Goal: Task Accomplishment & Management: Manage account settings

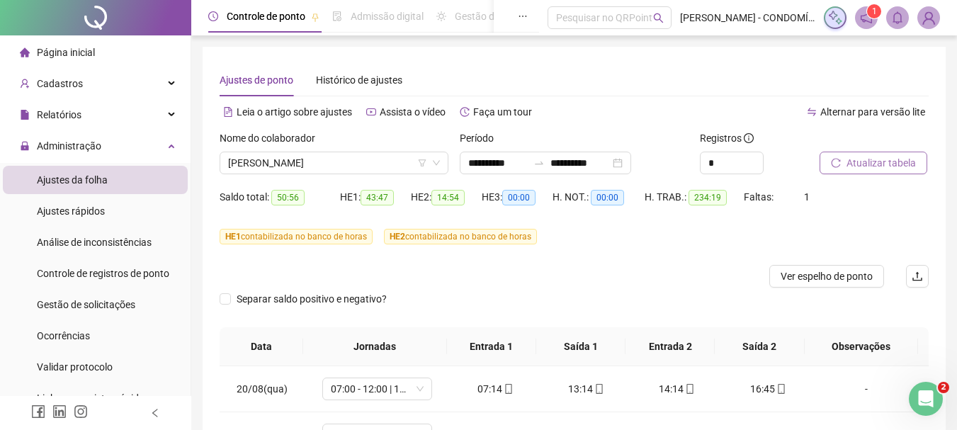
click at [861, 160] on span "Atualizar tabela" at bounding box center [881, 163] width 69 height 16
click at [319, 168] on span "[PERSON_NAME]" at bounding box center [334, 162] width 212 height 21
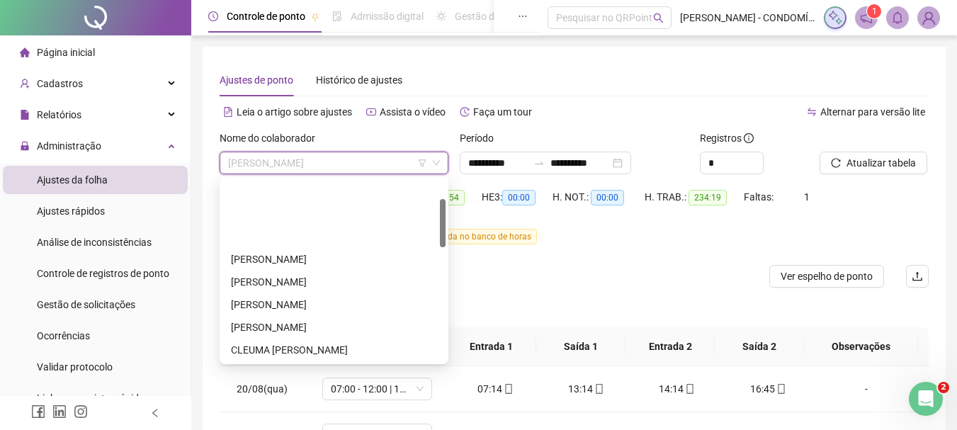
scroll to position [142, 0]
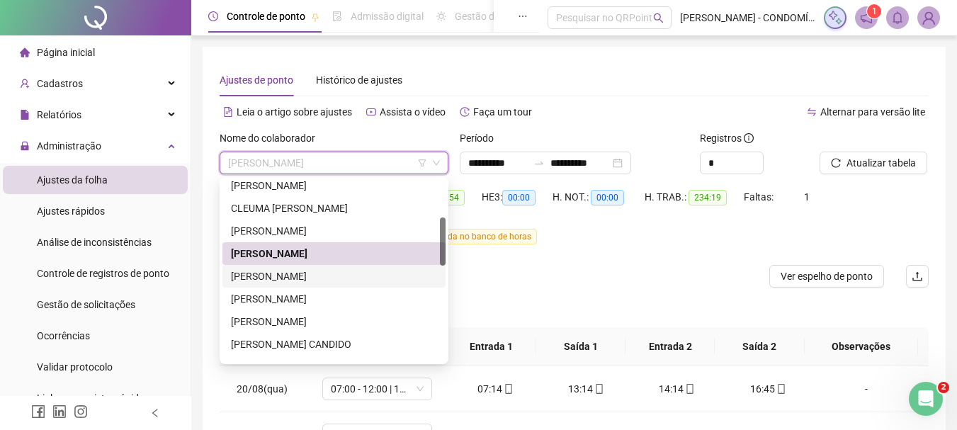
click at [243, 274] on div "[PERSON_NAME]" at bounding box center [334, 276] width 206 height 16
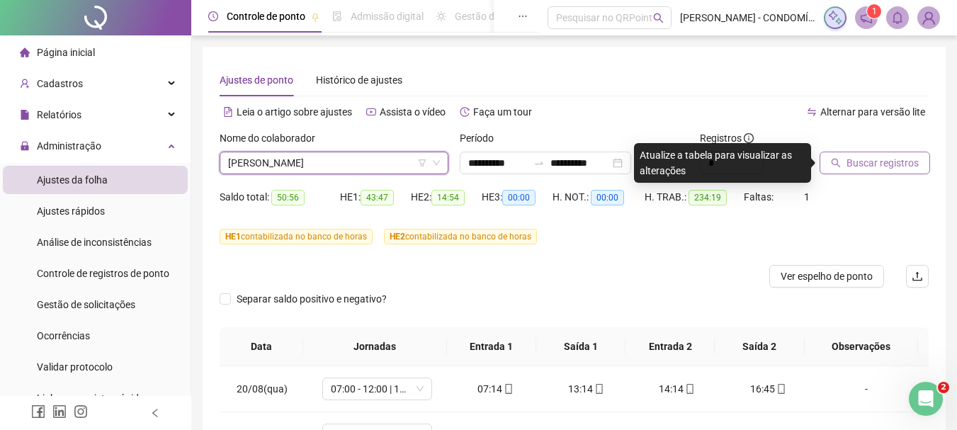
click at [860, 161] on span "Buscar registros" at bounding box center [883, 163] width 72 height 16
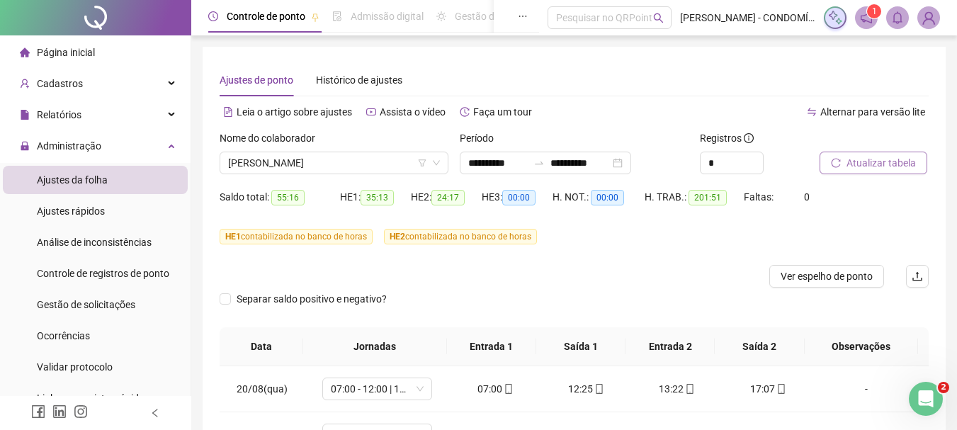
click at [861, 159] on span "Atualizar tabela" at bounding box center [881, 163] width 69 height 16
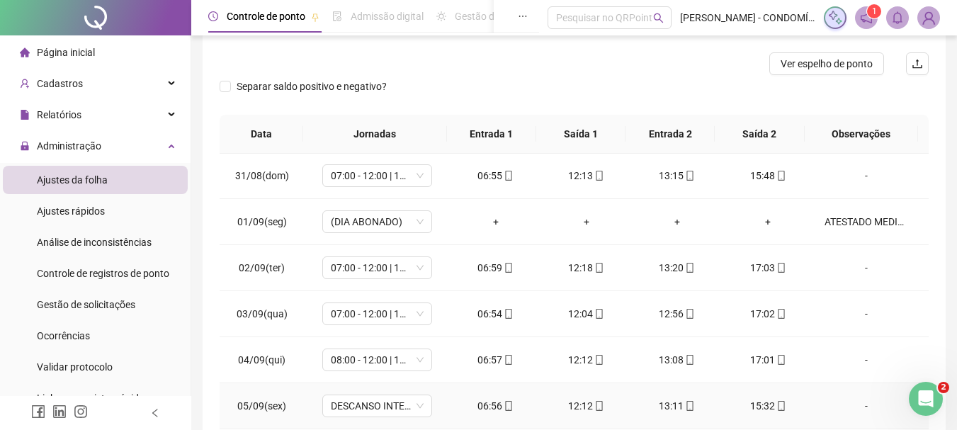
scroll to position [496, 0]
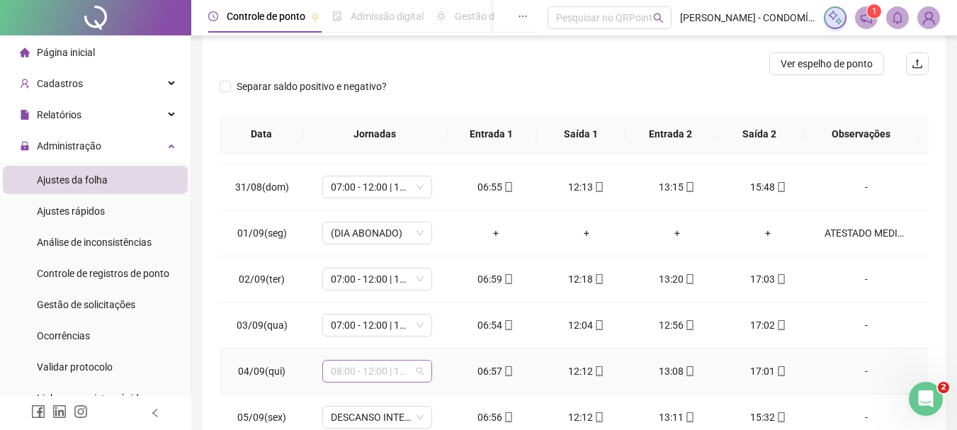
click at [360, 369] on span "08:00 - 12:00 | 13:00 - 16:20" at bounding box center [377, 371] width 93 height 21
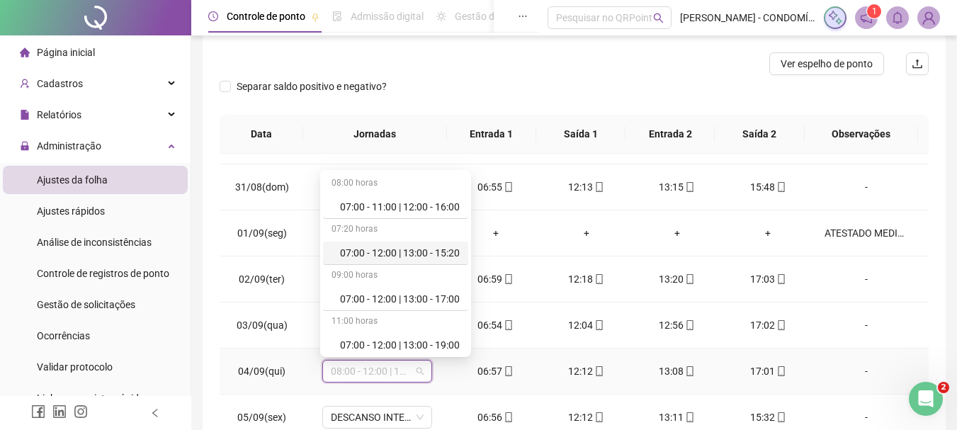
click at [405, 253] on div "07:00 - 12:00 | 13:00 - 15:20" at bounding box center [400, 253] width 120 height 16
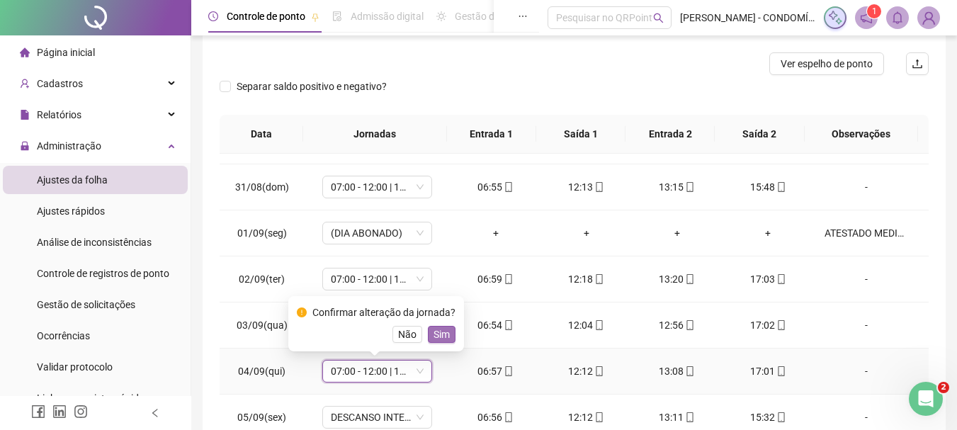
click at [446, 333] on span "Sim" at bounding box center [442, 335] width 16 height 16
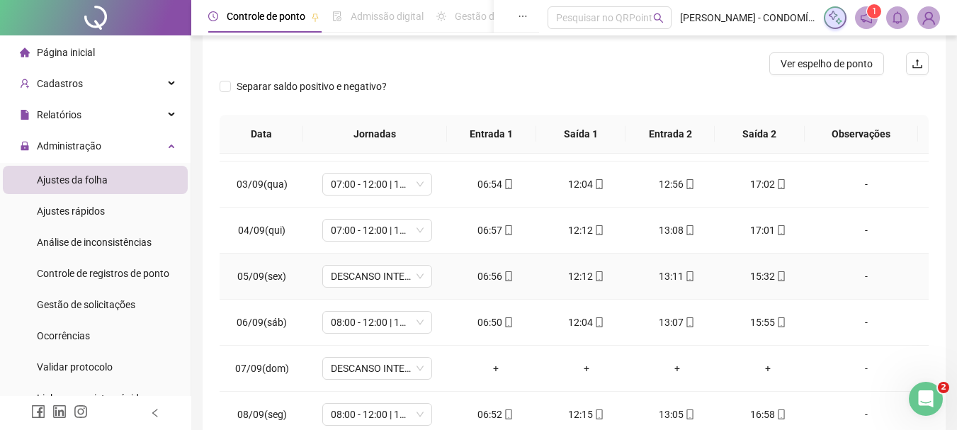
scroll to position [638, 0]
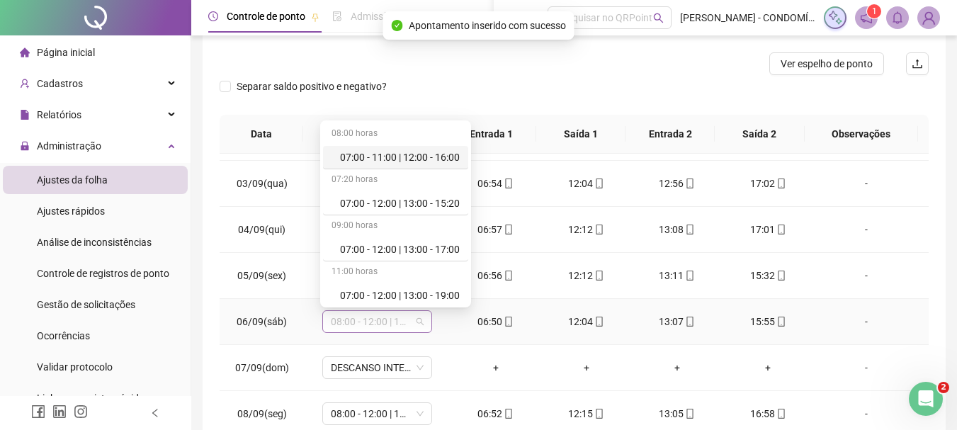
click at [359, 318] on span "08:00 - 12:00 | 13:00 - 16:20" at bounding box center [377, 321] width 93 height 21
click at [382, 205] on div "07:00 - 12:00 | 13:00 - 15:20" at bounding box center [400, 204] width 120 height 16
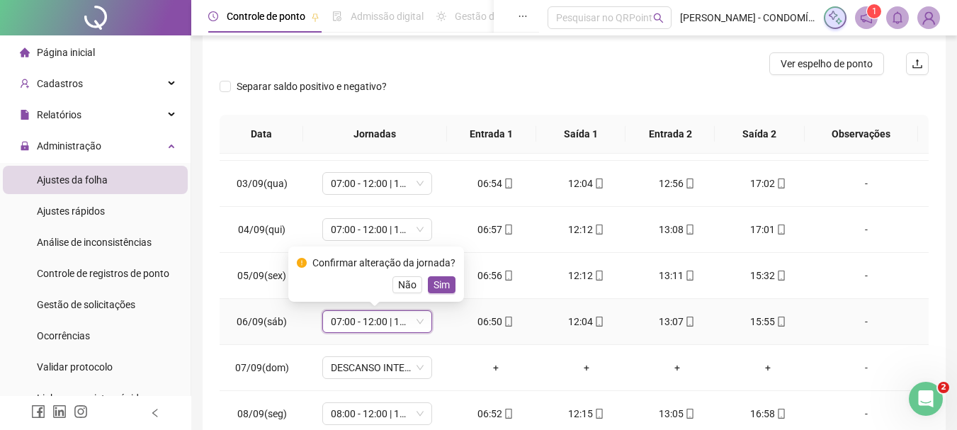
drag, startPoint x: 436, startPoint y: 285, endPoint x: 408, endPoint y: 303, distance: 32.8
click at [436, 284] on span "Sim" at bounding box center [442, 285] width 16 height 16
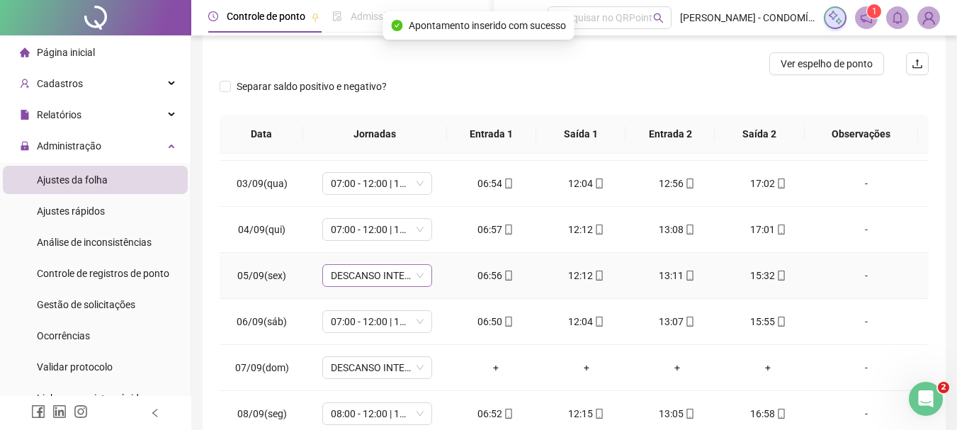
click at [353, 272] on span "DESCANSO INTER-JORNADA" at bounding box center [377, 275] width 93 height 21
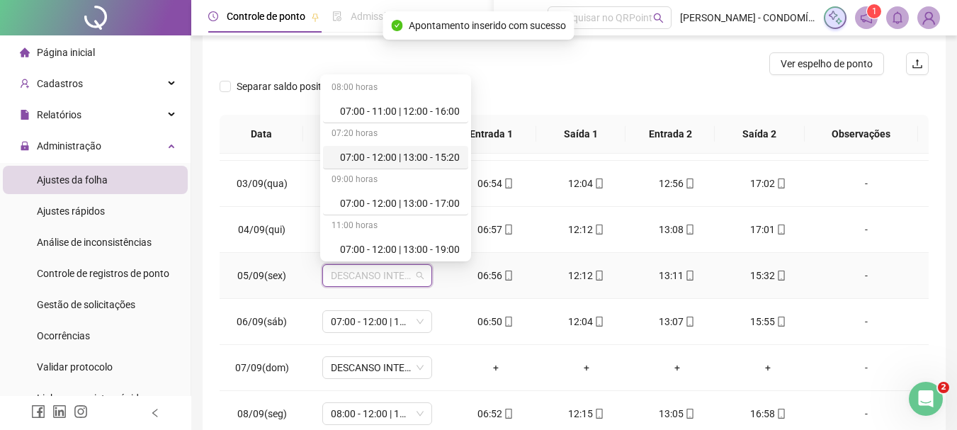
click at [407, 157] on div "07:00 - 12:00 | 13:00 - 15:20" at bounding box center [400, 157] width 120 height 16
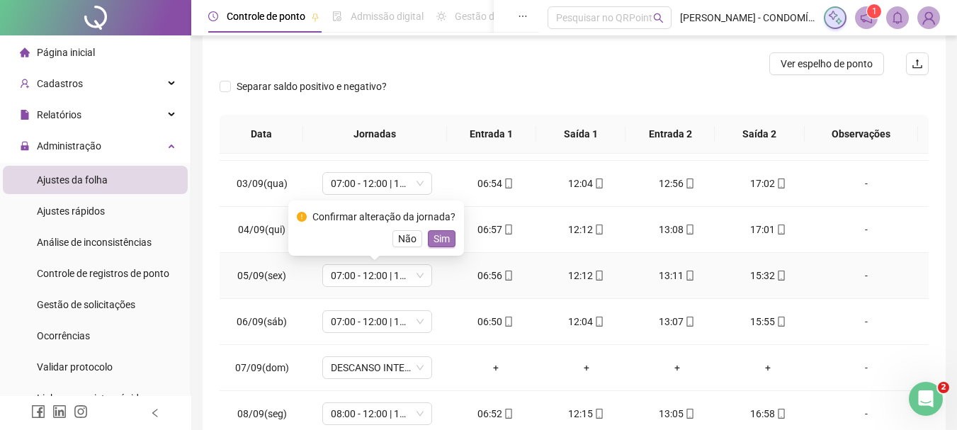
click at [439, 237] on span "Sim" at bounding box center [442, 239] width 16 height 16
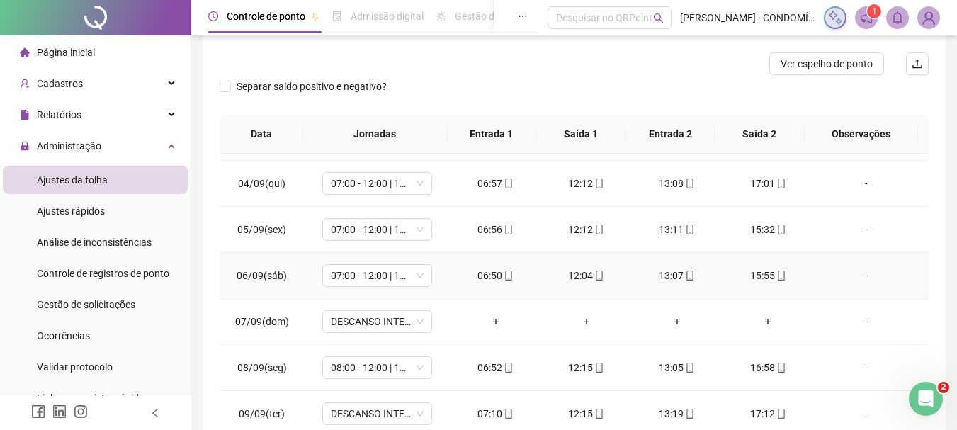
scroll to position [708, 0]
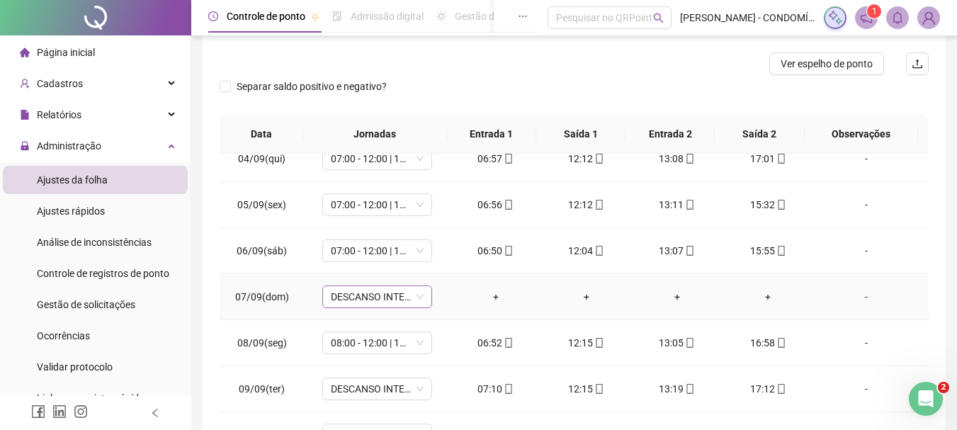
click at [343, 299] on span "DESCANSO INTER-JORNADA" at bounding box center [377, 296] width 93 height 21
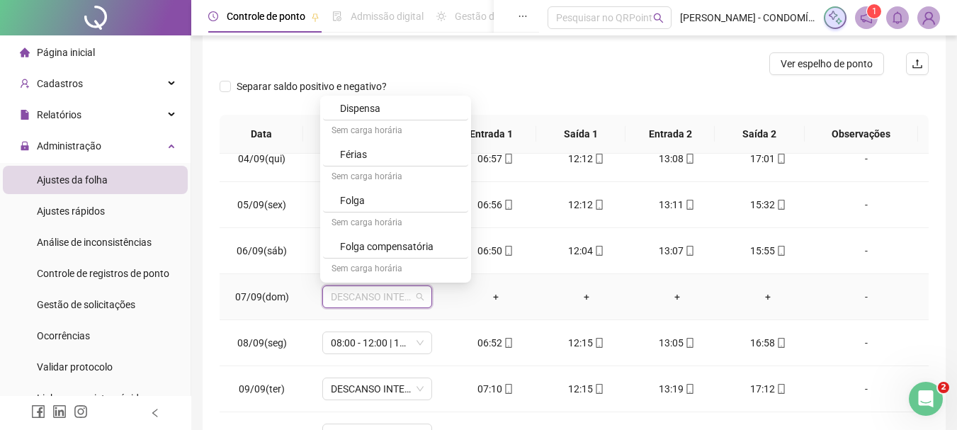
scroll to position [1062, 0]
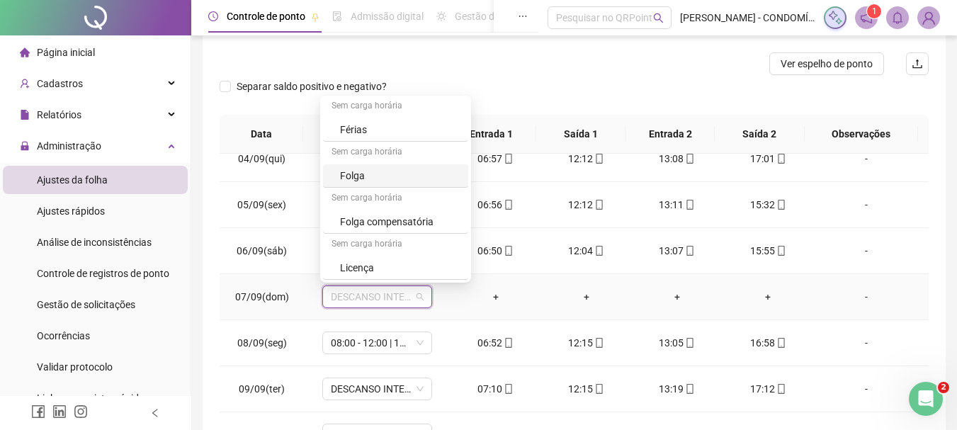
click at [356, 172] on div "Folga" at bounding box center [400, 176] width 120 height 16
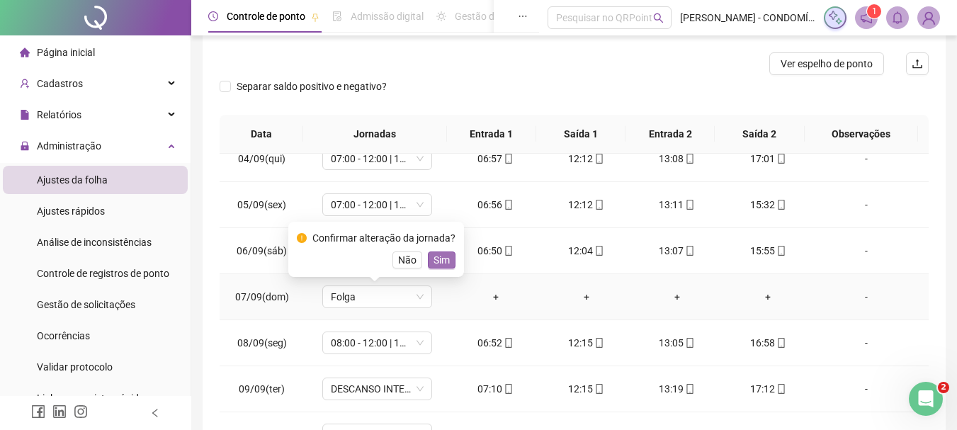
click at [438, 263] on span "Sim" at bounding box center [442, 260] width 16 height 16
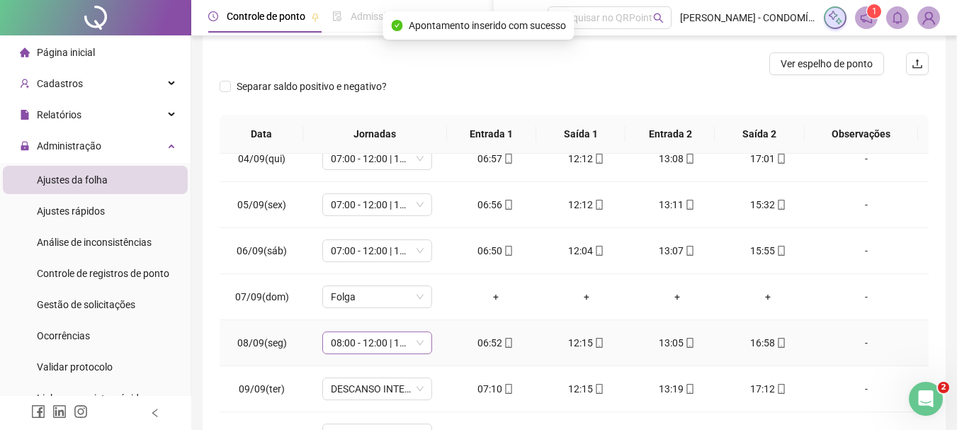
click at [346, 343] on span "08:00 - 12:00 | 13:00 - 16:20" at bounding box center [377, 342] width 93 height 21
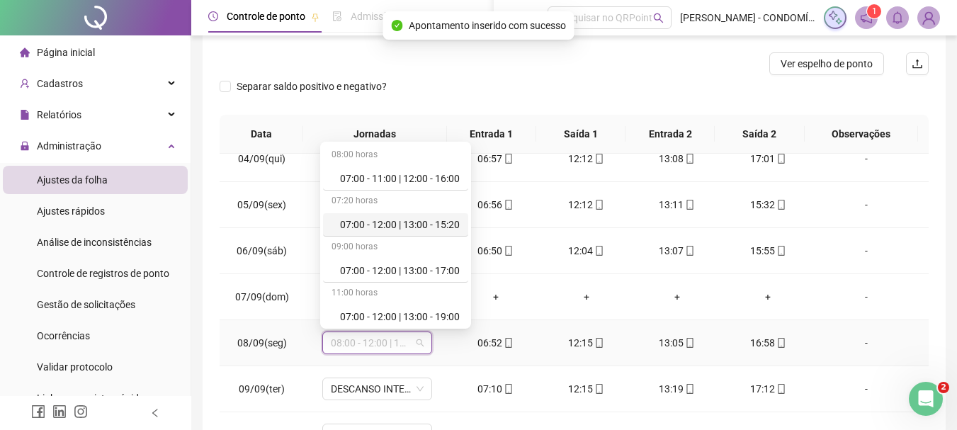
click at [415, 222] on div "07:00 - 12:00 | 13:00 - 15:20" at bounding box center [400, 225] width 120 height 16
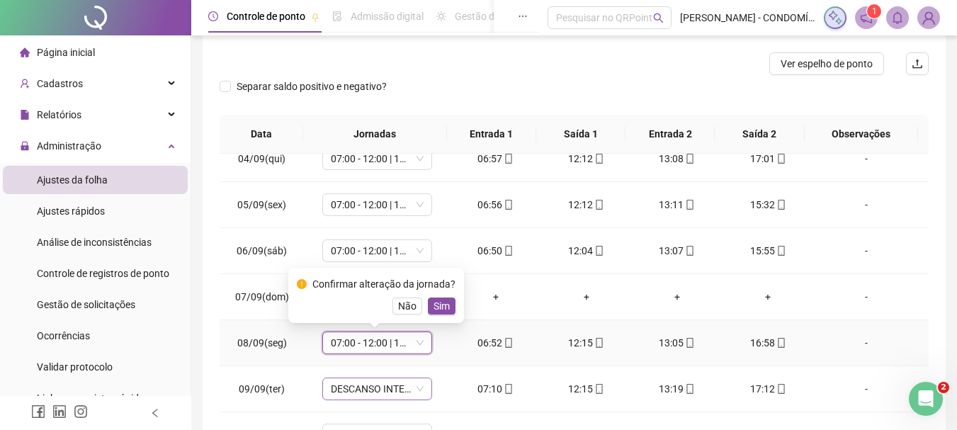
drag, startPoint x: 441, startPoint y: 303, endPoint x: 356, endPoint y: 388, distance: 120.2
click at [436, 305] on span "Sim" at bounding box center [442, 306] width 16 height 16
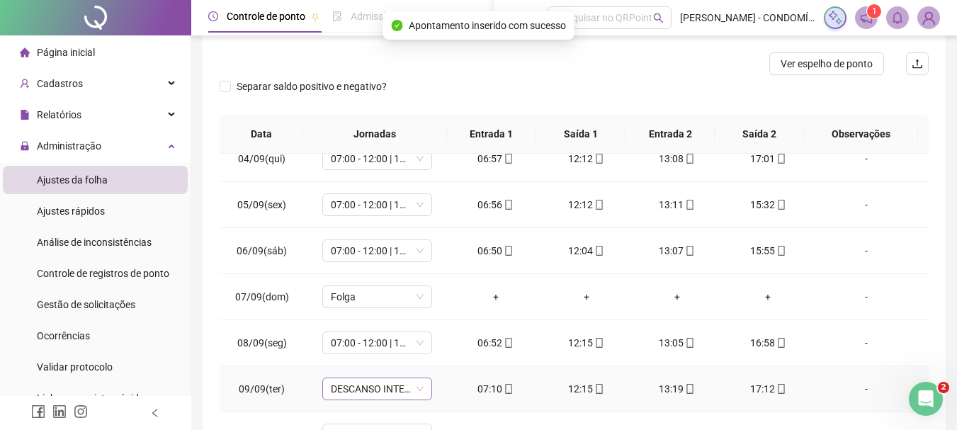
click at [353, 388] on span "DESCANSO INTER-JORNADA" at bounding box center [377, 388] width 93 height 21
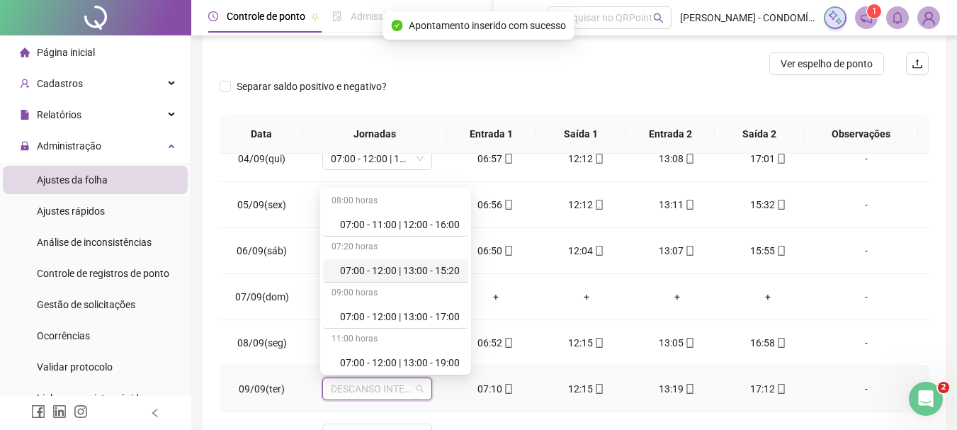
click at [404, 266] on div "07:00 - 12:00 | 13:00 - 15:20" at bounding box center [400, 271] width 120 height 16
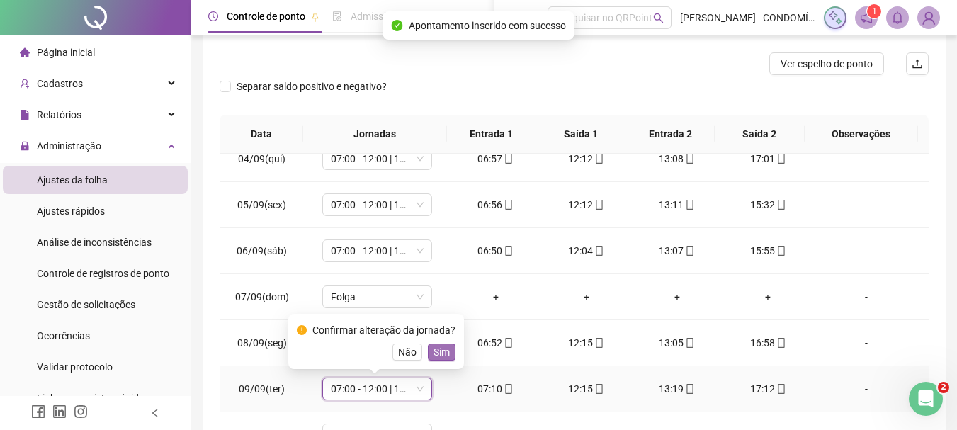
click at [441, 353] on span "Sim" at bounding box center [442, 352] width 16 height 16
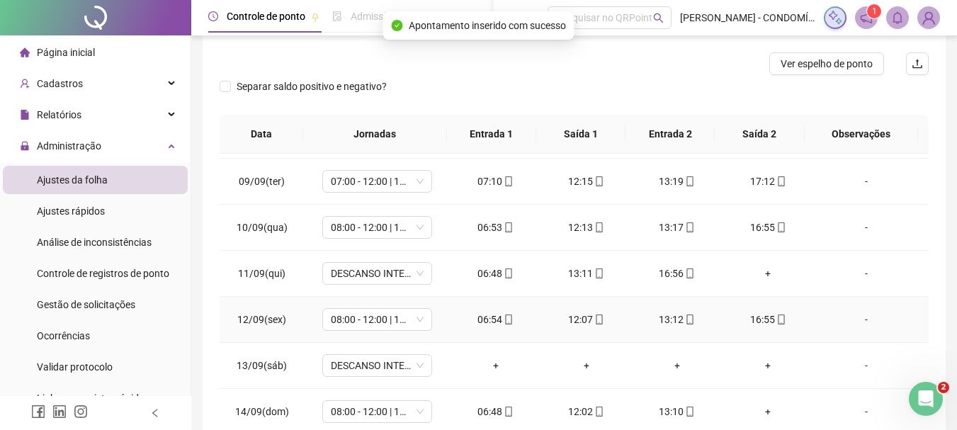
scroll to position [921, 0]
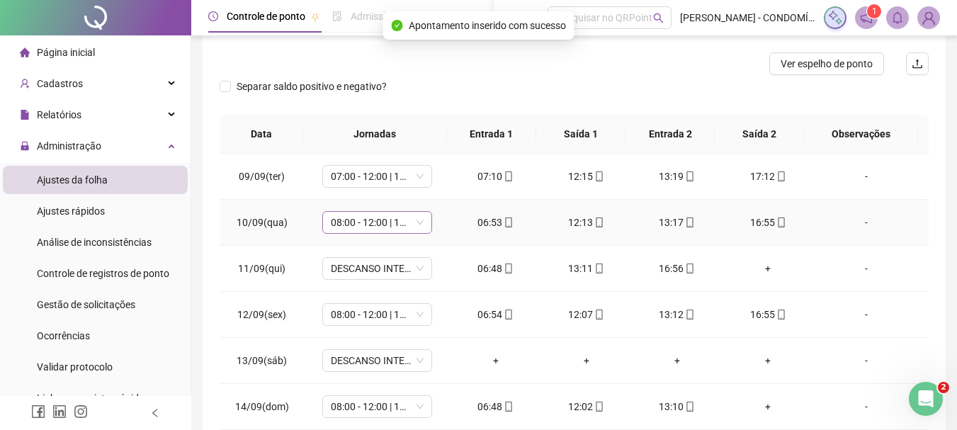
click at [350, 225] on span "08:00 - 12:00 | 13:00 - 16:20" at bounding box center [377, 222] width 93 height 21
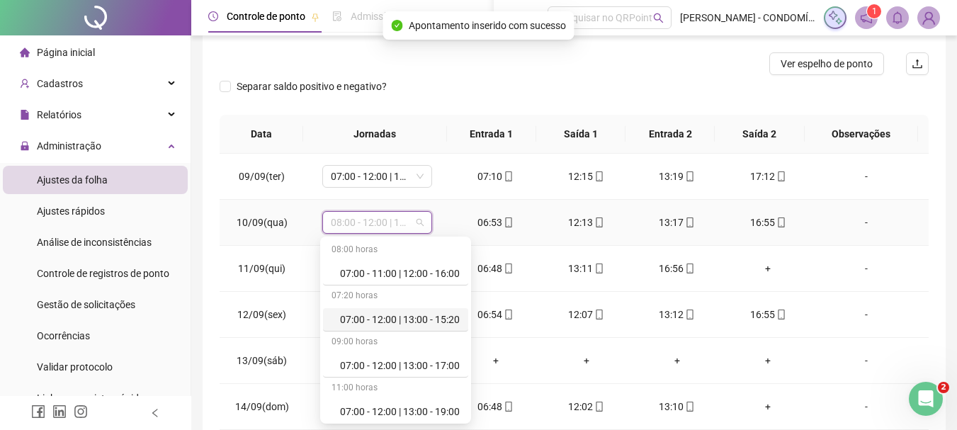
click at [406, 317] on div "07:00 - 12:00 | 13:00 - 15:20" at bounding box center [400, 320] width 120 height 16
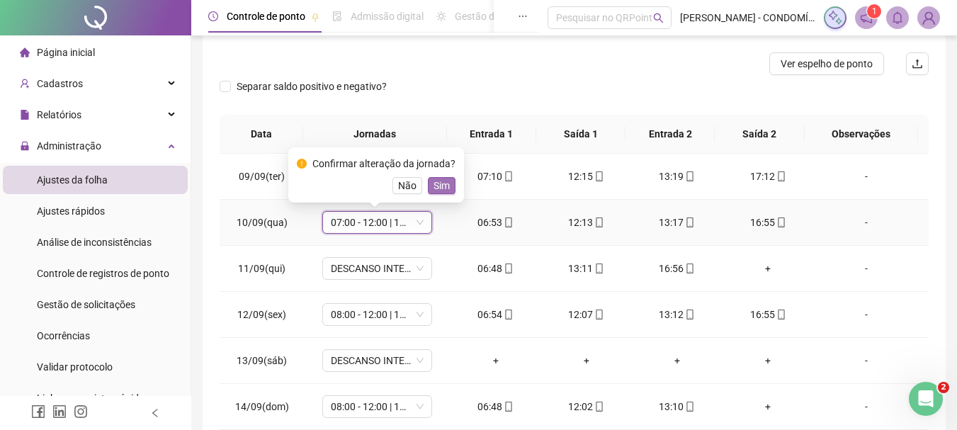
drag, startPoint x: 442, startPoint y: 184, endPoint x: 380, endPoint y: 276, distance: 110.6
click at [441, 184] on span "Sim" at bounding box center [442, 186] width 16 height 16
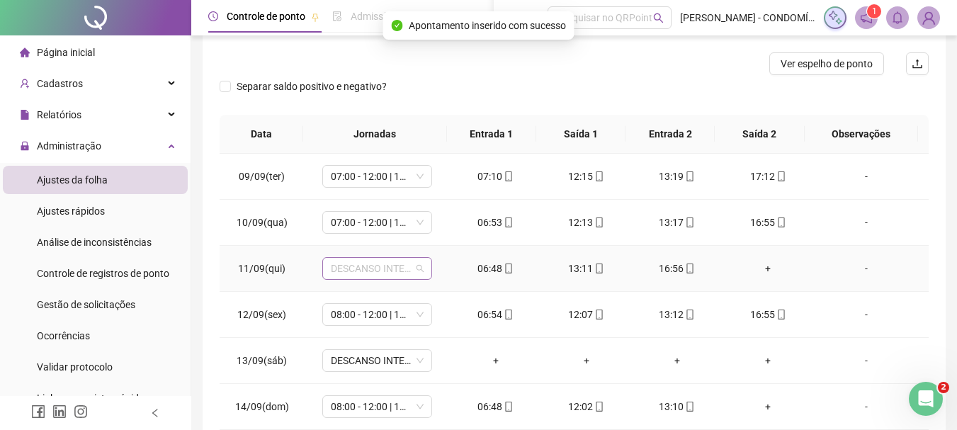
click at [332, 269] on span "DESCANSO INTER-JORNADA" at bounding box center [377, 268] width 93 height 21
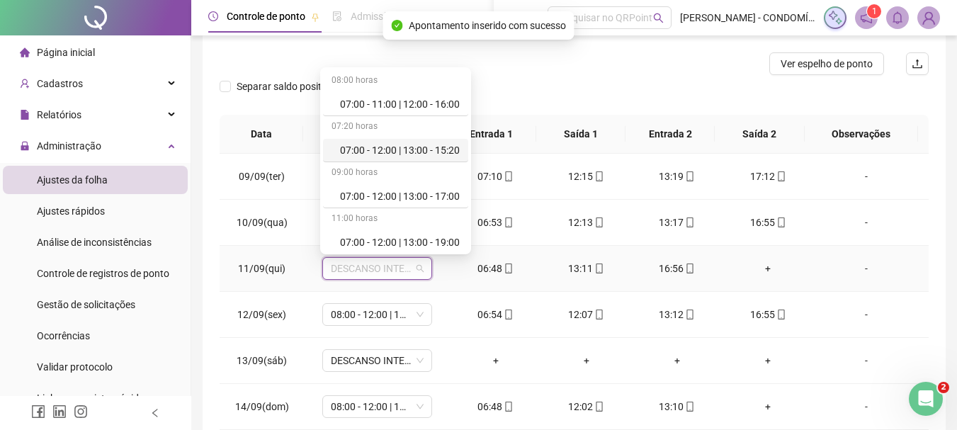
click at [419, 149] on div "07:00 - 12:00 | 13:00 - 15:20" at bounding box center [400, 150] width 120 height 16
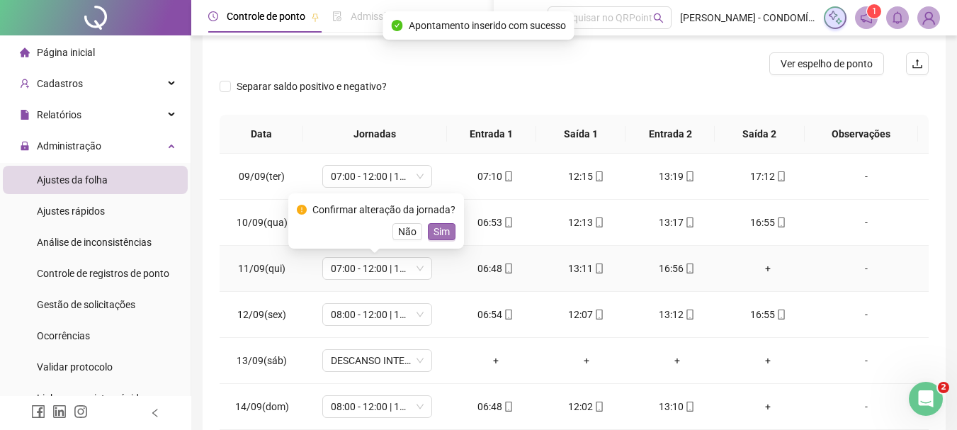
click at [434, 228] on span "Sim" at bounding box center [442, 232] width 16 height 16
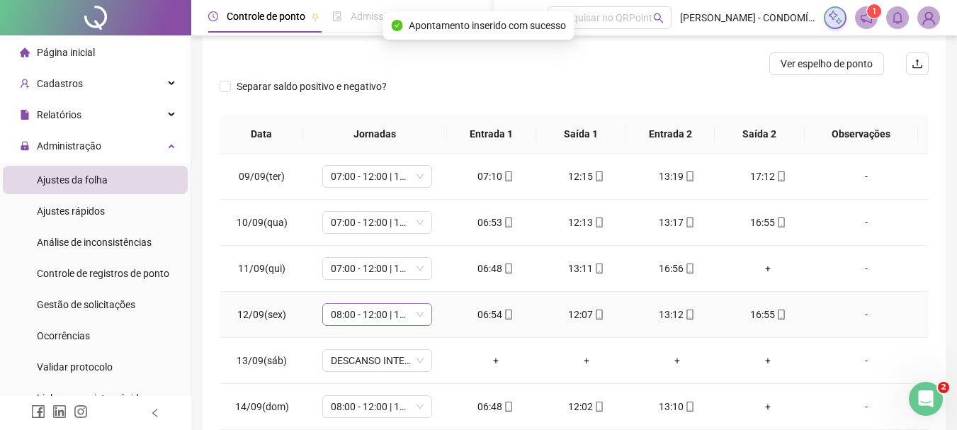
click at [348, 319] on span "08:00 - 12:00 | 13:00 - 16:20" at bounding box center [377, 314] width 93 height 21
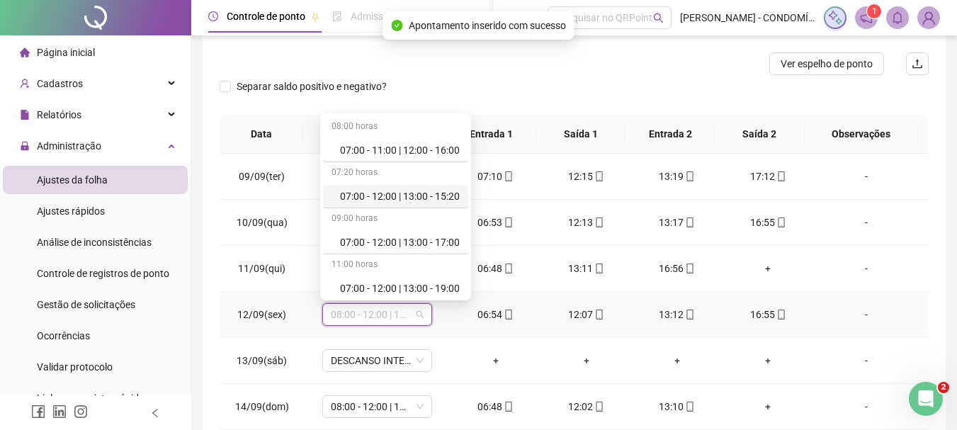
click at [371, 194] on div "07:00 - 12:00 | 13:00 - 15:20" at bounding box center [400, 196] width 120 height 16
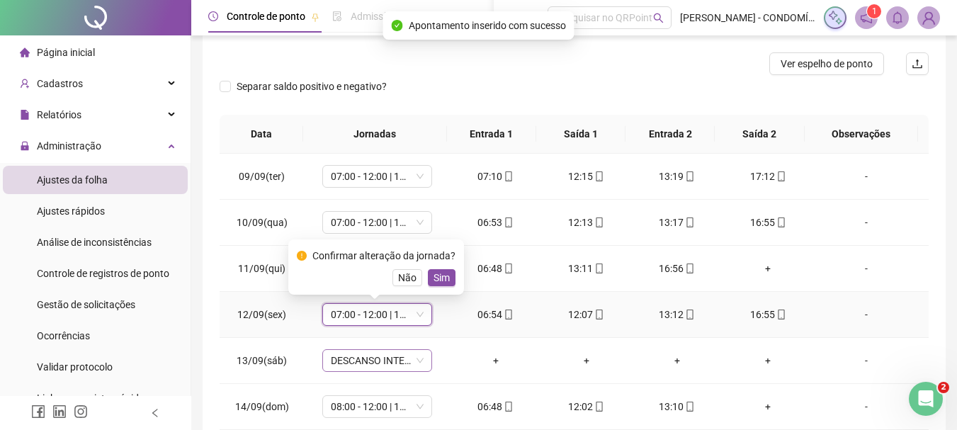
drag, startPoint x: 434, startPoint y: 277, endPoint x: 392, endPoint y: 353, distance: 86.6
click at [434, 283] on span "Sim" at bounding box center [442, 278] width 16 height 16
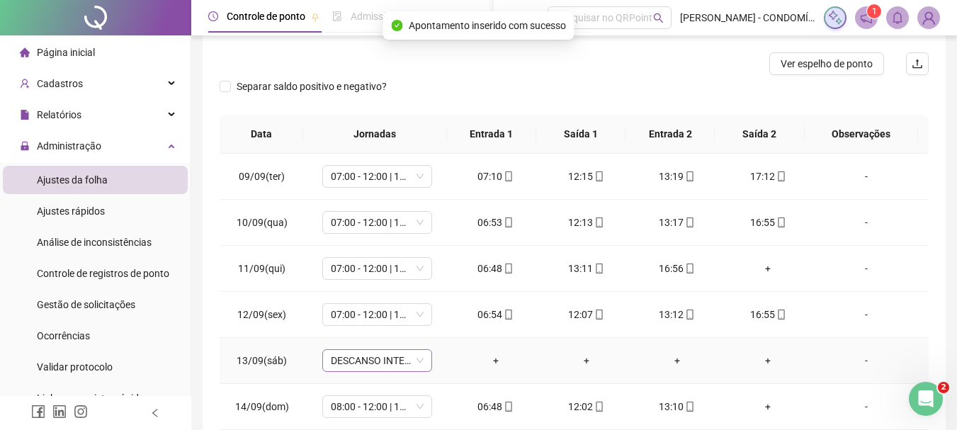
click at [369, 365] on span "DESCANSO INTER-JORNADA" at bounding box center [377, 360] width 93 height 21
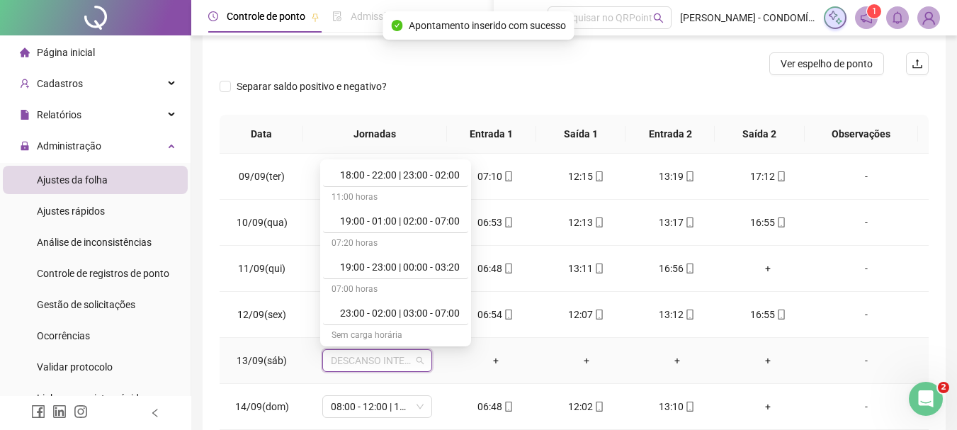
scroll to position [1062, 0]
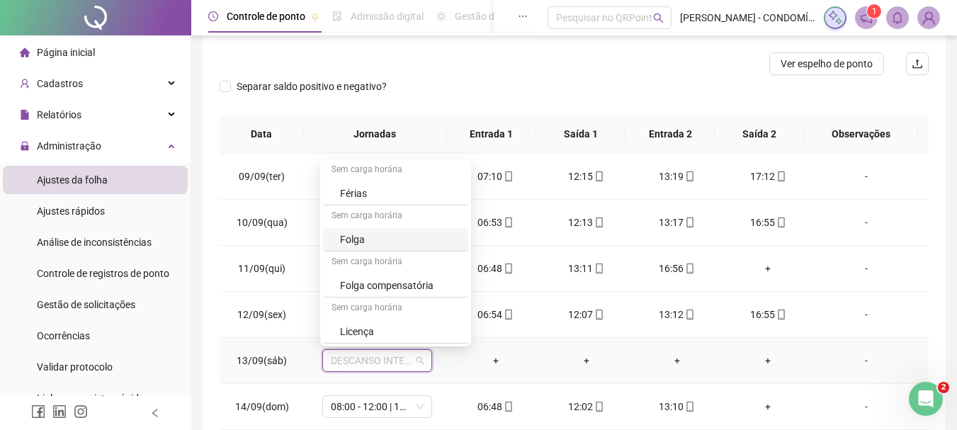
click at [356, 244] on div "Folga" at bounding box center [400, 240] width 120 height 16
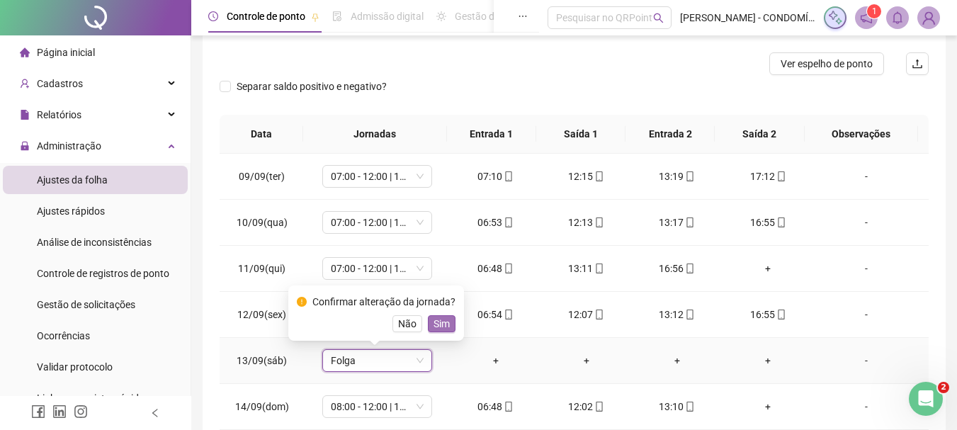
click at [443, 323] on span "Sim" at bounding box center [442, 324] width 16 height 16
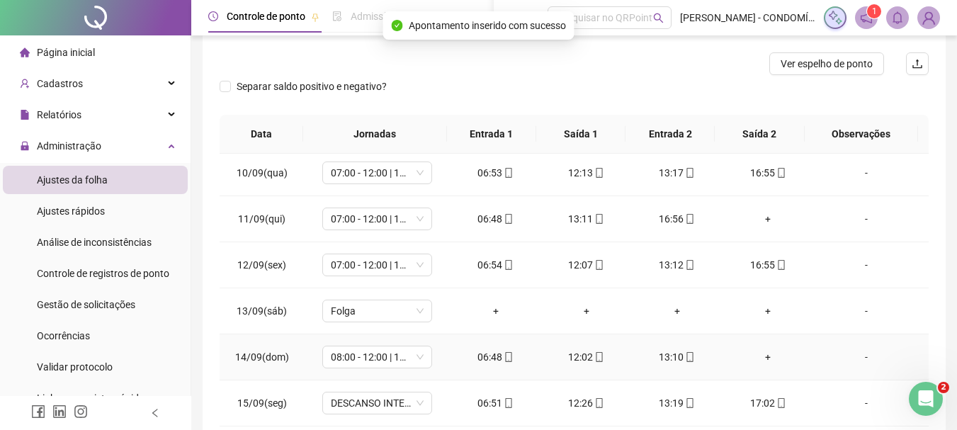
scroll to position [1033, 0]
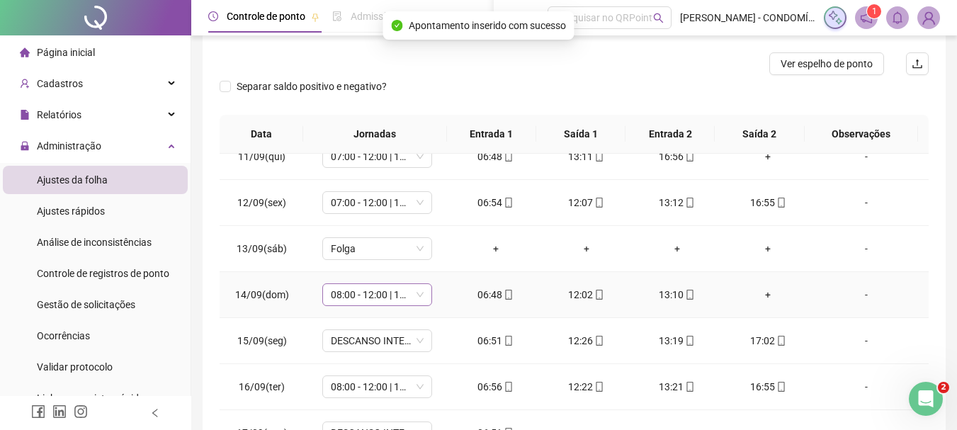
click at [363, 291] on span "08:00 - 12:00 | 13:00 - 16:20" at bounding box center [377, 294] width 93 height 21
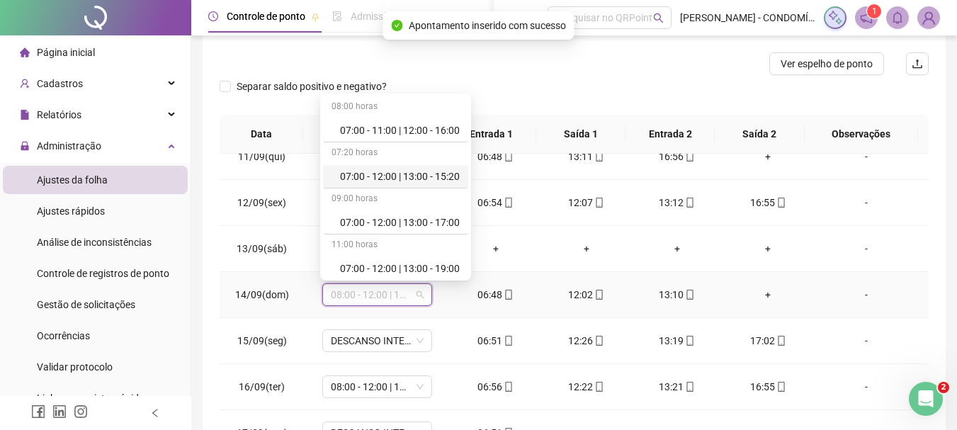
click at [426, 172] on div "07:00 - 12:00 | 13:00 - 15:20" at bounding box center [400, 177] width 120 height 16
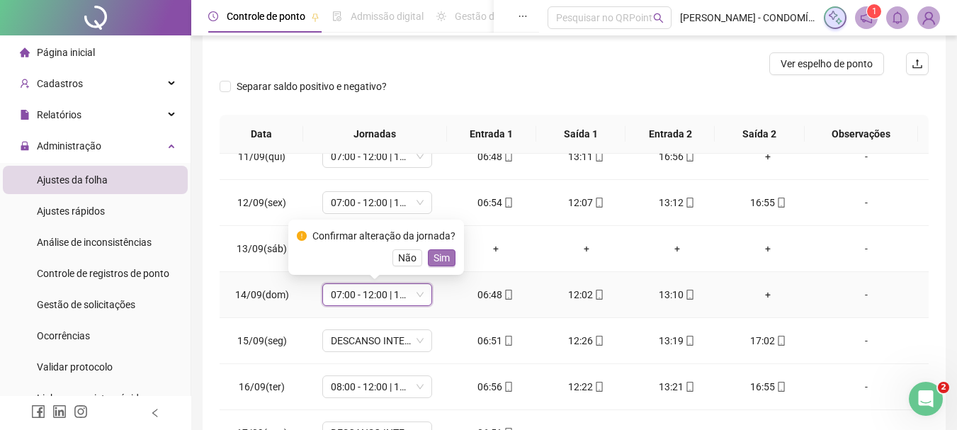
click at [436, 254] on span "Sim" at bounding box center [442, 258] width 16 height 16
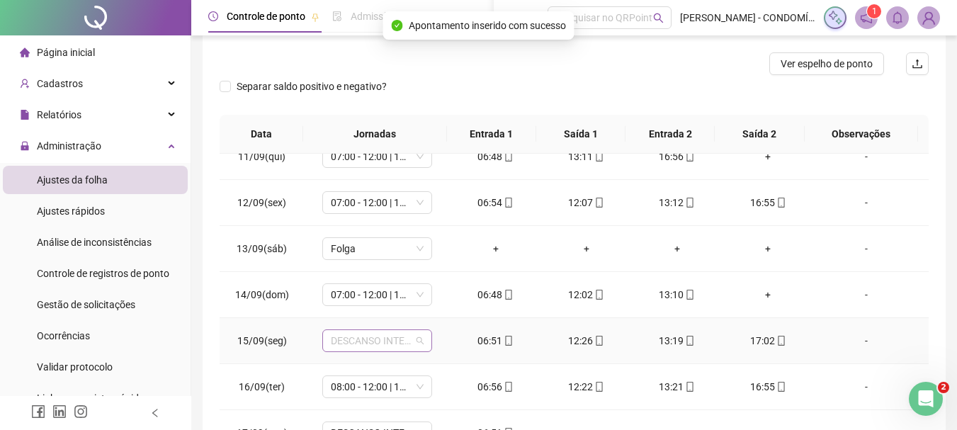
click at [346, 348] on span "DESCANSO INTER-JORNADA" at bounding box center [377, 340] width 93 height 21
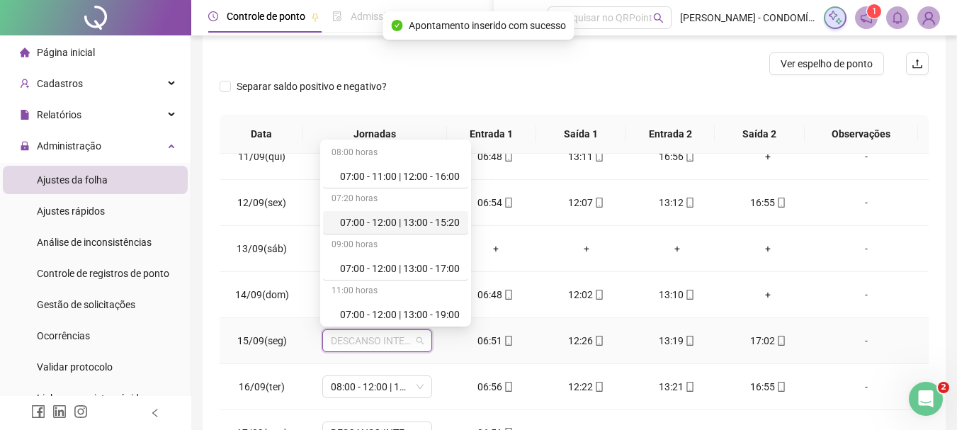
click at [387, 222] on div "07:00 - 12:00 | 13:00 - 15:20" at bounding box center [400, 223] width 120 height 16
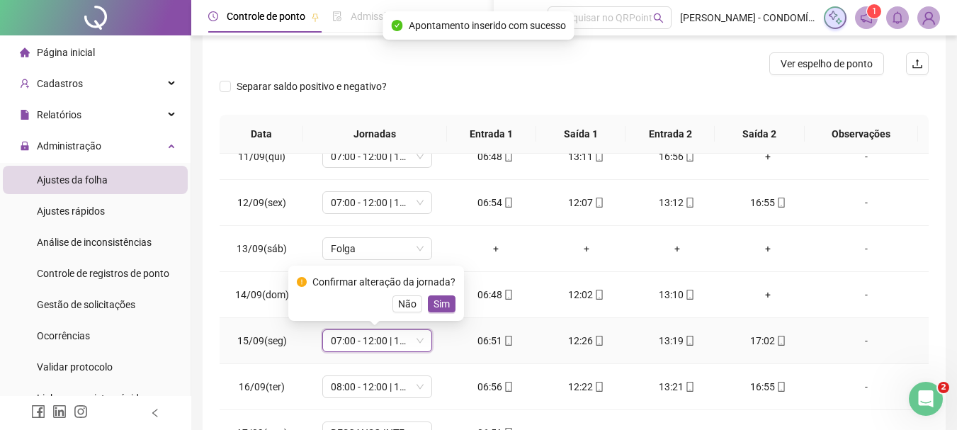
drag, startPoint x: 441, startPoint y: 301, endPoint x: 413, endPoint y: 344, distance: 50.7
click at [439, 301] on span "Sim" at bounding box center [442, 304] width 16 height 16
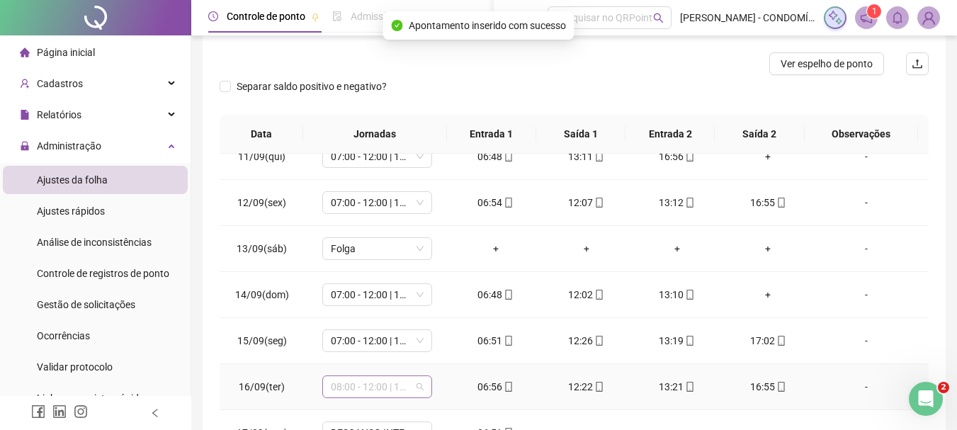
click at [353, 388] on span "08:00 - 12:00 | 13:00 - 16:20" at bounding box center [377, 386] width 93 height 21
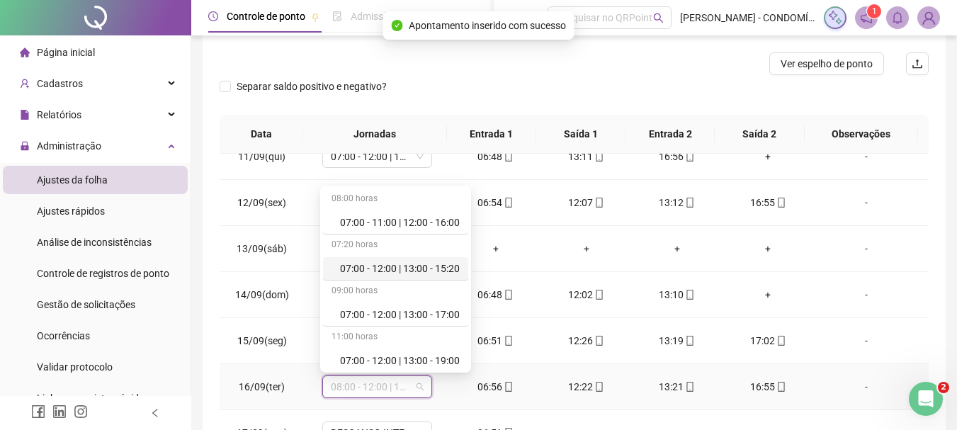
click at [399, 268] on div "07:00 - 12:00 | 13:00 - 15:20" at bounding box center [400, 269] width 120 height 16
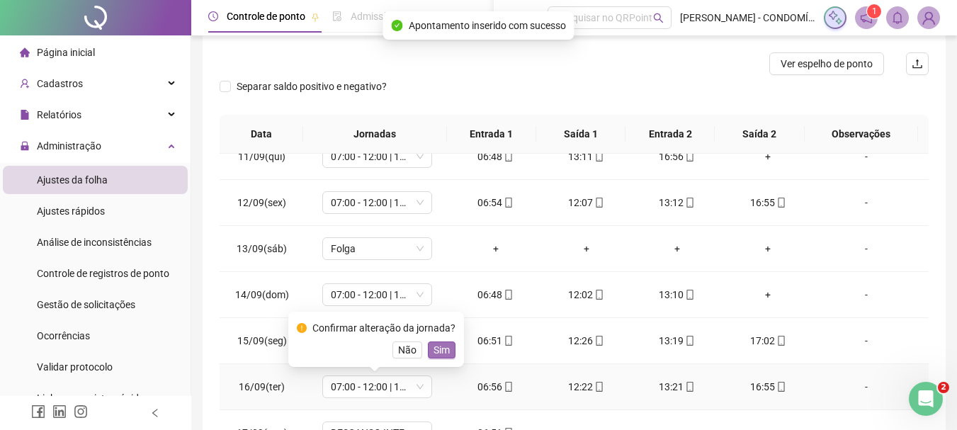
click at [440, 348] on span "Sim" at bounding box center [442, 350] width 16 height 16
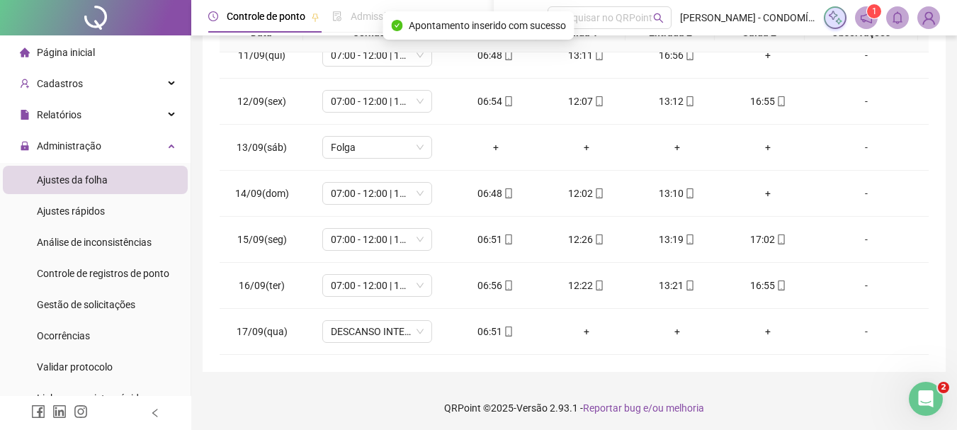
scroll to position [317, 0]
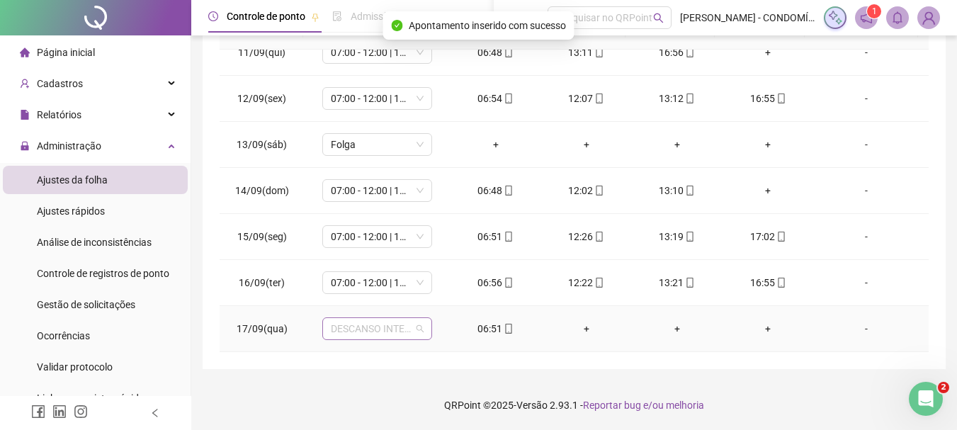
click at [345, 334] on span "DESCANSO INTER-JORNADA" at bounding box center [377, 328] width 93 height 21
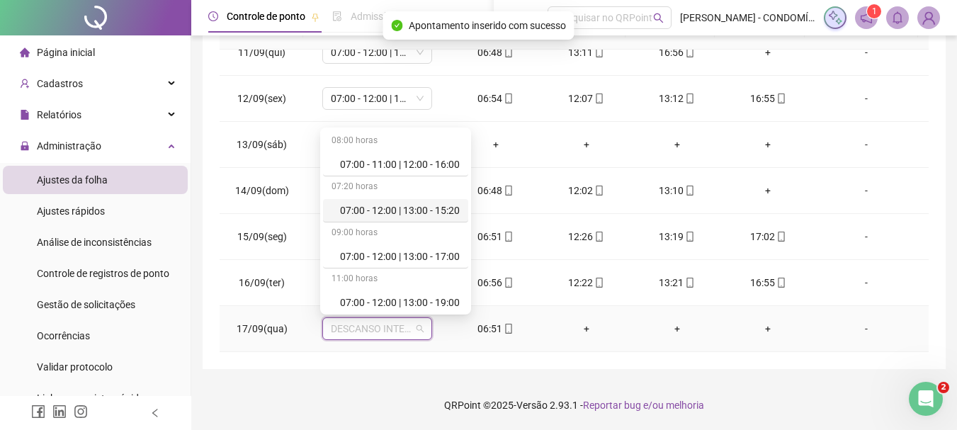
click at [426, 210] on div "07:00 - 12:00 | 13:00 - 15:20" at bounding box center [400, 211] width 120 height 16
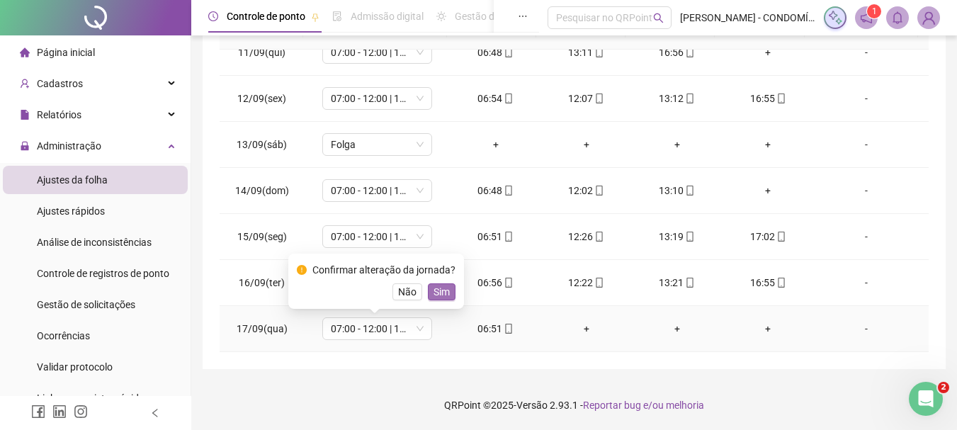
click at [440, 290] on span "Sim" at bounding box center [442, 292] width 16 height 16
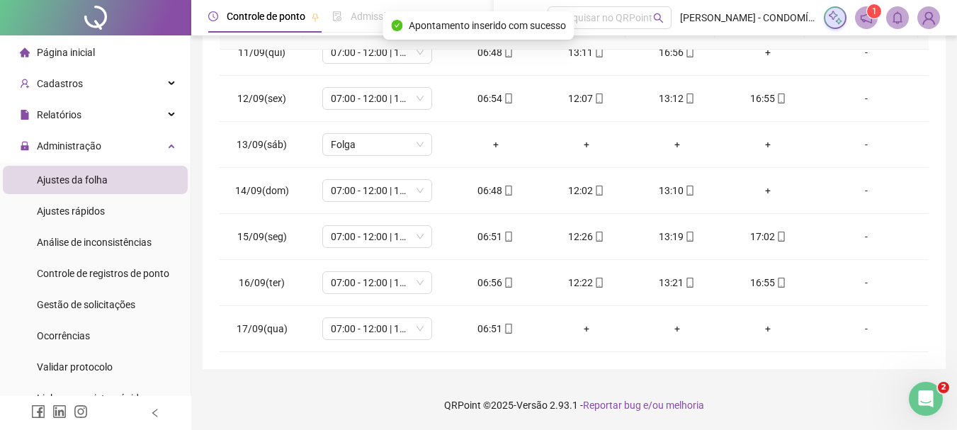
click at [323, 399] on footer "QRPoint © 2025 - Versão 2.93.1 - Reportar bug e/ou melhoria" at bounding box center [574, 405] width 766 height 50
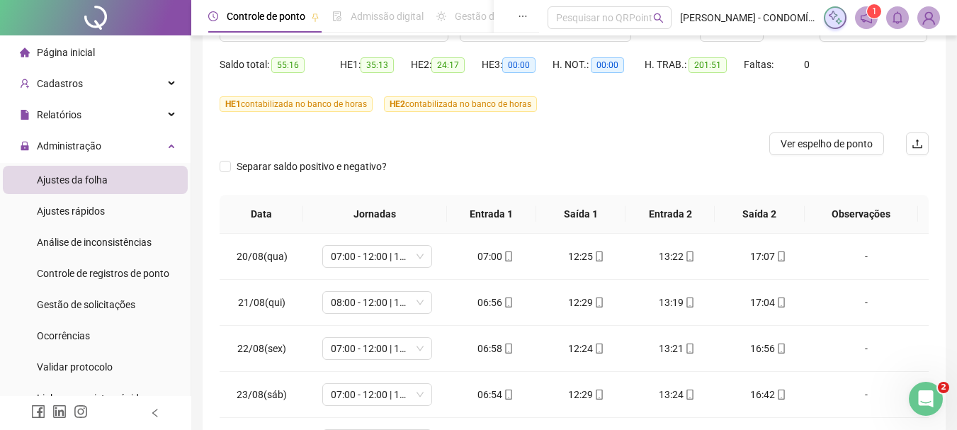
scroll to position [0, 0]
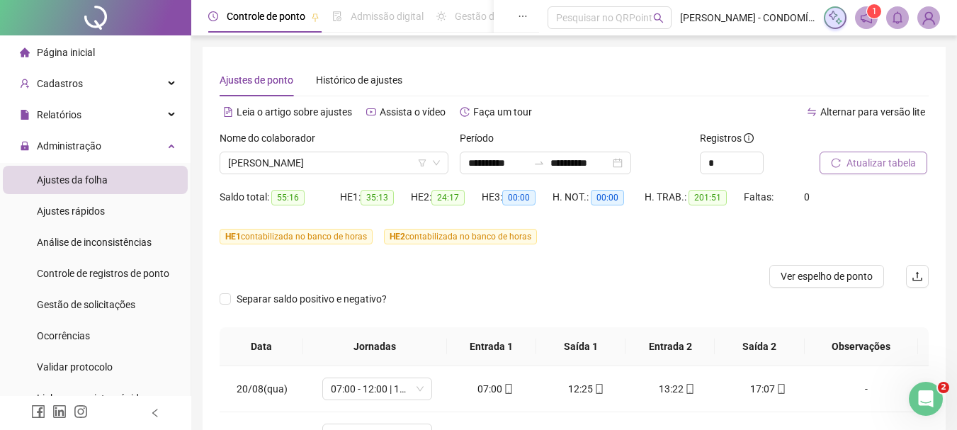
click at [854, 163] on span "Atualizar tabela" at bounding box center [881, 163] width 69 height 16
click at [266, 169] on span "[PERSON_NAME]" at bounding box center [334, 162] width 212 height 21
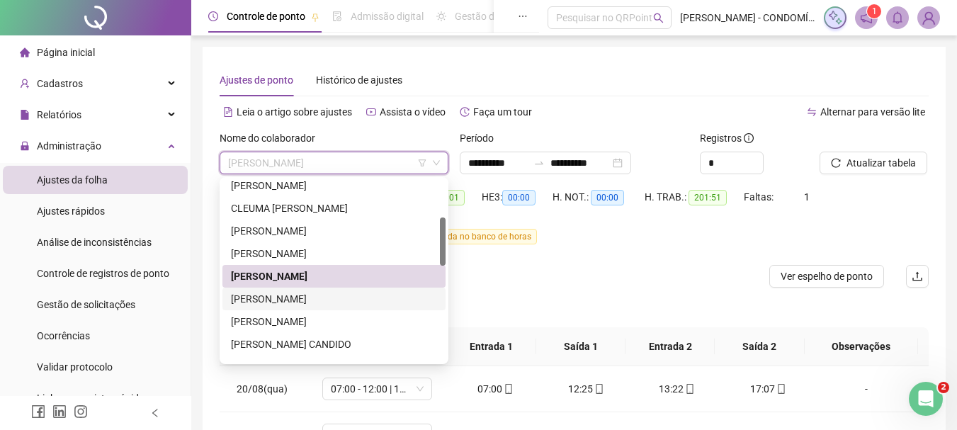
click at [260, 298] on div "[PERSON_NAME]" at bounding box center [334, 299] width 206 height 16
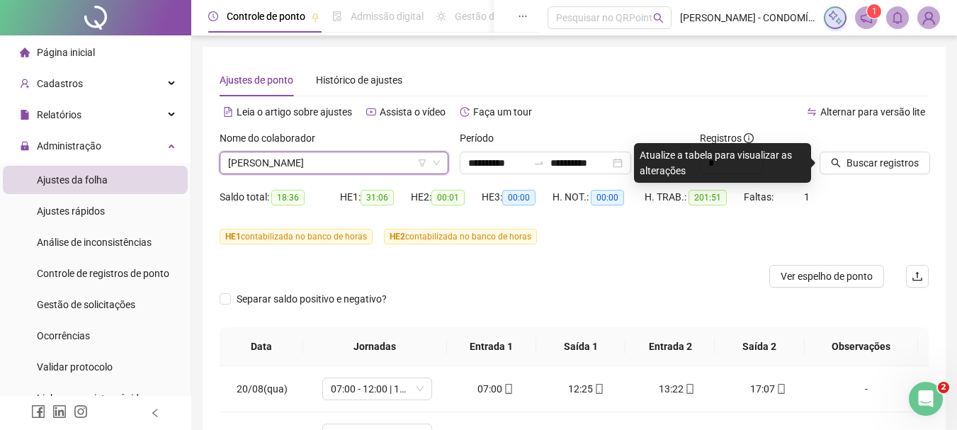
click at [268, 167] on span "[PERSON_NAME]" at bounding box center [334, 162] width 212 height 21
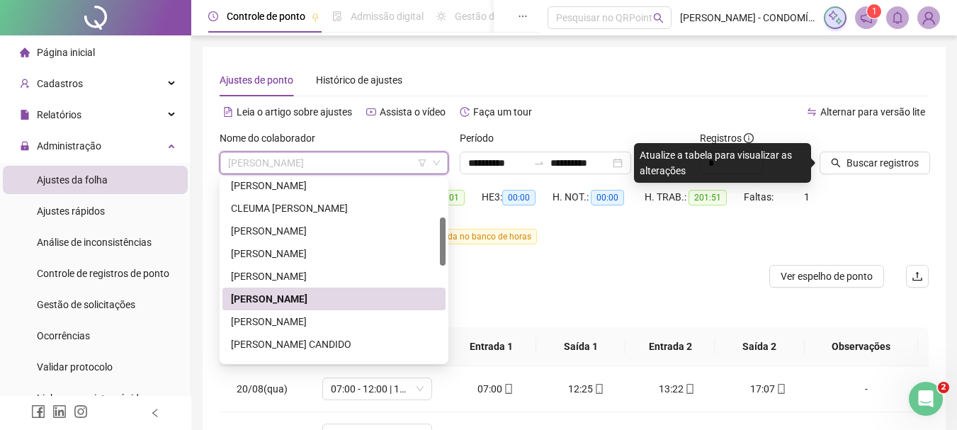
click at [256, 300] on div "[PERSON_NAME]" at bounding box center [334, 299] width 206 height 16
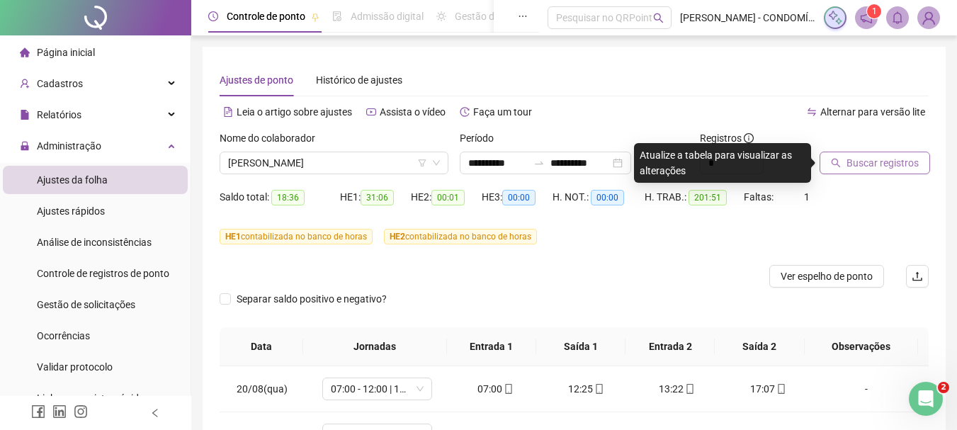
click at [851, 162] on span "Buscar registros" at bounding box center [883, 163] width 72 height 16
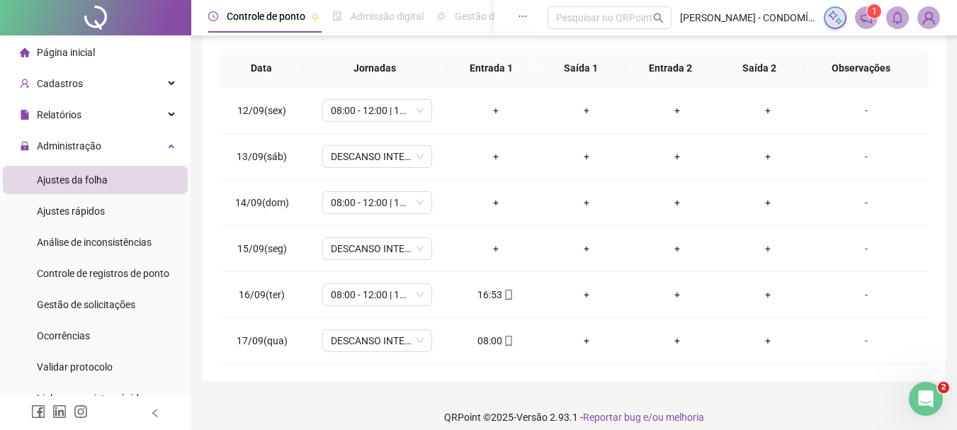
scroll to position [290, 0]
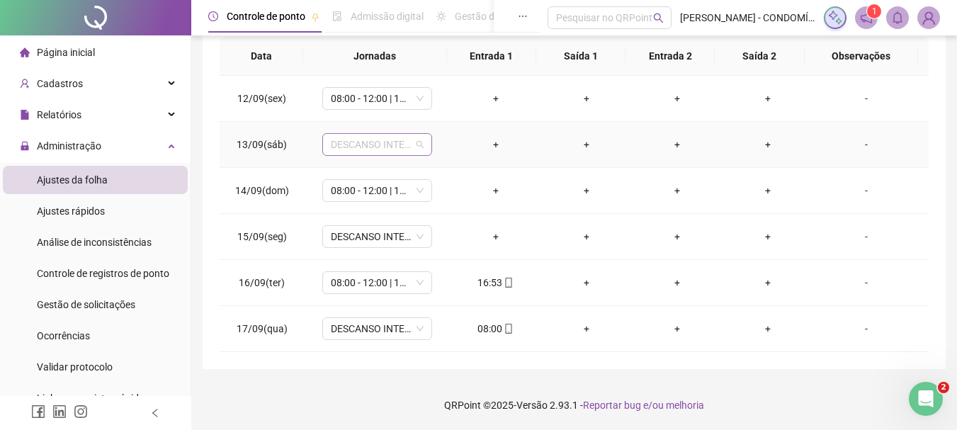
click at [341, 147] on span "DESCANSO INTER-JORNADA" at bounding box center [377, 144] width 93 height 21
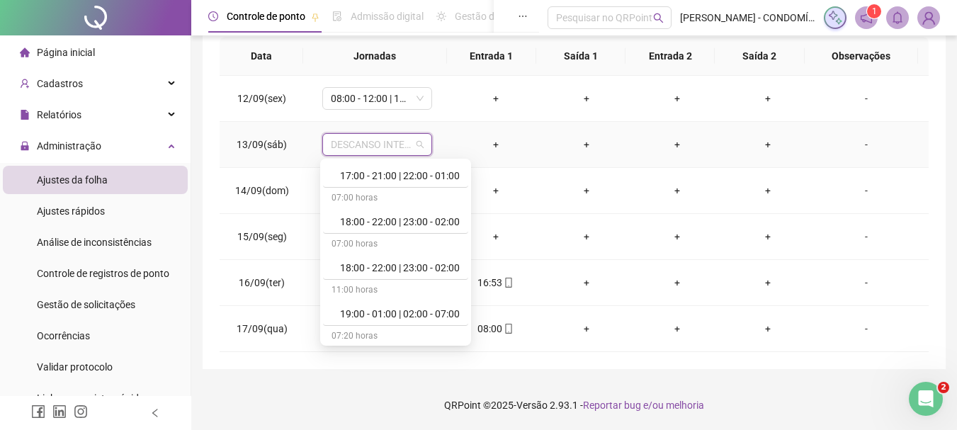
scroll to position [992, 0]
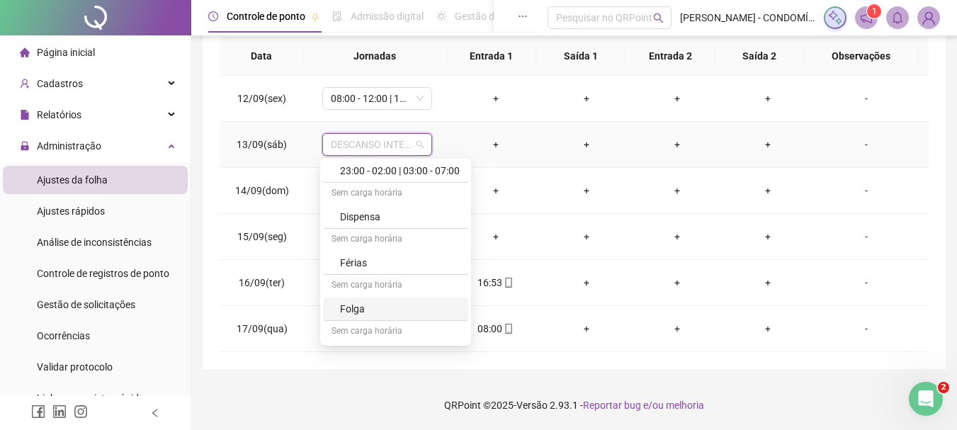
click at [353, 308] on div "Folga" at bounding box center [400, 309] width 120 height 16
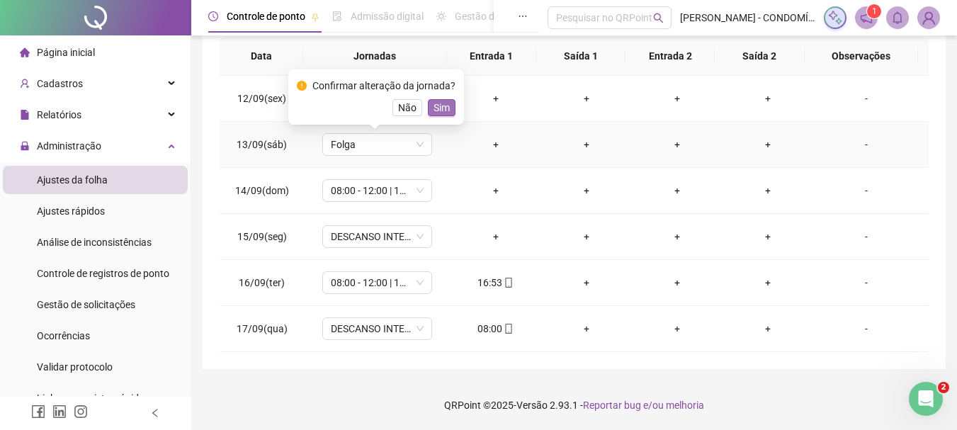
click at [446, 108] on span "Sim" at bounding box center [442, 108] width 16 height 16
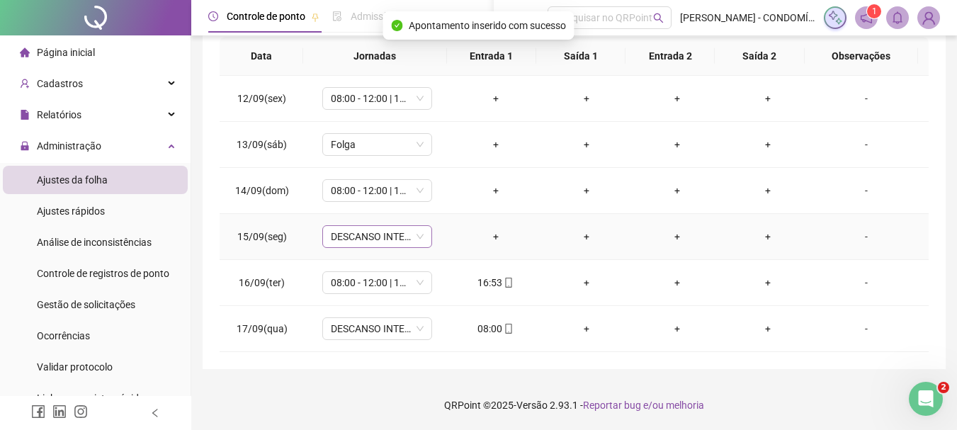
click at [339, 239] on span "DESCANSO INTER-JORNADA" at bounding box center [377, 236] width 93 height 21
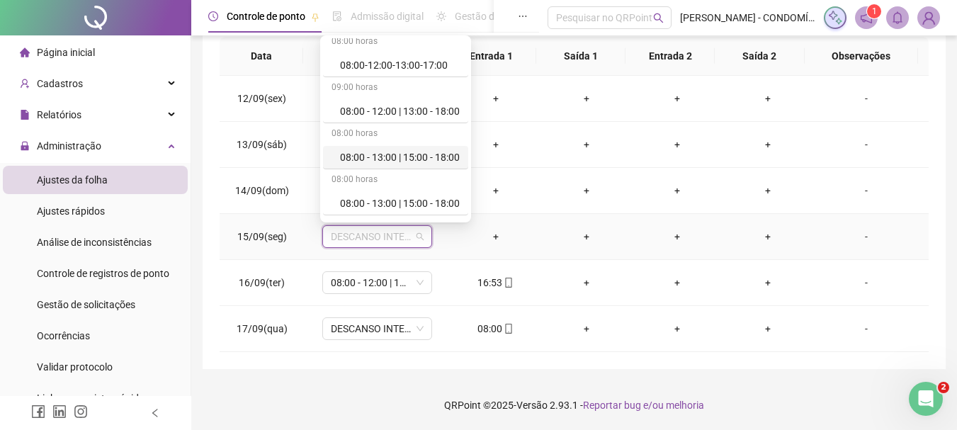
scroll to position [213, 0]
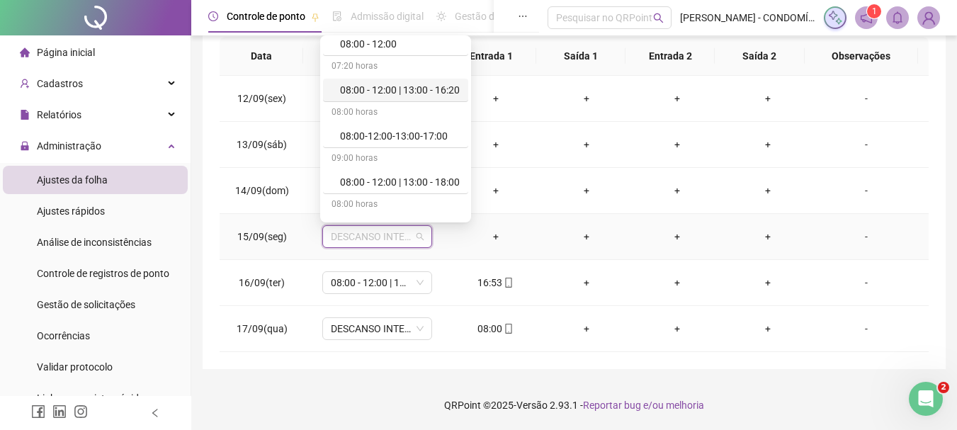
click at [360, 86] on div "08:00 - 12:00 | 13:00 - 16:20" at bounding box center [400, 90] width 120 height 16
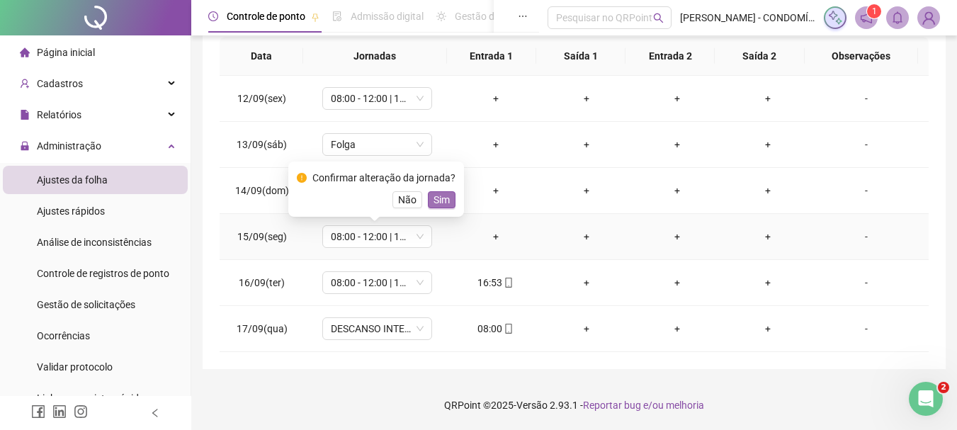
click at [436, 203] on span "Sim" at bounding box center [442, 200] width 16 height 16
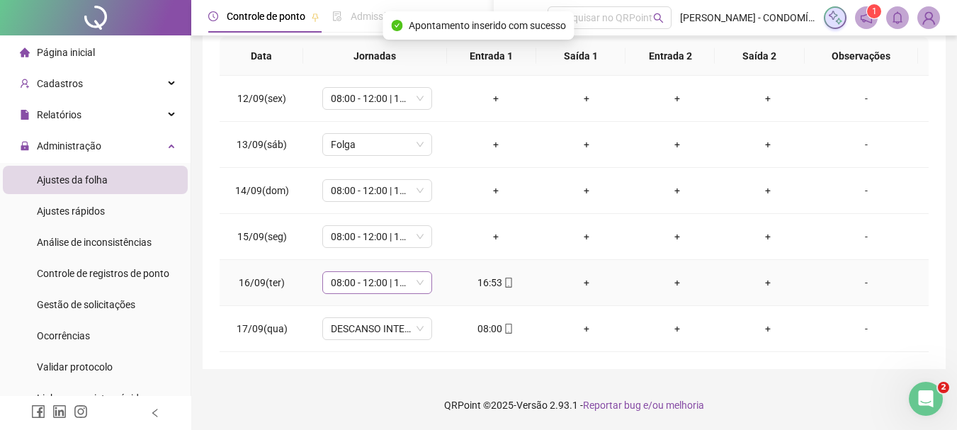
drag, startPoint x: 358, startPoint y: 281, endPoint x: 370, endPoint y: 276, distance: 13.0
click at [358, 281] on span "08:00 - 12:00 | 13:00 - 16:20" at bounding box center [377, 282] width 93 height 21
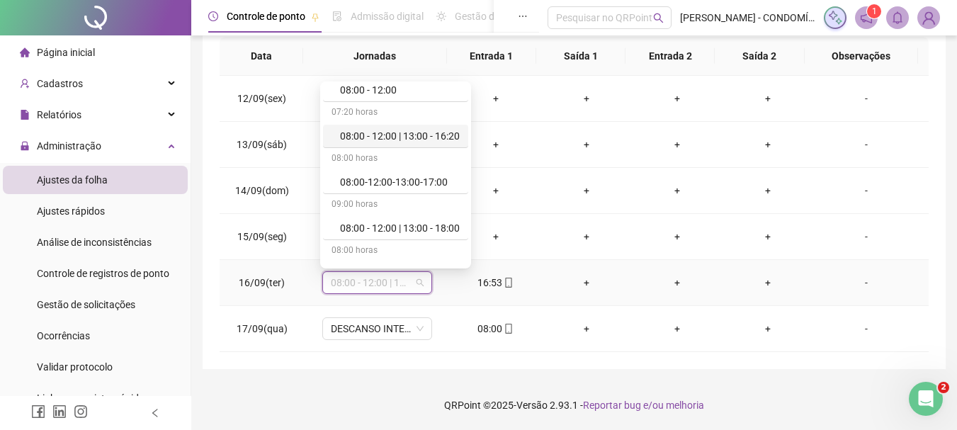
click at [417, 134] on div "08:00 - 12:00 | 13:00 - 16:20" at bounding box center [400, 136] width 120 height 16
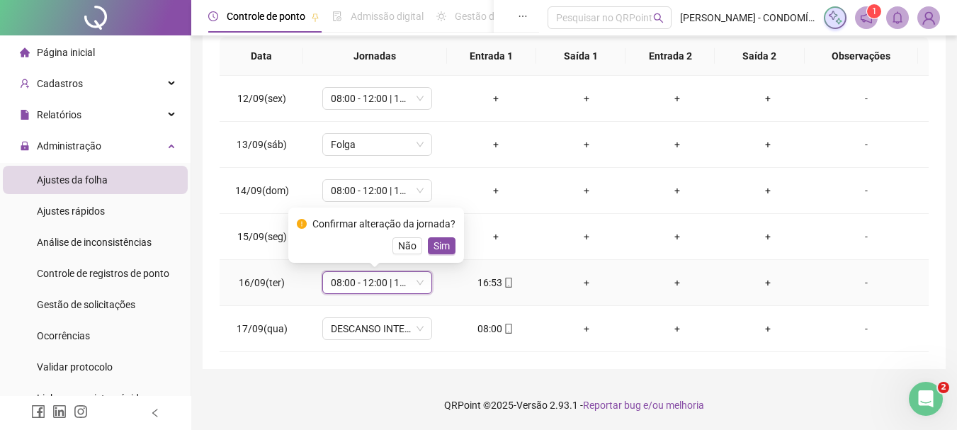
click at [436, 246] on span "Sim" at bounding box center [442, 246] width 16 height 16
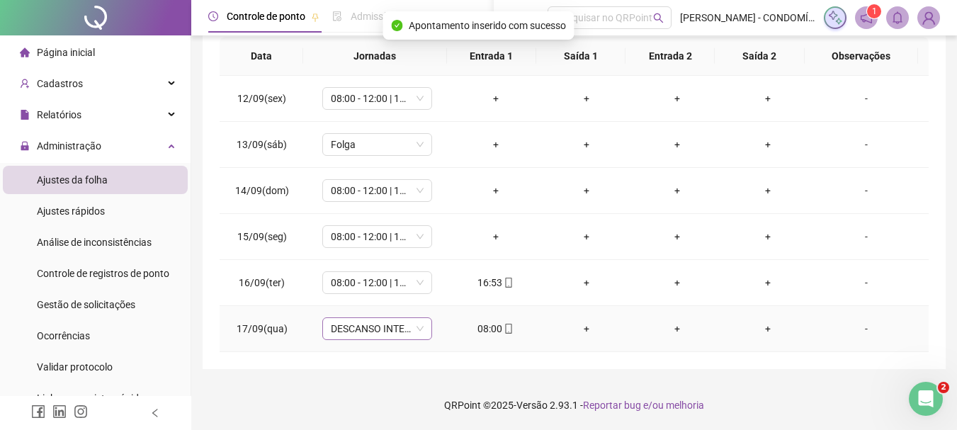
click at [351, 328] on span "DESCANSO INTER-JORNADA" at bounding box center [377, 328] width 93 height 21
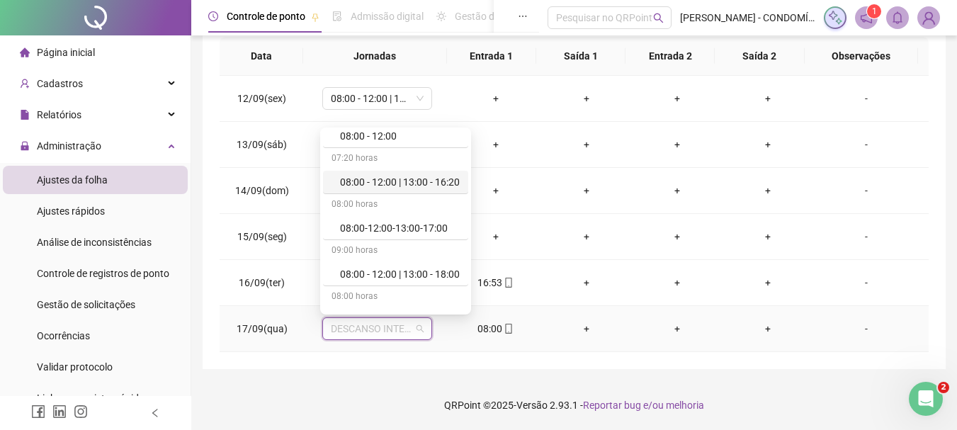
click at [405, 185] on div "08:00 - 12:00 | 13:00 - 16:20" at bounding box center [400, 182] width 120 height 16
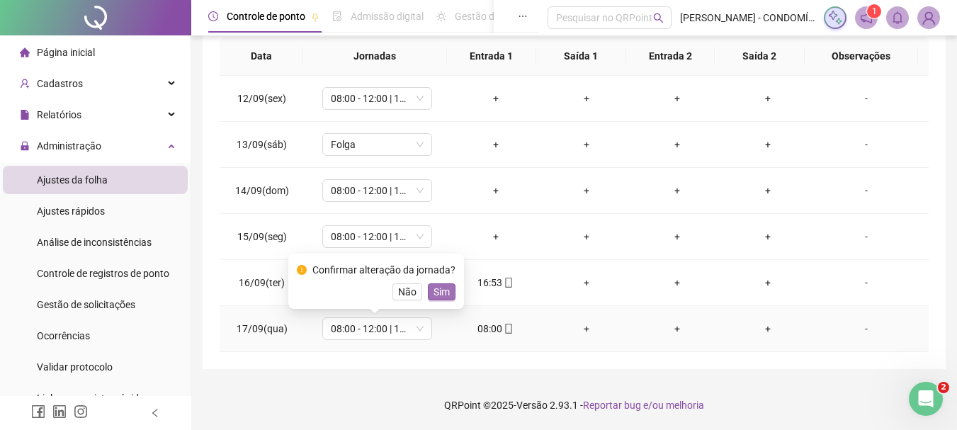
click at [438, 287] on span "Sim" at bounding box center [442, 292] width 16 height 16
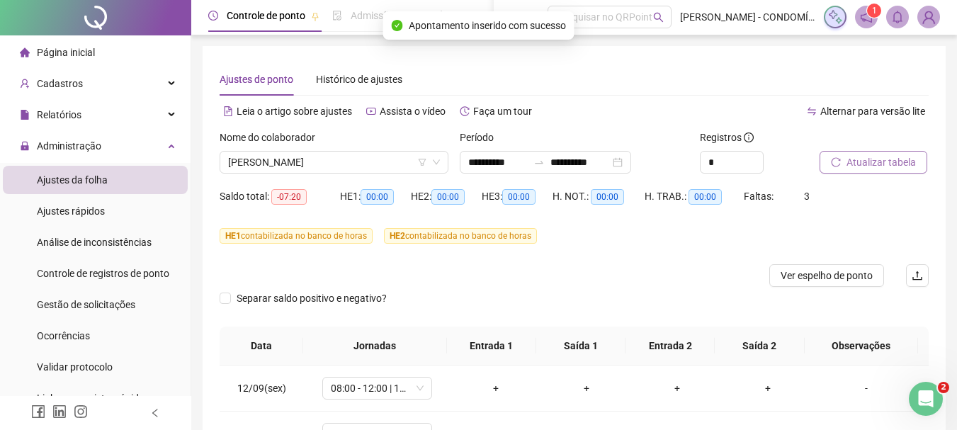
scroll to position [0, 0]
click at [872, 159] on span "Atualizar tabela" at bounding box center [881, 163] width 69 height 16
click at [312, 162] on span "[PERSON_NAME]" at bounding box center [334, 162] width 212 height 21
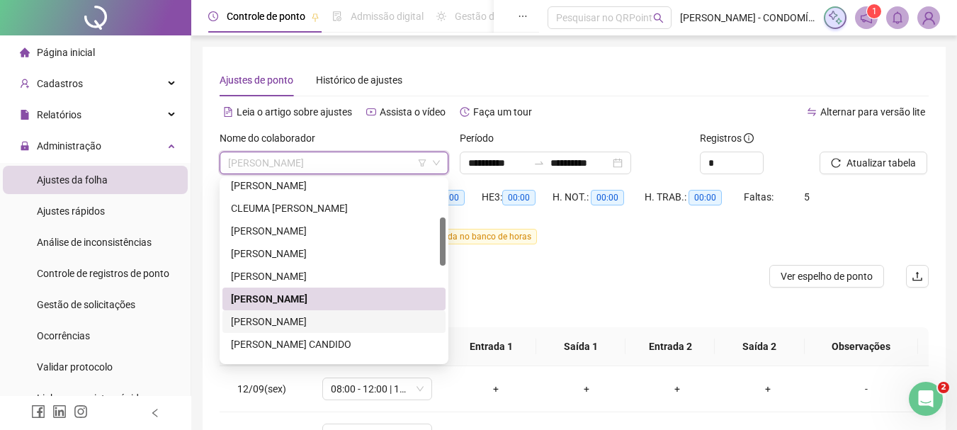
click at [277, 319] on div "[PERSON_NAME]" at bounding box center [334, 322] width 206 height 16
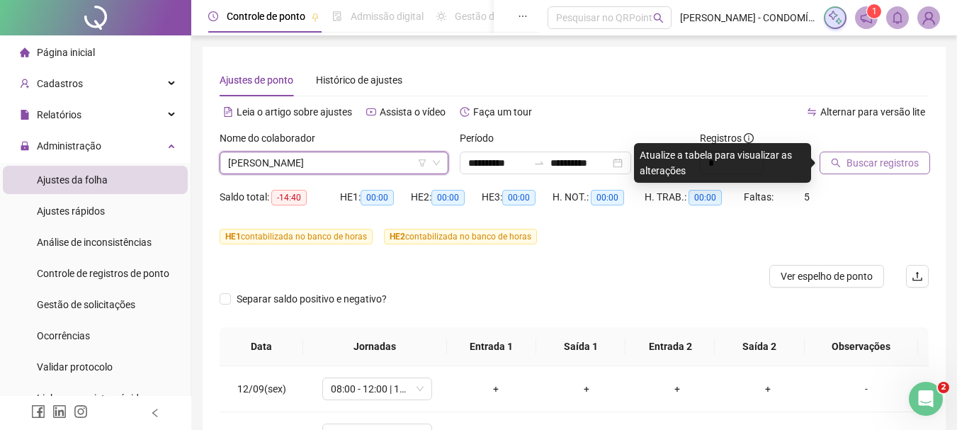
click at [850, 161] on span "Buscar registros" at bounding box center [883, 163] width 72 height 16
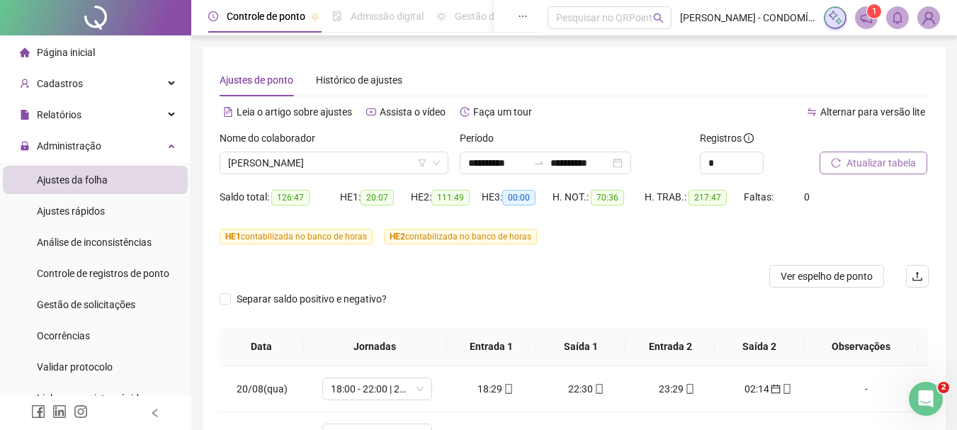
click at [880, 164] on span "Atualizar tabela" at bounding box center [881, 163] width 69 height 16
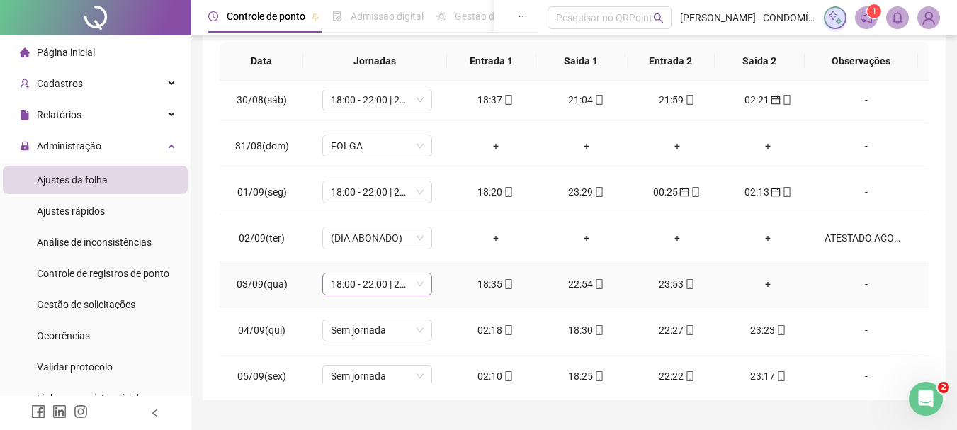
scroll to position [496, 0]
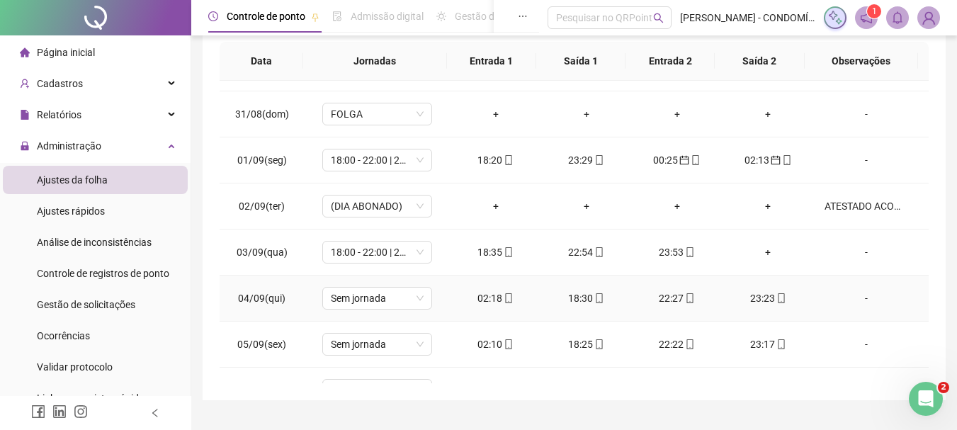
click at [483, 299] on div "02:18" at bounding box center [496, 298] width 68 height 16
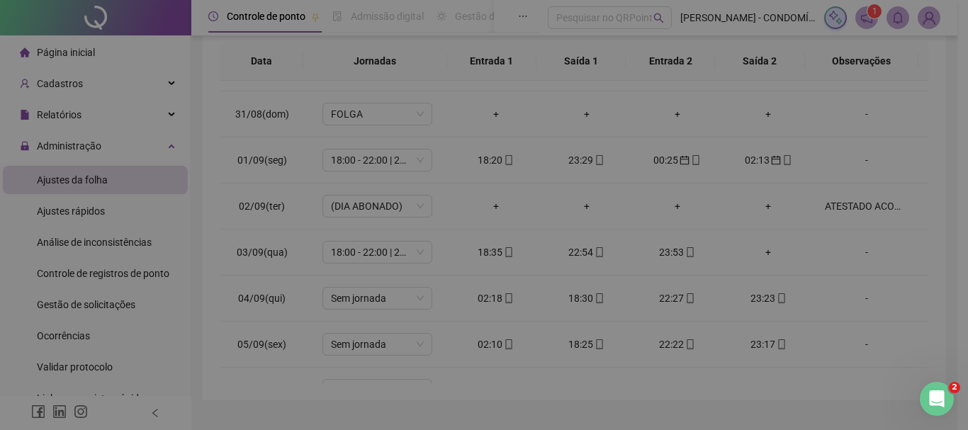
type input "**********"
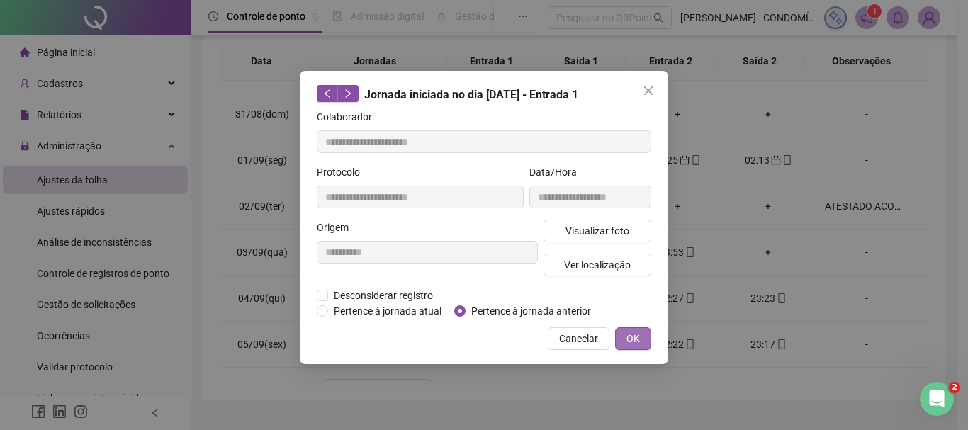
click at [633, 338] on span "OK" at bounding box center [632, 339] width 13 height 16
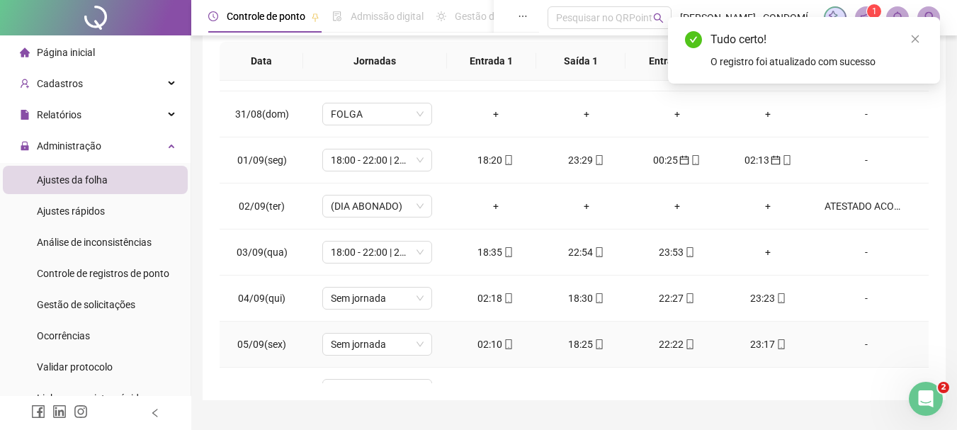
click at [487, 347] on div "02:10" at bounding box center [496, 344] width 68 height 16
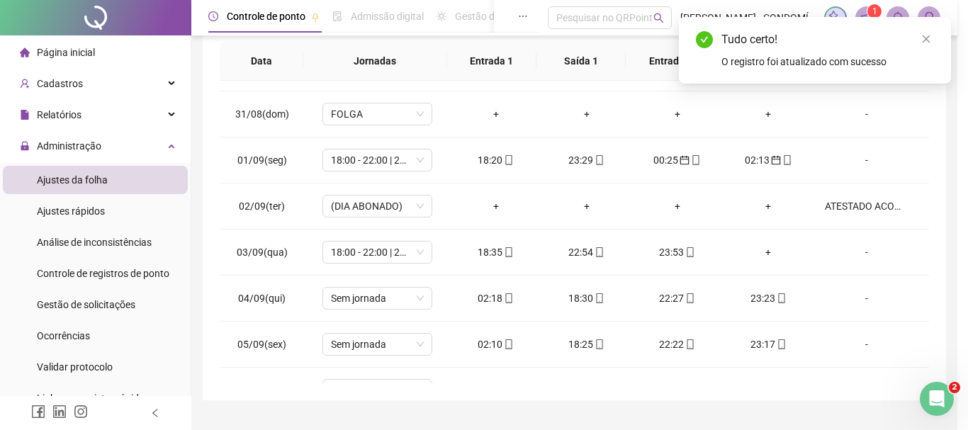
type input "**********"
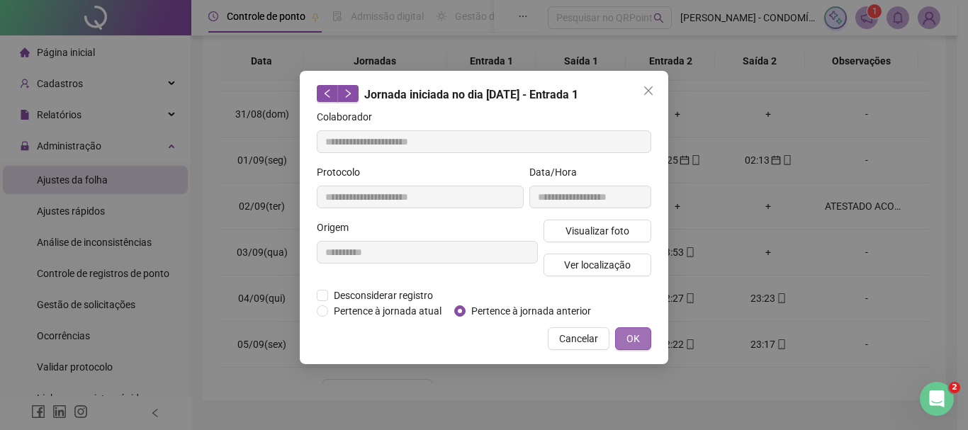
click at [631, 340] on span "OK" at bounding box center [632, 339] width 13 height 16
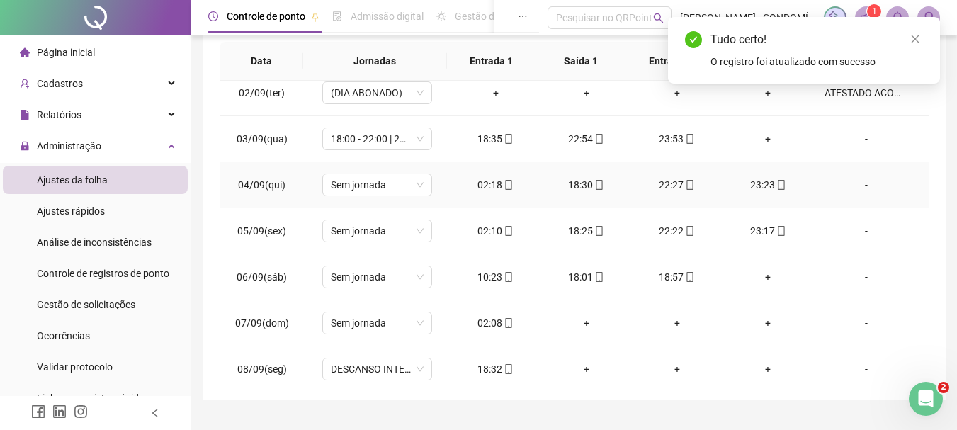
scroll to position [638, 0]
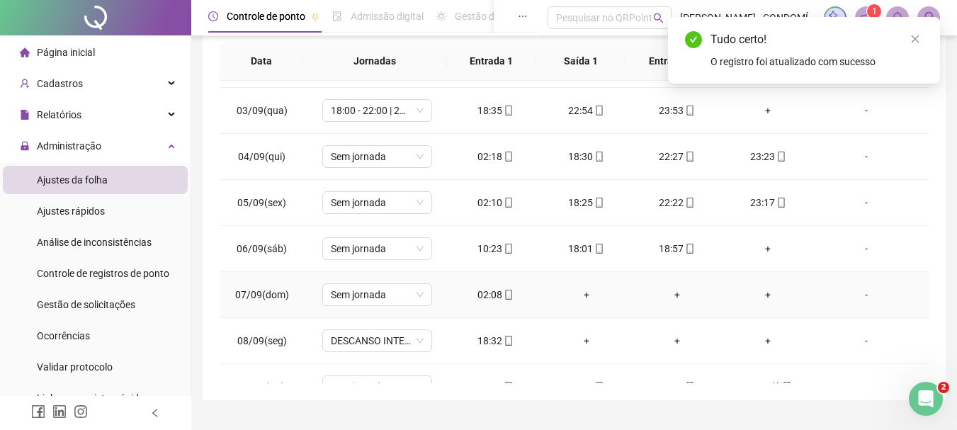
click at [486, 297] on div "02:08" at bounding box center [496, 295] width 68 height 16
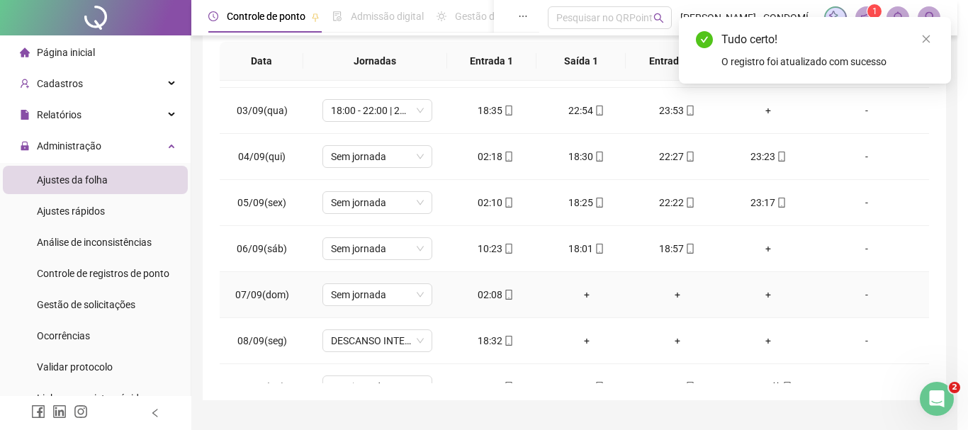
type input "**********"
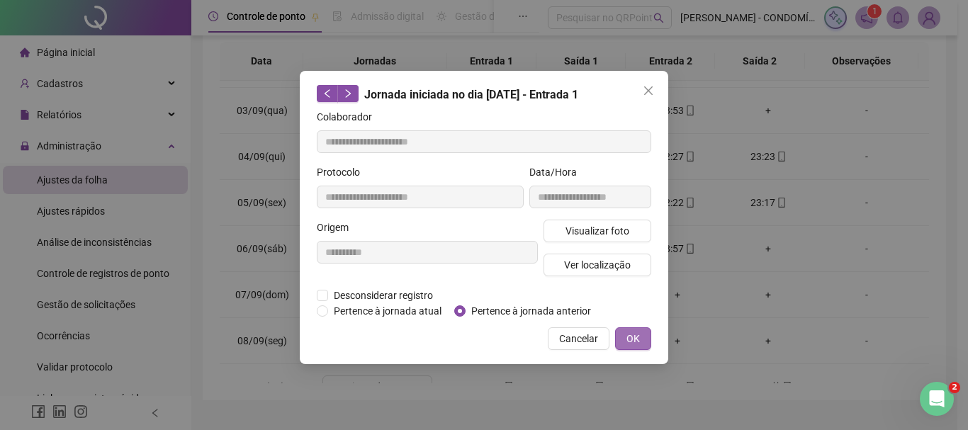
click at [626, 340] on span "OK" at bounding box center [632, 339] width 13 height 16
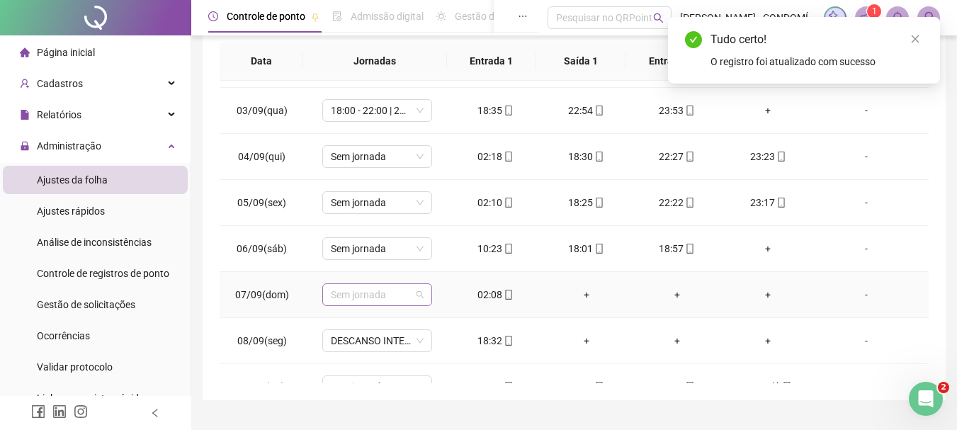
click at [382, 291] on span "Sem jornada" at bounding box center [377, 294] width 93 height 21
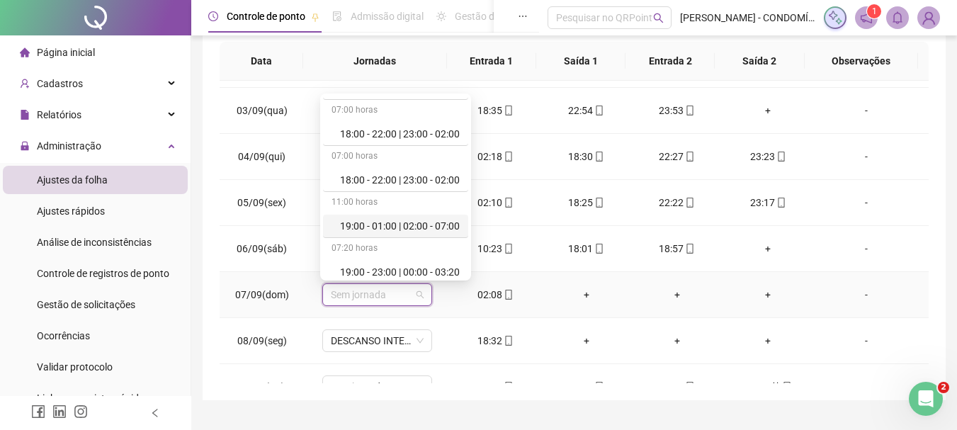
scroll to position [1062, 0]
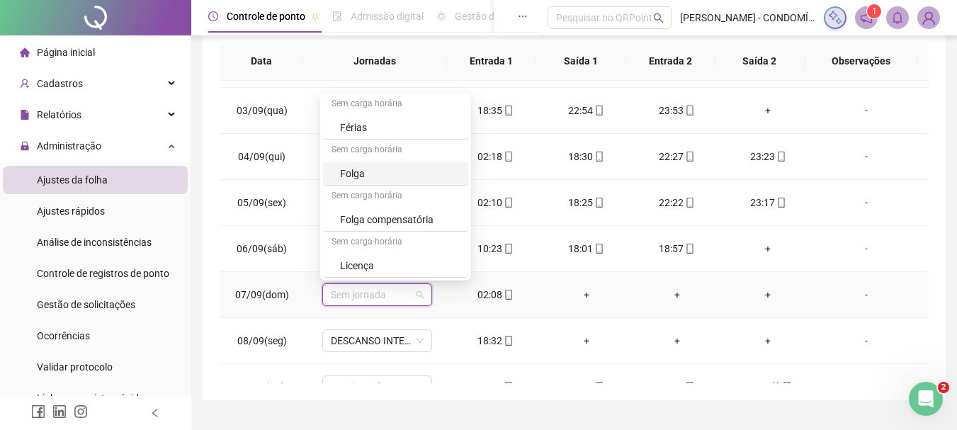
click at [361, 177] on div "Folga" at bounding box center [400, 174] width 120 height 16
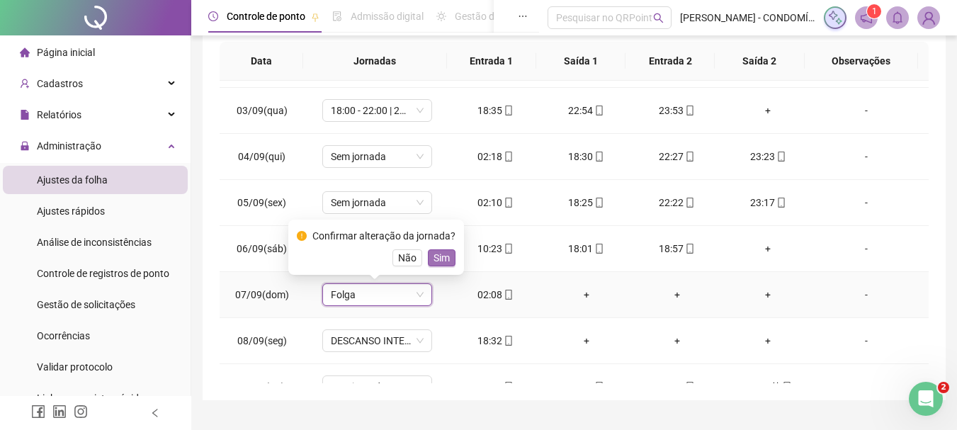
click at [437, 254] on span "Sim" at bounding box center [442, 258] width 16 height 16
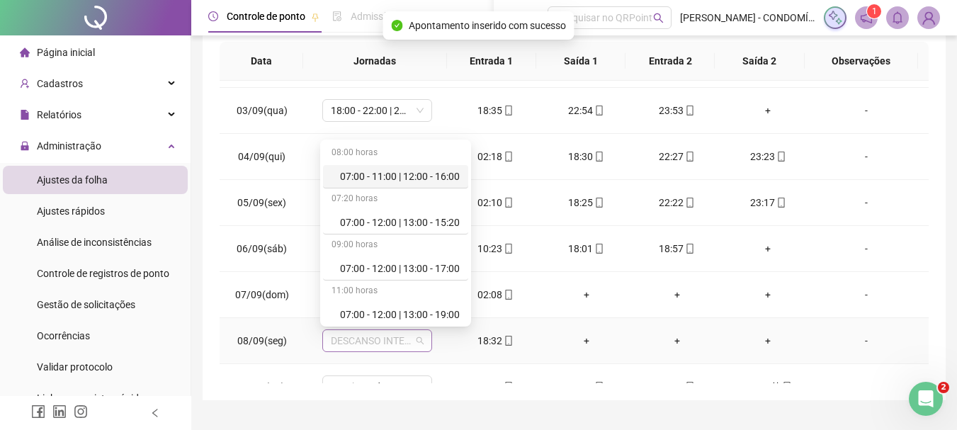
click at [356, 343] on span "DESCANSO INTER-JORNADA" at bounding box center [377, 340] width 93 height 21
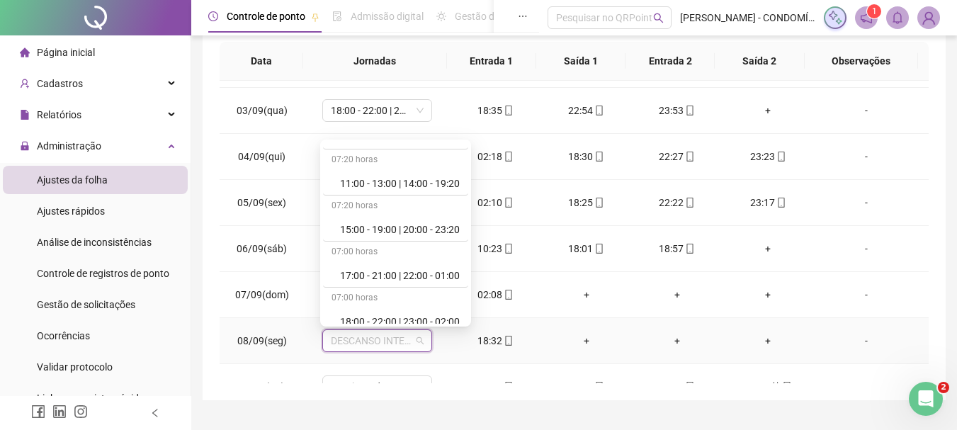
scroll to position [779, 0]
click at [398, 229] on div "18:00 - 22:00 | 23:00 - 02:00" at bounding box center [400, 226] width 120 height 16
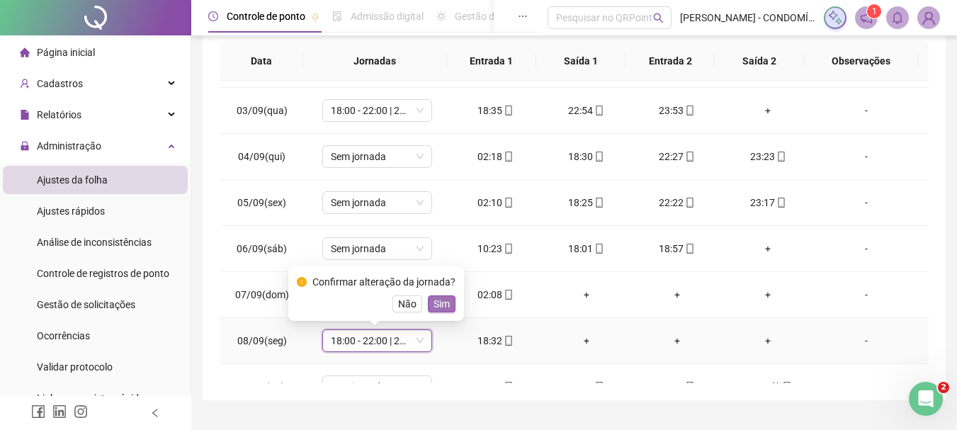
click at [445, 307] on span "Sim" at bounding box center [442, 304] width 16 height 16
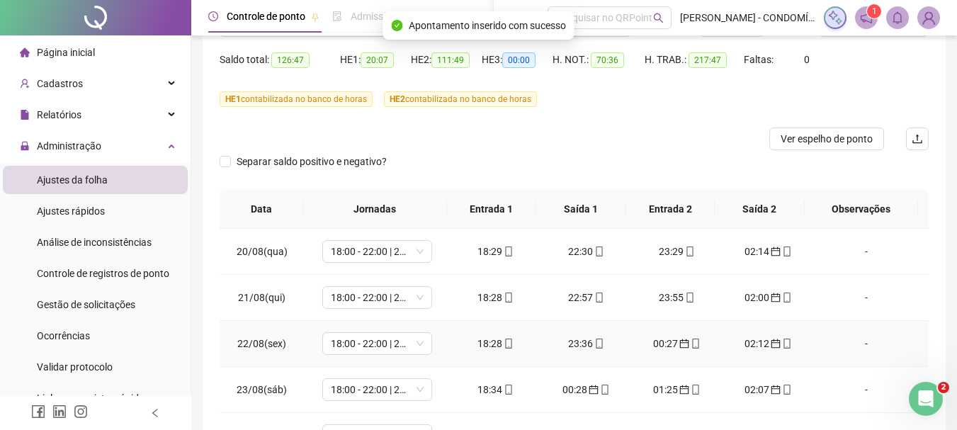
scroll to position [0, 0]
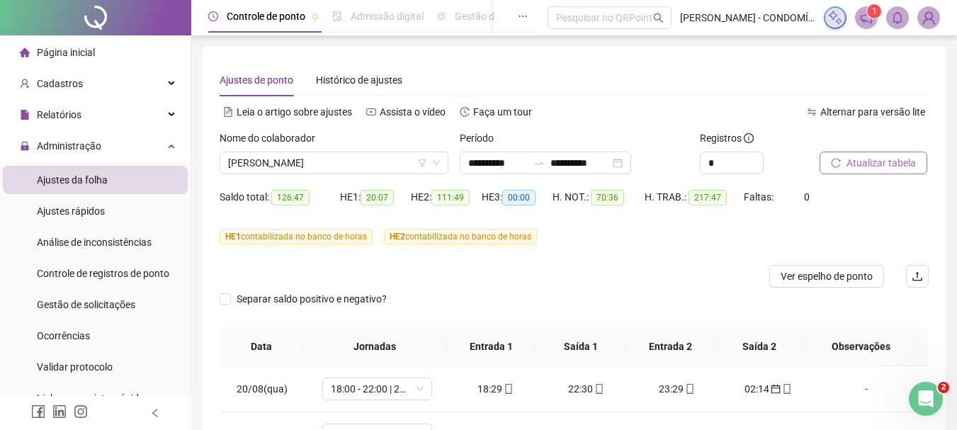
click at [869, 164] on span "Atualizar tabela" at bounding box center [881, 163] width 69 height 16
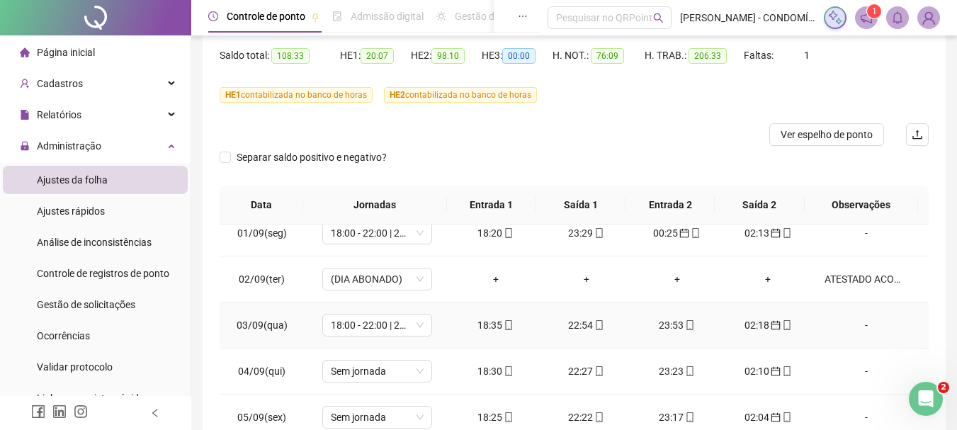
scroll to position [638, 0]
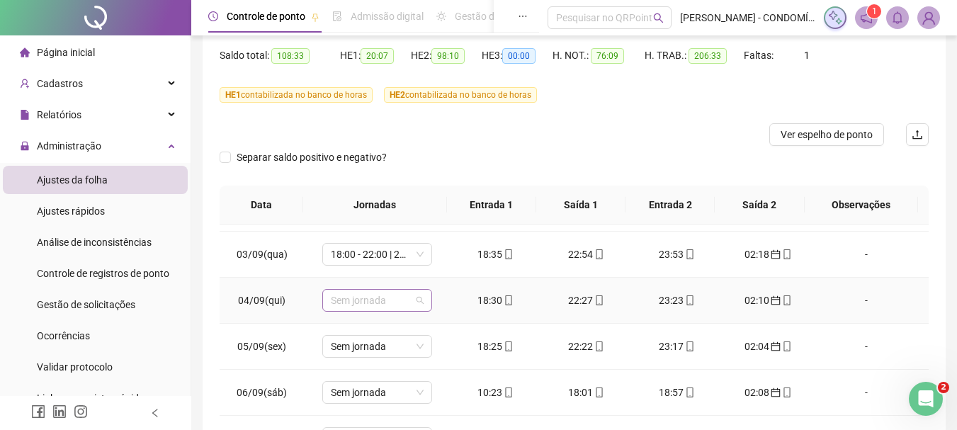
click at [367, 300] on span "Sem jornada" at bounding box center [377, 300] width 93 height 21
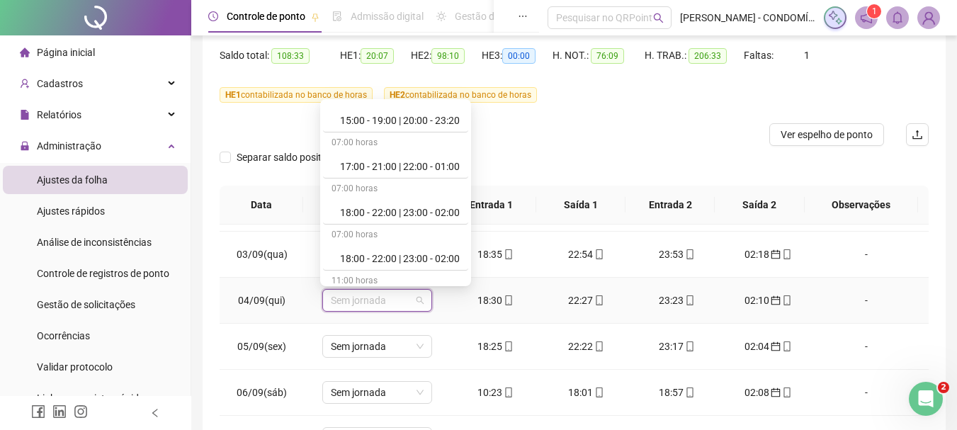
scroll to position [779, 0]
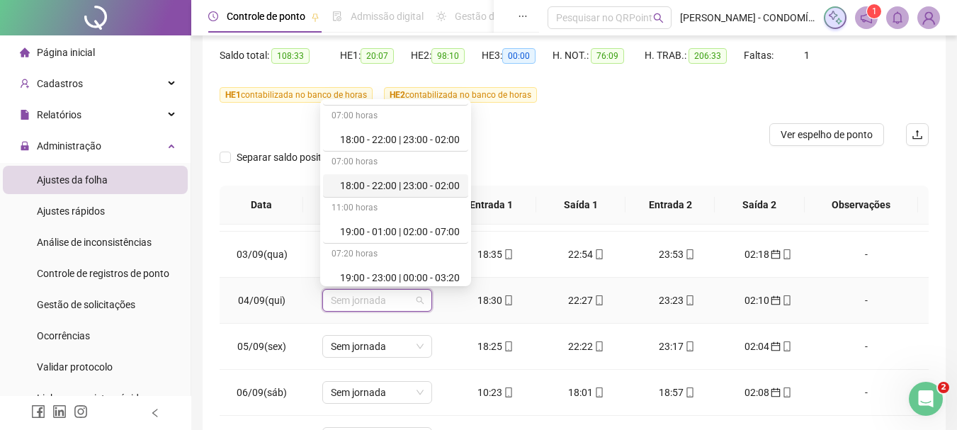
click at [395, 188] on div "18:00 - 22:00 | 23:00 - 02:00" at bounding box center [400, 186] width 120 height 16
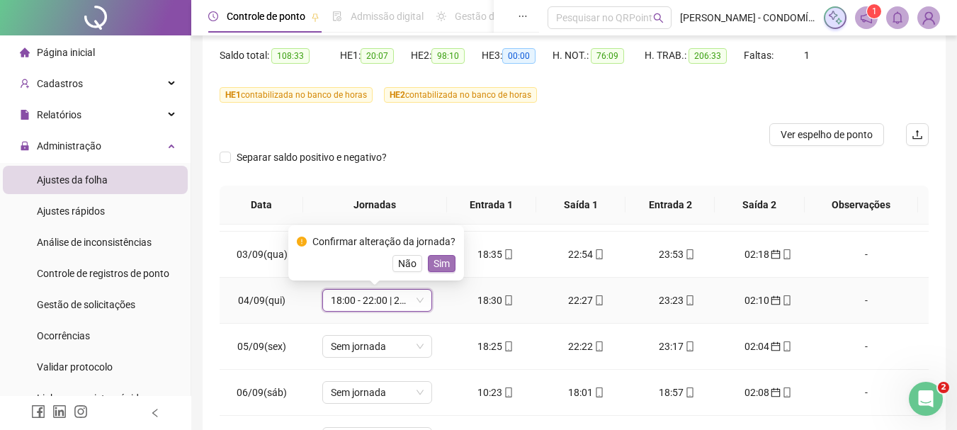
click at [438, 261] on span "Sim" at bounding box center [442, 264] width 16 height 16
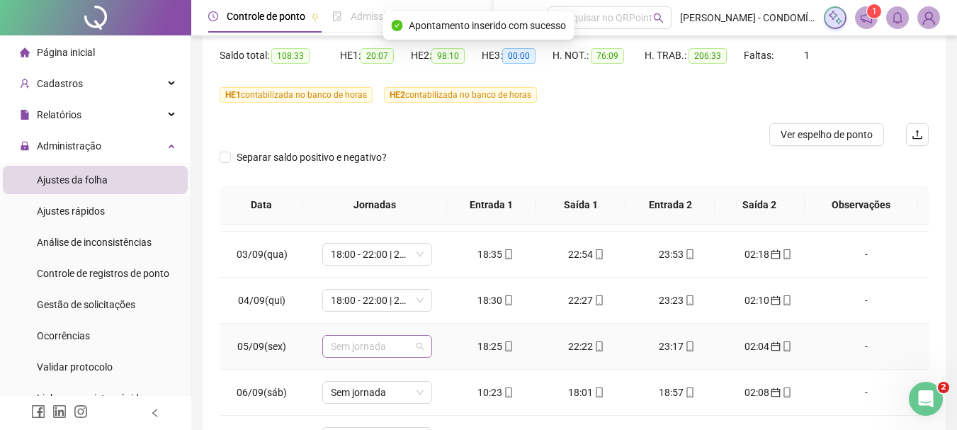
click at [357, 343] on span "Sem jornada" at bounding box center [377, 346] width 93 height 21
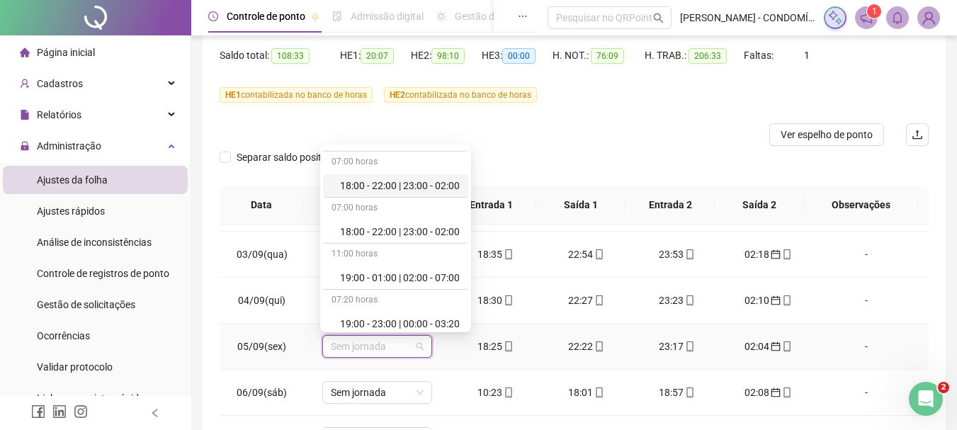
click at [404, 186] on div "18:00 - 22:00 | 23:00 - 02:00" at bounding box center [400, 186] width 120 height 16
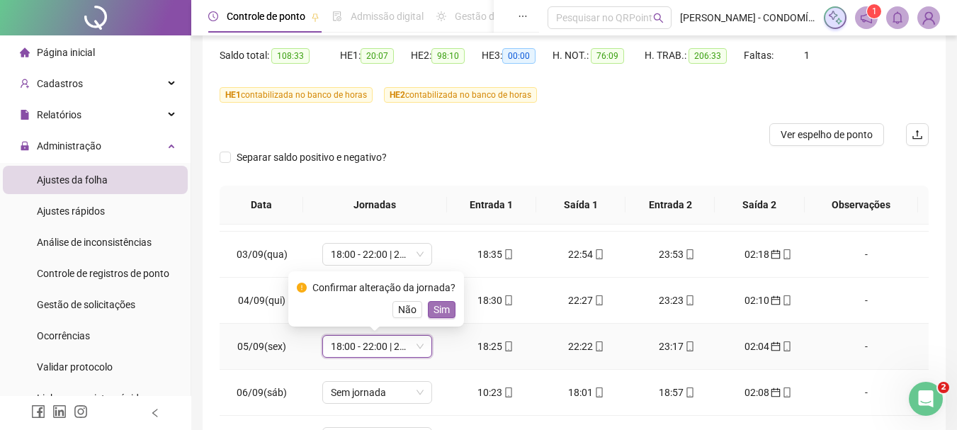
click at [442, 310] on span "Sim" at bounding box center [442, 310] width 16 height 16
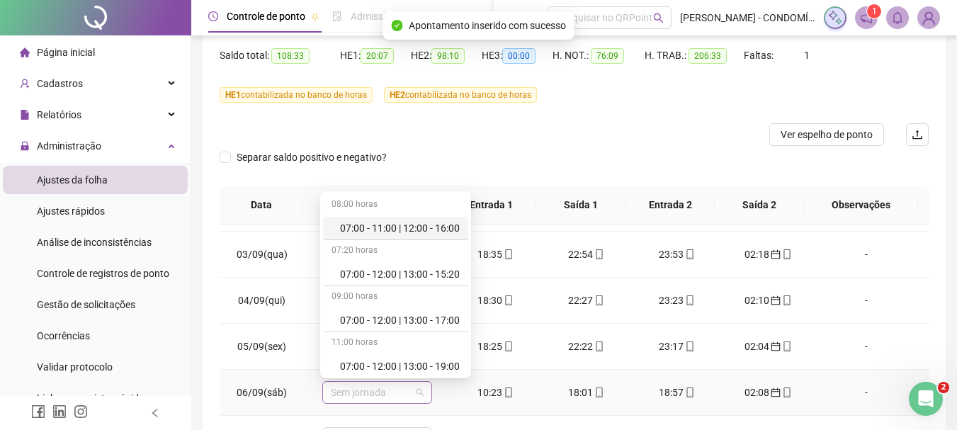
click at [354, 390] on span "Sem jornada" at bounding box center [377, 392] width 93 height 21
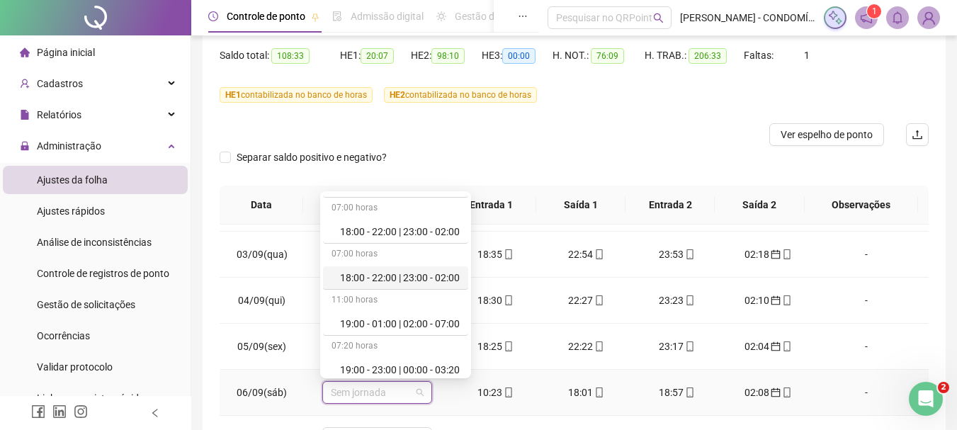
click at [380, 277] on div "18:00 - 22:00 | 23:00 - 02:00" at bounding box center [400, 278] width 120 height 16
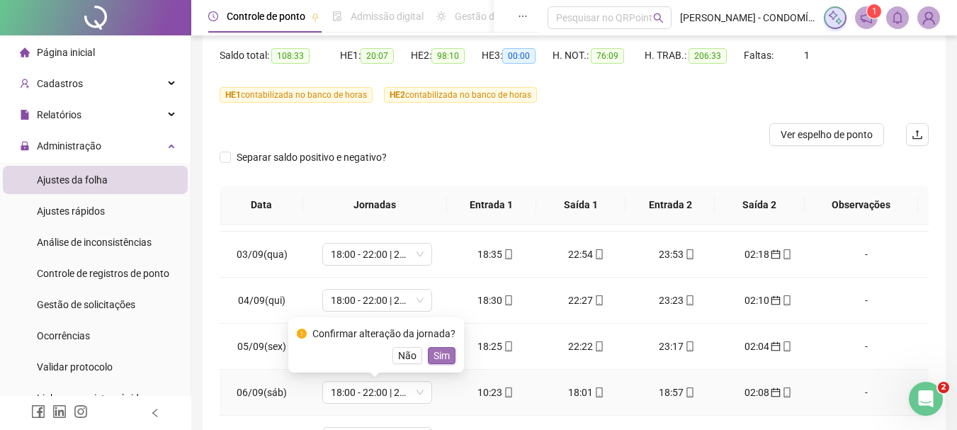
click at [443, 354] on span "Sim" at bounding box center [442, 356] width 16 height 16
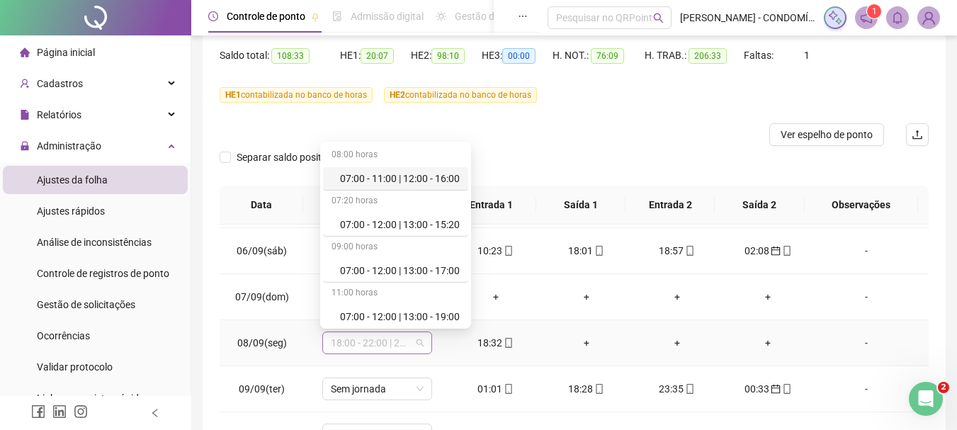
click at [360, 343] on span "18:00 - 22:00 | 23:00 - 02:00" at bounding box center [377, 342] width 93 height 21
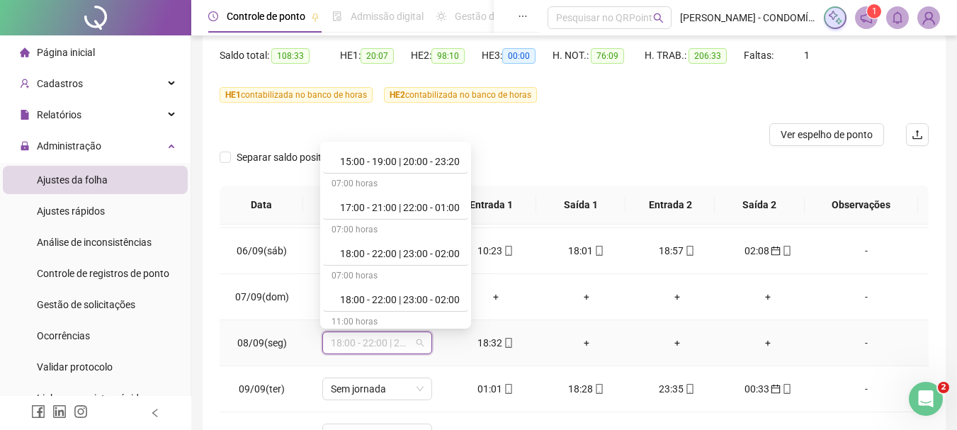
scroll to position [708, 0]
click at [392, 251] on div "18:00 - 22:00 | 23:00 - 02:00" at bounding box center [400, 253] width 120 height 16
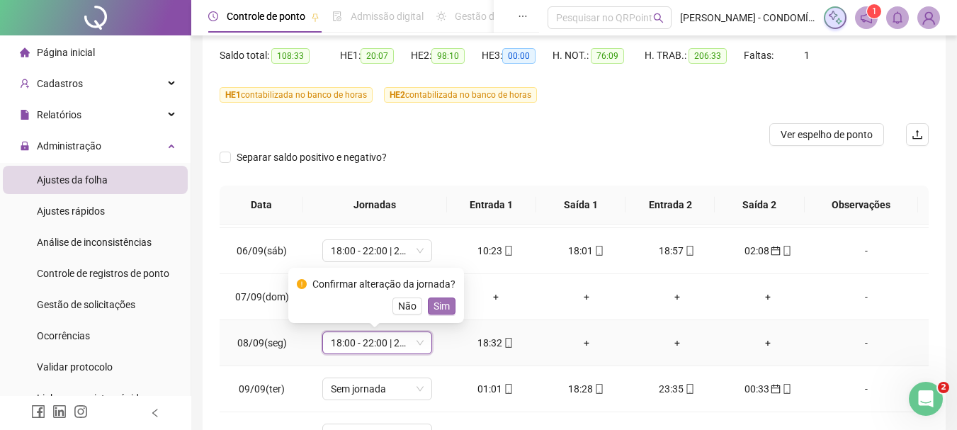
click at [441, 305] on span "Sim" at bounding box center [442, 306] width 16 height 16
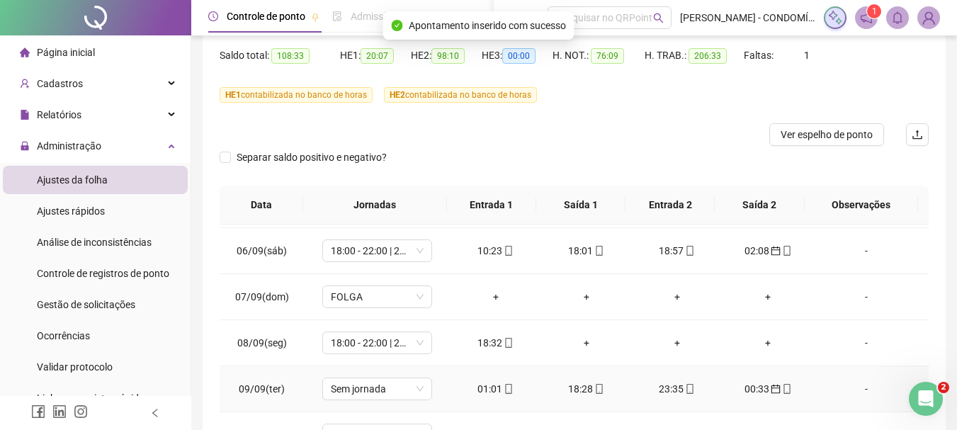
click at [483, 389] on div "01:01" at bounding box center [496, 389] width 68 height 16
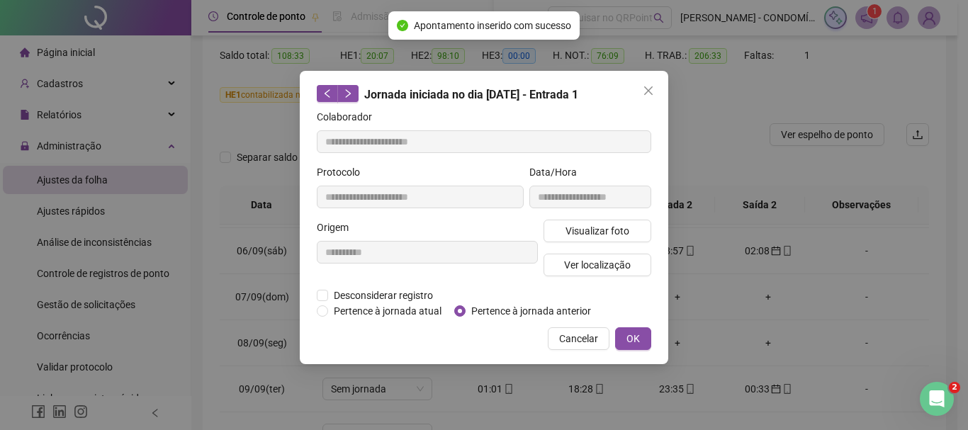
type input "**********"
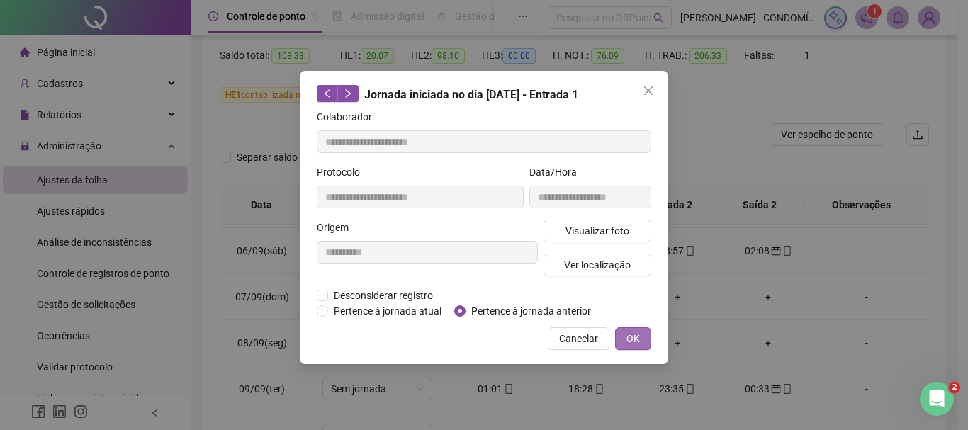
click at [637, 332] on span "OK" at bounding box center [632, 339] width 13 height 16
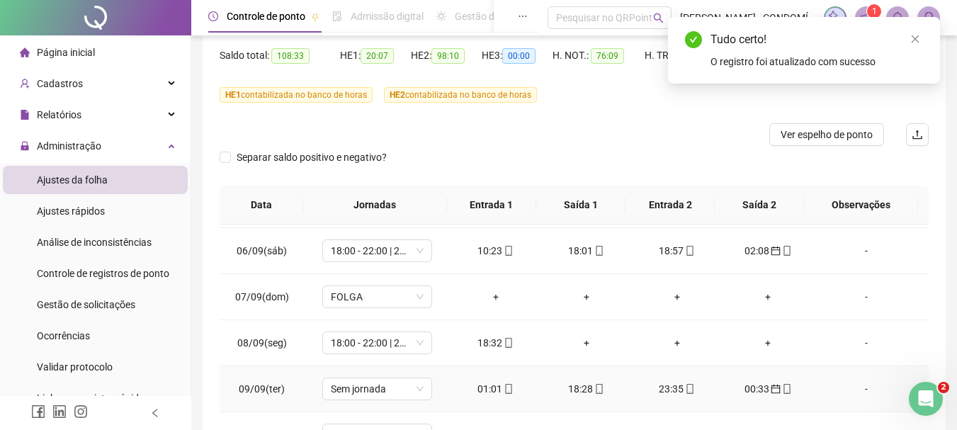
click at [575, 386] on div "18:28" at bounding box center [587, 389] width 68 height 16
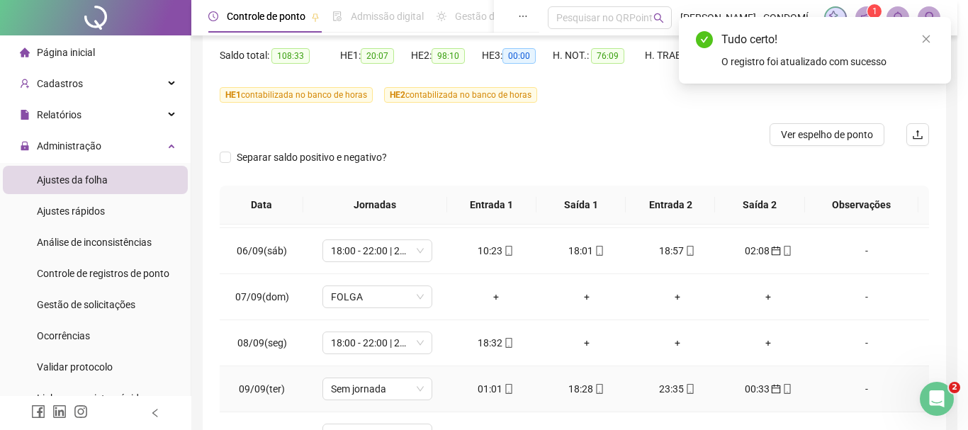
type input "**********"
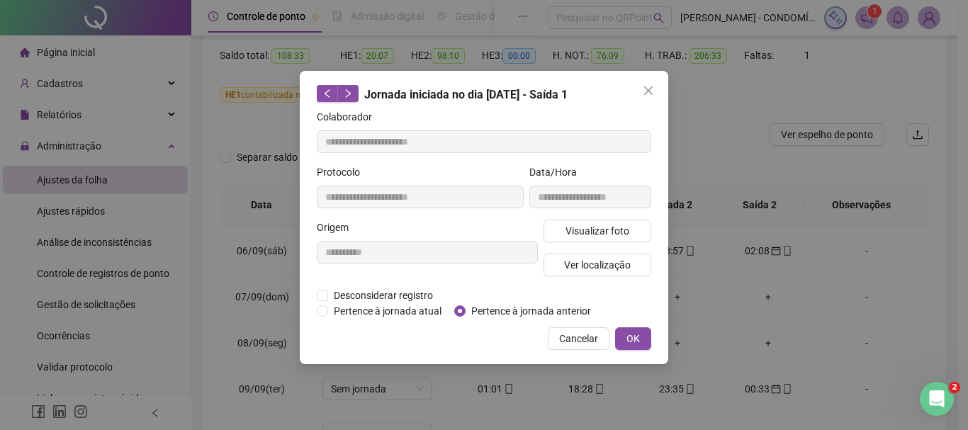
drag, startPoint x: 641, startPoint y: 335, endPoint x: 685, endPoint y: 414, distance: 90.7
click at [641, 337] on button "OK" at bounding box center [633, 338] width 36 height 23
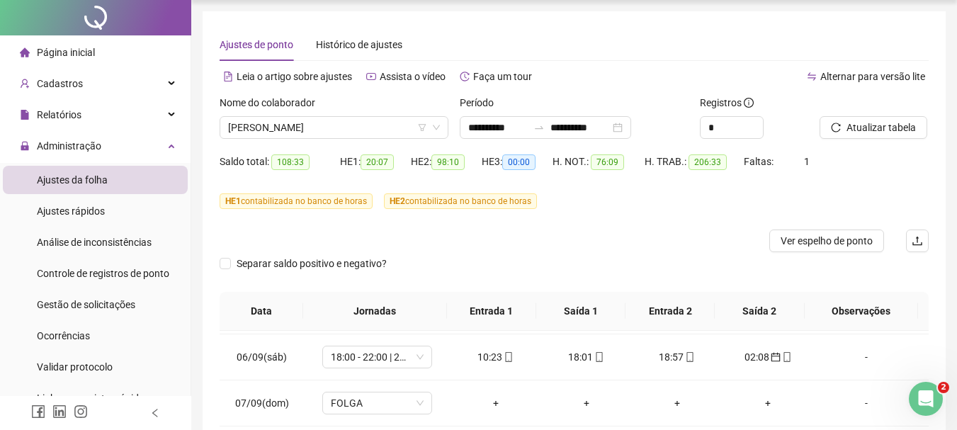
scroll to position [0, 0]
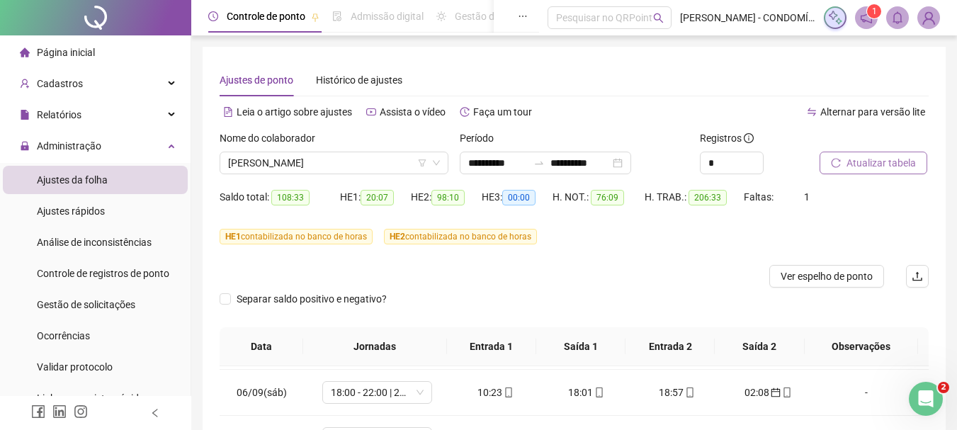
click at [864, 160] on span "Atualizar tabela" at bounding box center [881, 163] width 69 height 16
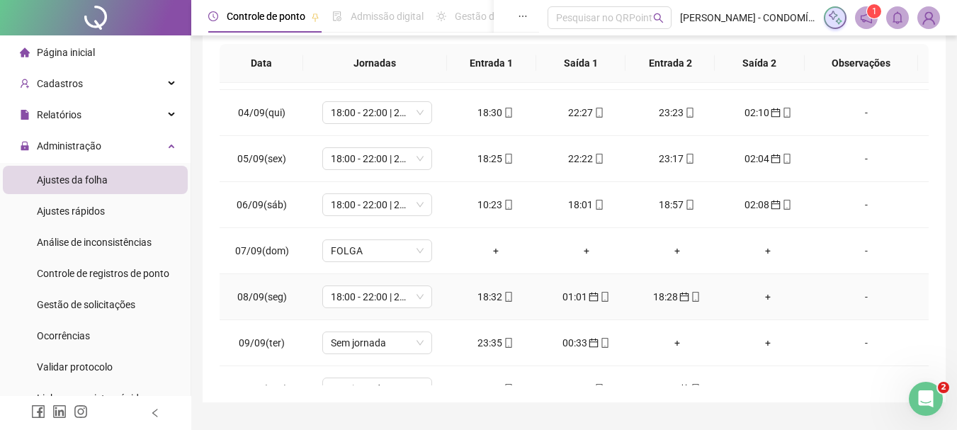
scroll to position [708, 0]
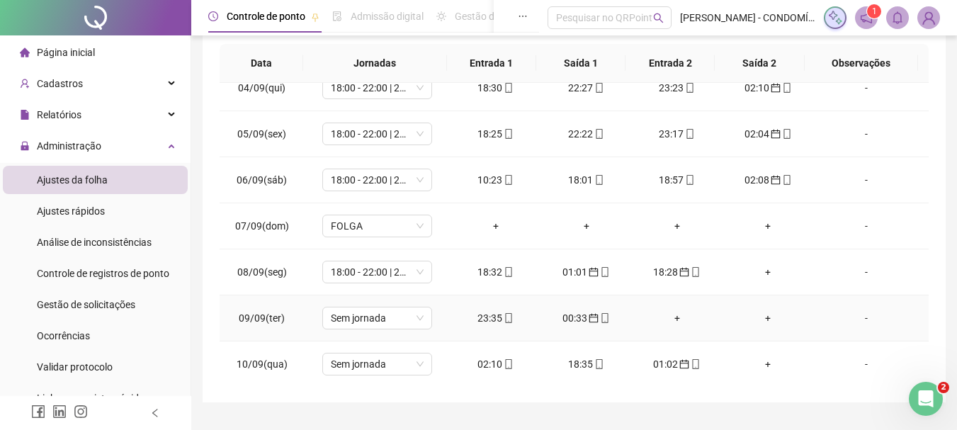
click at [485, 319] on div "23:35" at bounding box center [496, 318] width 68 height 16
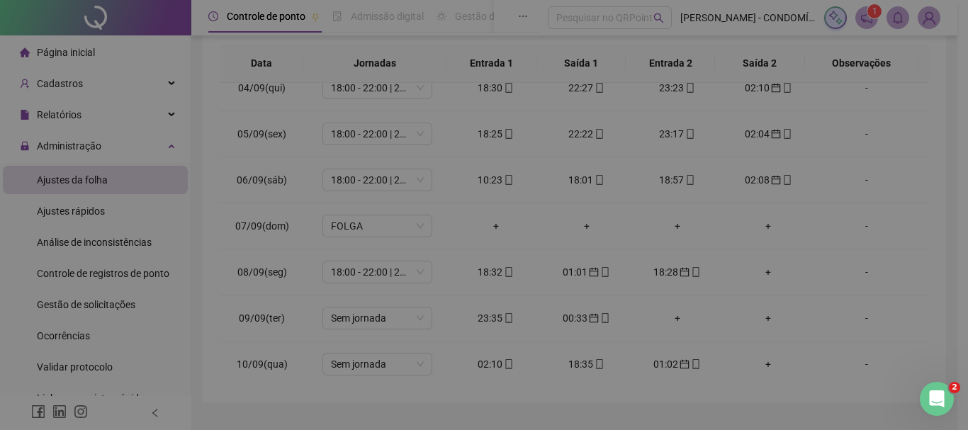
type input "**********"
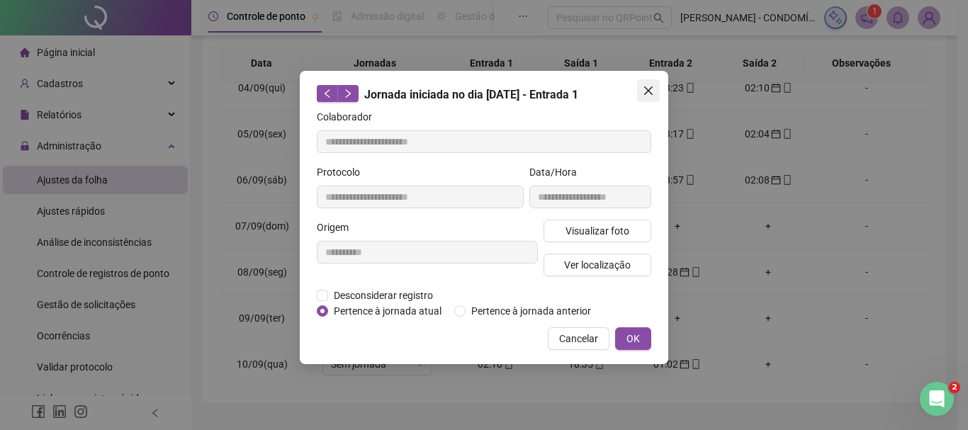
click at [647, 89] on icon "close" at bounding box center [648, 90] width 9 height 9
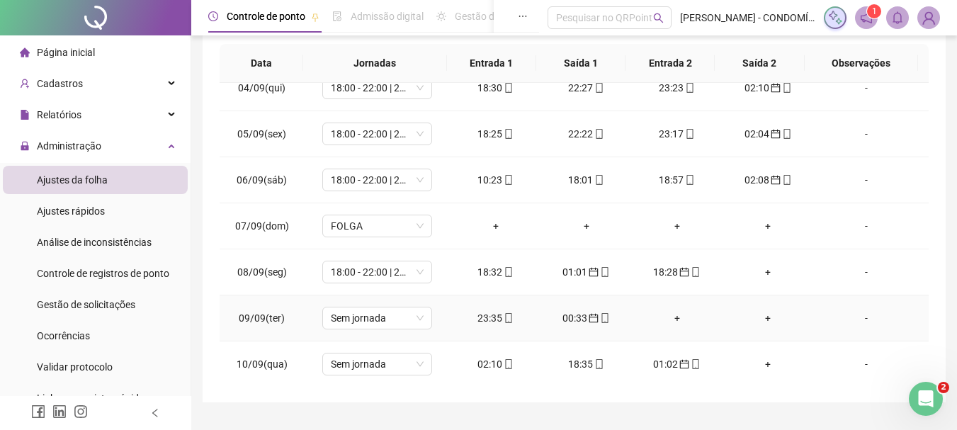
click at [579, 315] on div "00:33" at bounding box center [587, 318] width 68 height 16
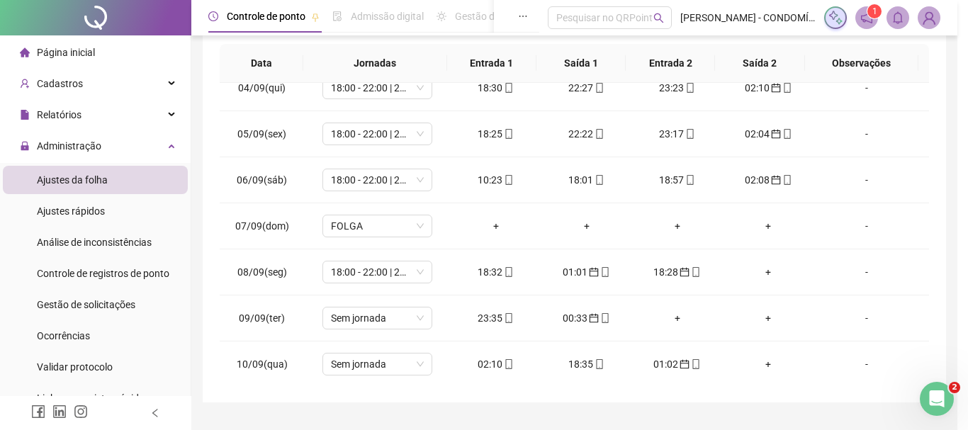
type input "**********"
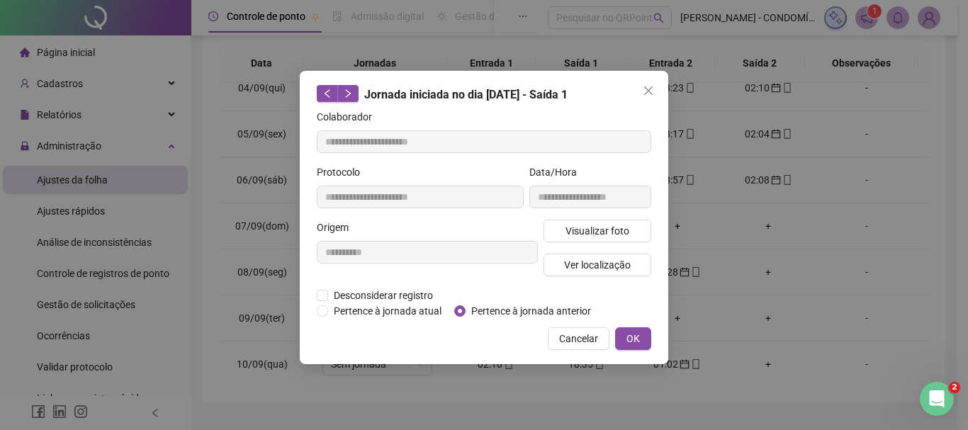
click at [332, 319] on div "**********" at bounding box center [484, 217] width 368 height 293
click at [628, 337] on span "OK" at bounding box center [632, 339] width 13 height 16
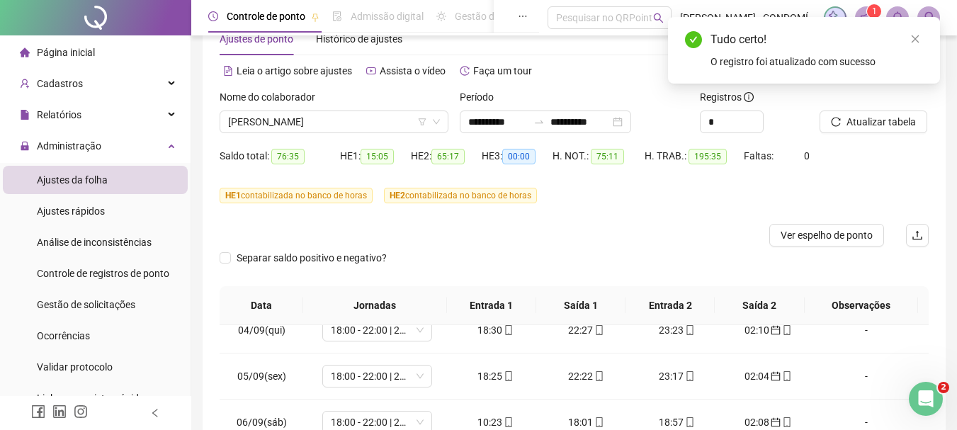
scroll to position [39, 0]
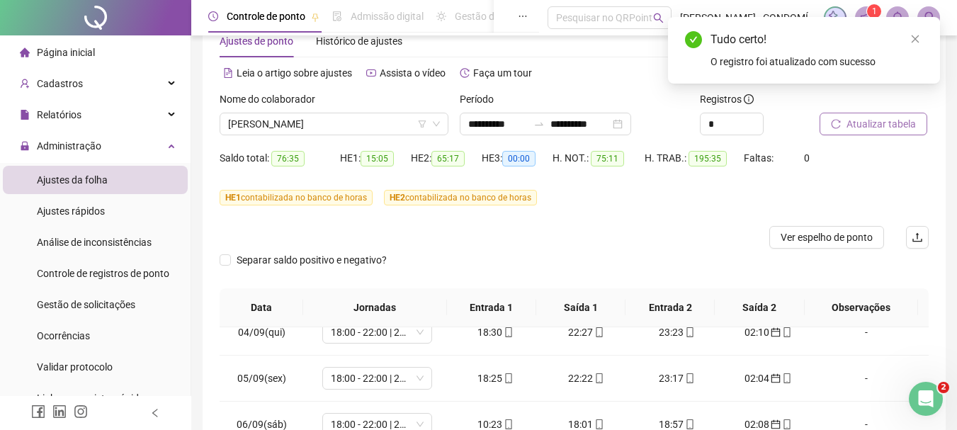
click at [861, 123] on span "Atualizar tabela" at bounding box center [881, 124] width 69 height 16
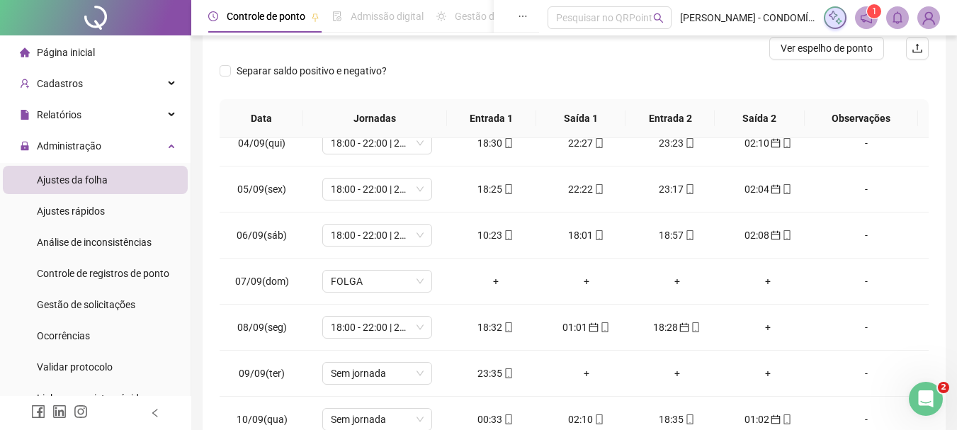
scroll to position [317, 0]
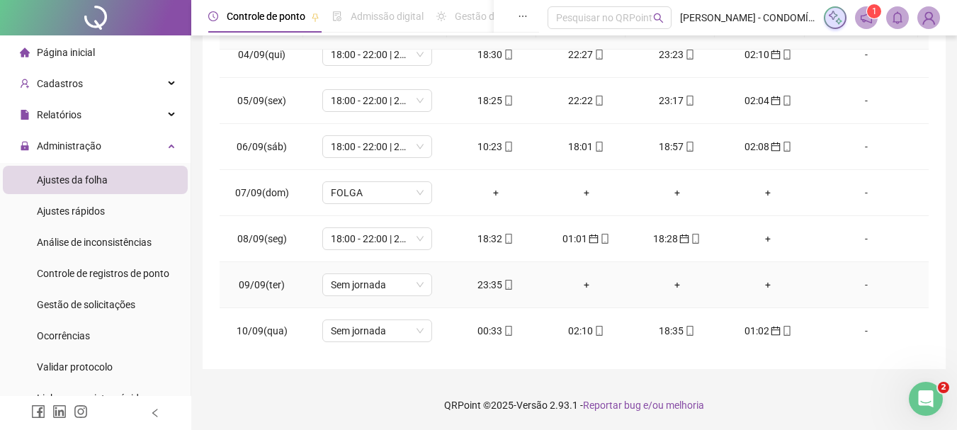
click at [490, 285] on div "23:35" at bounding box center [496, 285] width 68 height 16
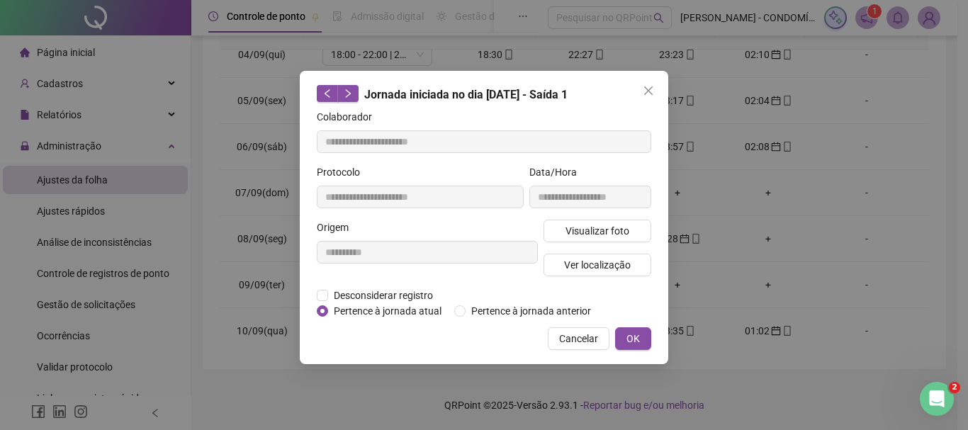
type input "**********"
click at [628, 336] on span "OK" at bounding box center [632, 339] width 13 height 16
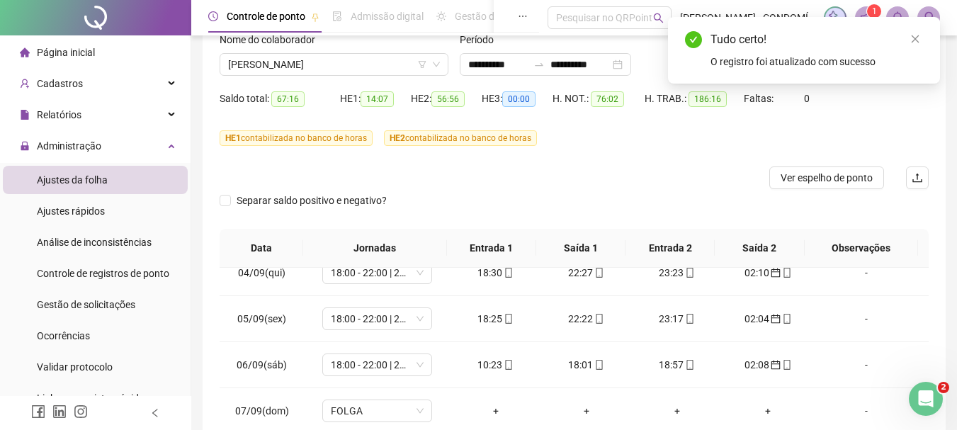
scroll to position [48, 0]
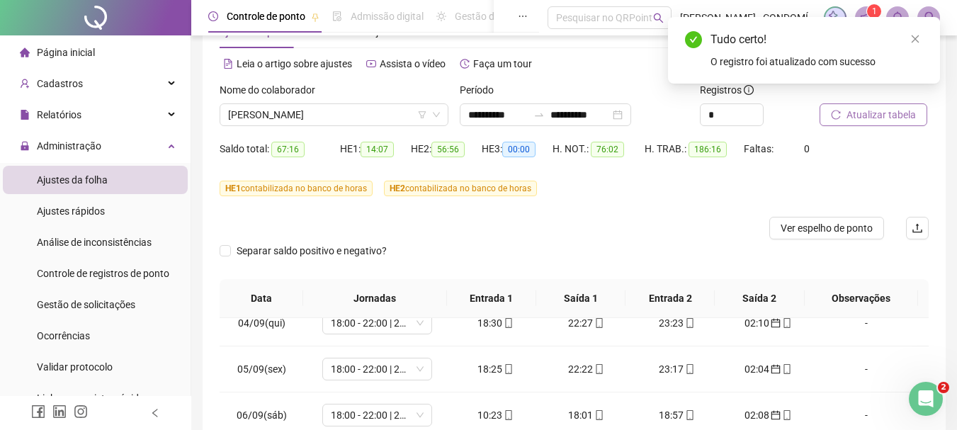
click at [875, 113] on span "Atualizar tabela" at bounding box center [881, 115] width 69 height 16
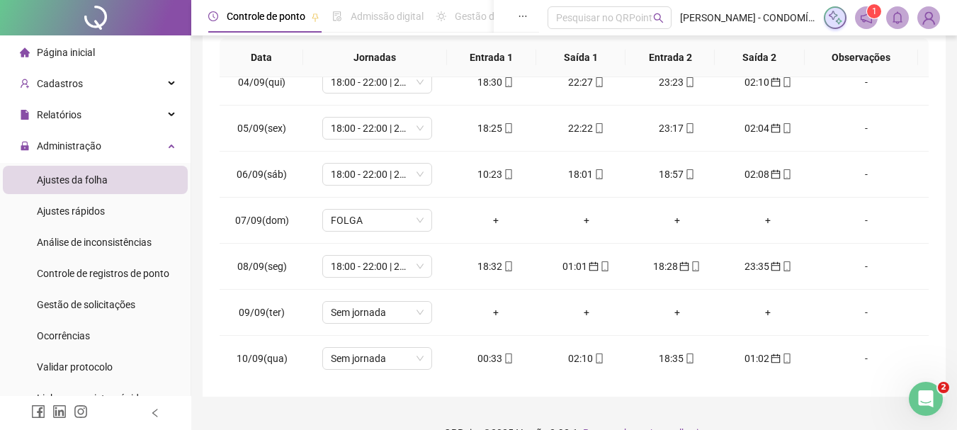
scroll to position [292, 0]
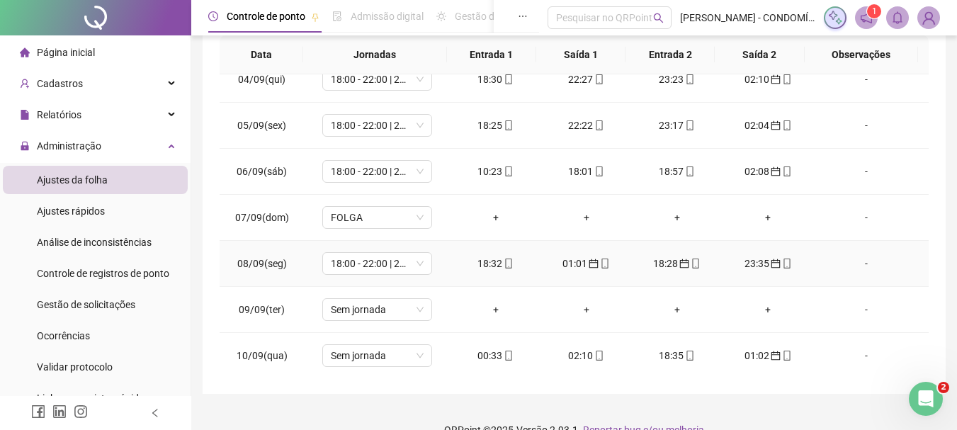
click at [662, 264] on div "18:28" at bounding box center [677, 264] width 68 height 16
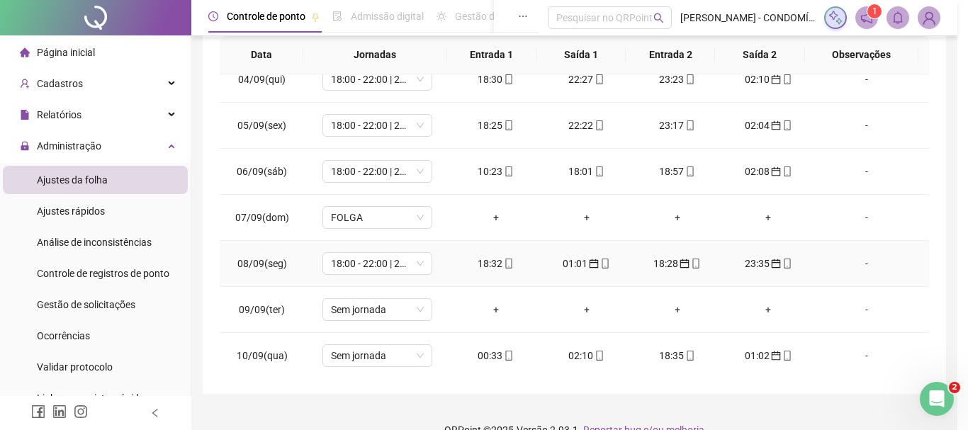
type input "**********"
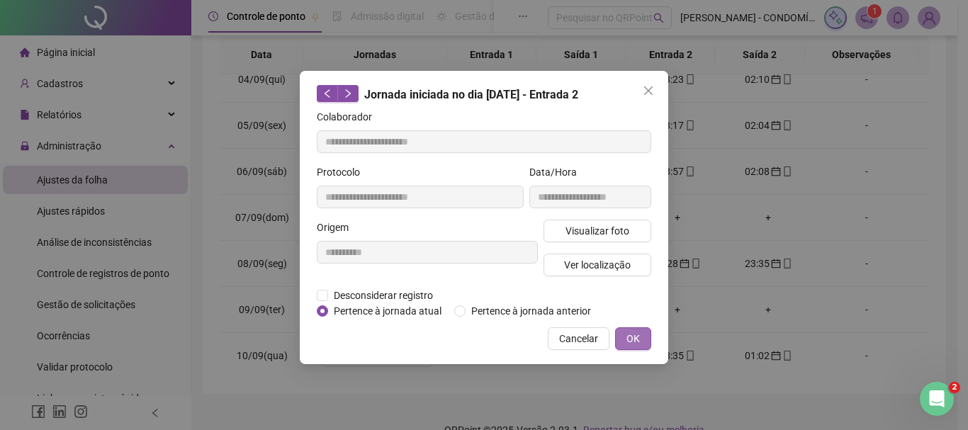
click at [630, 339] on span "OK" at bounding box center [632, 339] width 13 height 16
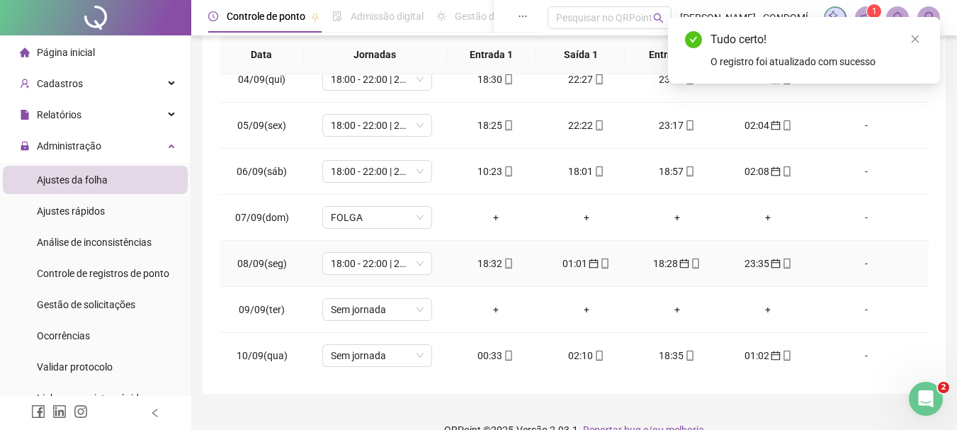
click at [752, 264] on div "23:35" at bounding box center [768, 264] width 68 height 16
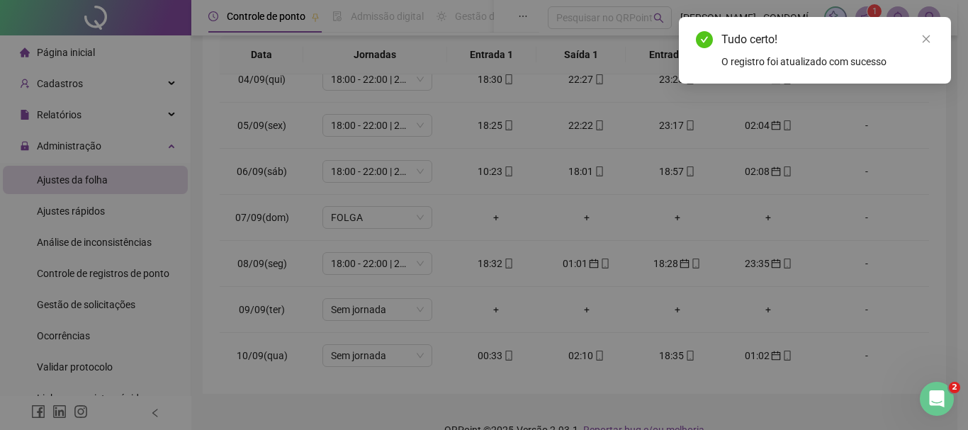
type input "**********"
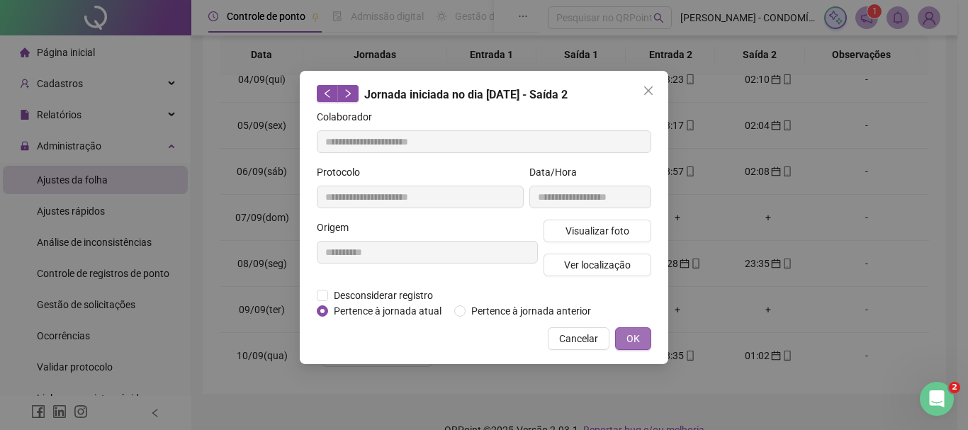
click at [635, 337] on span "OK" at bounding box center [632, 339] width 13 height 16
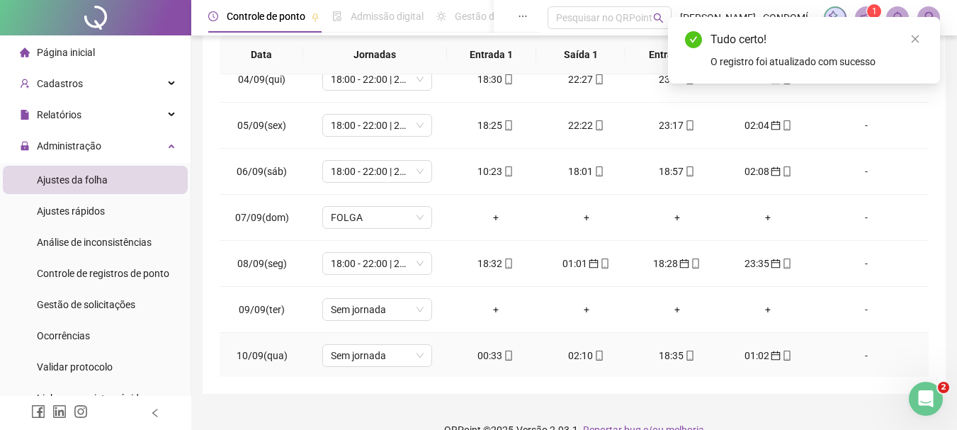
click at [488, 354] on div "00:33" at bounding box center [496, 356] width 68 height 16
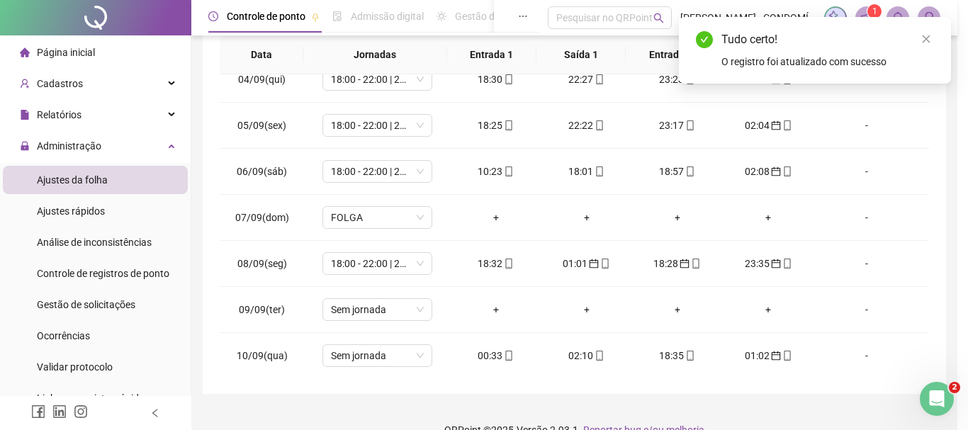
type input "**********"
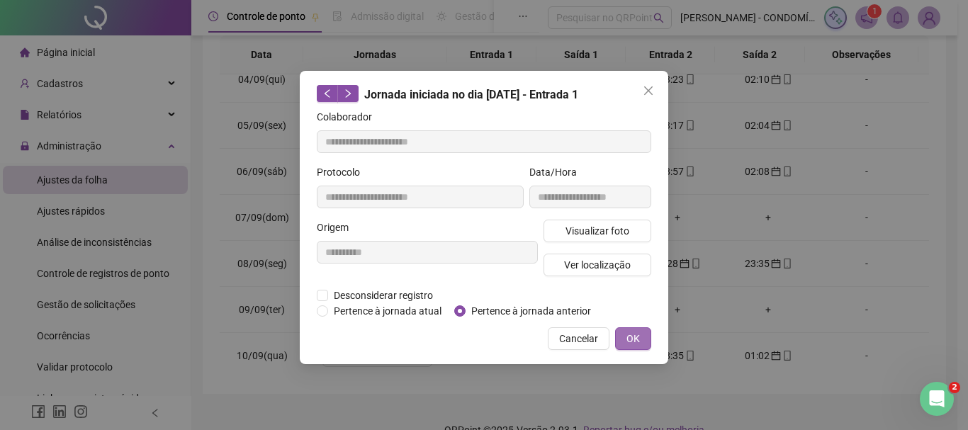
click at [626, 338] on span "OK" at bounding box center [632, 339] width 13 height 16
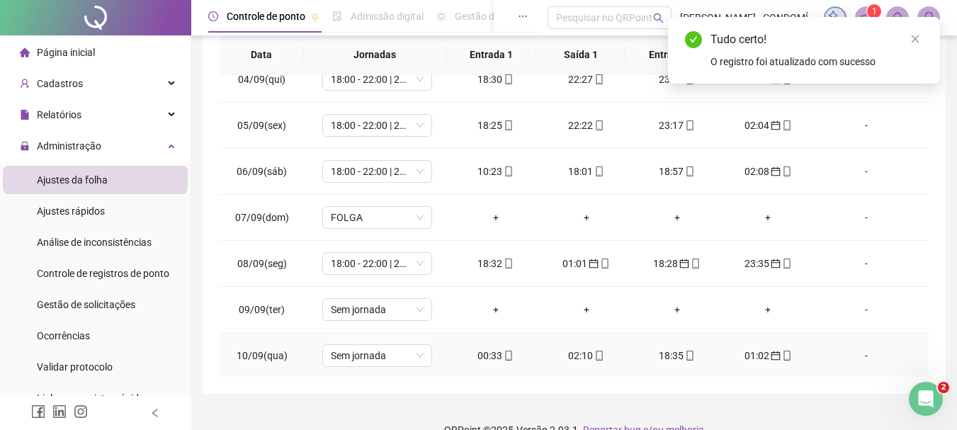
click at [577, 356] on div "02:10" at bounding box center [587, 356] width 68 height 16
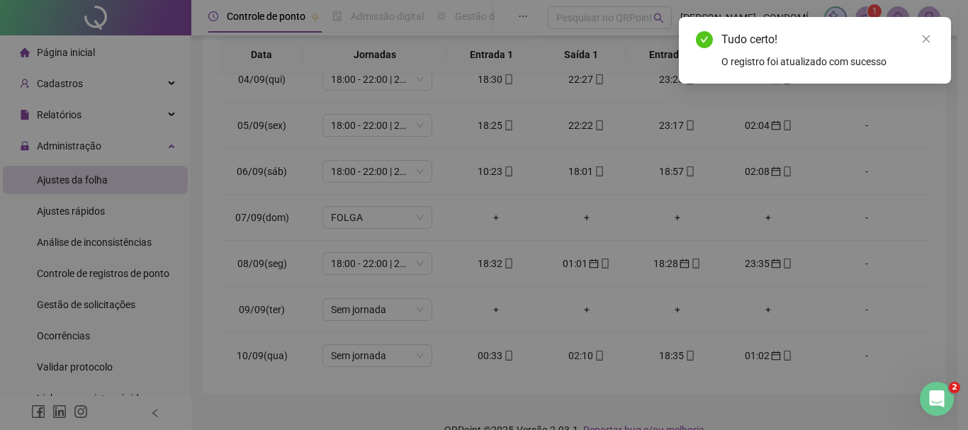
type input "**********"
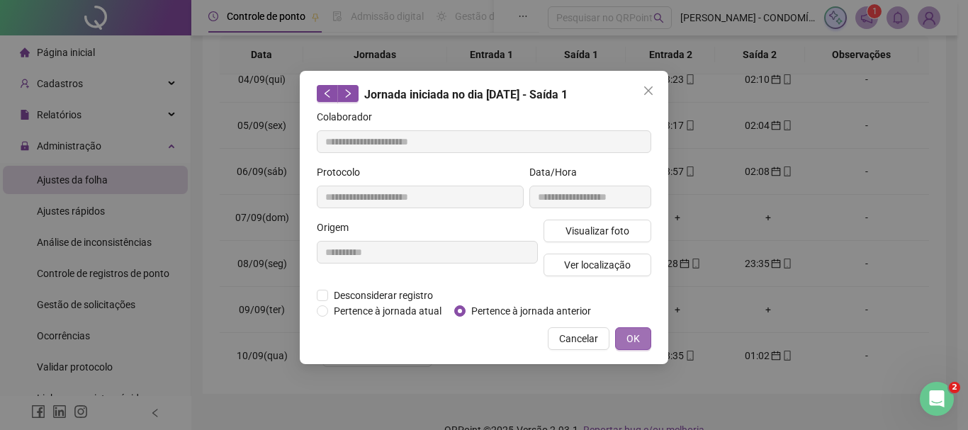
click at [631, 336] on span "OK" at bounding box center [632, 339] width 13 height 16
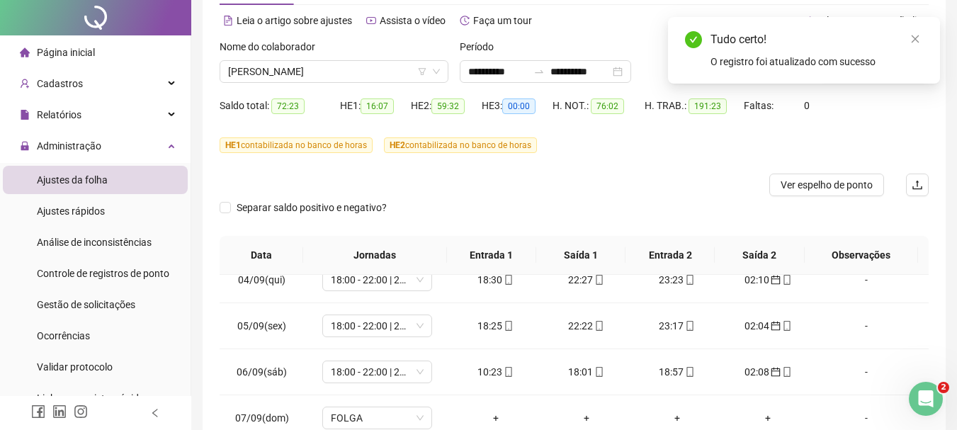
scroll to position [0, 0]
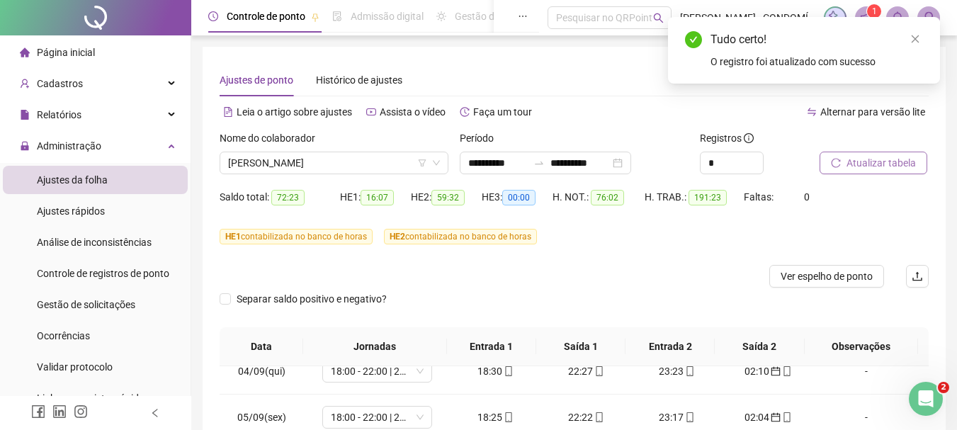
click at [859, 160] on span "Atualizar tabela" at bounding box center [881, 163] width 69 height 16
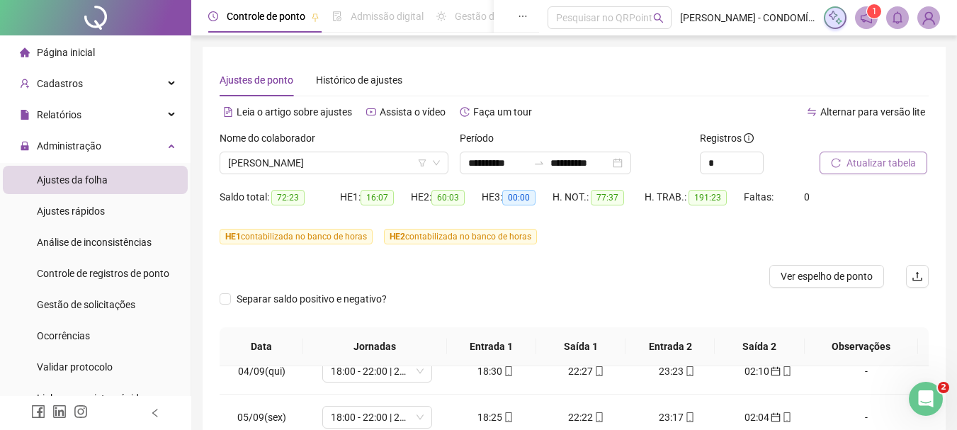
click at [859, 159] on span "Atualizar tabela" at bounding box center [881, 163] width 69 height 16
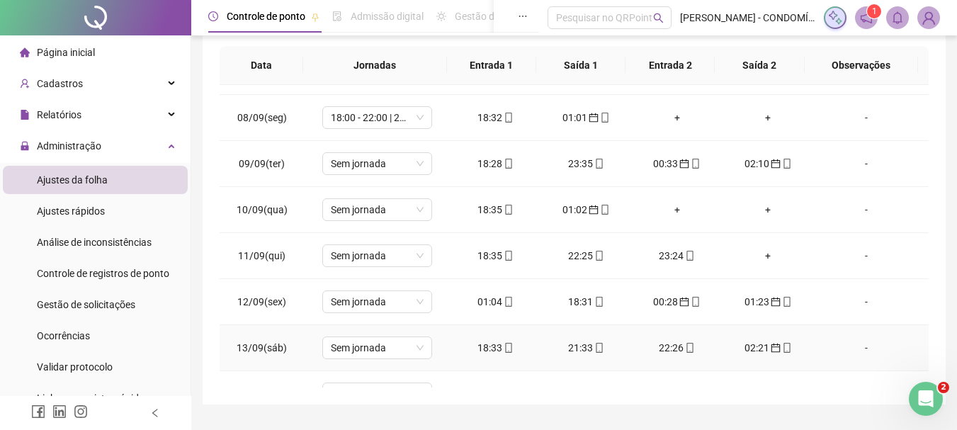
scroll to position [779, 0]
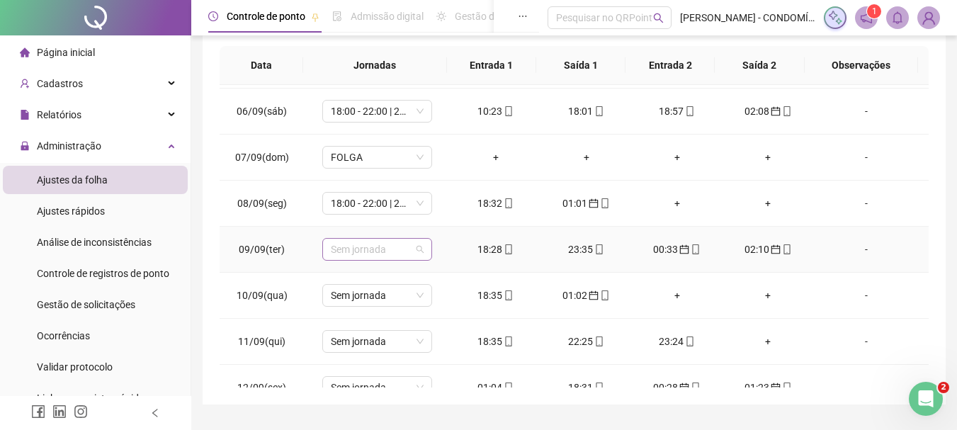
click at [350, 246] on span "Sem jornada" at bounding box center [377, 249] width 93 height 21
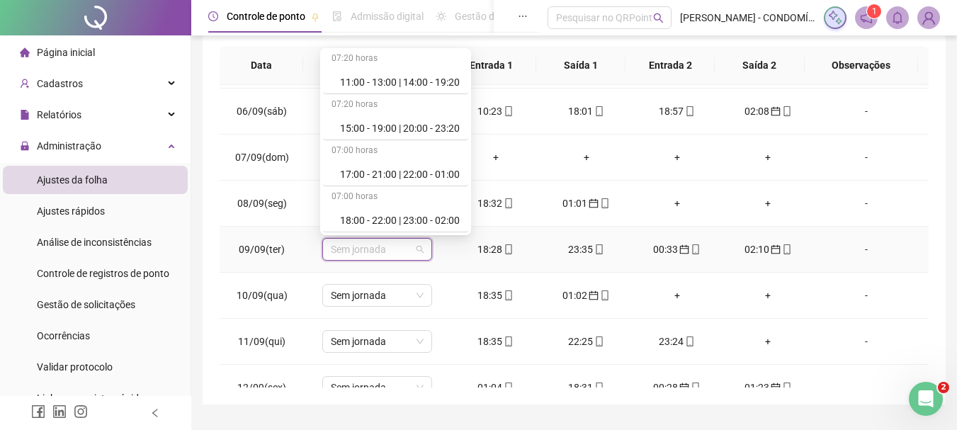
scroll to position [708, 0]
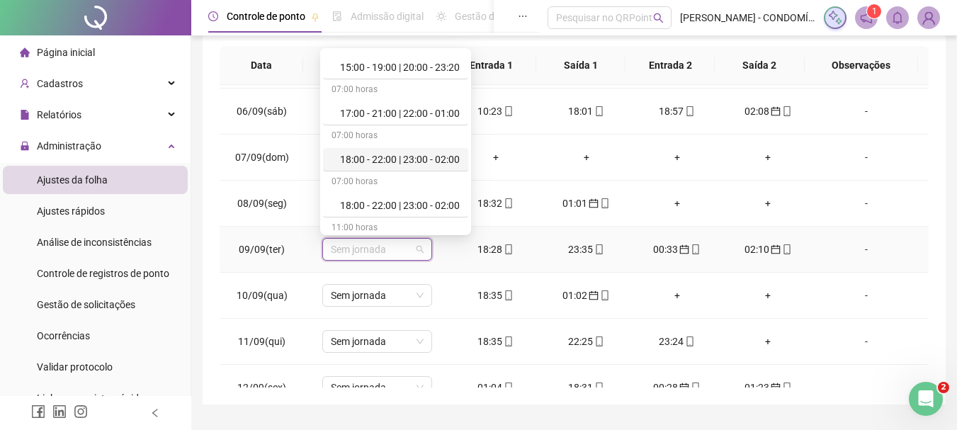
click at [388, 159] on div "18:00 - 22:00 | 23:00 - 02:00" at bounding box center [400, 160] width 120 height 16
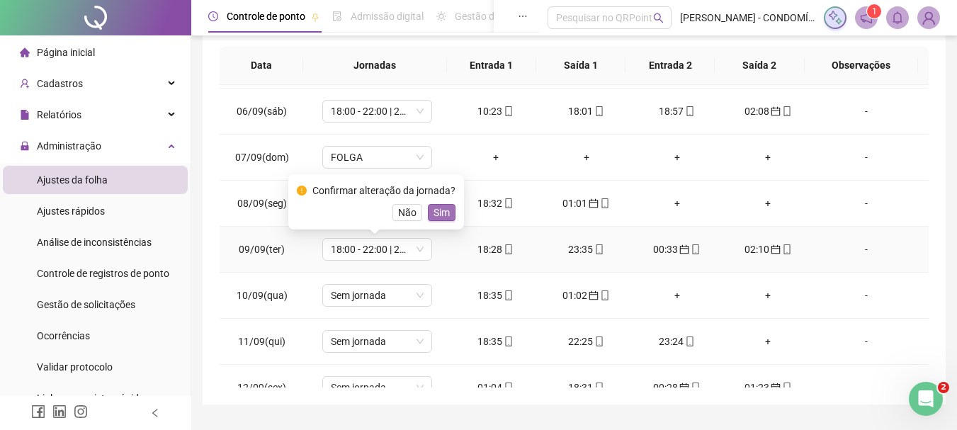
click at [442, 211] on span "Sim" at bounding box center [442, 213] width 16 height 16
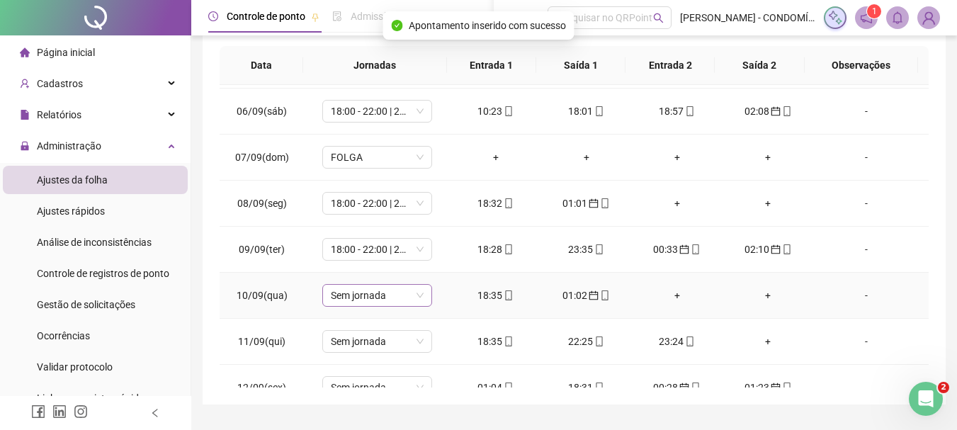
click at [347, 293] on span "Sem jornada" at bounding box center [377, 295] width 93 height 21
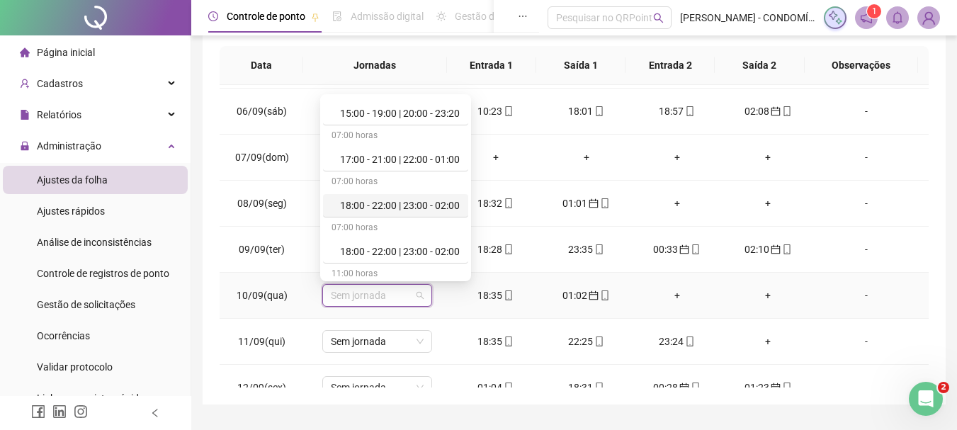
click at [410, 200] on div "18:00 - 22:00 | 23:00 - 02:00" at bounding box center [400, 206] width 120 height 16
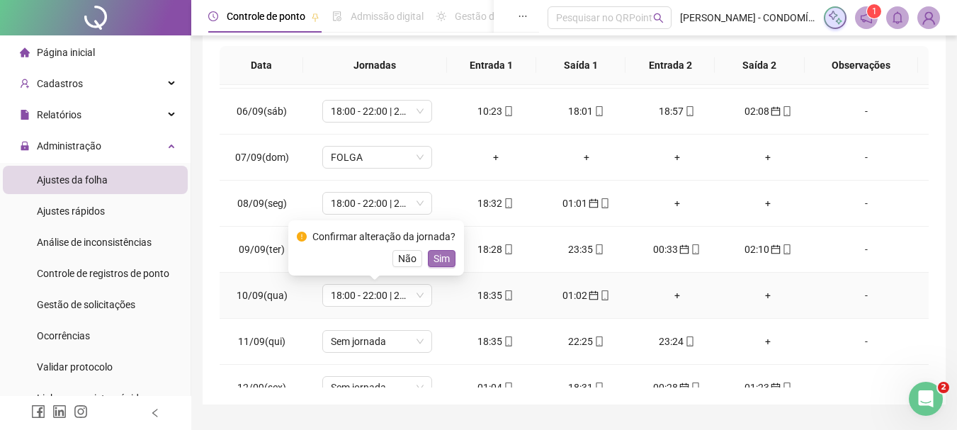
click at [437, 252] on span "Sim" at bounding box center [442, 259] width 16 height 16
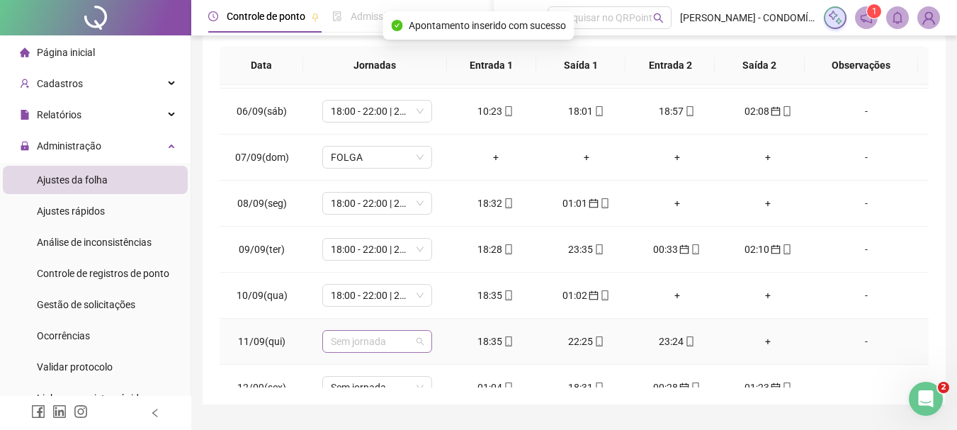
click at [353, 349] on span "Sem jornada" at bounding box center [377, 341] width 93 height 21
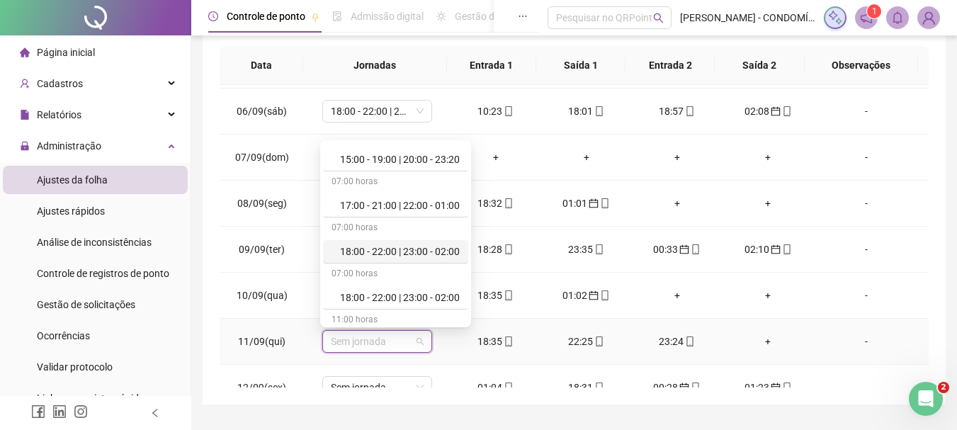
click at [421, 249] on div "18:00 - 22:00 | 23:00 - 02:00" at bounding box center [400, 252] width 120 height 16
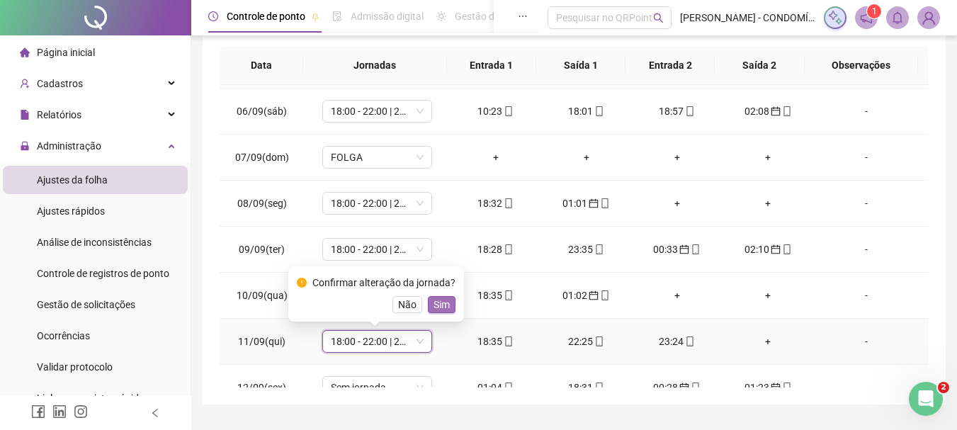
click at [443, 303] on span "Sim" at bounding box center [442, 305] width 16 height 16
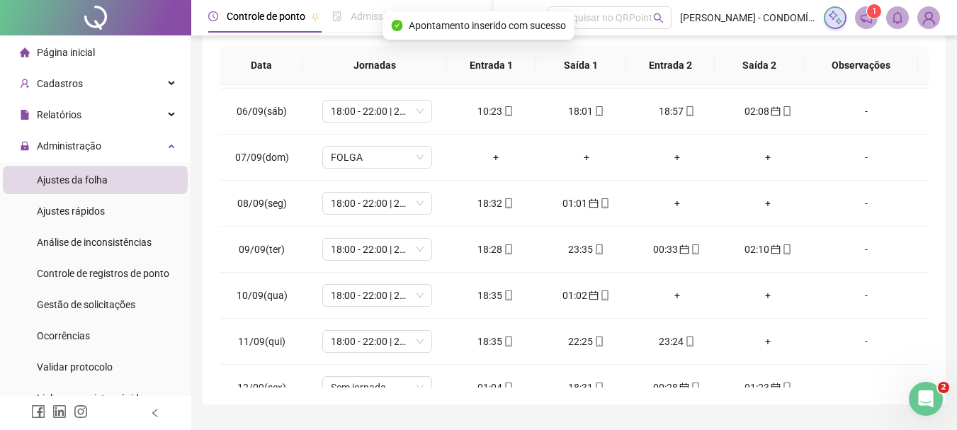
scroll to position [921, 0]
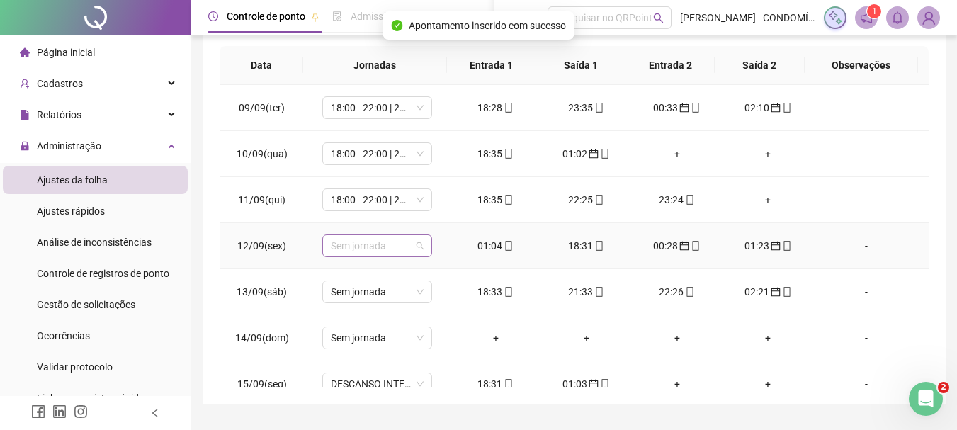
click at [347, 242] on span "Sem jornada" at bounding box center [377, 245] width 93 height 21
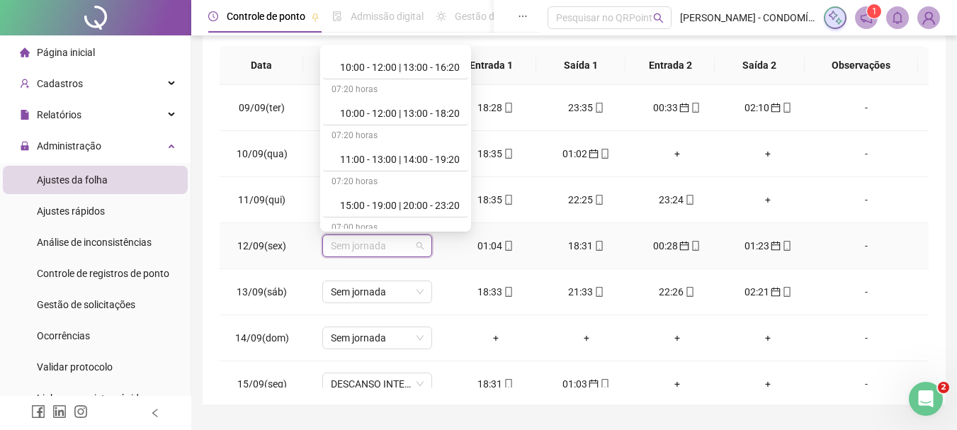
scroll to position [708, 0]
click at [412, 156] on div "18:00 - 22:00 | 23:00 - 02:00" at bounding box center [400, 156] width 120 height 16
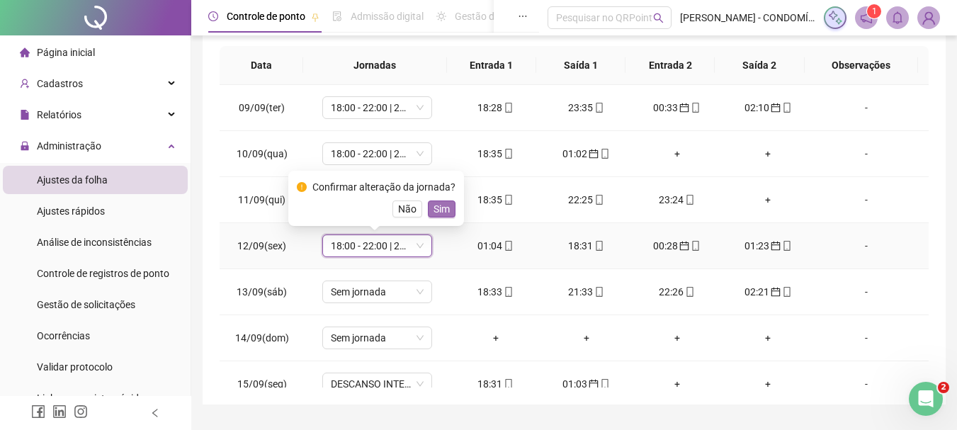
click at [440, 204] on span "Sim" at bounding box center [442, 209] width 16 height 16
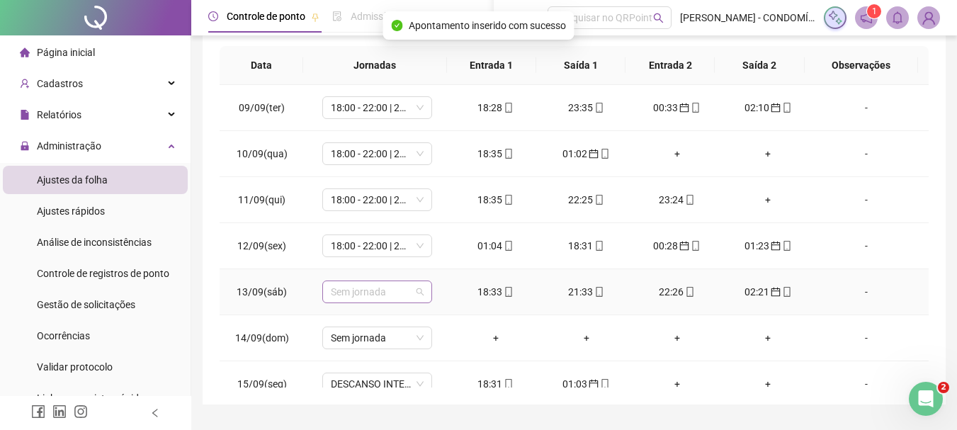
click at [350, 288] on span "Sem jornada" at bounding box center [377, 291] width 93 height 21
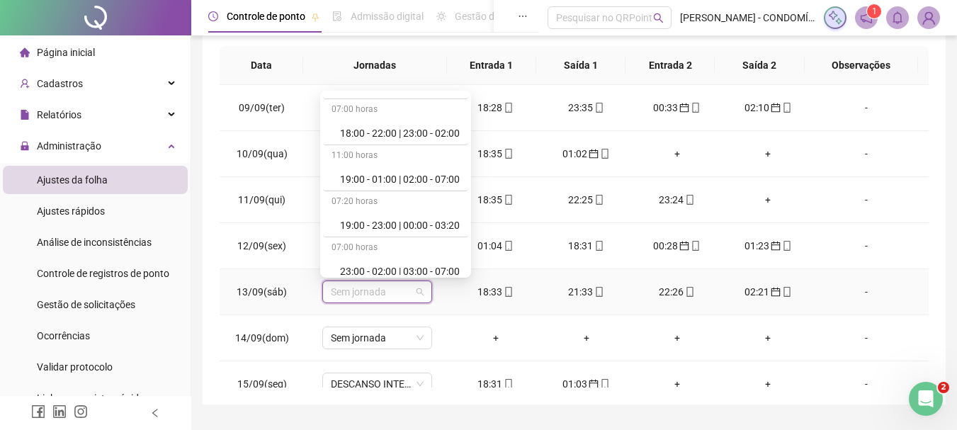
scroll to position [850, 0]
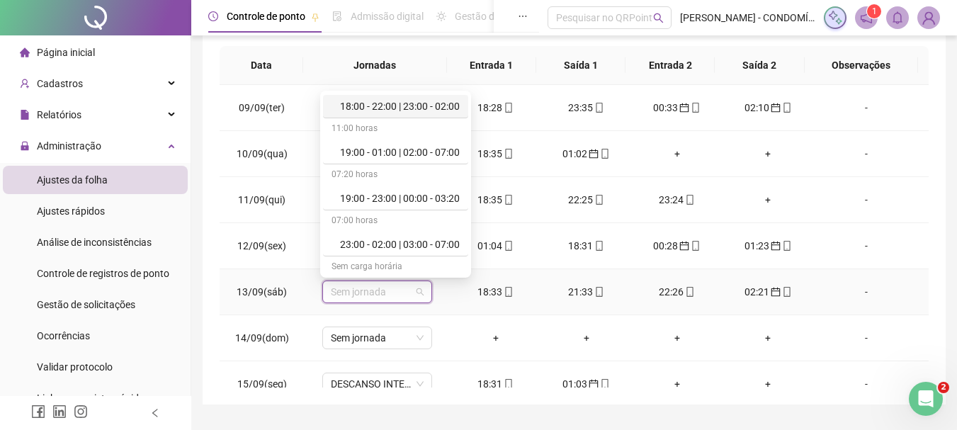
click at [370, 106] on div "18:00 - 22:00 | 23:00 - 02:00" at bounding box center [400, 106] width 120 height 16
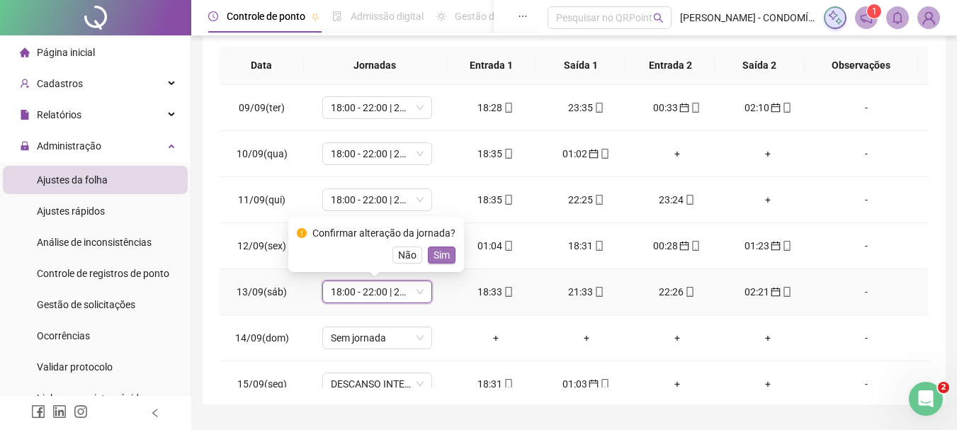
click at [440, 255] on span "Sim" at bounding box center [442, 255] width 16 height 16
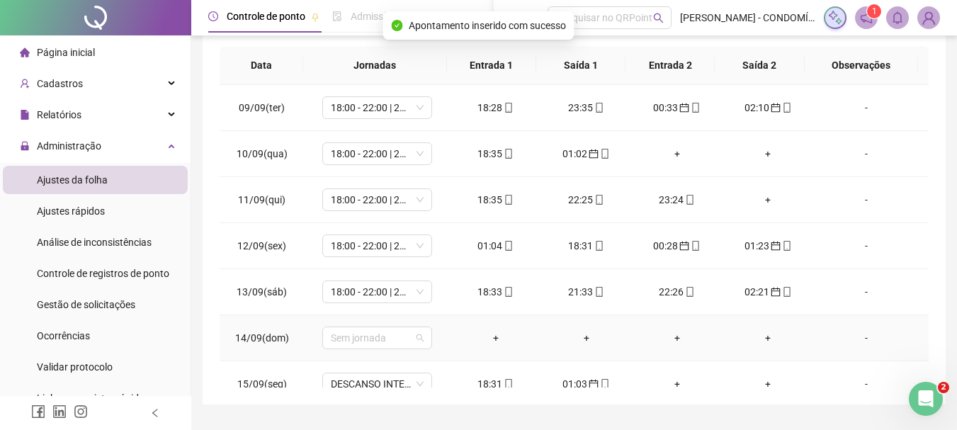
drag, startPoint x: 349, startPoint y: 340, endPoint x: 367, endPoint y: 293, distance: 50.0
click at [351, 336] on span "Sem jornada" at bounding box center [377, 337] width 93 height 21
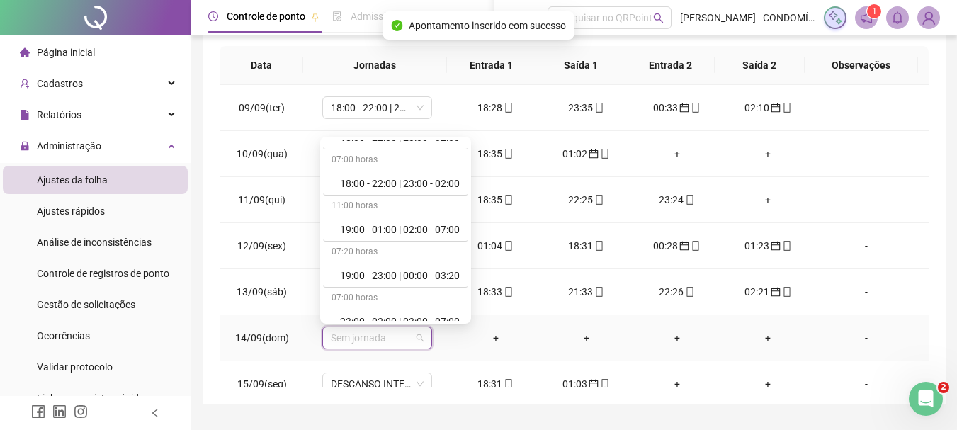
scroll to position [1062, 0]
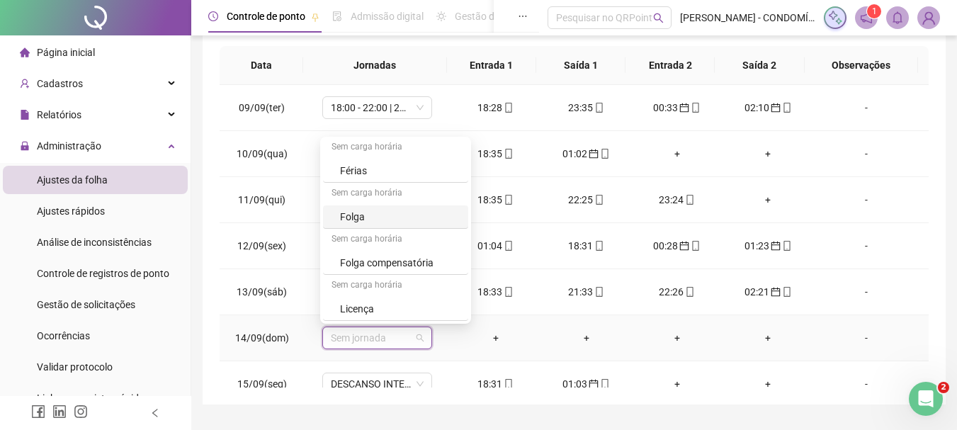
click at [357, 216] on div "Folga" at bounding box center [400, 217] width 120 height 16
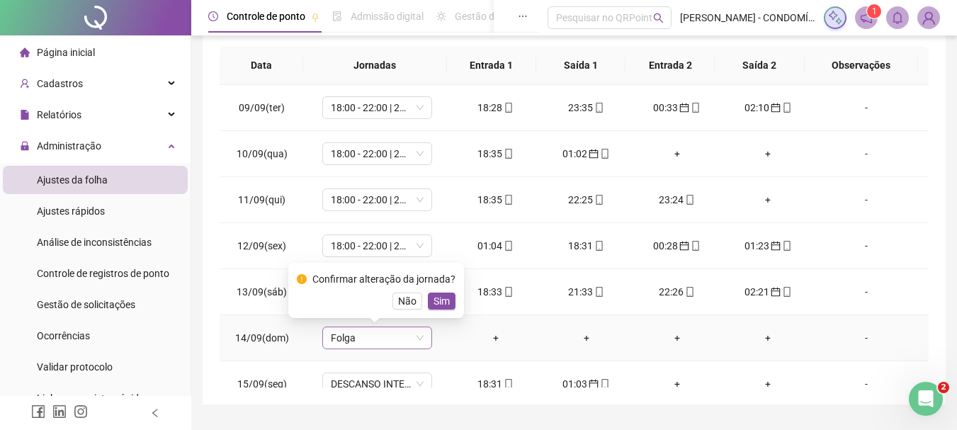
drag, startPoint x: 441, startPoint y: 298, endPoint x: 386, endPoint y: 332, distance: 64.9
click at [440, 298] on span "Sim" at bounding box center [442, 301] width 16 height 16
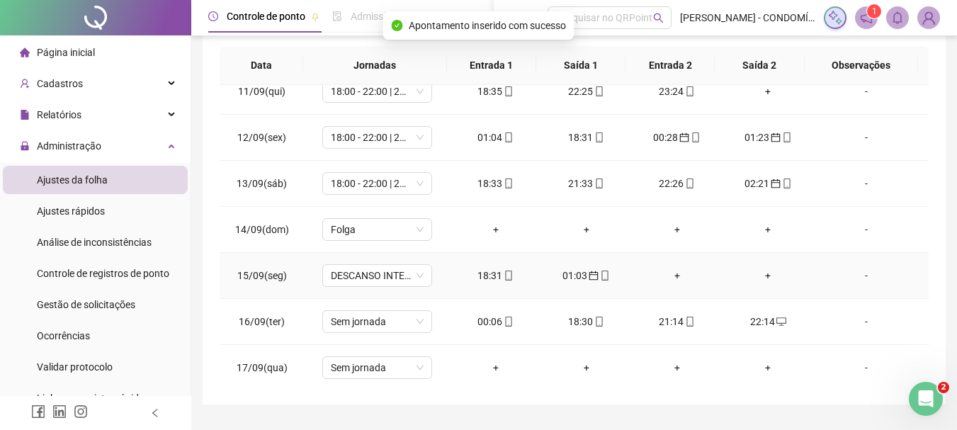
scroll to position [1033, 0]
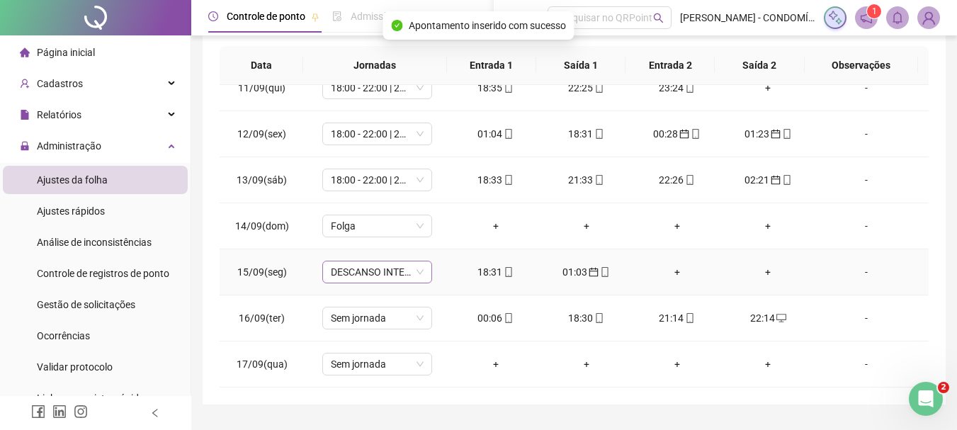
click at [361, 271] on span "DESCANSO INTER-JORNADA" at bounding box center [377, 271] width 93 height 21
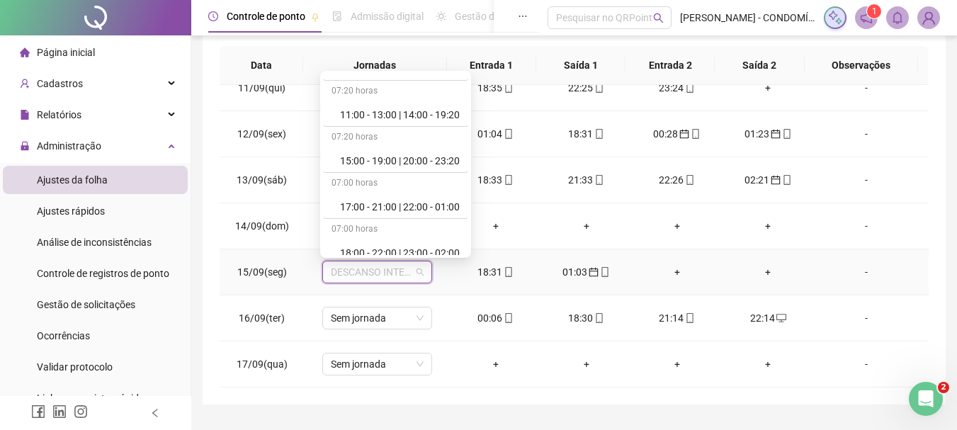
scroll to position [708, 0]
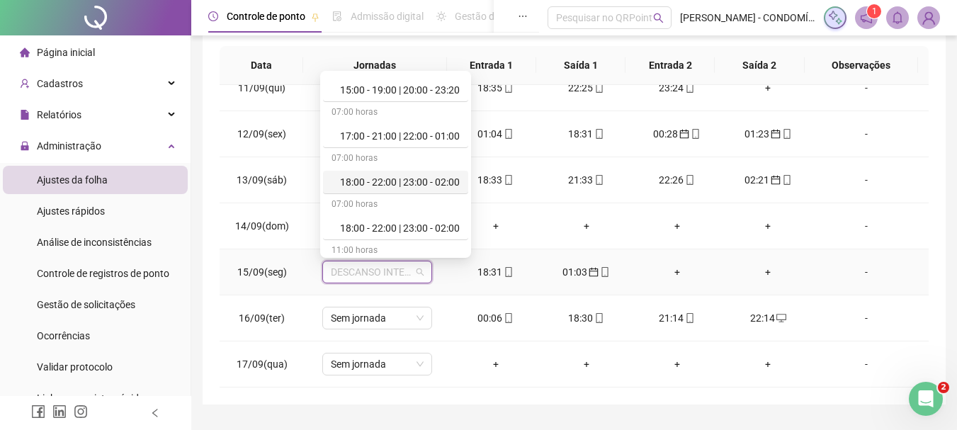
click at [387, 181] on div "18:00 - 22:00 | 23:00 - 02:00" at bounding box center [400, 182] width 120 height 16
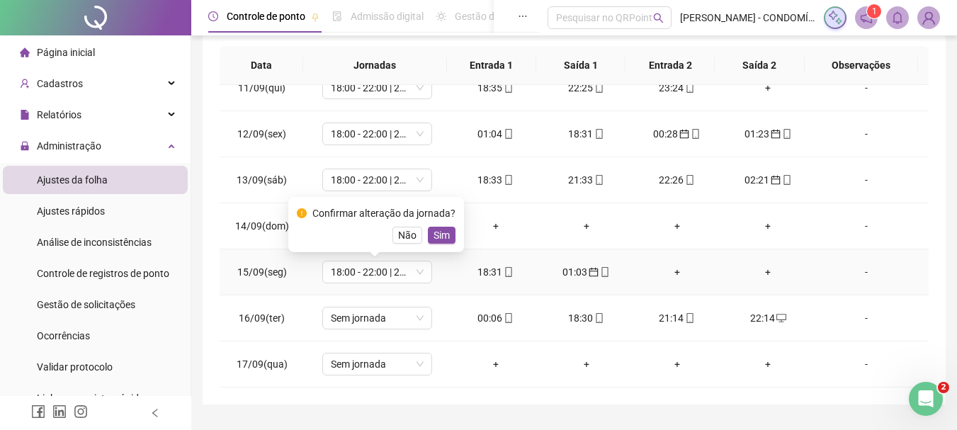
drag, startPoint x: 443, startPoint y: 232, endPoint x: 402, endPoint y: 333, distance: 109.1
click at [440, 240] on span "Sim" at bounding box center [442, 235] width 16 height 16
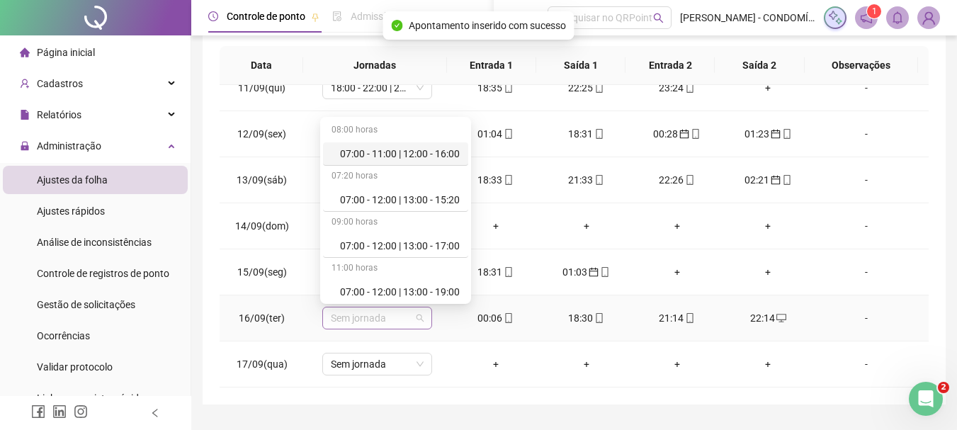
click at [347, 321] on span "Sem jornada" at bounding box center [377, 317] width 93 height 21
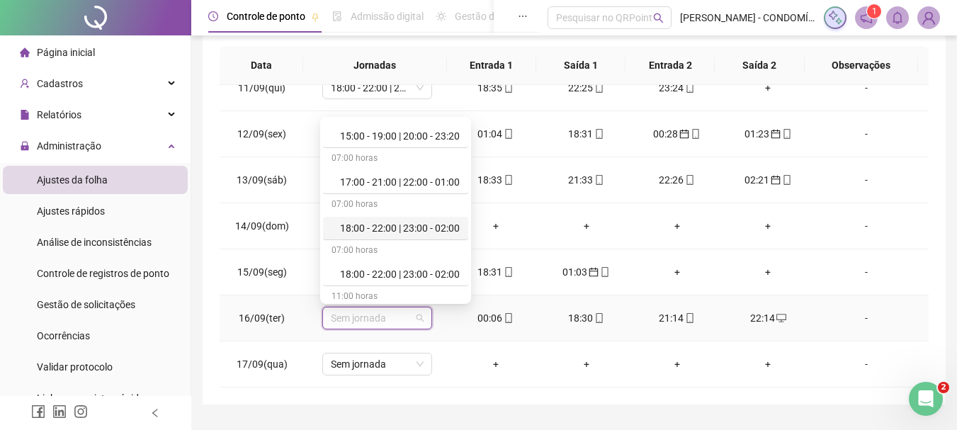
click at [397, 226] on div "18:00 - 22:00 | 23:00 - 02:00" at bounding box center [400, 228] width 120 height 16
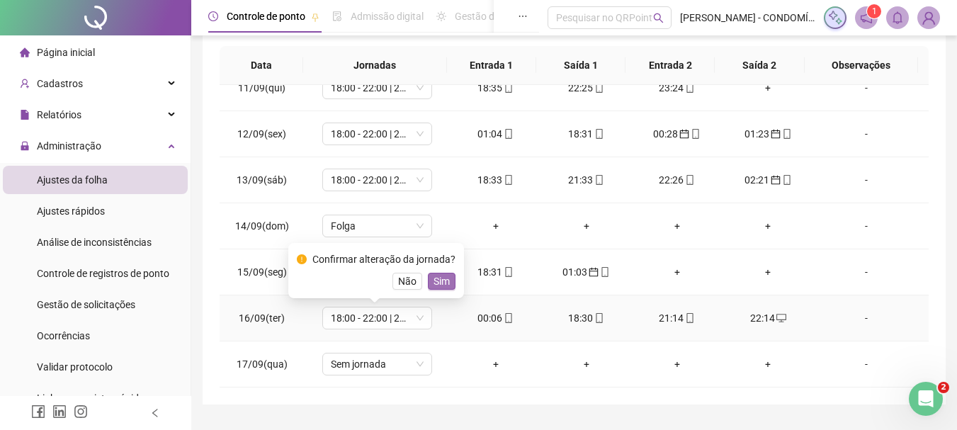
click at [440, 281] on span "Sim" at bounding box center [442, 281] width 16 height 16
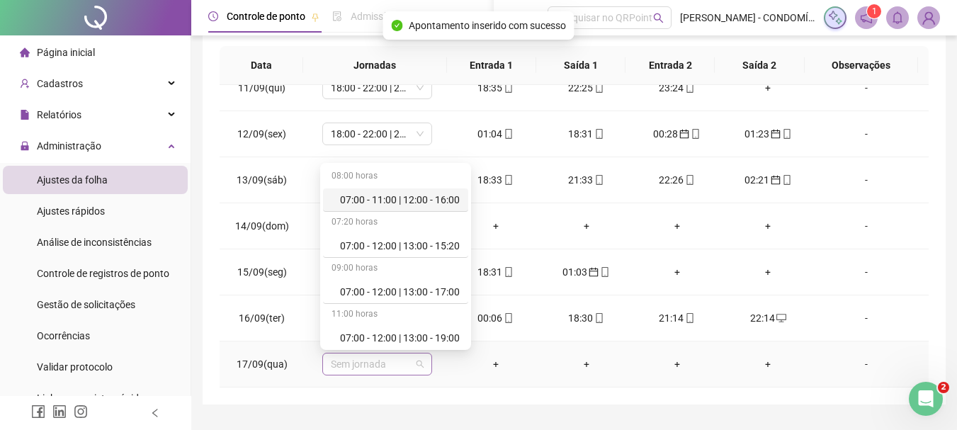
click at [343, 361] on span "Sem jornada" at bounding box center [377, 363] width 93 height 21
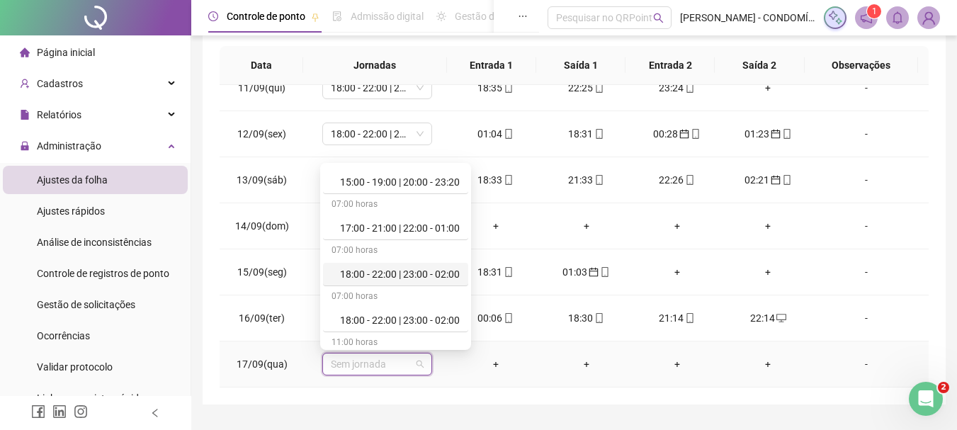
click at [412, 273] on div "18:00 - 22:00 | 23:00 - 02:00" at bounding box center [400, 274] width 120 height 16
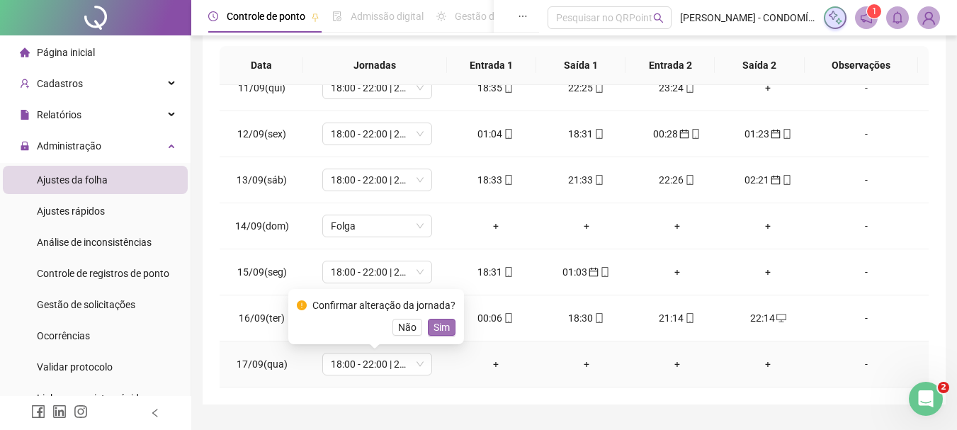
click at [438, 326] on span "Sim" at bounding box center [442, 327] width 16 height 16
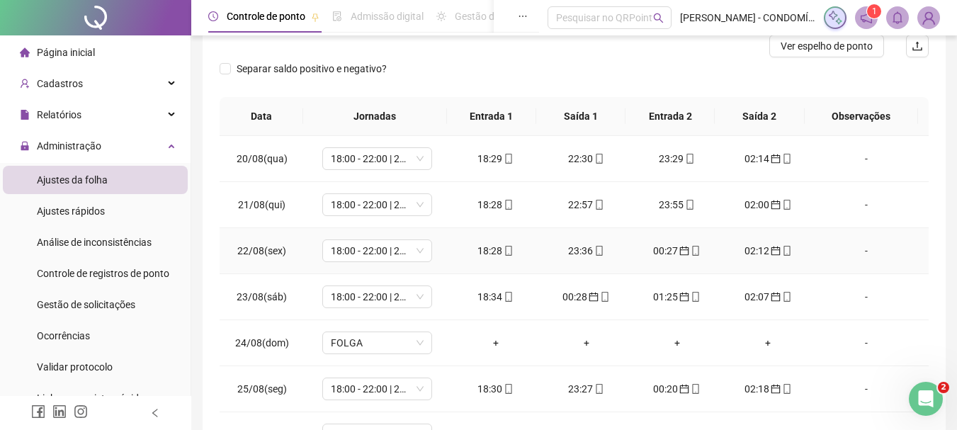
scroll to position [0, 0]
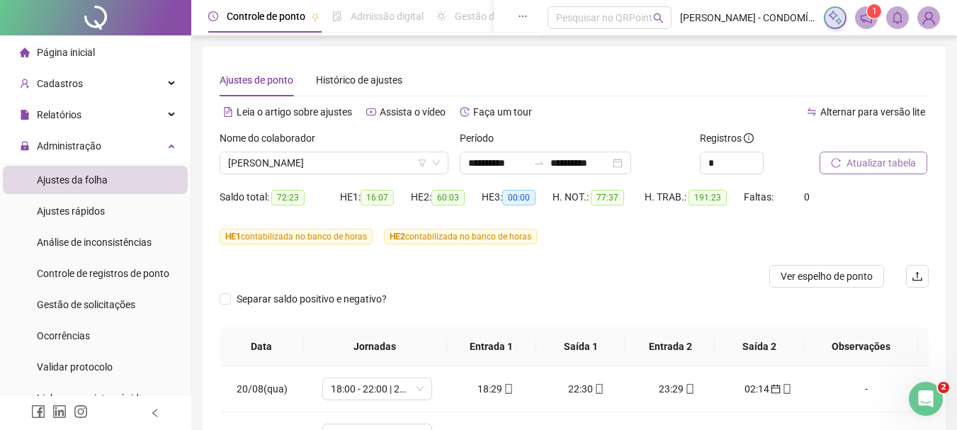
click at [871, 157] on span "Atualizar tabela" at bounding box center [881, 163] width 69 height 16
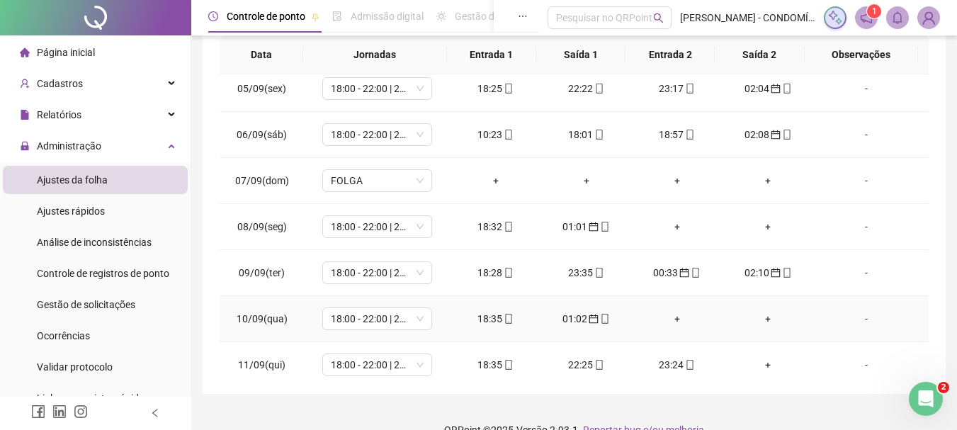
scroll to position [850, 0]
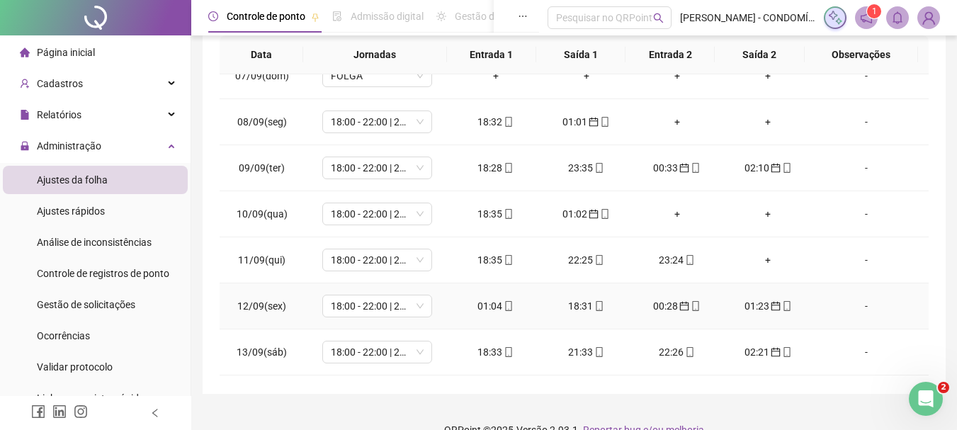
click at [482, 307] on div "01:04" at bounding box center [496, 306] width 68 height 16
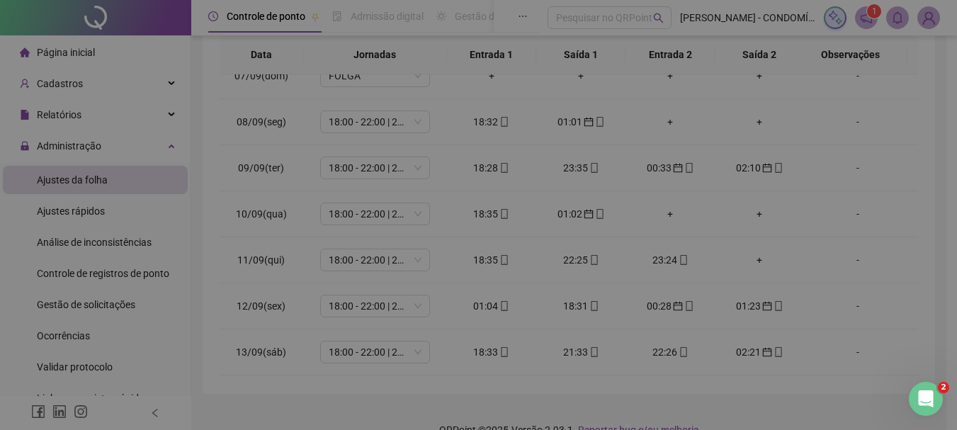
type input "**********"
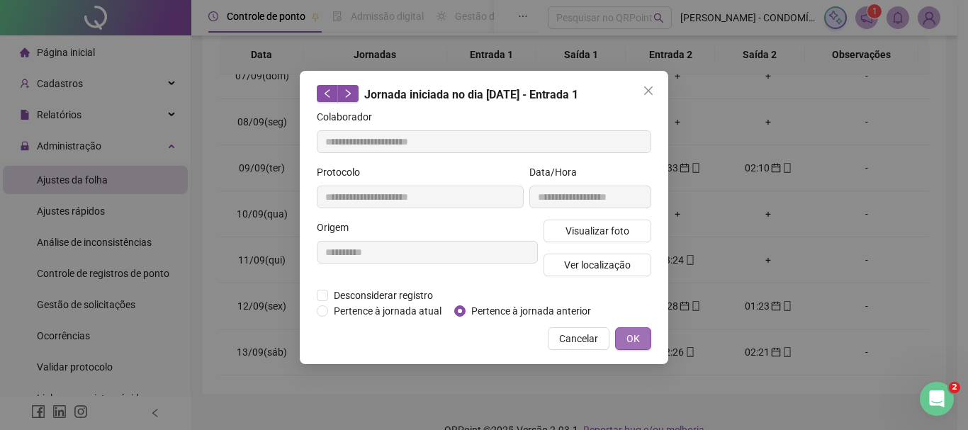
click at [636, 342] on span "OK" at bounding box center [632, 339] width 13 height 16
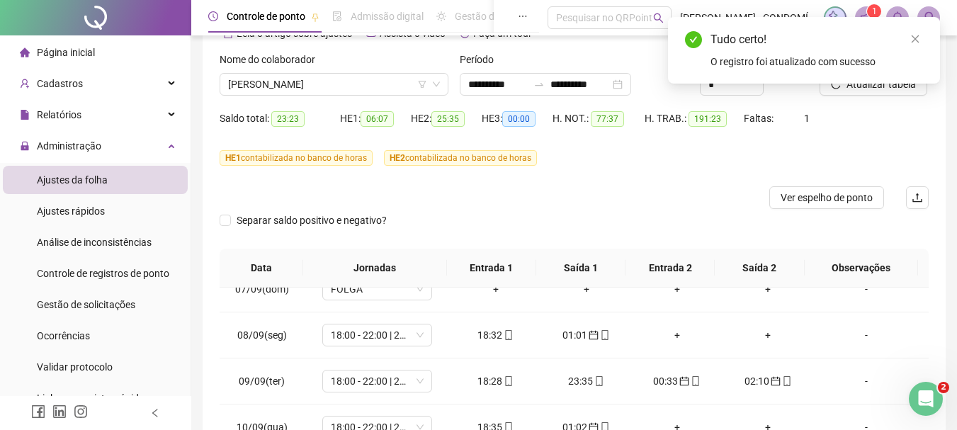
scroll to position [29, 0]
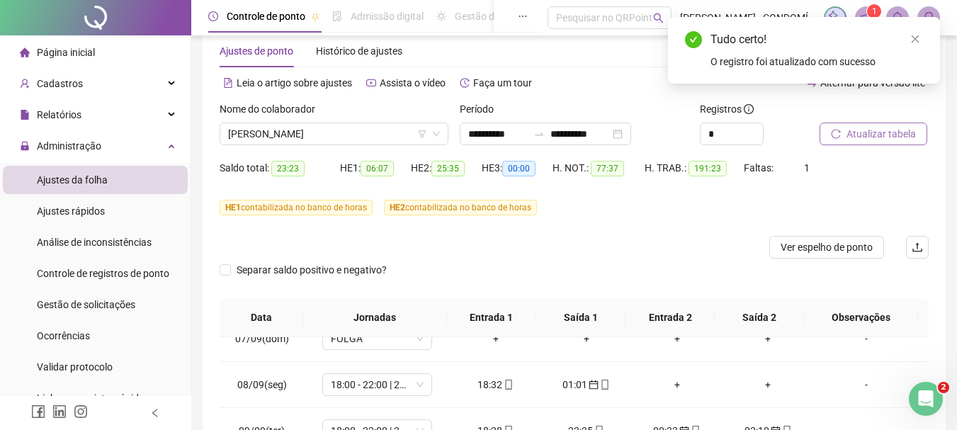
click at [861, 132] on span "Atualizar tabela" at bounding box center [881, 134] width 69 height 16
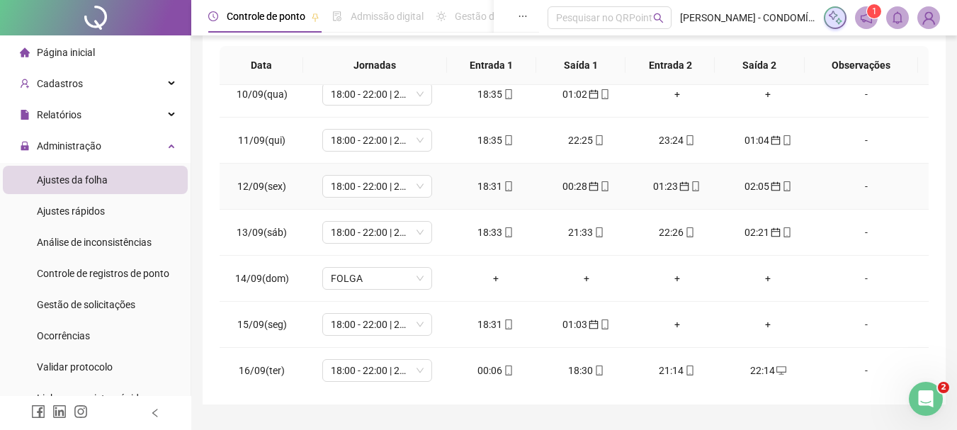
scroll to position [992, 0]
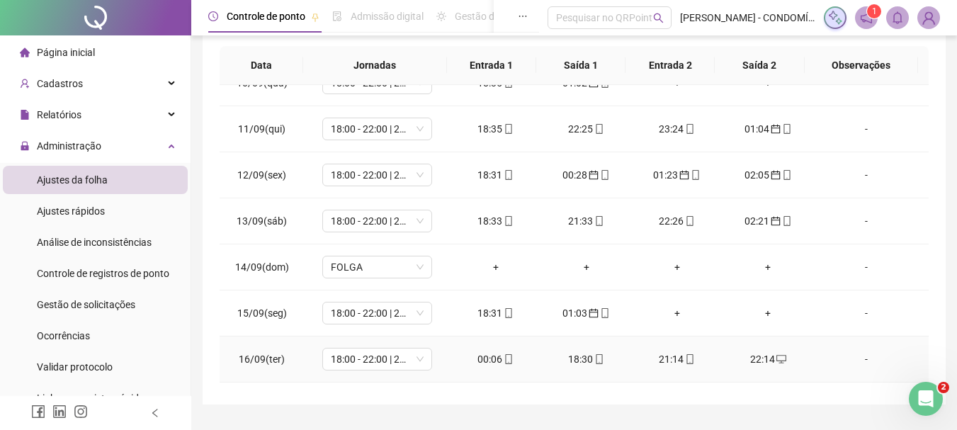
click at [486, 361] on div "00:06" at bounding box center [496, 359] width 68 height 16
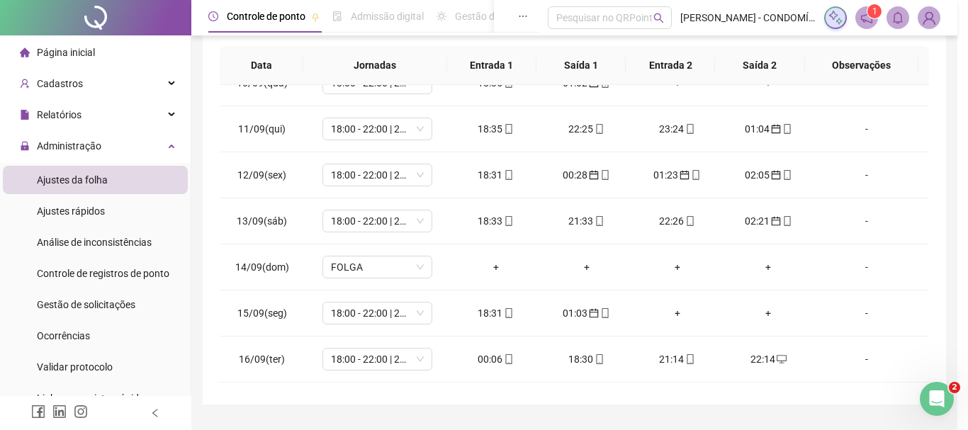
type input "**********"
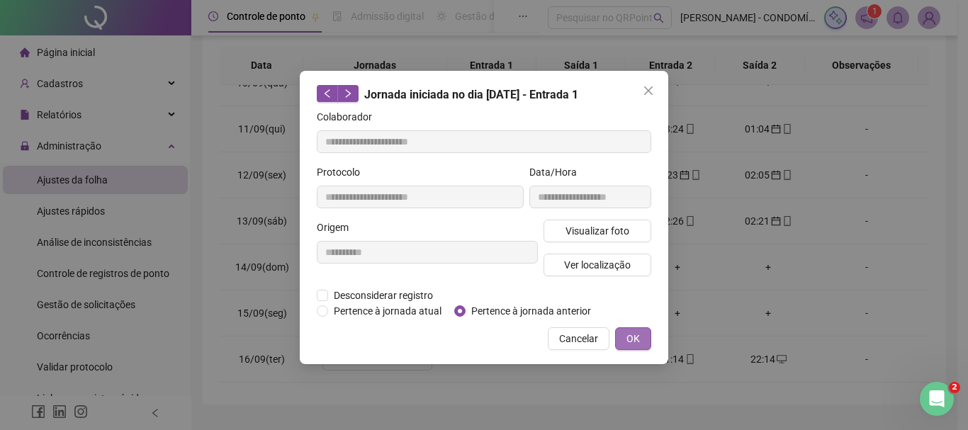
click at [629, 334] on span "OK" at bounding box center [632, 339] width 13 height 16
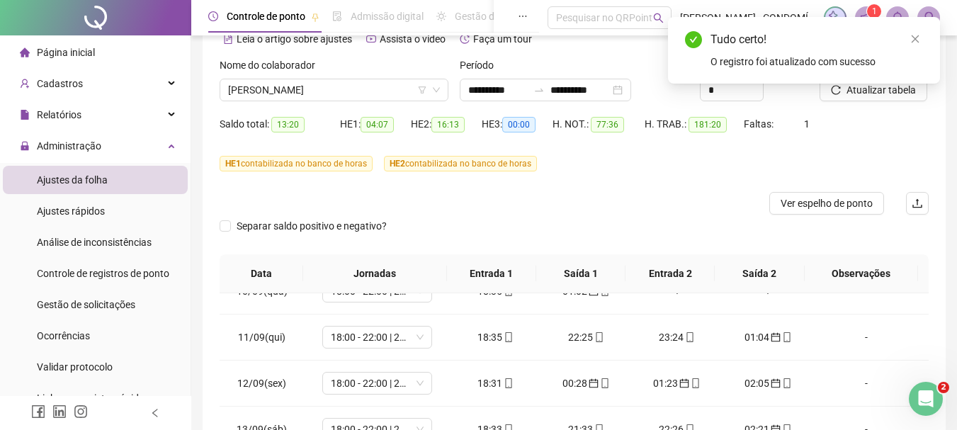
scroll to position [38, 0]
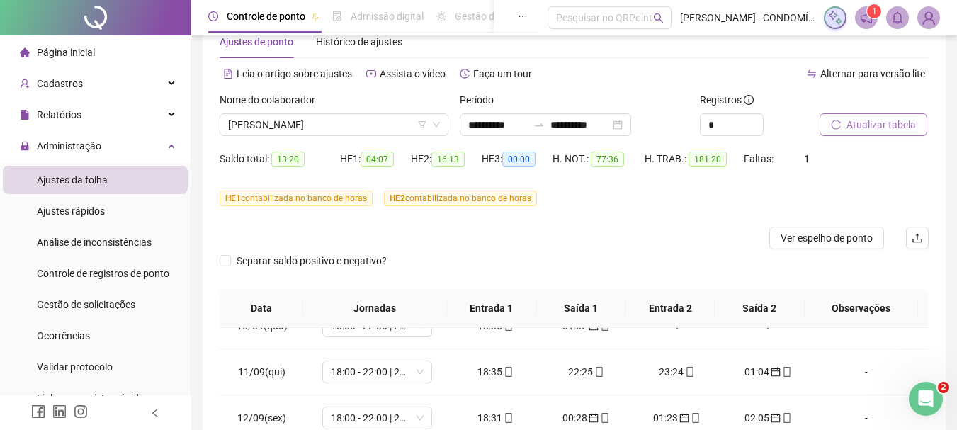
click at [854, 126] on span "Atualizar tabela" at bounding box center [881, 125] width 69 height 16
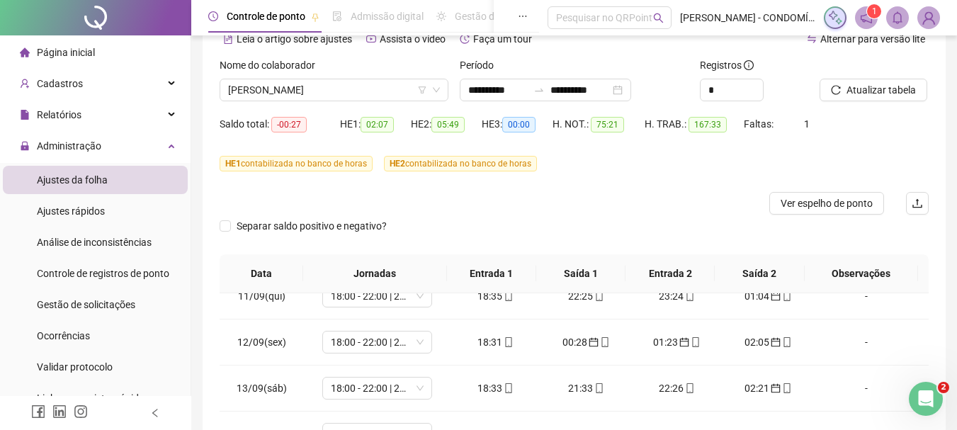
scroll to position [0, 0]
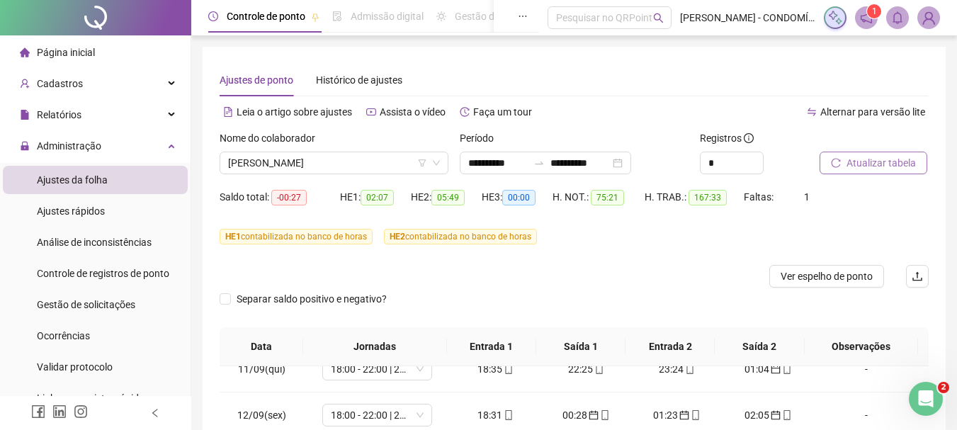
click at [868, 160] on span "Atualizar tabela" at bounding box center [881, 163] width 69 height 16
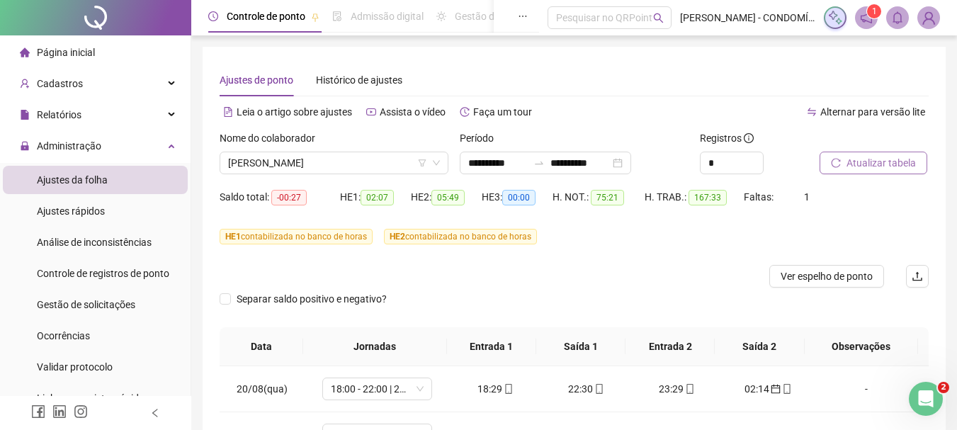
click at [867, 157] on span "Atualizar tabela" at bounding box center [881, 163] width 69 height 16
click at [809, 273] on span "Ver espelho de ponto" at bounding box center [827, 276] width 92 height 16
click at [878, 159] on span "Atualizar tabela" at bounding box center [881, 163] width 69 height 16
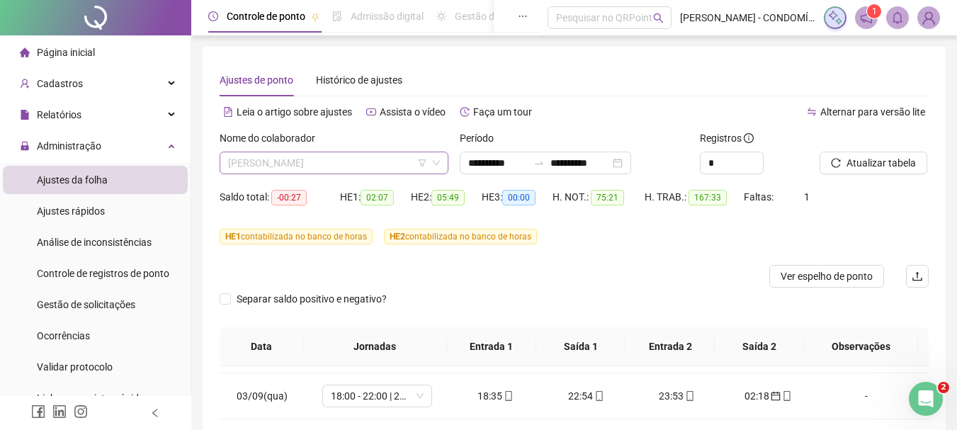
click at [305, 161] on span "[PERSON_NAME]" at bounding box center [334, 162] width 212 height 21
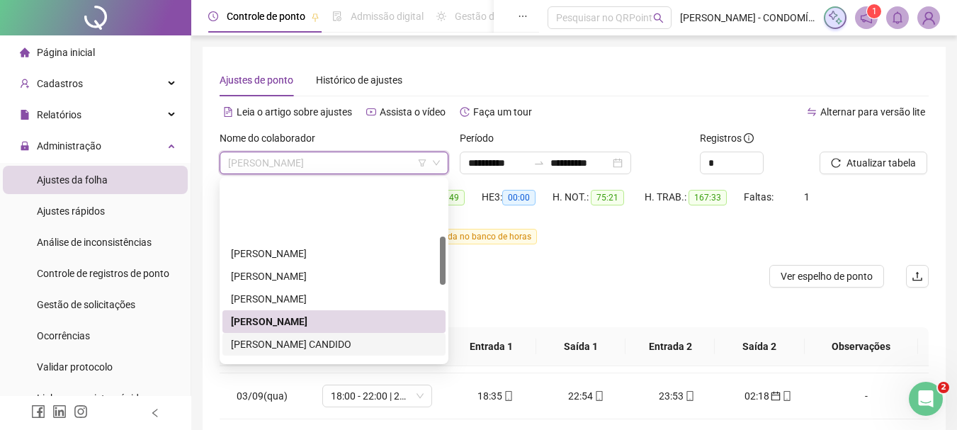
scroll to position [283, 0]
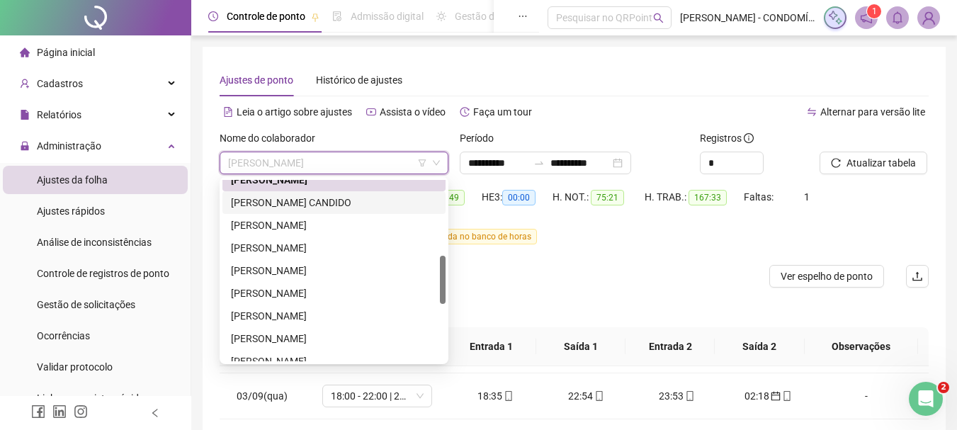
click at [249, 203] on div "[PERSON_NAME] CANDIDO" at bounding box center [334, 203] width 206 height 16
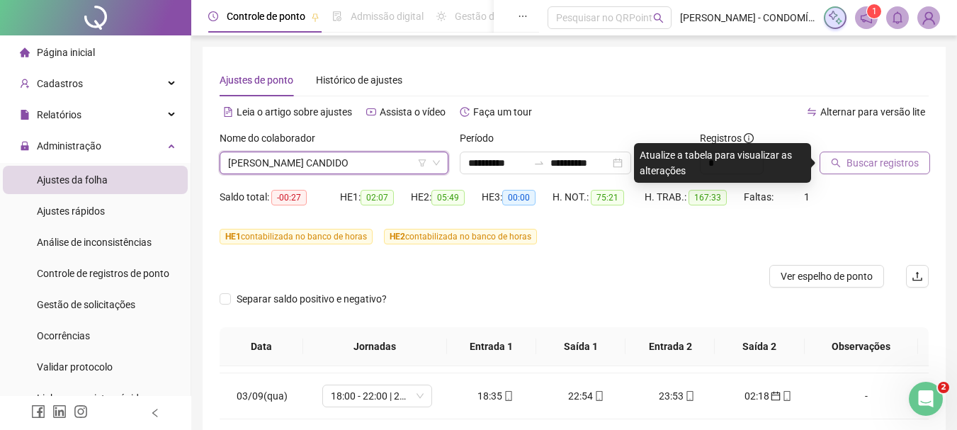
click at [855, 159] on span "Buscar registros" at bounding box center [883, 163] width 72 height 16
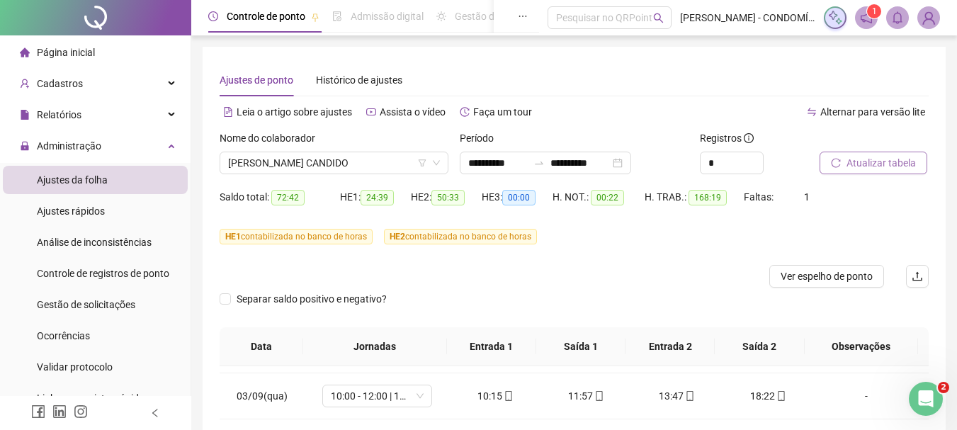
click at [871, 160] on span "Atualizar tabela" at bounding box center [881, 163] width 69 height 16
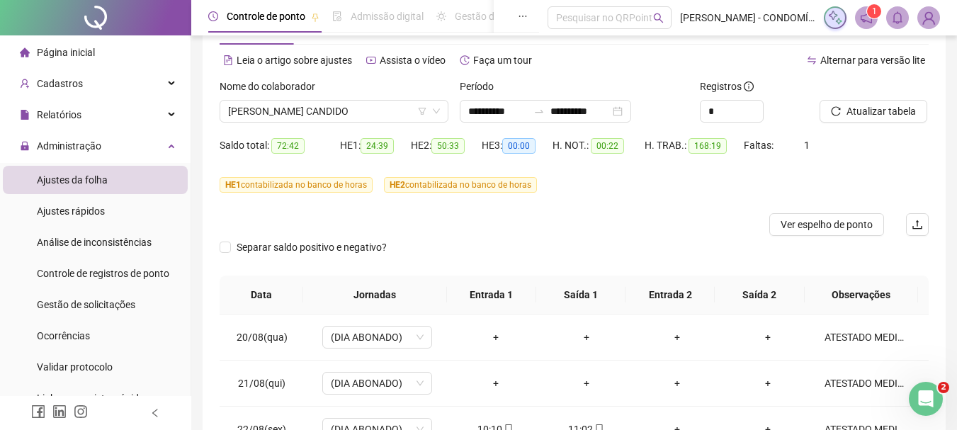
scroll to position [33, 0]
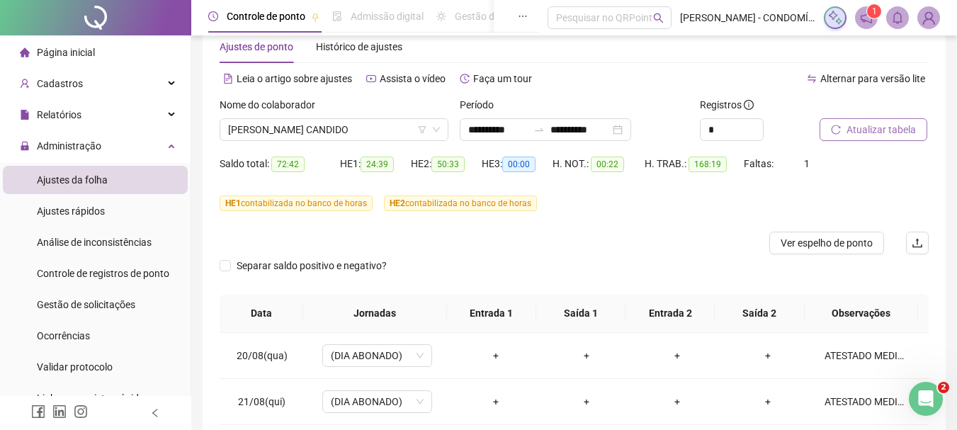
click at [866, 128] on span "Atualizar tabela" at bounding box center [881, 130] width 69 height 16
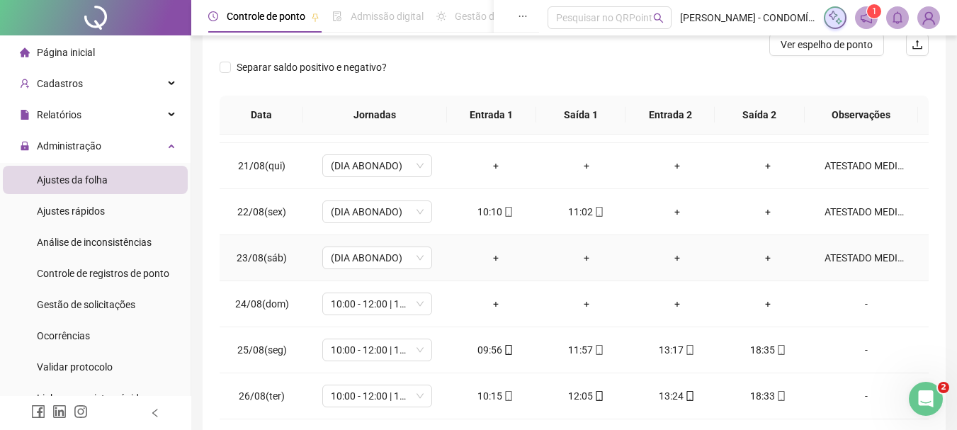
scroll to position [71, 0]
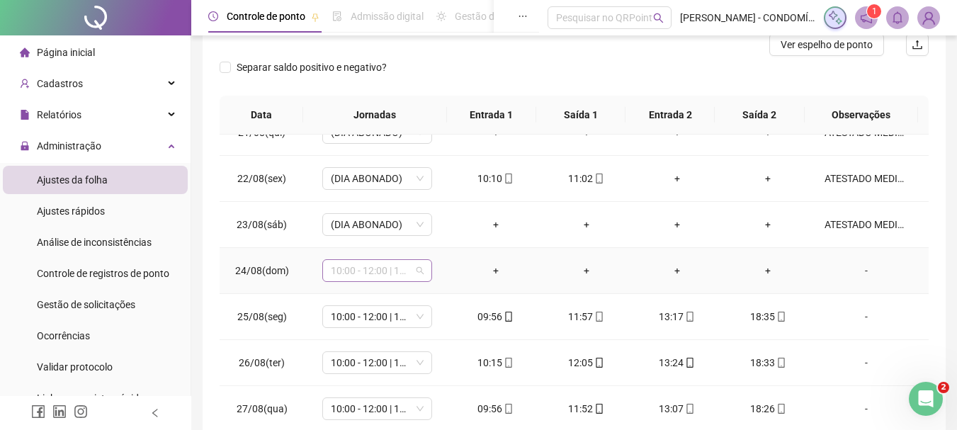
click at [349, 270] on span "10:00 - 12:00 | 13:00 - 18:20" at bounding box center [377, 270] width 93 height 21
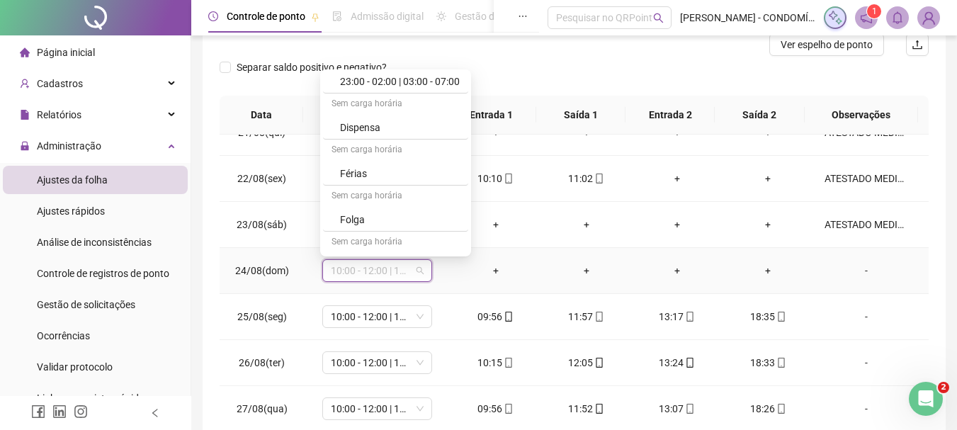
scroll to position [1062, 0]
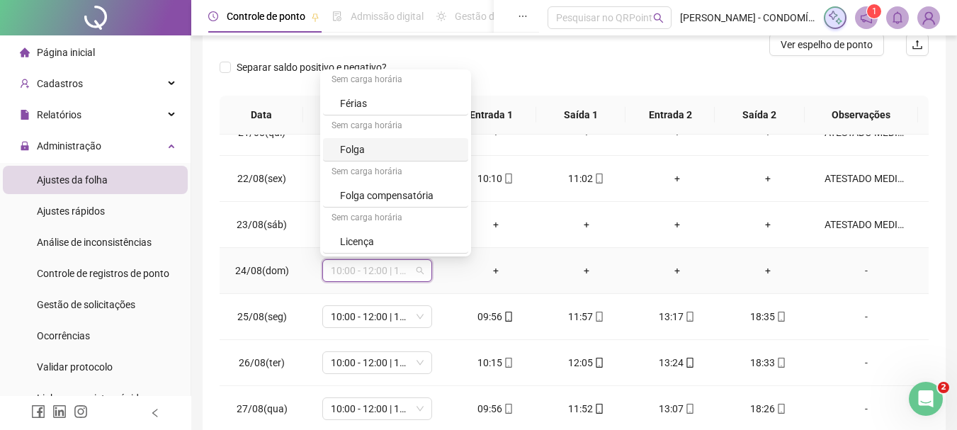
click at [352, 147] on div "Folga" at bounding box center [400, 150] width 120 height 16
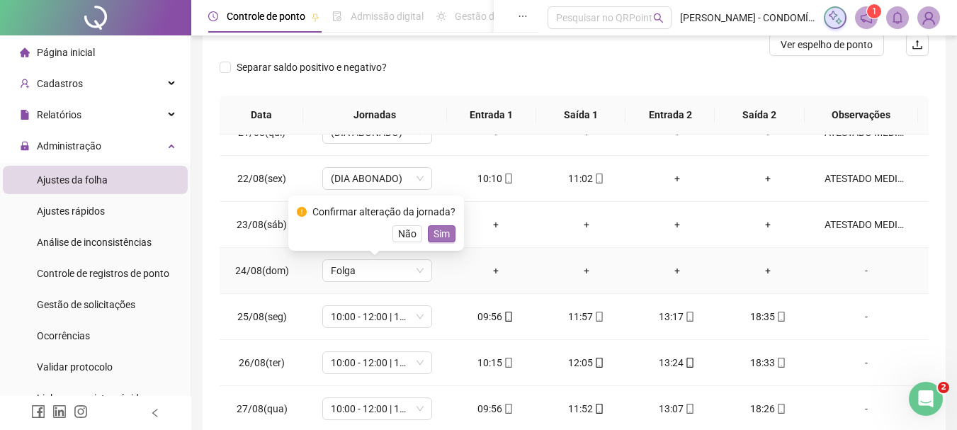
click at [438, 233] on span "Sim" at bounding box center [442, 234] width 16 height 16
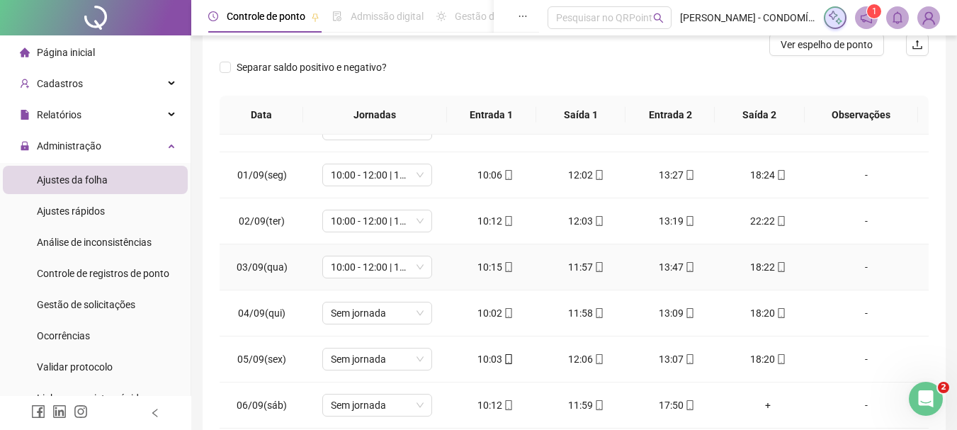
scroll to position [567, 0]
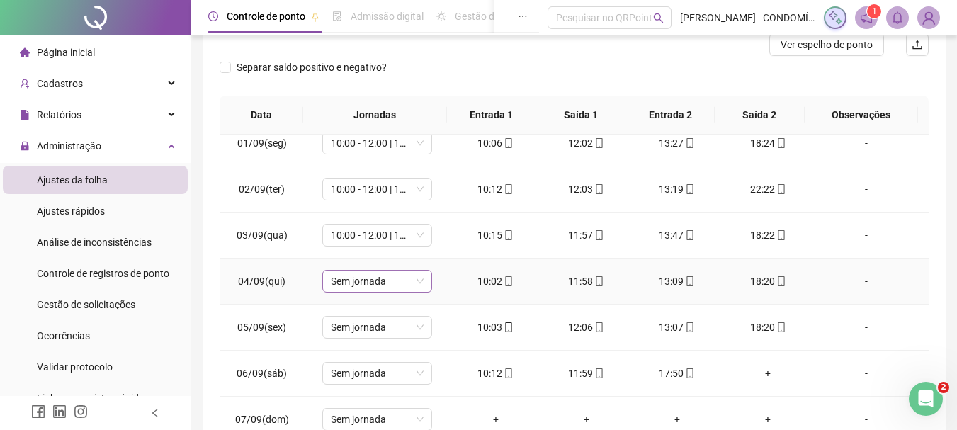
click at [380, 281] on span "Sem jornada" at bounding box center [377, 281] width 93 height 21
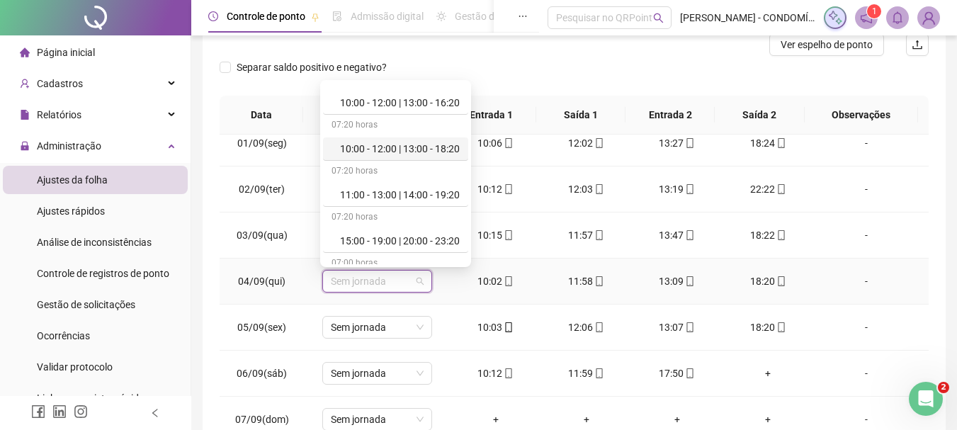
click at [384, 147] on div "10:00 - 12:00 | 13:00 - 18:20" at bounding box center [400, 149] width 120 height 16
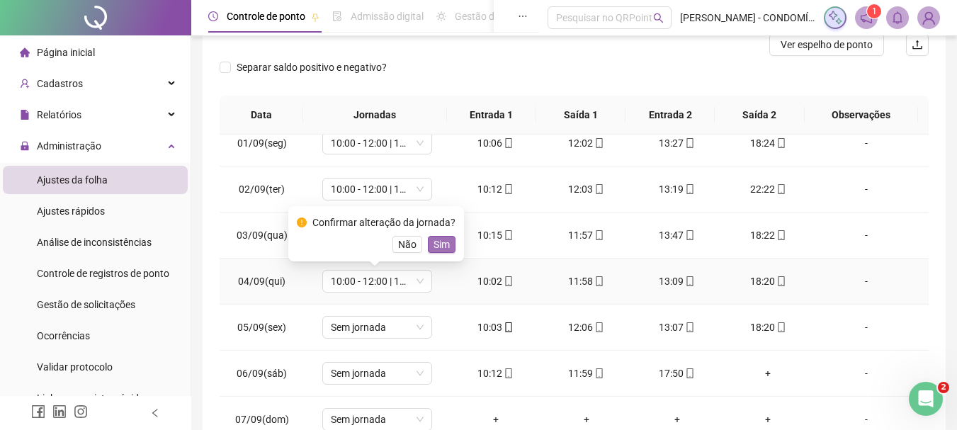
click at [436, 244] on span "Sim" at bounding box center [442, 245] width 16 height 16
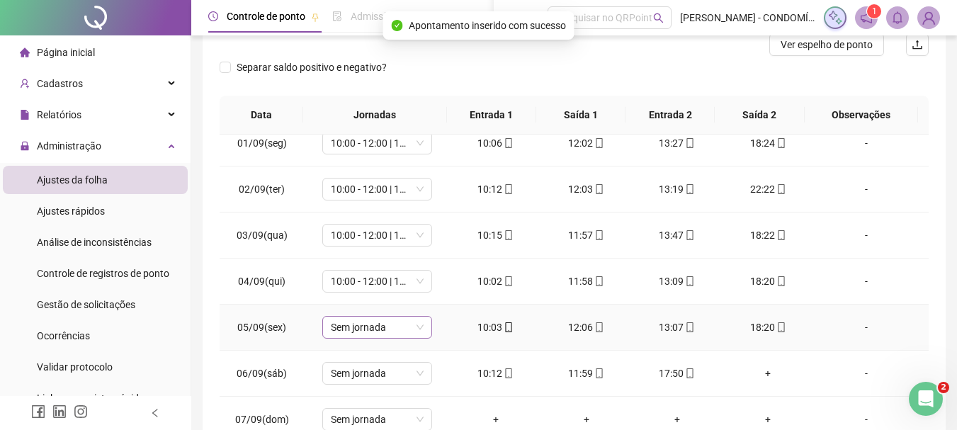
click at [348, 329] on span "Sem jornada" at bounding box center [377, 327] width 93 height 21
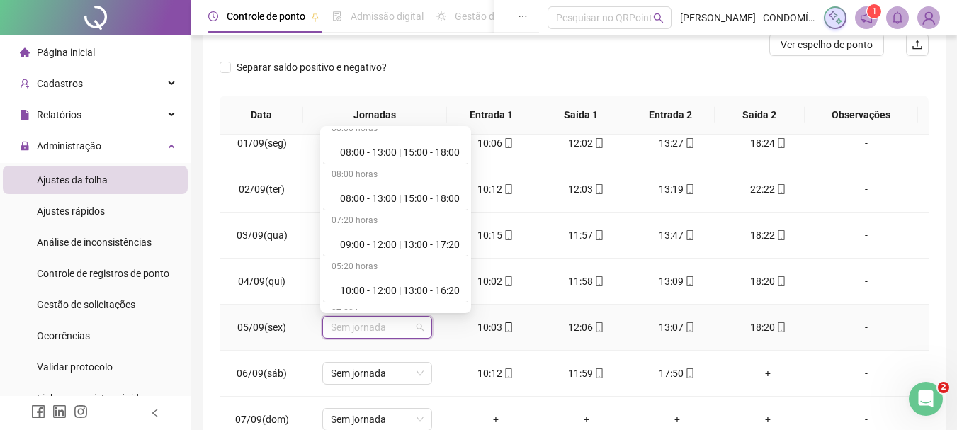
scroll to position [496, 0]
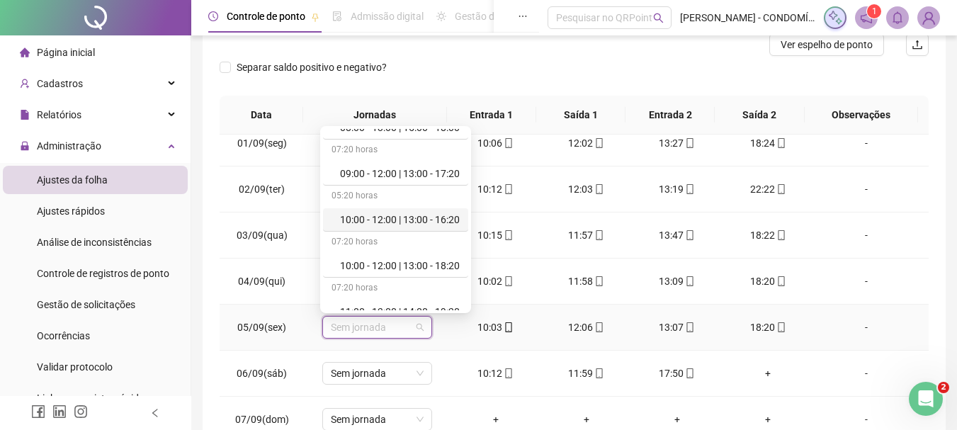
click at [409, 213] on div "10:00 - 12:00 | 13:00 - 16:20" at bounding box center [400, 220] width 120 height 16
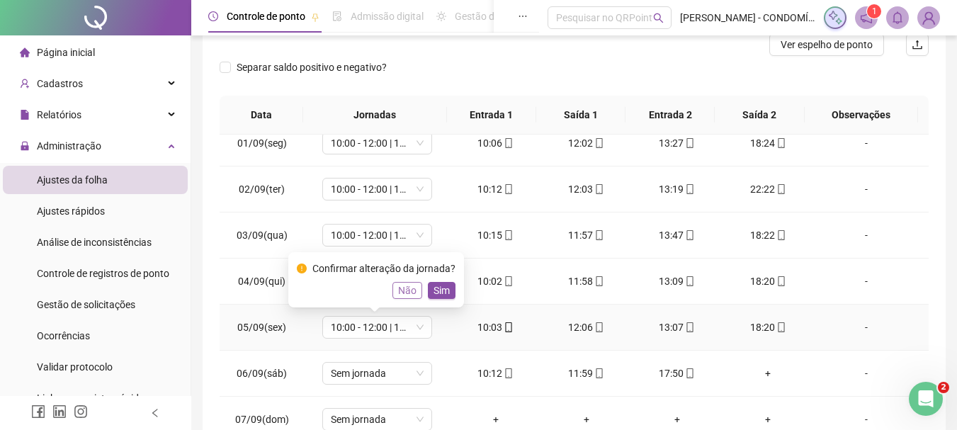
click at [406, 288] on span "Não" at bounding box center [407, 291] width 18 height 16
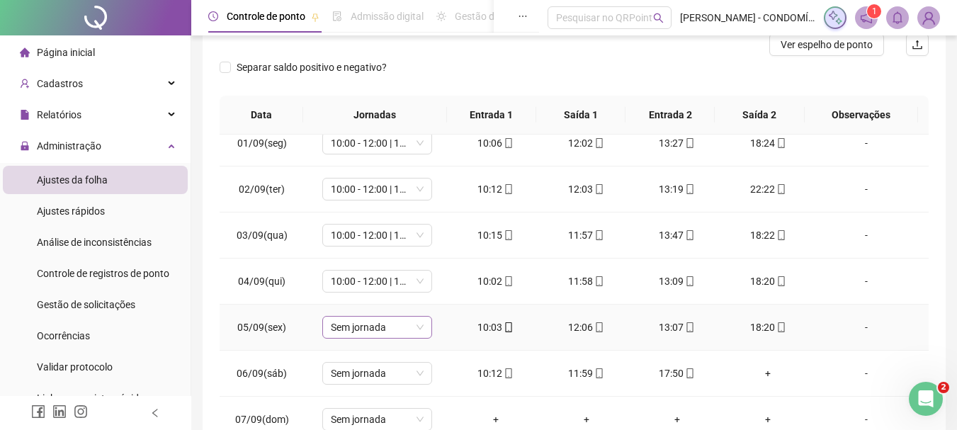
click at [373, 329] on span "Sem jornada" at bounding box center [377, 327] width 93 height 21
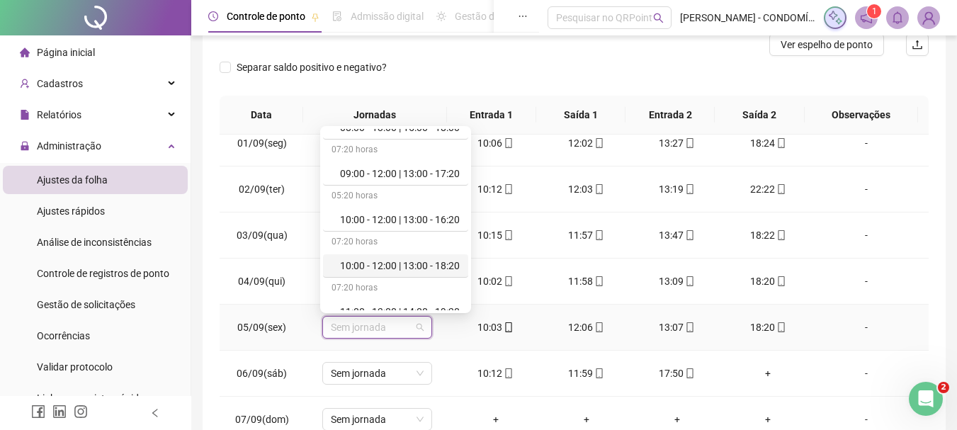
click at [399, 266] on div "10:00 - 12:00 | 13:00 - 18:20" at bounding box center [400, 266] width 120 height 16
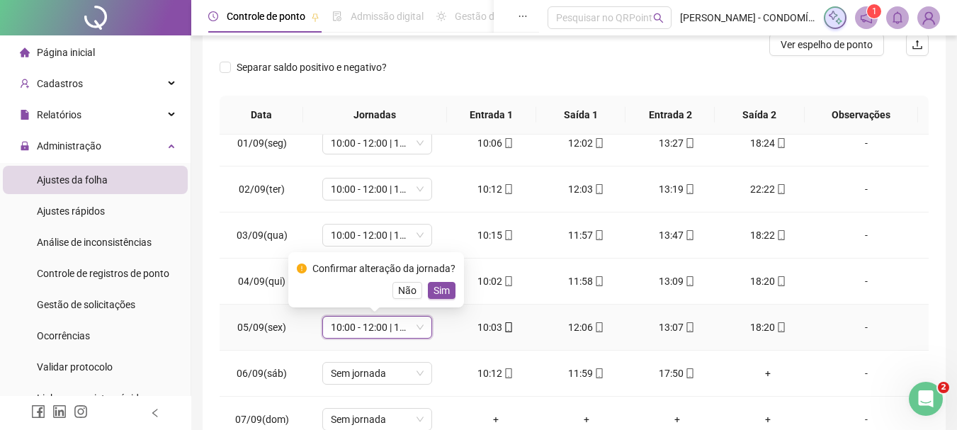
click at [437, 291] on span "Sim" at bounding box center [442, 291] width 16 height 16
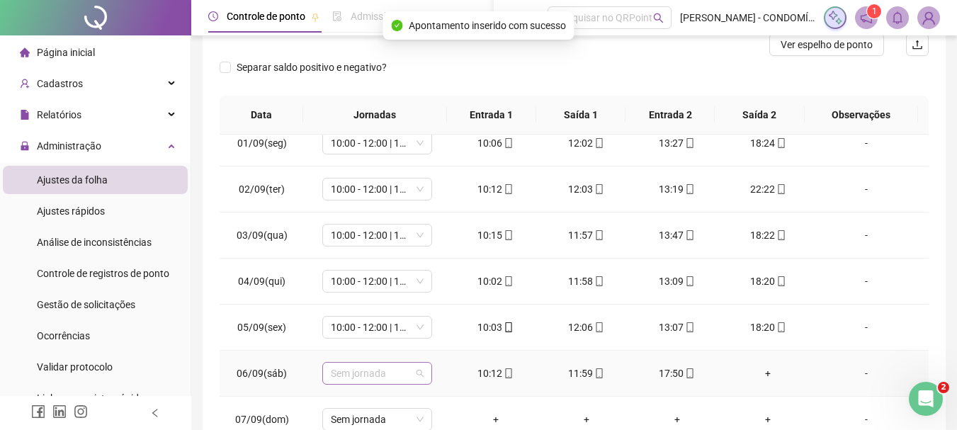
click at [360, 376] on span "Sem jornada" at bounding box center [377, 373] width 93 height 21
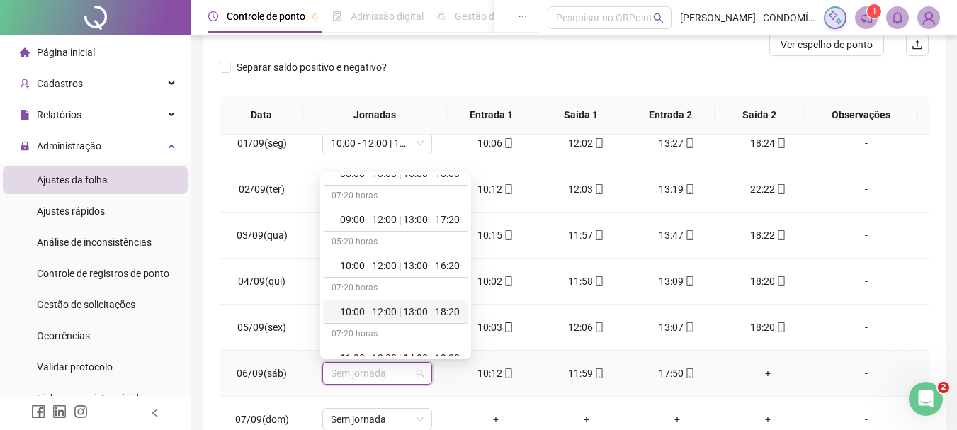
click at [412, 312] on div "10:00 - 12:00 | 13:00 - 18:20" at bounding box center [400, 312] width 120 height 16
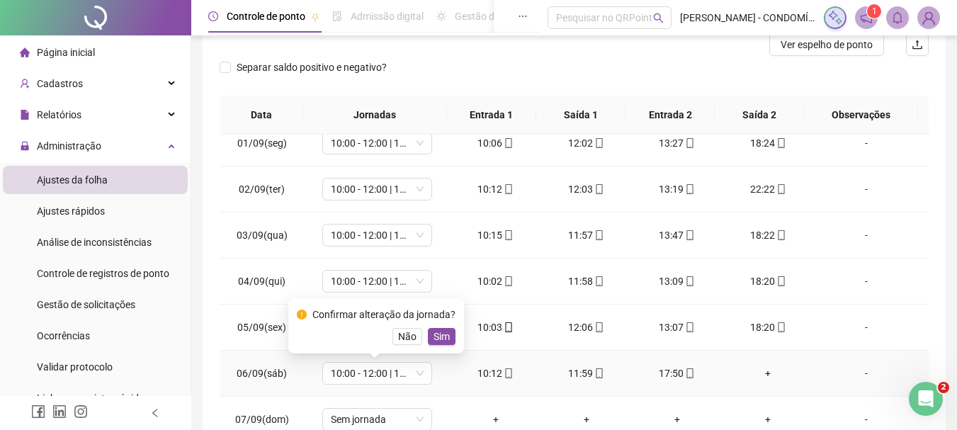
click at [438, 336] on span "Sim" at bounding box center [442, 337] width 16 height 16
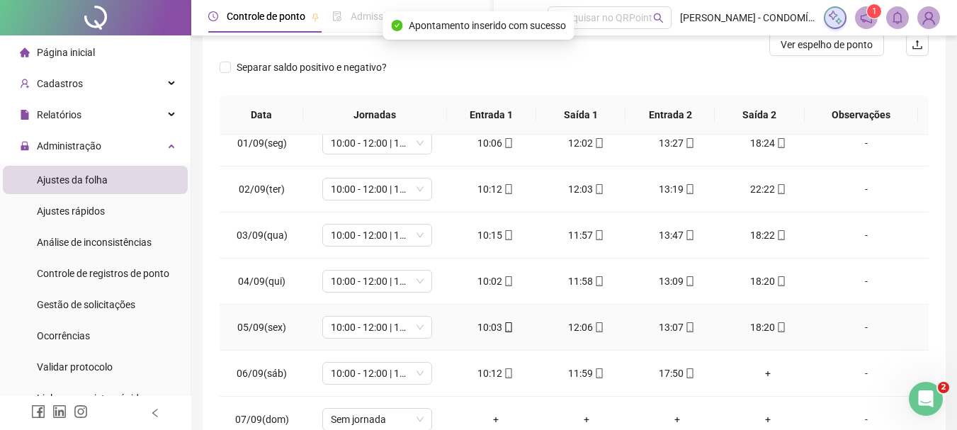
scroll to position [708, 0]
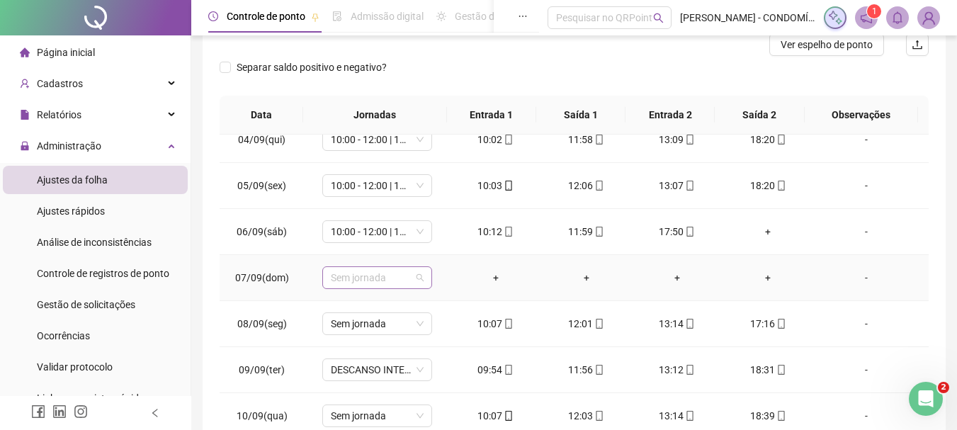
click at [377, 279] on span "Sem jornada" at bounding box center [377, 277] width 93 height 21
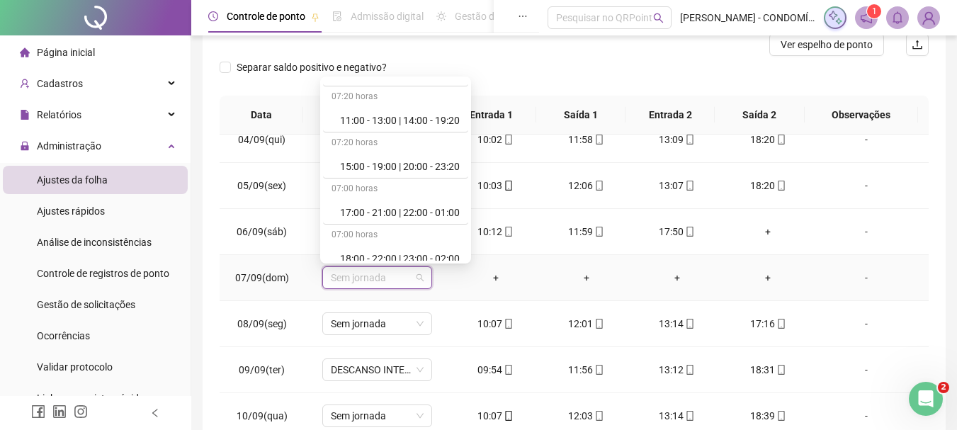
scroll to position [992, 0]
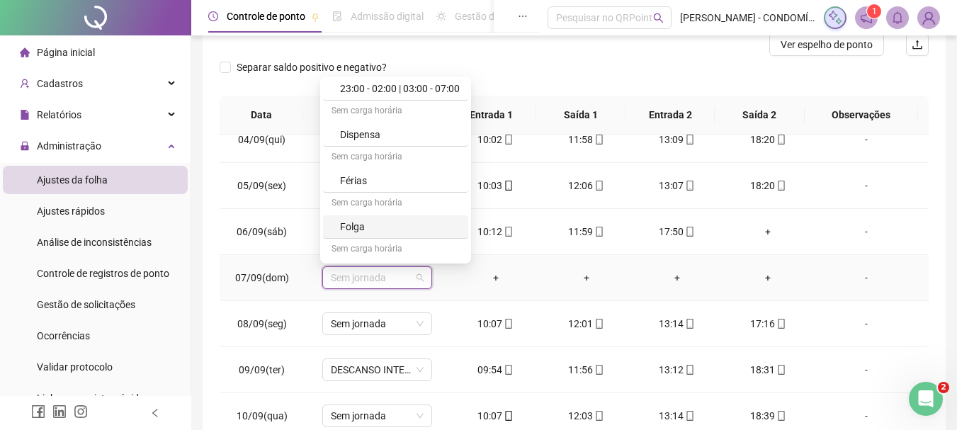
click at [345, 227] on div "Folga" at bounding box center [400, 227] width 120 height 16
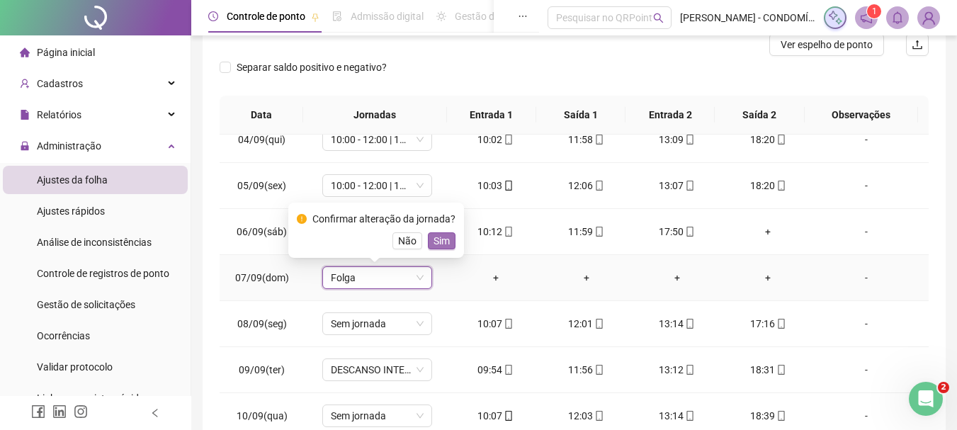
click at [443, 240] on span "Sim" at bounding box center [442, 241] width 16 height 16
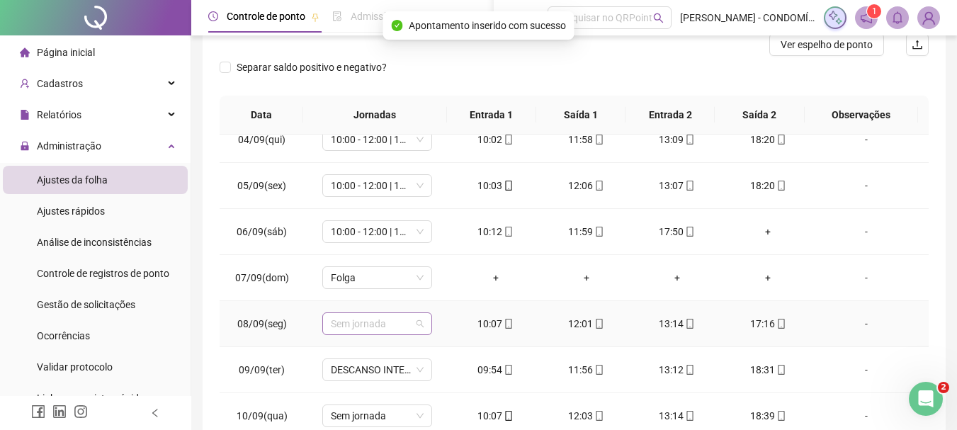
click at [364, 327] on span "Sem jornada" at bounding box center [377, 323] width 93 height 21
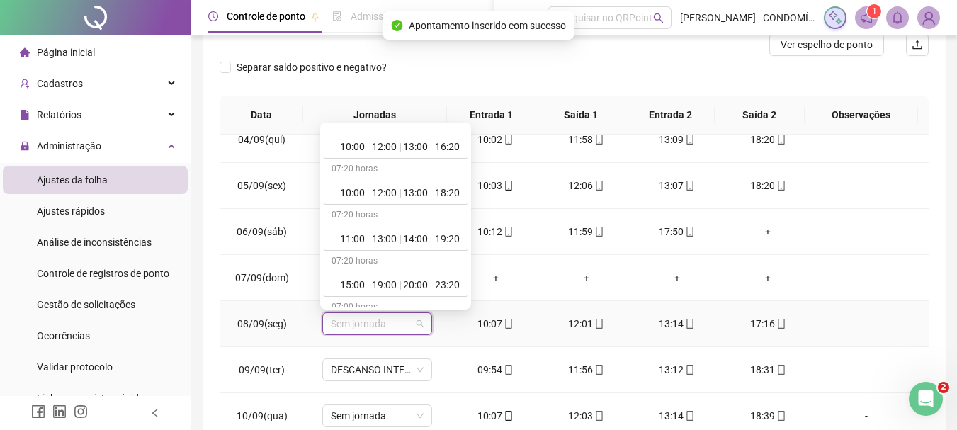
scroll to position [567, 0]
click at [388, 189] on div "10:00 - 12:00 | 13:00 - 18:20" at bounding box center [400, 191] width 120 height 16
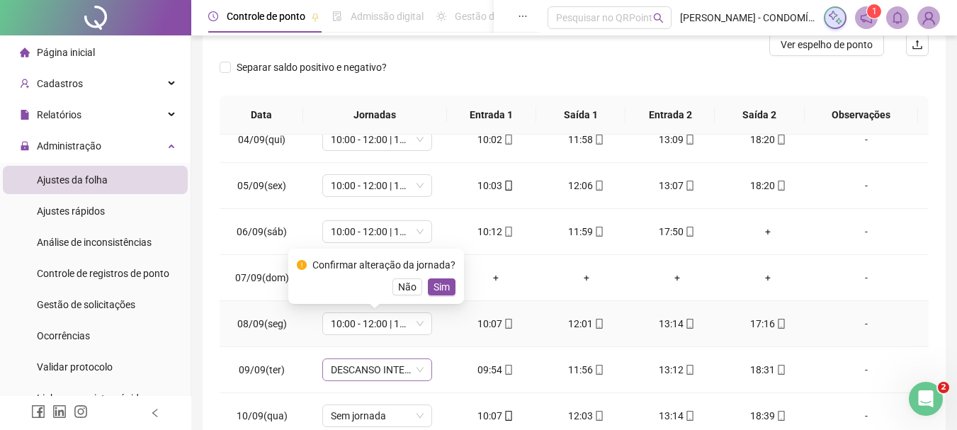
drag, startPoint x: 443, startPoint y: 285, endPoint x: 387, endPoint y: 370, distance: 101.2
click at [437, 288] on span "Sim" at bounding box center [442, 287] width 16 height 16
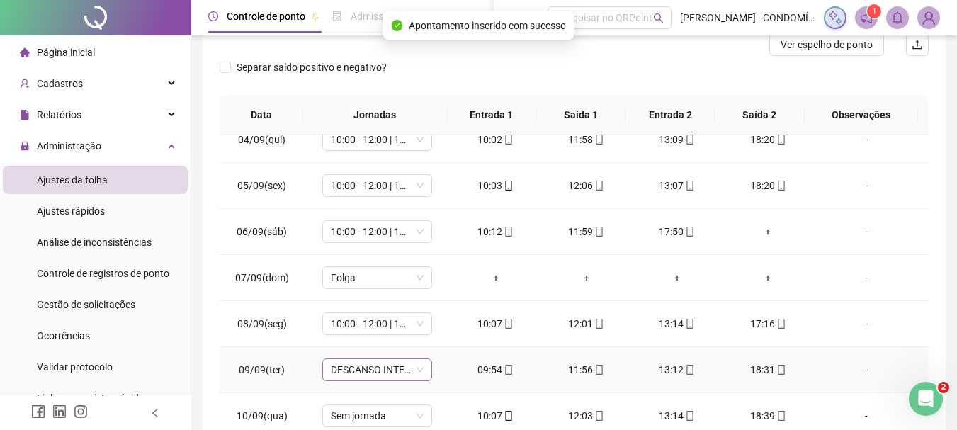
drag, startPoint x: 366, startPoint y: 369, endPoint x: 366, endPoint y: 358, distance: 10.6
click at [363, 367] on span "DESCANSO INTER-JORNADA" at bounding box center [377, 369] width 93 height 21
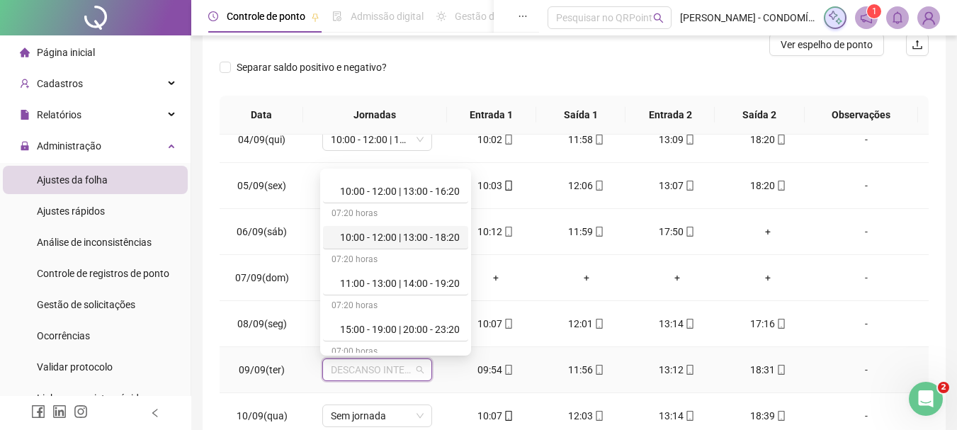
click at [397, 235] on div "10:00 - 12:00 | 13:00 - 18:20" at bounding box center [400, 238] width 120 height 16
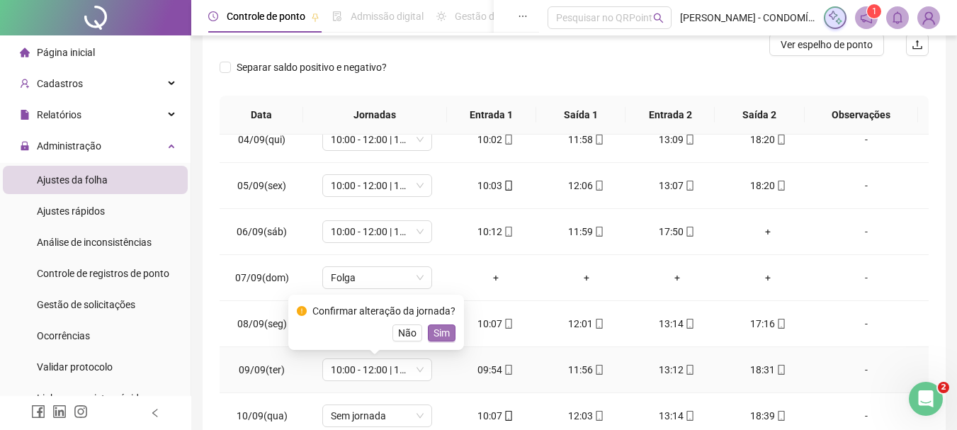
click at [437, 332] on span "Sim" at bounding box center [442, 333] width 16 height 16
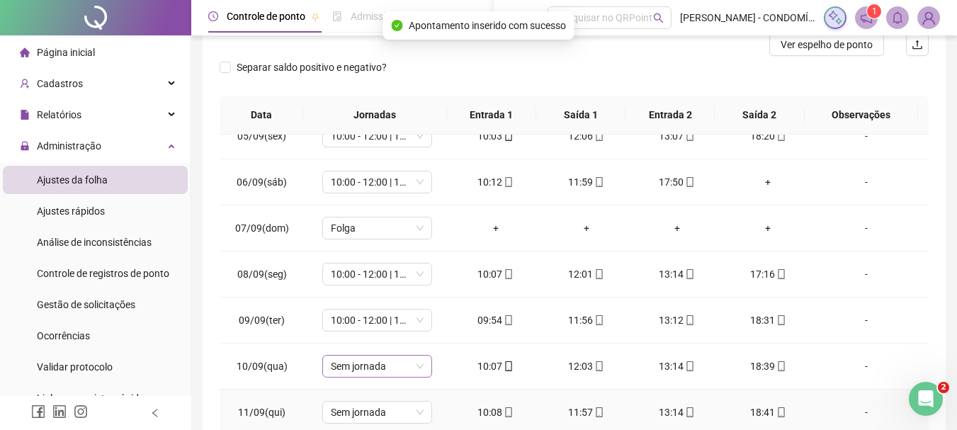
scroll to position [850, 0]
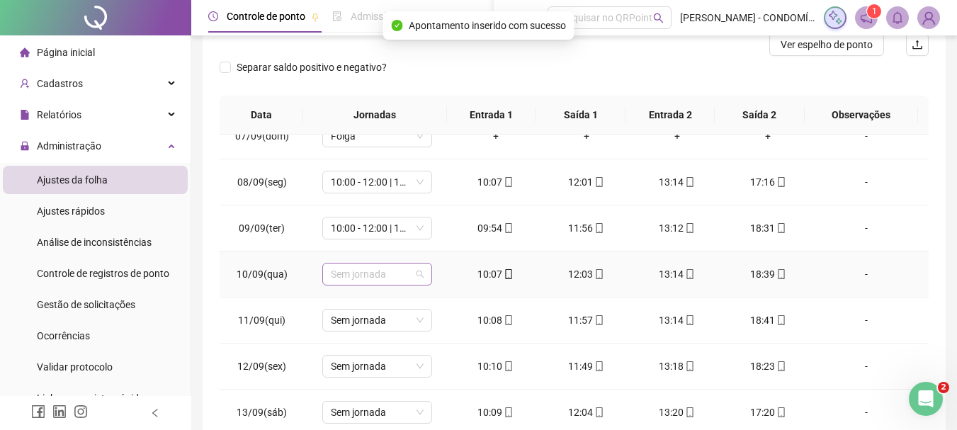
click at [361, 274] on span "Sem jornada" at bounding box center [377, 274] width 93 height 21
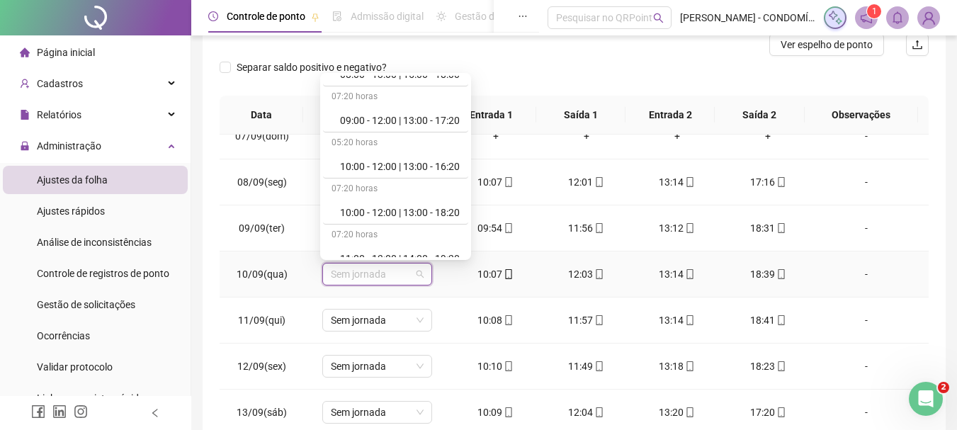
scroll to position [567, 0]
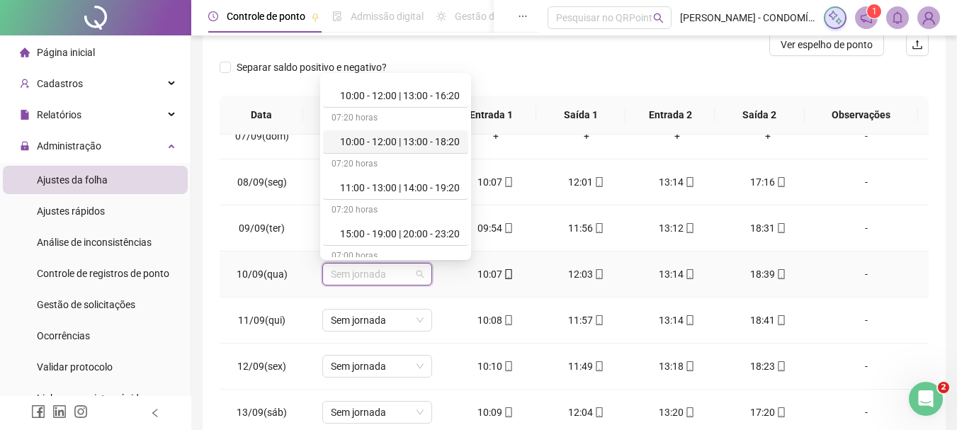
click at [438, 140] on div "10:00 - 12:00 | 13:00 - 18:20" at bounding box center [400, 142] width 120 height 16
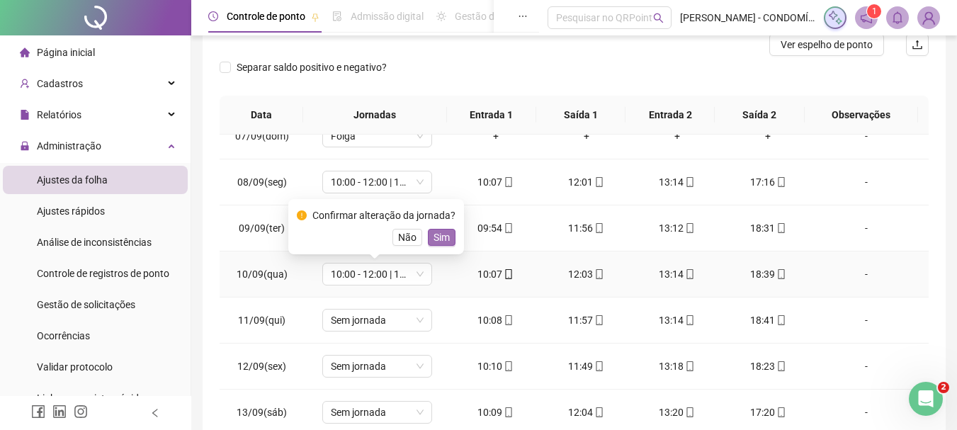
click at [438, 242] on span "Sim" at bounding box center [442, 238] width 16 height 16
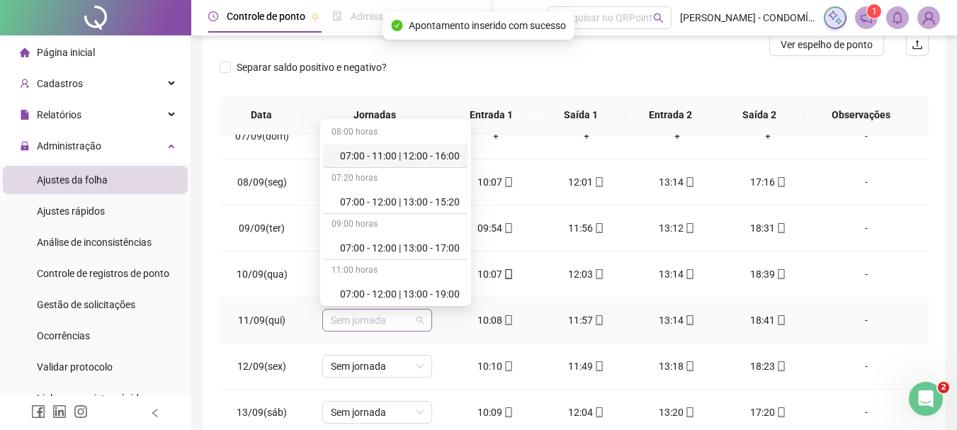
click at [359, 320] on span "Sem jornada" at bounding box center [377, 320] width 93 height 21
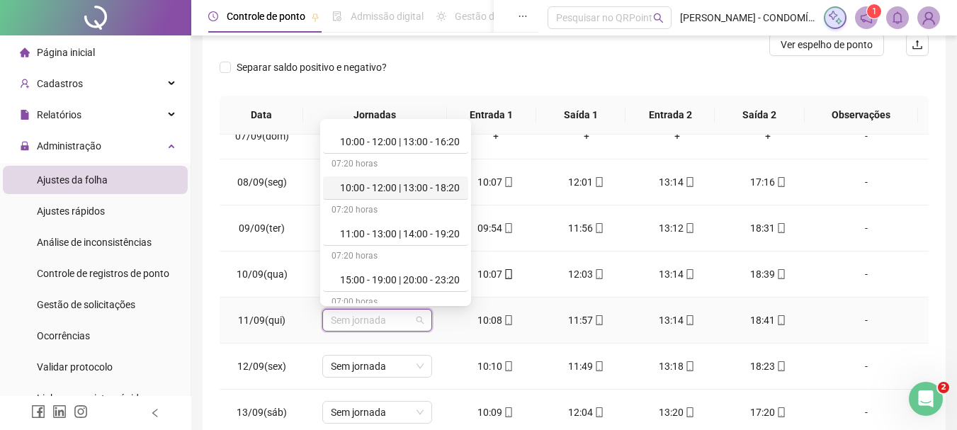
click at [415, 185] on div "10:00 - 12:00 | 13:00 - 18:20" at bounding box center [400, 188] width 120 height 16
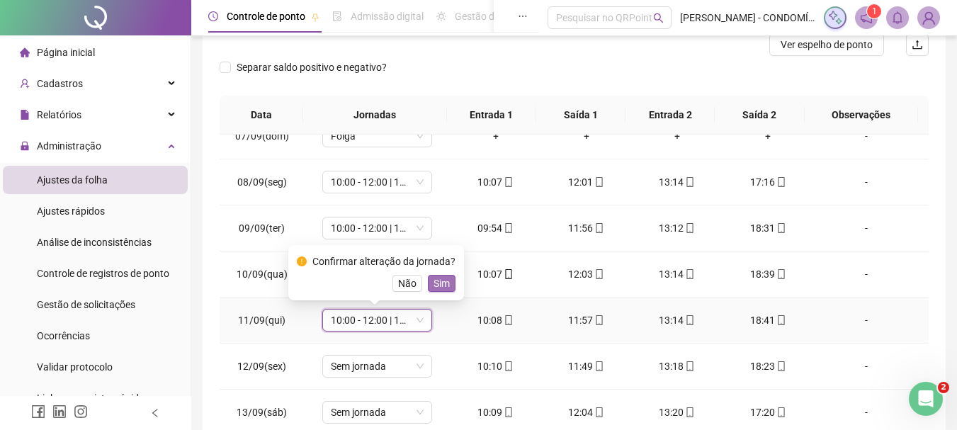
click at [436, 277] on span "Sim" at bounding box center [442, 284] width 16 height 16
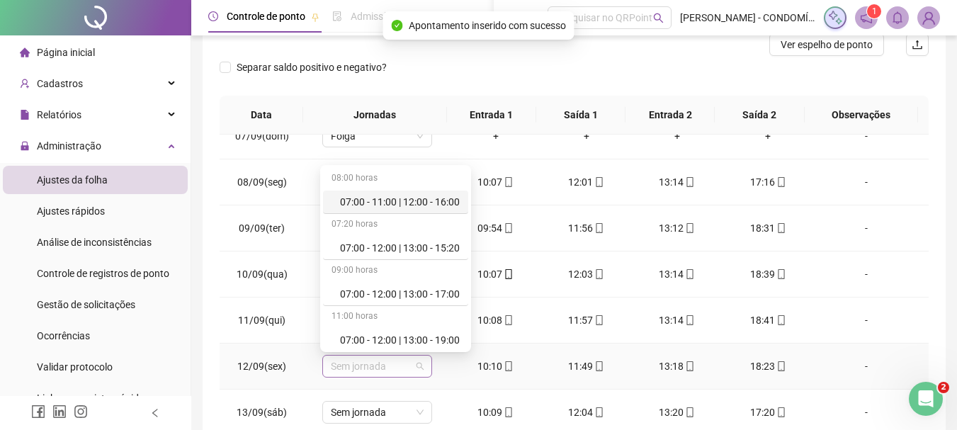
drag, startPoint x: 389, startPoint y: 364, endPoint x: 425, endPoint y: 326, distance: 52.6
click at [392, 364] on span "Sem jornada" at bounding box center [377, 366] width 93 height 21
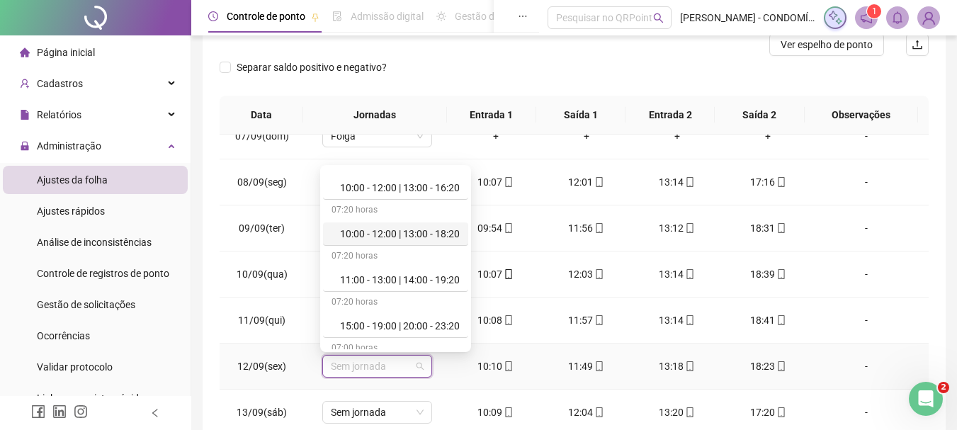
click at [409, 232] on div "10:00 - 12:00 | 13:00 - 18:20" at bounding box center [400, 234] width 120 height 16
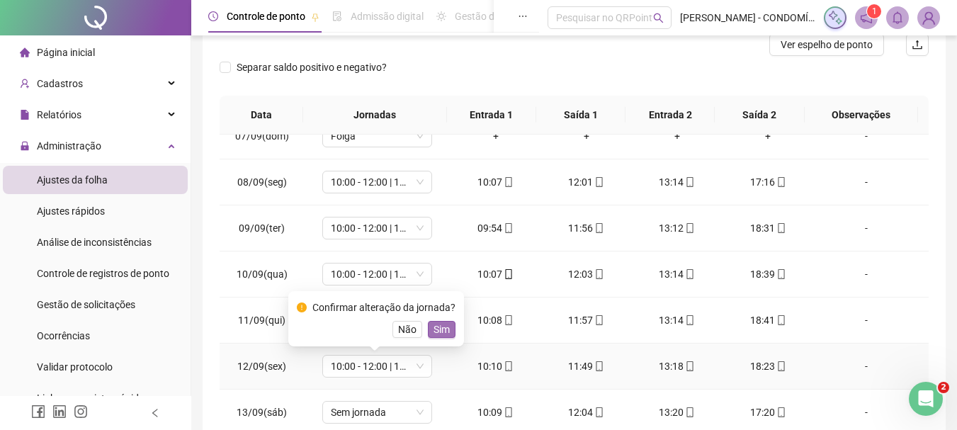
click at [434, 329] on span "Sim" at bounding box center [442, 330] width 16 height 16
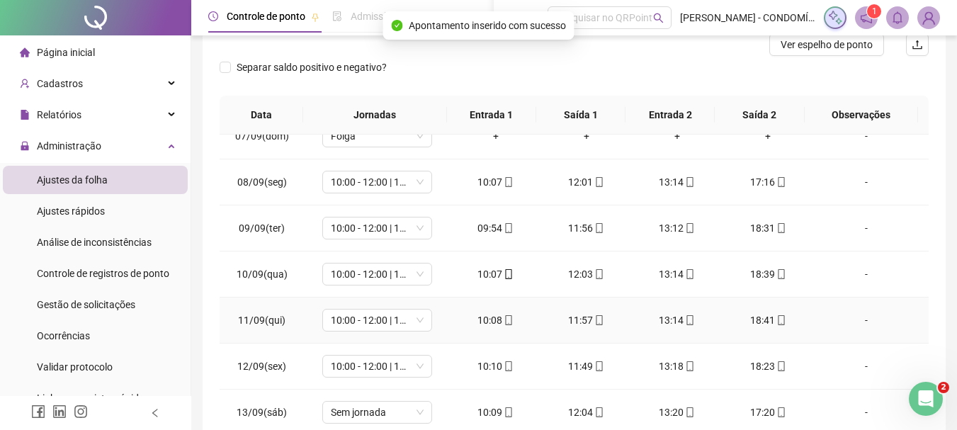
scroll to position [992, 0]
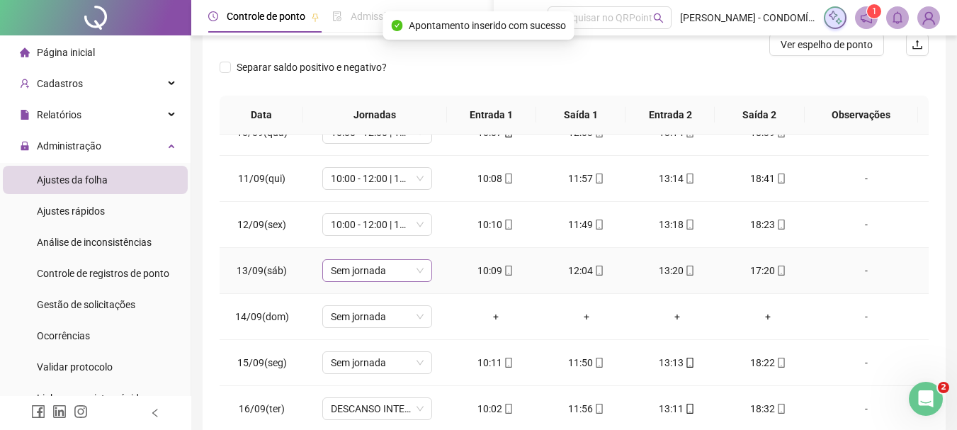
click at [353, 271] on span "Sem jornada" at bounding box center [377, 270] width 93 height 21
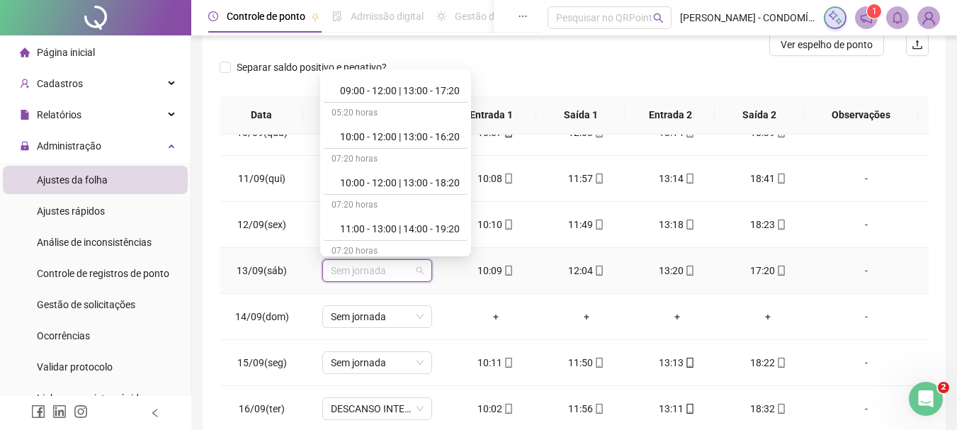
scroll to position [496, 0]
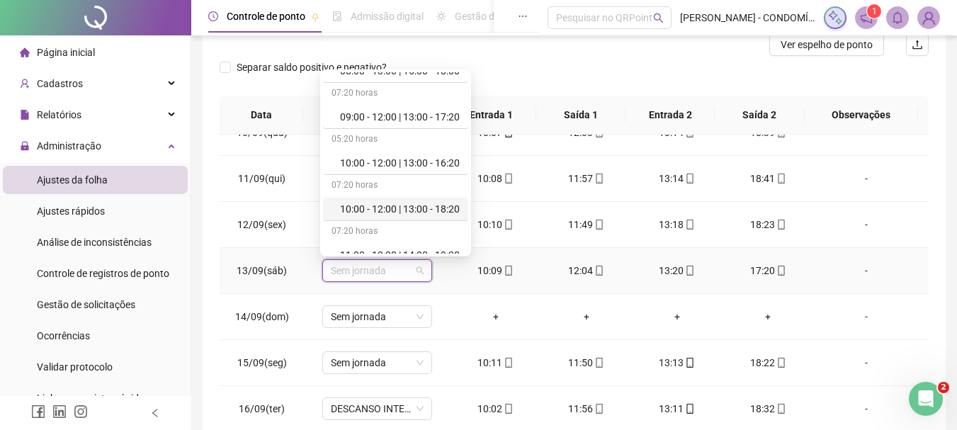
click at [402, 208] on div "10:00 - 12:00 | 13:00 - 18:20" at bounding box center [400, 209] width 120 height 16
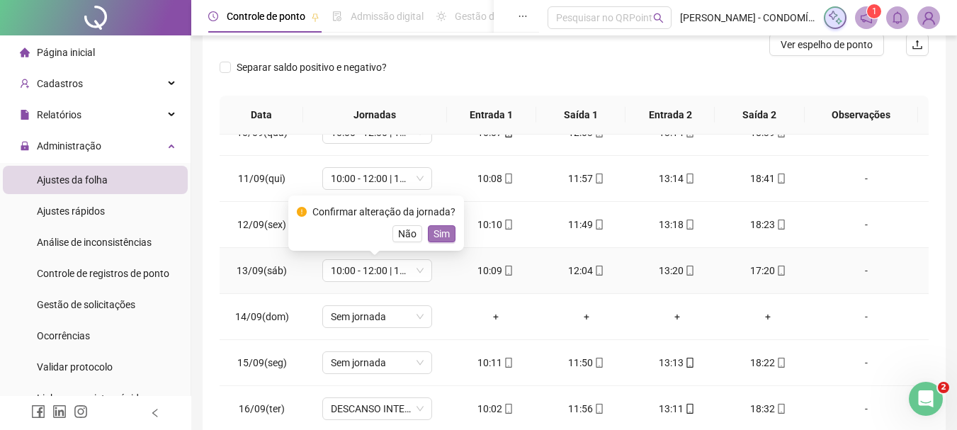
click at [441, 232] on span "Sim" at bounding box center [442, 234] width 16 height 16
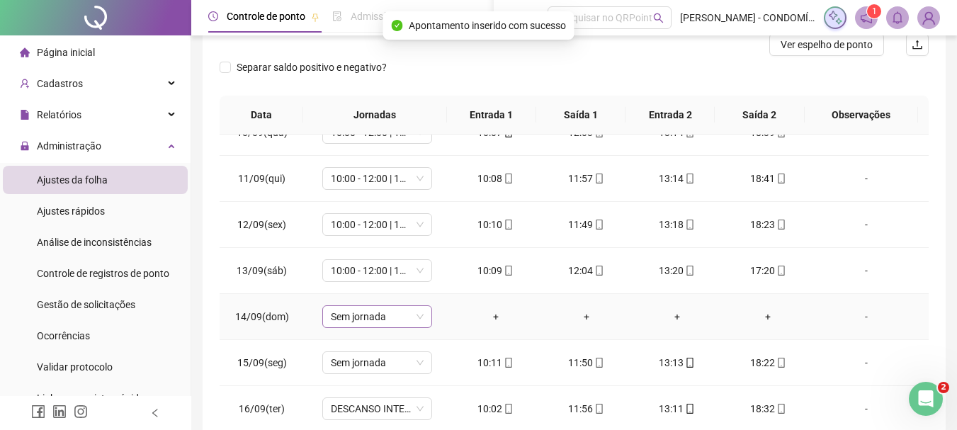
drag, startPoint x: 392, startPoint y: 319, endPoint x: 392, endPoint y: 311, distance: 7.8
click at [392, 316] on span "Sem jornada" at bounding box center [377, 316] width 93 height 21
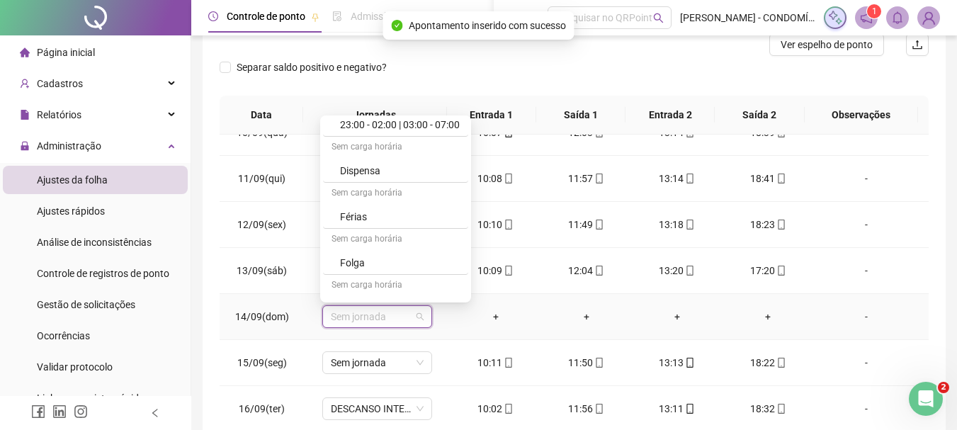
scroll to position [1062, 0]
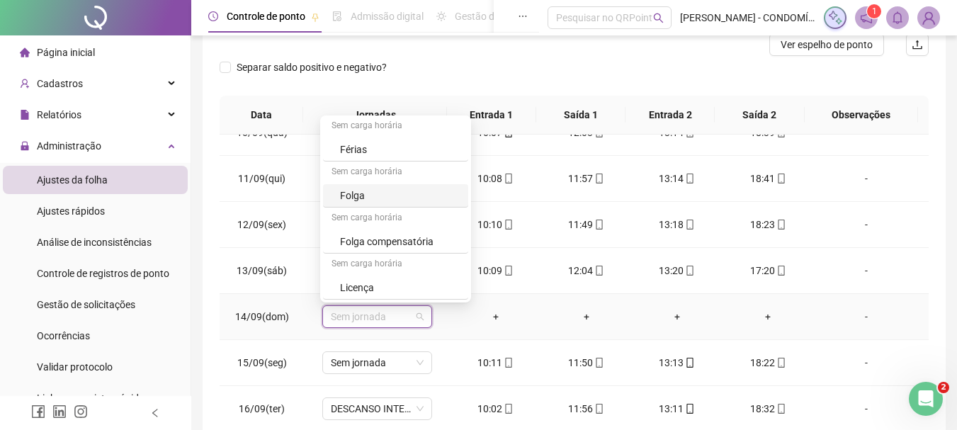
click at [344, 196] on div "Folga" at bounding box center [400, 196] width 120 height 16
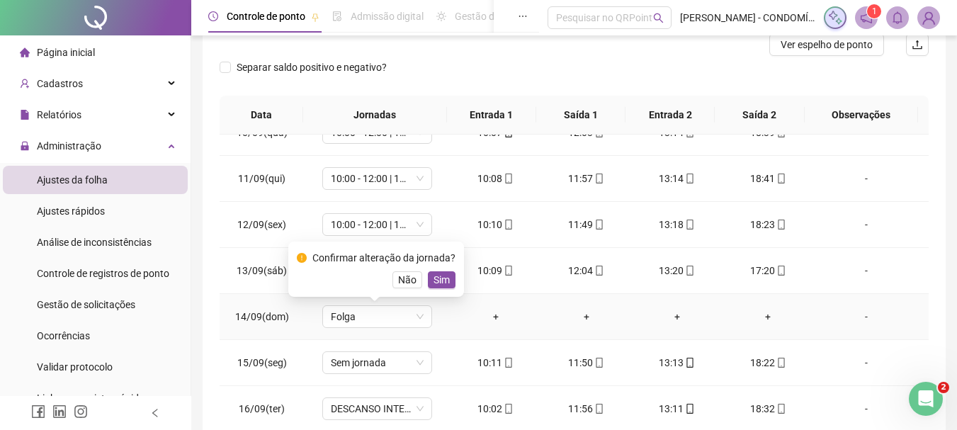
drag, startPoint x: 441, startPoint y: 271, endPoint x: 392, endPoint y: 332, distance: 78.1
click at [437, 272] on button "Sim" at bounding box center [442, 279] width 28 height 17
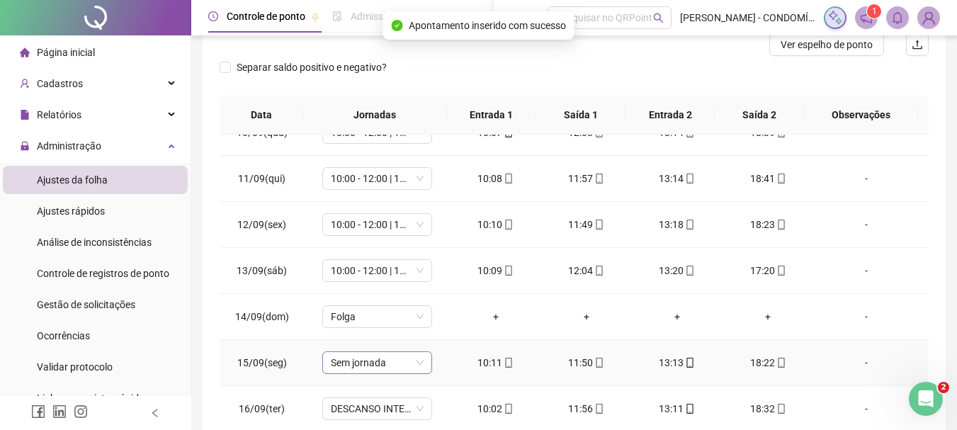
click at [382, 360] on span "Sem jornada" at bounding box center [377, 362] width 93 height 21
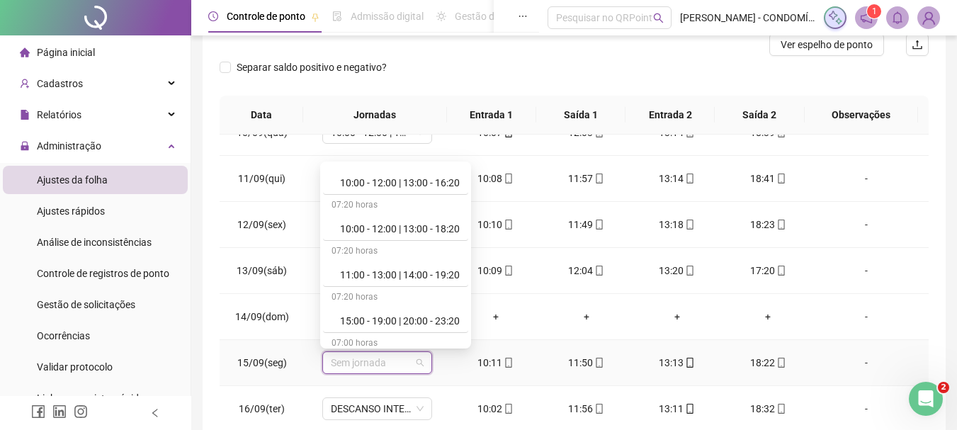
scroll to position [567, 0]
click at [387, 227] on div "10:00 - 12:00 | 13:00 - 18:20" at bounding box center [400, 230] width 120 height 16
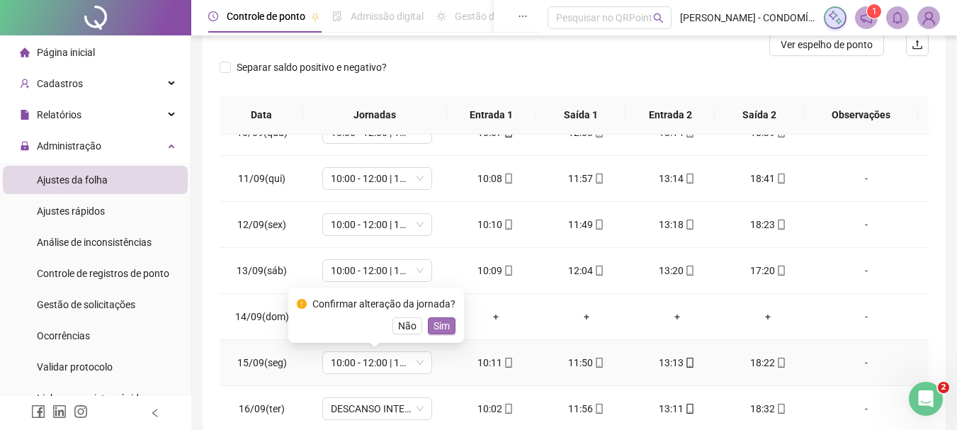
click at [435, 322] on span "Sim" at bounding box center [442, 326] width 16 height 16
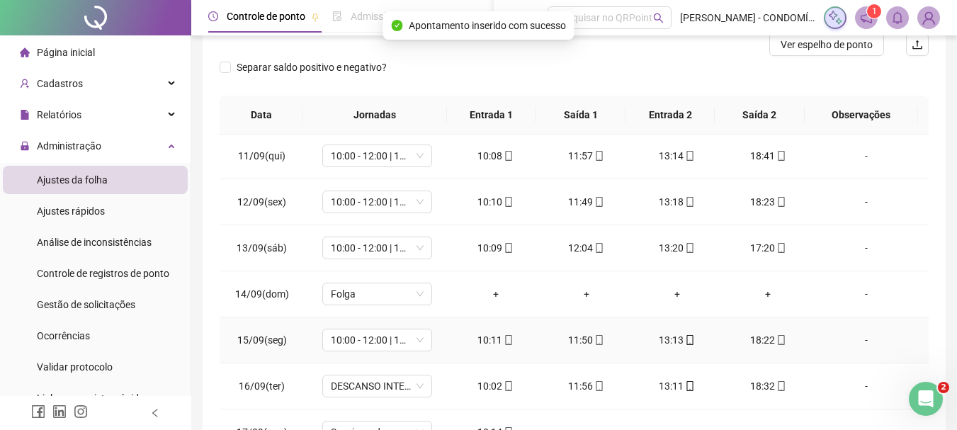
scroll to position [1033, 0]
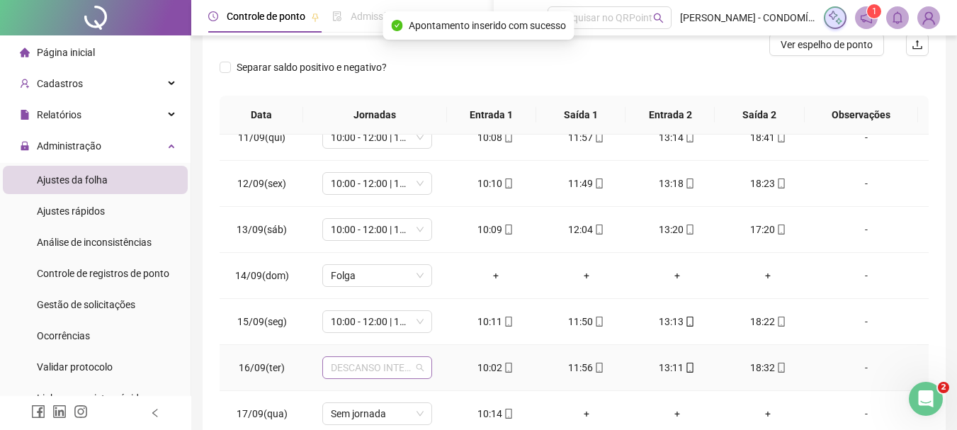
click at [388, 369] on span "DESCANSO INTER-JORNADA" at bounding box center [377, 367] width 93 height 21
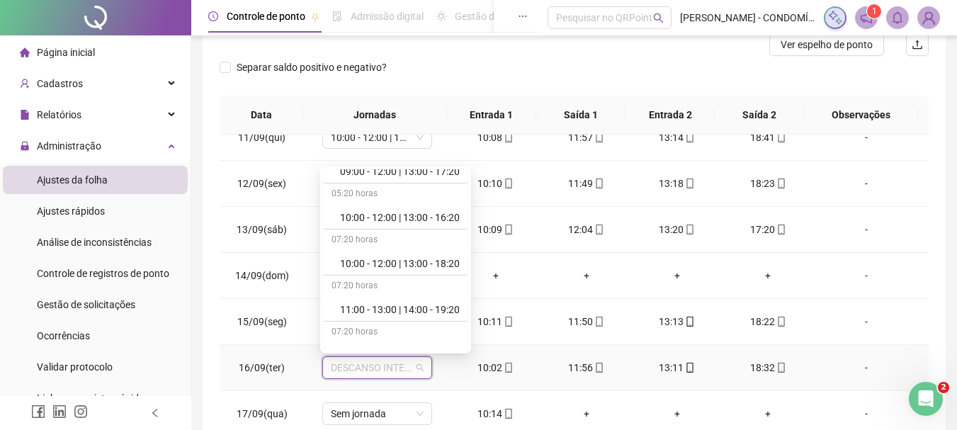
scroll to position [567, 0]
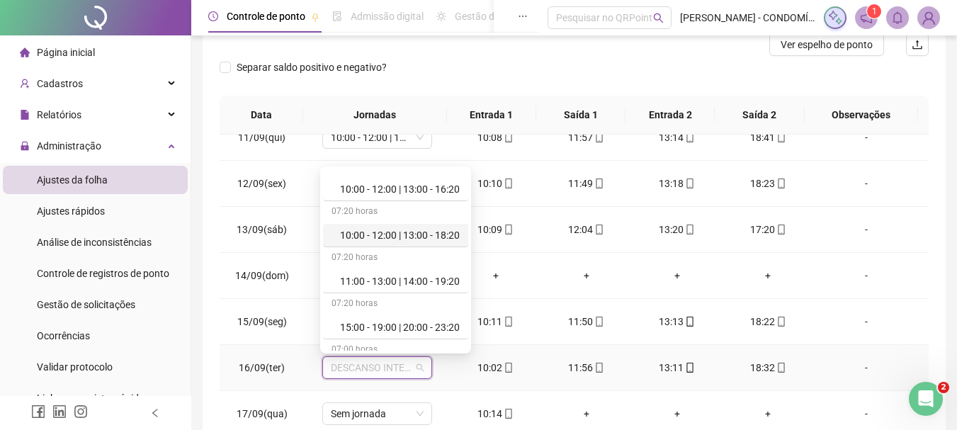
click at [458, 234] on div "10:00 - 12:00 | 13:00 - 18:20" at bounding box center [400, 235] width 120 height 16
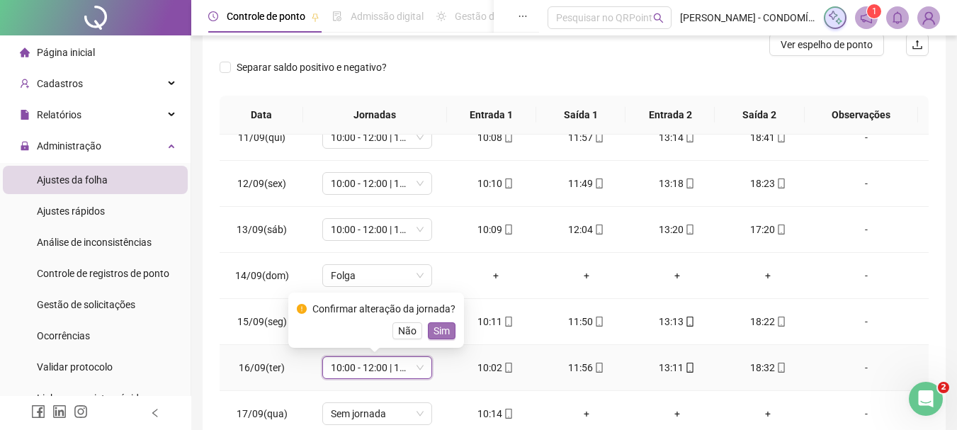
click at [445, 329] on span "Sim" at bounding box center [442, 331] width 16 height 16
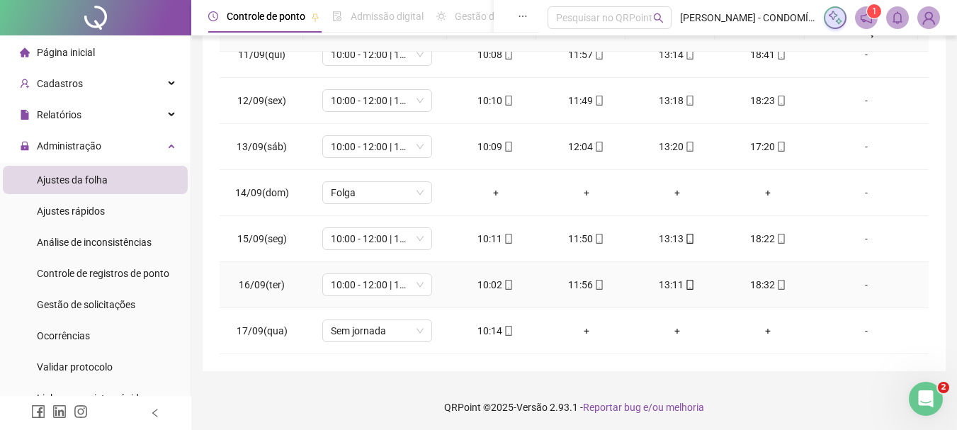
scroll to position [317, 0]
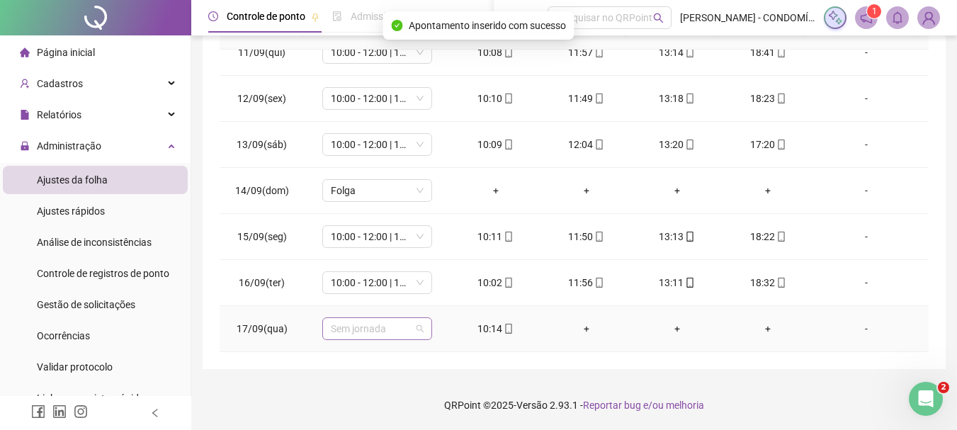
click at [358, 329] on span "Sem jornada" at bounding box center [377, 328] width 93 height 21
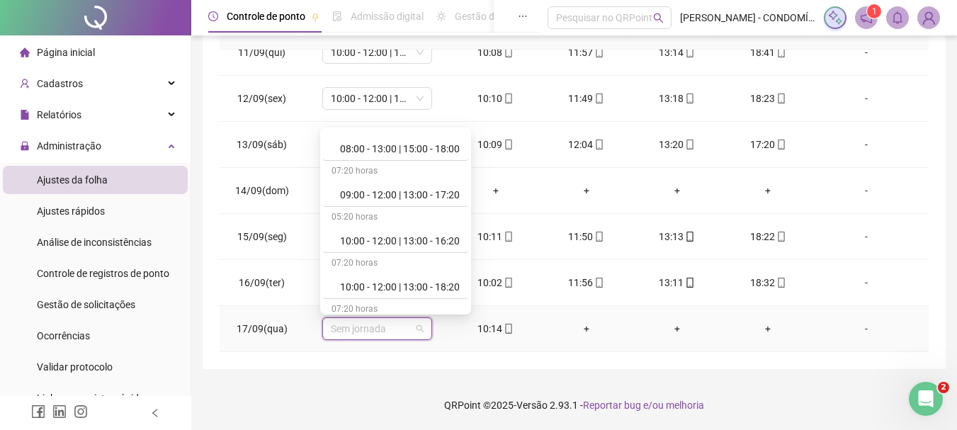
scroll to position [496, 0]
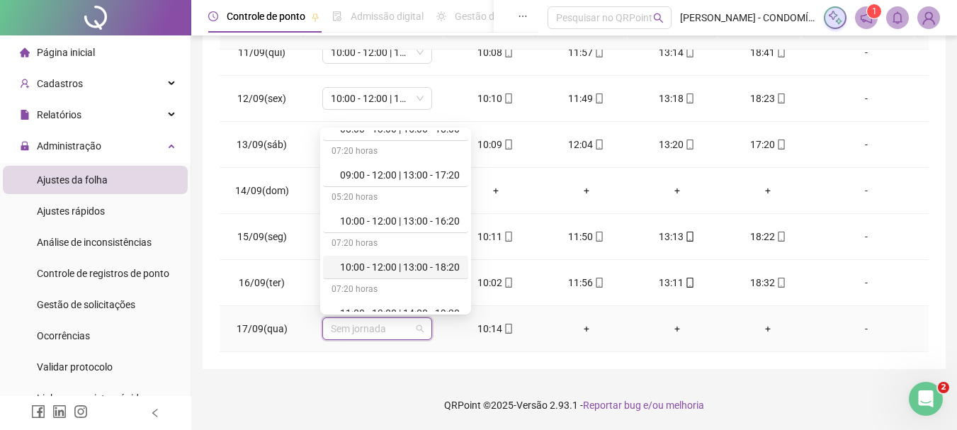
click at [391, 265] on div "10:00 - 12:00 | 13:00 - 18:20" at bounding box center [400, 267] width 120 height 16
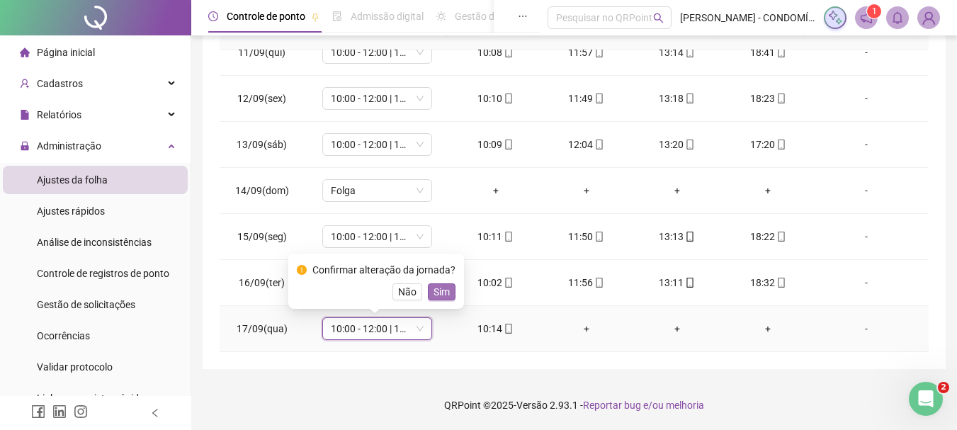
click at [438, 290] on span "Sim" at bounding box center [442, 292] width 16 height 16
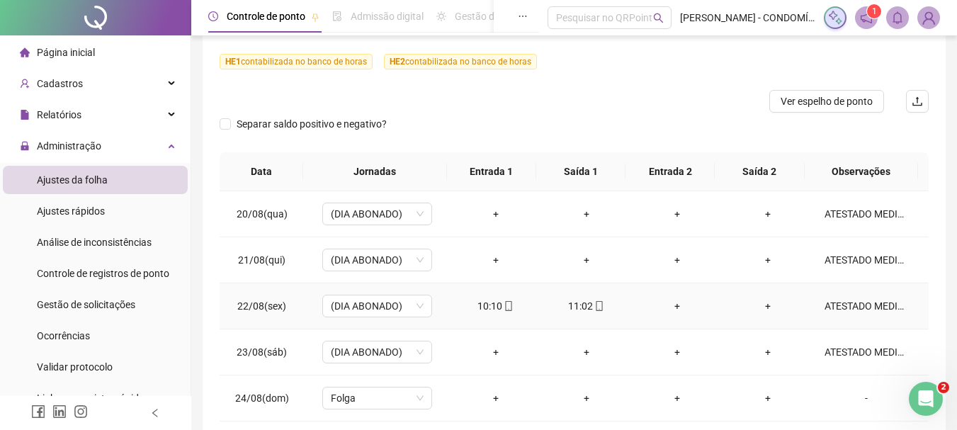
scroll to position [0, 0]
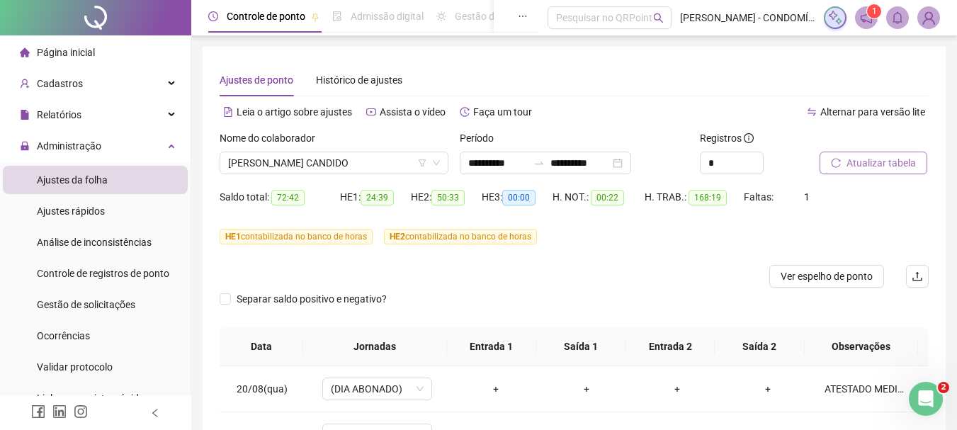
click at [856, 159] on span "Atualizar tabela" at bounding box center [881, 163] width 69 height 16
click at [874, 161] on span "Atualizar tabela" at bounding box center [881, 163] width 69 height 16
click at [293, 163] on span "[PERSON_NAME] CANDIDO" at bounding box center [334, 162] width 212 height 21
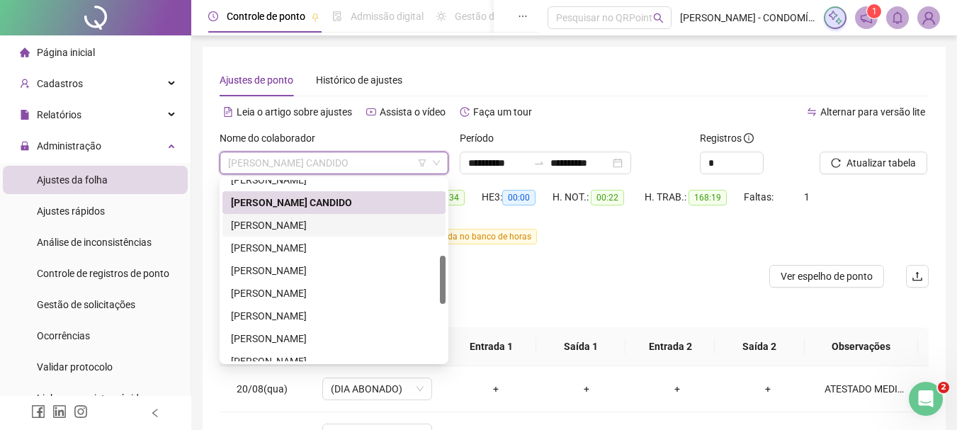
click at [268, 225] on div "[PERSON_NAME]" at bounding box center [334, 225] width 206 height 16
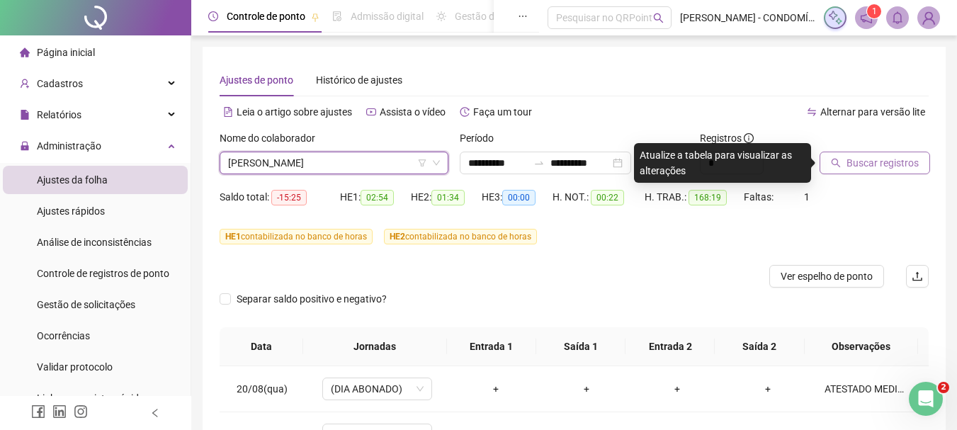
click at [859, 162] on span "Buscar registros" at bounding box center [883, 163] width 72 height 16
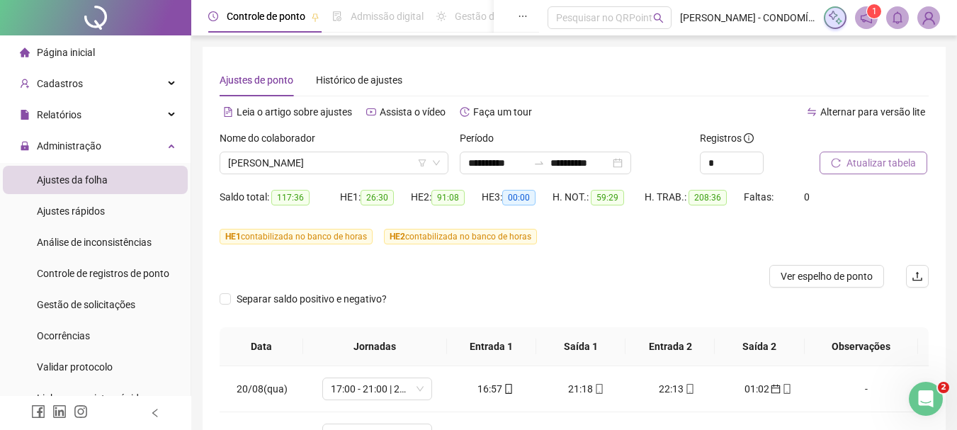
click at [859, 162] on span "Atualizar tabela" at bounding box center [881, 163] width 69 height 16
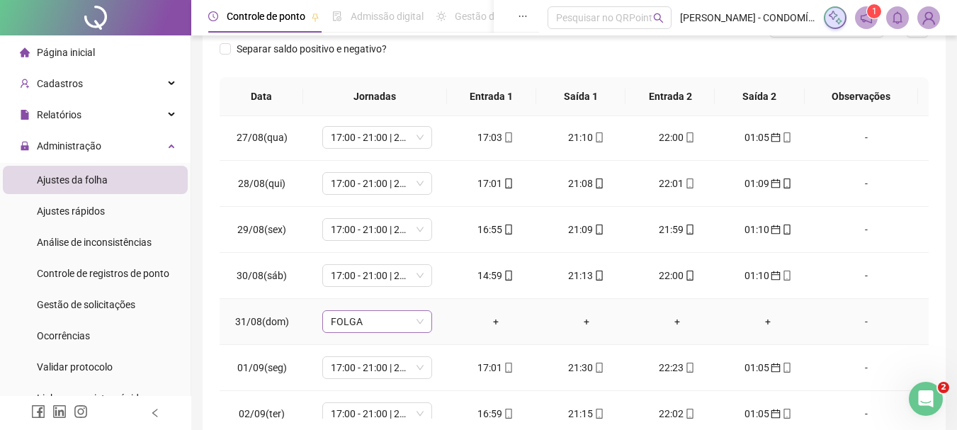
scroll to position [496, 0]
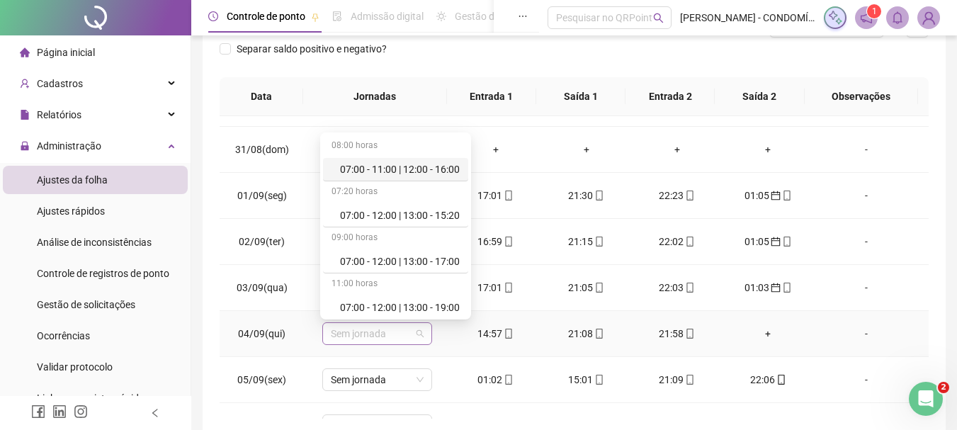
click at [356, 336] on span "Sem jornada" at bounding box center [377, 333] width 93 height 21
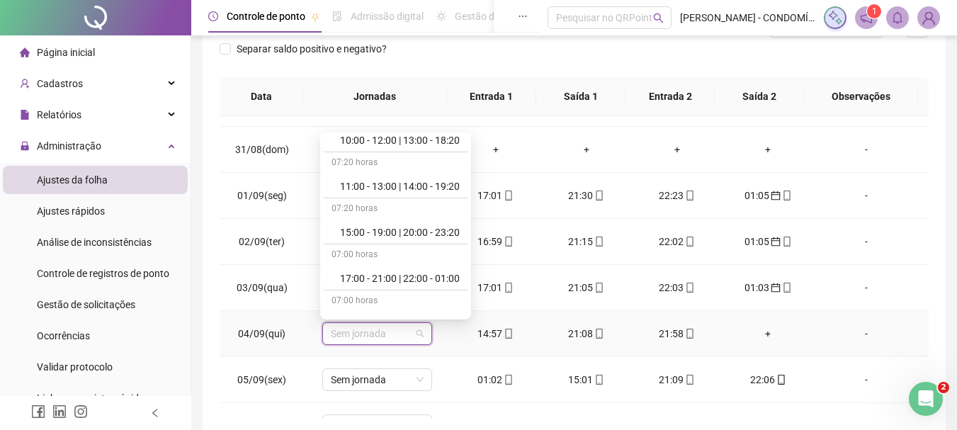
scroll to position [638, 0]
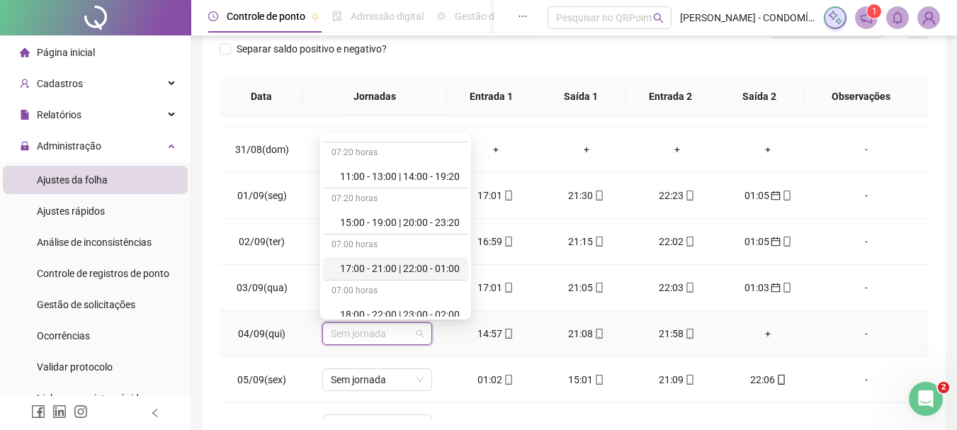
click at [390, 275] on div "17:00 - 21:00 | 22:00 - 01:00" at bounding box center [400, 269] width 120 height 16
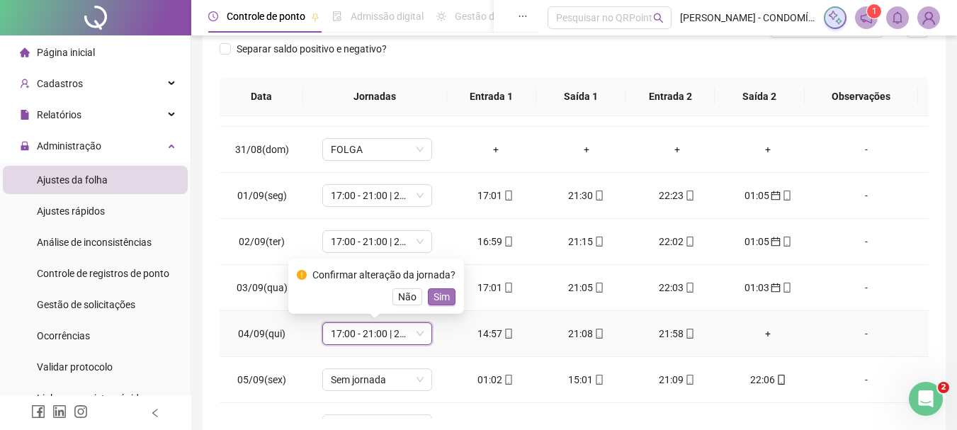
click at [443, 297] on span "Sim" at bounding box center [442, 297] width 16 height 16
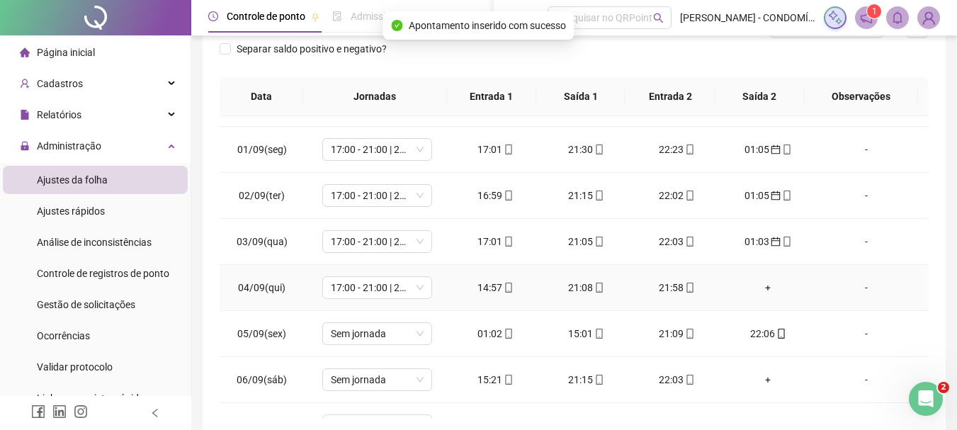
scroll to position [567, 0]
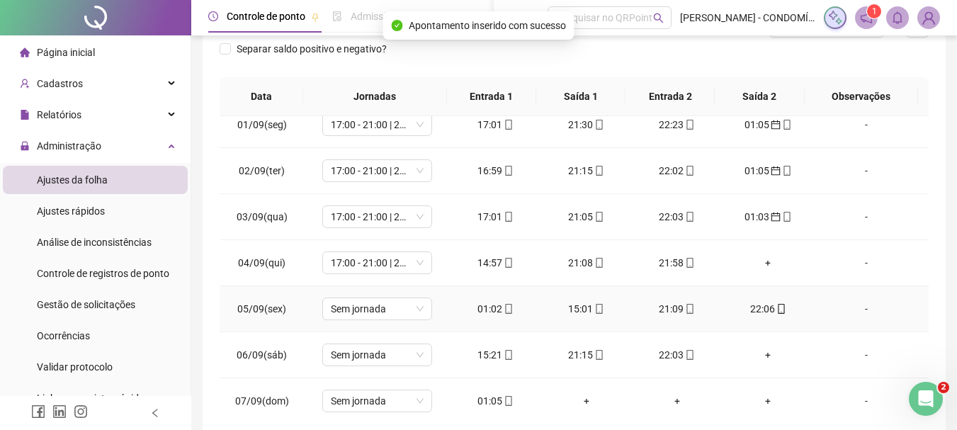
click at [496, 306] on div "01:02" at bounding box center [496, 309] width 68 height 16
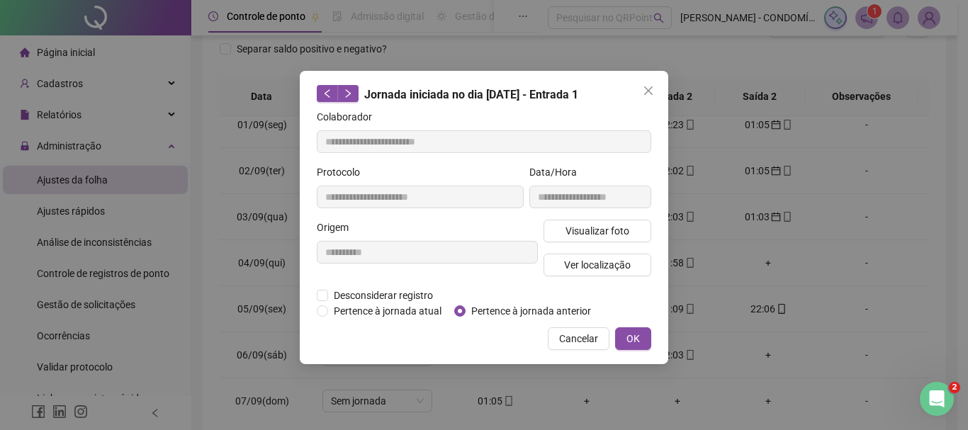
type input "**********"
click at [627, 334] on span "OK" at bounding box center [632, 339] width 13 height 16
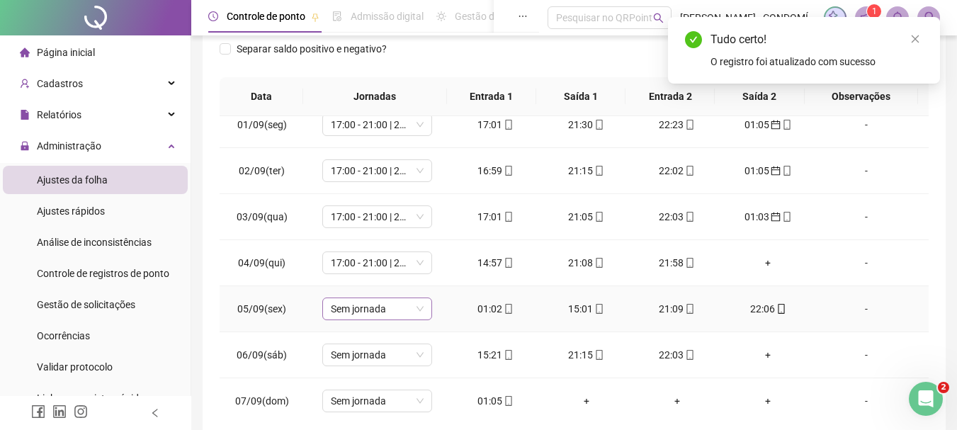
click at [375, 310] on span "Sem jornada" at bounding box center [377, 308] width 93 height 21
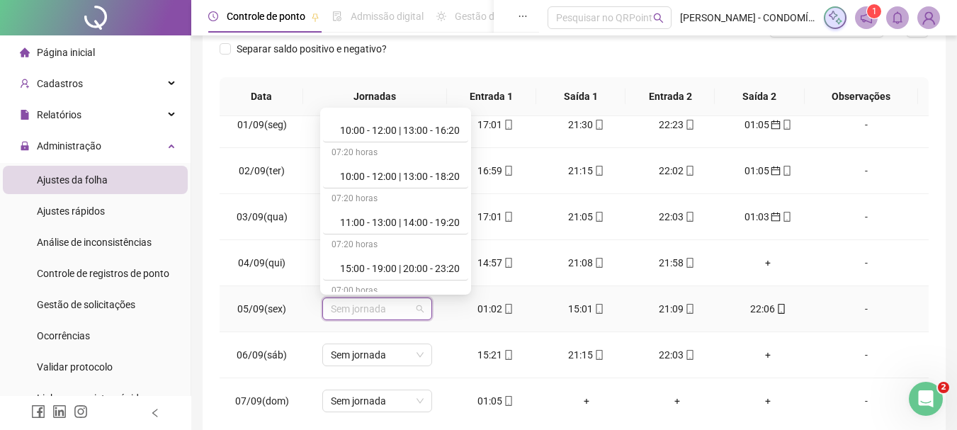
scroll to position [638, 0]
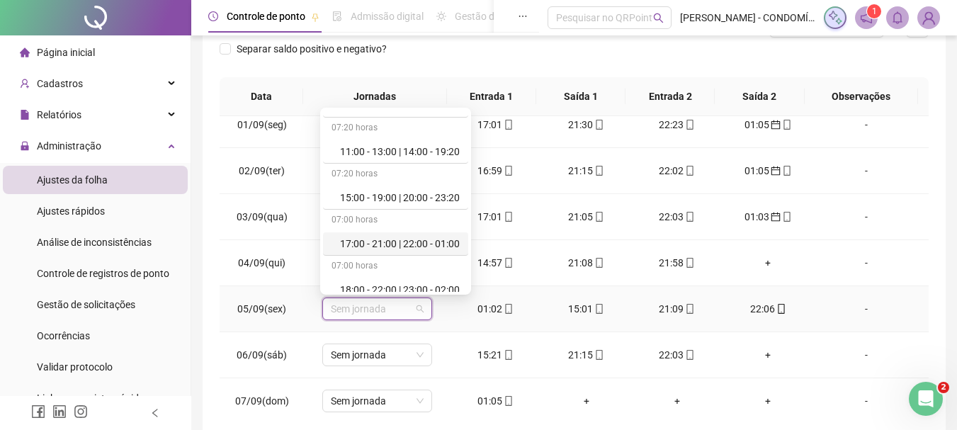
click at [407, 242] on div "17:00 - 21:00 | 22:00 - 01:00" at bounding box center [400, 244] width 120 height 16
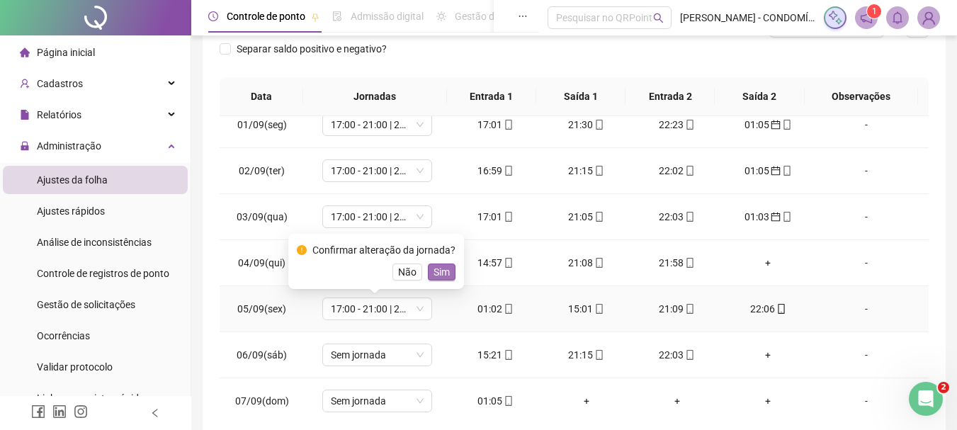
click at [439, 265] on span "Sim" at bounding box center [442, 272] width 16 height 16
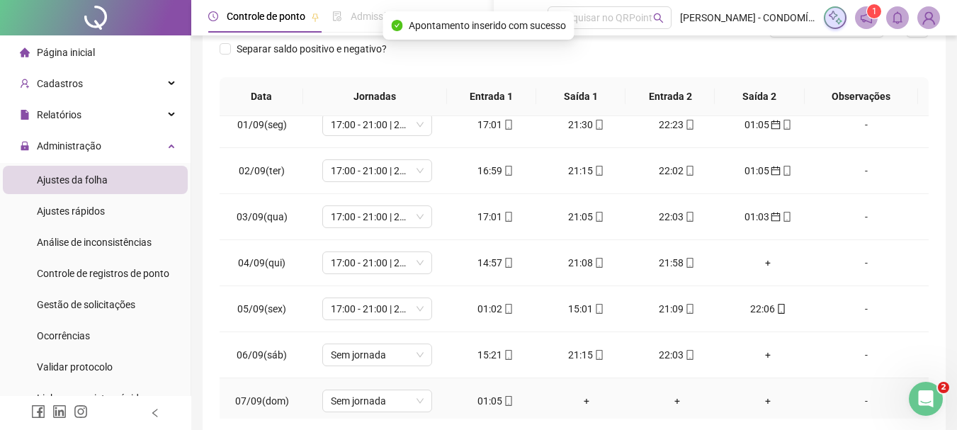
click at [492, 402] on div "01:05" at bounding box center [496, 401] width 68 height 16
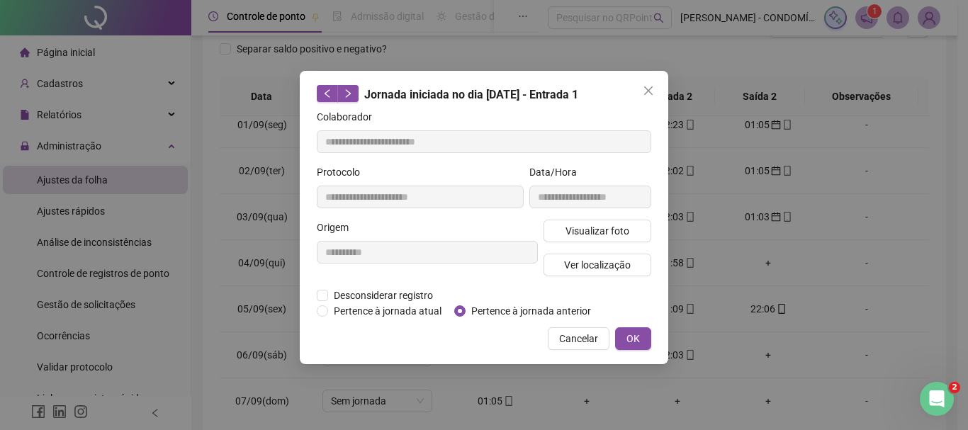
type input "**********"
click at [621, 335] on button "OK" at bounding box center [633, 338] width 36 height 23
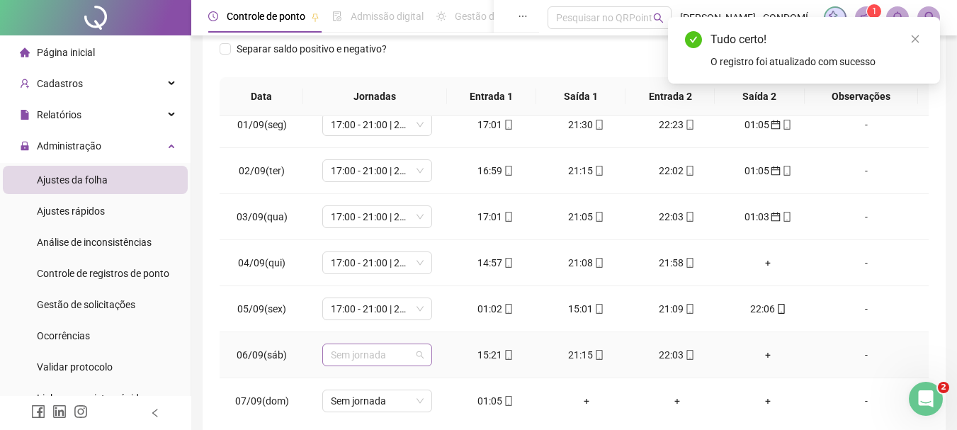
click at [370, 354] on span "Sem jornada" at bounding box center [377, 354] width 93 height 21
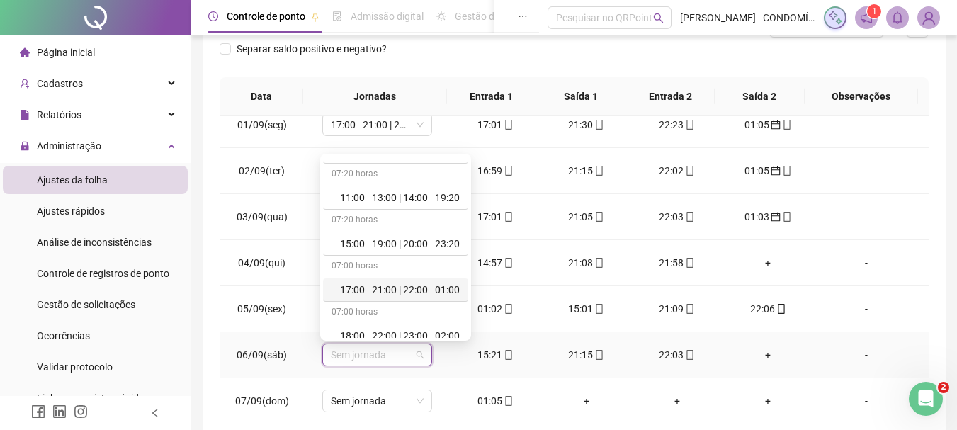
click at [385, 291] on div "17:00 - 21:00 | 22:00 - 01:00" at bounding box center [400, 290] width 120 height 16
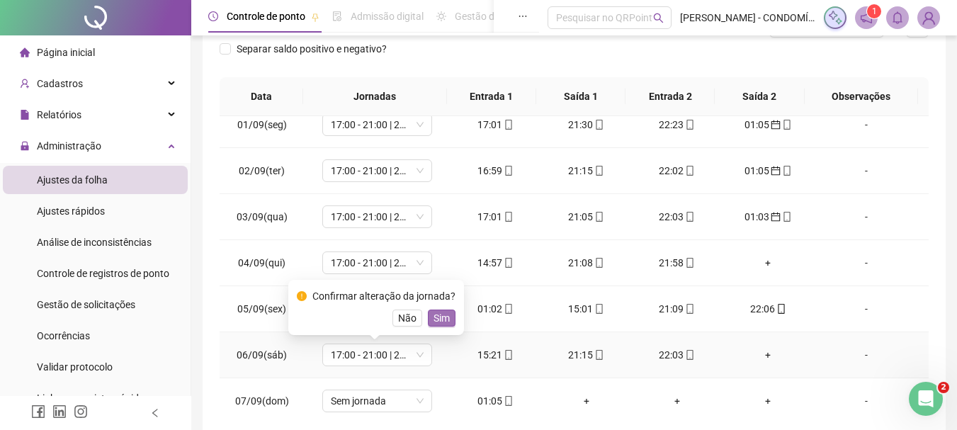
click at [434, 317] on span "Sim" at bounding box center [442, 318] width 16 height 16
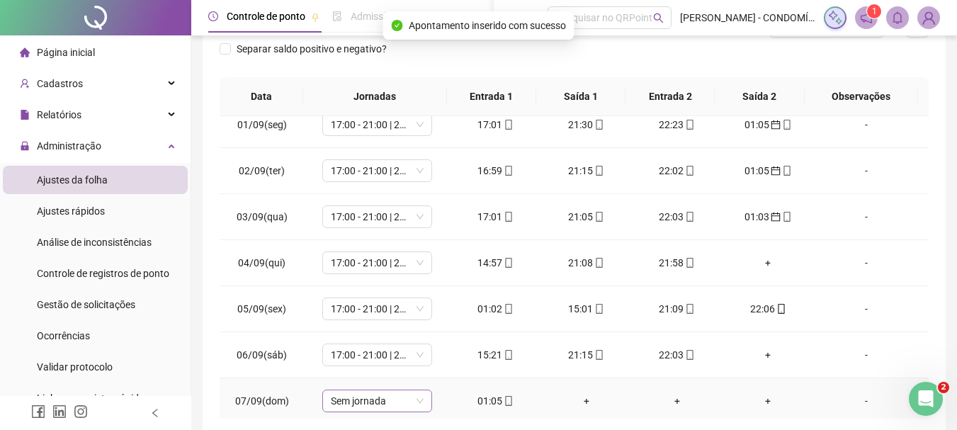
click at [358, 400] on span "Sem jornada" at bounding box center [377, 400] width 93 height 21
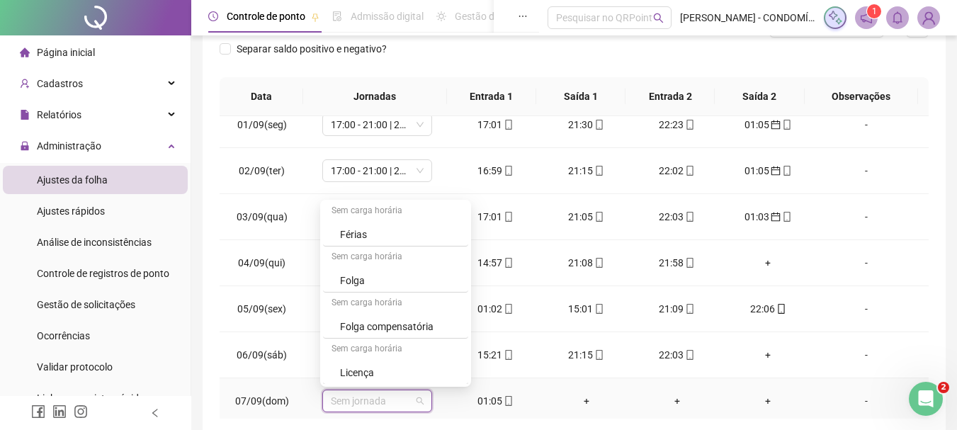
scroll to position [1062, 0]
click at [353, 281] on div "Folga" at bounding box center [400, 280] width 120 height 16
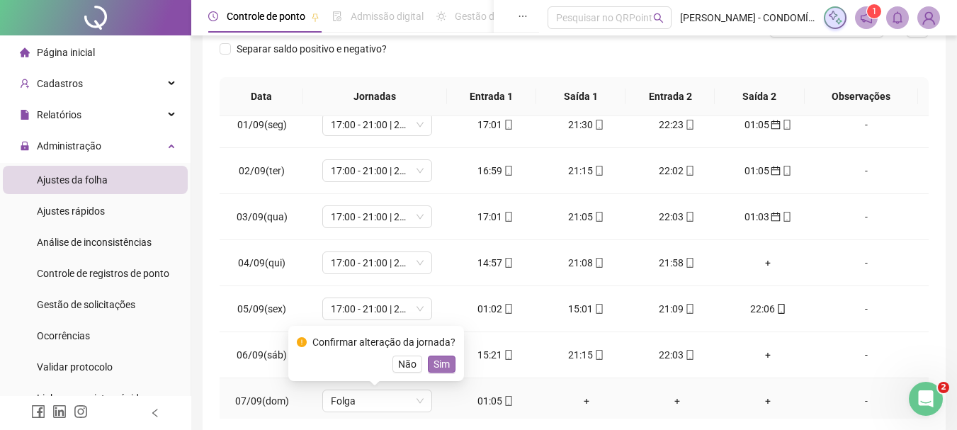
click at [440, 362] on span "Sim" at bounding box center [442, 364] width 16 height 16
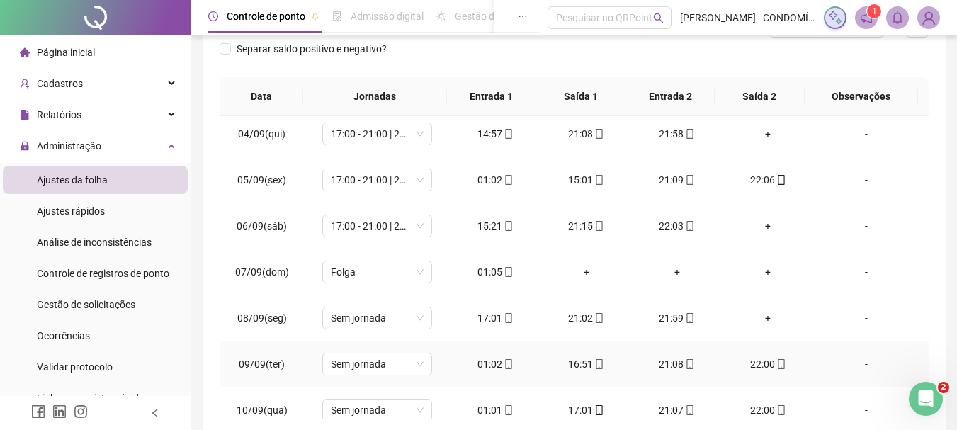
scroll to position [708, 0]
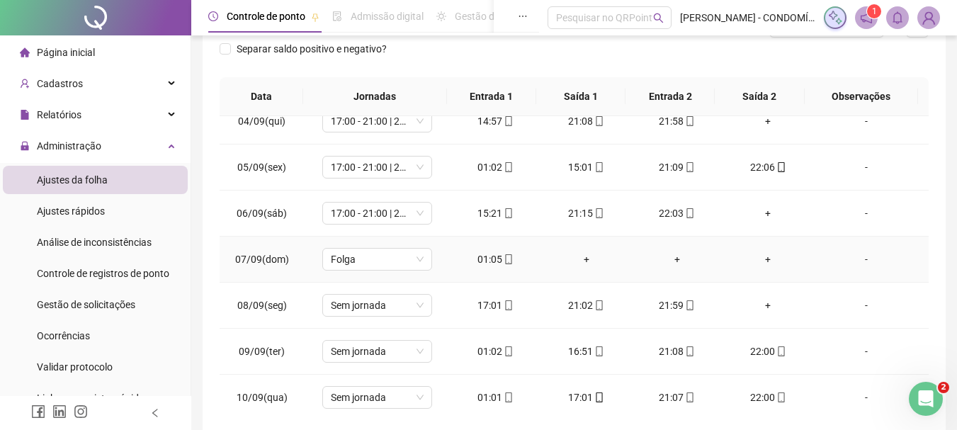
click at [481, 258] on div "01:05" at bounding box center [496, 259] width 68 height 16
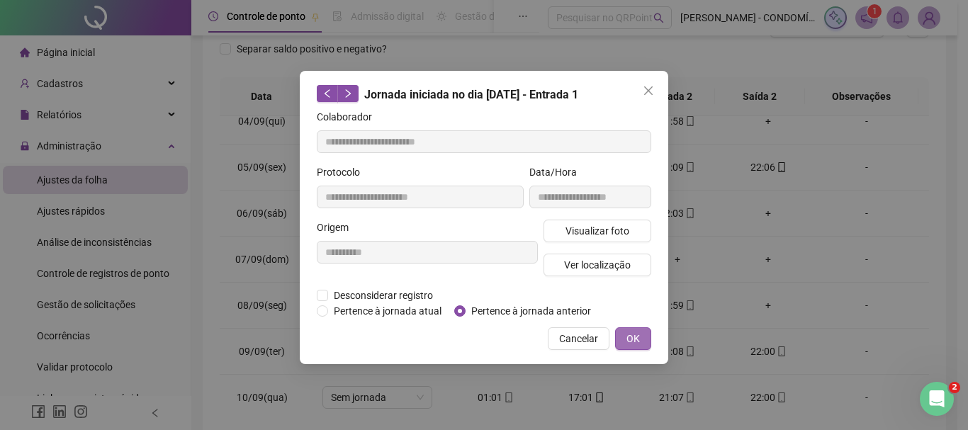
click at [629, 336] on span "OK" at bounding box center [632, 339] width 13 height 16
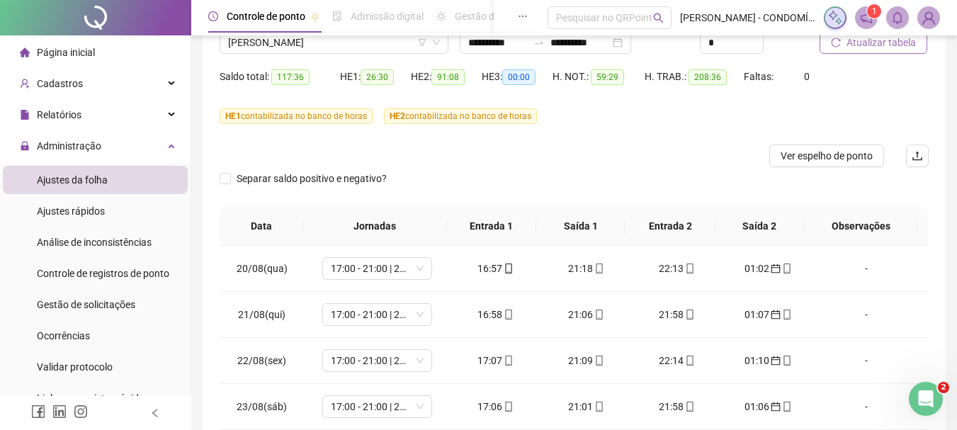
scroll to position [0, 0]
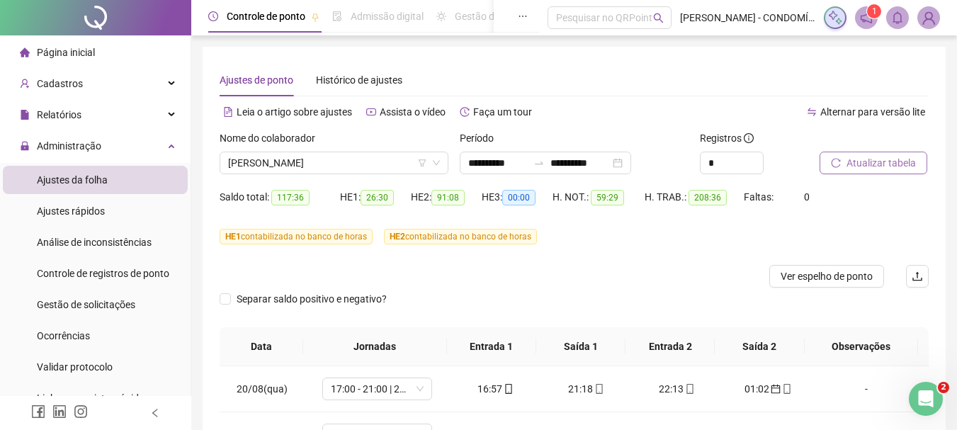
click at [862, 158] on span "Atualizar tabela" at bounding box center [881, 163] width 69 height 16
click at [872, 162] on span "Atualizar tabela" at bounding box center [881, 163] width 69 height 16
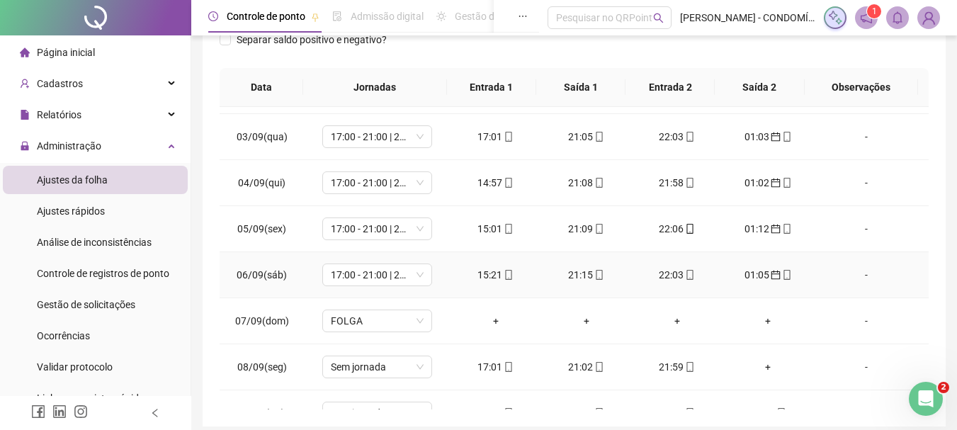
scroll to position [779, 0]
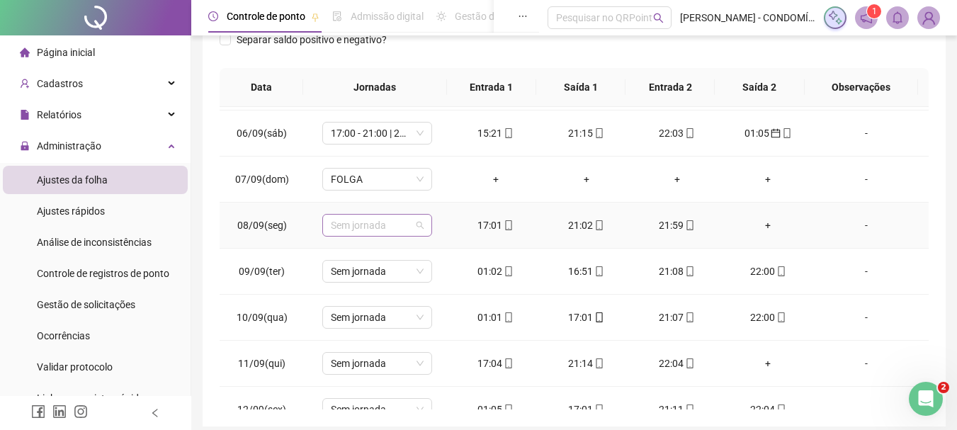
click at [343, 226] on span "Sem jornada" at bounding box center [377, 225] width 93 height 21
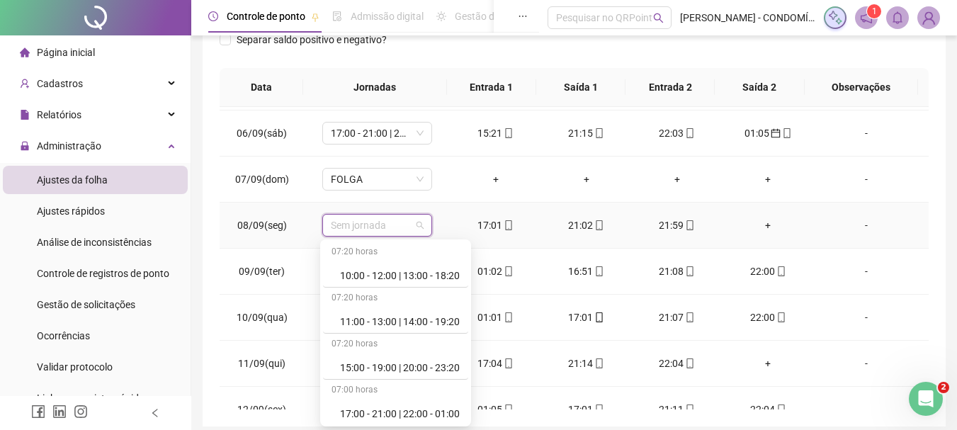
scroll to position [638, 0]
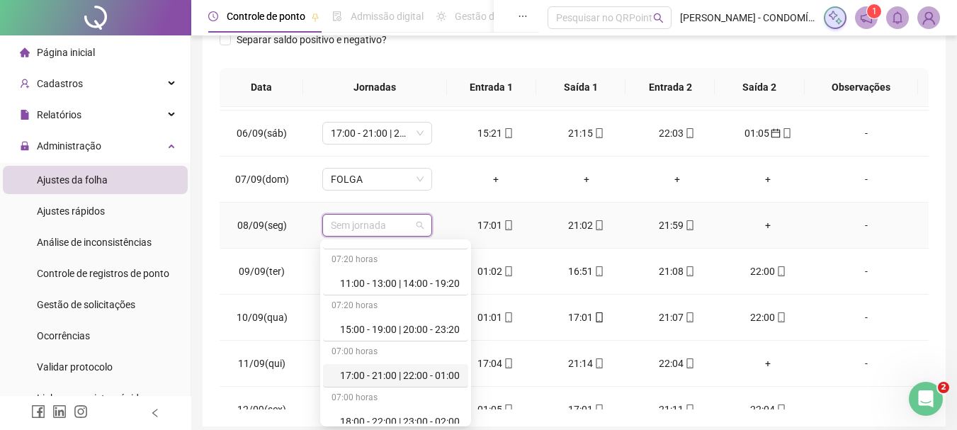
click at [368, 377] on div "17:00 - 21:00 | 22:00 - 01:00" at bounding box center [400, 376] width 120 height 16
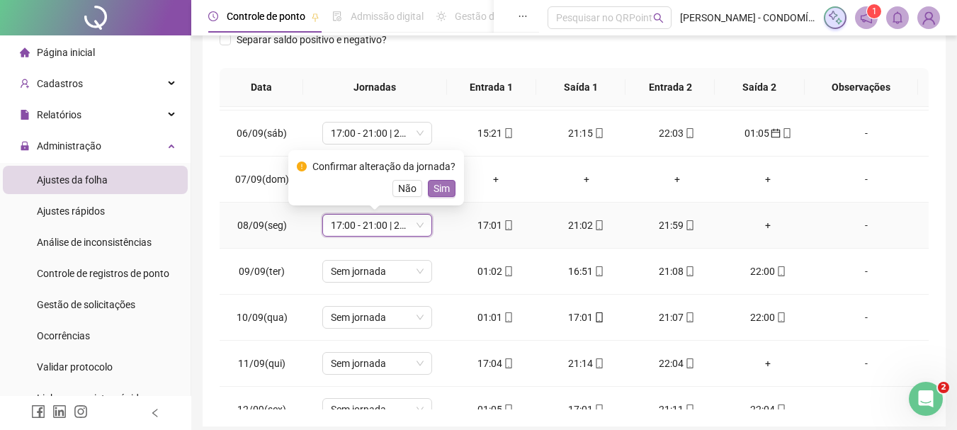
click at [448, 190] on button "Sim" at bounding box center [442, 188] width 28 height 17
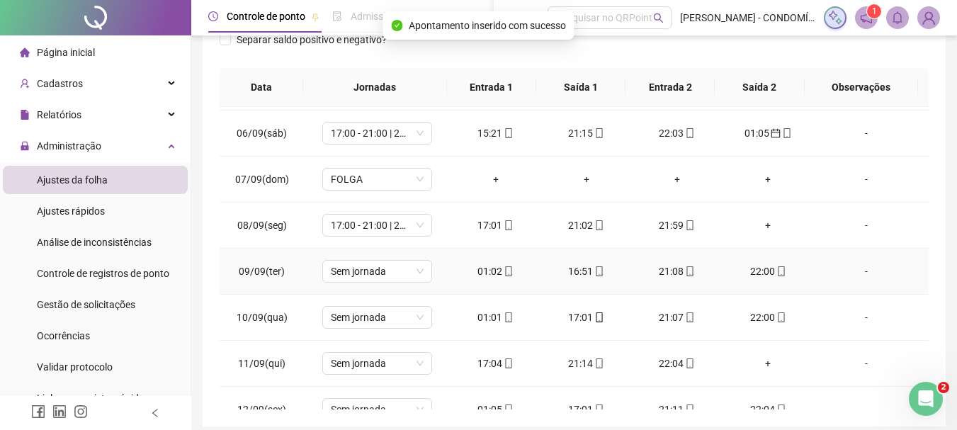
click at [485, 270] on div "01:02" at bounding box center [496, 272] width 68 height 16
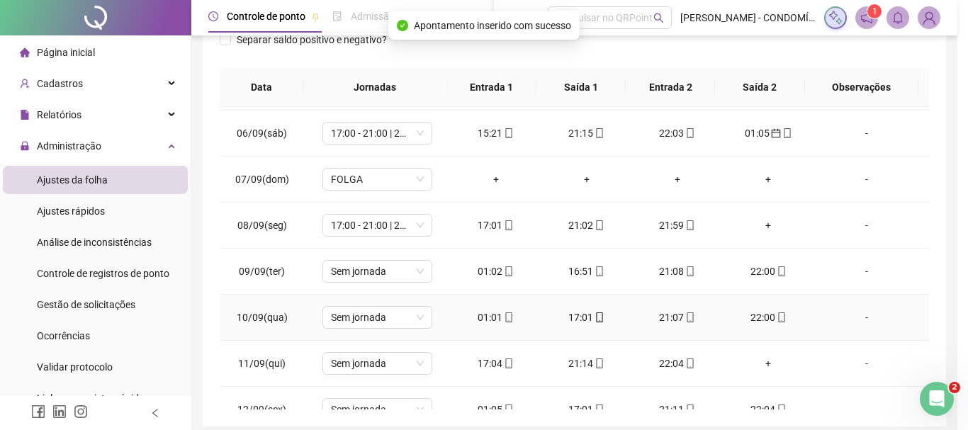
type input "**********"
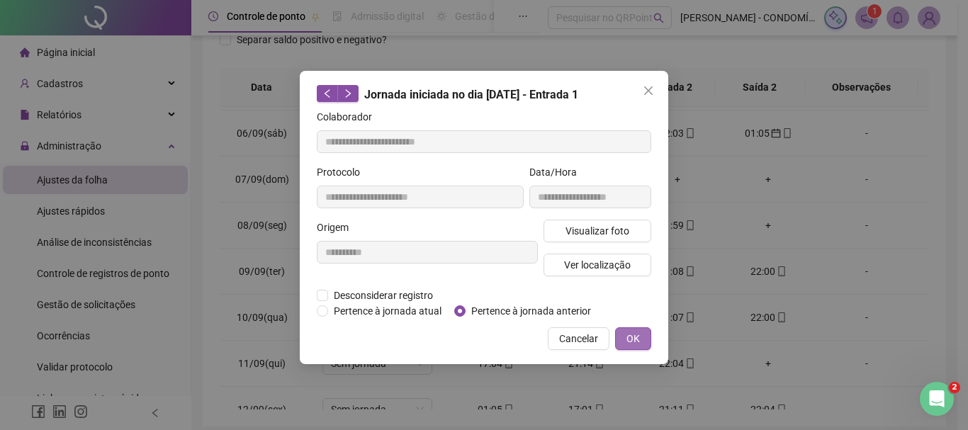
click at [618, 339] on button "OK" at bounding box center [633, 338] width 36 height 23
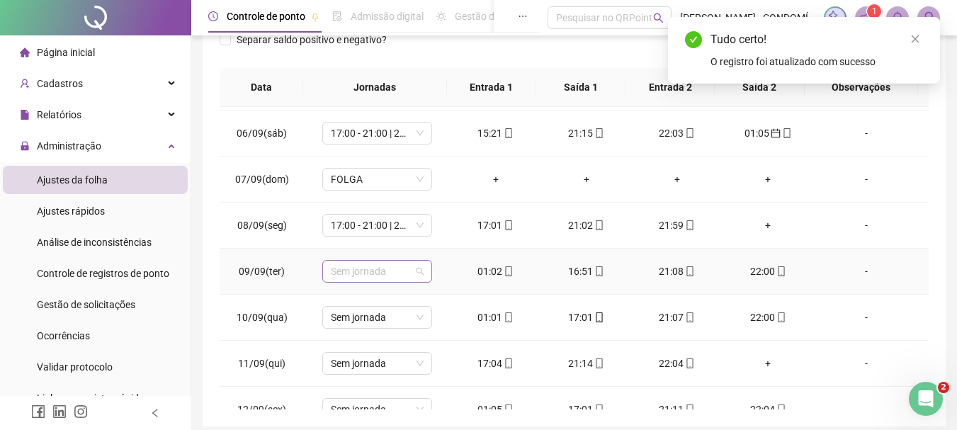
click at [375, 271] on span "Sem jornada" at bounding box center [377, 271] width 93 height 21
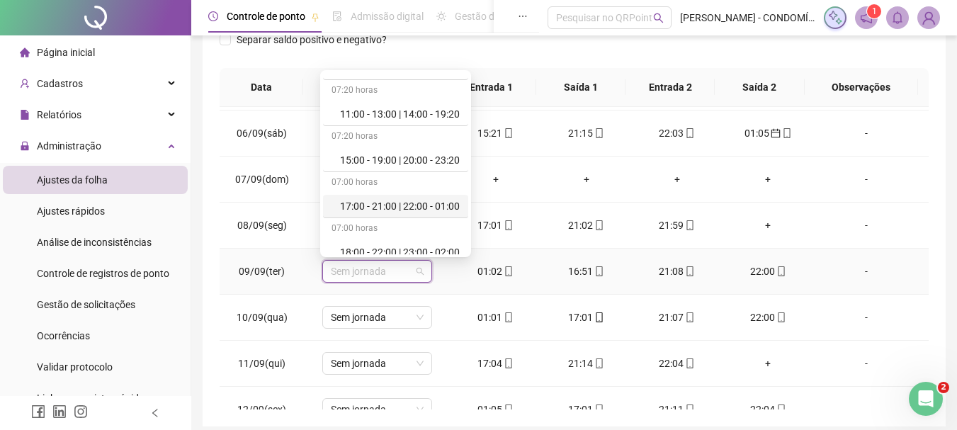
drag, startPoint x: 373, startPoint y: 205, endPoint x: 485, endPoint y: 252, distance: 120.9
click at [373, 208] on div "17:00 - 21:00 | 22:00 - 01:00" at bounding box center [400, 206] width 120 height 16
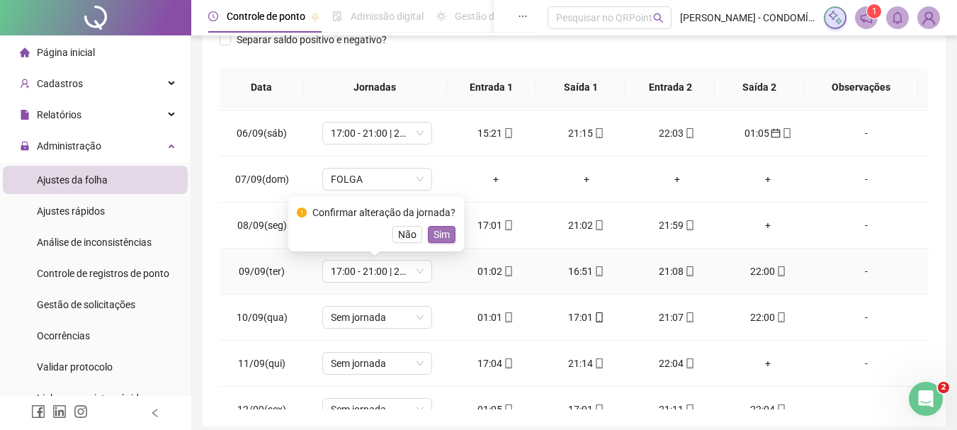
click at [443, 231] on span "Sim" at bounding box center [442, 235] width 16 height 16
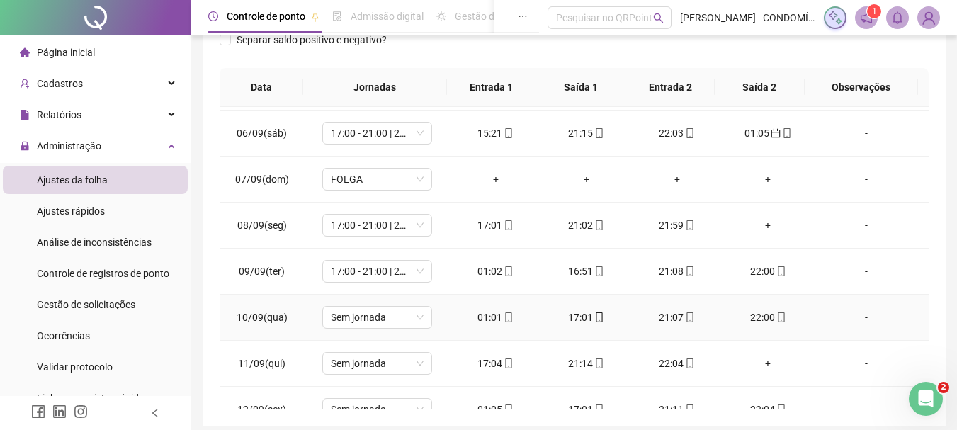
click at [480, 320] on div "01:01" at bounding box center [496, 318] width 68 height 16
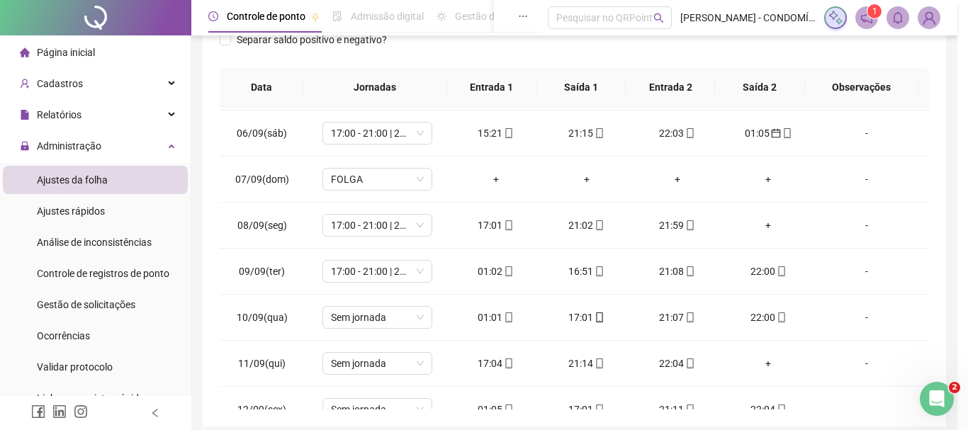
type input "**********"
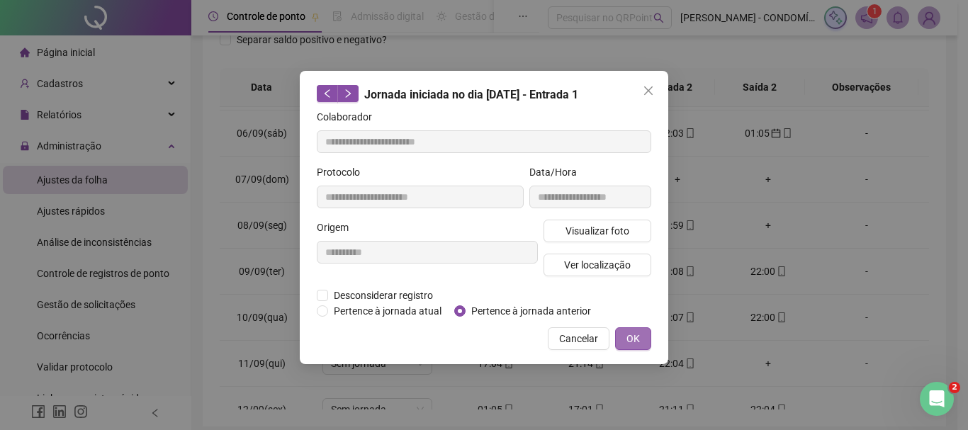
click at [627, 336] on span "OK" at bounding box center [632, 339] width 13 height 16
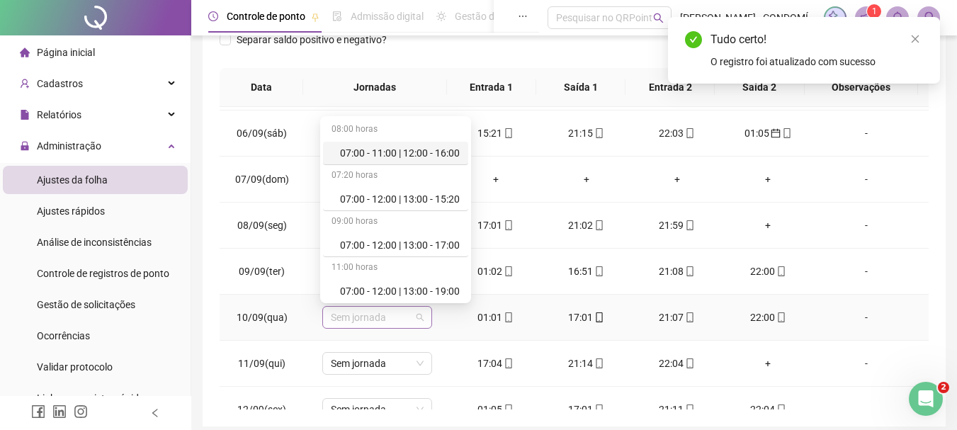
click at [361, 322] on span "Sem jornada" at bounding box center [377, 317] width 93 height 21
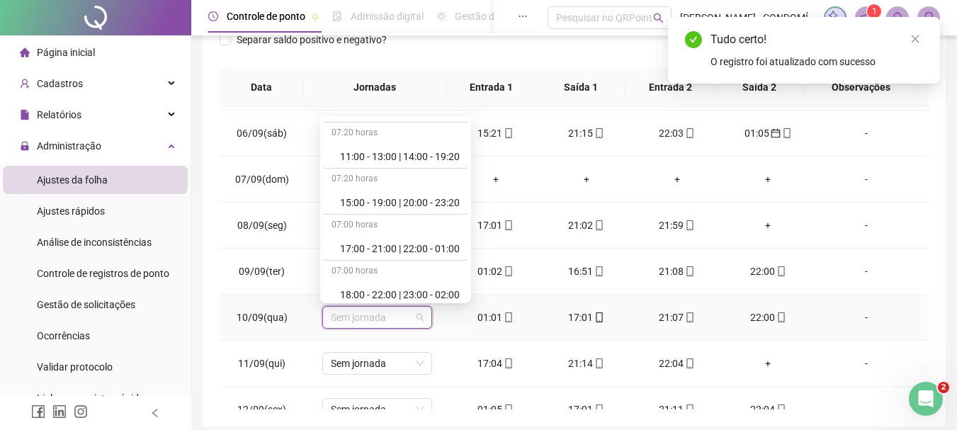
scroll to position [708, 0]
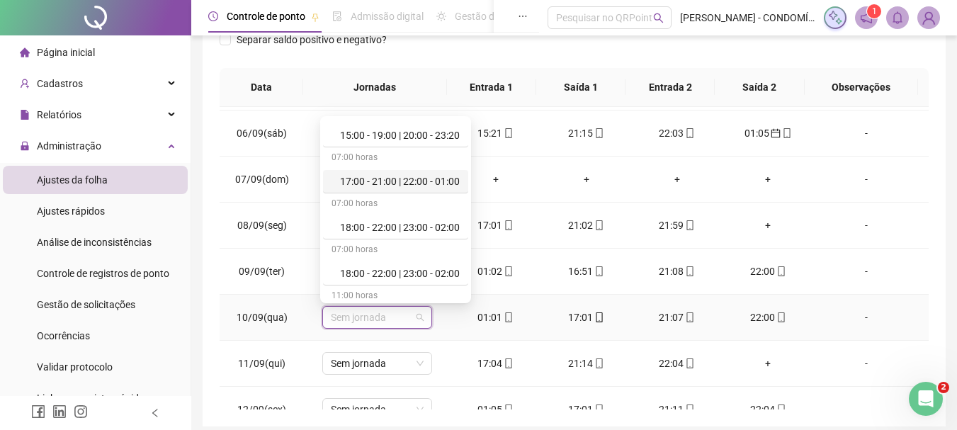
click at [418, 189] on div "17:00 - 21:00 | 22:00 - 01:00" at bounding box center [395, 181] width 145 height 23
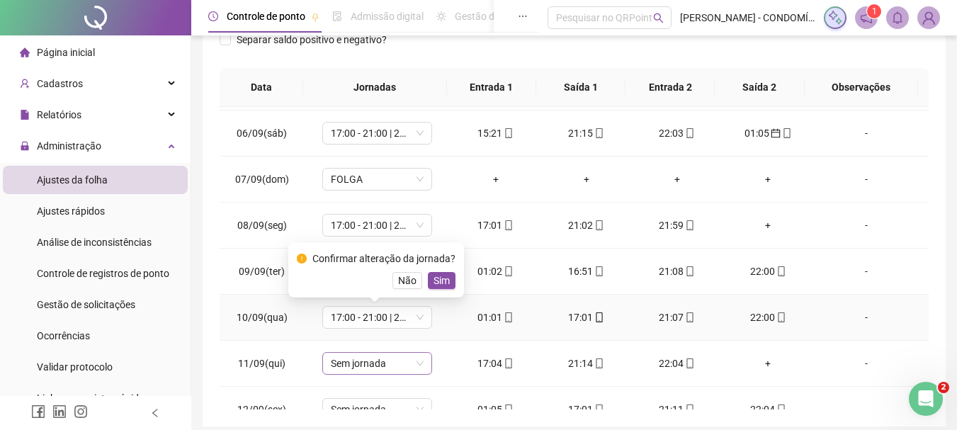
drag, startPoint x: 443, startPoint y: 280, endPoint x: 387, endPoint y: 356, distance: 94.2
click at [440, 285] on span "Sim" at bounding box center [442, 281] width 16 height 16
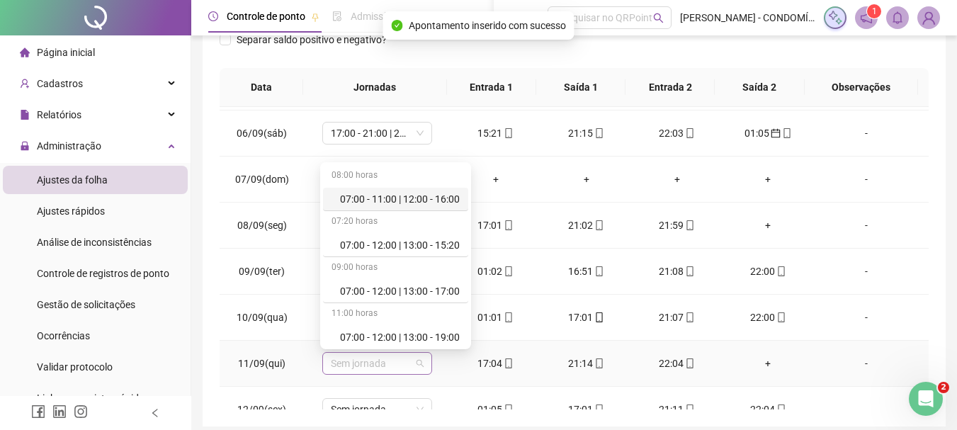
click at [378, 364] on span "Sem jornada" at bounding box center [377, 363] width 93 height 21
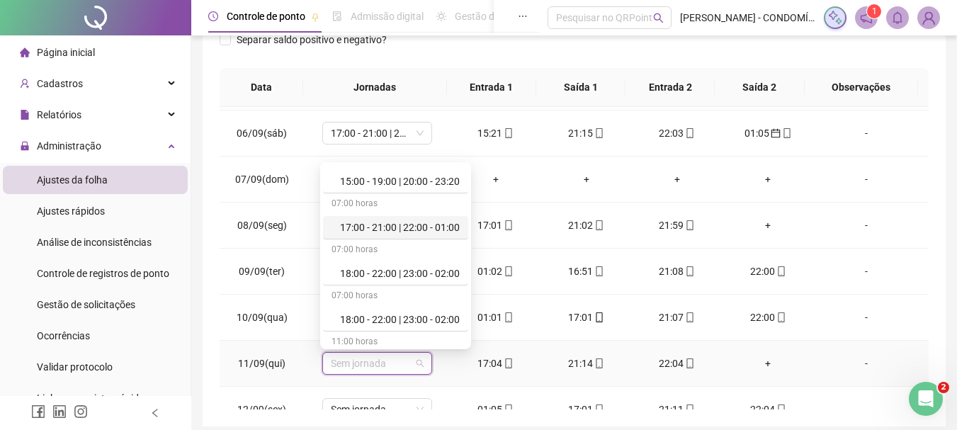
click at [375, 229] on div "17:00 - 21:00 | 22:00 - 01:00" at bounding box center [400, 228] width 120 height 16
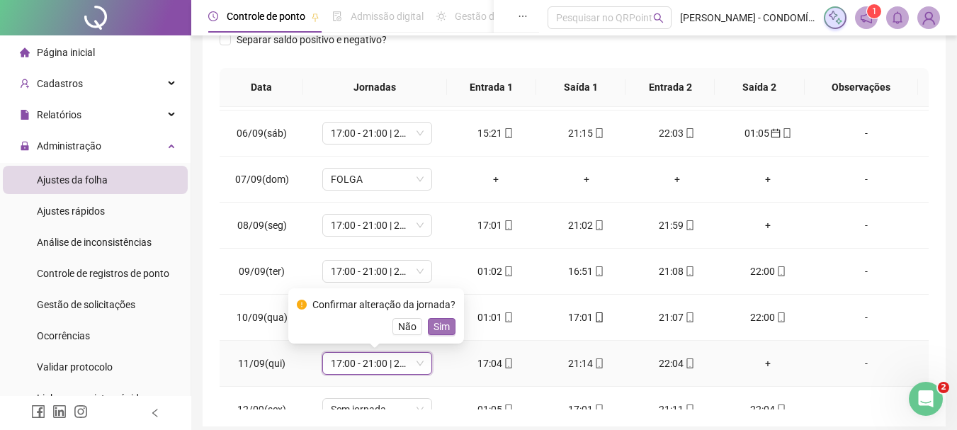
click at [440, 318] on button "Sim" at bounding box center [442, 326] width 28 height 17
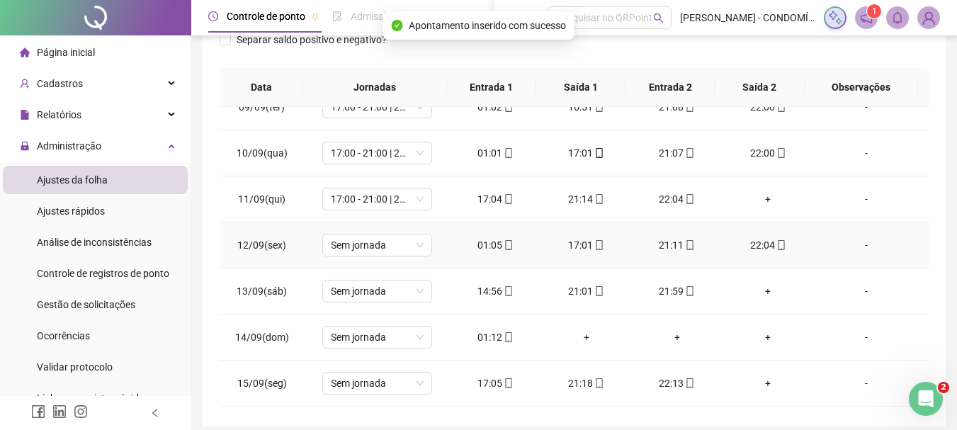
scroll to position [992, 0]
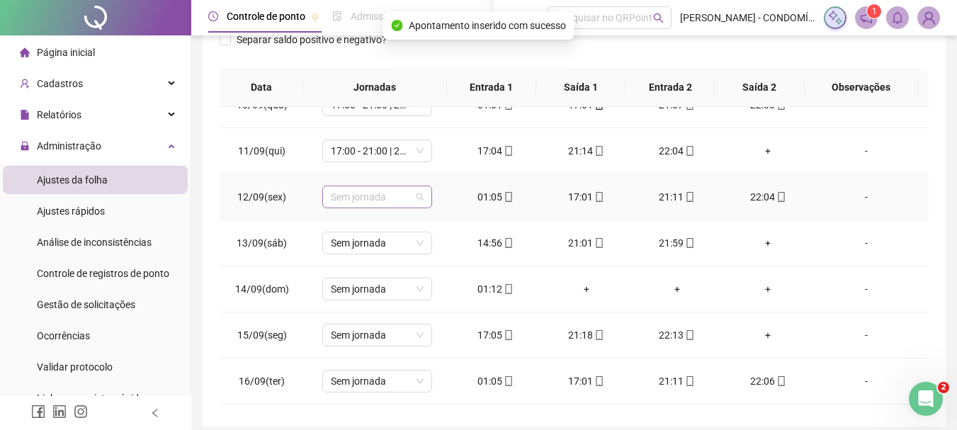
click at [351, 198] on span "Sem jornada" at bounding box center [377, 196] width 93 height 21
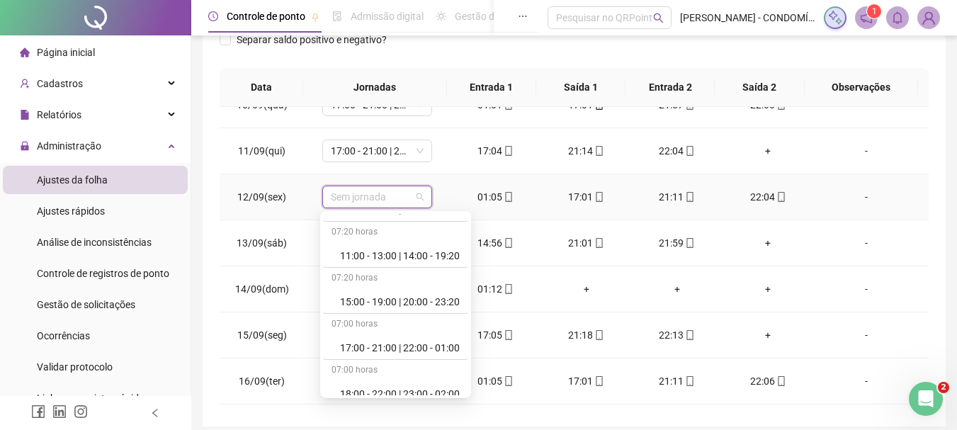
scroll to position [638, 0]
click at [400, 344] on div "17:00 - 21:00 | 22:00 - 01:00" at bounding box center [400, 347] width 120 height 16
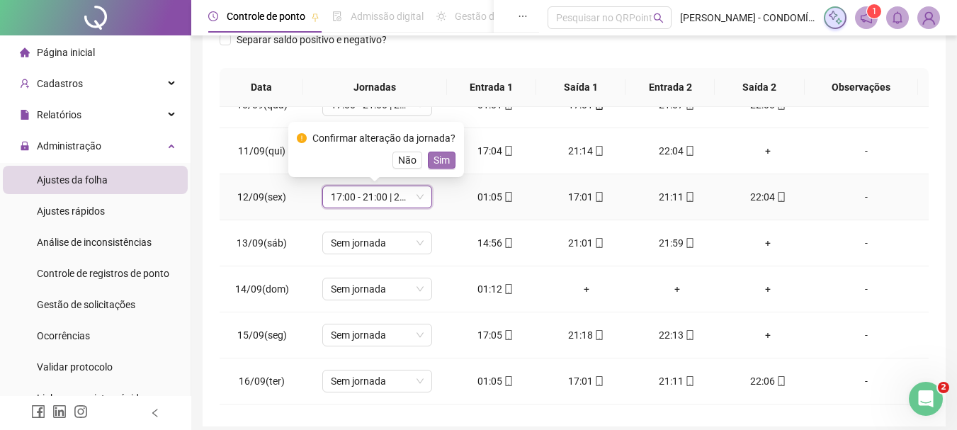
click at [436, 162] on span "Sim" at bounding box center [442, 160] width 16 height 16
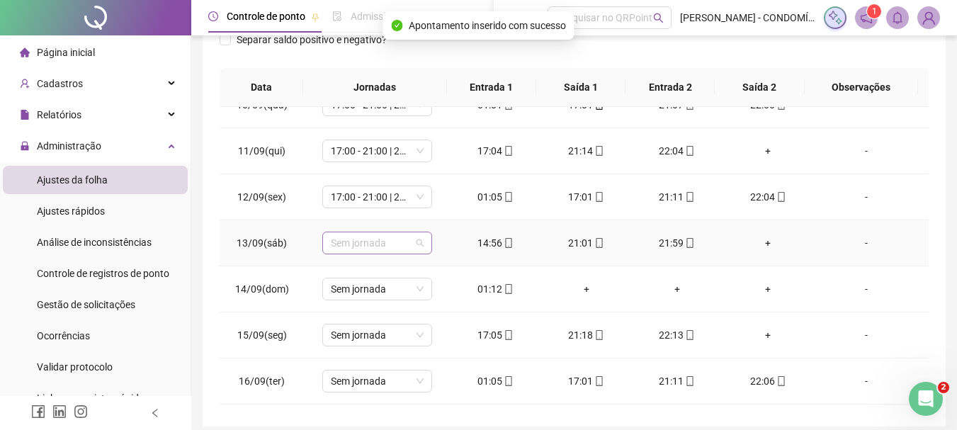
click at [334, 242] on span "Sem jornada" at bounding box center [377, 242] width 93 height 21
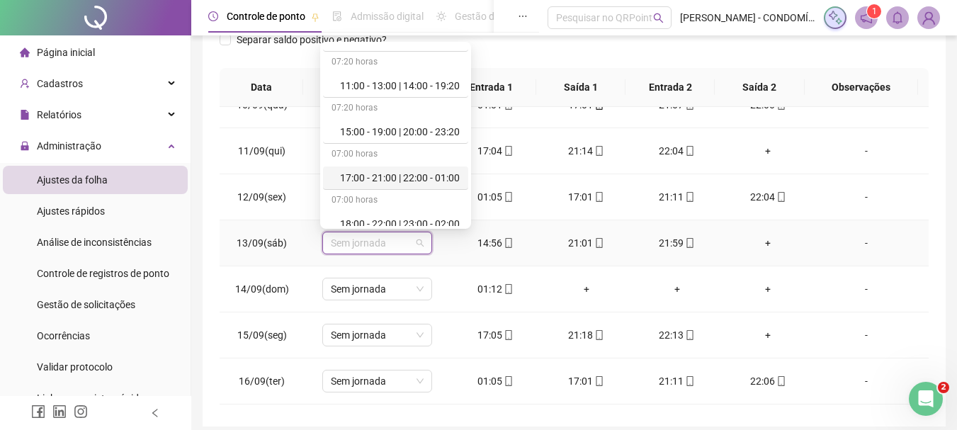
click at [373, 174] on div "17:00 - 21:00 | 22:00 - 01:00" at bounding box center [400, 178] width 120 height 16
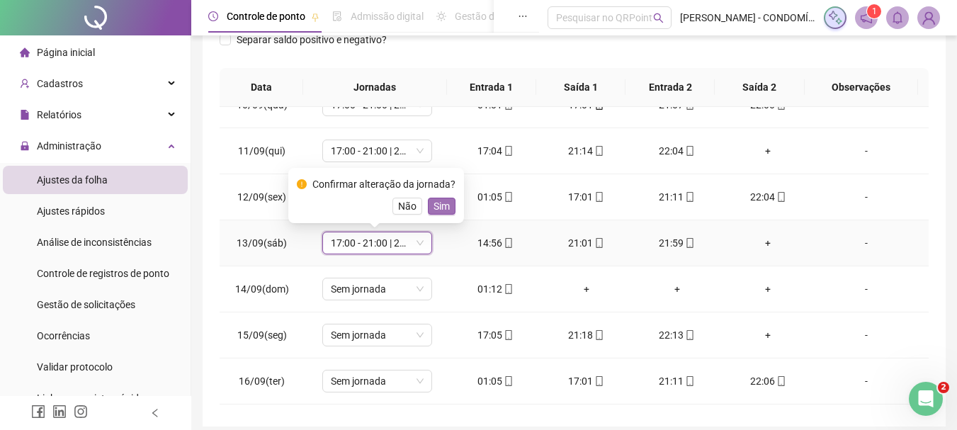
click at [447, 205] on button "Sim" at bounding box center [442, 206] width 28 height 17
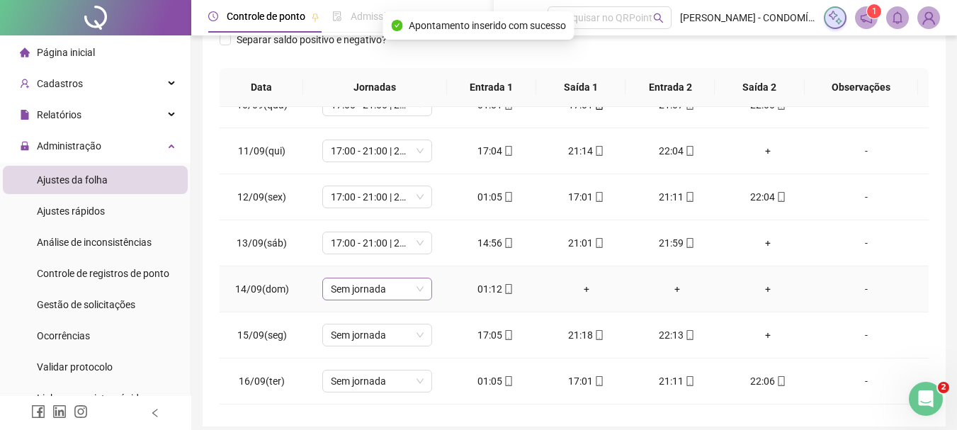
click at [349, 290] on span "Sem jornada" at bounding box center [377, 288] width 93 height 21
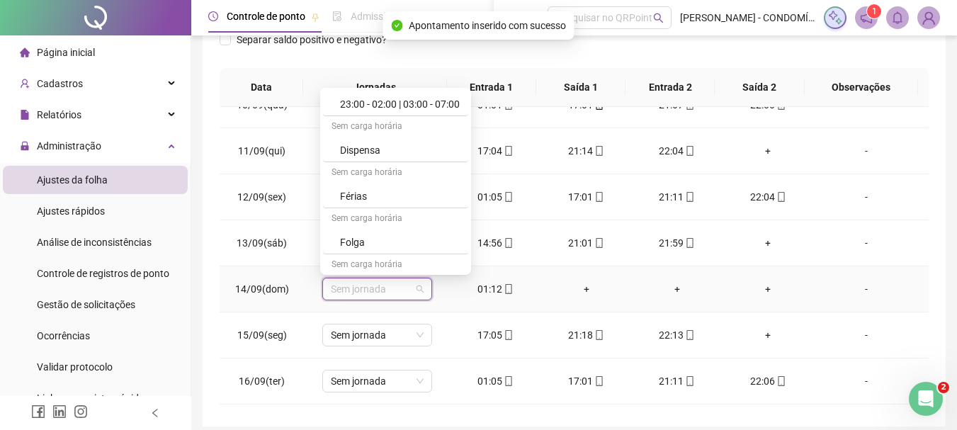
scroll to position [1062, 0]
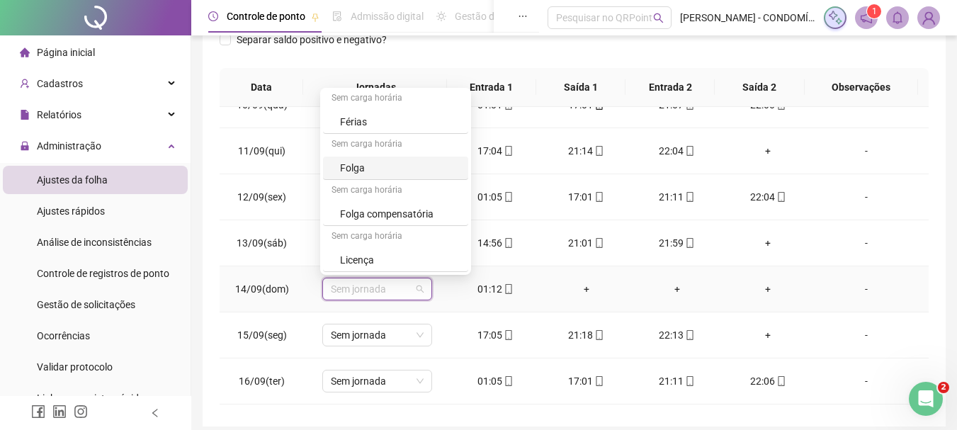
click at [356, 164] on div "Folga" at bounding box center [400, 168] width 120 height 16
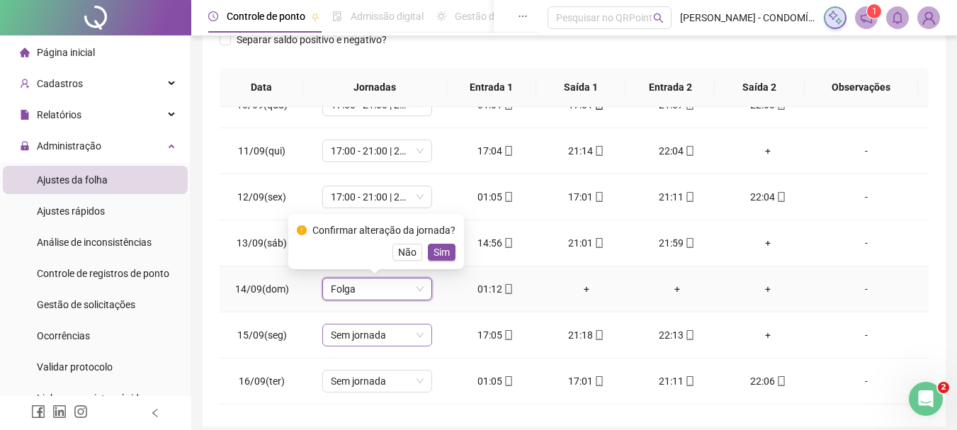
drag, startPoint x: 441, startPoint y: 250, endPoint x: 402, endPoint y: 324, distance: 84.3
click at [437, 256] on span "Sim" at bounding box center [442, 252] width 16 height 16
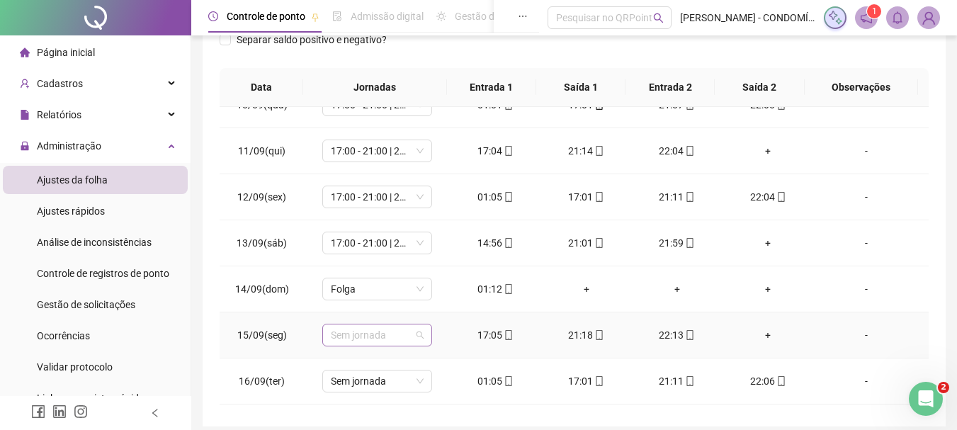
click at [374, 339] on span "Sem jornada" at bounding box center [377, 334] width 93 height 21
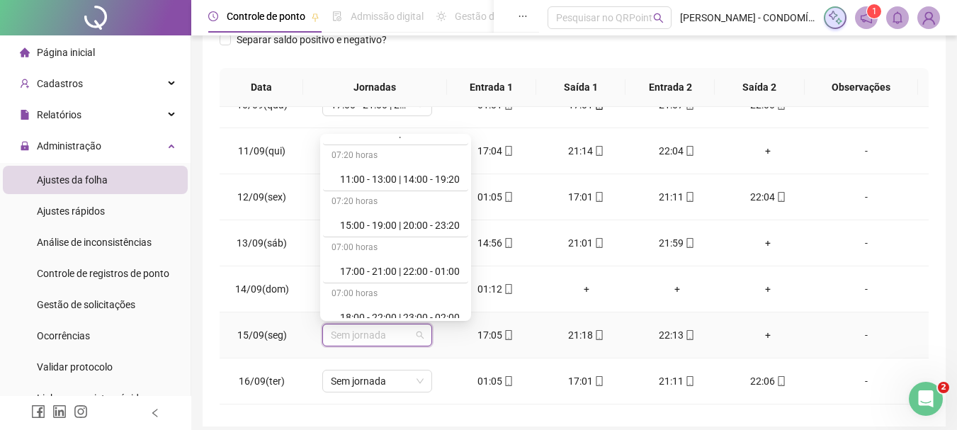
scroll to position [638, 0]
click at [366, 270] on div "17:00 - 21:00 | 22:00 - 01:00" at bounding box center [400, 270] width 120 height 16
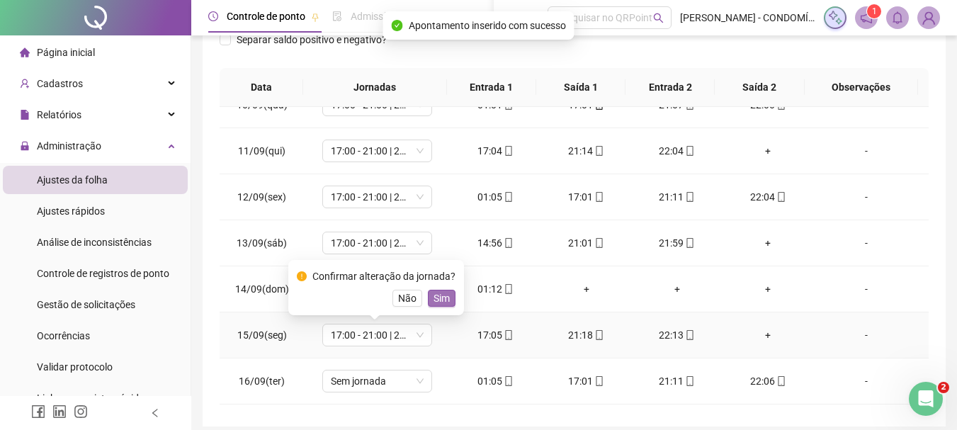
click at [435, 297] on span "Sim" at bounding box center [442, 298] width 16 height 16
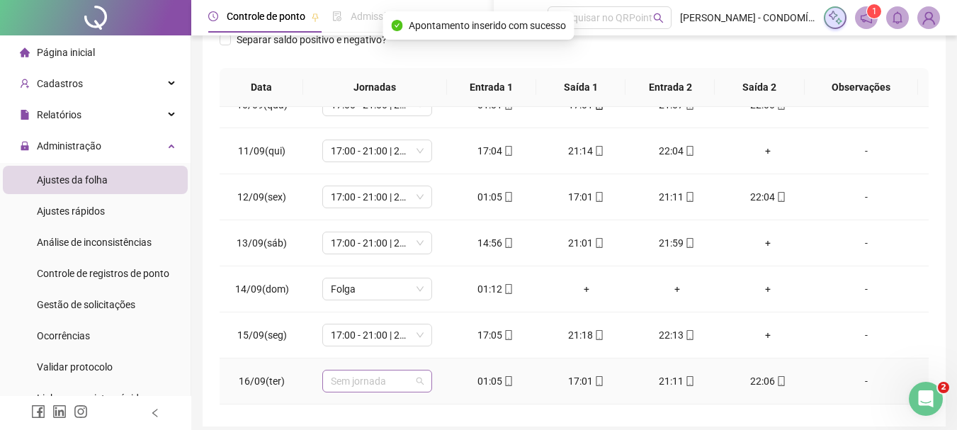
click at [378, 385] on span "Sem jornada" at bounding box center [377, 380] width 93 height 21
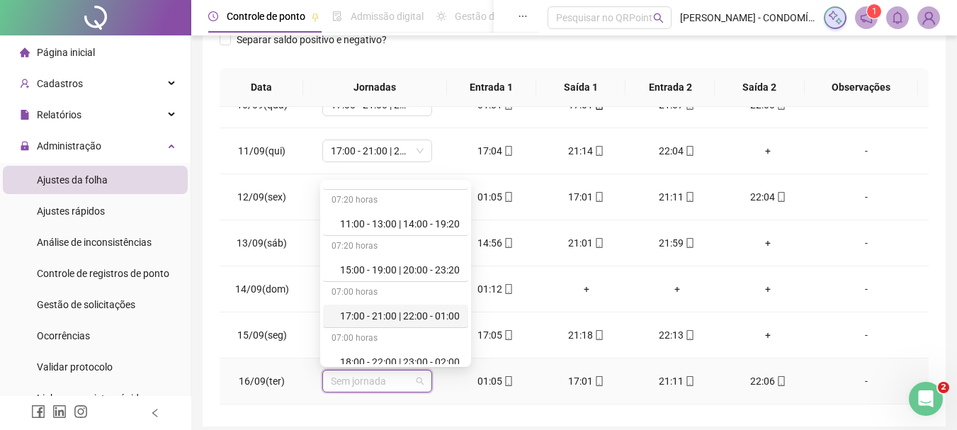
click at [381, 307] on div "17:00 - 21:00 | 22:00 - 01:00" at bounding box center [395, 316] width 145 height 23
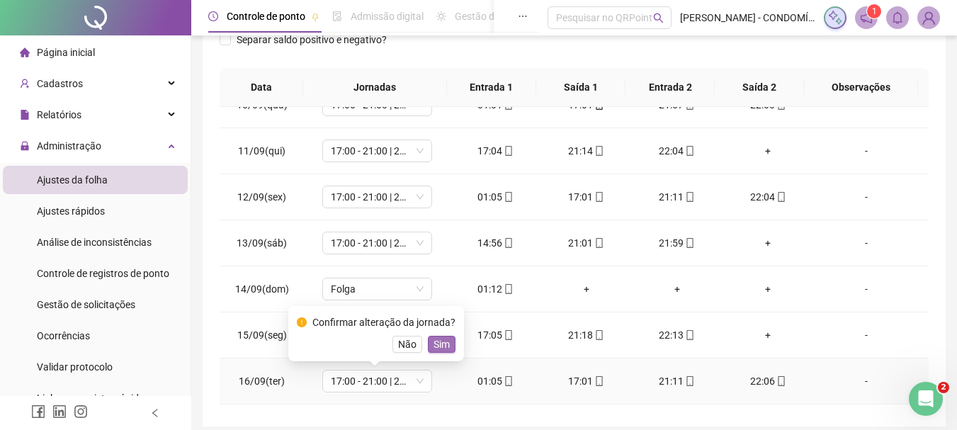
click at [436, 340] on span "Sim" at bounding box center [442, 344] width 16 height 16
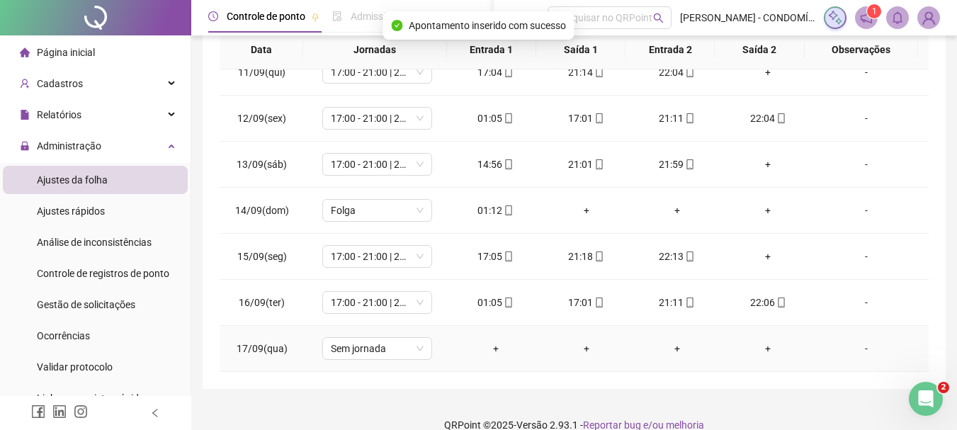
scroll to position [317, 0]
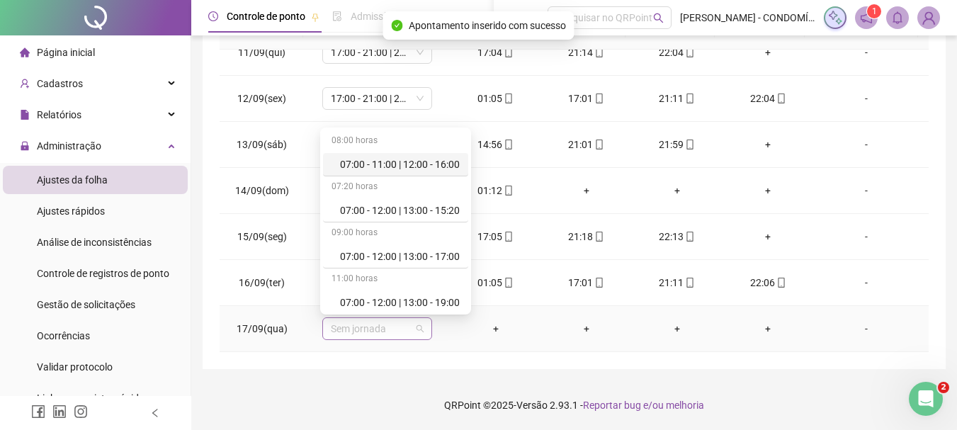
click at [344, 331] on span "Sem jornada" at bounding box center [377, 328] width 93 height 21
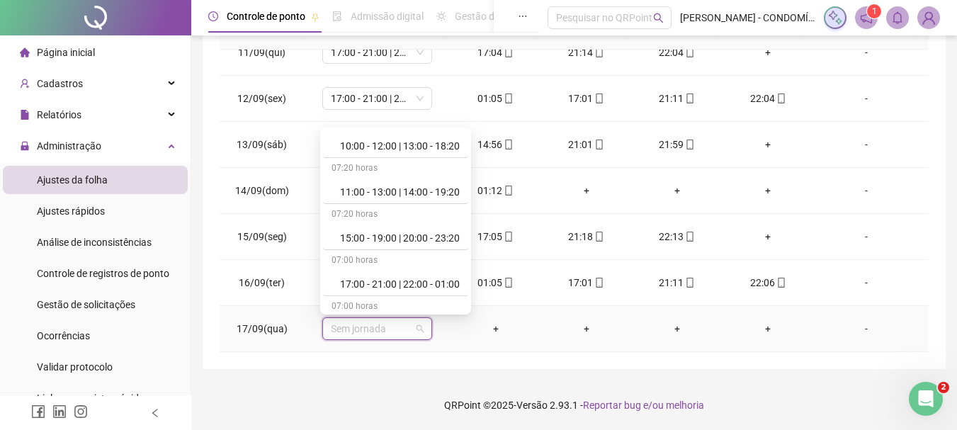
scroll to position [638, 0]
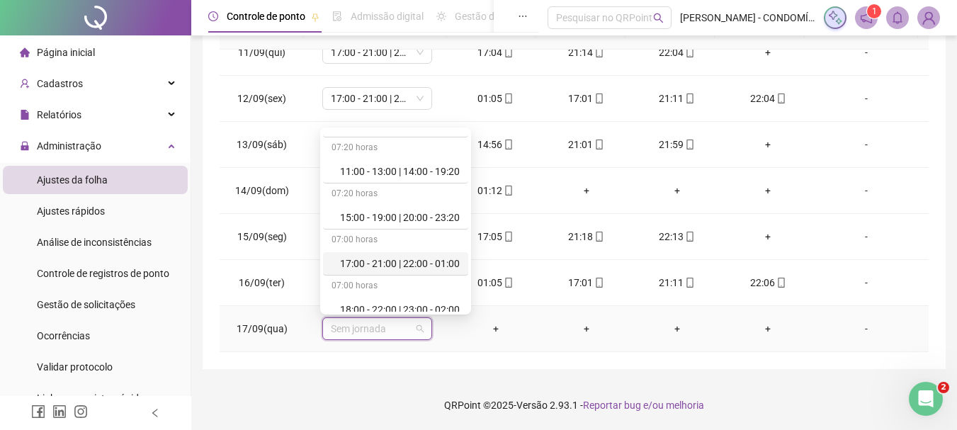
click at [399, 264] on div "17:00 - 21:00 | 22:00 - 01:00" at bounding box center [400, 264] width 120 height 16
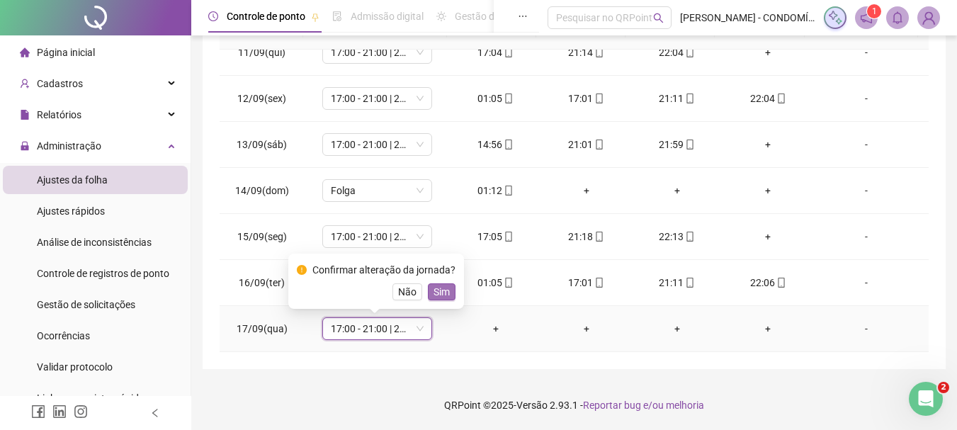
click at [438, 288] on span "Sim" at bounding box center [442, 292] width 16 height 16
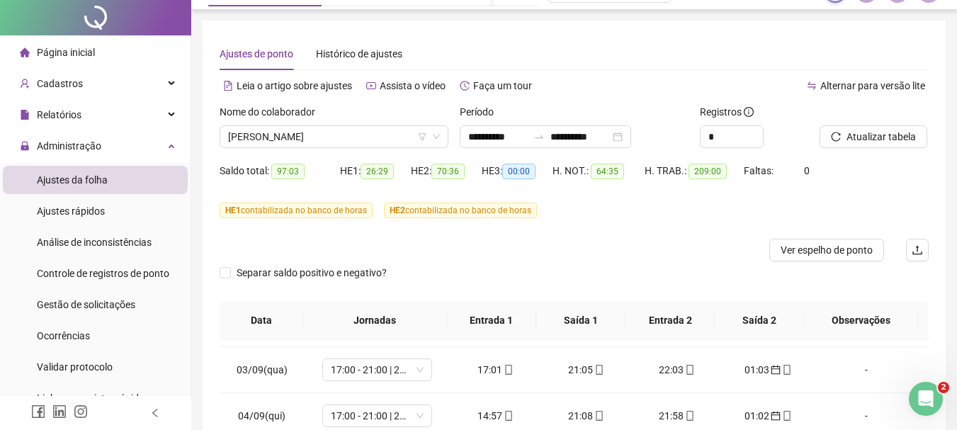
scroll to position [0, 0]
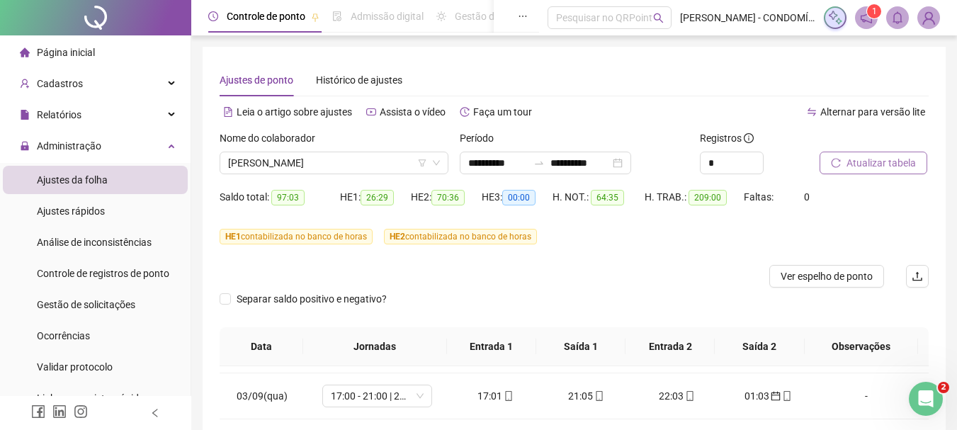
click at [862, 159] on span "Atualizar tabela" at bounding box center [881, 163] width 69 height 16
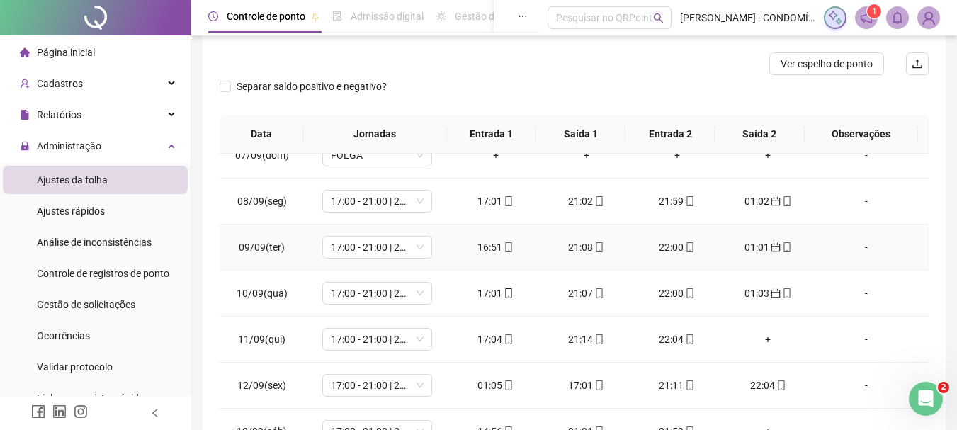
scroll to position [921, 0]
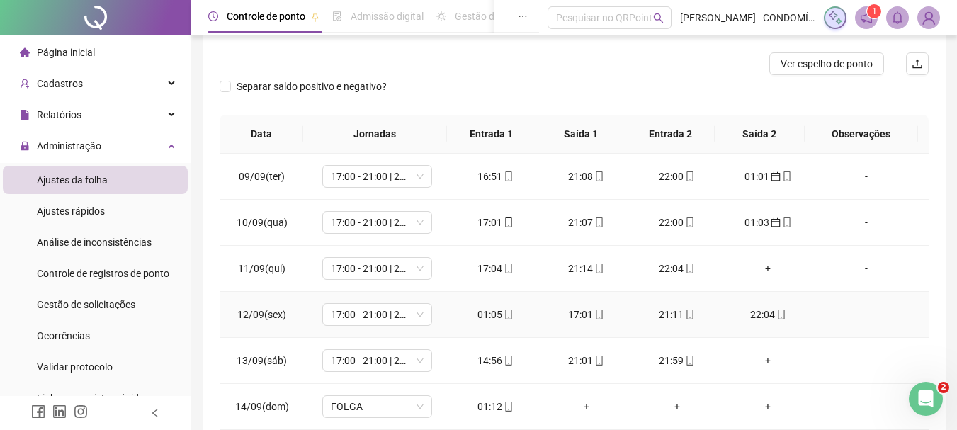
click at [488, 315] on div "01:05" at bounding box center [496, 315] width 68 height 16
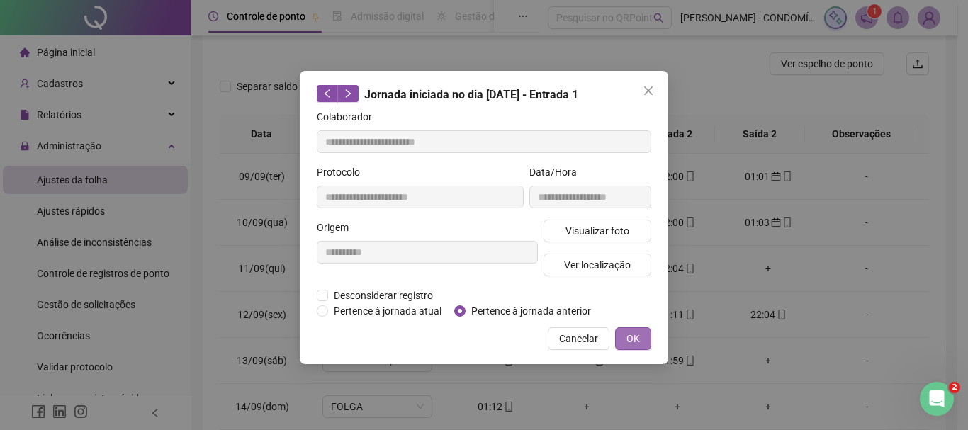
click at [634, 335] on span "OK" at bounding box center [632, 339] width 13 height 16
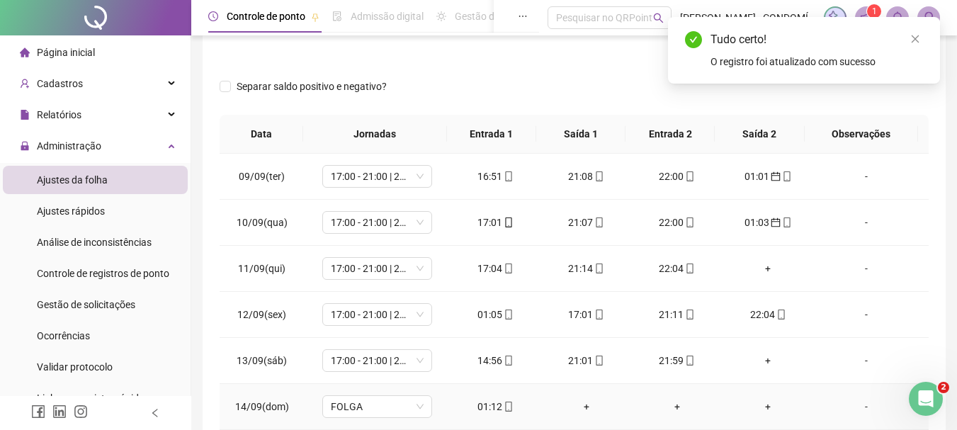
click at [483, 404] on div "01:12" at bounding box center [496, 407] width 68 height 16
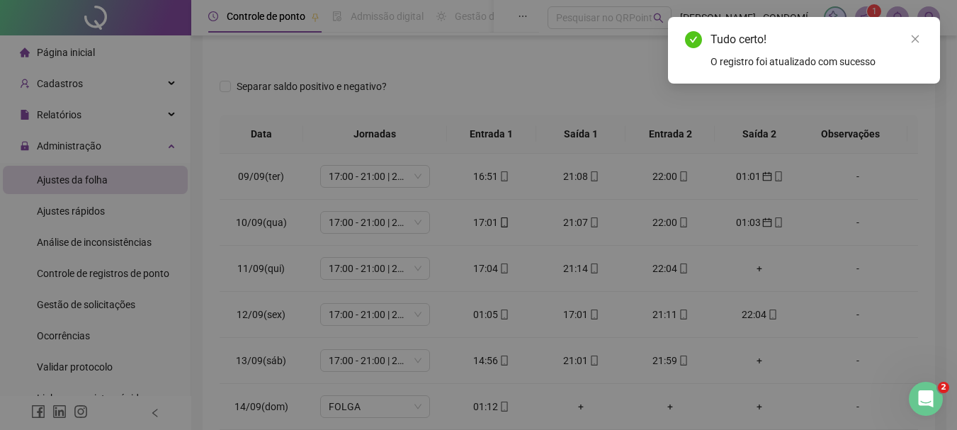
type input "**********"
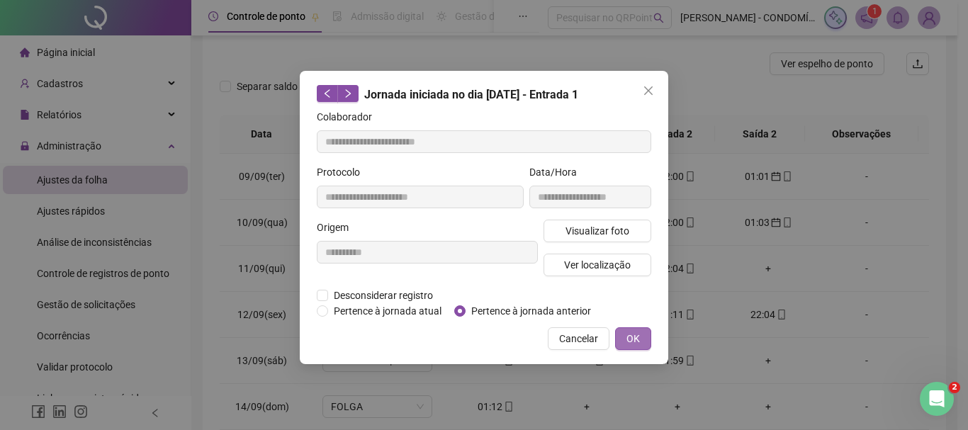
click at [643, 336] on button "OK" at bounding box center [633, 338] width 36 height 23
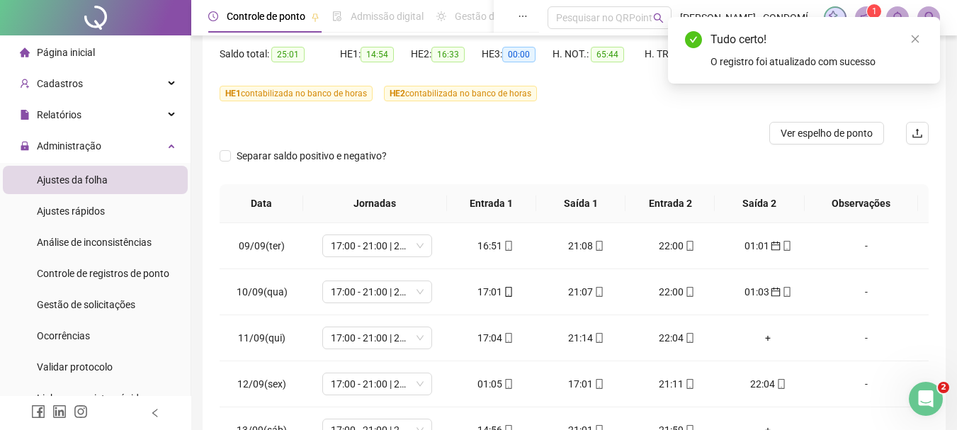
scroll to position [0, 0]
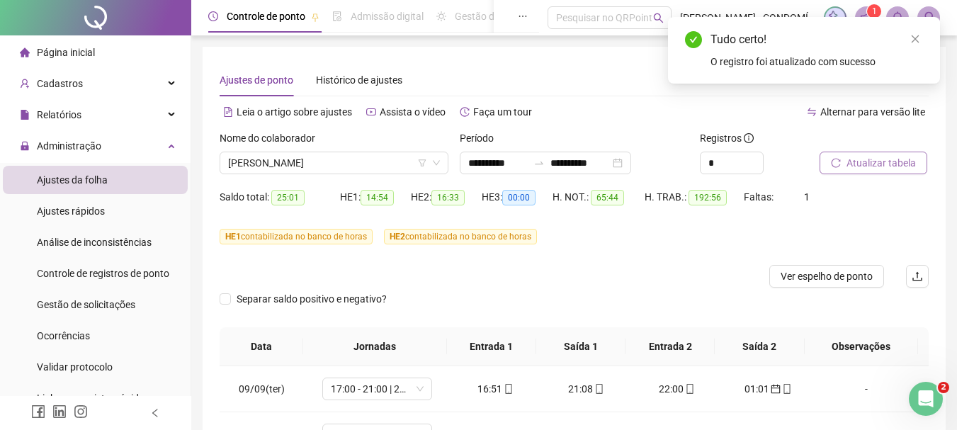
click at [861, 159] on span "Atualizar tabela" at bounding box center [881, 163] width 69 height 16
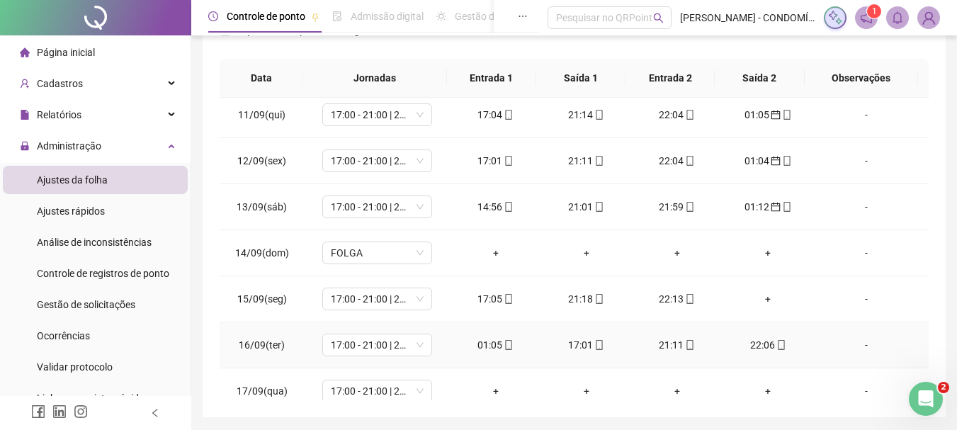
scroll to position [1033, 0]
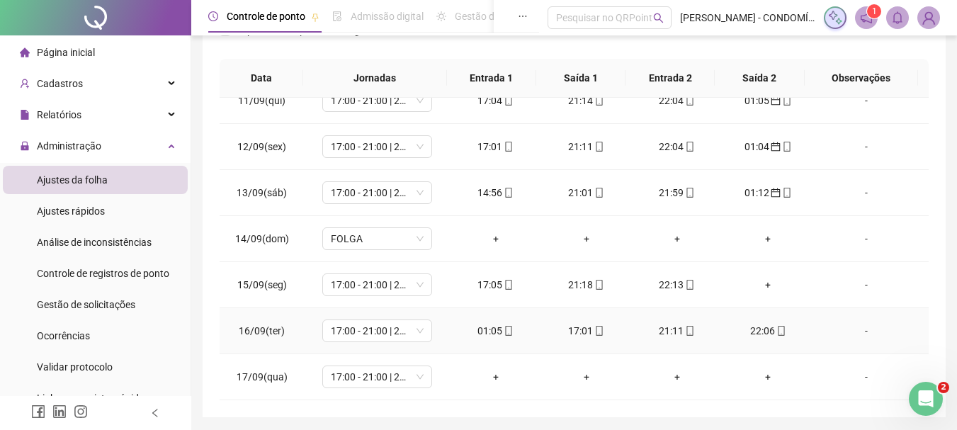
click at [485, 329] on div "01:05" at bounding box center [496, 331] width 68 height 16
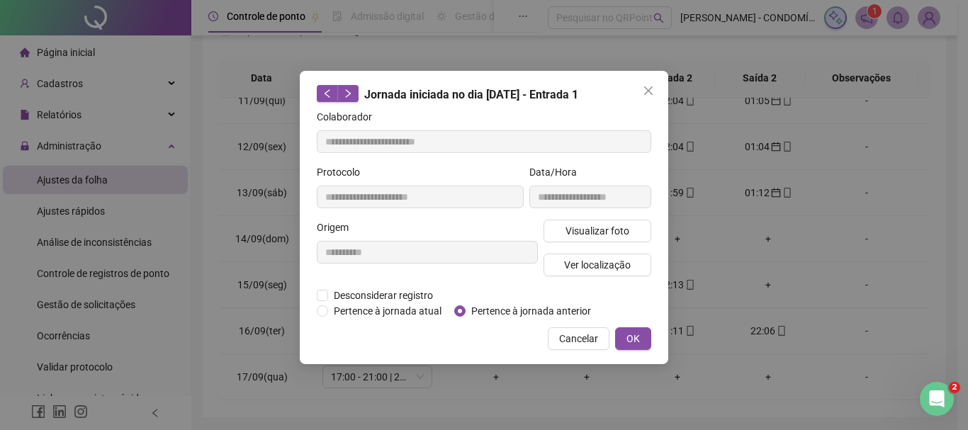
type input "**********"
click at [636, 341] on span "OK" at bounding box center [632, 339] width 13 height 16
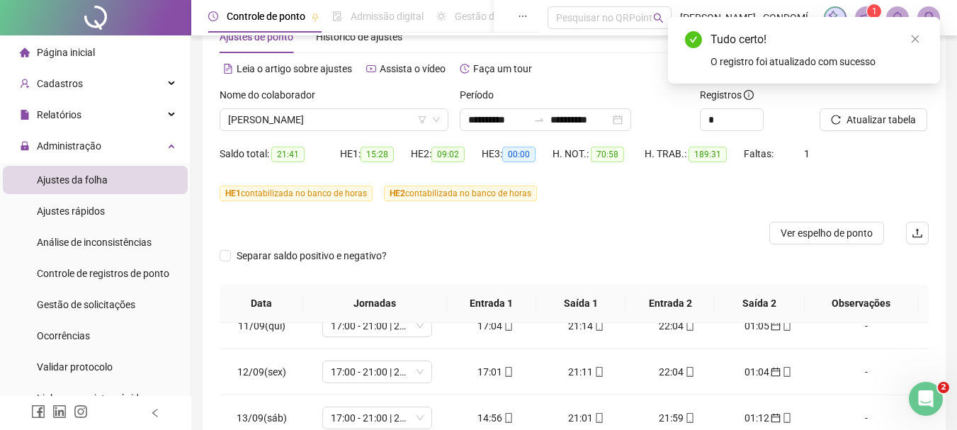
scroll to position [0, 0]
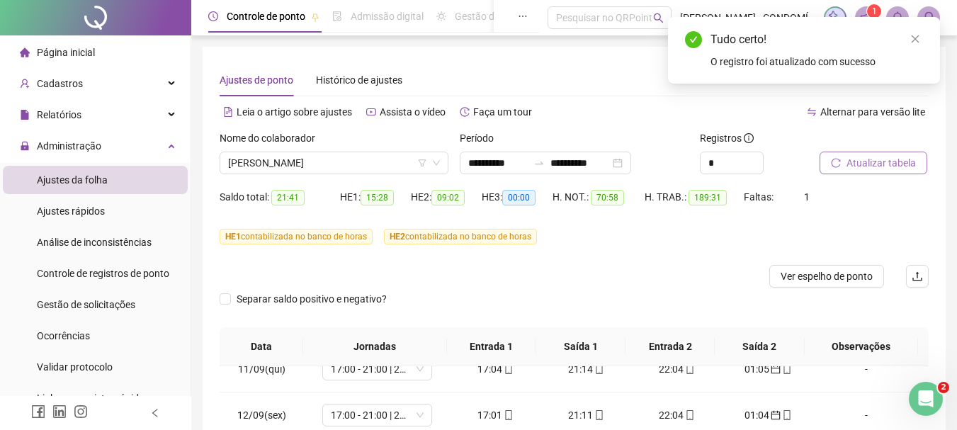
click at [864, 160] on span "Atualizar tabela" at bounding box center [881, 163] width 69 height 16
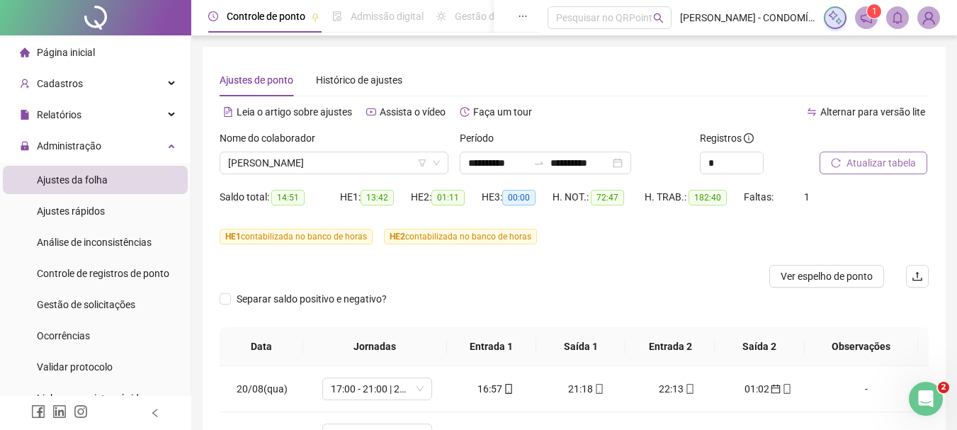
click at [871, 166] on span "Atualizar tabela" at bounding box center [881, 163] width 69 height 16
click at [295, 158] on span "[PERSON_NAME]" at bounding box center [334, 162] width 212 height 21
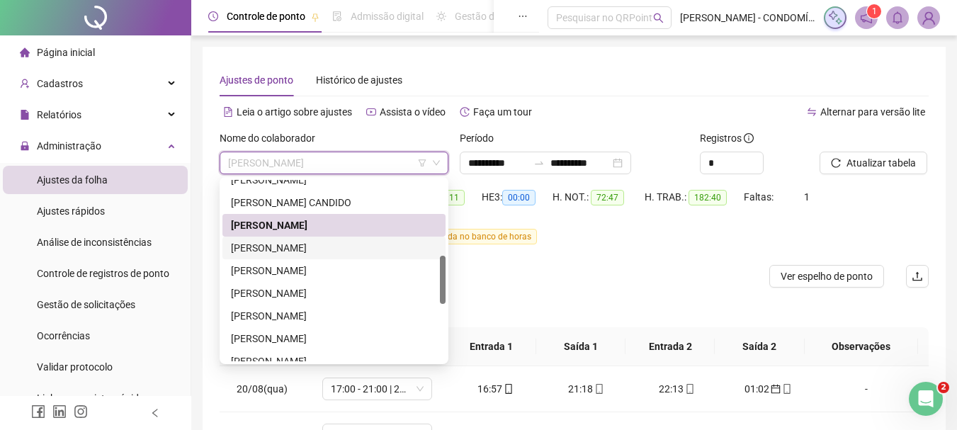
click at [266, 242] on div "[PERSON_NAME]" at bounding box center [334, 248] width 206 height 16
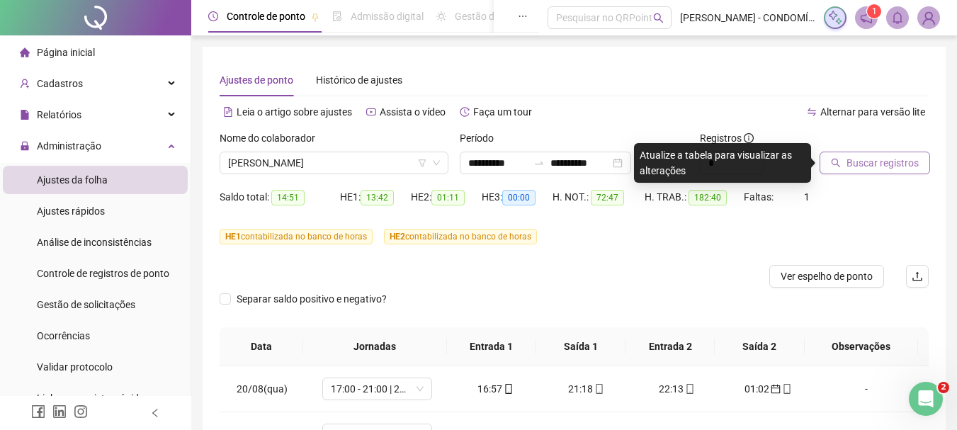
click at [864, 159] on span "Buscar registros" at bounding box center [883, 163] width 72 height 16
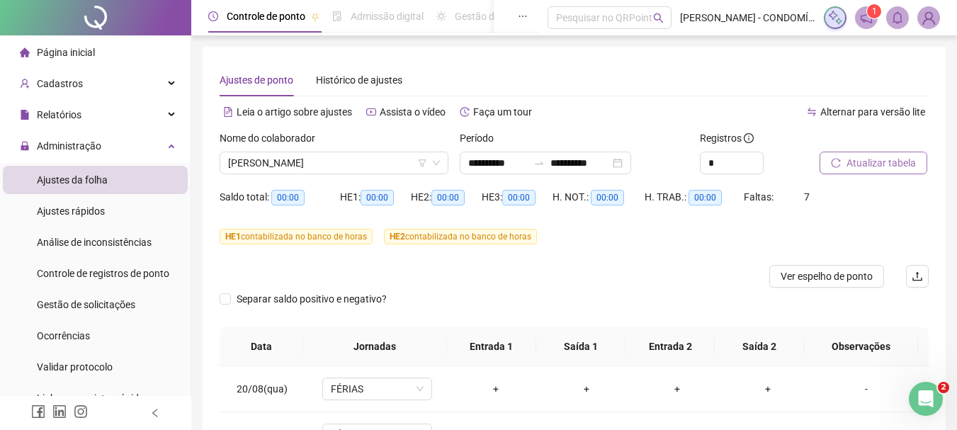
click at [861, 164] on span "Atualizar tabela" at bounding box center [881, 163] width 69 height 16
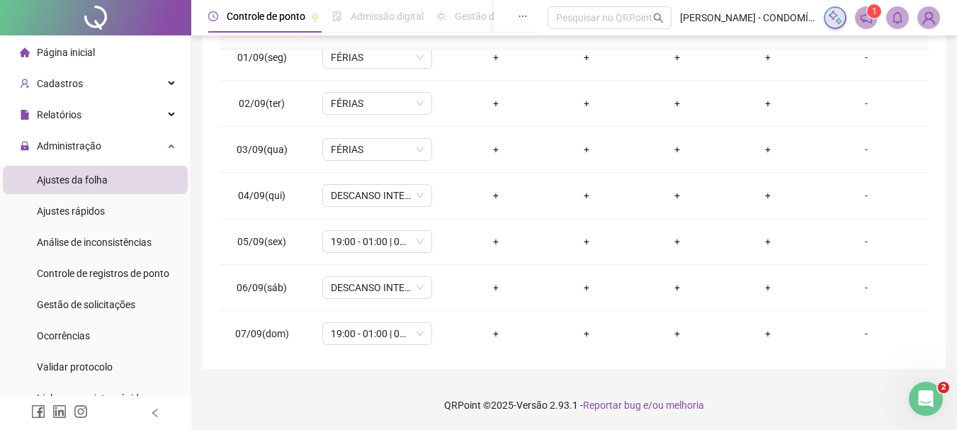
scroll to position [567, 0]
click at [348, 196] on span "DESCANSO INTER-JORNADA" at bounding box center [377, 196] width 93 height 21
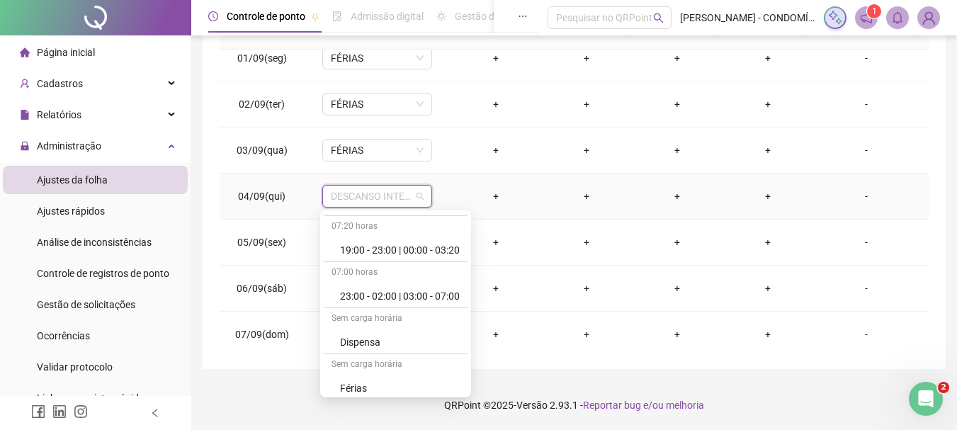
scroll to position [992, 0]
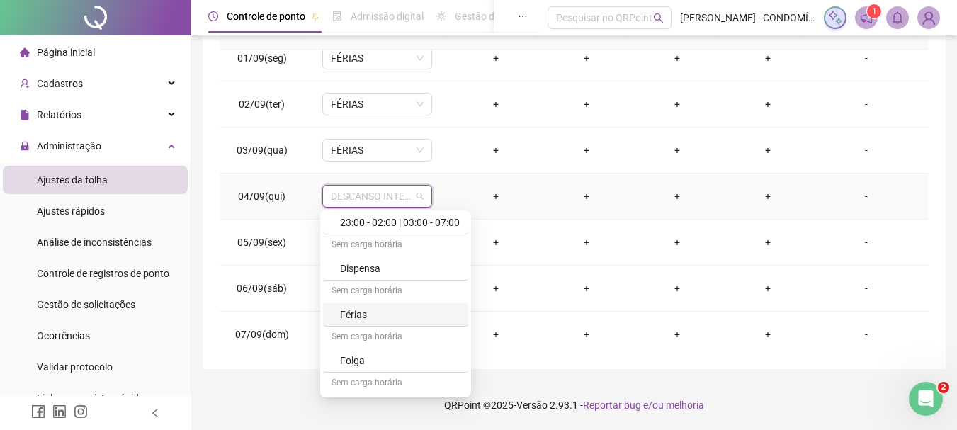
click at [348, 317] on div "Férias" at bounding box center [400, 315] width 120 height 16
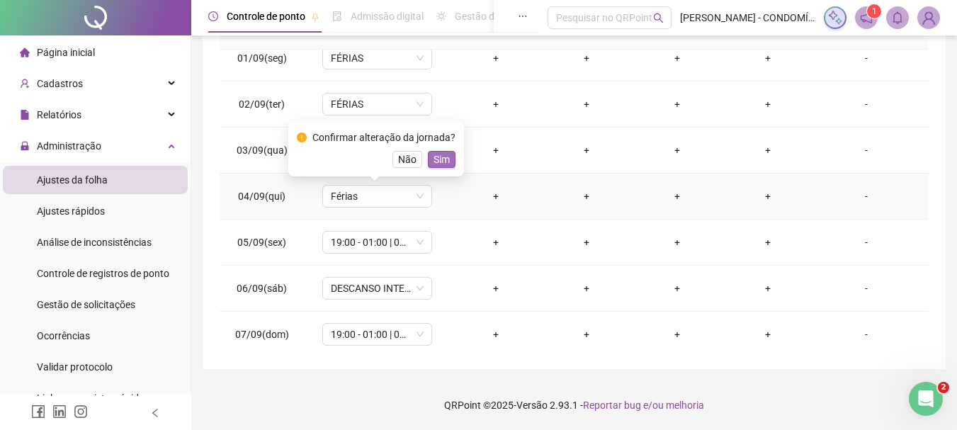
drag, startPoint x: 431, startPoint y: 156, endPoint x: 351, endPoint y: 275, distance: 143.0
click at [434, 162] on span "Sim" at bounding box center [442, 160] width 16 height 16
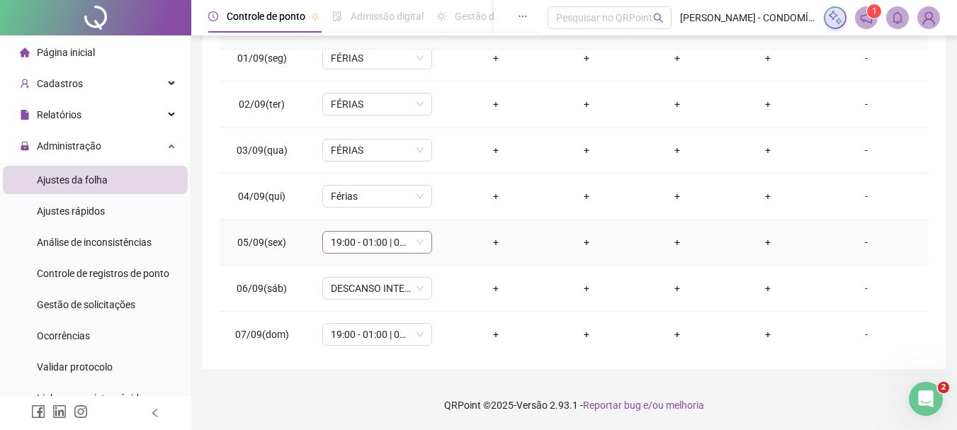
click at [344, 241] on span "19:00 - 01:00 | 02:00 - 07:00" at bounding box center [377, 242] width 93 height 21
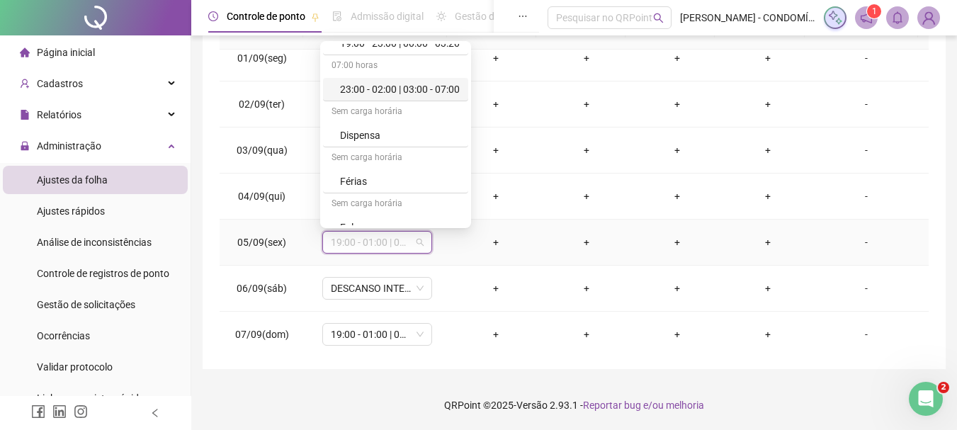
scroll to position [1062, 0]
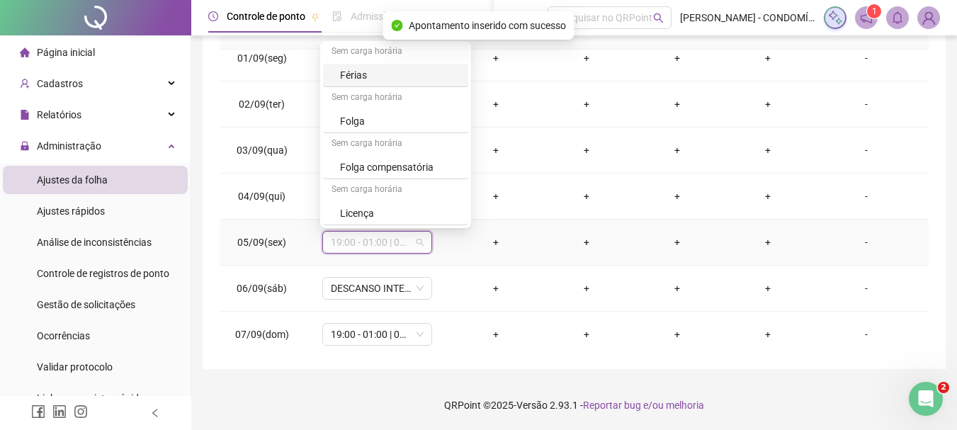
click at [345, 78] on div "Férias" at bounding box center [400, 75] width 120 height 16
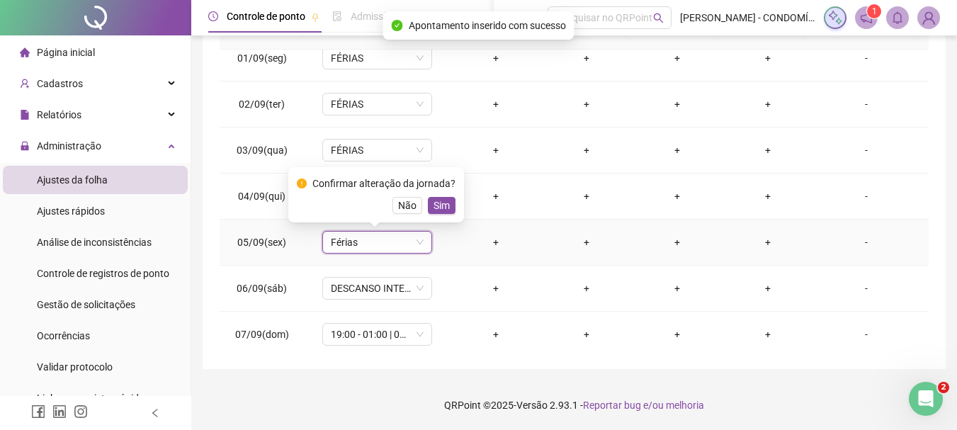
drag, startPoint x: 435, startPoint y: 204, endPoint x: 416, endPoint y: 244, distance: 44.0
click at [436, 205] on span "Sim" at bounding box center [442, 206] width 16 height 16
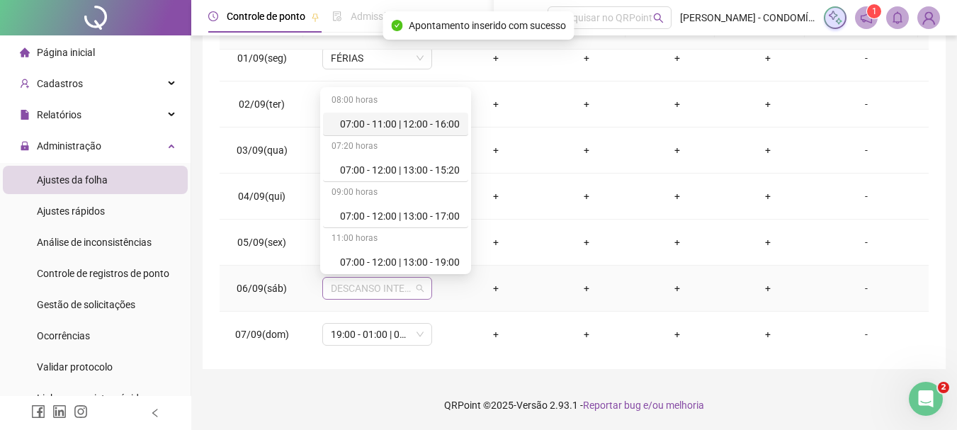
click at [350, 293] on span "DESCANSO INTER-JORNADA" at bounding box center [377, 288] width 93 height 21
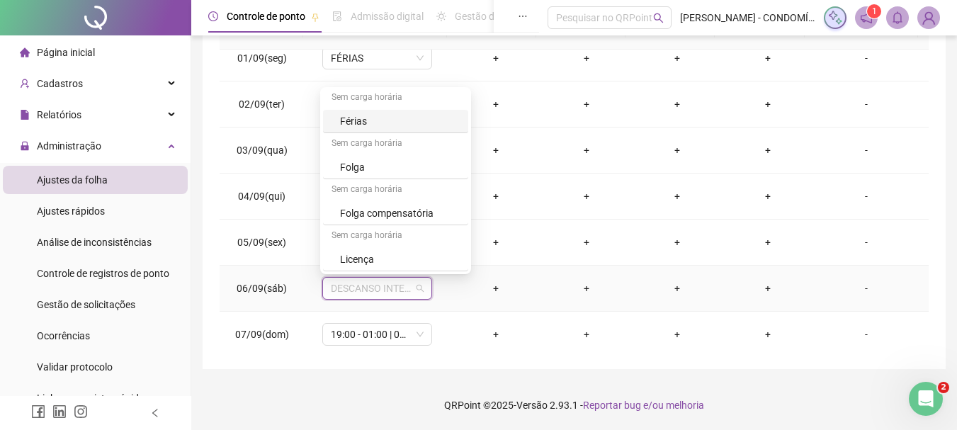
drag, startPoint x: 358, startPoint y: 120, endPoint x: 409, endPoint y: 170, distance: 71.1
click at [358, 120] on div "Férias" at bounding box center [400, 121] width 120 height 16
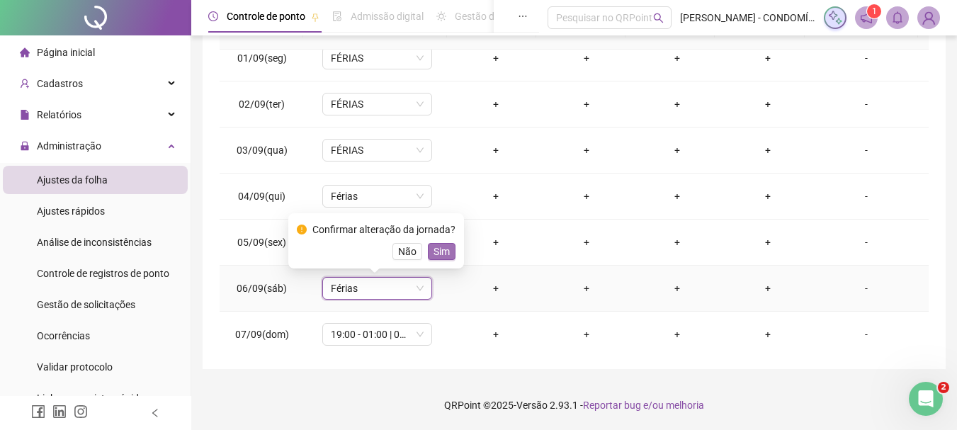
click at [438, 250] on span "Sim" at bounding box center [442, 252] width 16 height 16
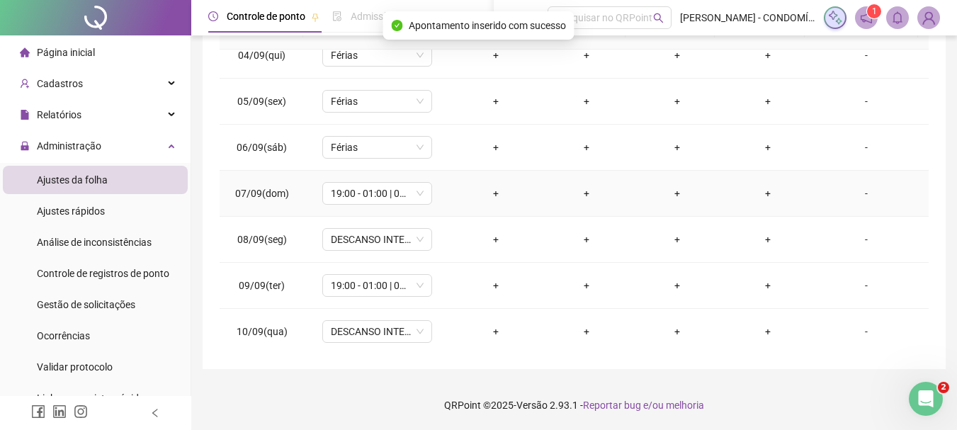
scroll to position [708, 0]
click at [333, 191] on span "19:00 - 01:00 | 02:00 - 07:00" at bounding box center [377, 192] width 93 height 21
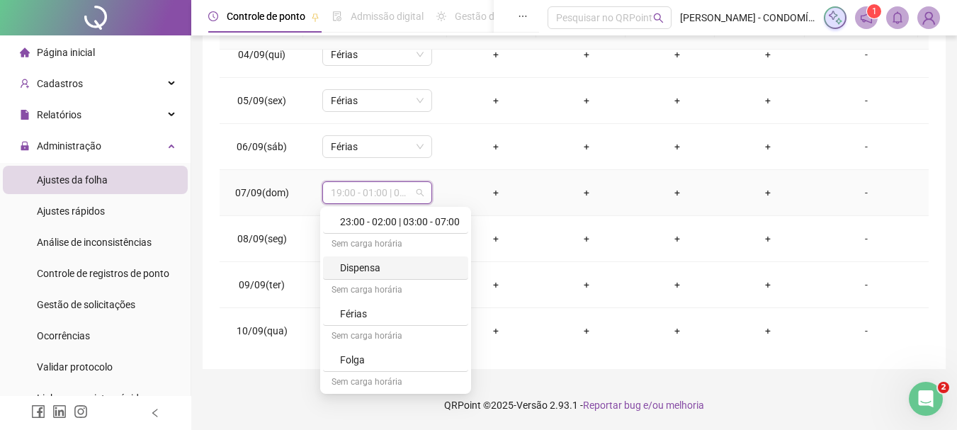
scroll to position [1062, 0]
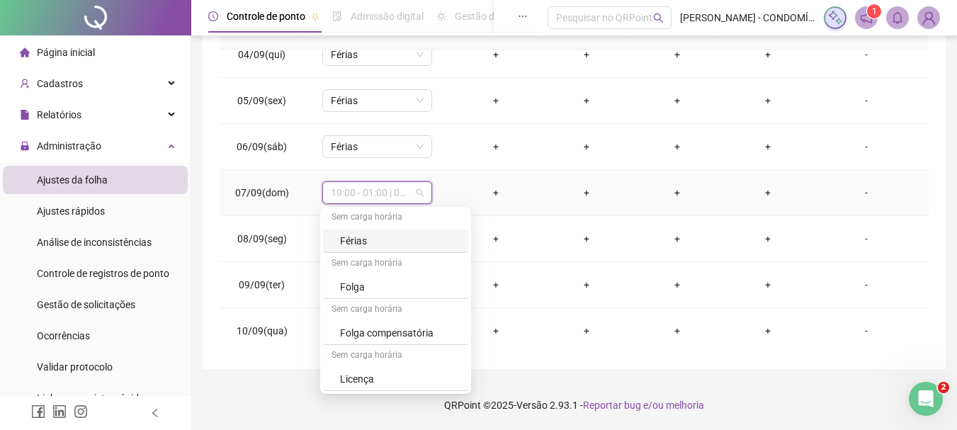
click at [344, 237] on div "Férias" at bounding box center [400, 241] width 120 height 16
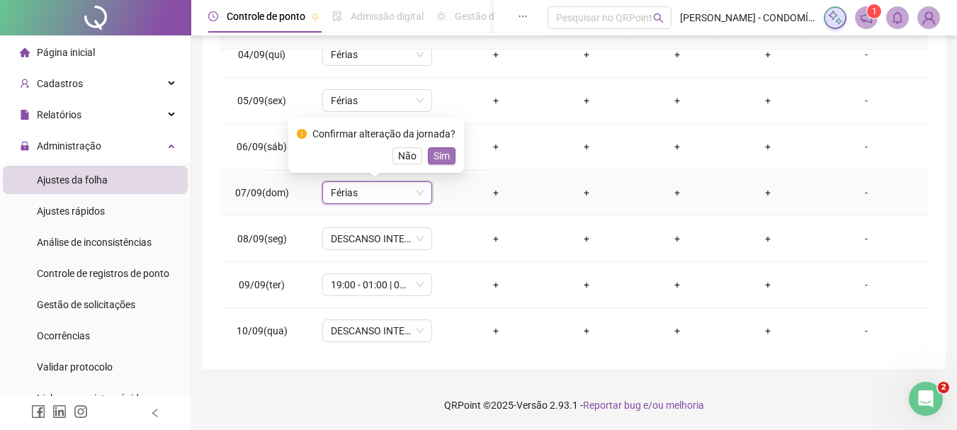
click at [436, 154] on span "Sim" at bounding box center [442, 156] width 16 height 16
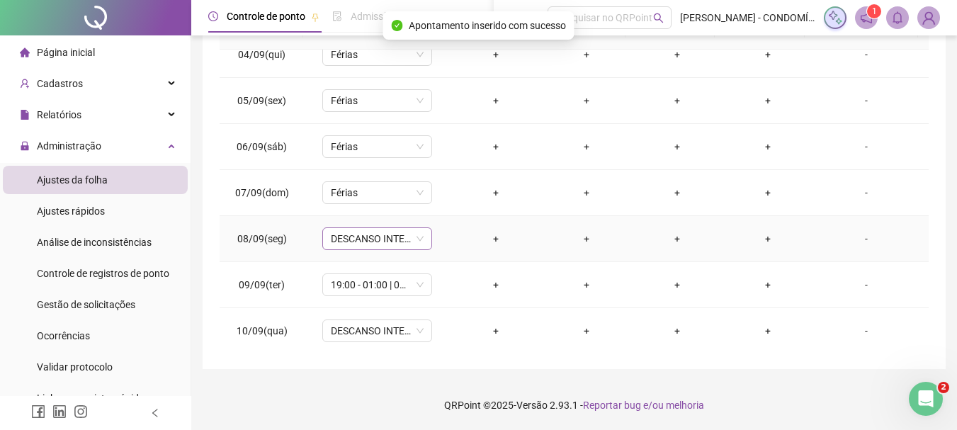
click at [353, 234] on span "DESCANSO INTER-JORNADA" at bounding box center [377, 238] width 93 height 21
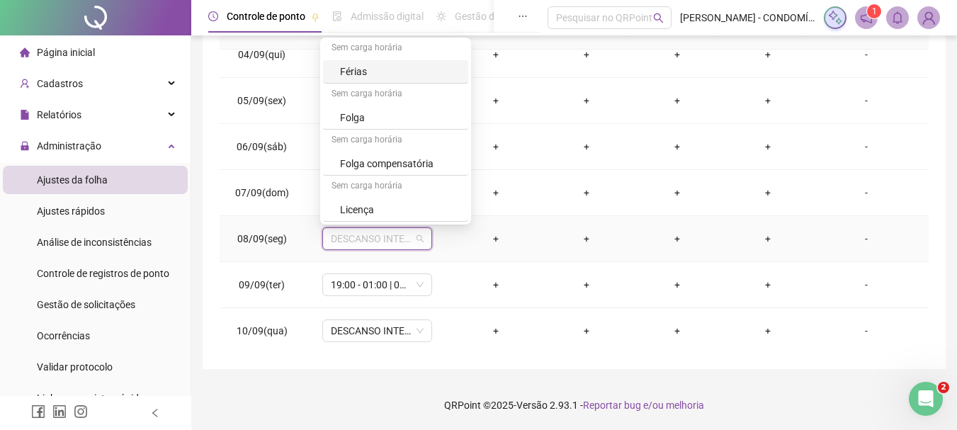
click at [347, 70] on div "Férias" at bounding box center [400, 72] width 120 height 16
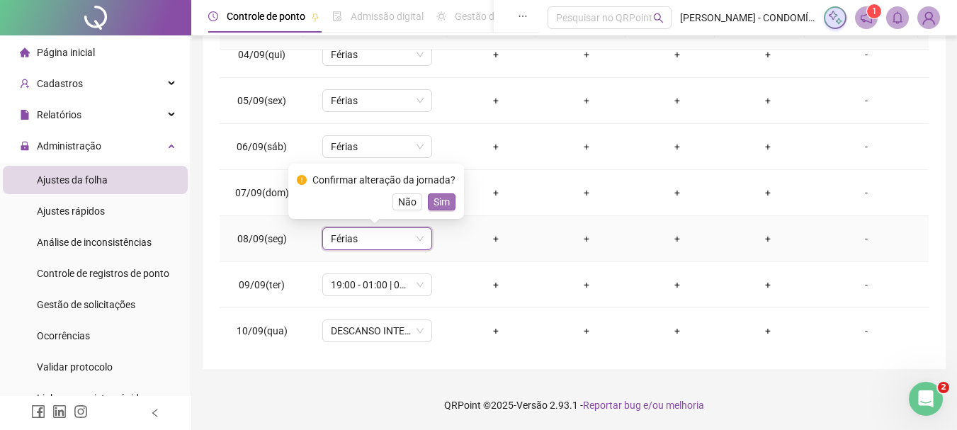
click at [434, 197] on span "Sim" at bounding box center [442, 202] width 16 height 16
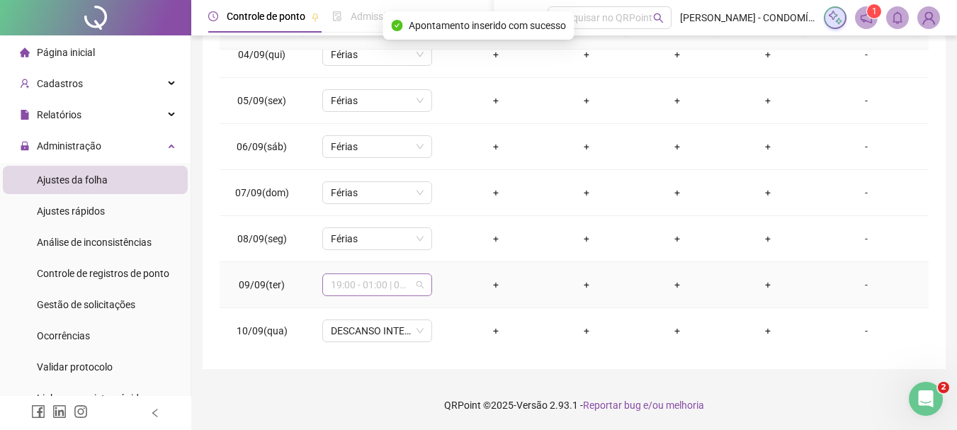
drag, startPoint x: 339, startPoint y: 289, endPoint x: 367, endPoint y: 231, distance: 64.6
click at [340, 288] on span "19:00 - 01:00 | 02:00 - 07:00" at bounding box center [377, 284] width 93 height 21
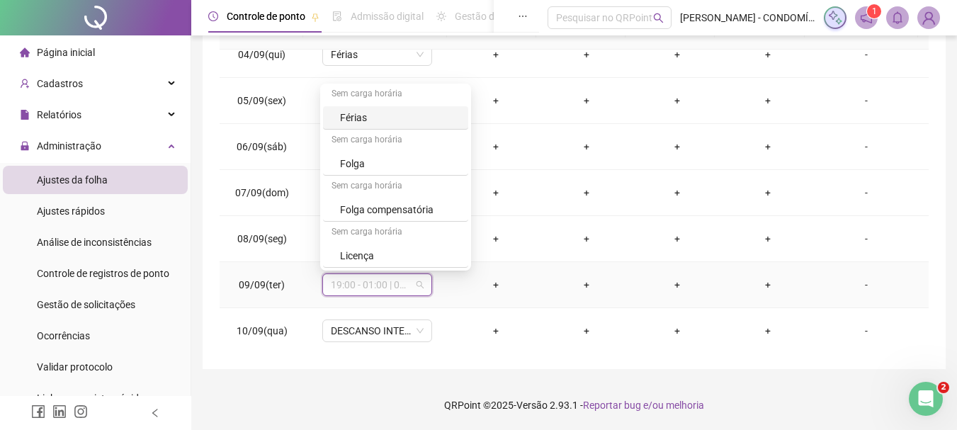
drag, startPoint x: 355, startPoint y: 116, endPoint x: 405, endPoint y: 188, distance: 88.0
click at [355, 117] on div "Férias" at bounding box center [400, 118] width 120 height 16
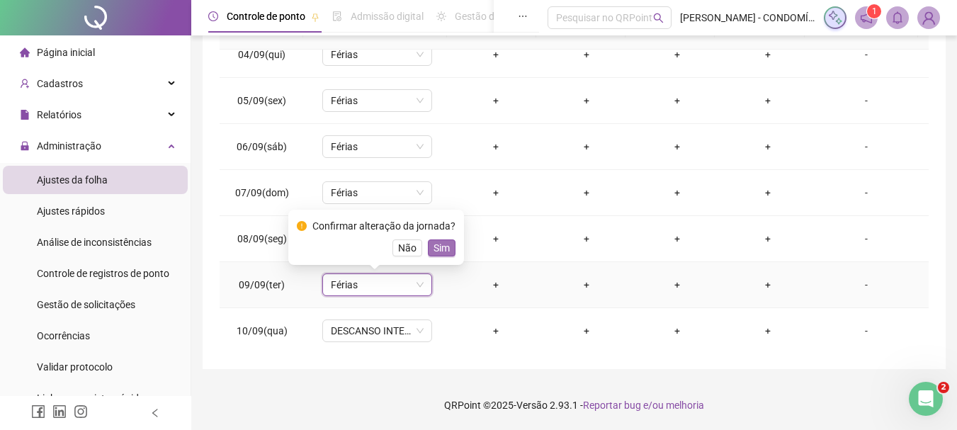
click at [439, 248] on span "Sim" at bounding box center [442, 248] width 16 height 16
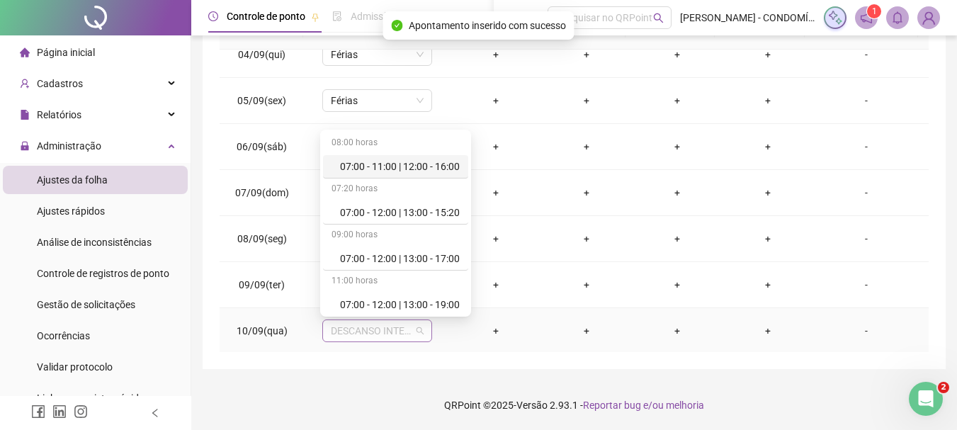
click at [350, 333] on span "DESCANSO INTER-JORNADA" at bounding box center [377, 330] width 93 height 21
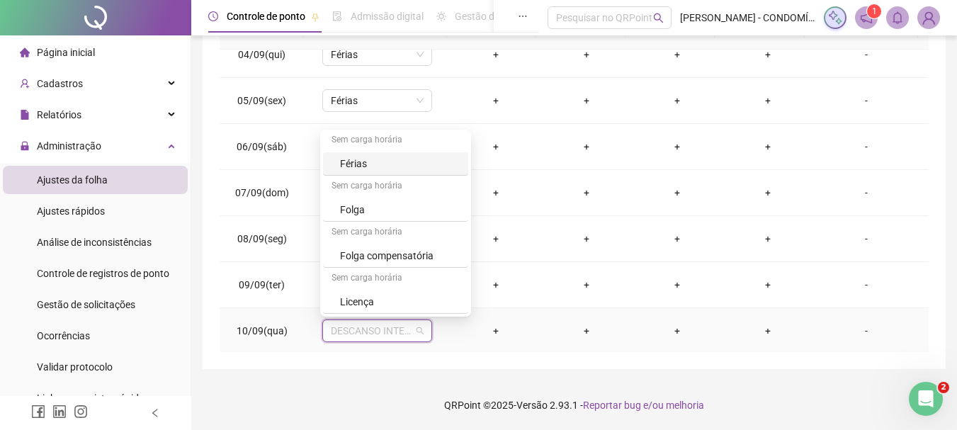
click at [353, 162] on div "Férias" at bounding box center [400, 164] width 120 height 16
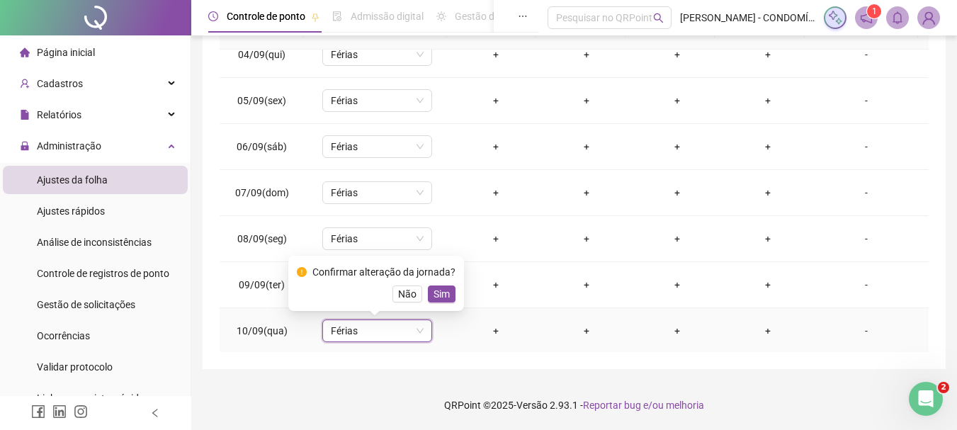
drag, startPoint x: 432, startPoint y: 293, endPoint x: 451, endPoint y: 294, distance: 18.4
click at [434, 293] on span "Sim" at bounding box center [442, 294] width 16 height 16
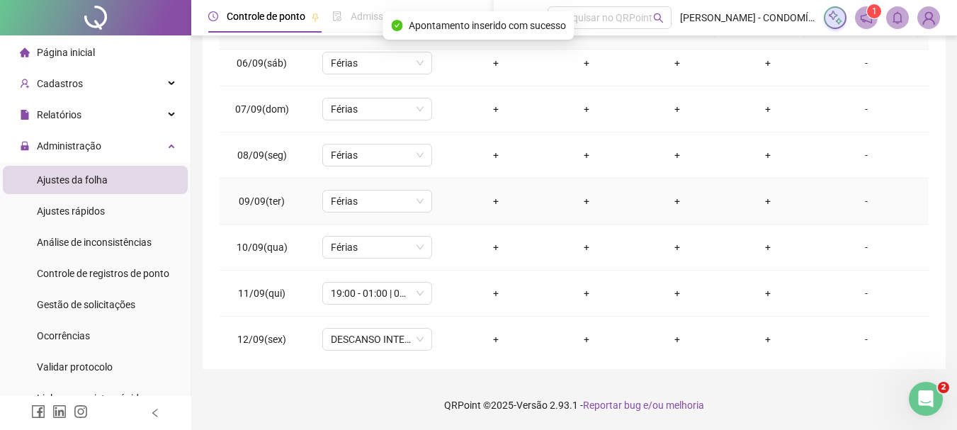
scroll to position [921, 0]
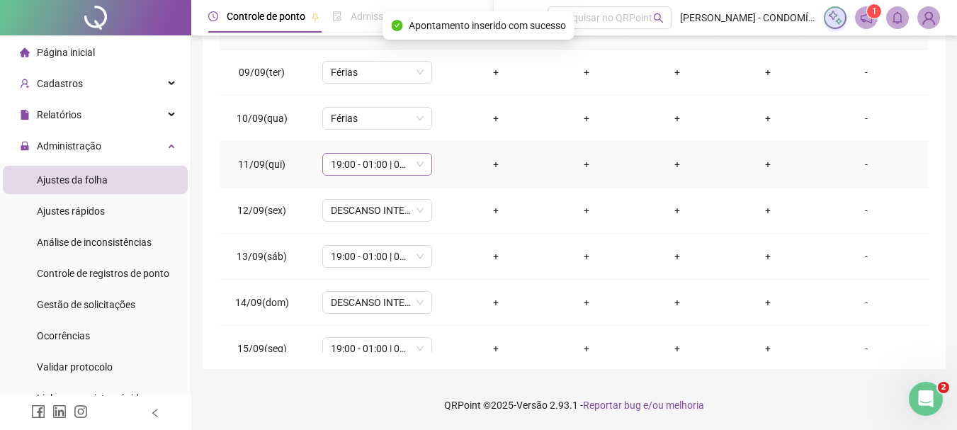
click at [359, 164] on span "19:00 - 01:00 | 02:00 - 07:00" at bounding box center [377, 164] width 93 height 21
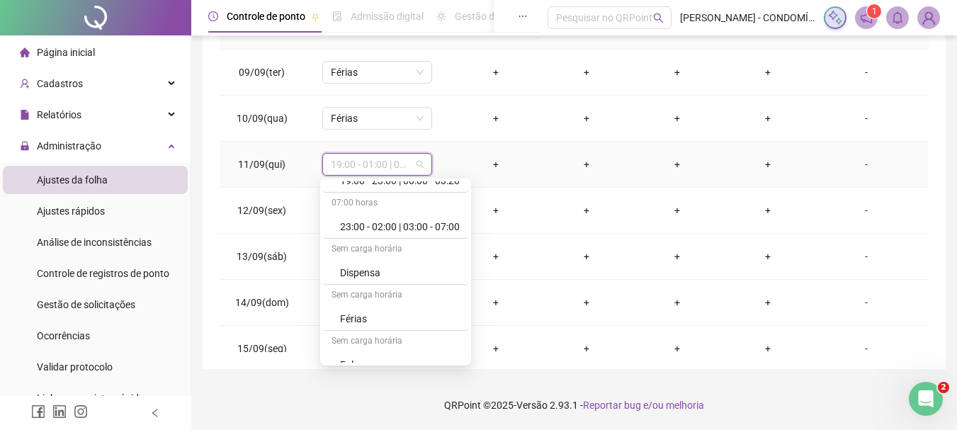
scroll to position [1062, 0]
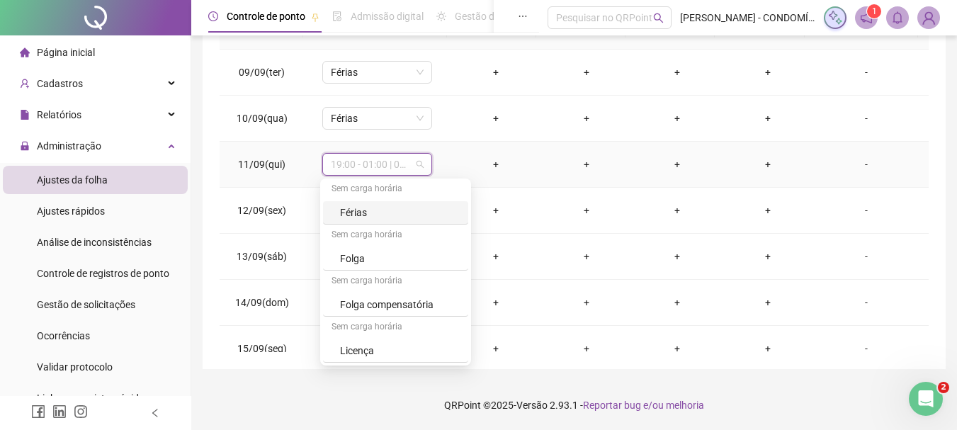
click at [353, 213] on div "Férias" at bounding box center [400, 213] width 120 height 16
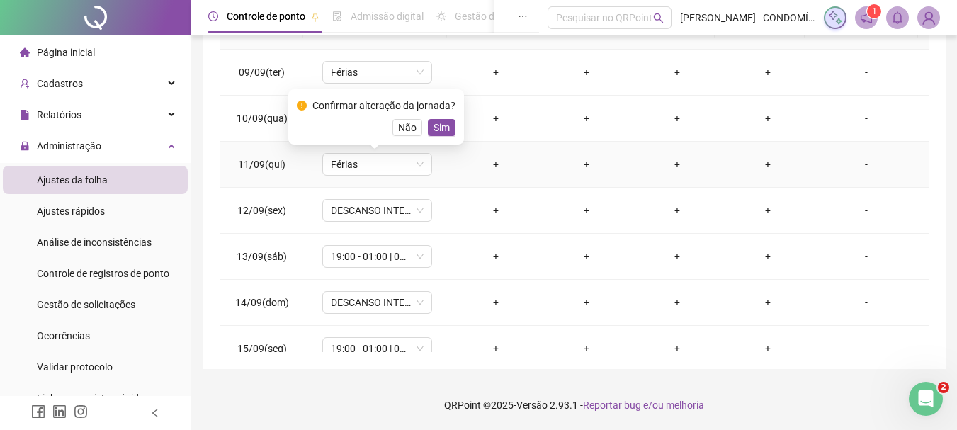
drag, startPoint x: 441, startPoint y: 117, endPoint x: 359, endPoint y: 202, distance: 118.2
click at [441, 119] on div "Confirmar alteração da jornada? Não Sim" at bounding box center [376, 117] width 159 height 38
drag, startPoint x: 439, startPoint y: 125, endPoint x: 327, endPoint y: 220, distance: 147.8
click at [436, 127] on span "Sim" at bounding box center [442, 128] width 16 height 16
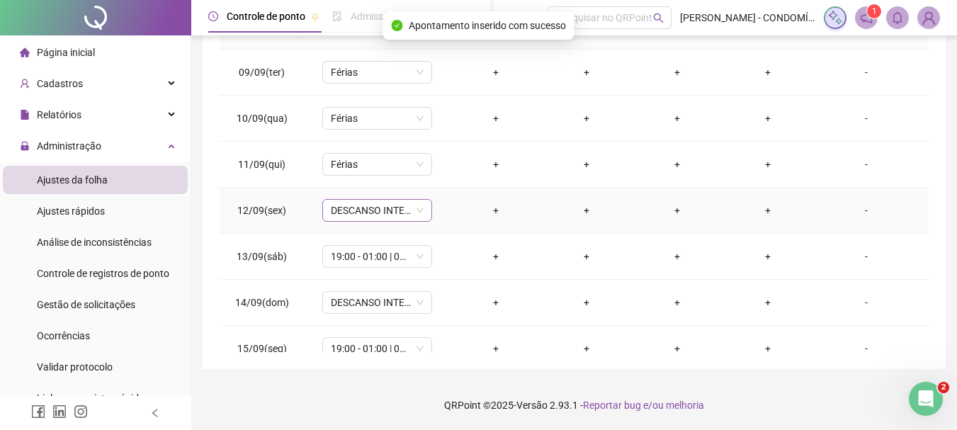
click at [340, 208] on span "DESCANSO INTER-JORNADA" at bounding box center [377, 210] width 93 height 21
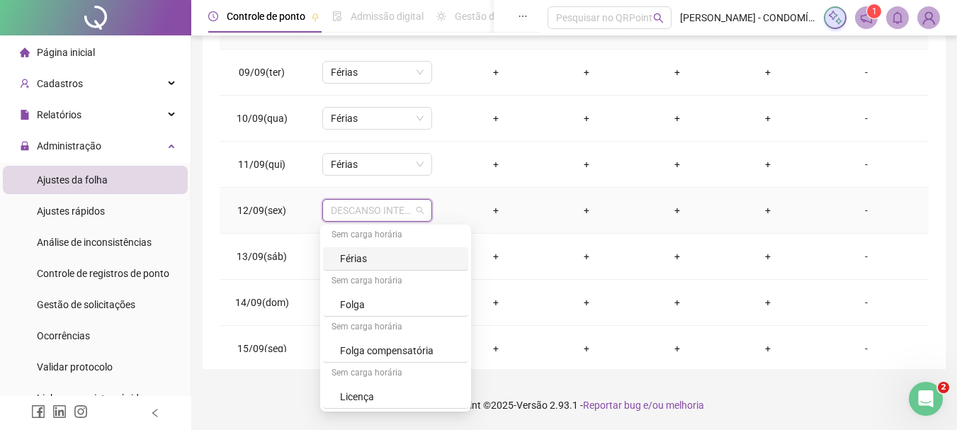
click at [355, 257] on div "Férias" at bounding box center [400, 259] width 120 height 16
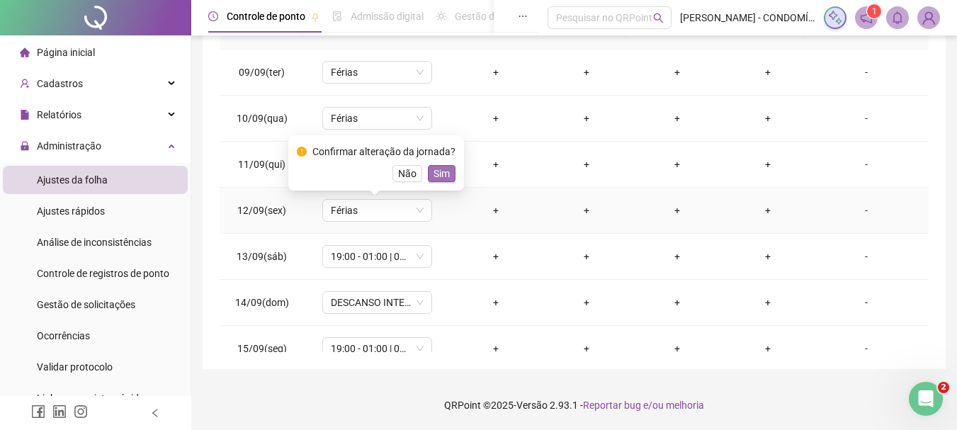
click at [438, 172] on span "Sim" at bounding box center [442, 174] width 16 height 16
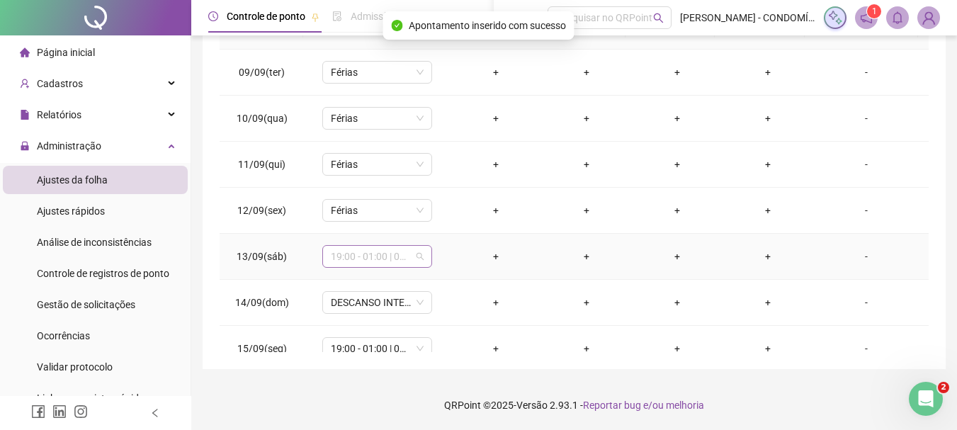
click at [338, 254] on span "19:00 - 01:00 | 02:00 - 07:00" at bounding box center [377, 256] width 93 height 21
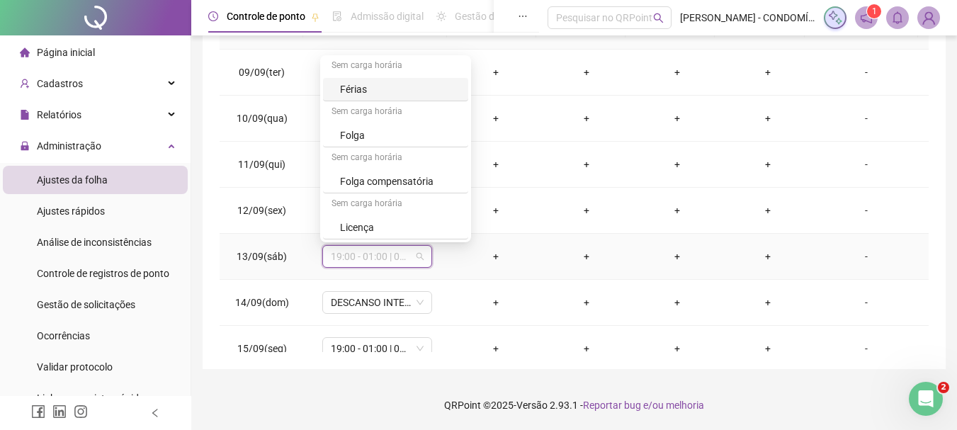
drag, startPoint x: 353, startPoint y: 91, endPoint x: 375, endPoint y: 144, distance: 56.6
click at [353, 91] on div "Férias" at bounding box center [400, 89] width 120 height 16
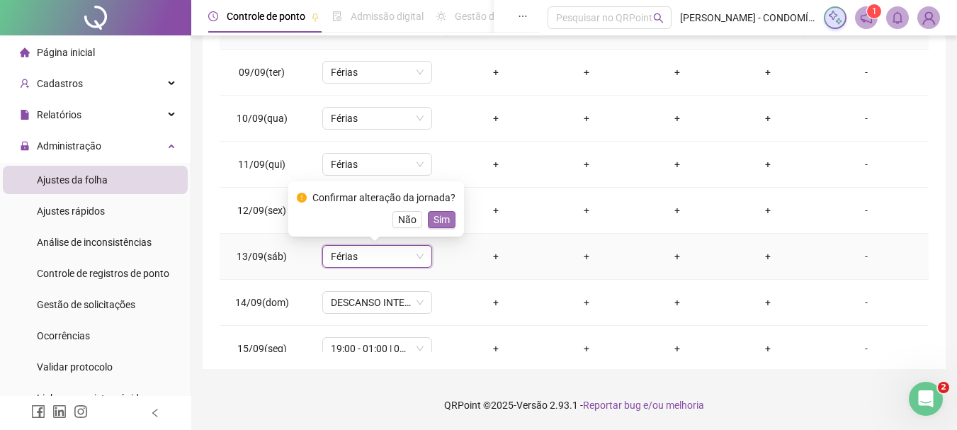
drag, startPoint x: 431, startPoint y: 217, endPoint x: 375, endPoint y: 276, distance: 80.2
click at [434, 219] on span "Sim" at bounding box center [442, 220] width 16 height 16
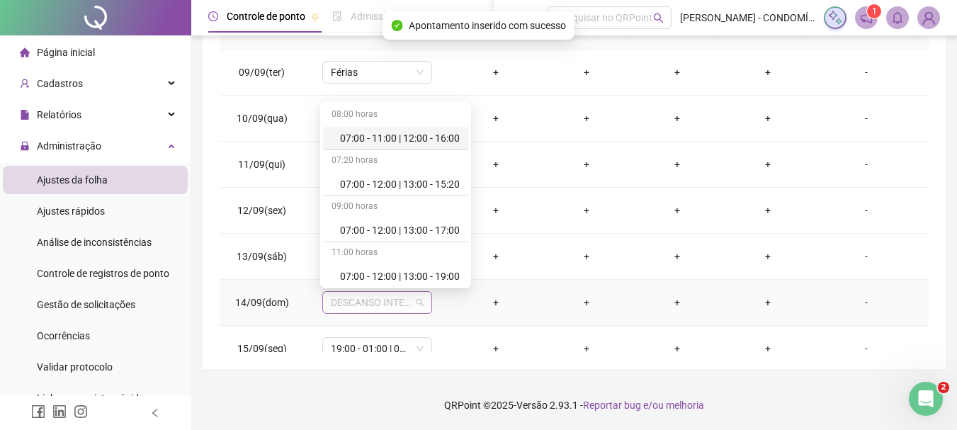
click at [342, 302] on span "DESCANSO INTER-JORNADA" at bounding box center [377, 302] width 93 height 21
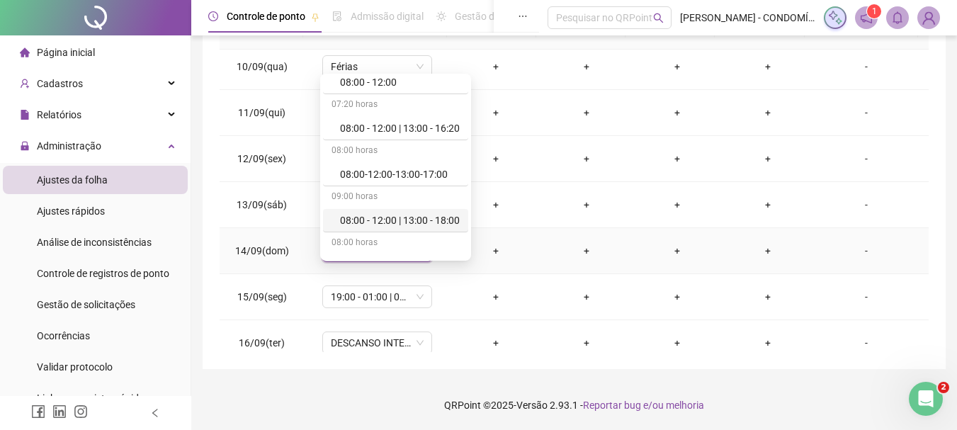
scroll to position [1033, 0]
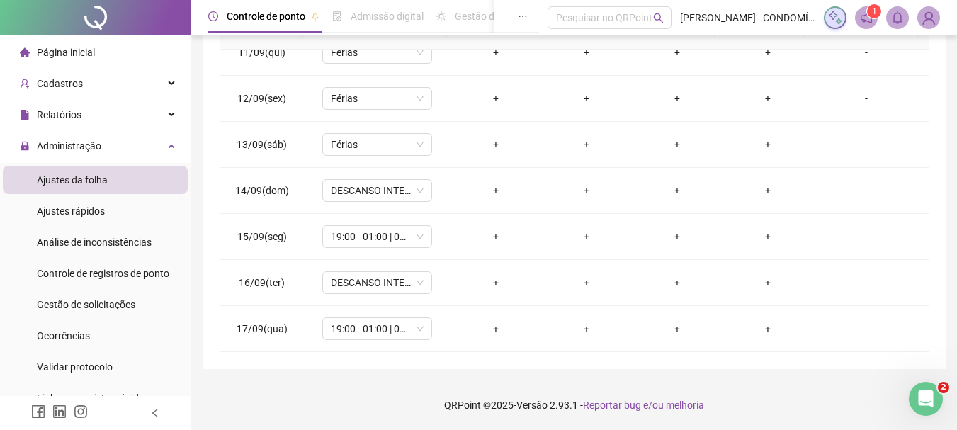
click at [294, 414] on footer "QRPoint © 2025 - Versão 2.93.1 - Reportar bug e/ou melhoria" at bounding box center [574, 405] width 766 height 50
drag, startPoint x: 429, startPoint y: 390, endPoint x: 364, endPoint y: 428, distance: 75.2
click at [428, 390] on footer "QRPoint © 2025 - Versão 2.93.1 - Reportar bug e/ou melhoria" at bounding box center [574, 405] width 766 height 50
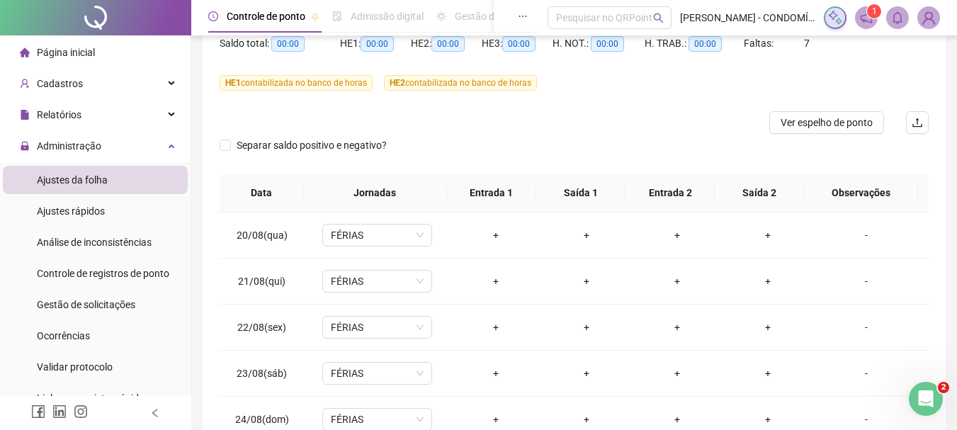
scroll to position [0, 0]
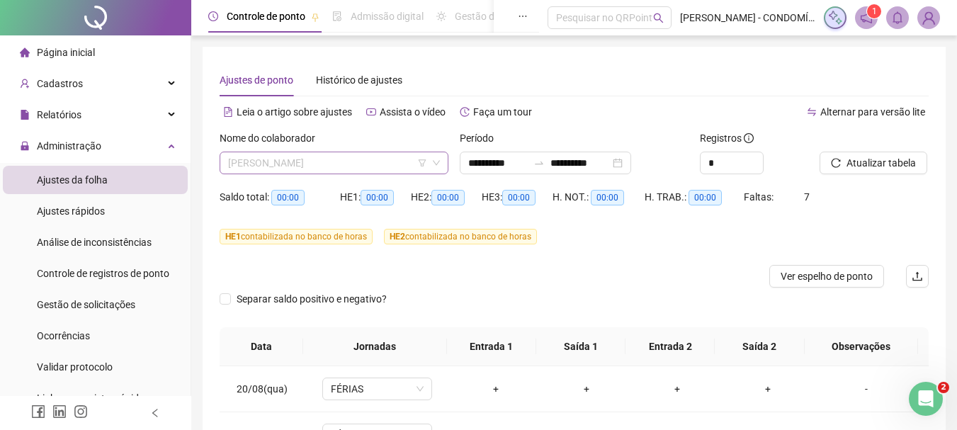
click at [295, 162] on span "[PERSON_NAME]" at bounding box center [334, 162] width 212 height 21
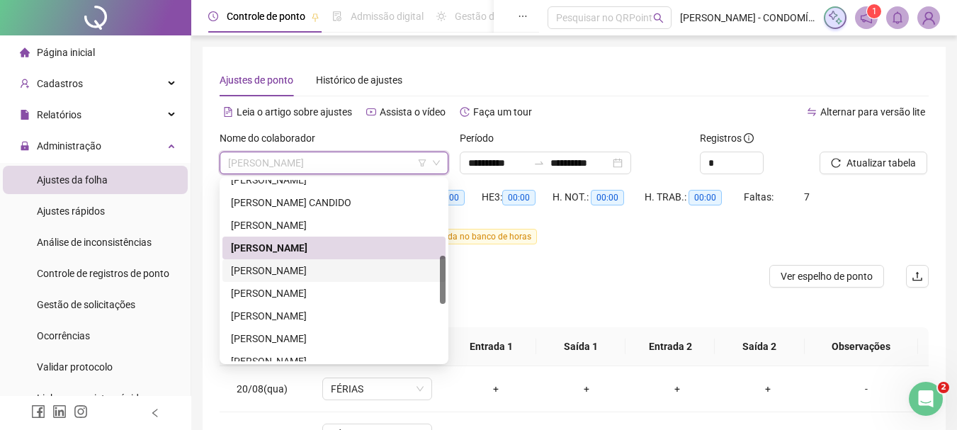
click at [296, 266] on div "[PERSON_NAME]" at bounding box center [334, 271] width 206 height 16
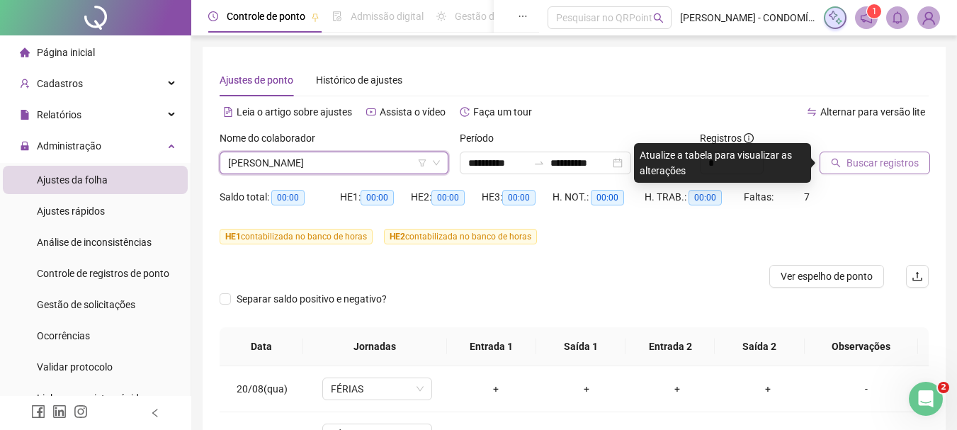
click at [864, 163] on span "Buscar registros" at bounding box center [883, 163] width 72 height 16
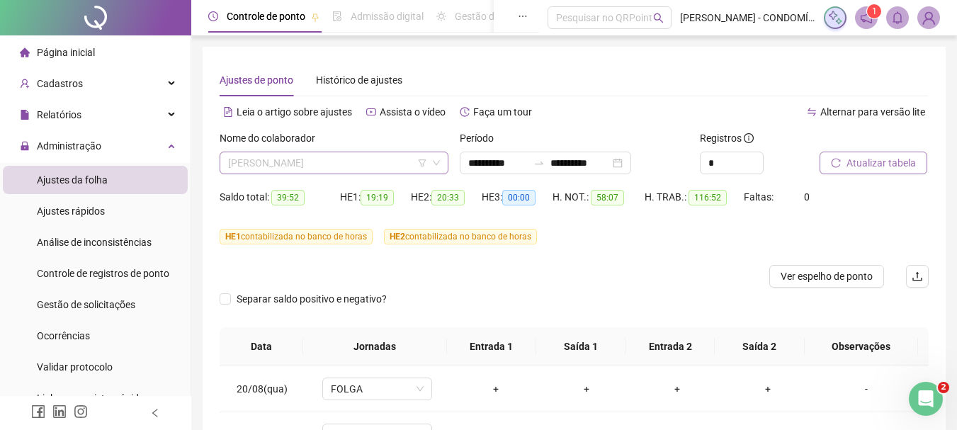
click at [302, 159] on span "[PERSON_NAME]" at bounding box center [334, 162] width 212 height 21
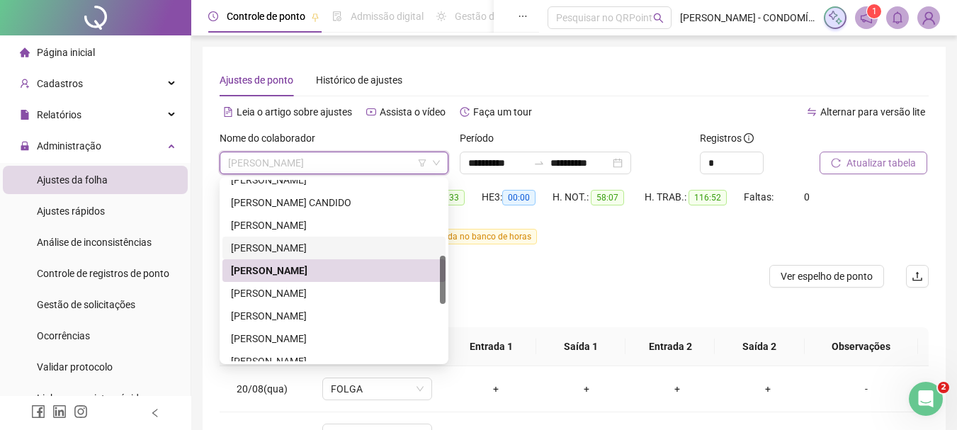
click at [270, 244] on div "[PERSON_NAME]" at bounding box center [334, 248] width 206 height 16
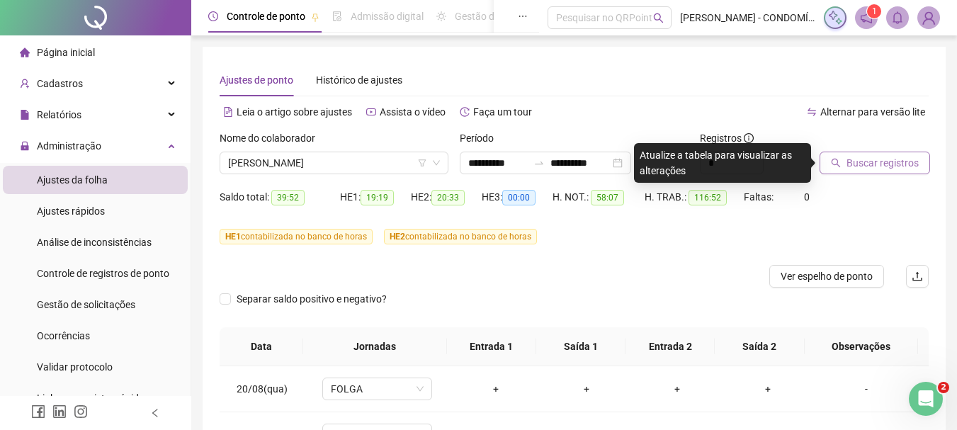
click at [869, 157] on span "Buscar registros" at bounding box center [883, 163] width 72 height 16
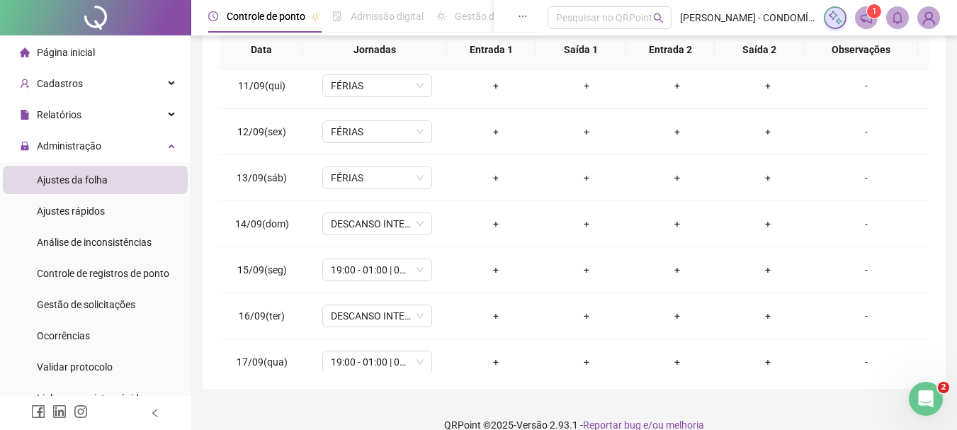
scroll to position [1033, 0]
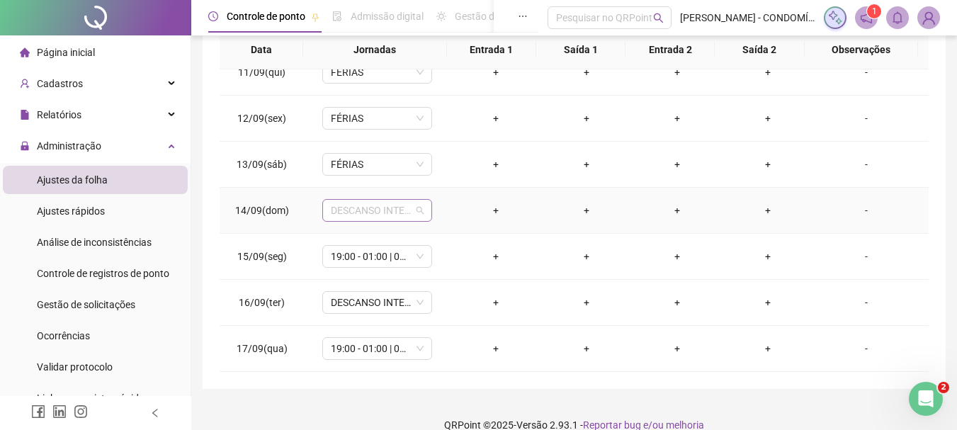
click at [343, 208] on span "DESCANSO INTER-JORNADA" at bounding box center [377, 210] width 93 height 21
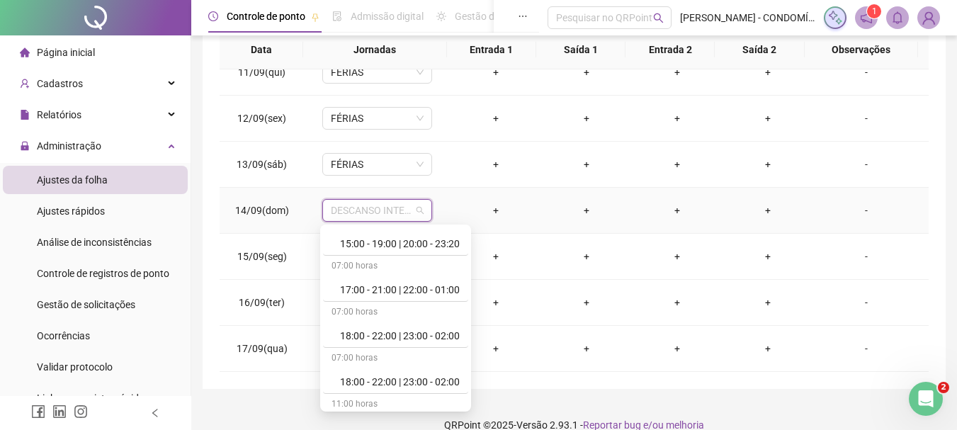
scroll to position [992, 0]
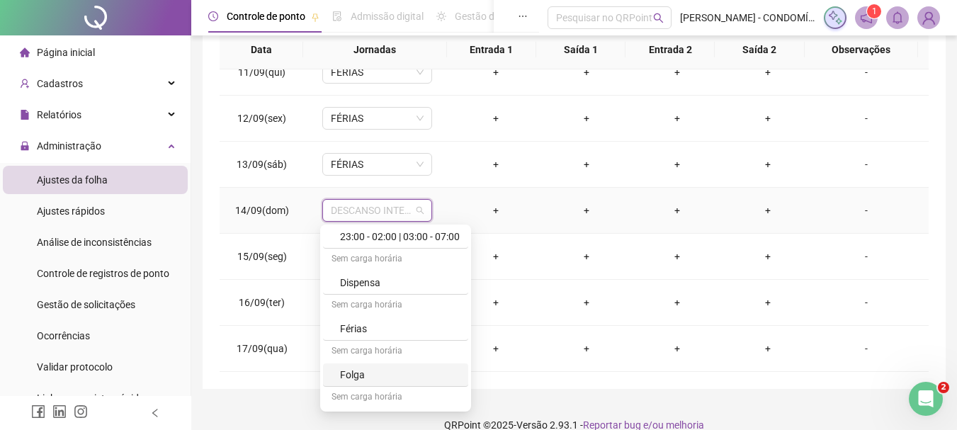
click at [351, 375] on div "Folga" at bounding box center [400, 375] width 120 height 16
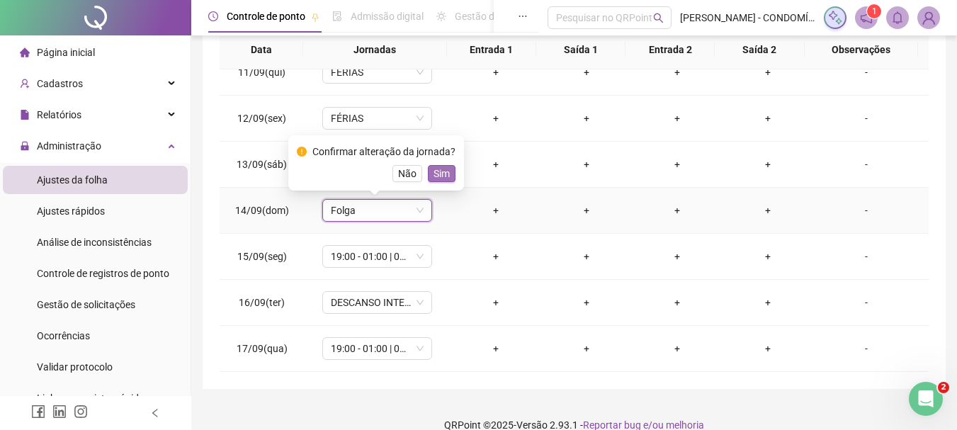
click at [447, 173] on button "Sim" at bounding box center [442, 173] width 28 height 17
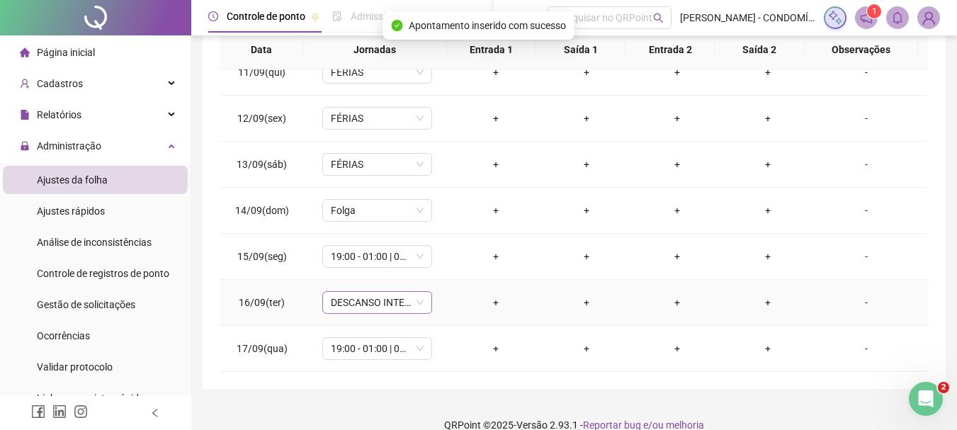
click at [348, 300] on span "DESCANSO INTER-JORNADA" at bounding box center [377, 302] width 93 height 21
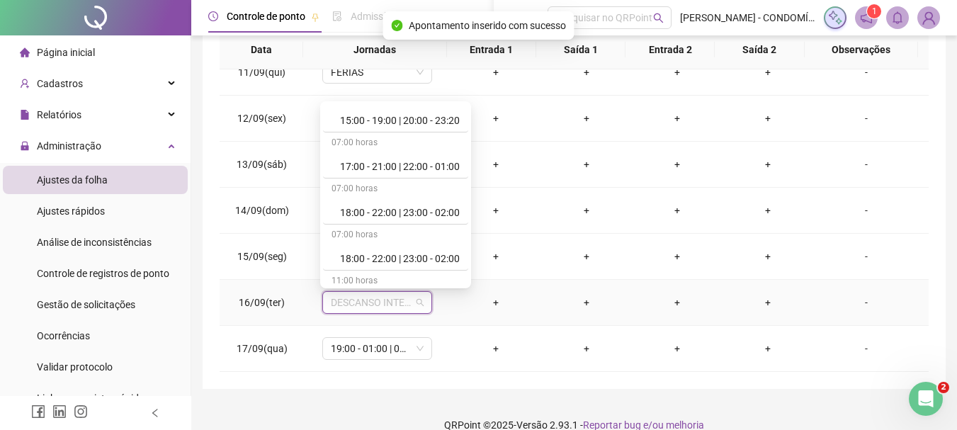
scroll to position [1062, 0]
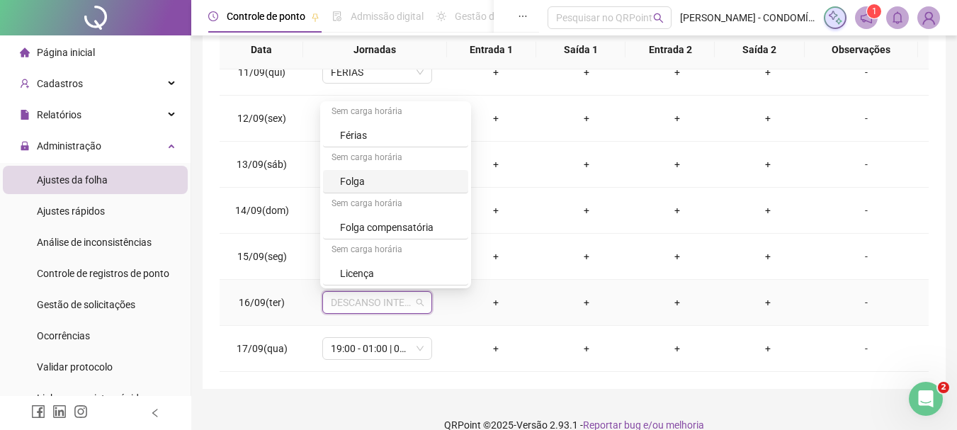
click at [351, 182] on div "Folga" at bounding box center [400, 182] width 120 height 16
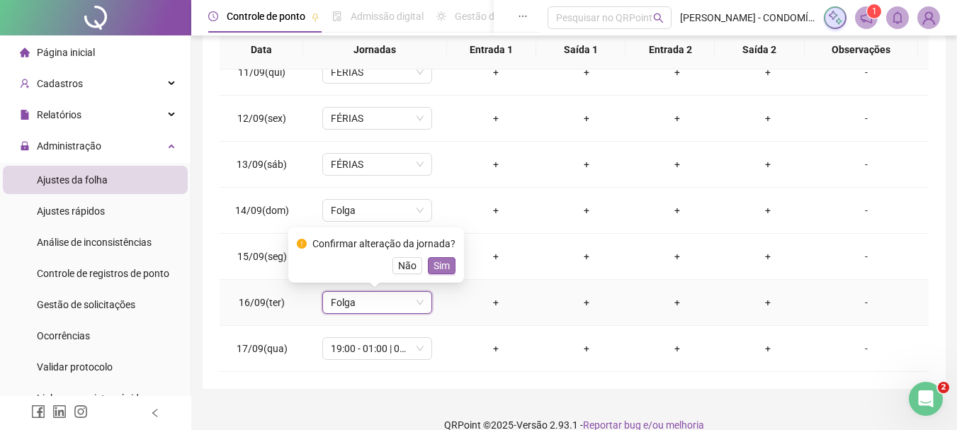
click at [441, 261] on span "Sim" at bounding box center [442, 266] width 16 height 16
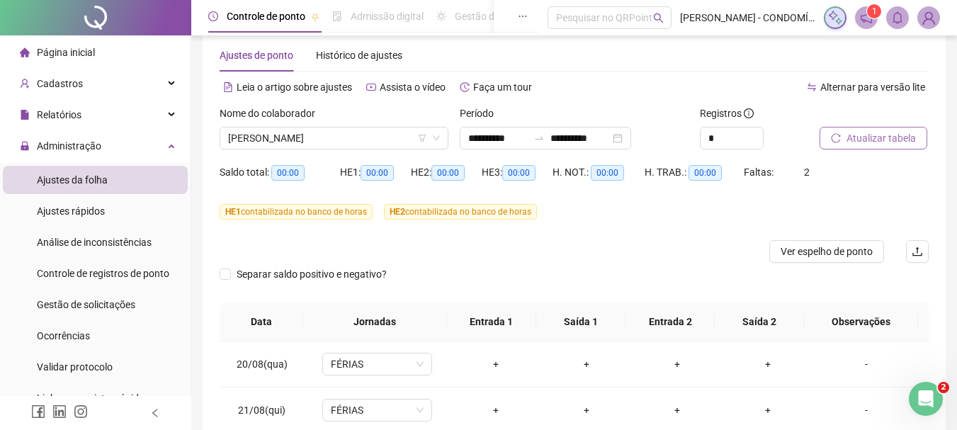
scroll to position [21, 0]
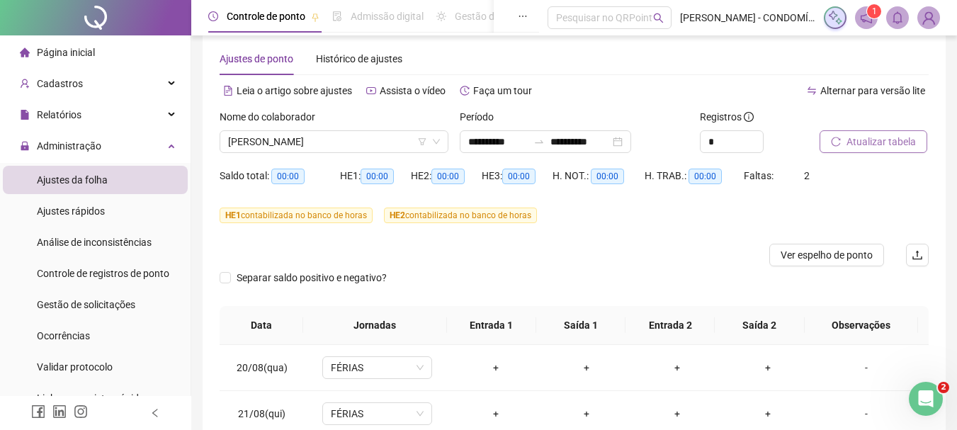
click at [866, 137] on span "Atualizar tabela" at bounding box center [881, 142] width 69 height 16
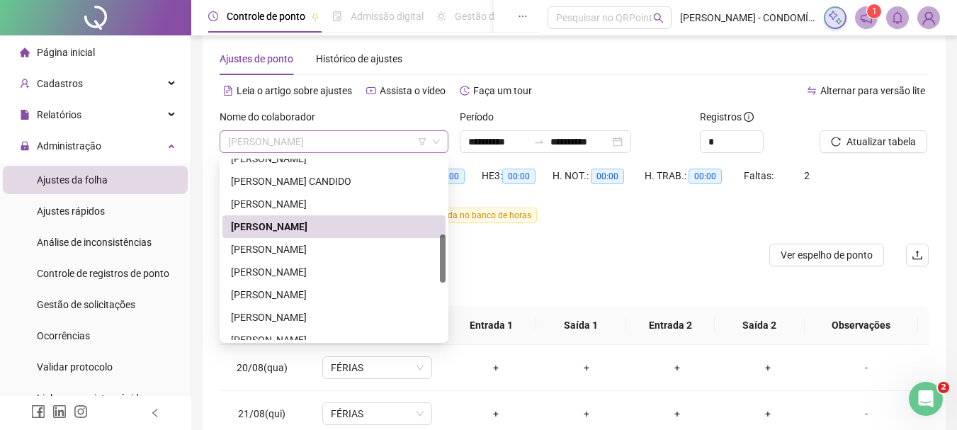
click at [276, 142] on span "[PERSON_NAME]" at bounding box center [334, 141] width 212 height 21
click at [257, 246] on div "[PERSON_NAME]" at bounding box center [334, 250] width 206 height 16
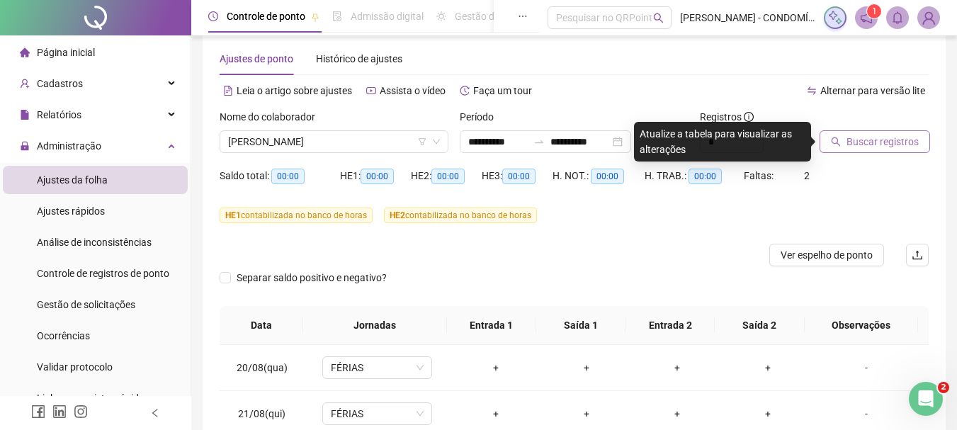
click at [854, 140] on span "Buscar registros" at bounding box center [883, 142] width 72 height 16
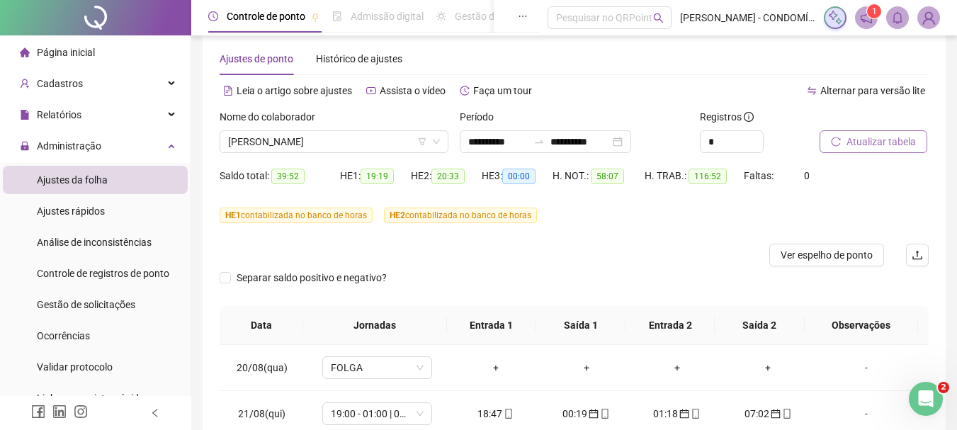
click at [854, 139] on span "Atualizar tabela" at bounding box center [881, 142] width 69 height 16
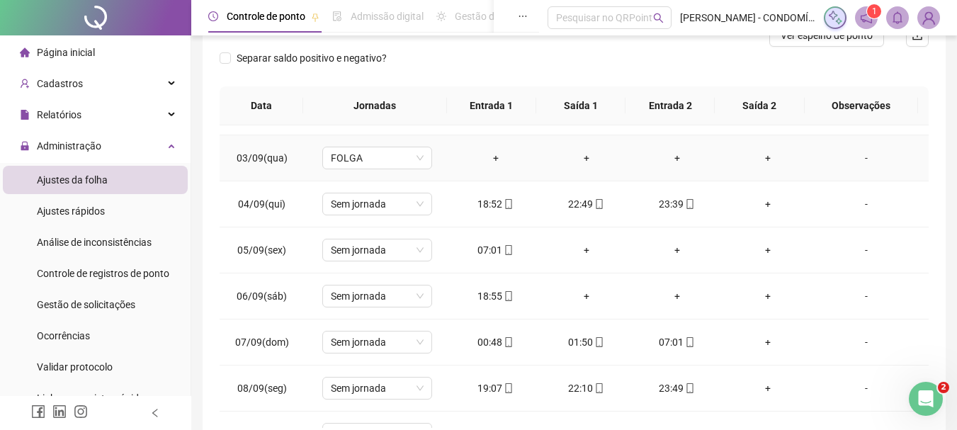
scroll to position [638, 0]
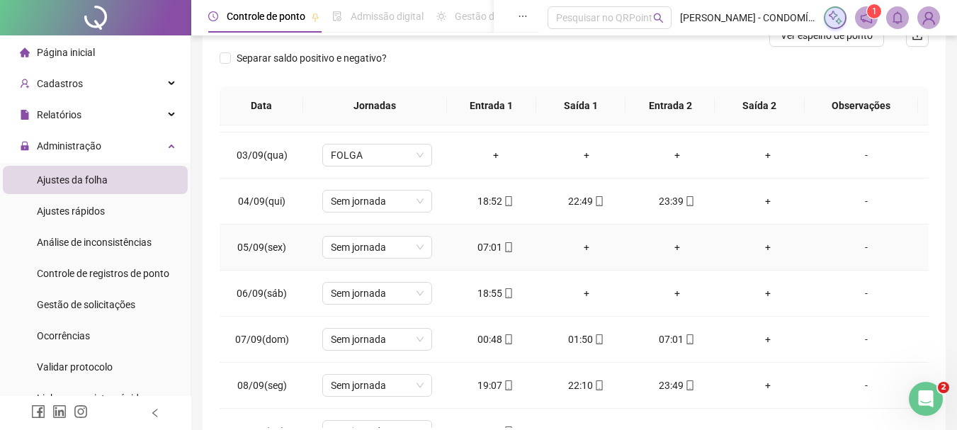
click at [479, 247] on div "07:01" at bounding box center [496, 247] width 68 height 16
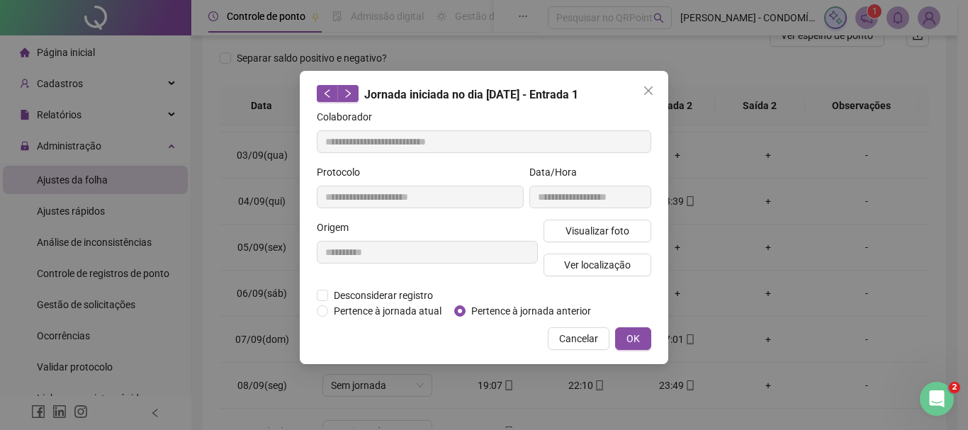
type input "**********"
click at [623, 339] on button "OK" at bounding box center [633, 338] width 36 height 23
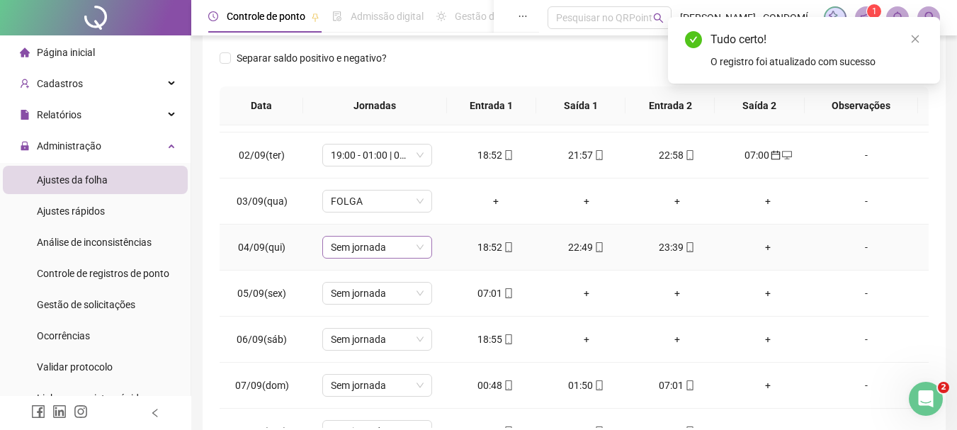
scroll to position [567, 0]
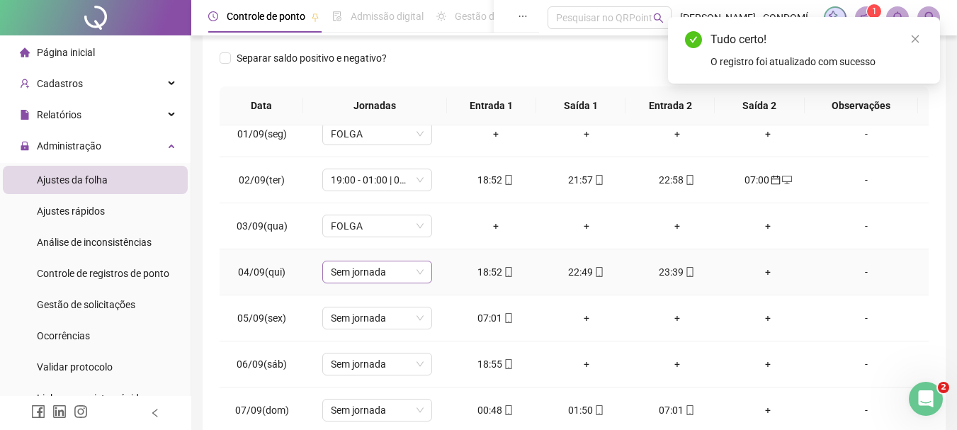
click at [363, 272] on span "Sem jornada" at bounding box center [377, 271] width 93 height 21
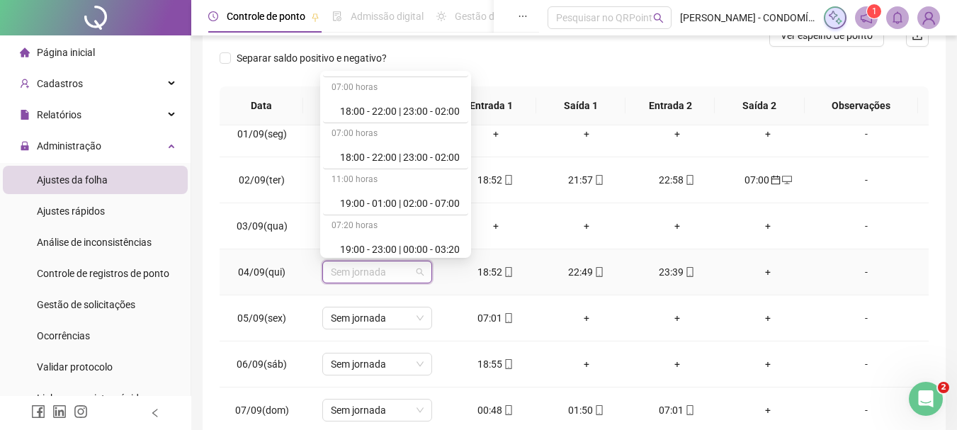
scroll to position [850, 0]
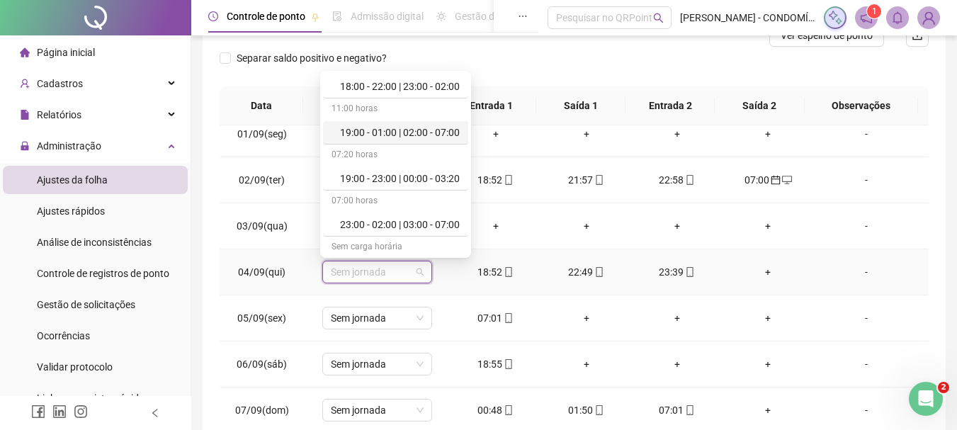
click at [393, 130] on div "19:00 - 01:00 | 02:00 - 07:00" at bounding box center [400, 133] width 120 height 16
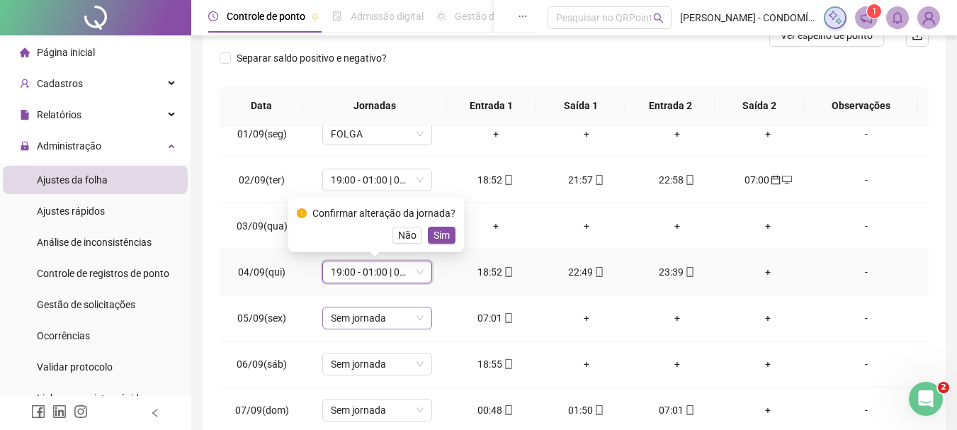
drag, startPoint x: 443, startPoint y: 234, endPoint x: 397, endPoint y: 307, distance: 86.3
click at [438, 242] on span "Sim" at bounding box center [442, 235] width 16 height 16
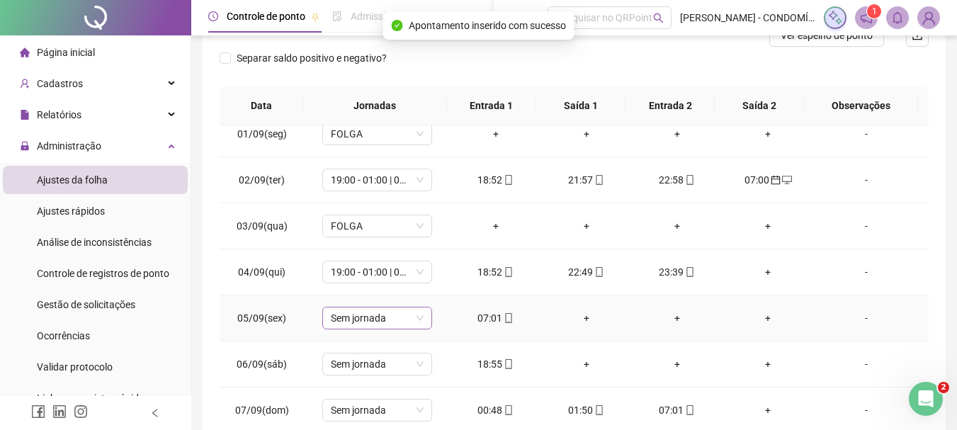
click at [350, 321] on span "Sem jornada" at bounding box center [377, 317] width 93 height 21
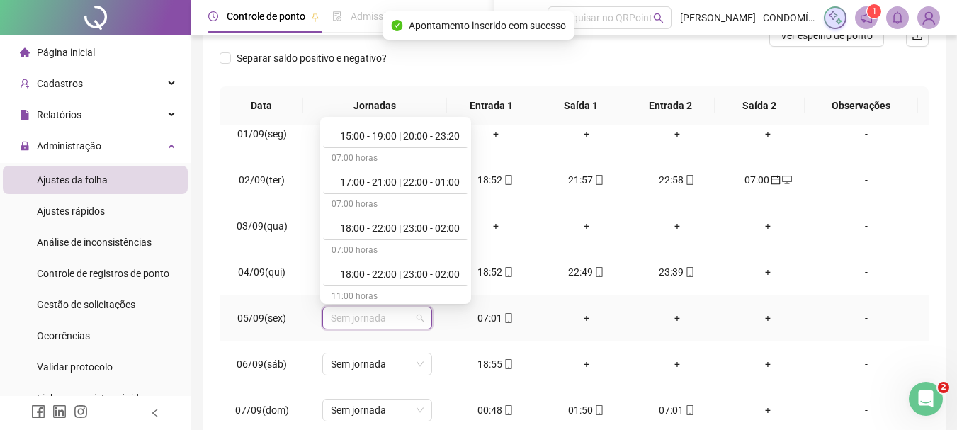
scroll to position [992, 0]
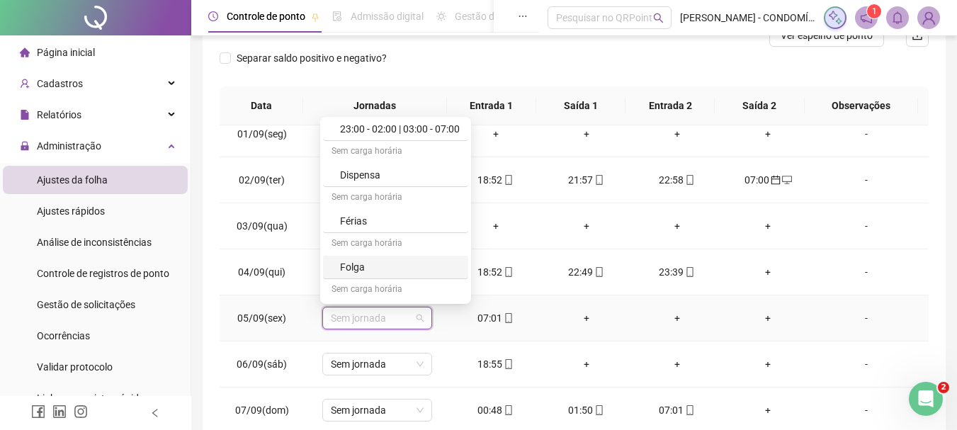
click at [356, 270] on div "Folga" at bounding box center [400, 267] width 120 height 16
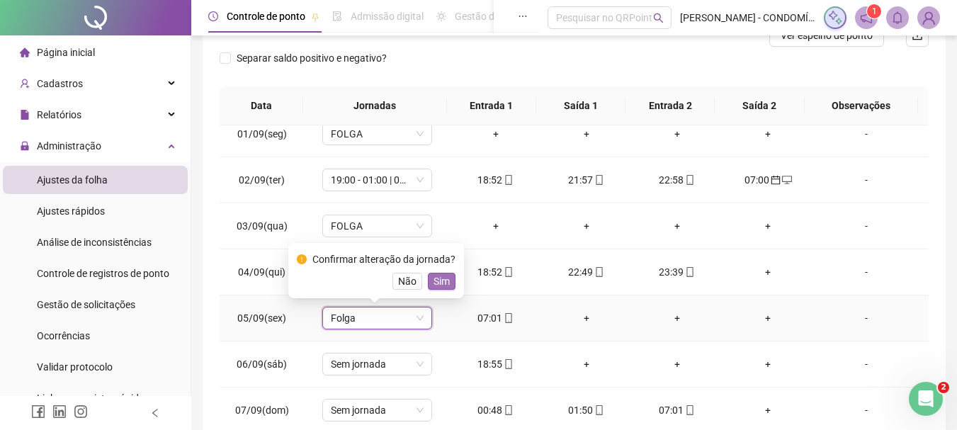
drag, startPoint x: 441, startPoint y: 281, endPoint x: 393, endPoint y: 346, distance: 81.2
click at [441, 283] on span "Sim" at bounding box center [442, 281] width 16 height 16
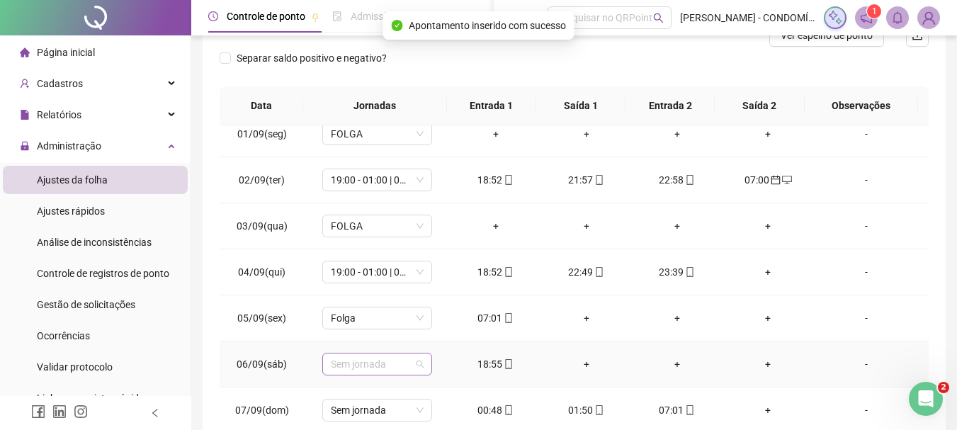
click at [352, 361] on span "Sem jornada" at bounding box center [377, 363] width 93 height 21
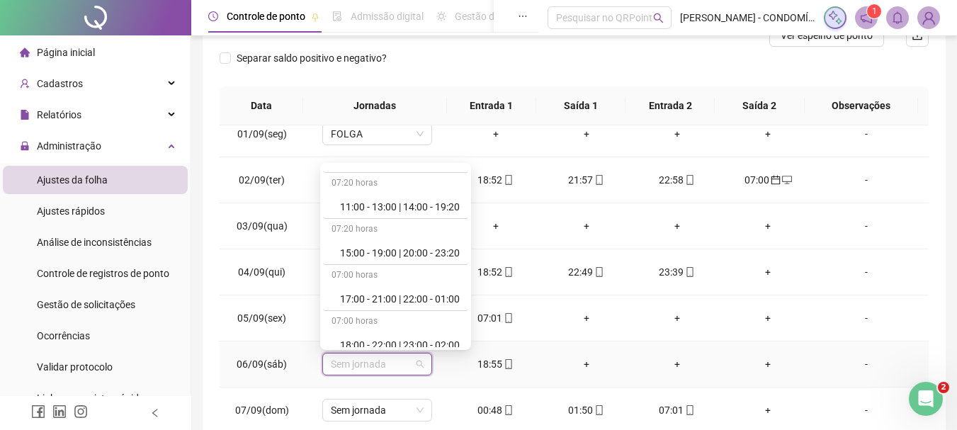
scroll to position [779, 0]
drag, startPoint x: 400, startPoint y: 294, endPoint x: 489, endPoint y: 353, distance: 107.3
click at [401, 295] on div "19:00 - 01:00 | 02:00 - 07:00" at bounding box center [400, 296] width 120 height 16
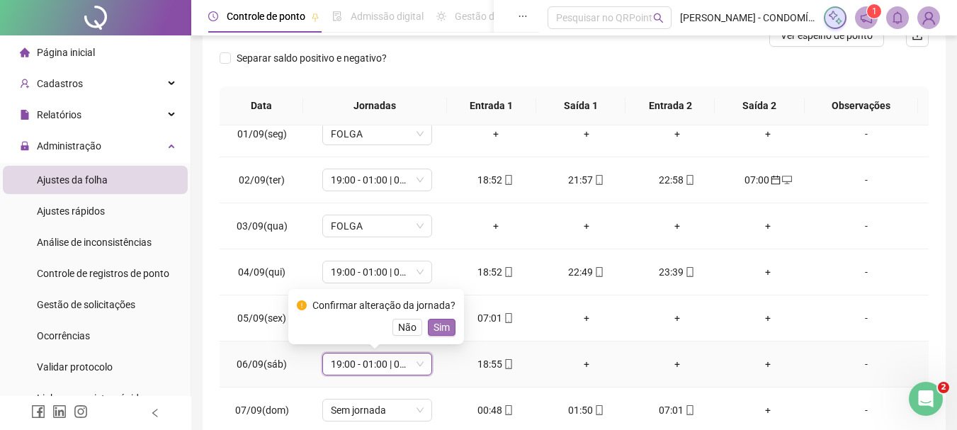
click at [442, 326] on span "Sim" at bounding box center [442, 327] width 16 height 16
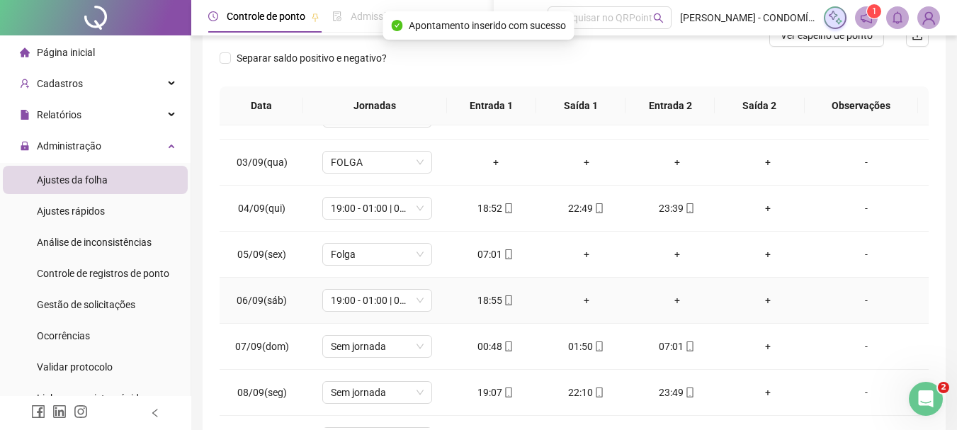
scroll to position [708, 0]
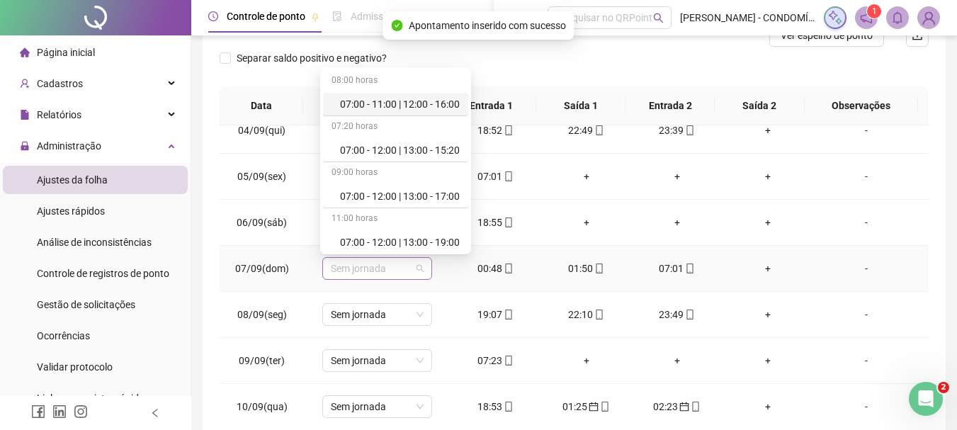
click at [365, 270] on span "Sem jornada" at bounding box center [377, 268] width 93 height 21
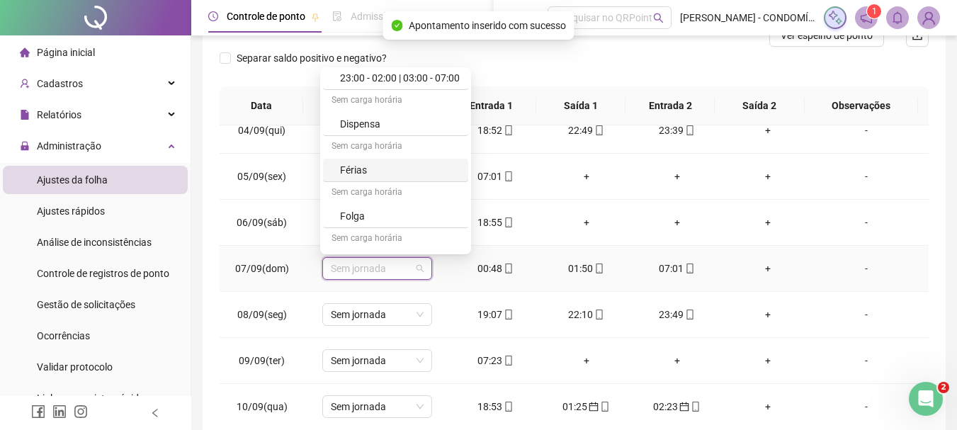
scroll to position [1062, 0]
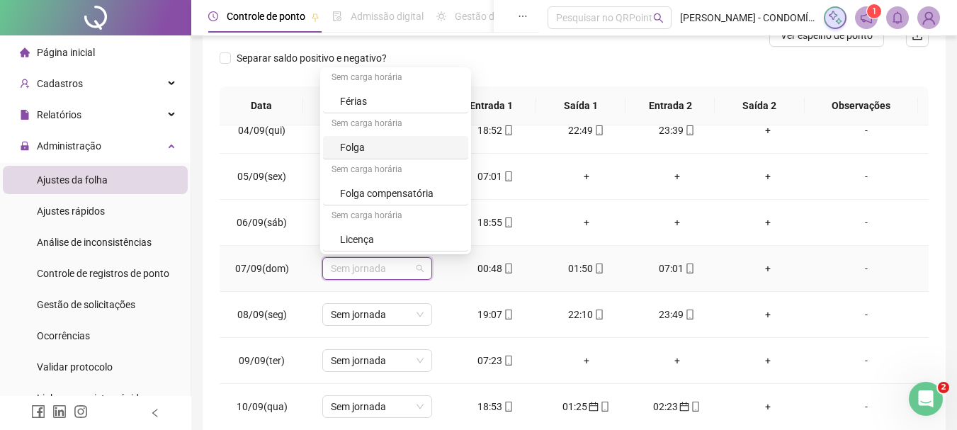
click at [364, 147] on div "Folga" at bounding box center [400, 148] width 120 height 16
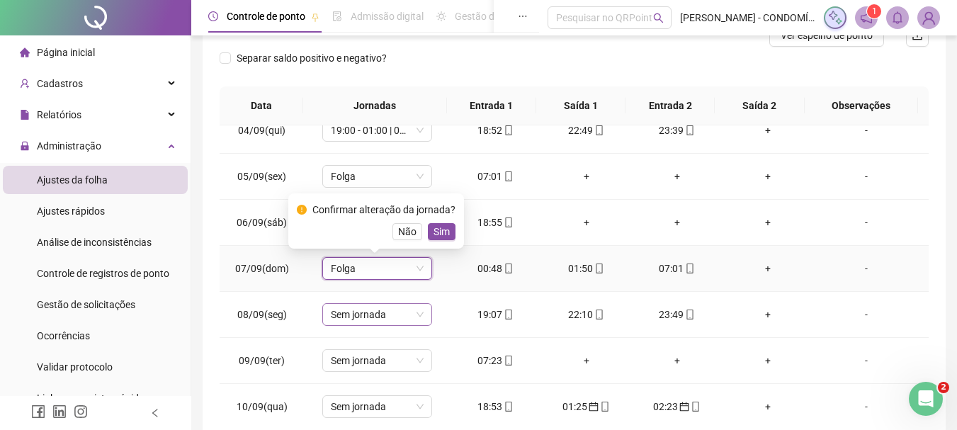
drag, startPoint x: 435, startPoint y: 234, endPoint x: 334, endPoint y: 322, distance: 133.6
click at [435, 237] on span "Sim" at bounding box center [442, 232] width 16 height 16
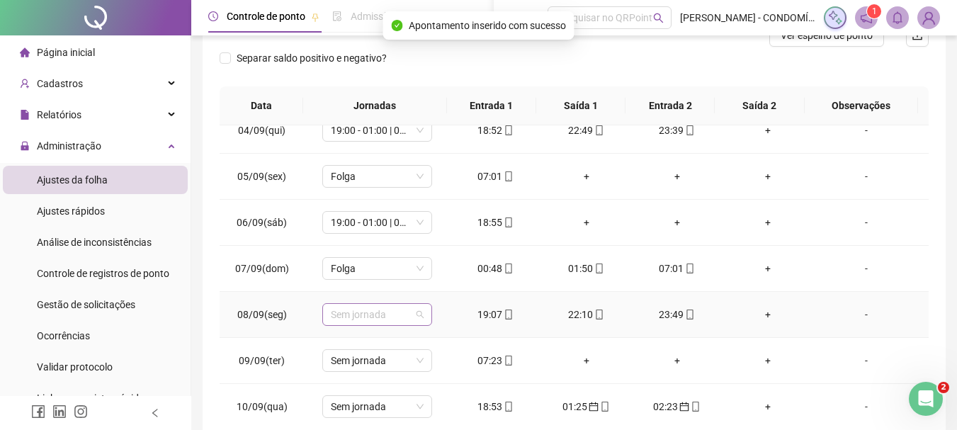
click at [333, 315] on span "Sem jornada" at bounding box center [377, 314] width 93 height 21
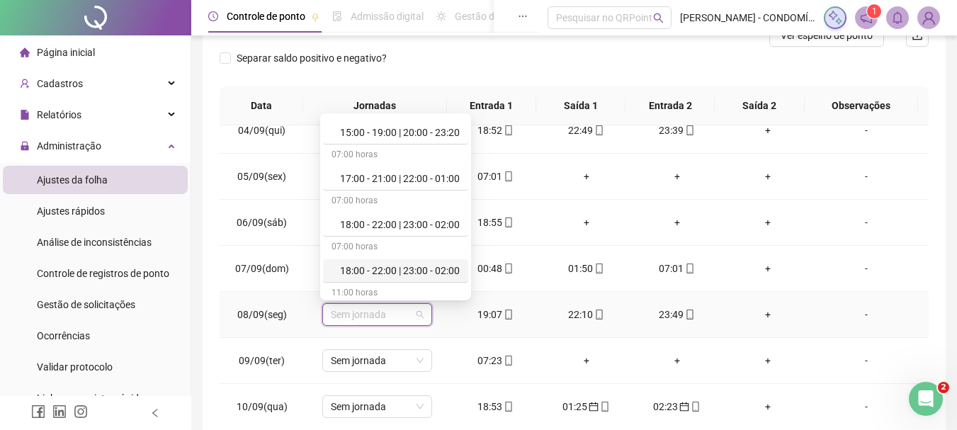
scroll to position [779, 0]
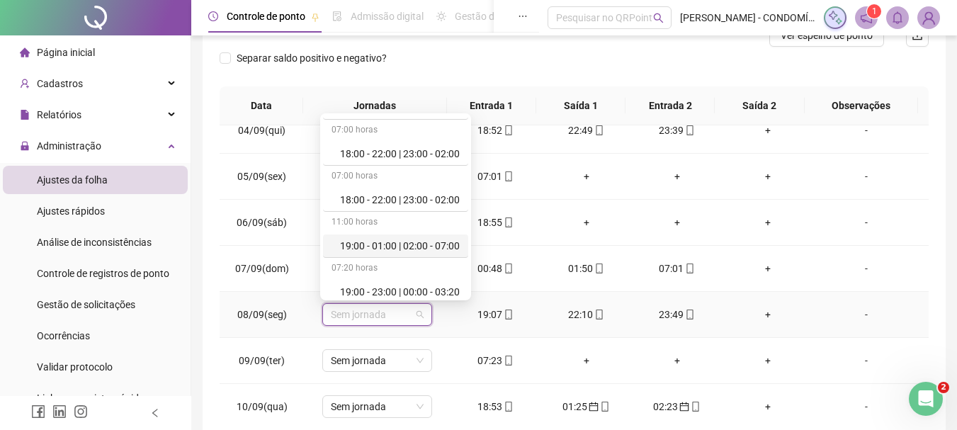
click at [416, 246] on div "19:00 - 01:00 | 02:00 - 07:00" at bounding box center [400, 246] width 120 height 16
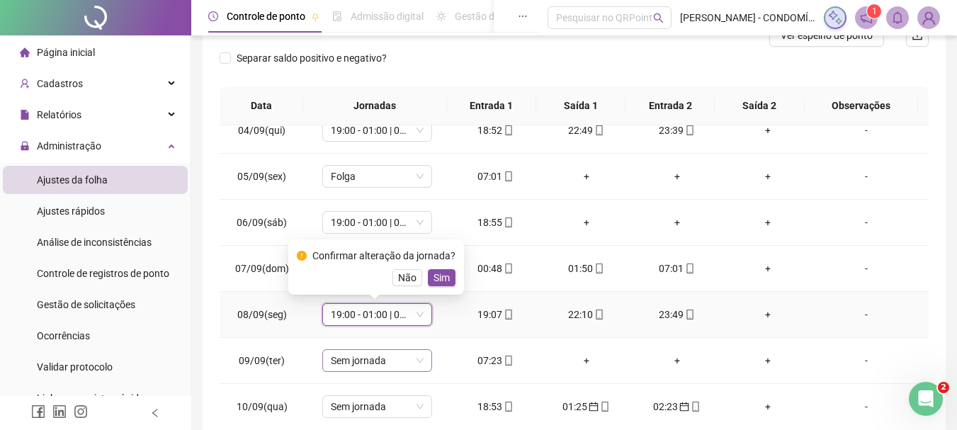
drag, startPoint x: 441, startPoint y: 274, endPoint x: 362, endPoint y: 356, distance: 113.2
click at [441, 276] on span "Sim" at bounding box center [442, 278] width 16 height 16
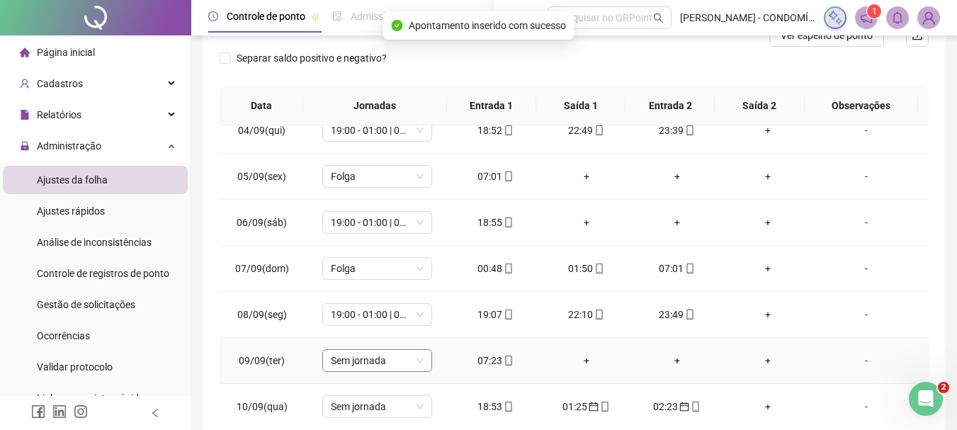
click at [349, 364] on span "Sem jornada" at bounding box center [377, 360] width 93 height 21
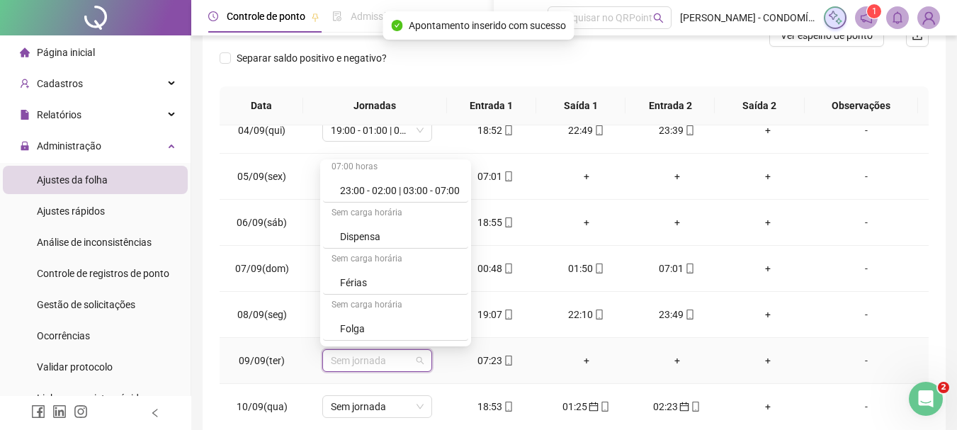
scroll to position [1062, 0]
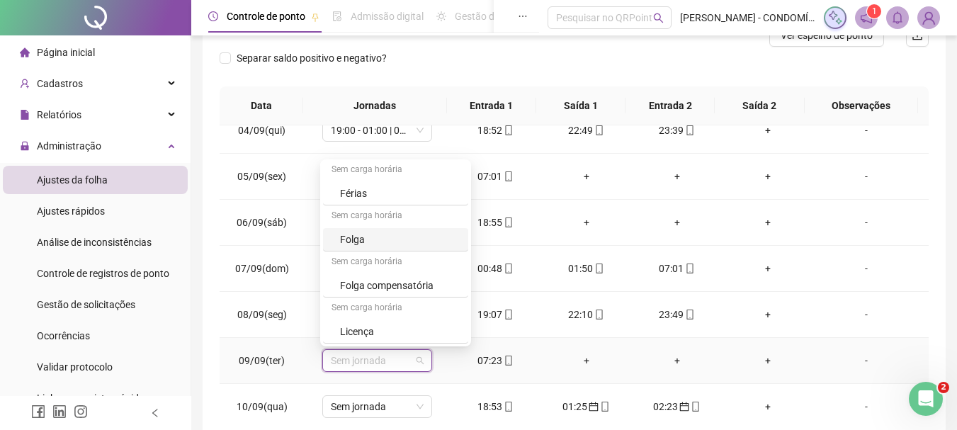
click at [354, 241] on div "Folga" at bounding box center [400, 240] width 120 height 16
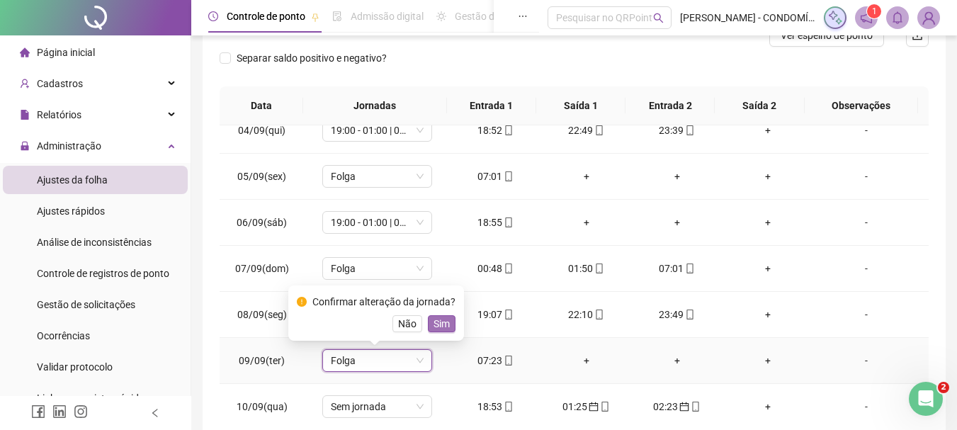
click at [442, 324] on span "Sim" at bounding box center [442, 324] width 16 height 16
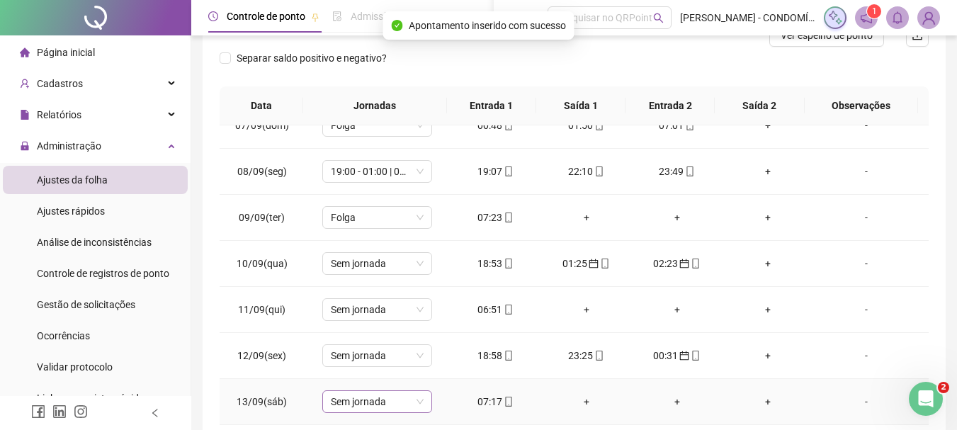
scroll to position [850, 0]
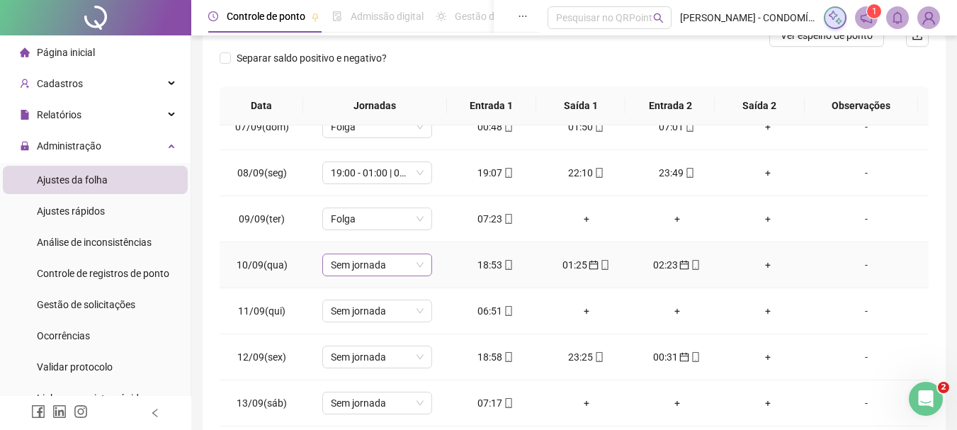
click at [350, 264] on span "Sem jornada" at bounding box center [377, 264] width 93 height 21
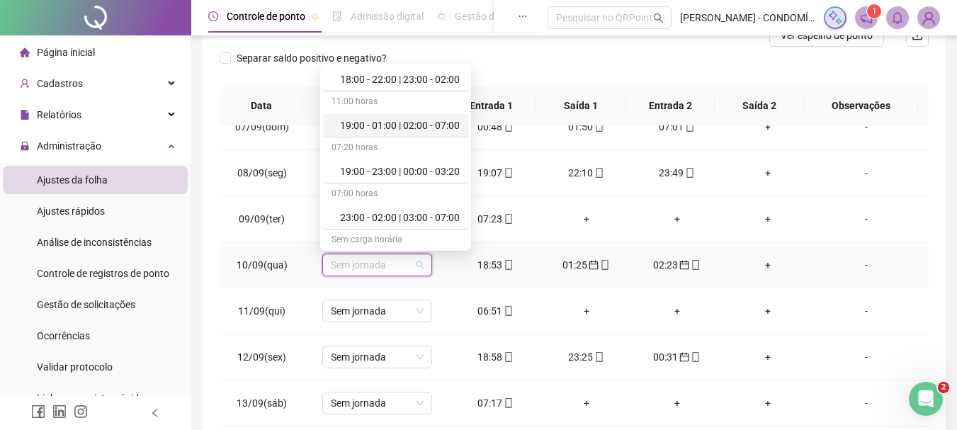
click at [414, 123] on div "19:00 - 01:00 | 02:00 - 07:00" at bounding box center [400, 126] width 120 height 16
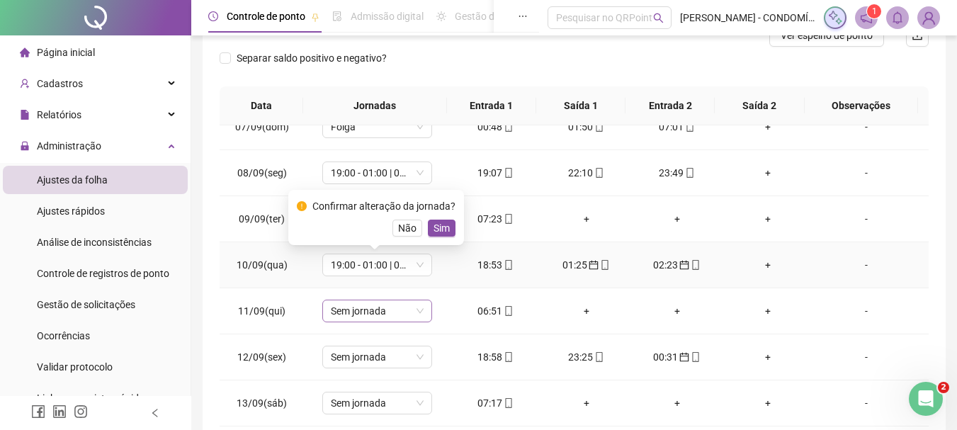
drag, startPoint x: 436, startPoint y: 226, endPoint x: 386, endPoint y: 302, distance: 91.2
click at [434, 228] on span "Sim" at bounding box center [442, 228] width 16 height 16
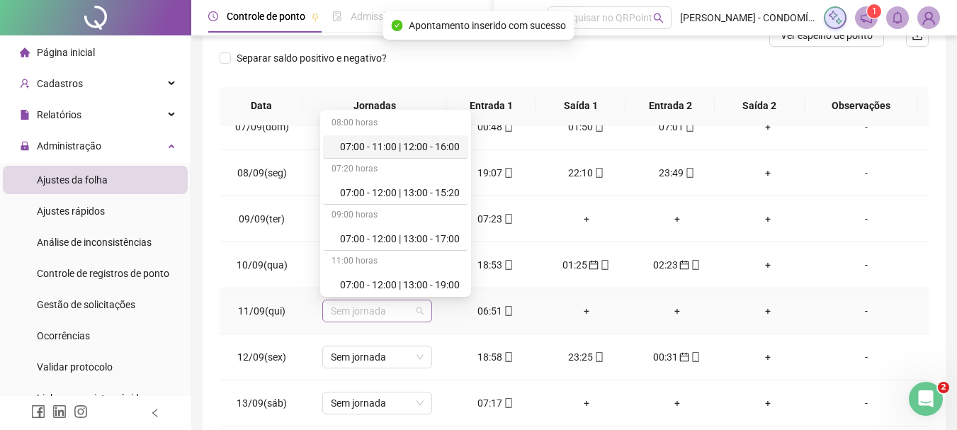
click at [344, 310] on span "Sem jornada" at bounding box center [377, 310] width 93 height 21
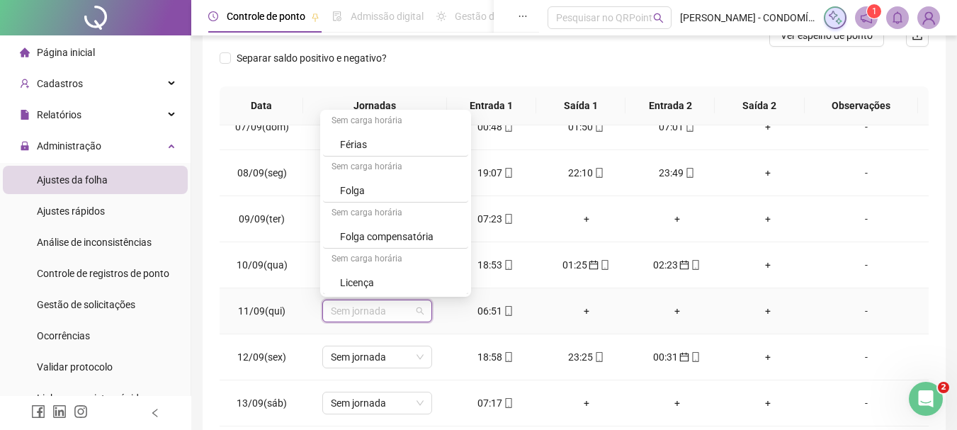
scroll to position [1062, 0]
click at [358, 187] on div "Folga" at bounding box center [400, 190] width 120 height 16
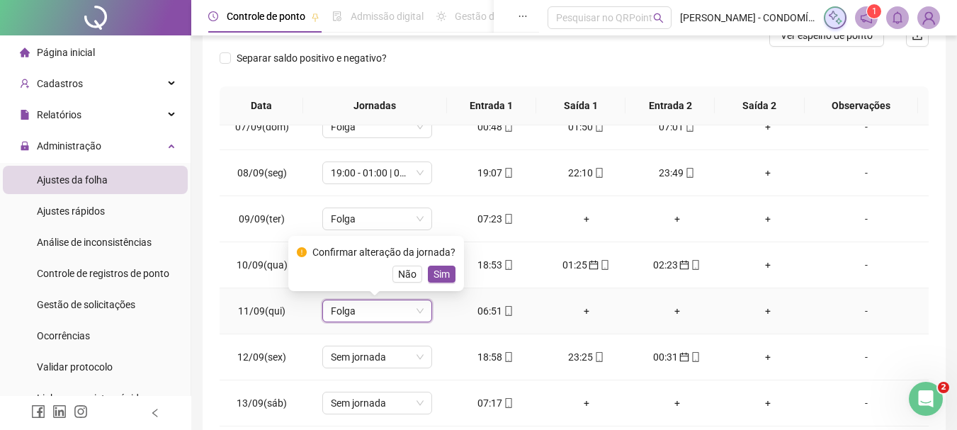
click at [437, 272] on span "Sim" at bounding box center [442, 274] width 16 height 16
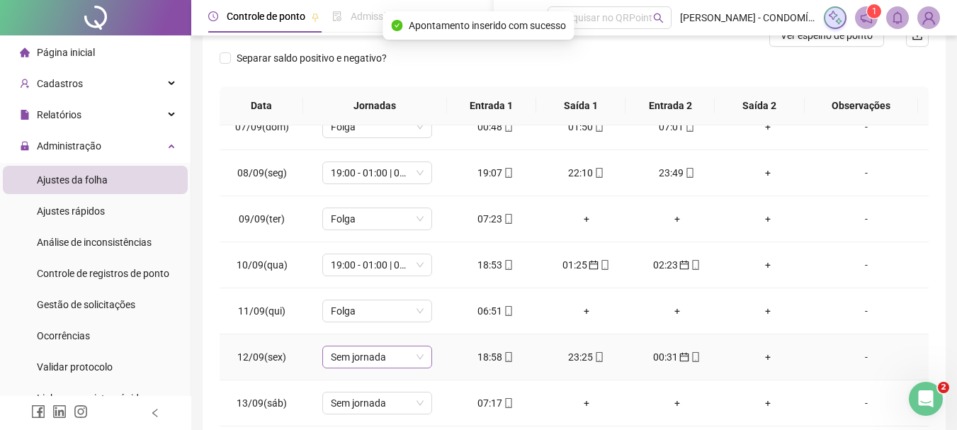
click at [345, 361] on span "Sem jornada" at bounding box center [377, 356] width 93 height 21
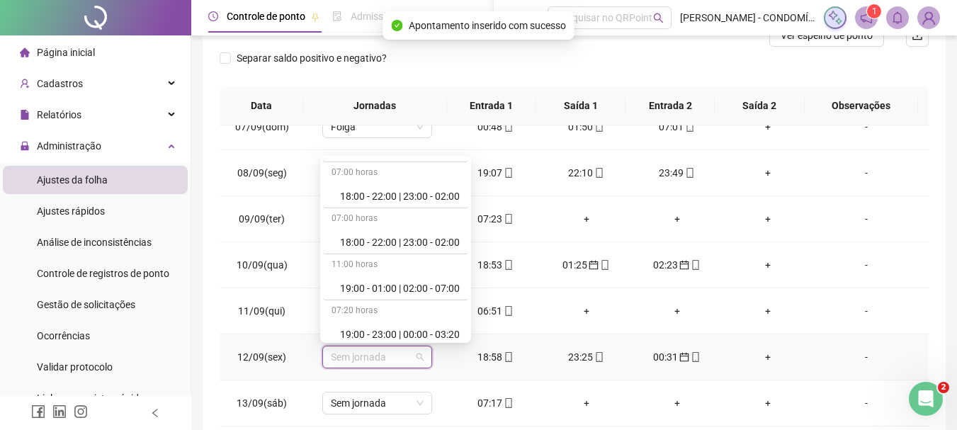
scroll to position [850, 0]
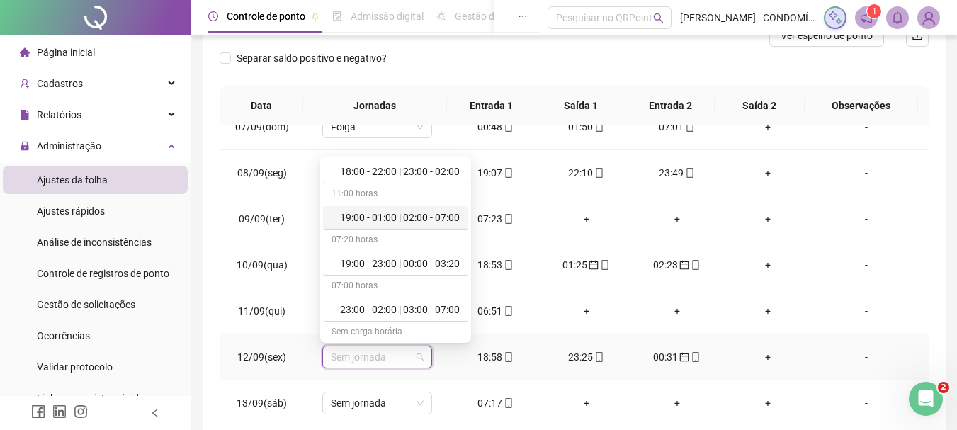
click at [395, 220] on div "19:00 - 01:00 | 02:00 - 07:00" at bounding box center [400, 218] width 120 height 16
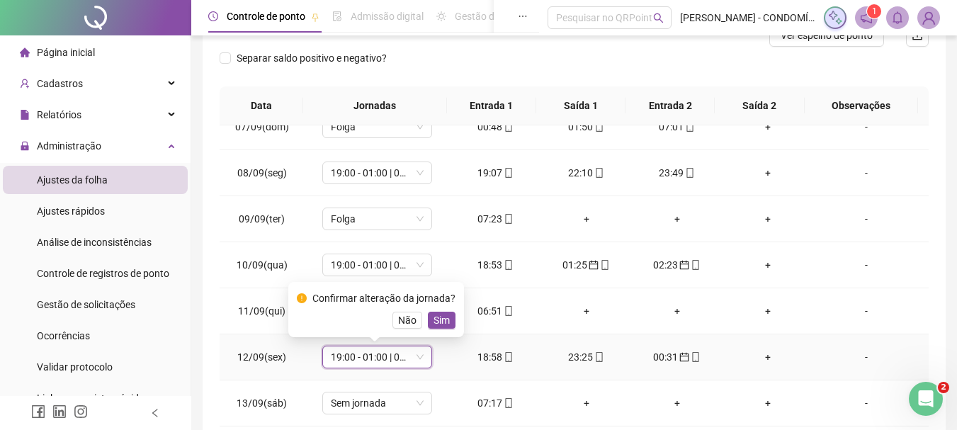
drag, startPoint x: 439, startPoint y: 319, endPoint x: 413, endPoint y: 379, distance: 65.7
click at [439, 322] on span "Sim" at bounding box center [442, 320] width 16 height 16
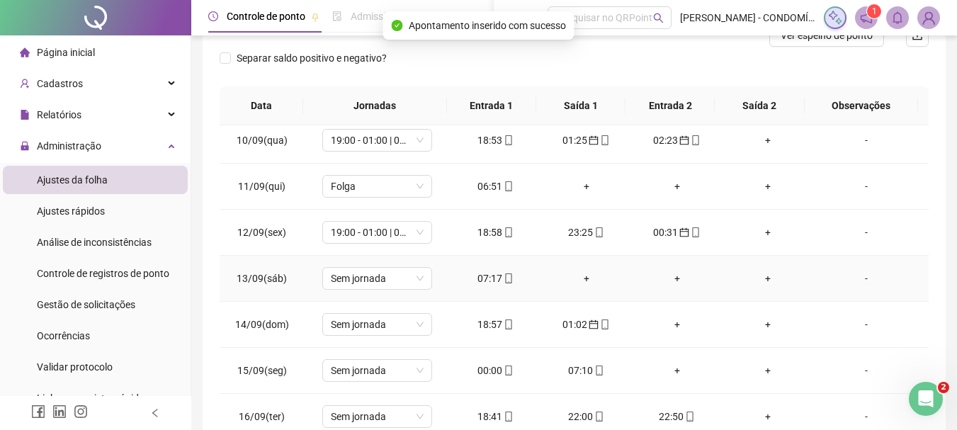
scroll to position [992, 0]
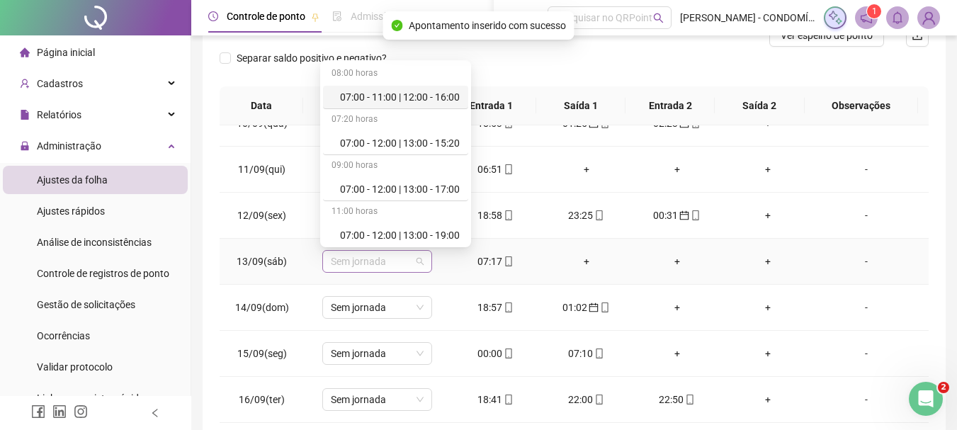
click at [348, 261] on span "Sem jornada" at bounding box center [377, 261] width 93 height 21
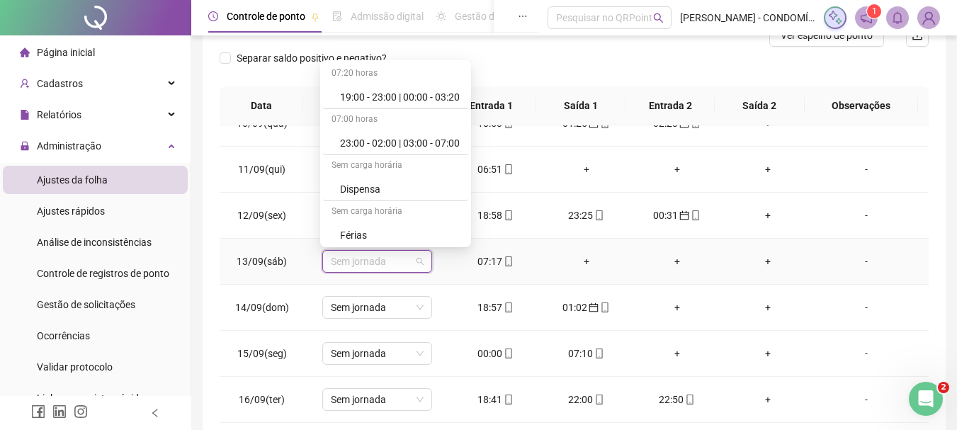
scroll to position [1062, 0]
click at [361, 140] on div "Folga" at bounding box center [400, 140] width 120 height 16
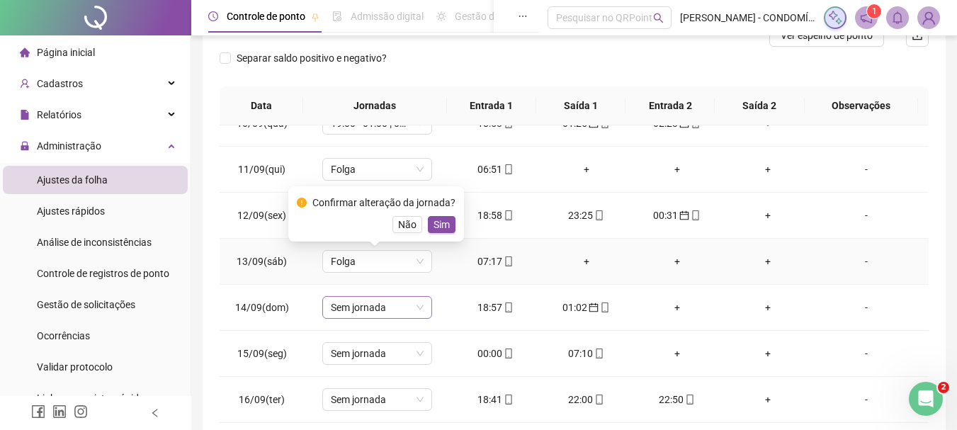
drag, startPoint x: 437, startPoint y: 224, endPoint x: 365, endPoint y: 301, distance: 105.7
click at [435, 230] on span "Sim" at bounding box center [442, 225] width 16 height 16
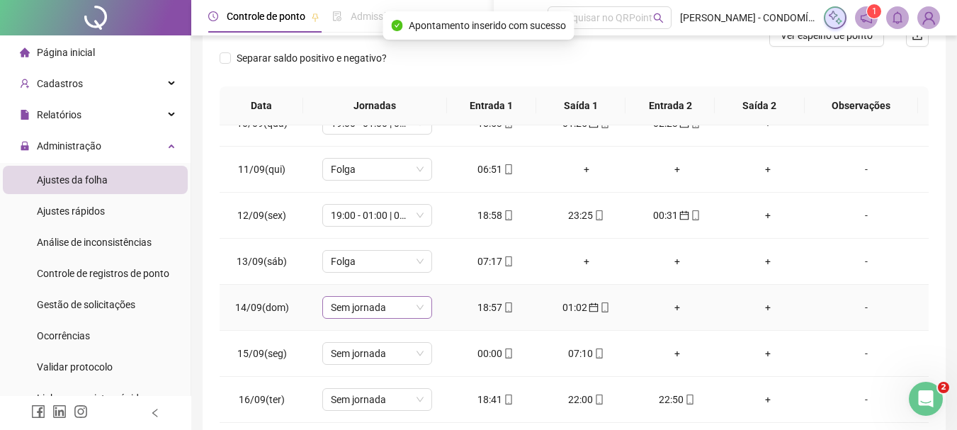
click at [352, 310] on span "Sem jornada" at bounding box center [377, 307] width 93 height 21
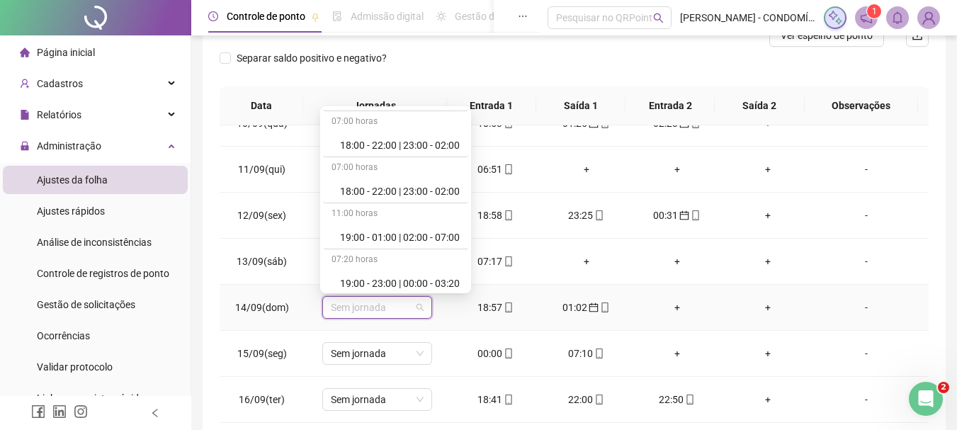
scroll to position [779, 0]
click at [385, 237] on div "19:00 - 01:00 | 02:00 - 07:00" at bounding box center [400, 239] width 120 height 16
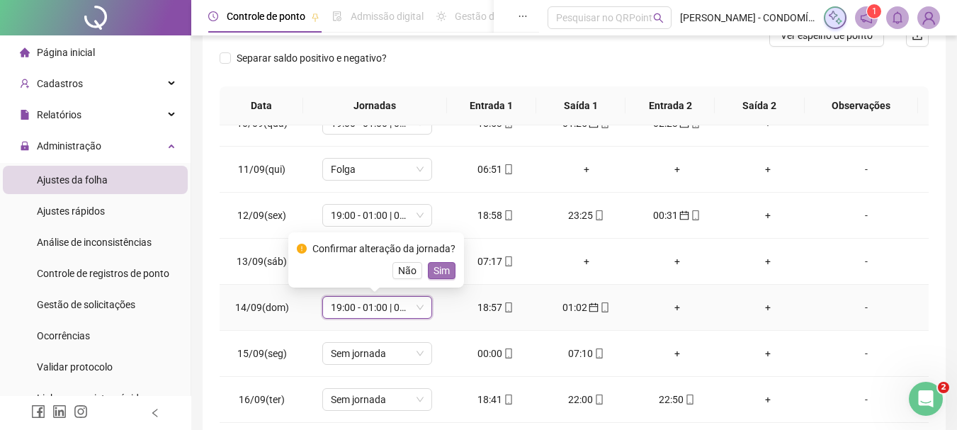
click at [438, 271] on span "Sim" at bounding box center [442, 271] width 16 height 16
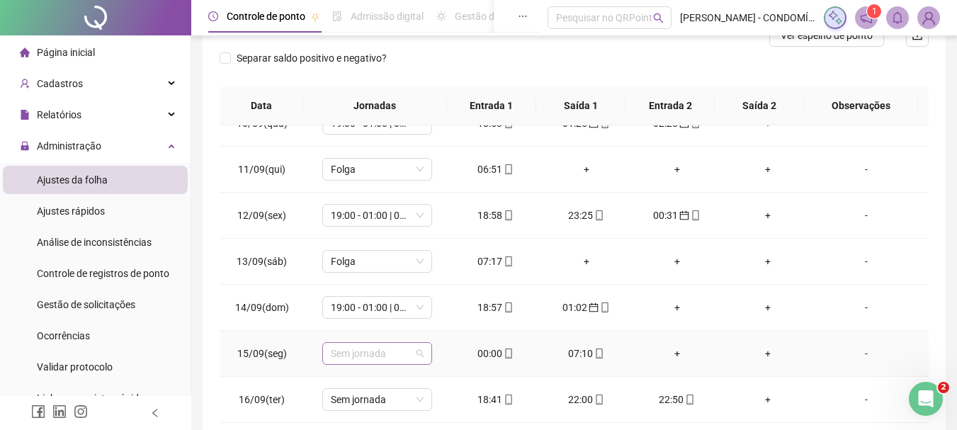
click at [343, 347] on span "Sem jornada" at bounding box center [377, 353] width 93 height 21
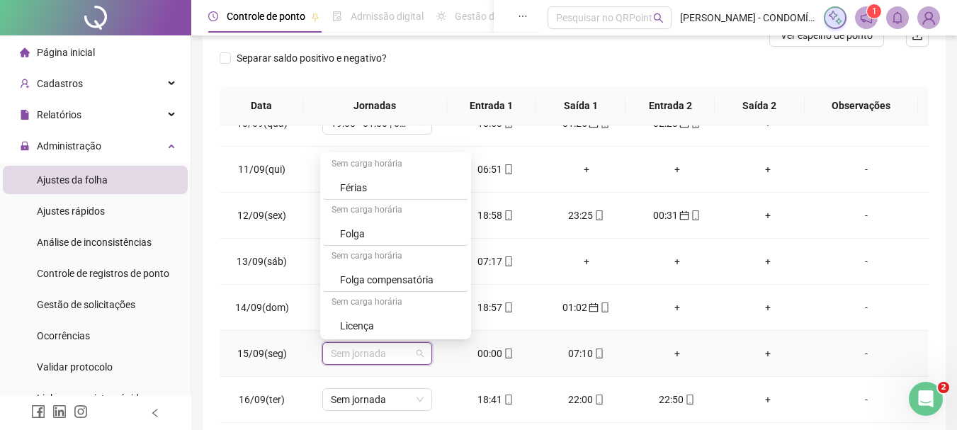
scroll to position [1062, 0]
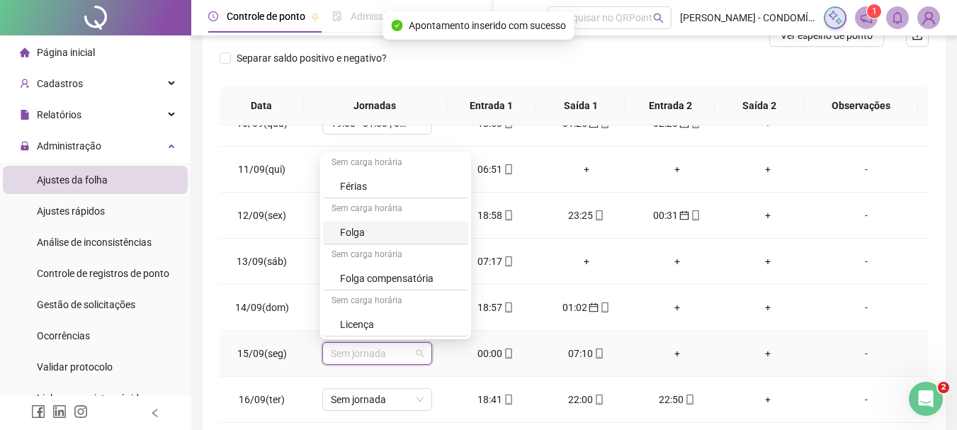
click at [346, 233] on div "Folga" at bounding box center [400, 233] width 120 height 16
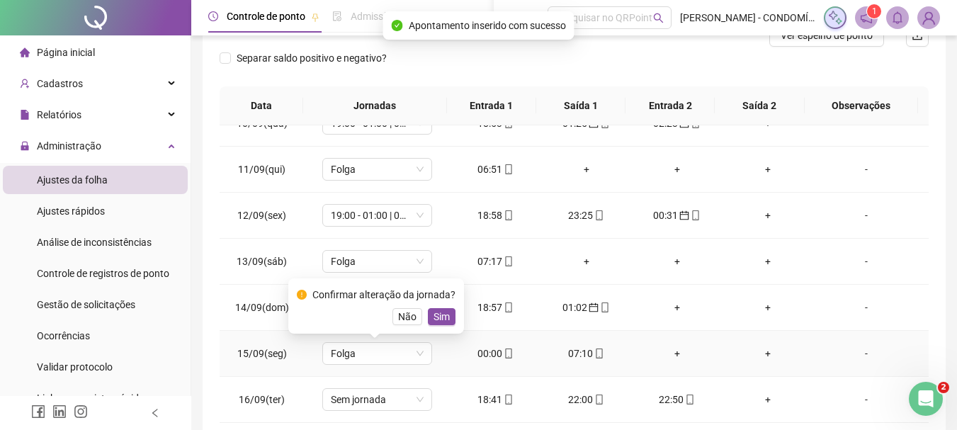
click at [439, 317] on span "Sim" at bounding box center [442, 317] width 16 height 16
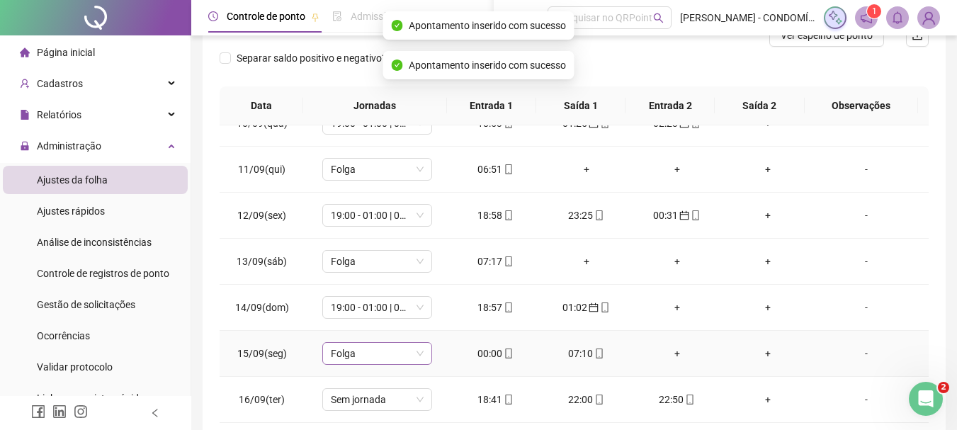
scroll to position [1033, 0]
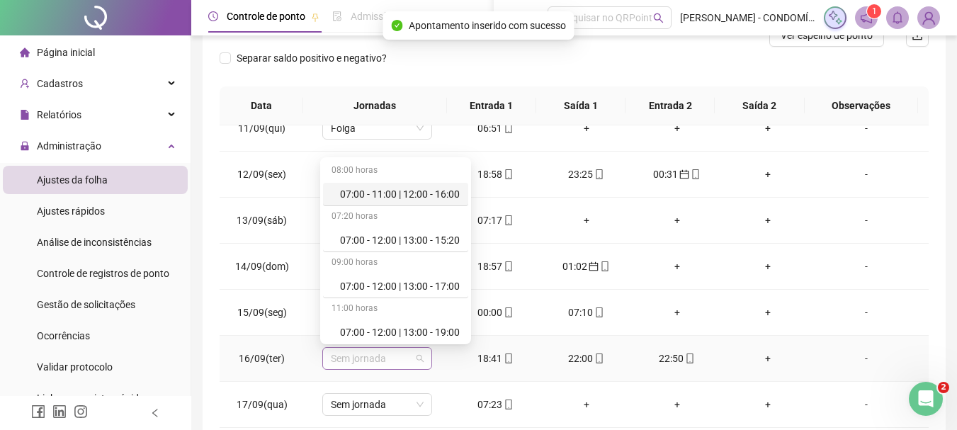
click at [351, 363] on span "Sem jornada" at bounding box center [377, 358] width 93 height 21
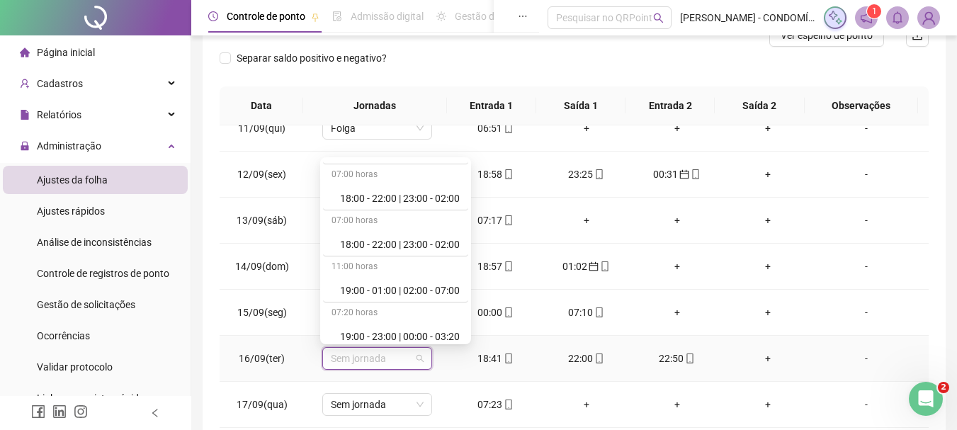
scroll to position [779, 0]
click at [387, 289] on div "19:00 - 01:00 | 02:00 - 07:00" at bounding box center [400, 290] width 120 height 16
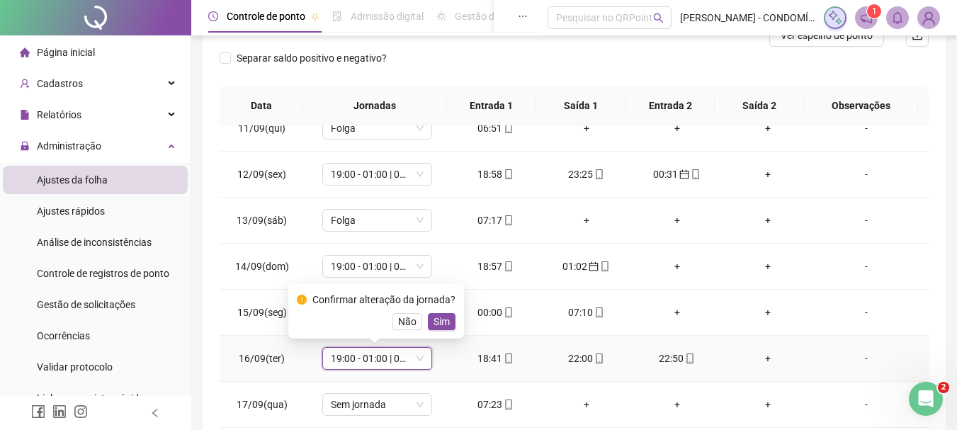
drag, startPoint x: 446, startPoint y: 319, endPoint x: 401, endPoint y: 372, distance: 68.8
click at [446, 322] on span "Sim" at bounding box center [442, 322] width 16 height 16
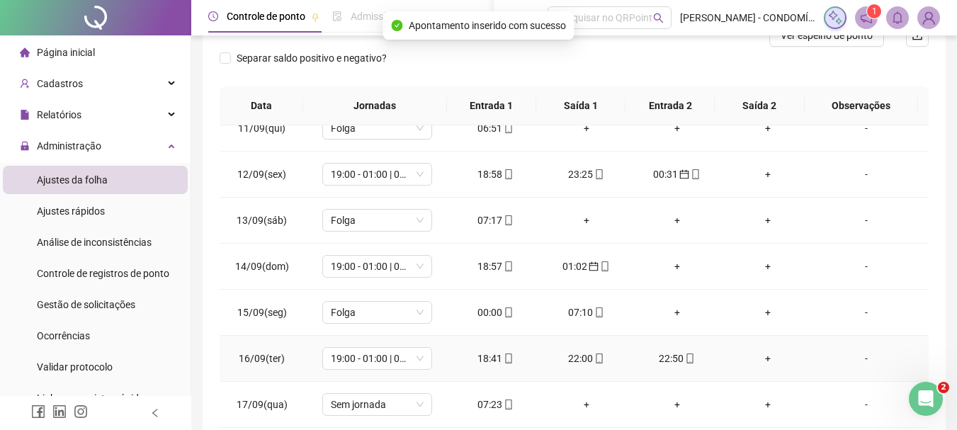
scroll to position [312, 0]
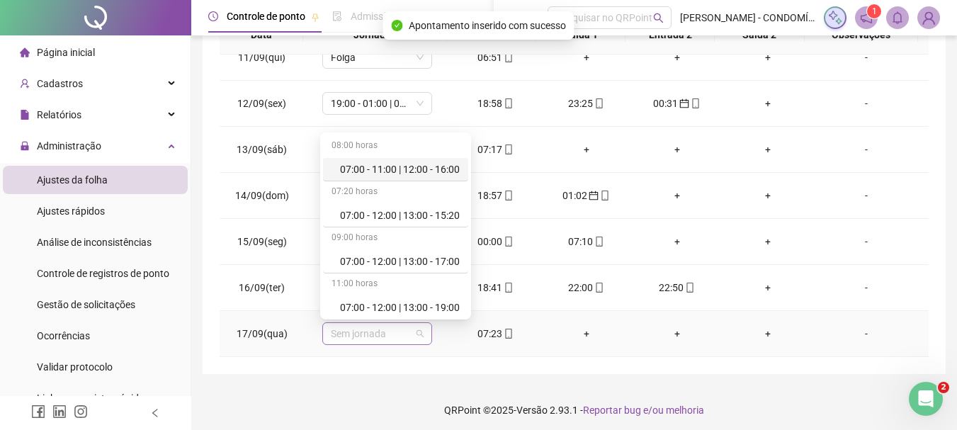
click at [355, 336] on span "Sem jornada" at bounding box center [377, 333] width 93 height 21
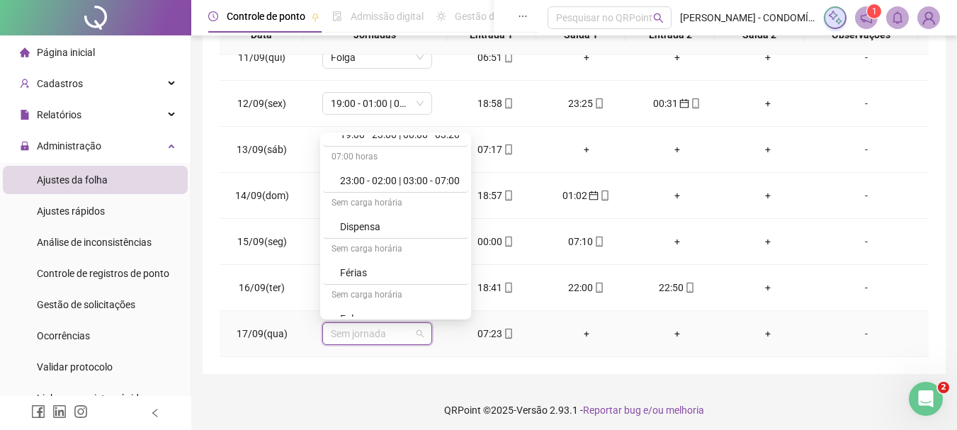
scroll to position [1062, 0]
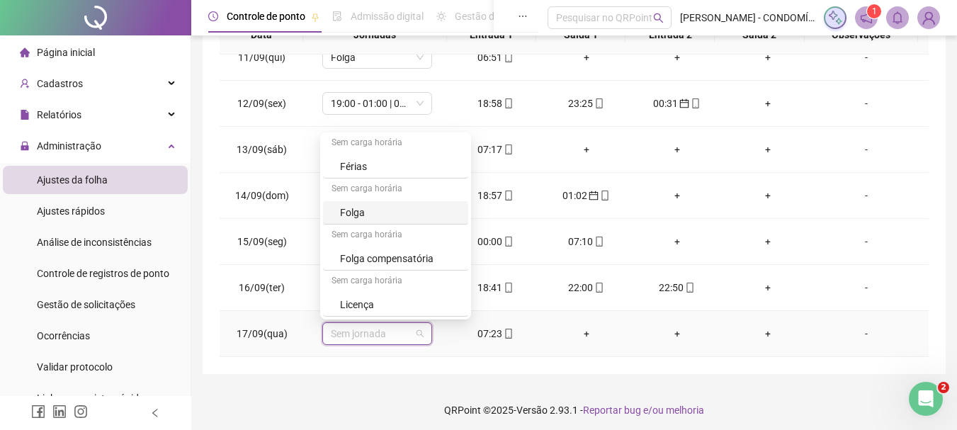
click at [358, 213] on div "Folga" at bounding box center [400, 213] width 120 height 16
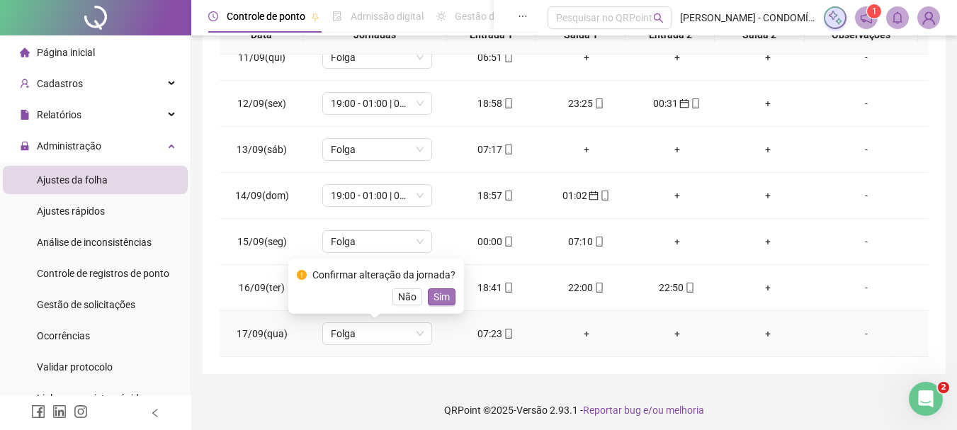
click at [443, 301] on span "Sim" at bounding box center [442, 297] width 16 height 16
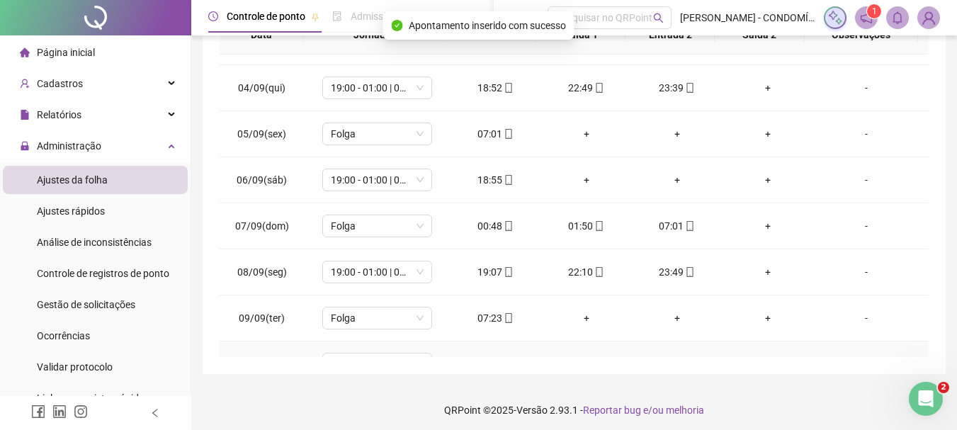
scroll to position [608, 0]
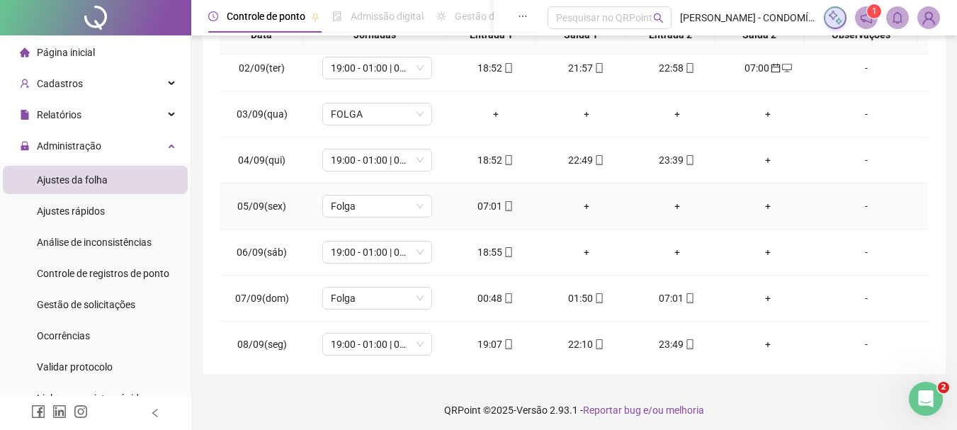
click at [485, 209] on div "07:01" at bounding box center [496, 206] width 68 height 16
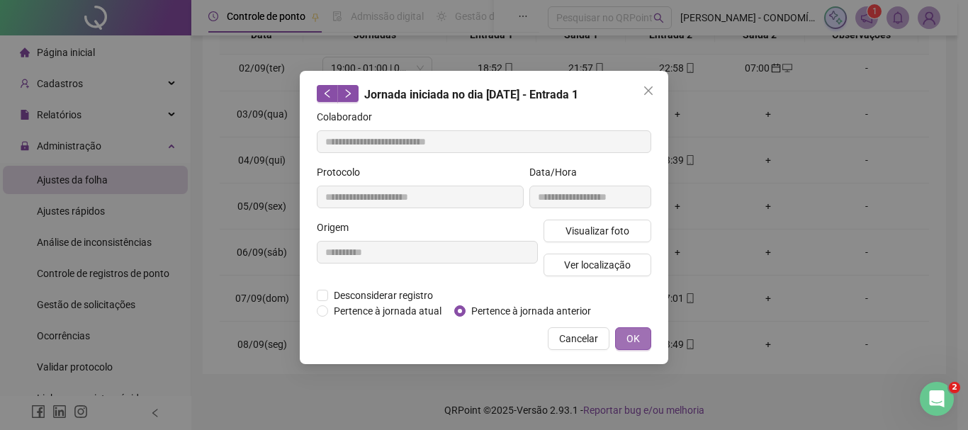
click at [639, 334] on span "OK" at bounding box center [632, 339] width 13 height 16
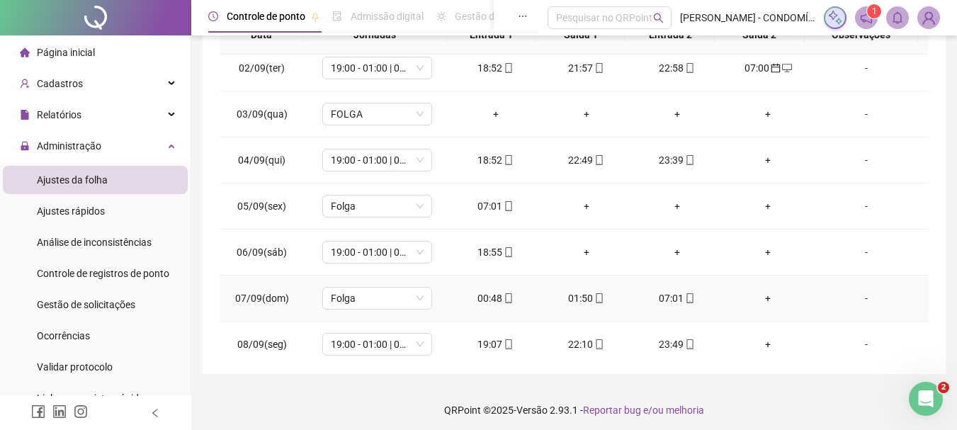
click at [483, 302] on div "00:48" at bounding box center [496, 298] width 68 height 16
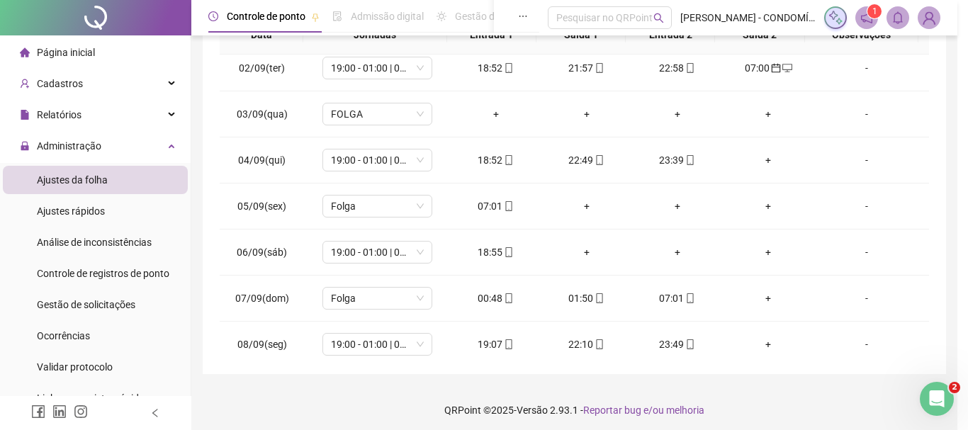
type input "**********"
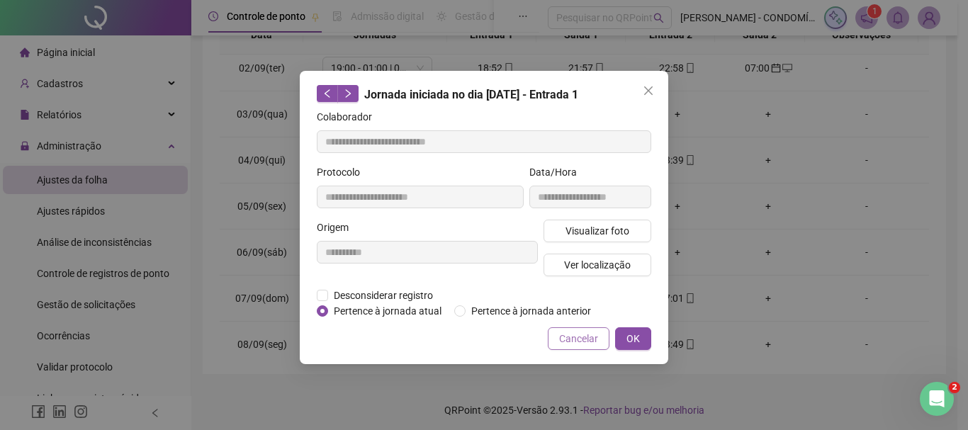
click at [467, 319] on div "**********" at bounding box center [484, 217] width 368 height 293
click at [633, 329] on button "OK" at bounding box center [633, 338] width 36 height 23
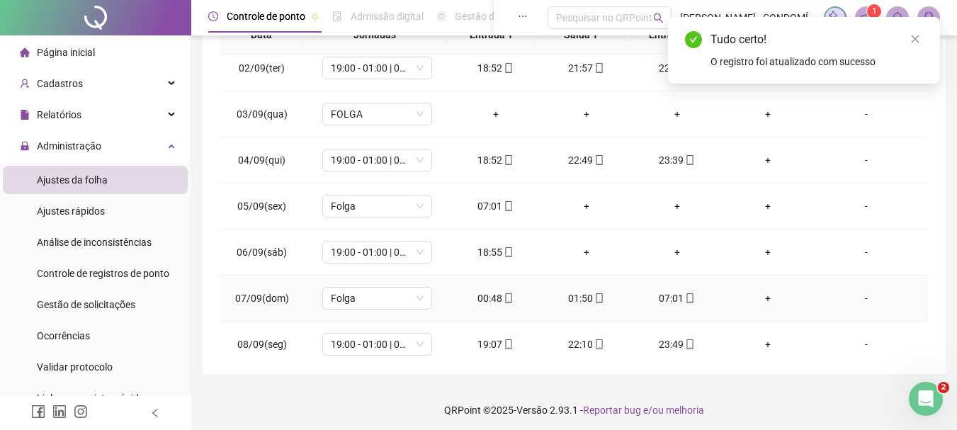
click at [575, 297] on div "01:50" at bounding box center [587, 298] width 68 height 16
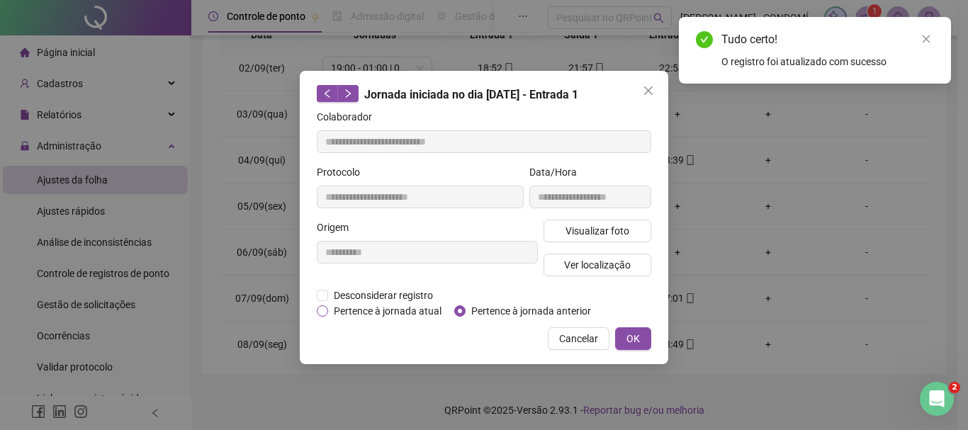
type input "**********"
click at [628, 337] on span "OK" at bounding box center [632, 339] width 13 height 16
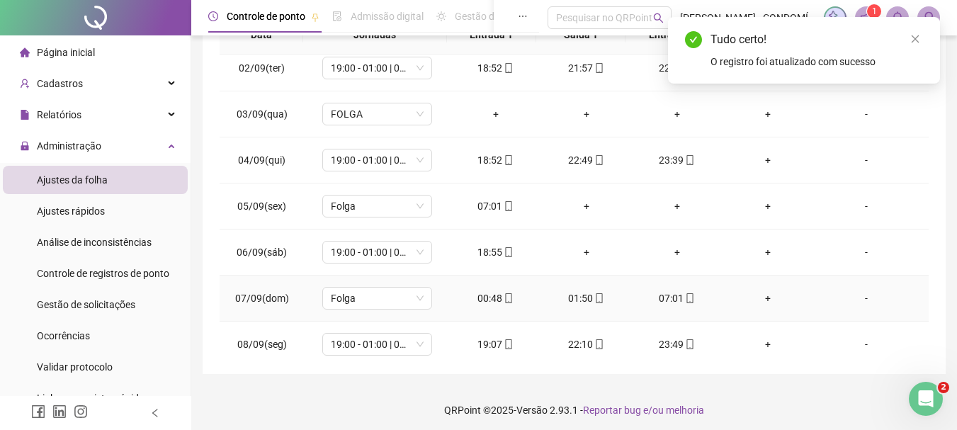
drag, startPoint x: 662, startPoint y: 300, endPoint x: 538, endPoint y: 338, distance: 130.2
click at [662, 301] on div "07:01" at bounding box center [677, 298] width 68 height 16
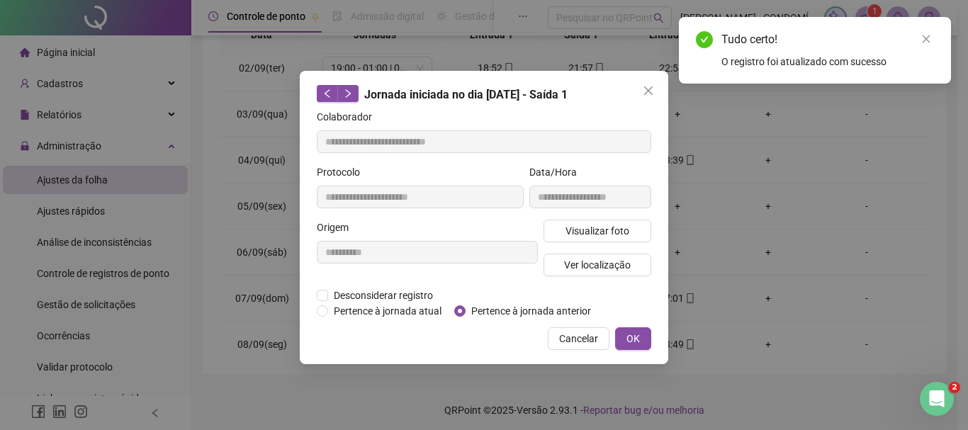
type input "**********"
click at [632, 340] on span "OK" at bounding box center [632, 339] width 13 height 16
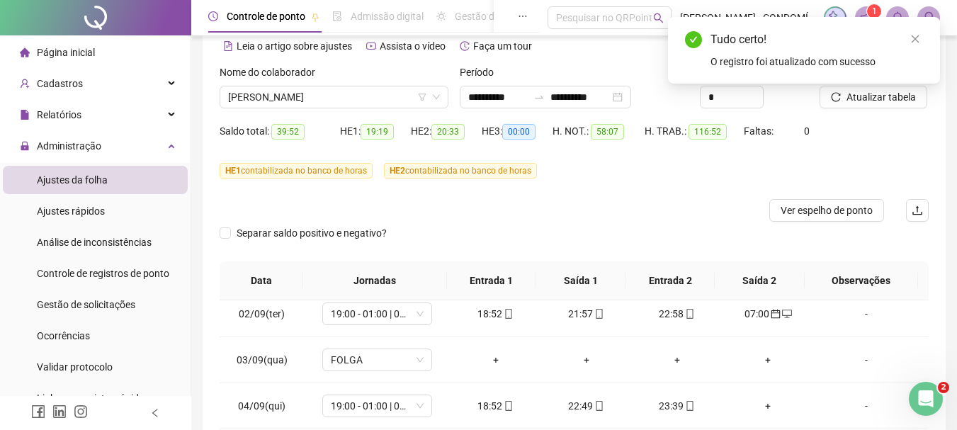
scroll to position [49, 0]
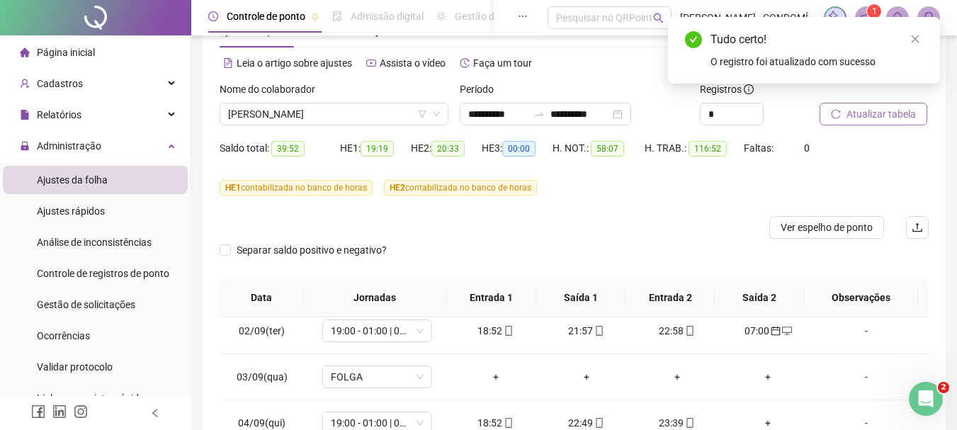
click at [858, 109] on span "Atualizar tabela" at bounding box center [881, 114] width 69 height 16
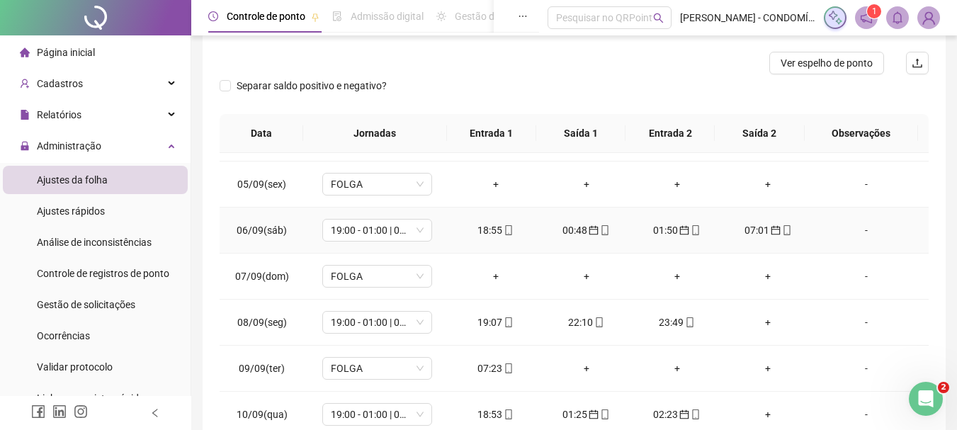
scroll to position [749, 0]
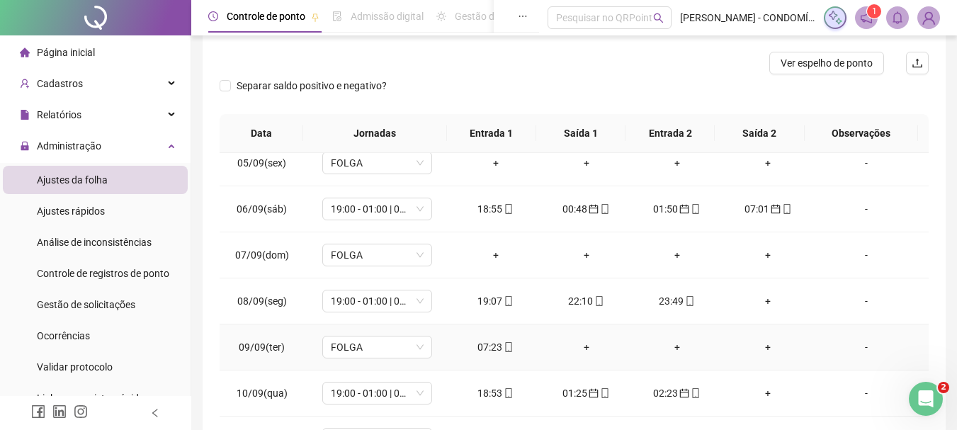
click at [484, 346] on div "07:23" at bounding box center [496, 347] width 68 height 16
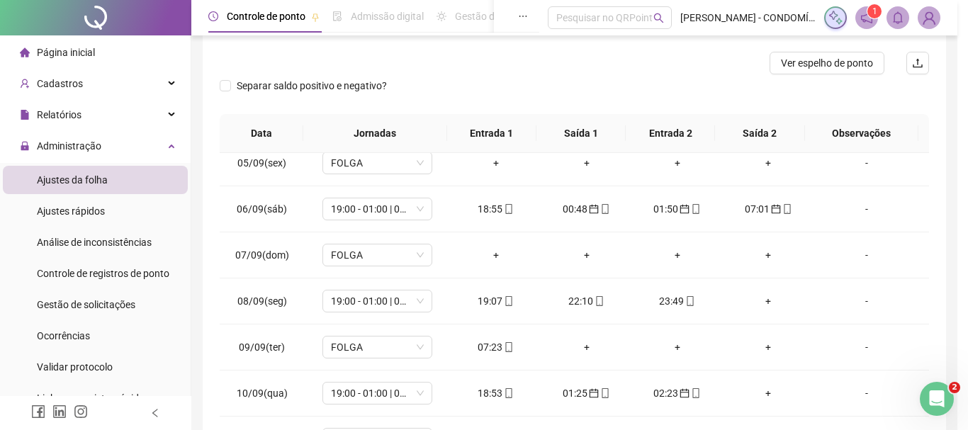
type input "**********"
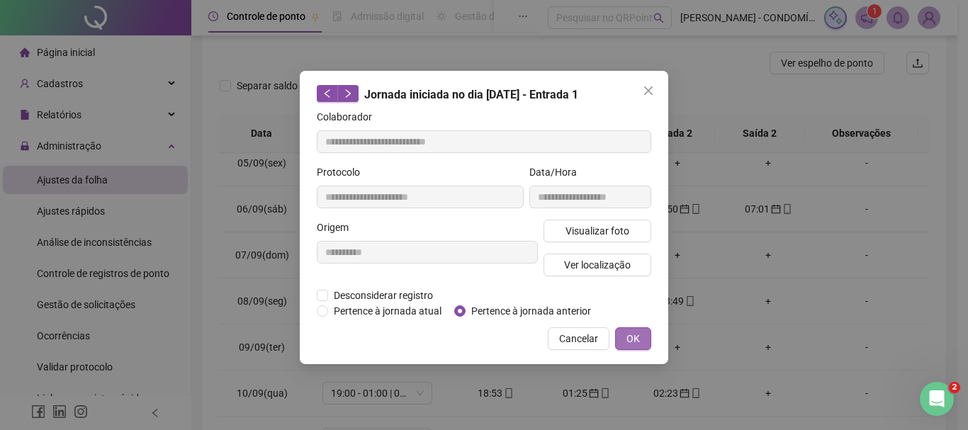
click at [624, 337] on button "OK" at bounding box center [633, 338] width 36 height 23
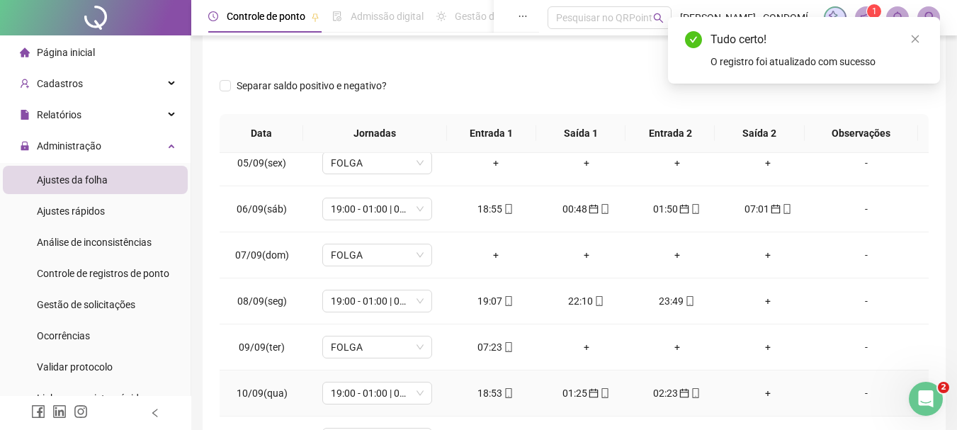
scroll to position [820, 0]
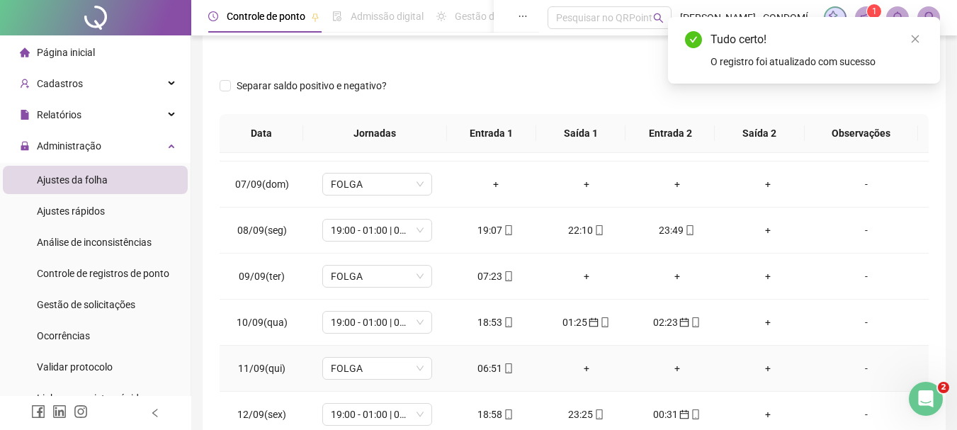
click at [494, 370] on div "06:51" at bounding box center [496, 369] width 68 height 16
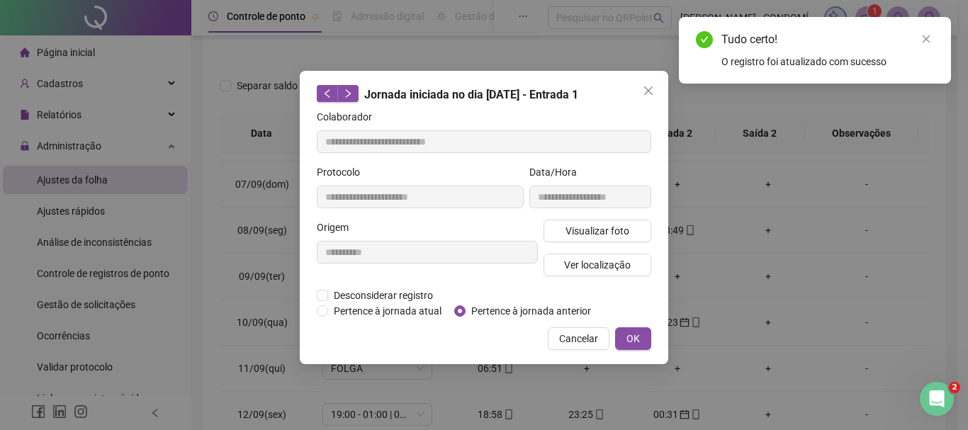
type input "**********"
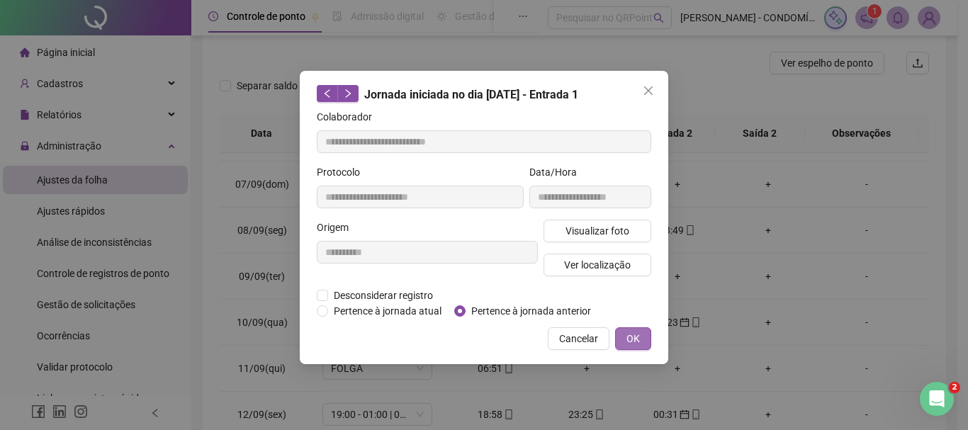
drag, startPoint x: 638, startPoint y: 340, endPoint x: 672, endPoint y: 319, distance: 40.1
click at [636, 340] on span "OK" at bounding box center [632, 339] width 13 height 16
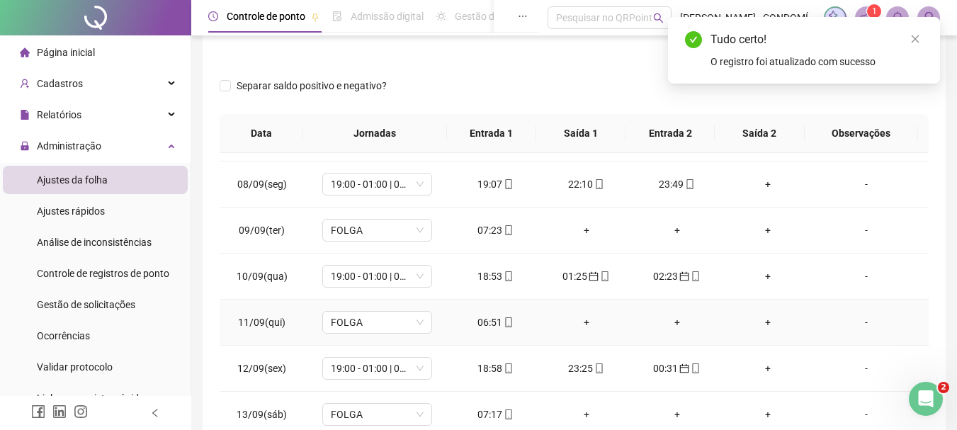
scroll to position [962, 0]
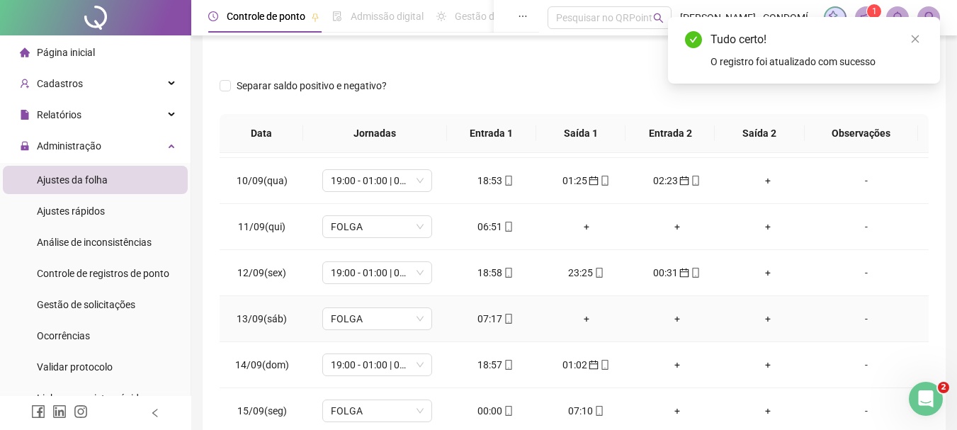
click at [480, 321] on div "07:17" at bounding box center [496, 319] width 68 height 16
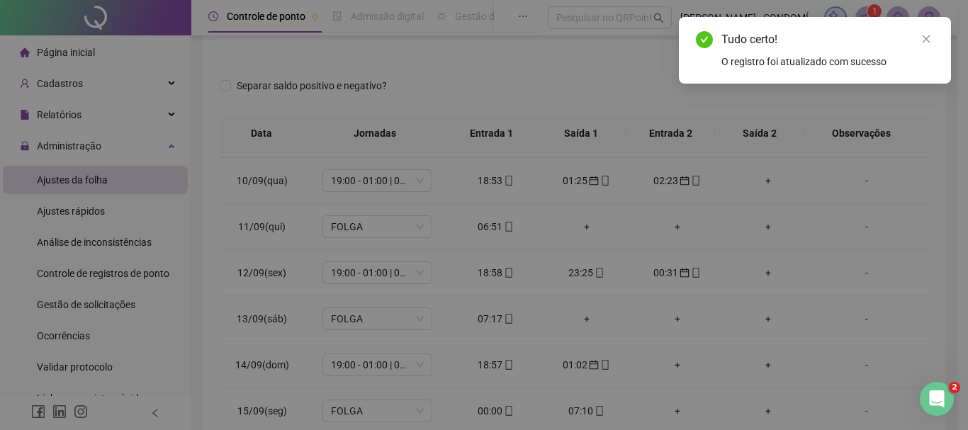
type input "**********"
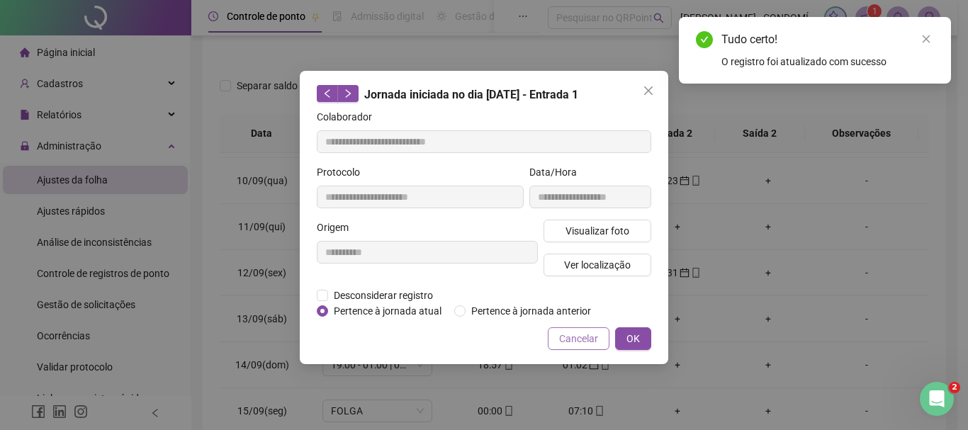
click at [476, 322] on div "**********" at bounding box center [484, 217] width 368 height 293
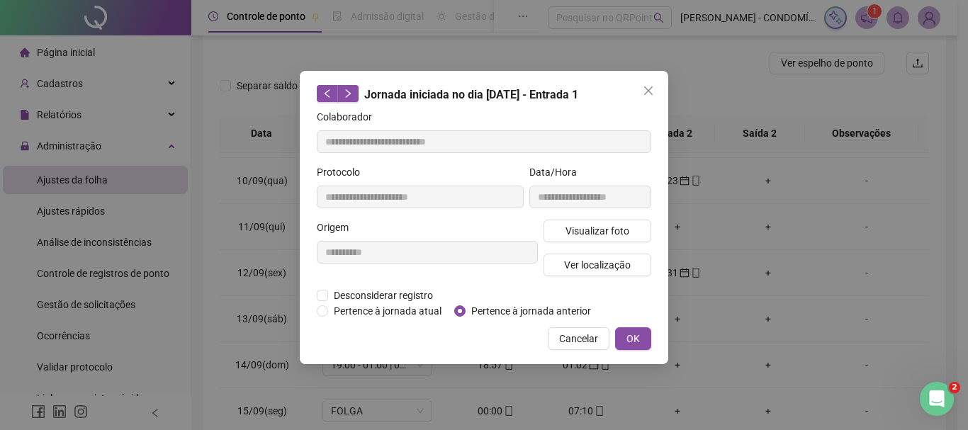
drag, startPoint x: 630, startPoint y: 336, endPoint x: 728, endPoint y: 334, distance: 97.8
click at [632, 336] on span "OK" at bounding box center [632, 339] width 13 height 16
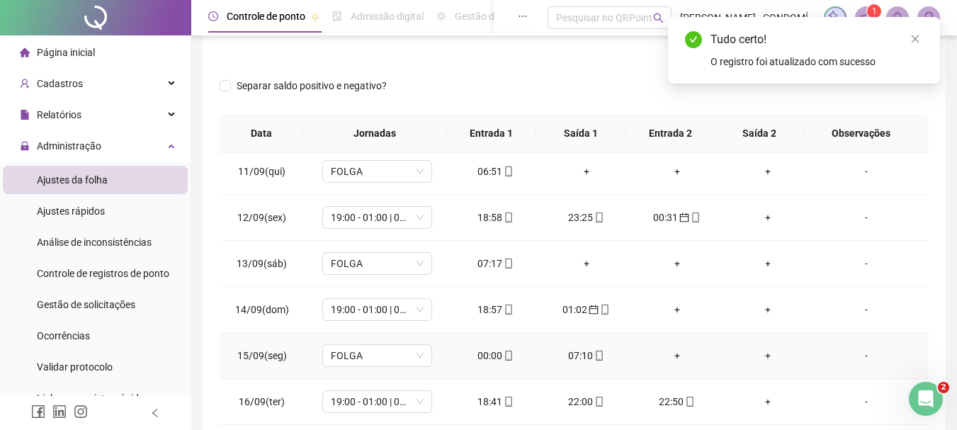
scroll to position [1033, 0]
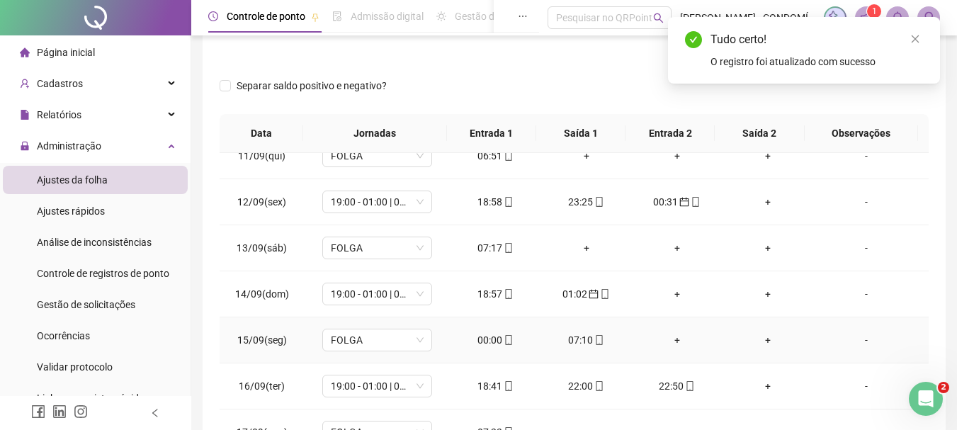
click at [482, 339] on div "00:00" at bounding box center [496, 340] width 68 height 16
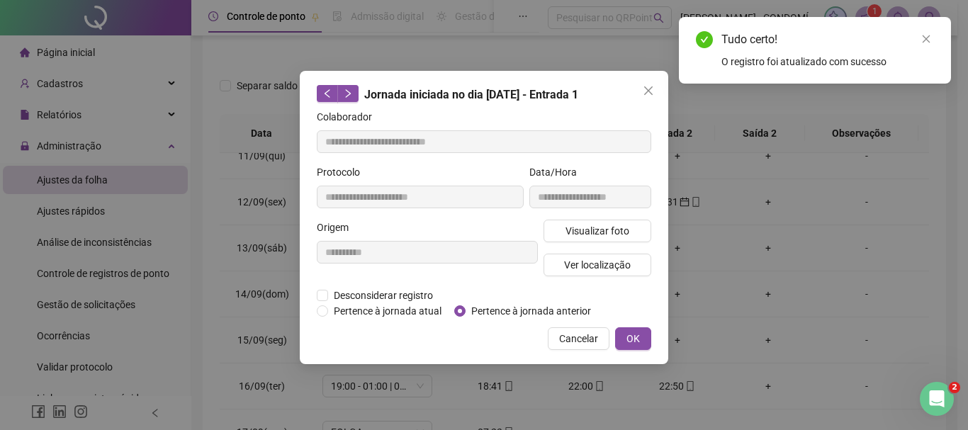
type input "**********"
click at [636, 339] on span "OK" at bounding box center [632, 339] width 13 height 16
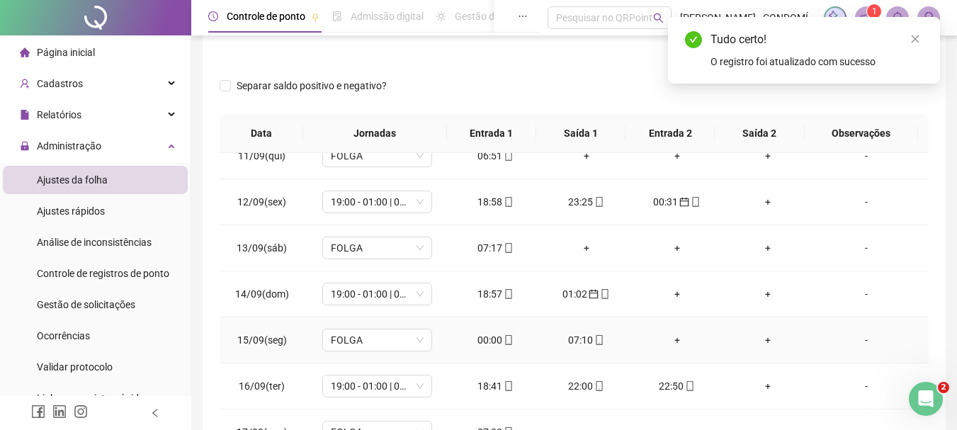
click at [576, 341] on div "07:10" at bounding box center [587, 340] width 68 height 16
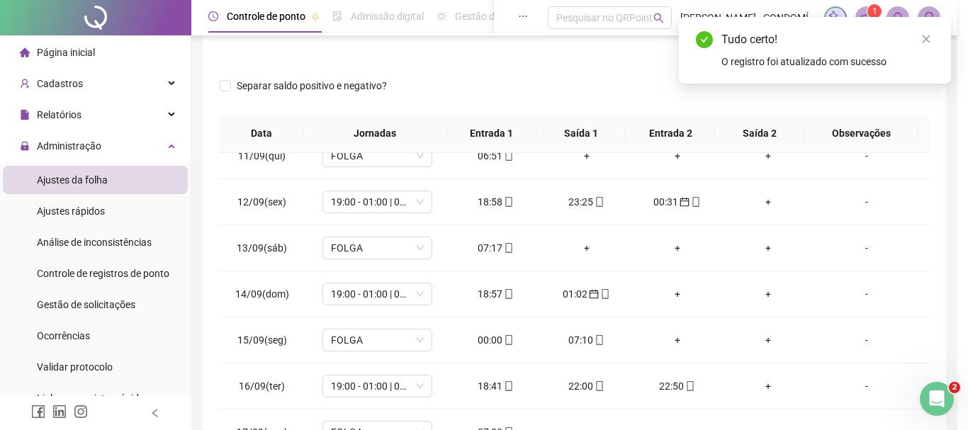
type input "**********"
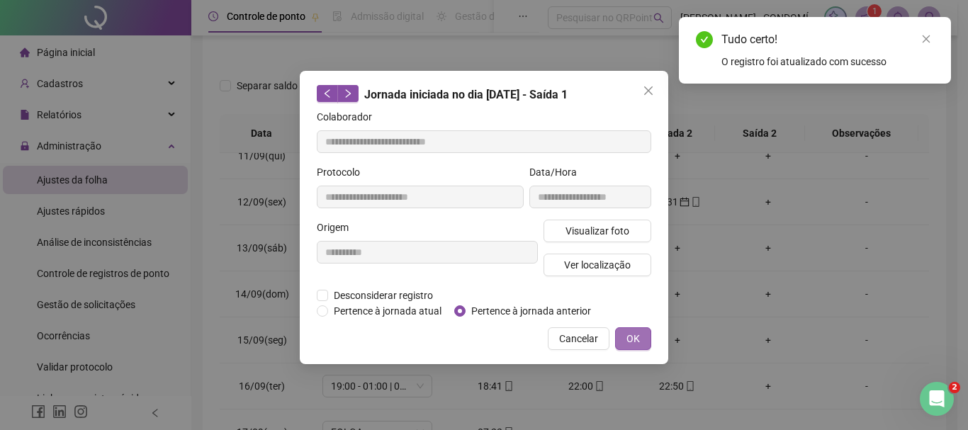
click at [628, 337] on span "OK" at bounding box center [632, 339] width 13 height 16
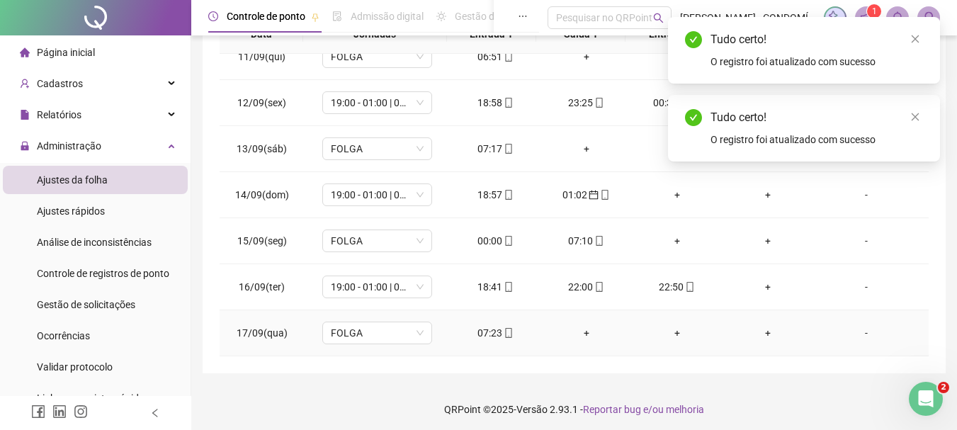
scroll to position [317, 0]
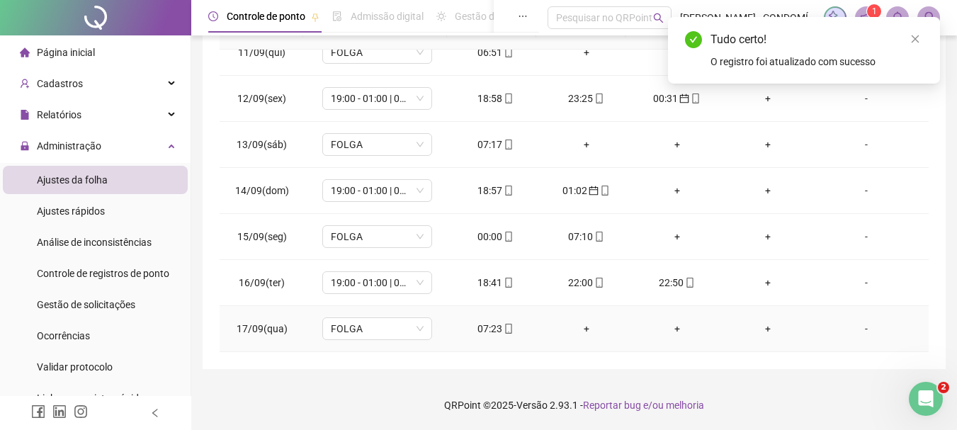
drag, startPoint x: 487, startPoint y: 326, endPoint x: 507, endPoint y: 324, distance: 19.9
click at [487, 325] on div "07:23" at bounding box center [496, 329] width 68 height 16
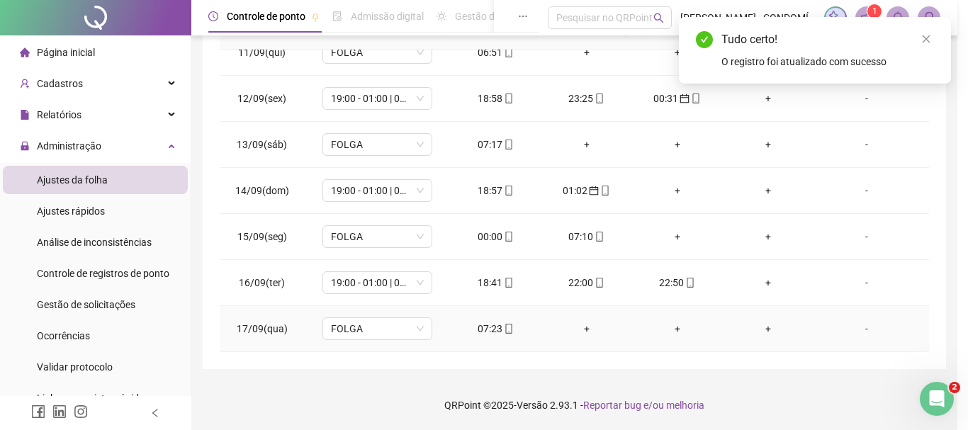
type input "**********"
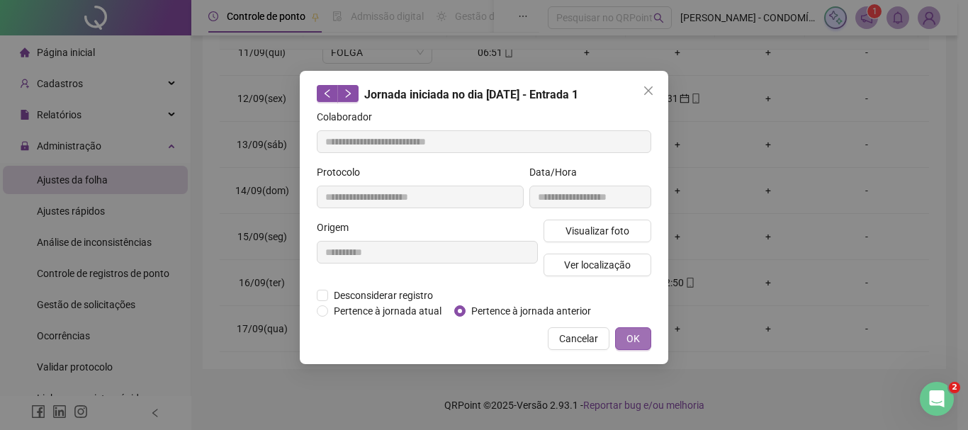
drag, startPoint x: 628, startPoint y: 336, endPoint x: 782, endPoint y: 340, distance: 154.5
click at [628, 336] on span "OK" at bounding box center [632, 339] width 13 height 16
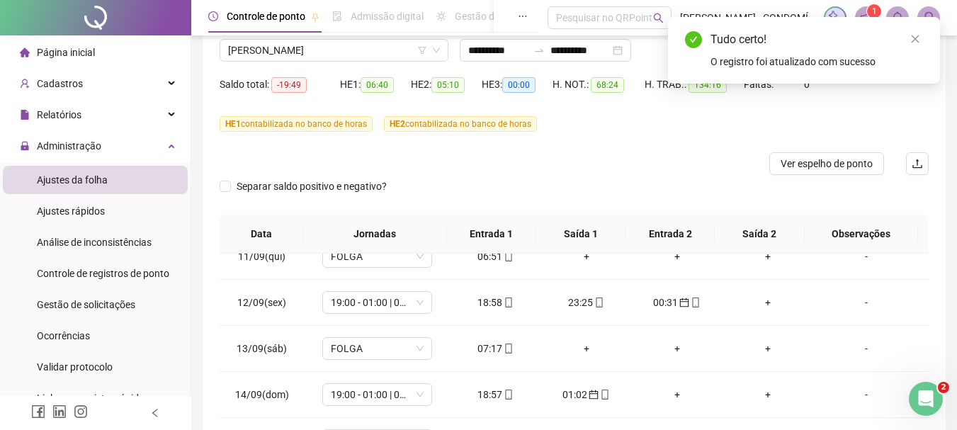
scroll to position [18, 0]
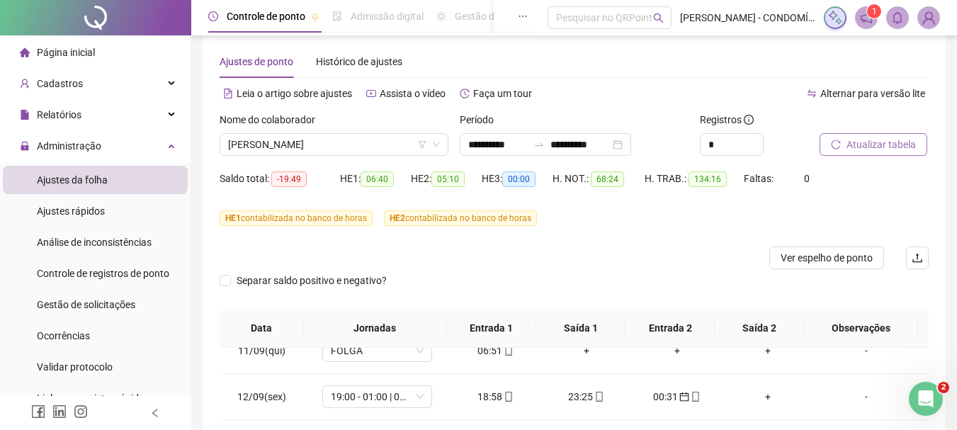
click at [858, 139] on span "Atualizar tabela" at bounding box center [881, 145] width 69 height 16
click at [866, 141] on span "Atualizar tabela" at bounding box center [881, 145] width 69 height 16
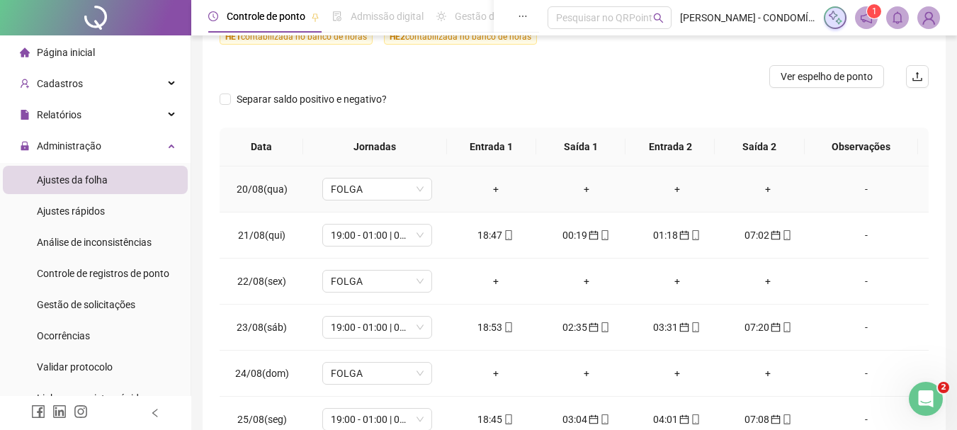
scroll to position [0, 0]
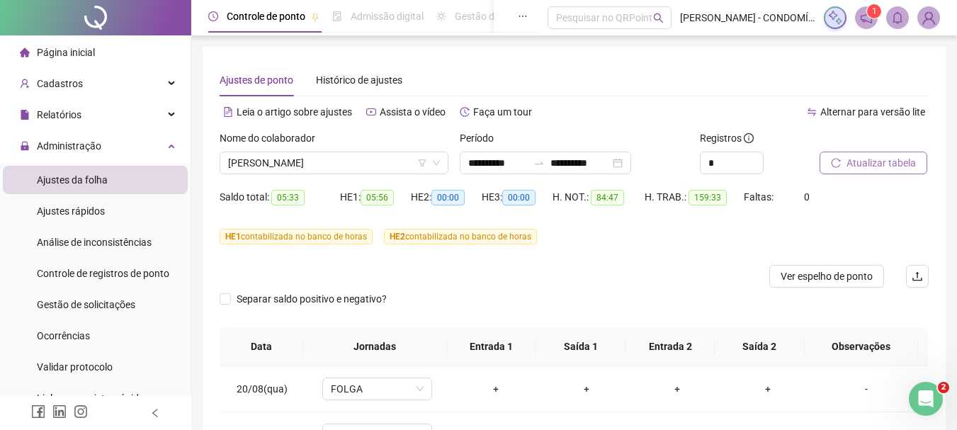
click at [869, 160] on span "Atualizar tabela" at bounding box center [881, 163] width 69 height 16
click at [295, 166] on span "[PERSON_NAME]" at bounding box center [334, 162] width 212 height 21
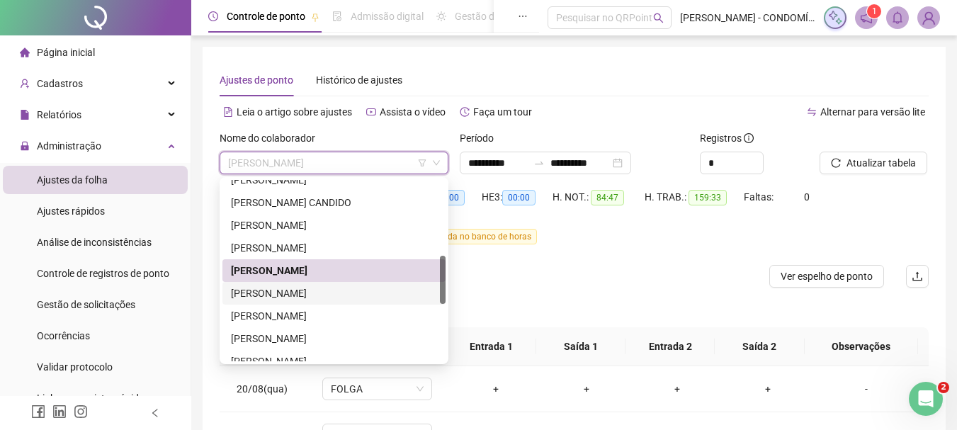
click at [251, 291] on div "[PERSON_NAME]" at bounding box center [334, 293] width 206 height 16
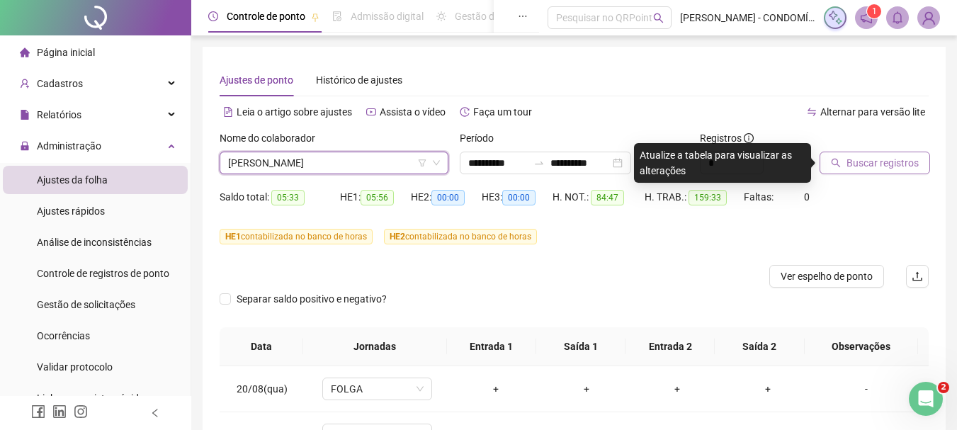
click at [867, 164] on span "Buscar registros" at bounding box center [883, 163] width 72 height 16
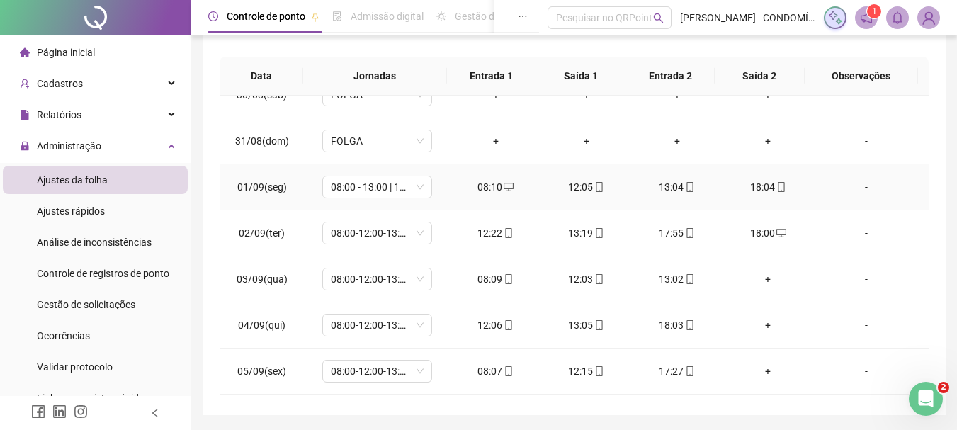
scroll to position [496, 0]
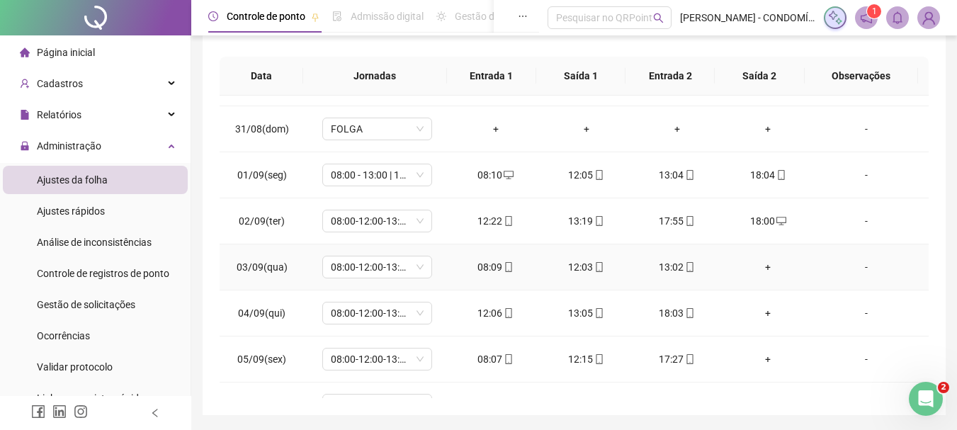
click at [762, 263] on div "+" at bounding box center [768, 267] width 68 height 16
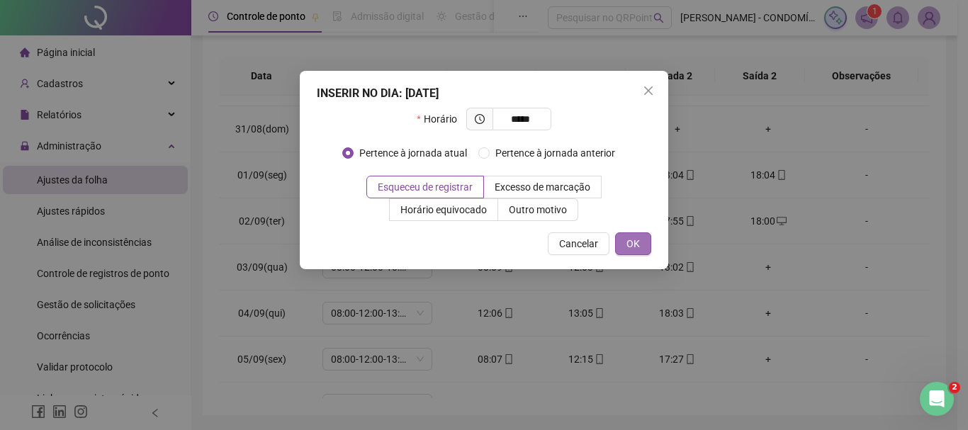
type input "*****"
click at [637, 249] on span "OK" at bounding box center [632, 244] width 13 height 16
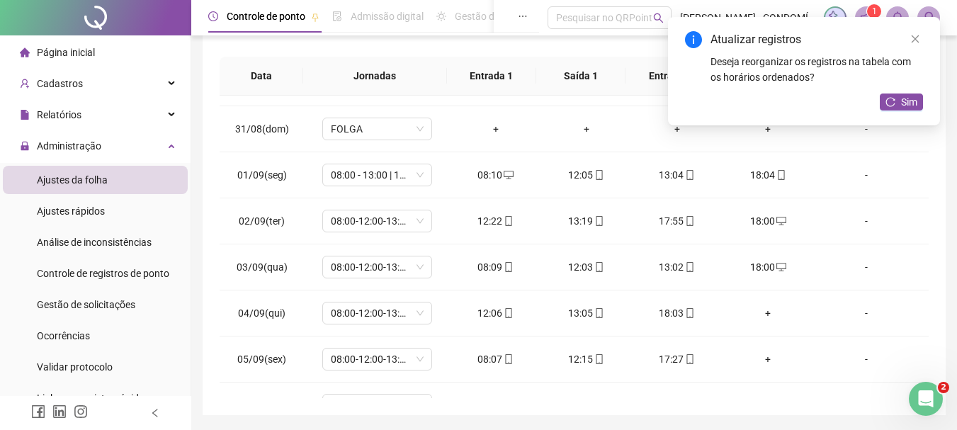
click at [906, 93] on div "Atualizar registros Deseja reorganizar os registros na tabela com os horários o…" at bounding box center [804, 71] width 272 height 108
click at [897, 102] on button "Sim" at bounding box center [901, 102] width 43 height 17
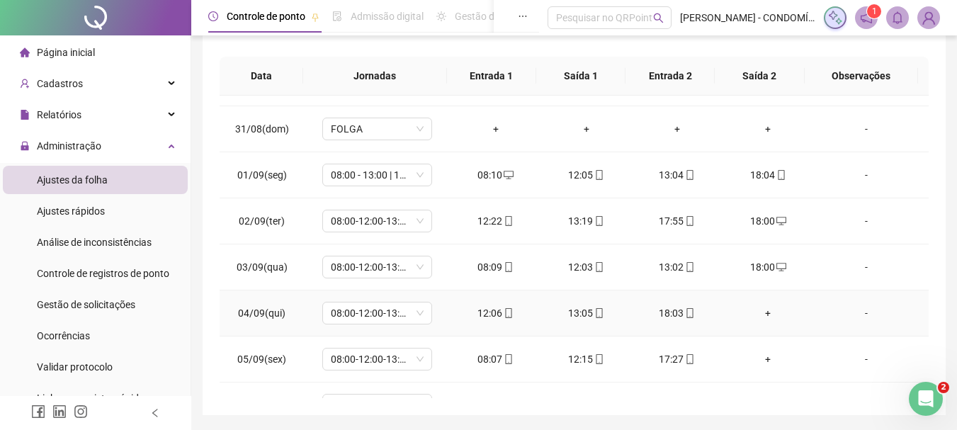
click at [759, 314] on div "+" at bounding box center [768, 313] width 68 height 16
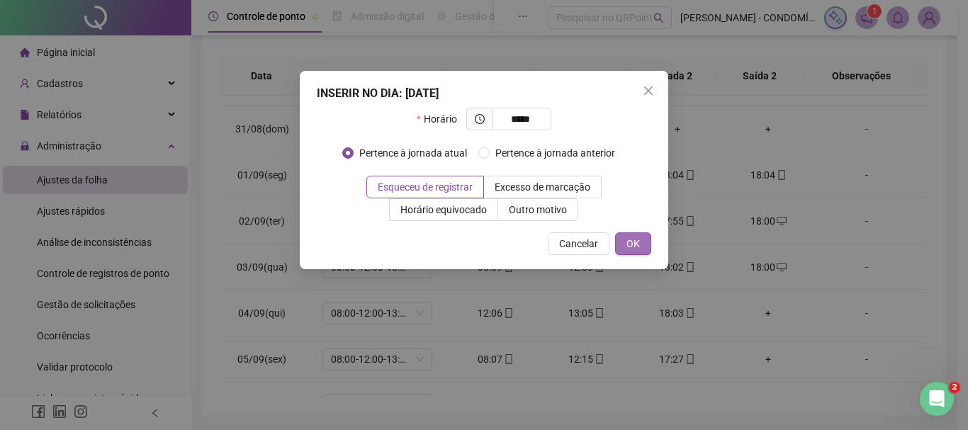
type input "*****"
click at [638, 246] on span "OK" at bounding box center [632, 244] width 13 height 16
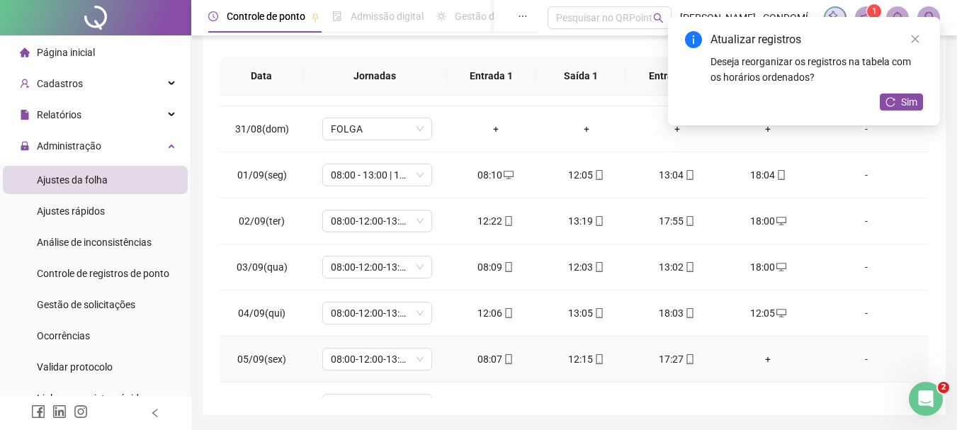
click at [759, 358] on div "+" at bounding box center [768, 359] width 68 height 16
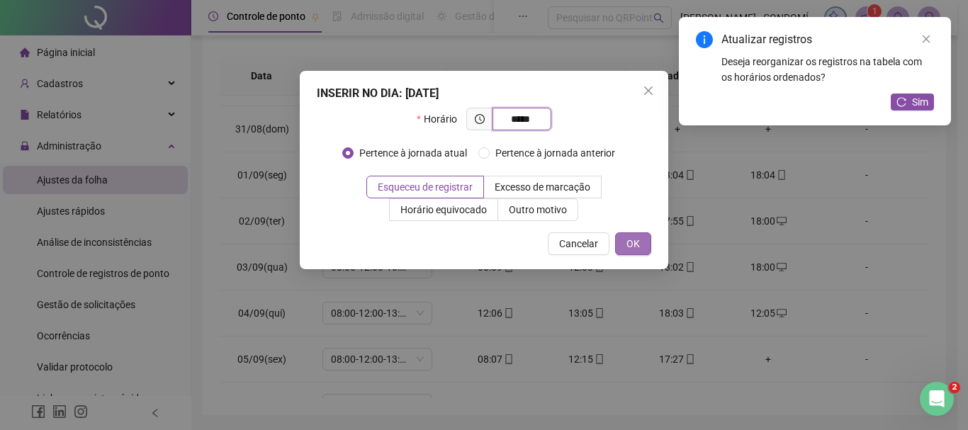
type input "*****"
click at [631, 237] on span "OK" at bounding box center [632, 244] width 13 height 16
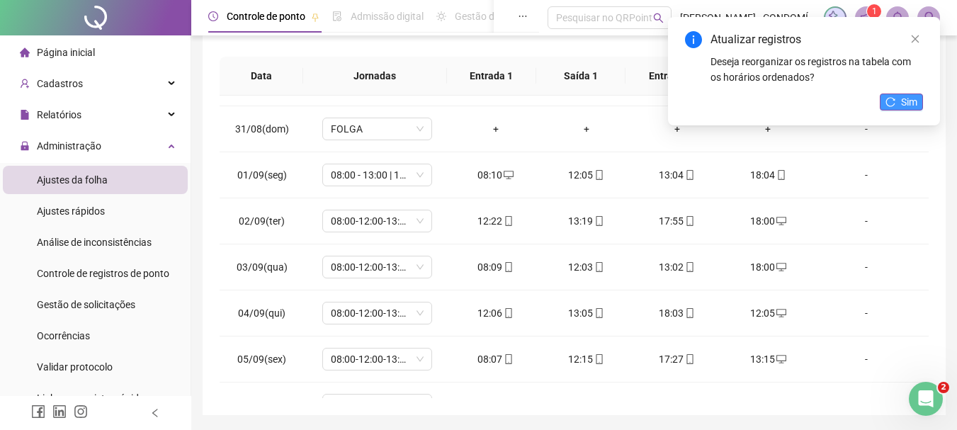
click at [906, 101] on span "Sim" at bounding box center [909, 102] width 16 height 16
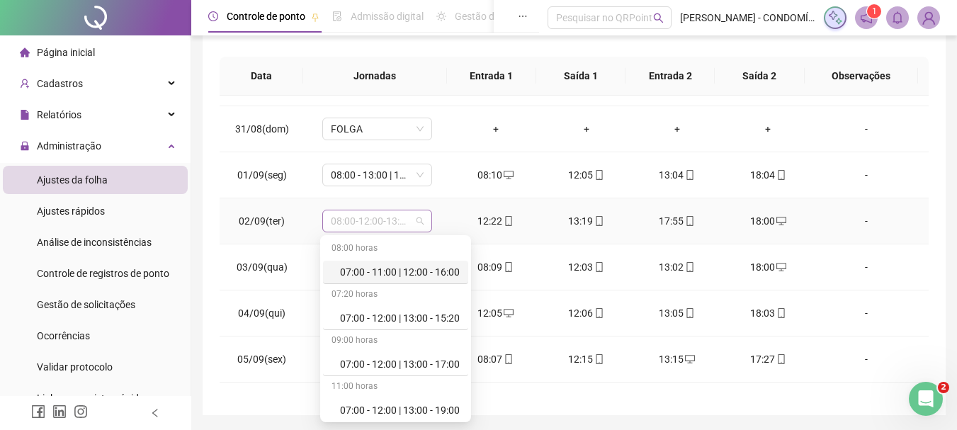
click at [339, 215] on span "08:00-12:00-13:00-17:00" at bounding box center [377, 220] width 93 height 21
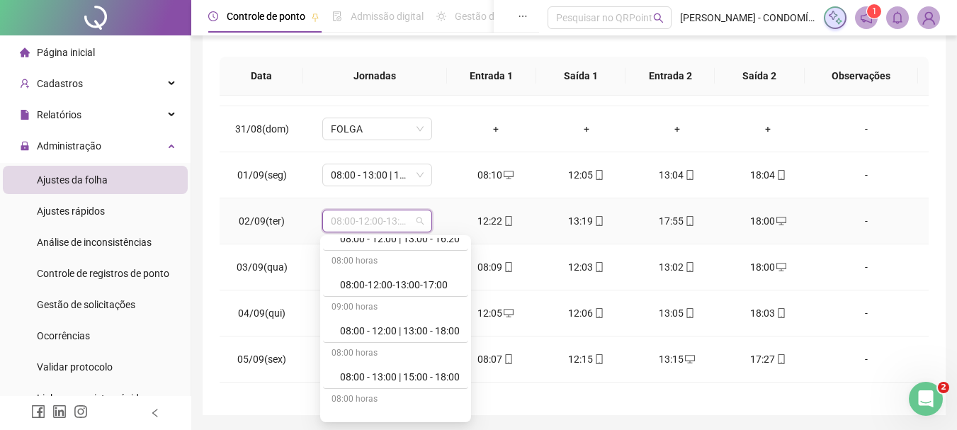
scroll to position [283, 0]
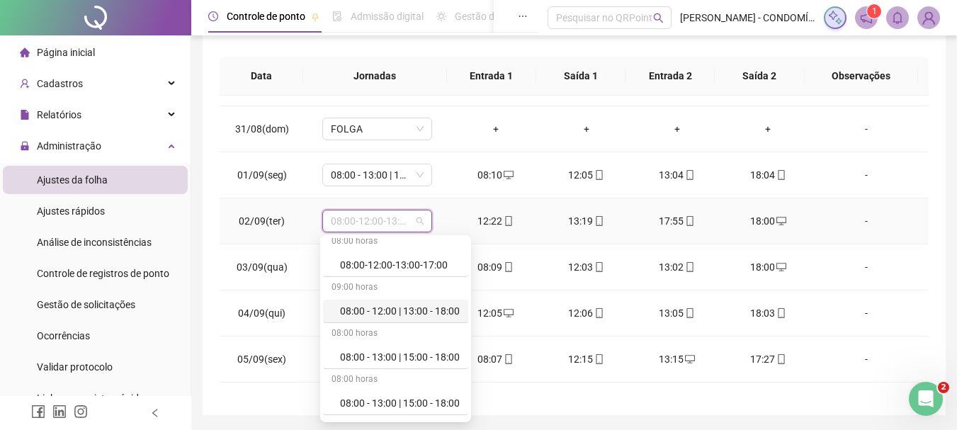
click at [381, 310] on div "08:00 - 12:00 | 13:00 - 18:00" at bounding box center [400, 311] width 120 height 16
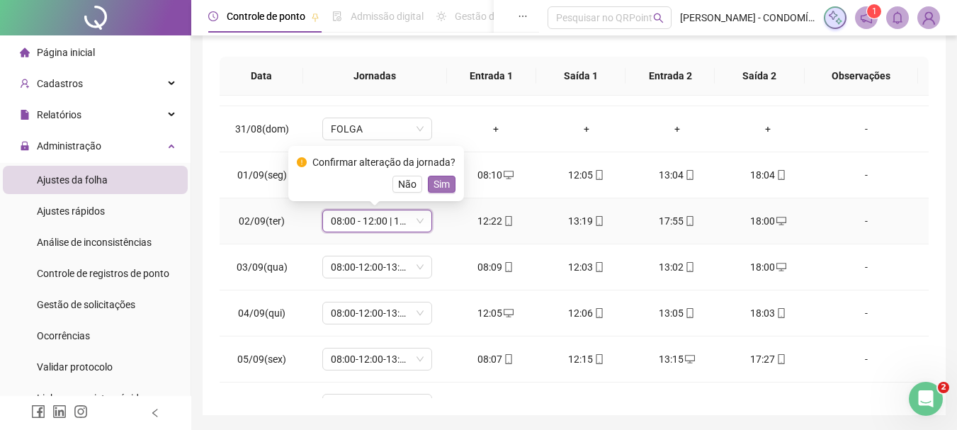
click at [441, 181] on span "Sim" at bounding box center [442, 184] width 16 height 16
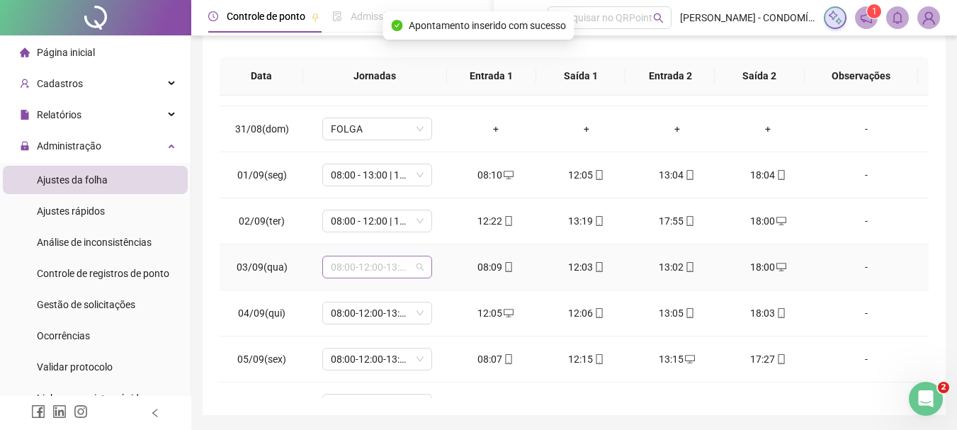
click at [354, 267] on span "08:00-12:00-13:00-17:00" at bounding box center [377, 266] width 93 height 21
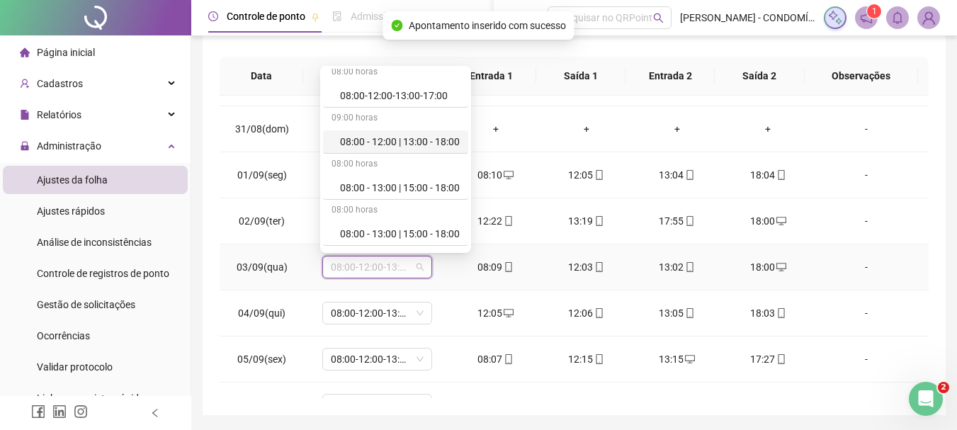
click at [399, 135] on div "08:00 - 12:00 | 13:00 - 18:00" at bounding box center [400, 142] width 120 height 16
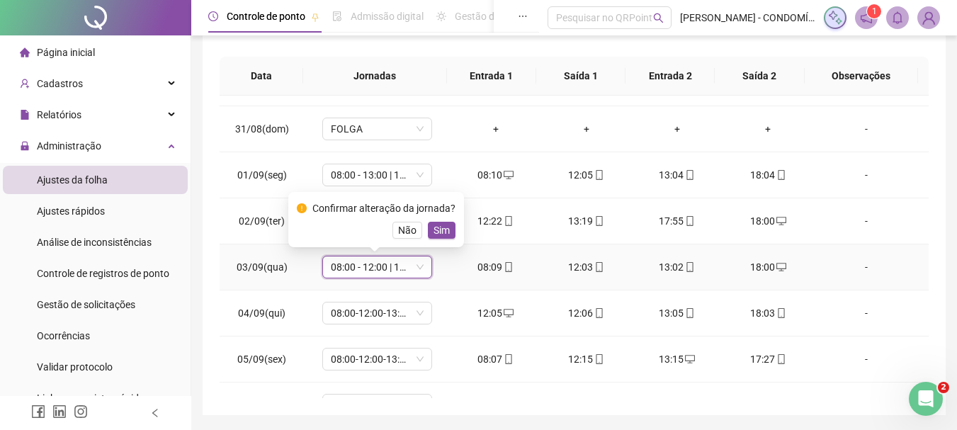
drag, startPoint x: 441, startPoint y: 228, endPoint x: 402, endPoint y: 276, distance: 62.4
click at [440, 229] on span "Sim" at bounding box center [442, 230] width 16 height 16
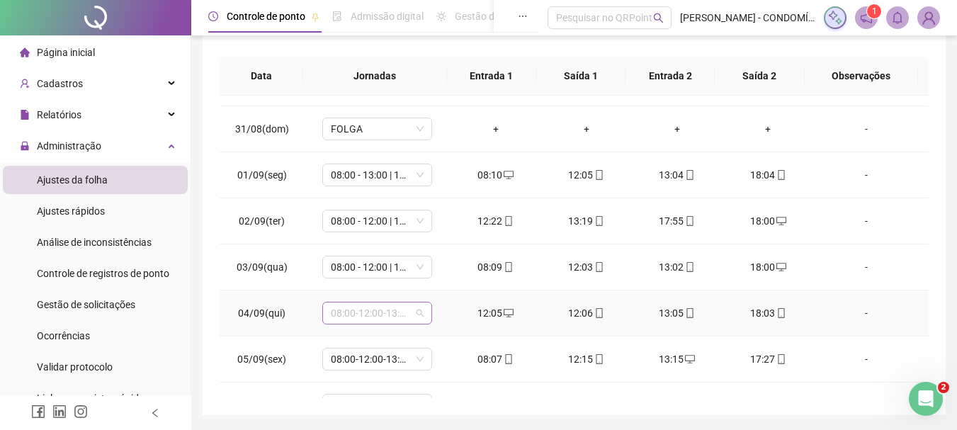
click at [341, 314] on span "08:00-12:00-13:00-17:00" at bounding box center [377, 312] width 93 height 21
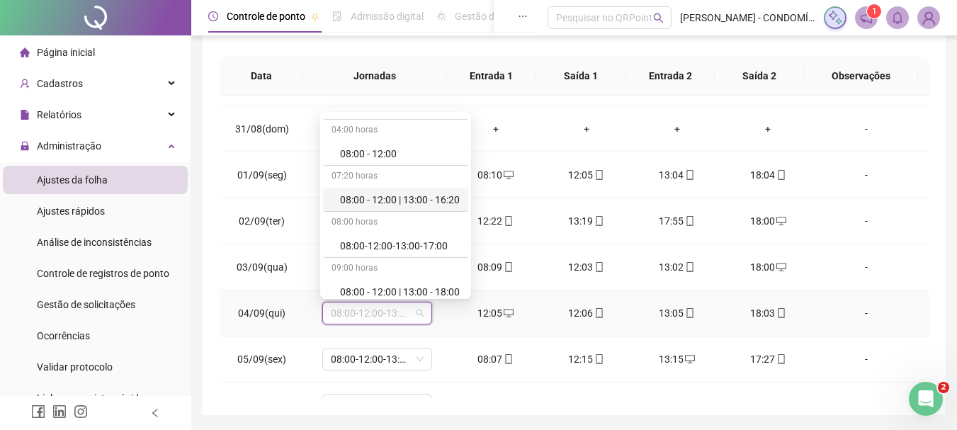
scroll to position [213, 0]
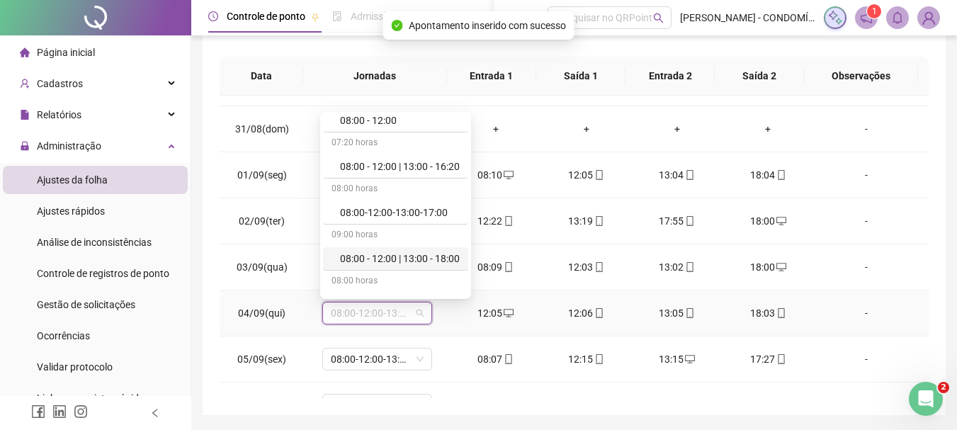
click at [373, 257] on div "08:00 - 12:00 | 13:00 - 18:00" at bounding box center [400, 259] width 120 height 16
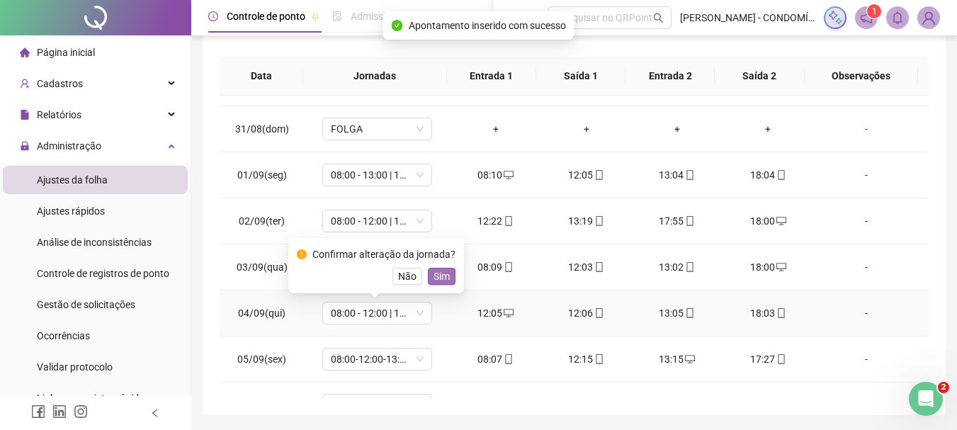
drag, startPoint x: 445, startPoint y: 273, endPoint x: 353, endPoint y: 358, distance: 124.8
click at [445, 274] on span "Sim" at bounding box center [442, 276] width 16 height 16
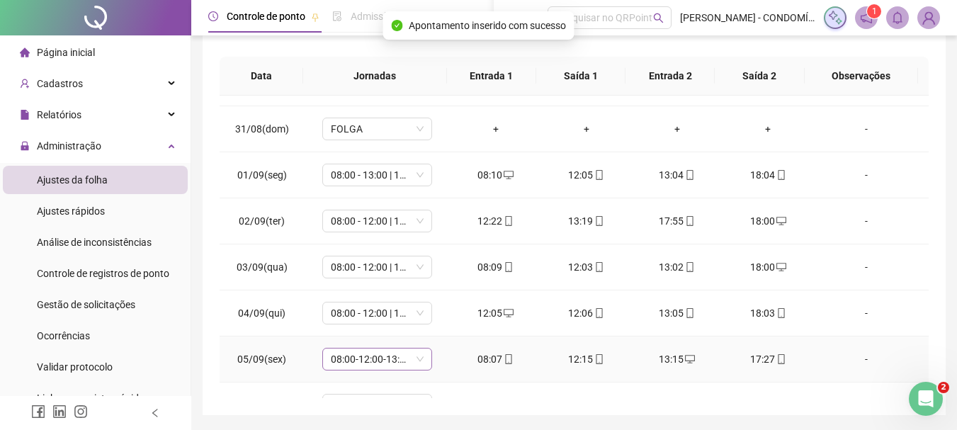
click at [351, 360] on span "08:00-12:00-13:00-17:00" at bounding box center [377, 359] width 93 height 21
click at [344, 397] on span "FOLGA" at bounding box center [377, 405] width 93 height 21
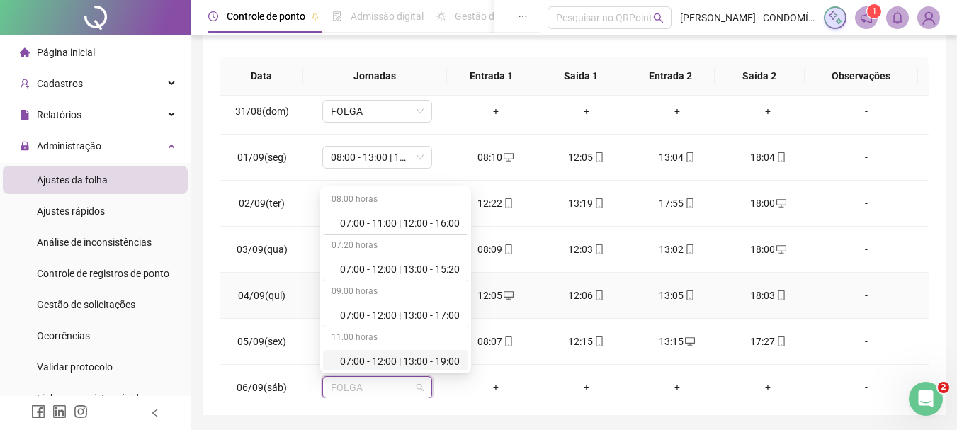
click at [869, 295] on div "-" at bounding box center [867, 296] width 84 height 16
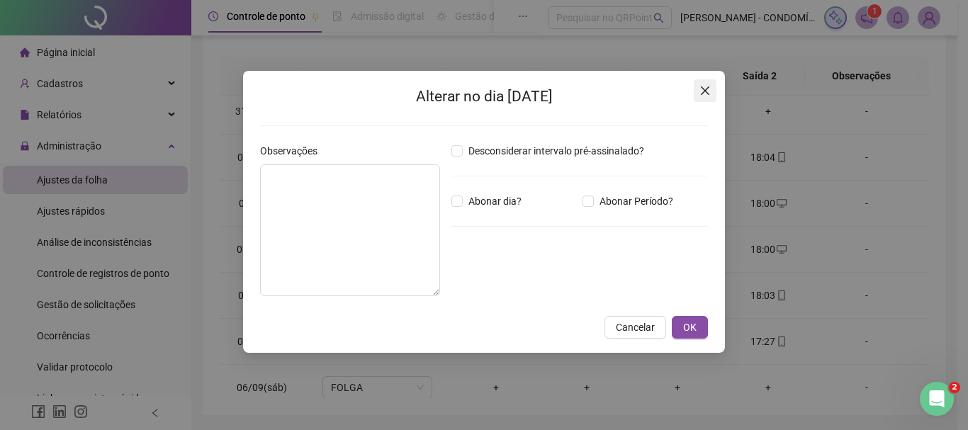
click at [708, 91] on icon "close" at bounding box center [704, 90] width 11 height 11
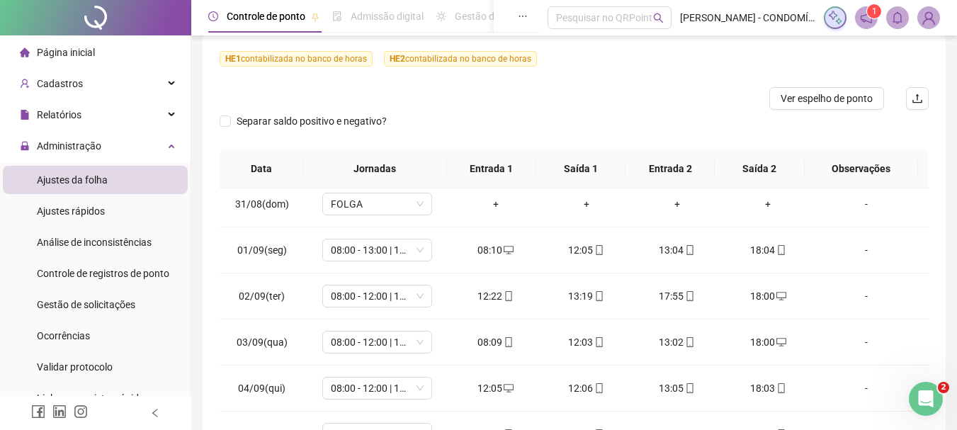
scroll to position [0, 0]
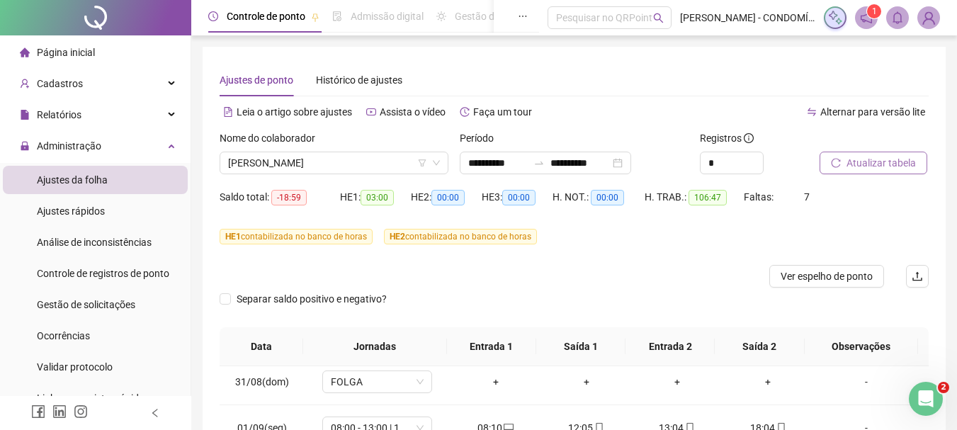
click at [872, 158] on span "Atualizar tabela" at bounding box center [881, 163] width 69 height 16
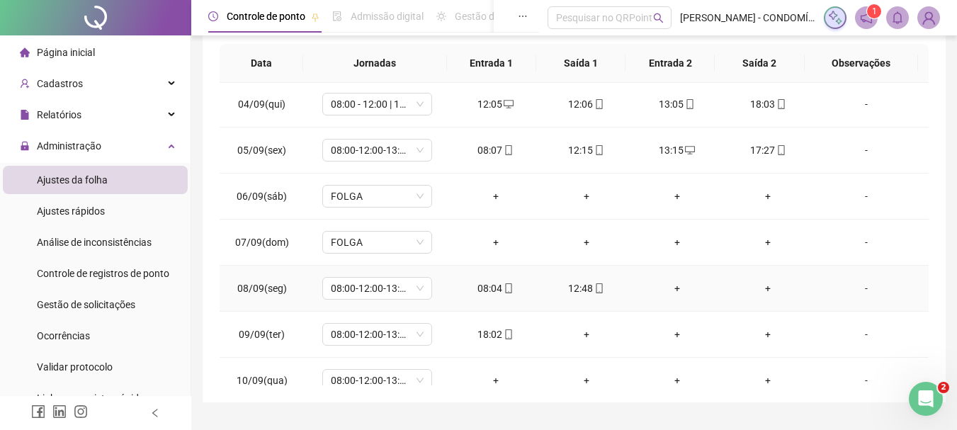
scroll to position [726, 0]
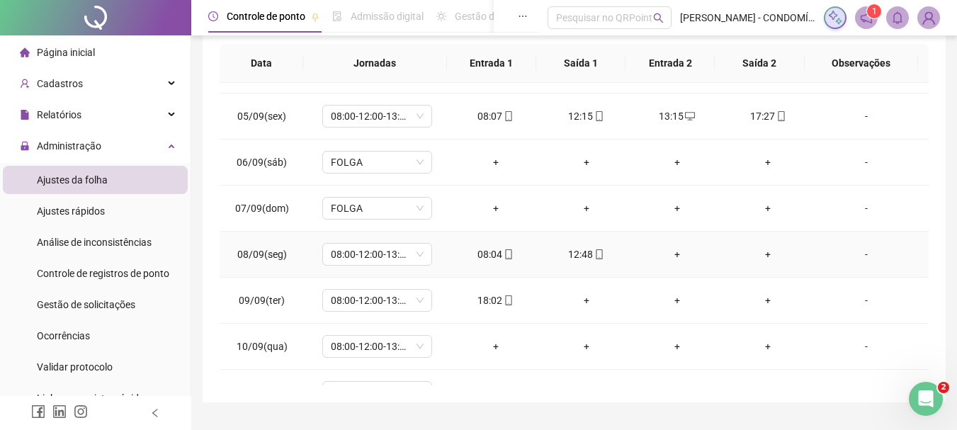
click at [669, 251] on div "+" at bounding box center [677, 255] width 68 height 16
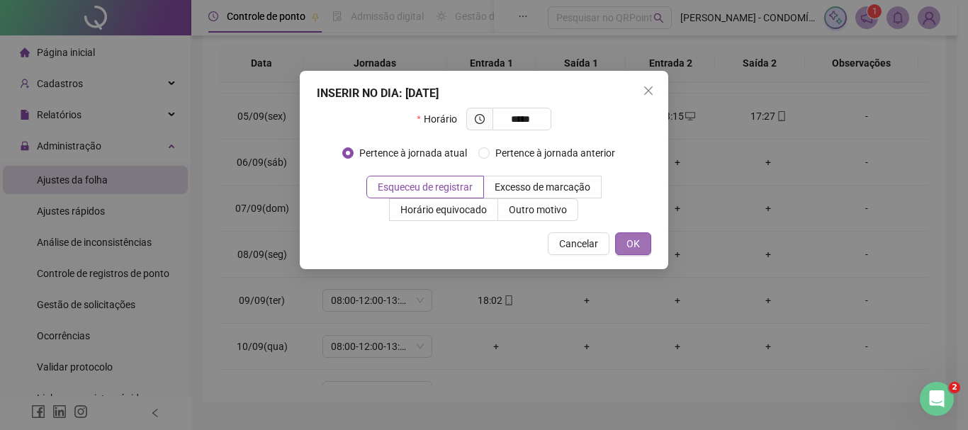
type input "*****"
drag, startPoint x: 638, startPoint y: 240, endPoint x: 643, endPoint y: 248, distance: 9.6
click at [640, 243] on button "OK" at bounding box center [633, 243] width 36 height 23
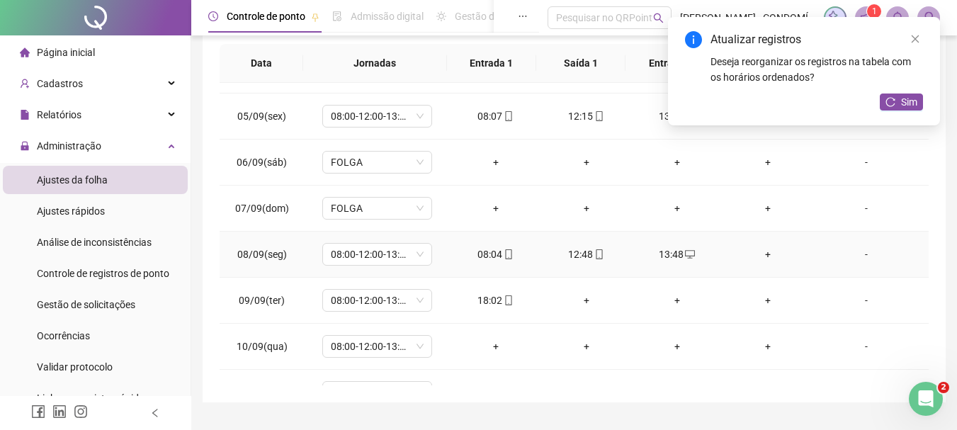
click at [758, 250] on div "+" at bounding box center [768, 255] width 68 height 16
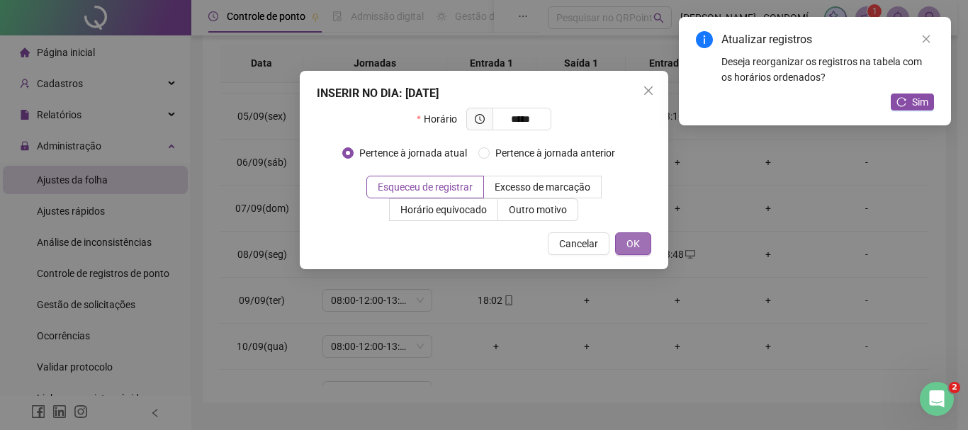
type input "*****"
click at [623, 249] on button "OK" at bounding box center [633, 243] width 36 height 23
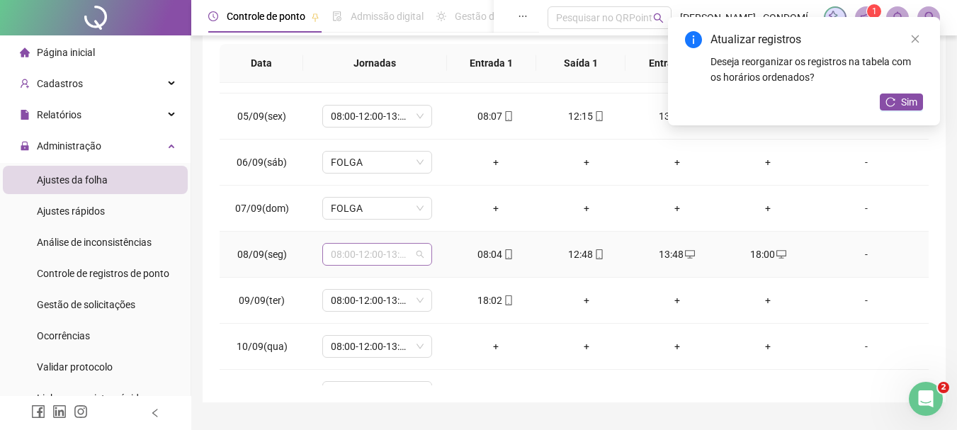
click at [361, 251] on span "08:00-12:00-13:00-17:00" at bounding box center [377, 254] width 93 height 21
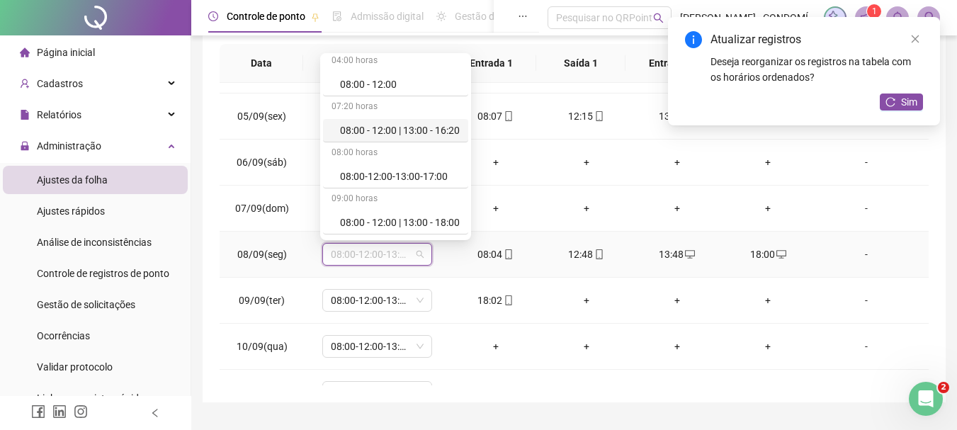
scroll to position [213, 0]
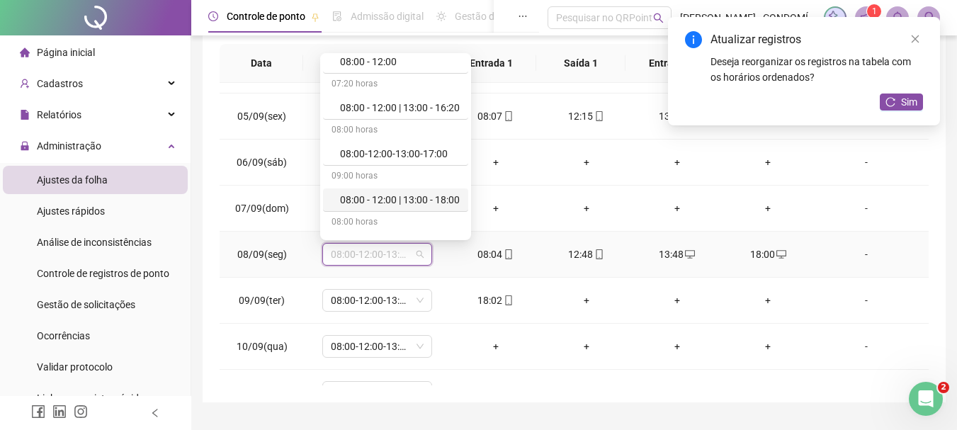
click at [372, 203] on div "08:00 - 12:00 | 13:00 - 18:00" at bounding box center [400, 200] width 120 height 16
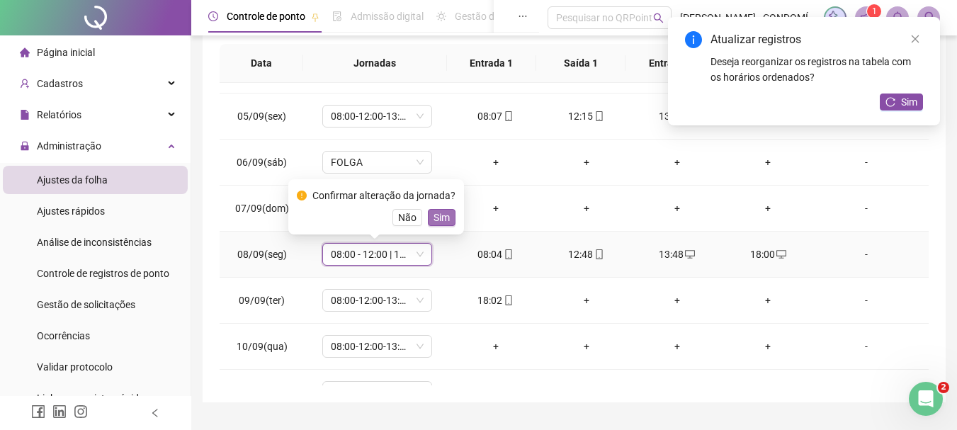
click at [446, 217] on span "Sim" at bounding box center [442, 218] width 16 height 16
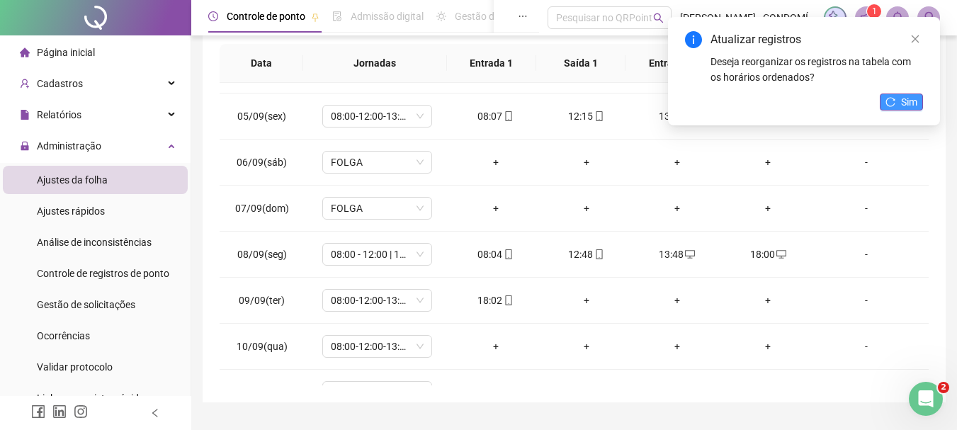
click at [893, 96] on button "Sim" at bounding box center [901, 102] width 43 height 17
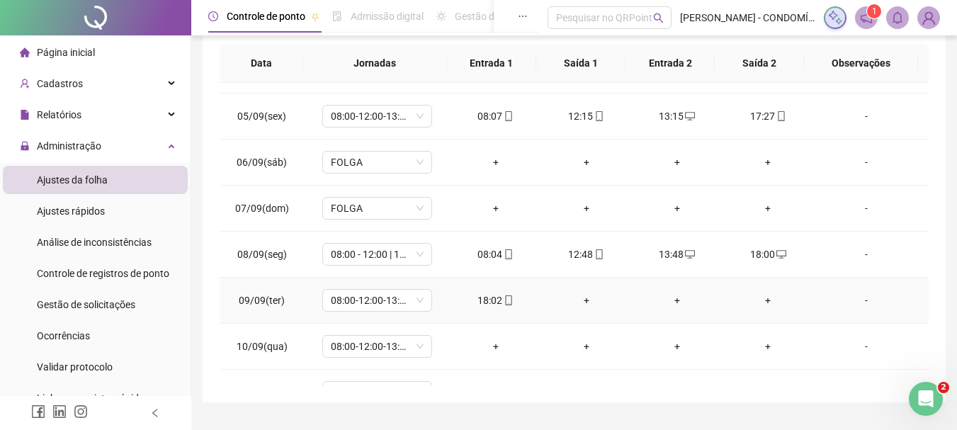
click at [582, 300] on div "+" at bounding box center [587, 301] width 68 height 16
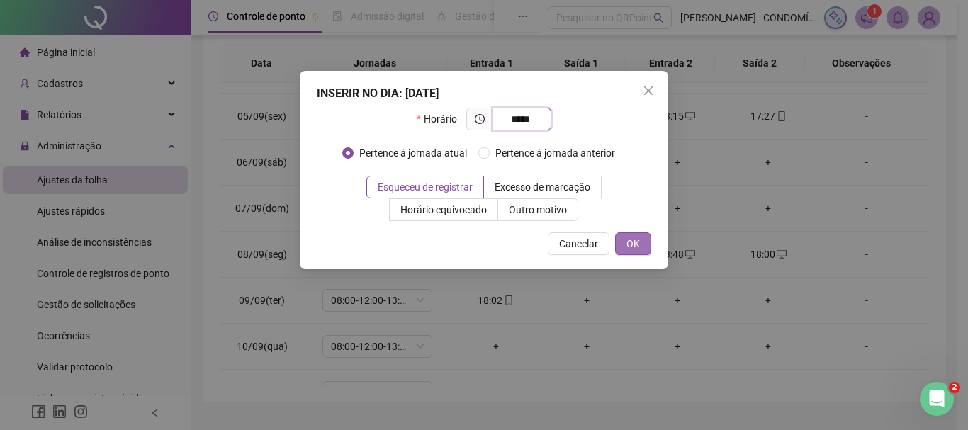
type input "*****"
click at [633, 239] on span "OK" at bounding box center [632, 244] width 13 height 16
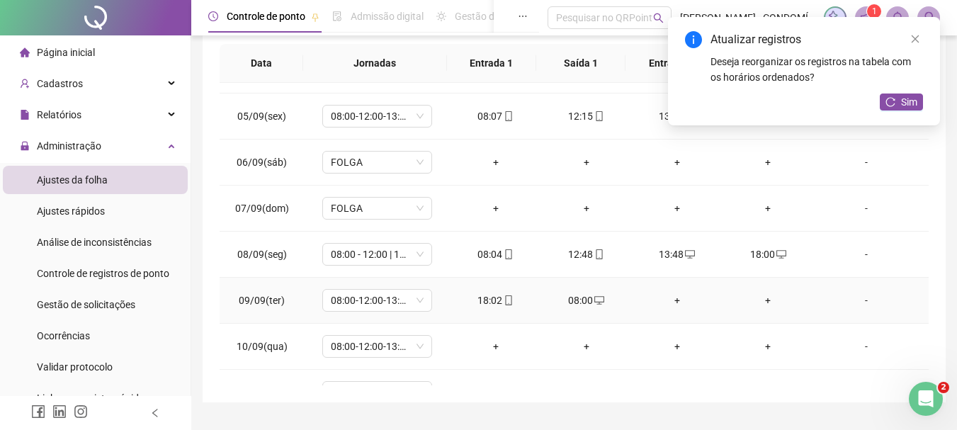
click at [669, 299] on div "+" at bounding box center [677, 301] width 68 height 16
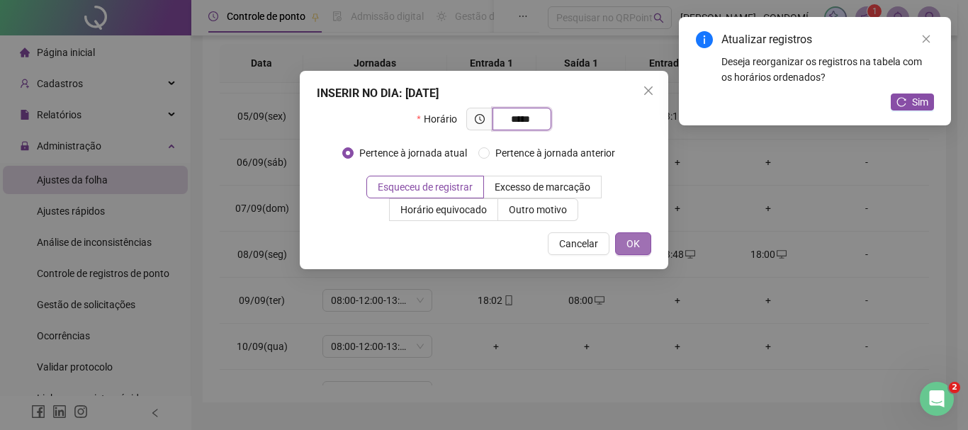
type input "*****"
click at [631, 235] on button "OK" at bounding box center [633, 243] width 36 height 23
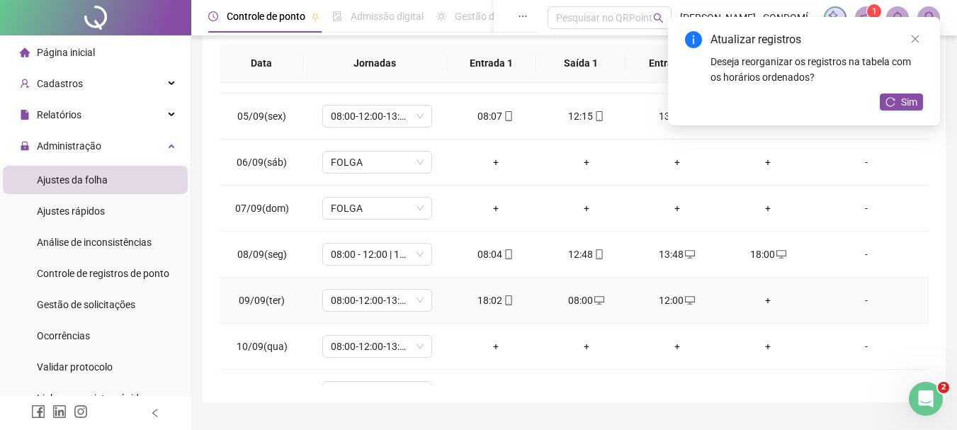
click at [760, 294] on div "+" at bounding box center [768, 301] width 68 height 16
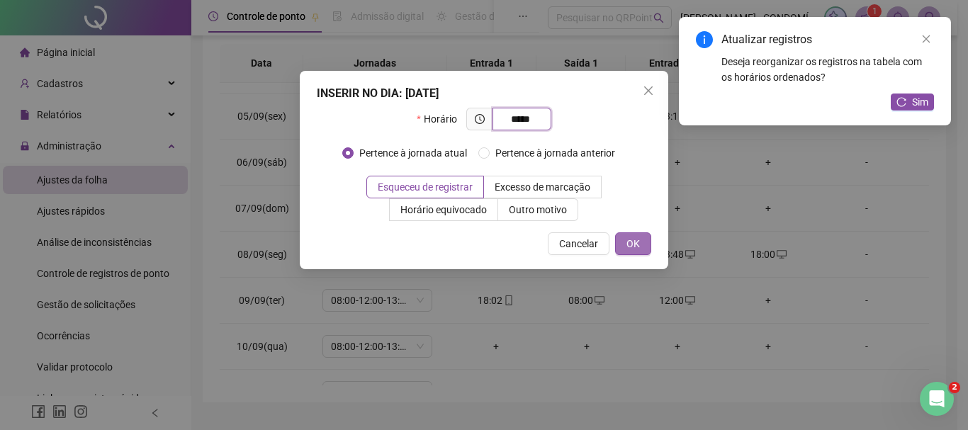
type input "*****"
click at [638, 237] on span "OK" at bounding box center [632, 244] width 13 height 16
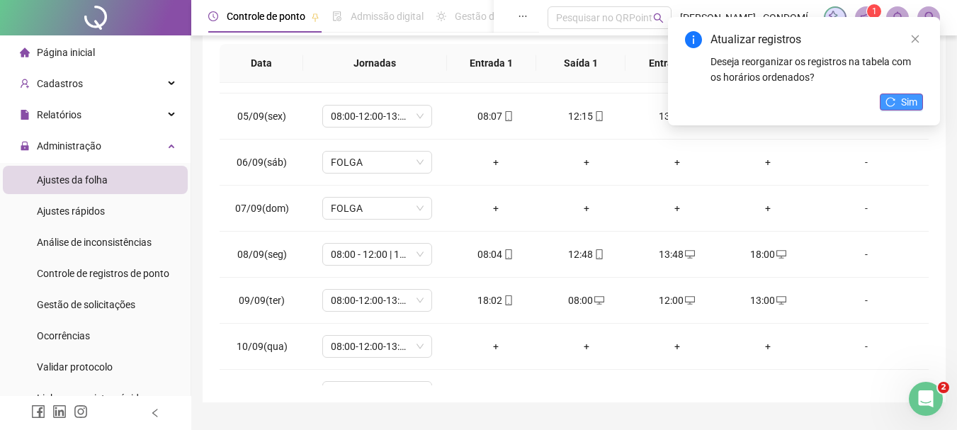
click at [905, 97] on span "Sim" at bounding box center [909, 102] width 16 height 16
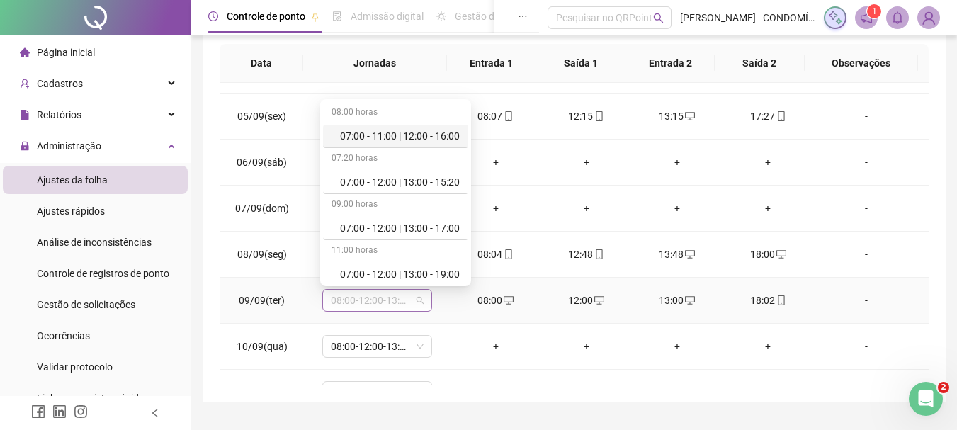
click at [361, 300] on span "08:00-12:00-13:00-17:00" at bounding box center [377, 300] width 93 height 21
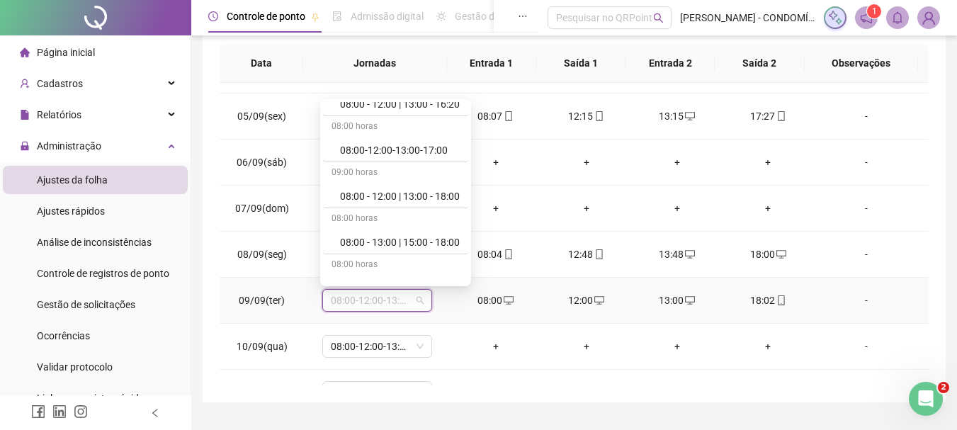
scroll to position [283, 0]
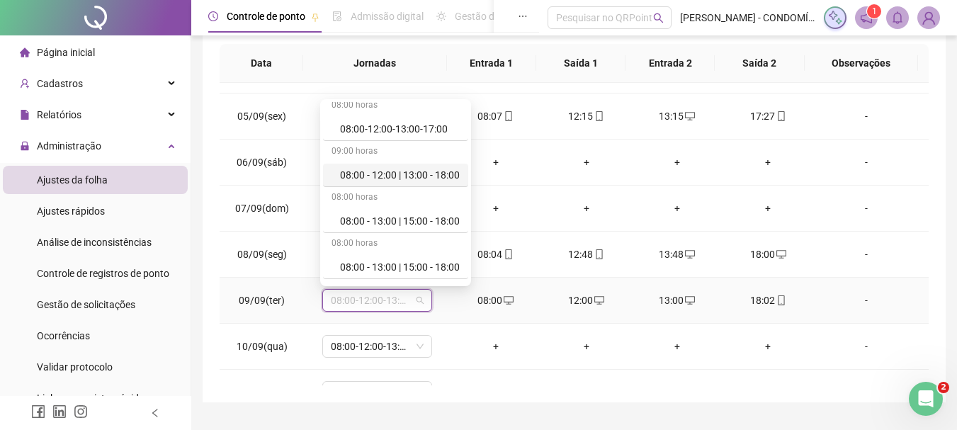
click at [383, 176] on div "08:00 - 12:00 | 13:00 - 18:00" at bounding box center [400, 175] width 120 height 16
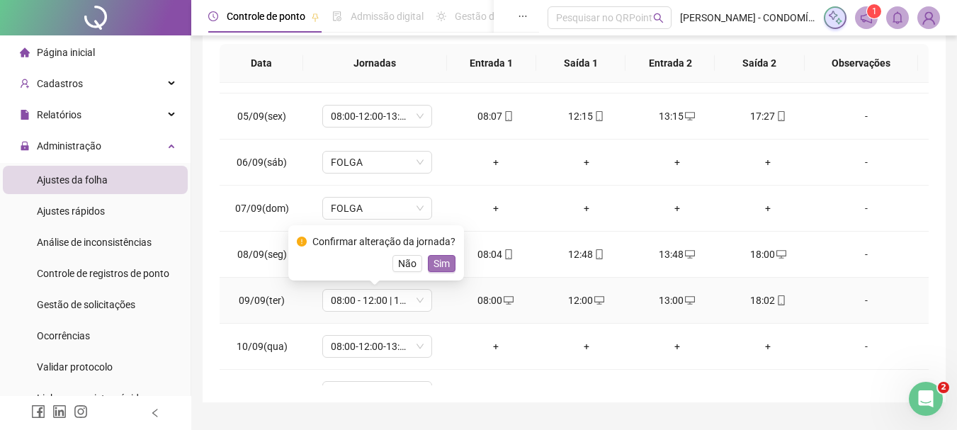
click at [441, 261] on span "Sim" at bounding box center [442, 264] width 16 height 16
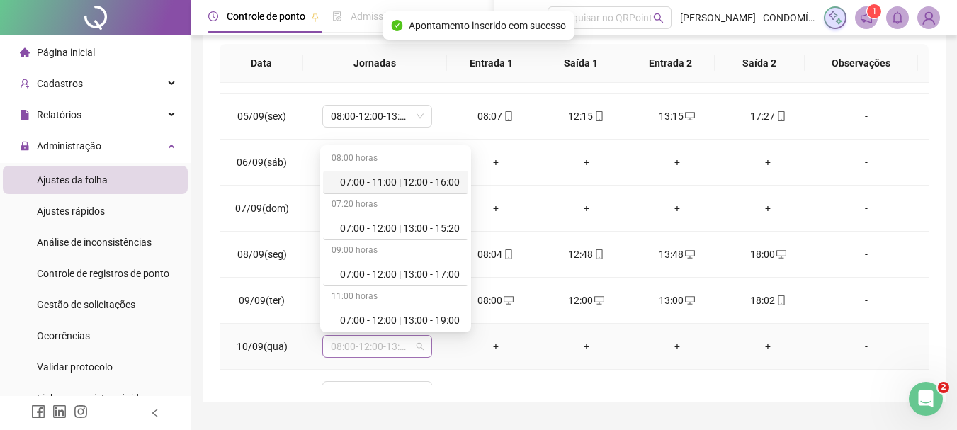
click at [347, 346] on span "08:00-12:00-13:00-17:00" at bounding box center [377, 346] width 93 height 21
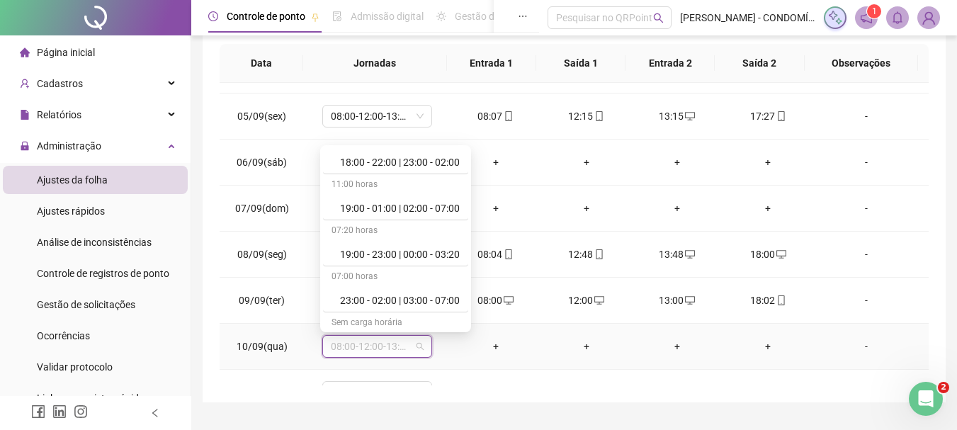
scroll to position [992, 0]
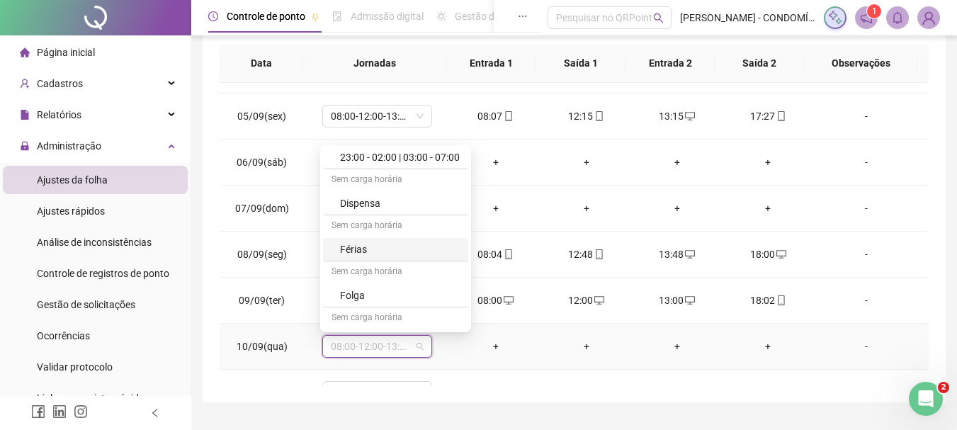
click at [351, 249] on div "Férias" at bounding box center [400, 250] width 120 height 16
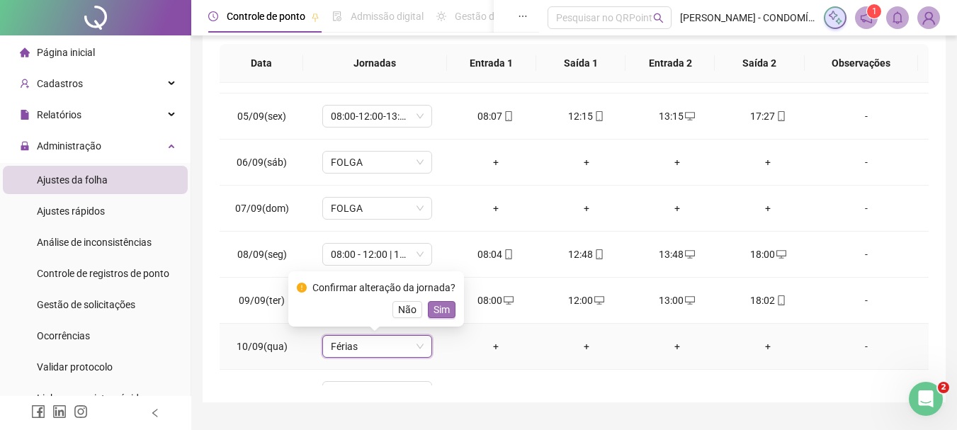
click at [443, 306] on span "Sim" at bounding box center [442, 310] width 16 height 16
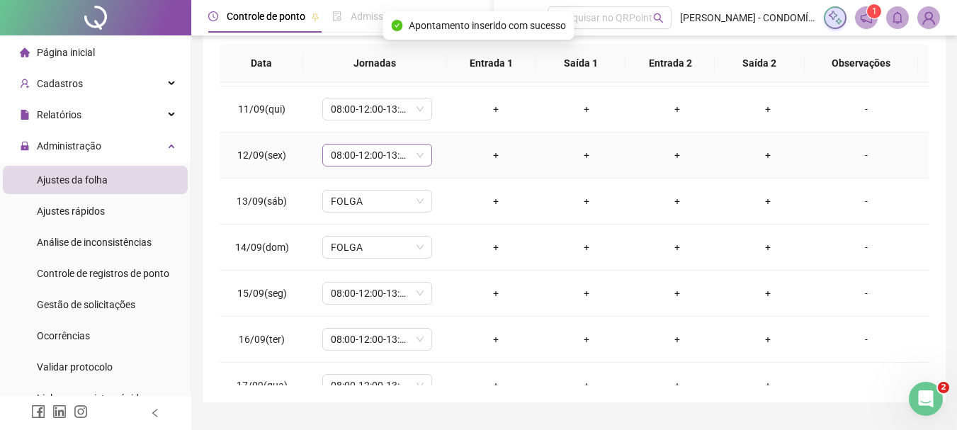
scroll to position [939, 0]
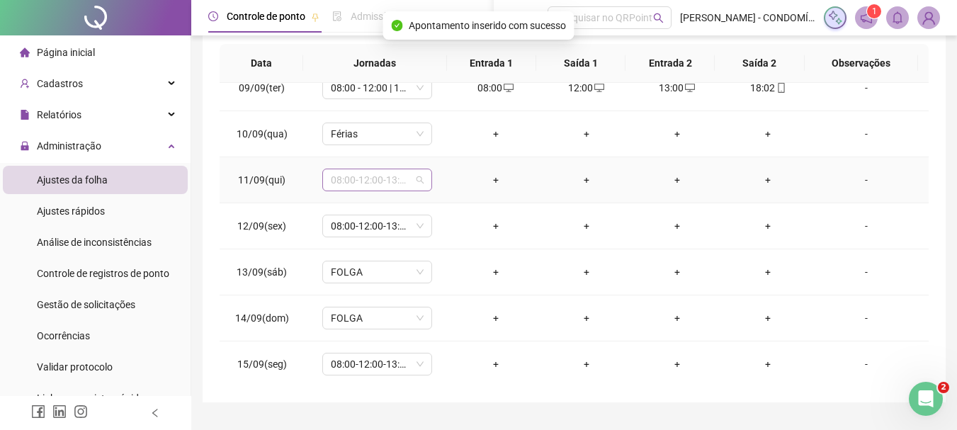
click at [368, 174] on span "08:00-12:00-13:00-17:00" at bounding box center [377, 179] width 93 height 21
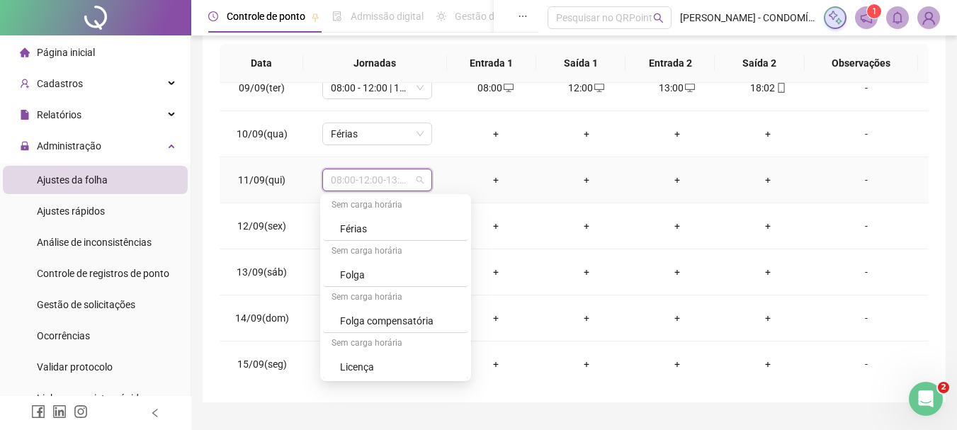
scroll to position [1062, 0]
click at [366, 228] on div "Férias" at bounding box center [400, 228] width 120 height 16
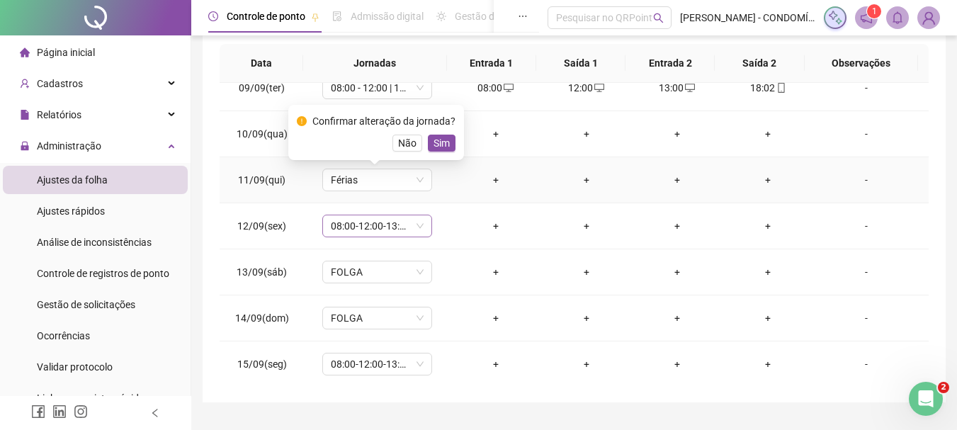
drag, startPoint x: 444, startPoint y: 142, endPoint x: 384, endPoint y: 227, distance: 104.8
click at [443, 145] on span "Sim" at bounding box center [442, 143] width 16 height 16
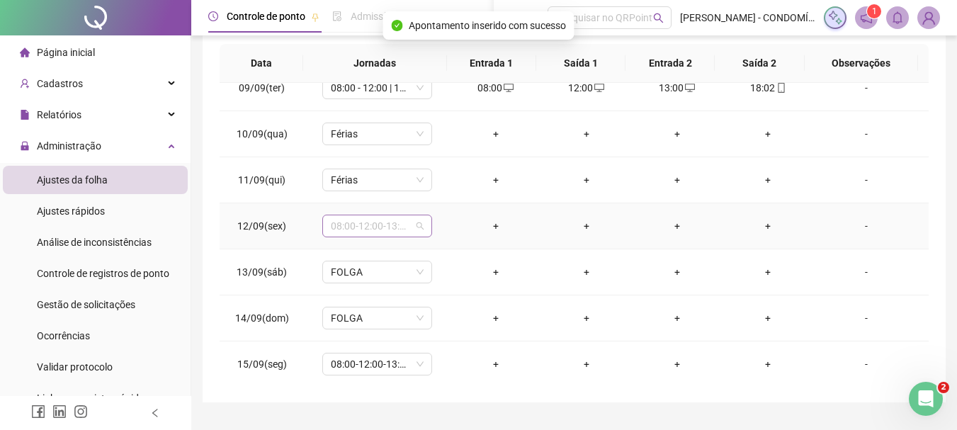
click at [353, 224] on span "08:00-12:00-13:00-17:00" at bounding box center [377, 225] width 93 height 21
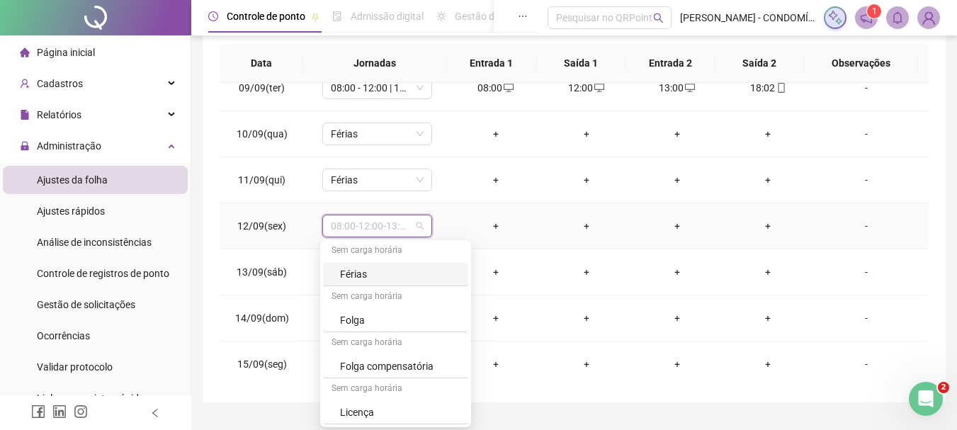
click at [349, 276] on div "Férias" at bounding box center [400, 274] width 120 height 16
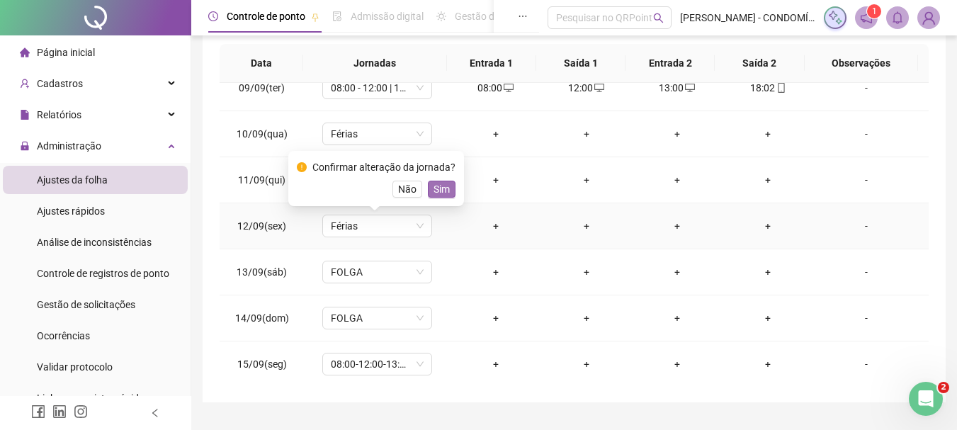
click at [436, 192] on span "Sim" at bounding box center [442, 189] width 16 height 16
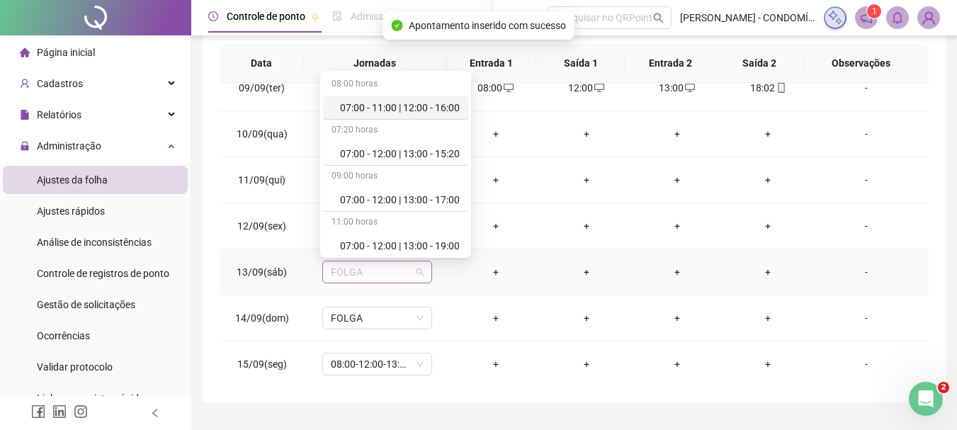
click at [346, 274] on span "FOLGA" at bounding box center [377, 271] width 93 height 21
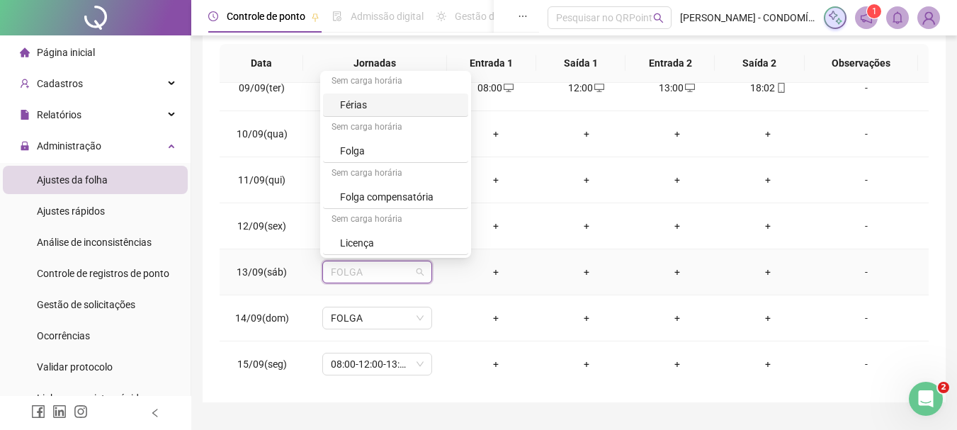
click at [355, 104] on div "Férias" at bounding box center [400, 105] width 120 height 16
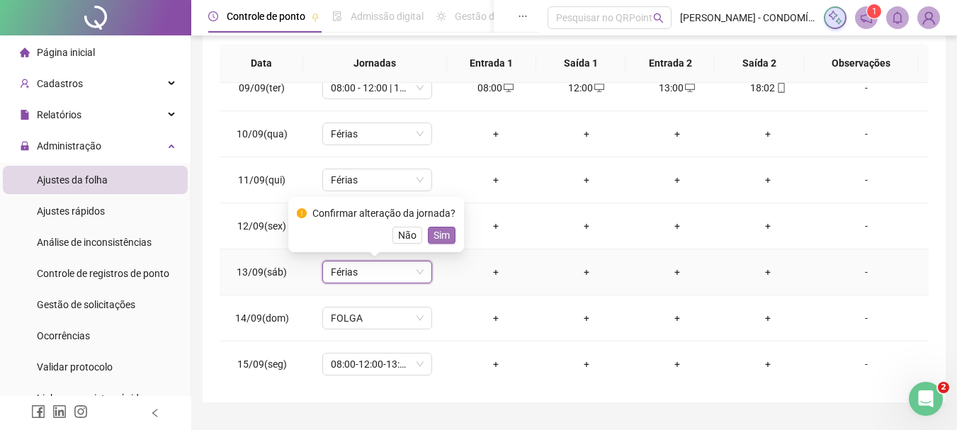
drag, startPoint x: 444, startPoint y: 231, endPoint x: 362, endPoint y: 326, distance: 125.6
click at [443, 234] on span "Sim" at bounding box center [442, 235] width 16 height 16
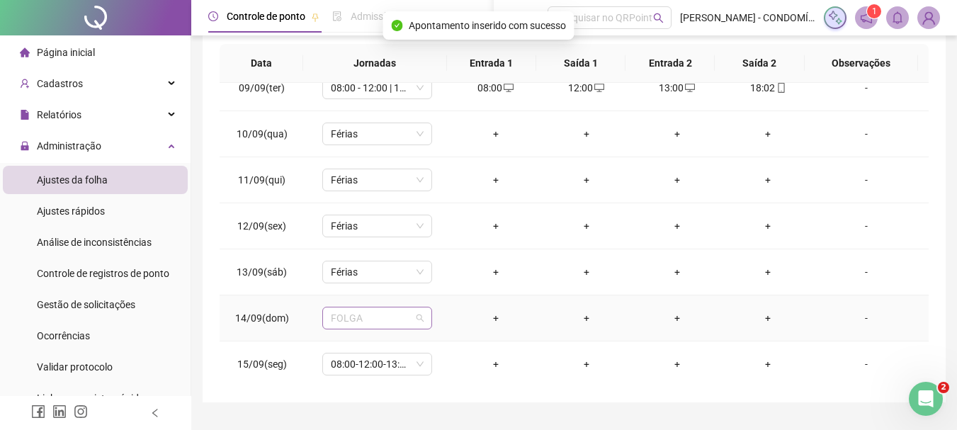
click at [343, 318] on span "FOLGA" at bounding box center [377, 317] width 93 height 21
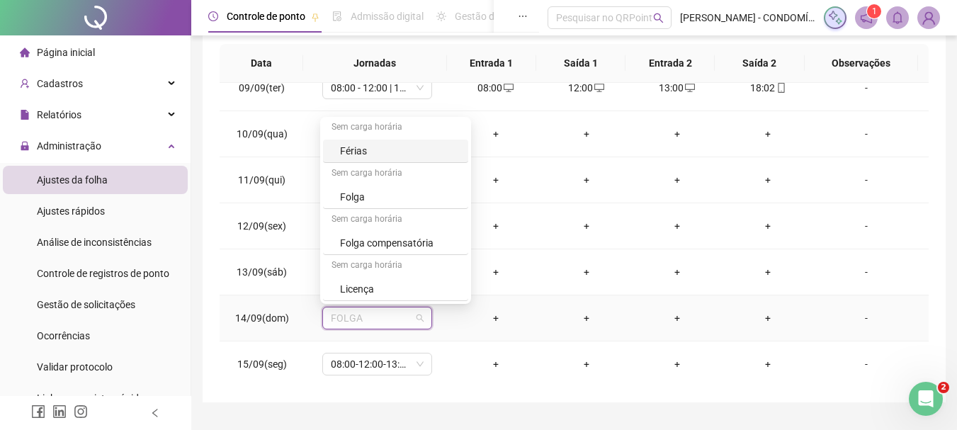
click at [351, 148] on div "Férias" at bounding box center [400, 151] width 120 height 16
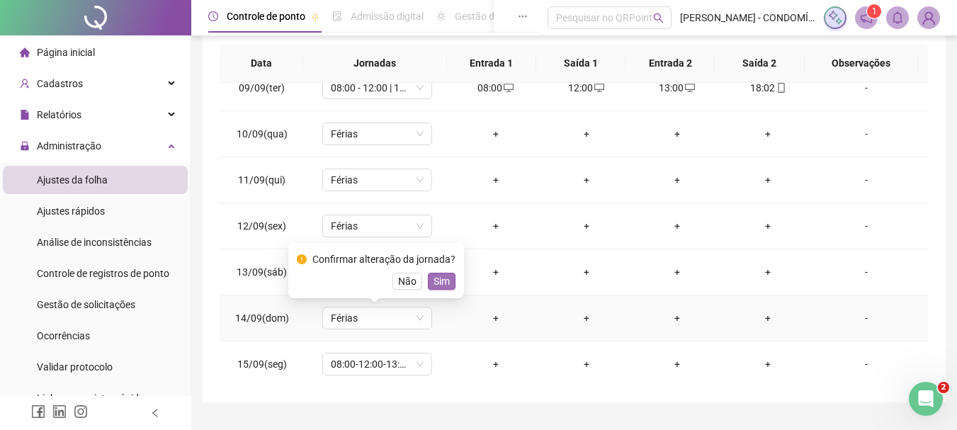
click at [441, 282] on span "Sim" at bounding box center [442, 281] width 16 height 16
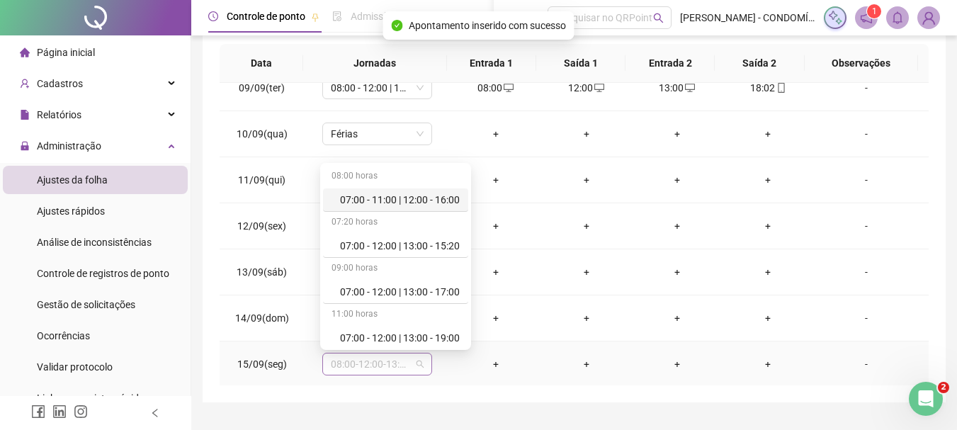
drag, startPoint x: 349, startPoint y: 366, endPoint x: 383, endPoint y: 299, distance: 75.7
click at [351, 368] on span "08:00-12:00-13:00-17:00" at bounding box center [377, 363] width 93 height 21
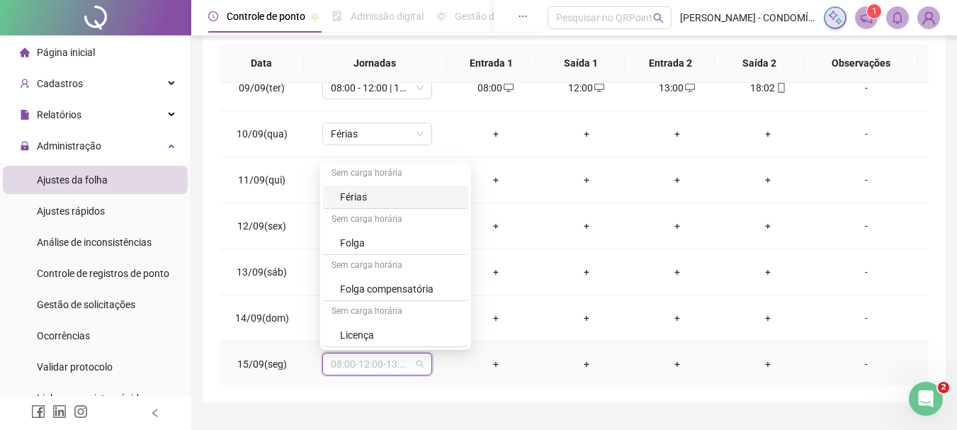
click at [358, 203] on div "Férias" at bounding box center [400, 197] width 120 height 16
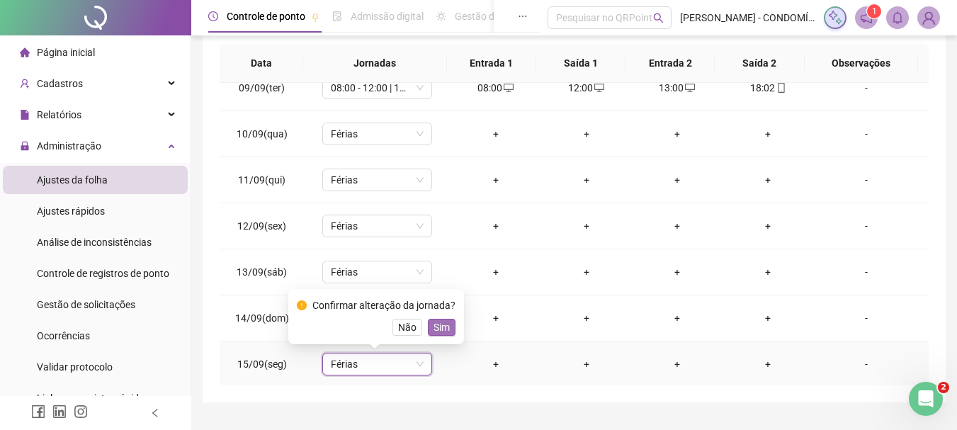
click at [436, 327] on span "Sim" at bounding box center [442, 327] width 16 height 16
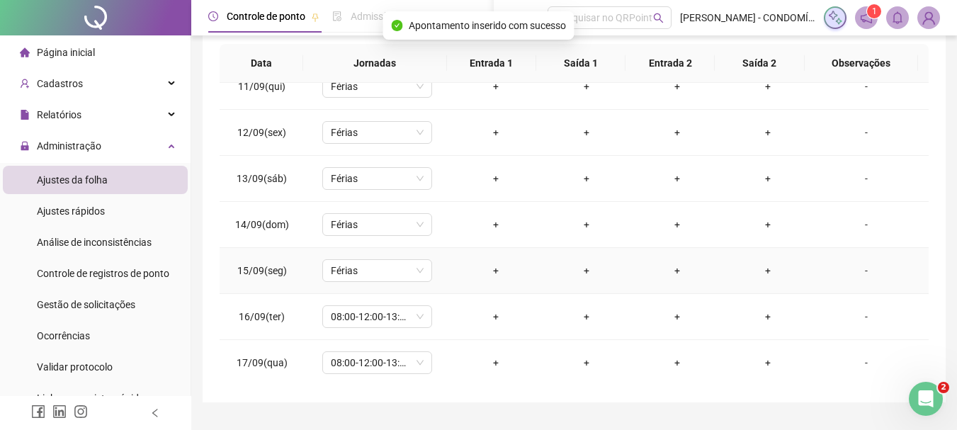
scroll to position [1033, 0]
click at [355, 310] on span "08:00-12:00-13:00-17:00" at bounding box center [377, 315] width 93 height 21
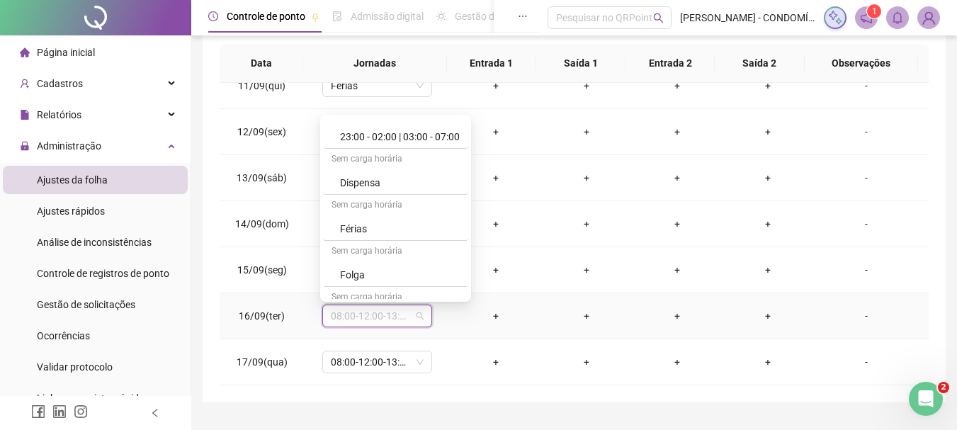
scroll to position [1062, 0]
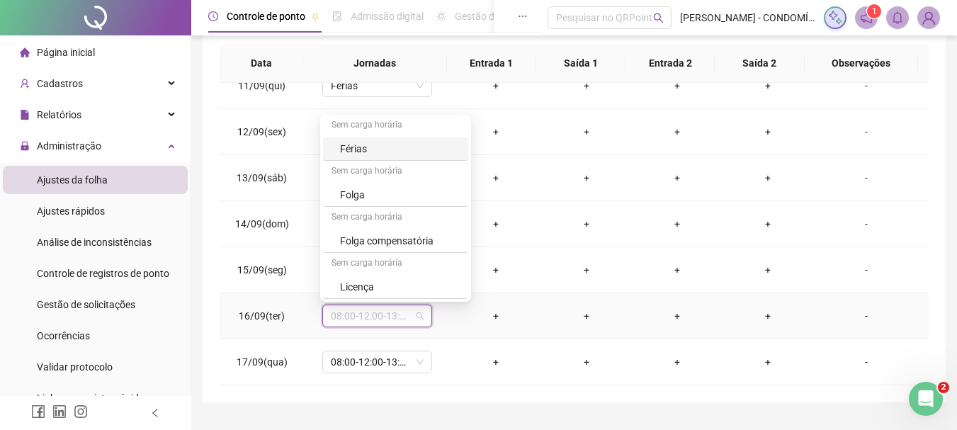
click at [349, 148] on div "Férias" at bounding box center [400, 149] width 120 height 16
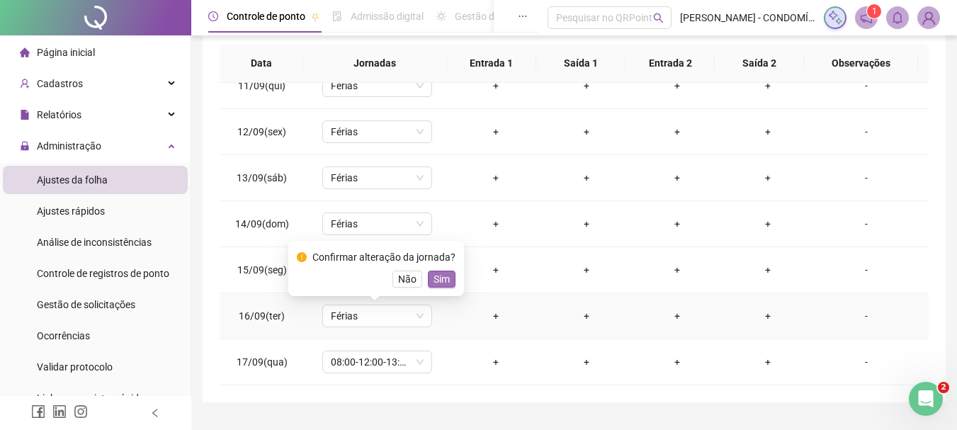
drag, startPoint x: 450, startPoint y: 276, endPoint x: 407, endPoint y: 308, distance: 53.7
click at [450, 278] on button "Sim" at bounding box center [442, 279] width 28 height 17
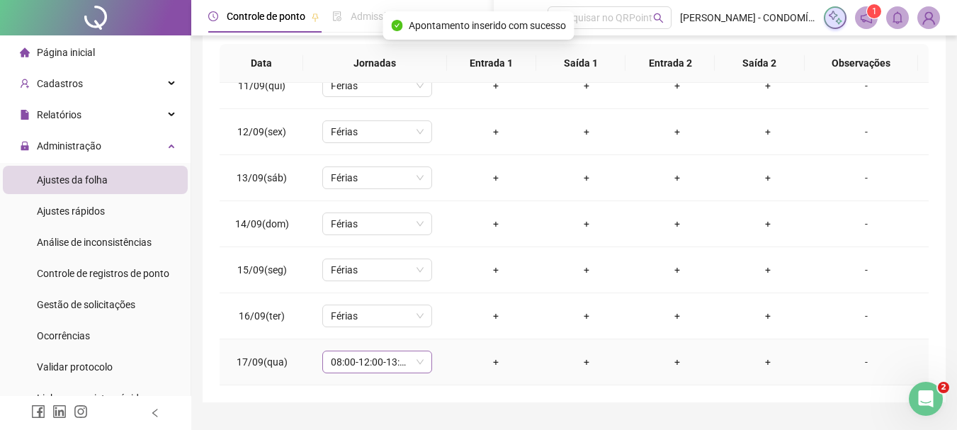
drag, startPoint x: 349, startPoint y: 361, endPoint x: 361, endPoint y: 352, distance: 14.6
click at [351, 361] on span "08:00-12:00-13:00-17:00" at bounding box center [377, 361] width 93 height 21
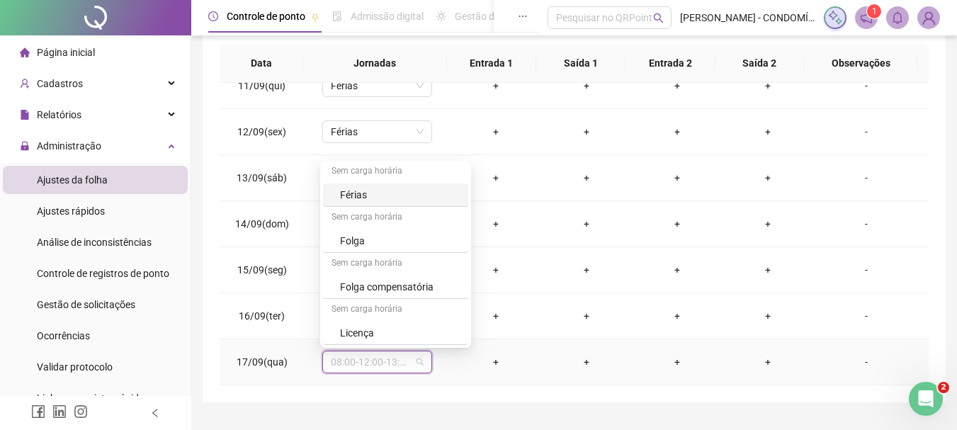
click at [344, 193] on div "Férias" at bounding box center [400, 195] width 120 height 16
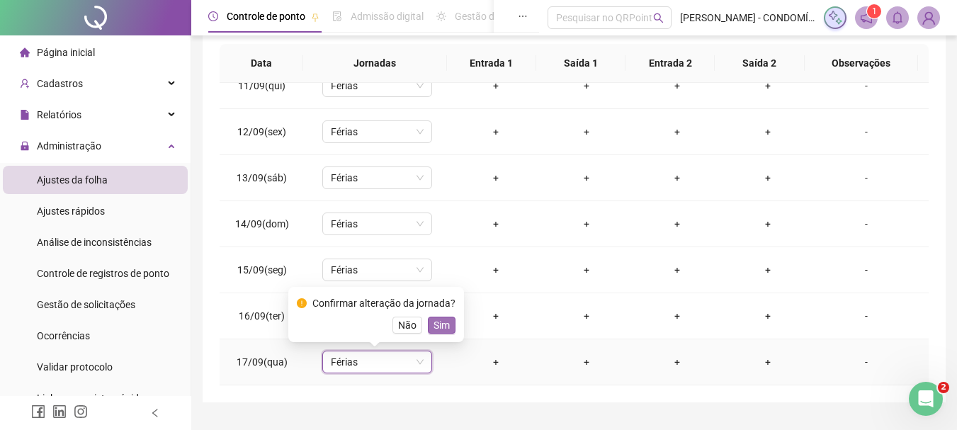
drag, startPoint x: 445, startPoint y: 321, endPoint x: 421, endPoint y: 332, distance: 26.6
click at [445, 323] on span "Sim" at bounding box center [442, 325] width 16 height 16
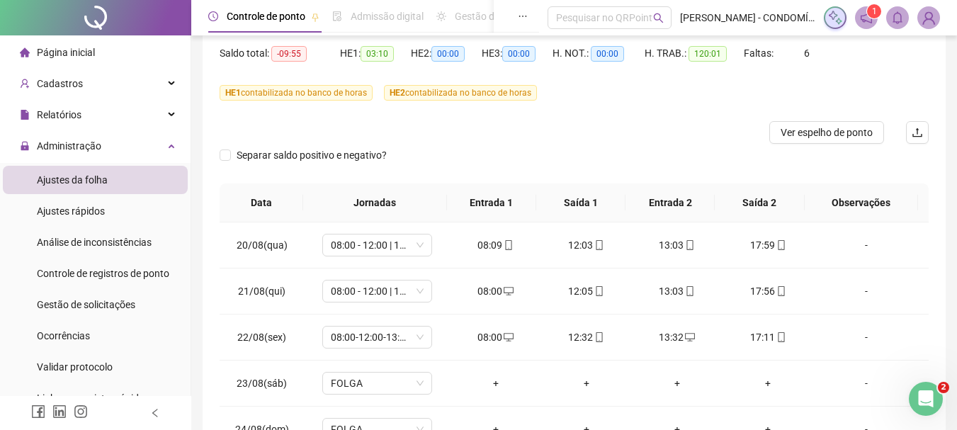
scroll to position [0, 0]
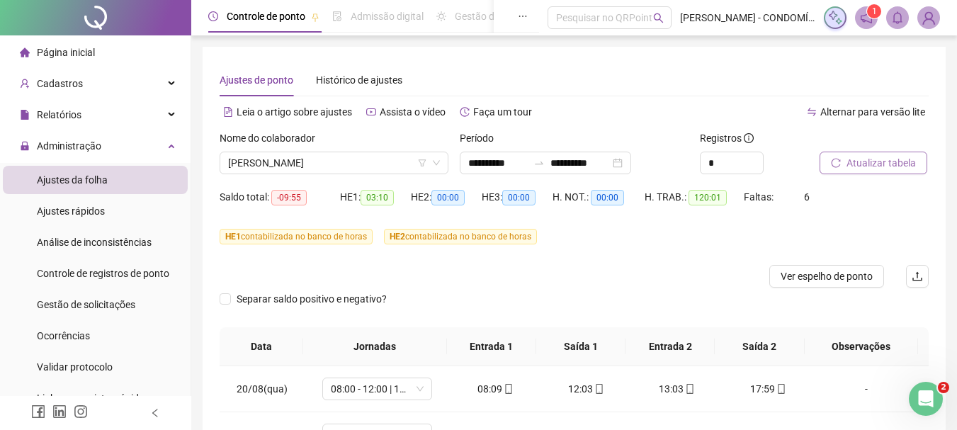
click at [869, 159] on span "Atualizar tabela" at bounding box center [881, 163] width 69 height 16
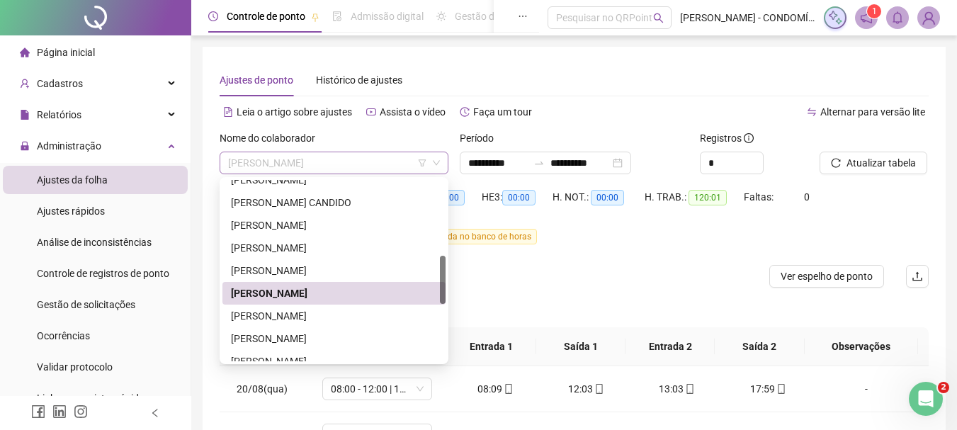
click at [314, 163] on span "[PERSON_NAME]" at bounding box center [334, 162] width 212 height 21
click at [278, 317] on div "[PERSON_NAME]" at bounding box center [334, 316] width 206 height 16
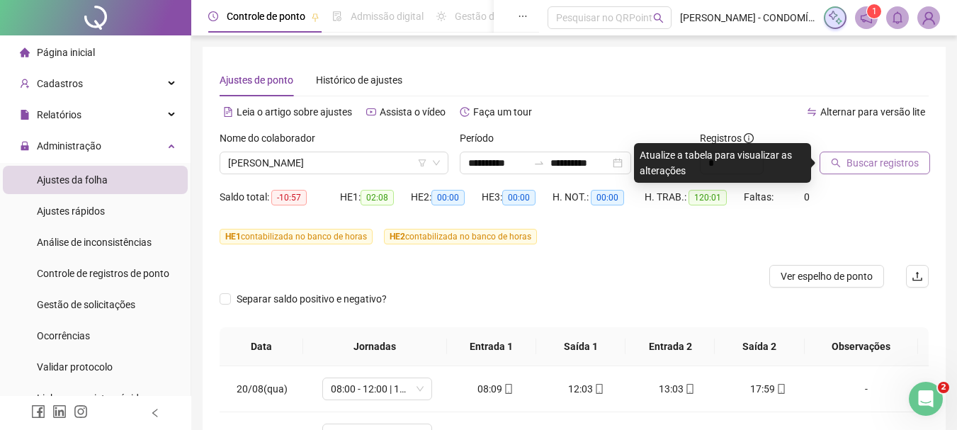
click at [856, 164] on span "Buscar registros" at bounding box center [883, 163] width 72 height 16
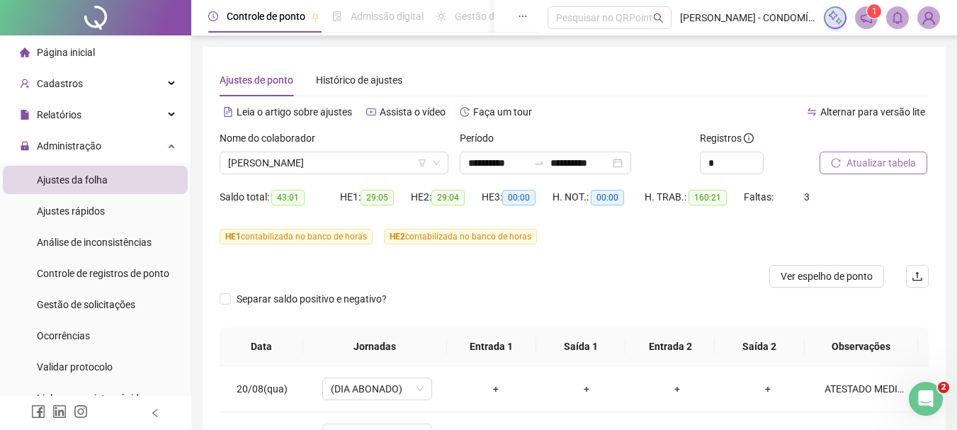
click at [863, 164] on span "Atualizar tabela" at bounding box center [881, 163] width 69 height 16
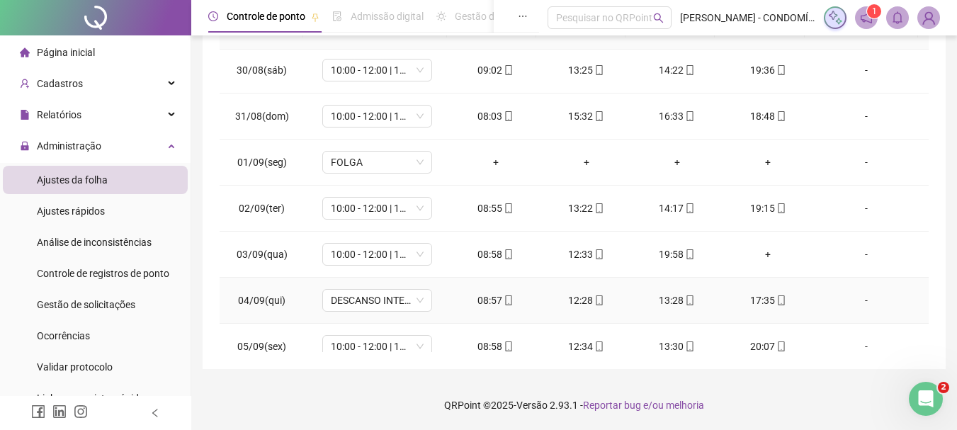
scroll to position [496, 0]
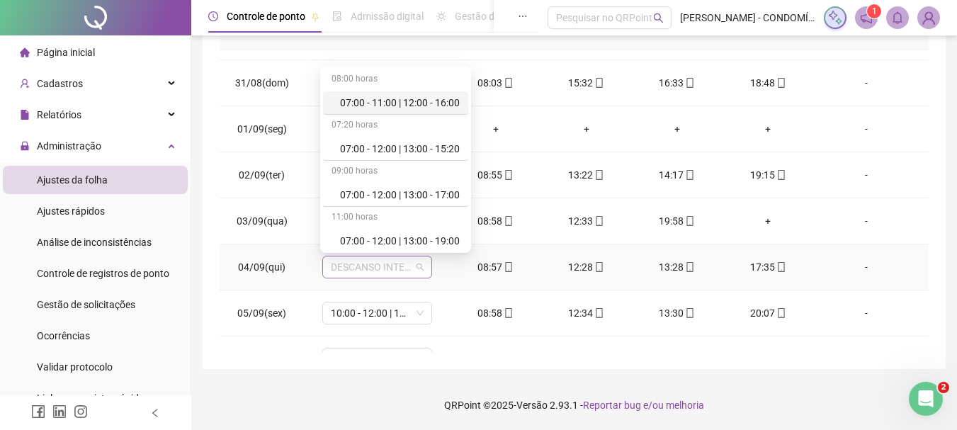
click at [361, 264] on span "DESCANSO INTER-JORNADA" at bounding box center [377, 266] width 93 height 21
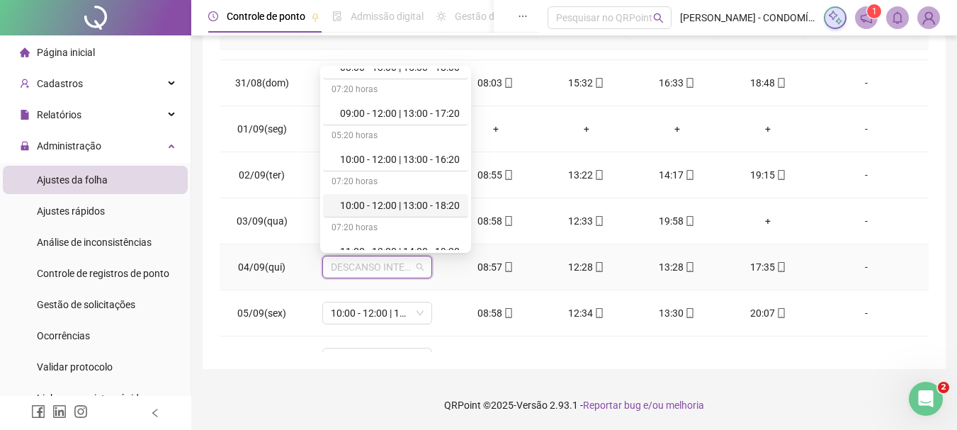
click at [389, 205] on div "10:00 - 12:00 | 13:00 - 18:20" at bounding box center [400, 206] width 120 height 16
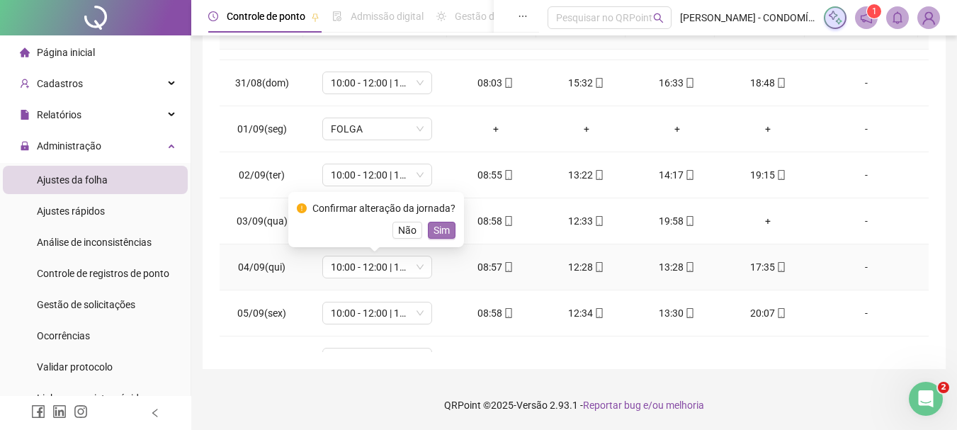
click at [441, 228] on span "Sim" at bounding box center [442, 230] width 16 height 16
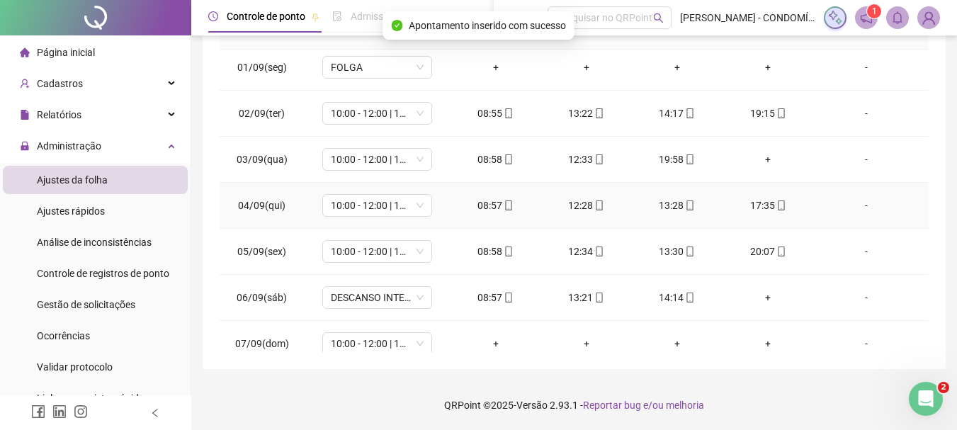
scroll to position [638, 0]
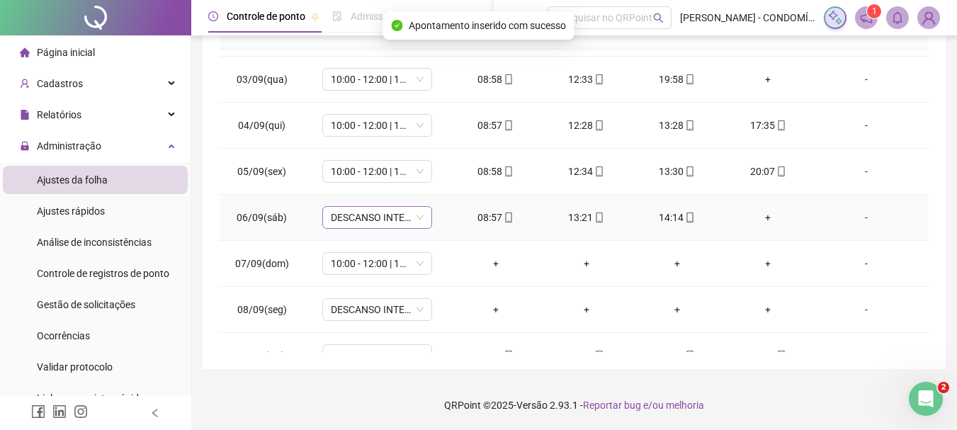
click at [368, 218] on span "DESCANSO INTER-JORNADA" at bounding box center [377, 217] width 93 height 21
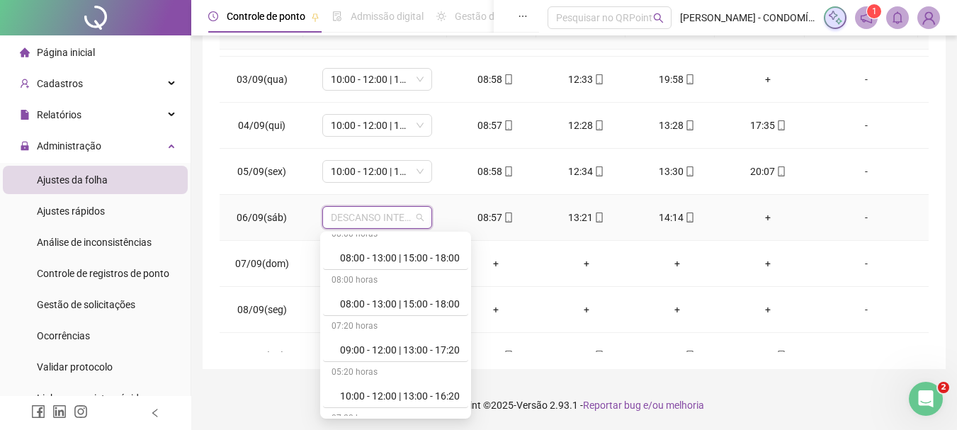
scroll to position [496, 0]
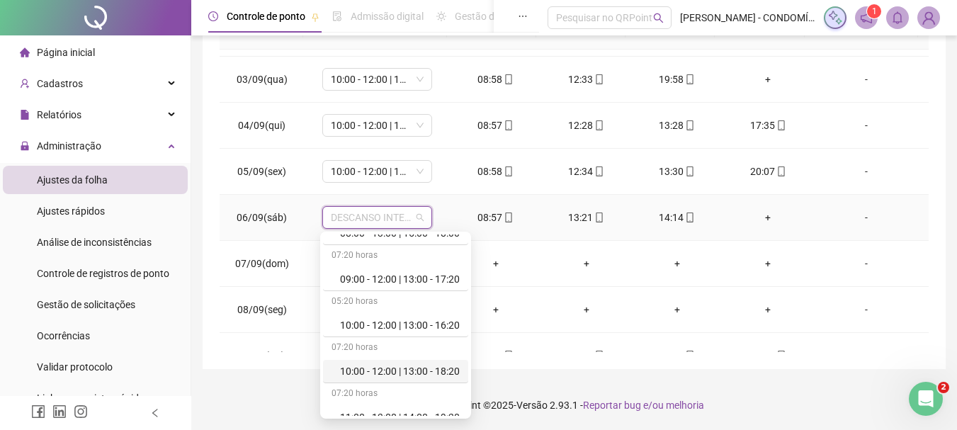
click at [370, 370] on div "10:00 - 12:00 | 13:00 - 18:20" at bounding box center [400, 371] width 120 height 16
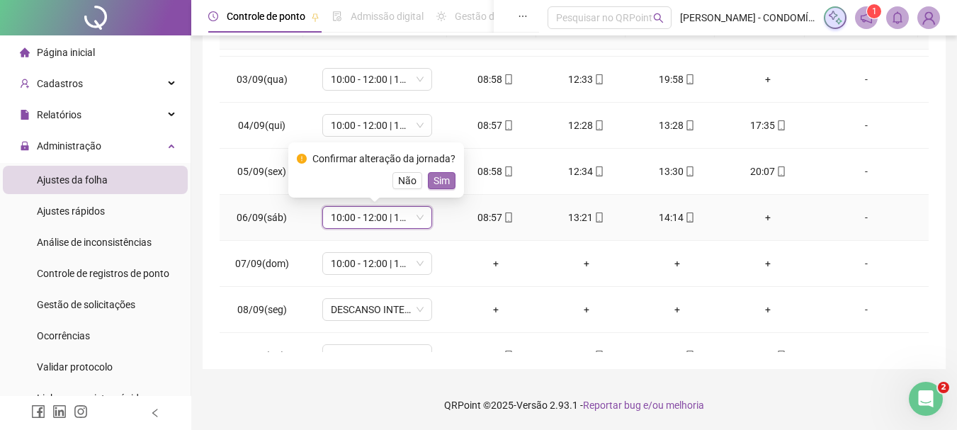
click at [442, 176] on span "Sim" at bounding box center [442, 181] width 16 height 16
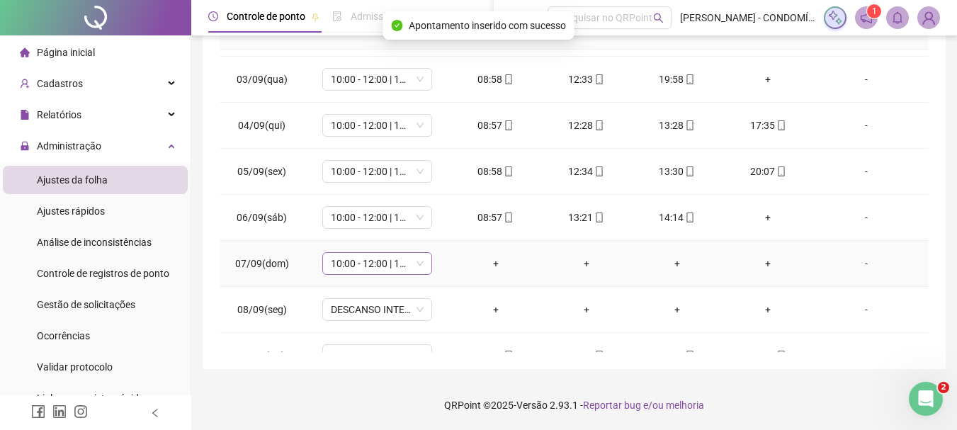
click at [363, 262] on span "10:00 - 12:00 | 13:00 - 18:20" at bounding box center [377, 263] width 93 height 21
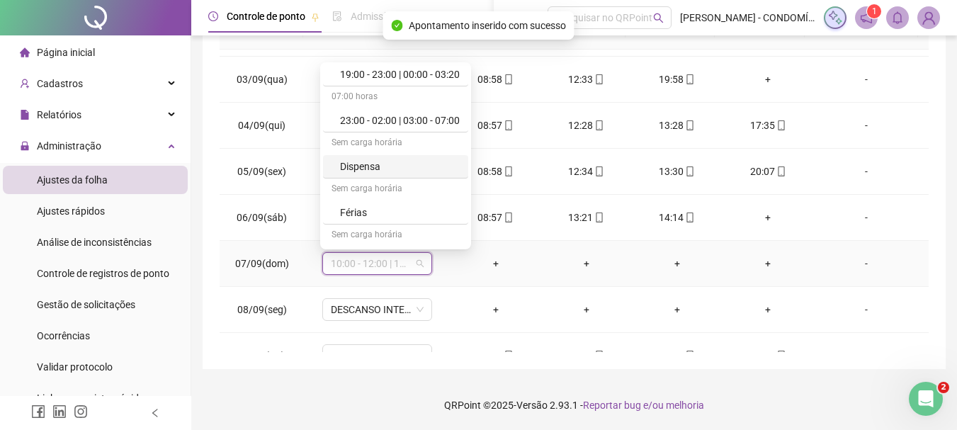
scroll to position [1062, 0]
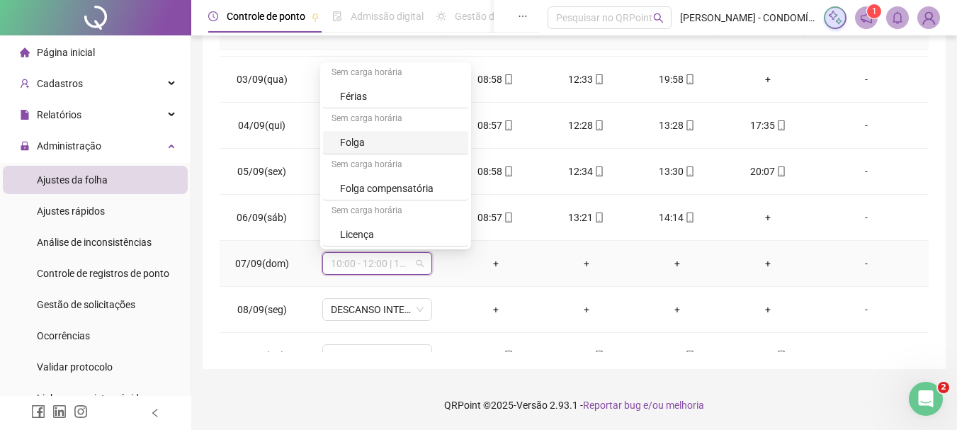
click at [363, 140] on div "Folga" at bounding box center [400, 143] width 120 height 16
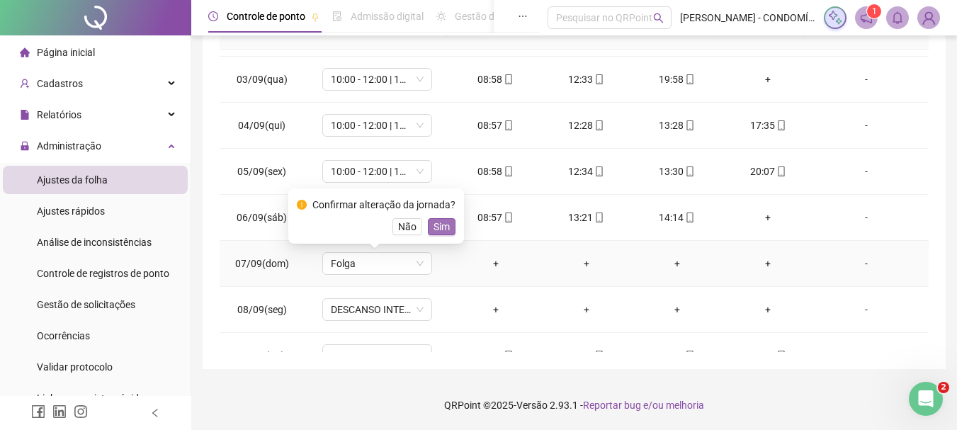
drag, startPoint x: 436, startPoint y: 227, endPoint x: 386, endPoint y: 296, distance: 84.7
click at [434, 228] on span "Sim" at bounding box center [442, 227] width 16 height 16
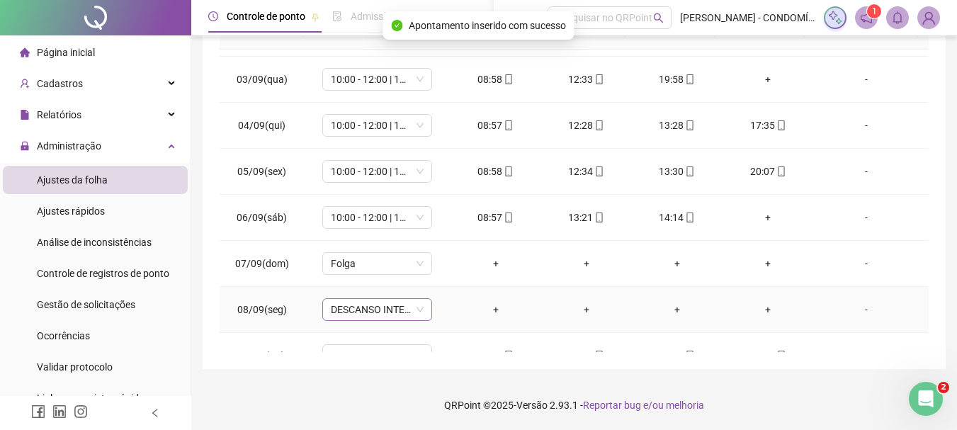
click at [338, 310] on span "DESCANSO INTER-JORNADA" at bounding box center [377, 309] width 93 height 21
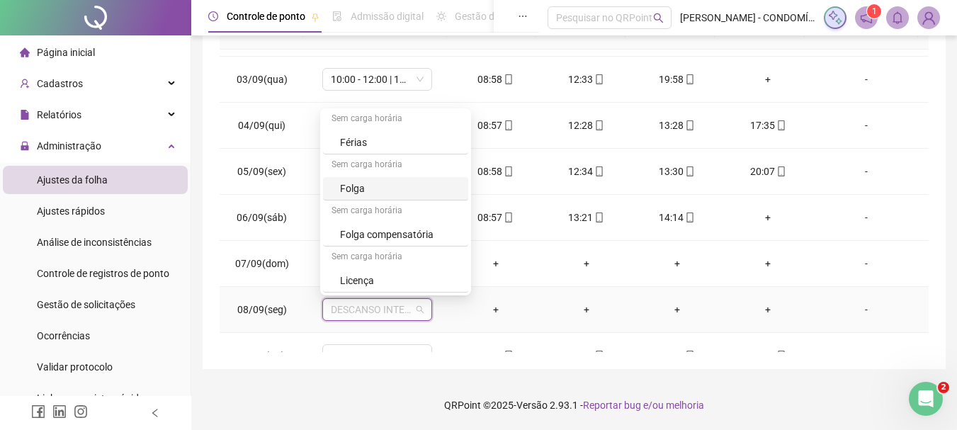
click at [361, 188] on div "Folga" at bounding box center [400, 189] width 120 height 16
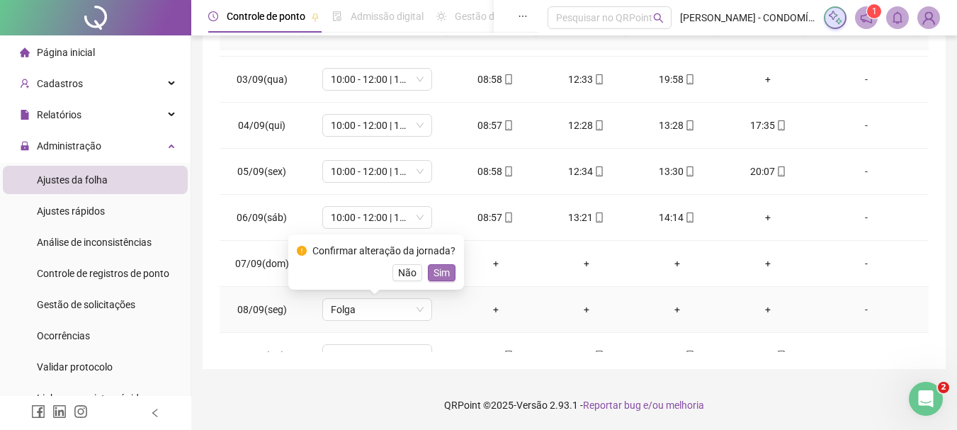
click at [434, 270] on span "Sim" at bounding box center [442, 273] width 16 height 16
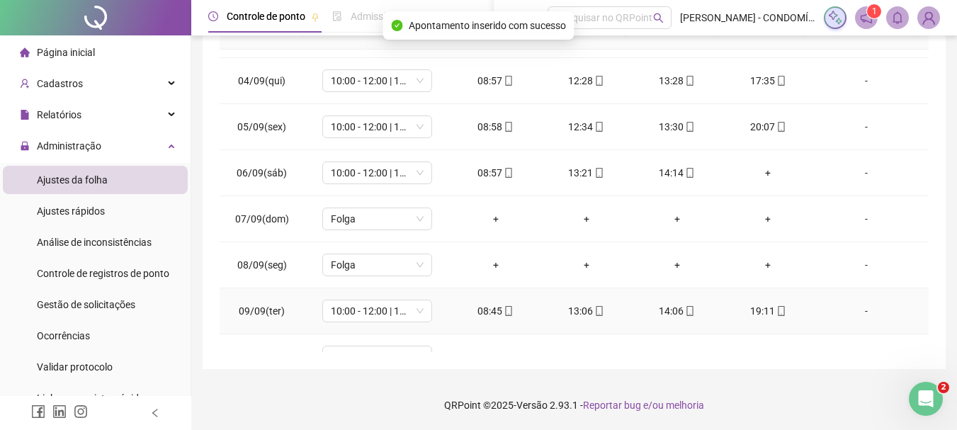
scroll to position [779, 0]
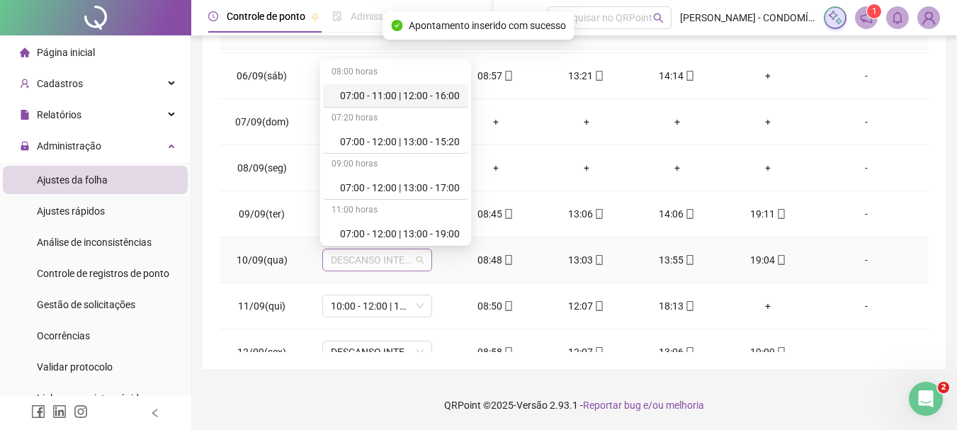
click at [356, 259] on span "DESCANSO INTER-JORNADA" at bounding box center [377, 259] width 93 height 21
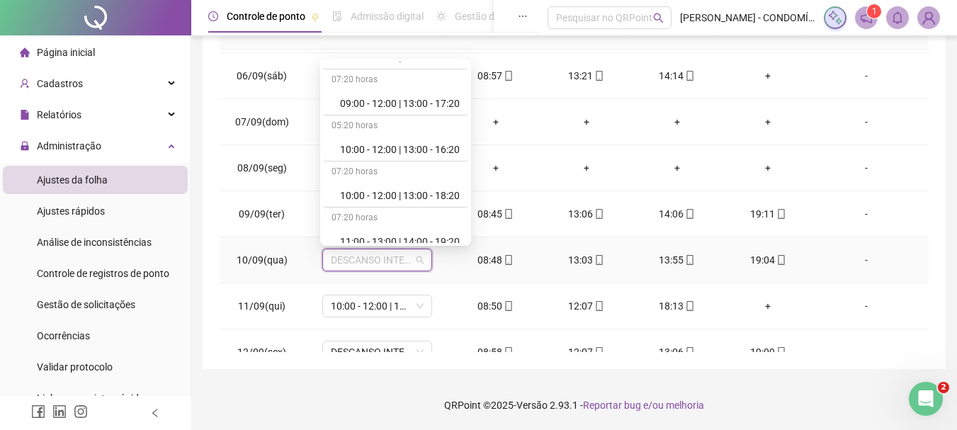
scroll to position [567, 0]
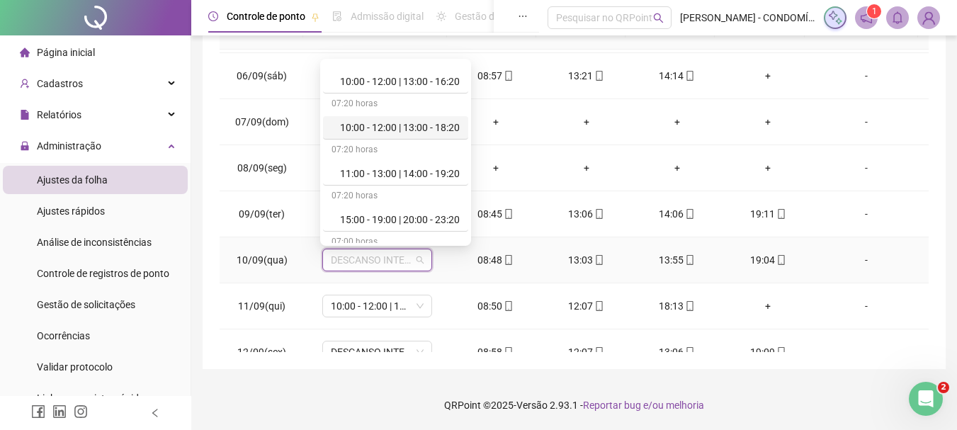
click at [406, 127] on div "10:00 - 12:00 | 13:00 - 18:20" at bounding box center [400, 128] width 120 height 16
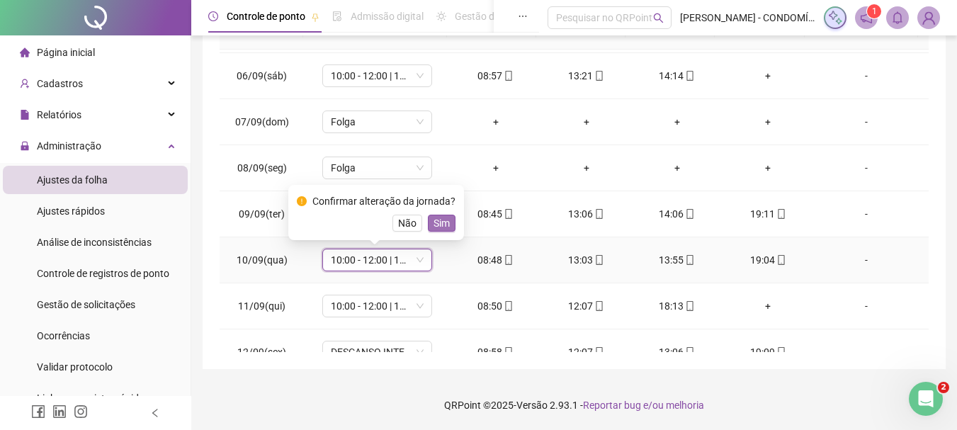
click at [444, 221] on span "Sim" at bounding box center [442, 223] width 16 height 16
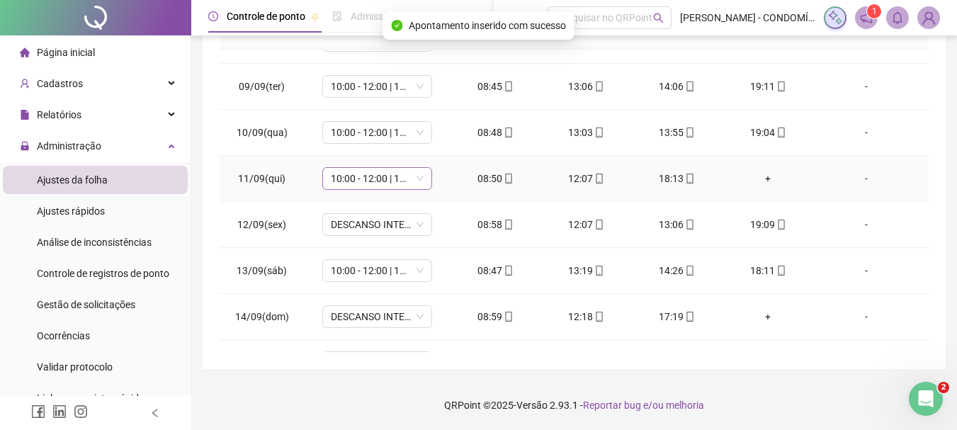
scroll to position [921, 0]
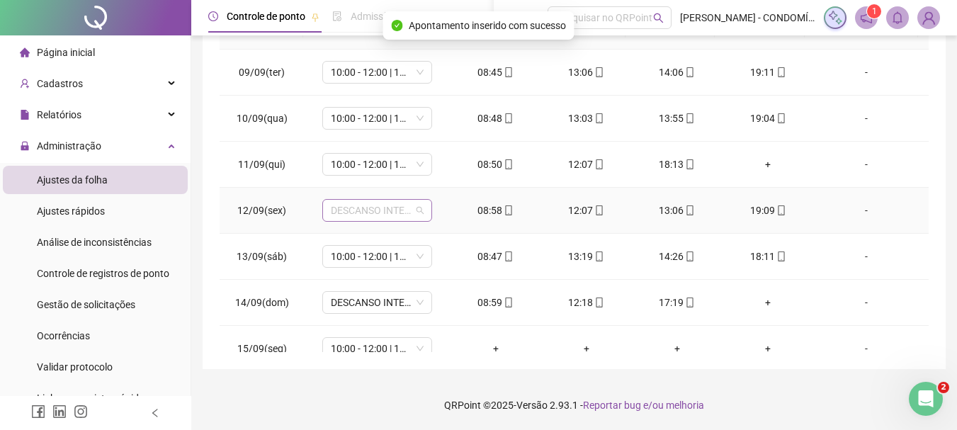
click at [344, 210] on span "DESCANSO INTER-JORNADA" at bounding box center [377, 210] width 93 height 21
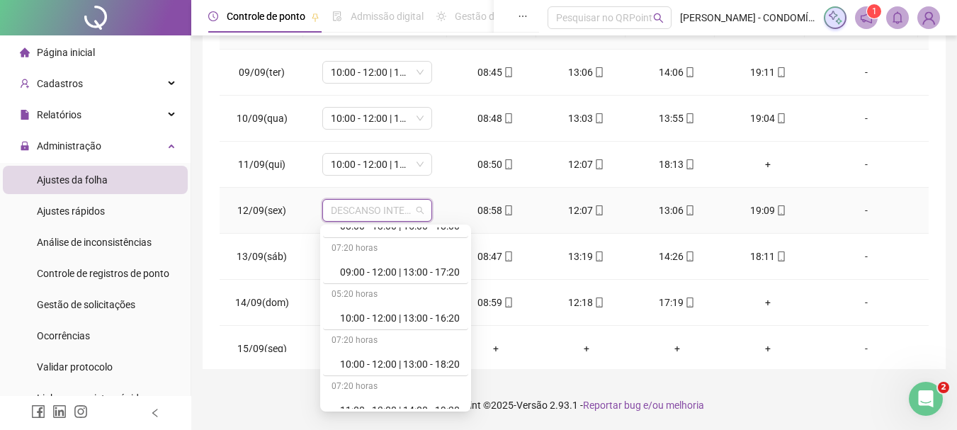
scroll to position [567, 0]
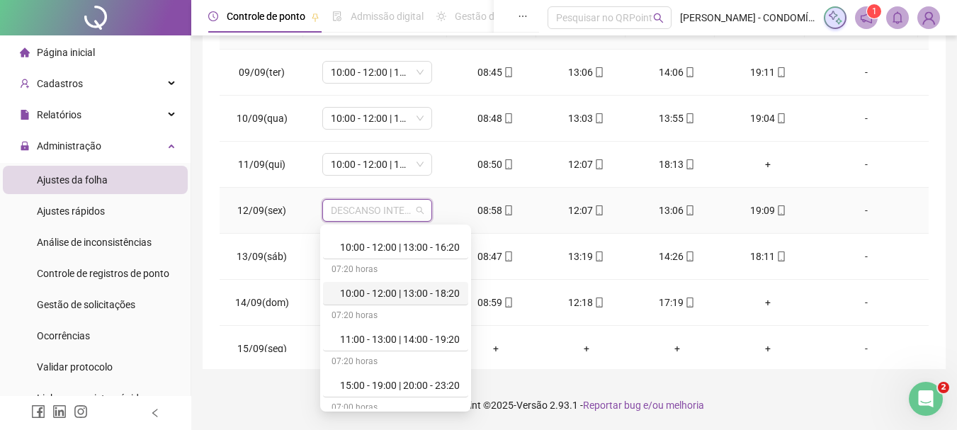
click at [418, 293] on div "10:00 - 12:00 | 13:00 - 18:20" at bounding box center [400, 293] width 120 height 16
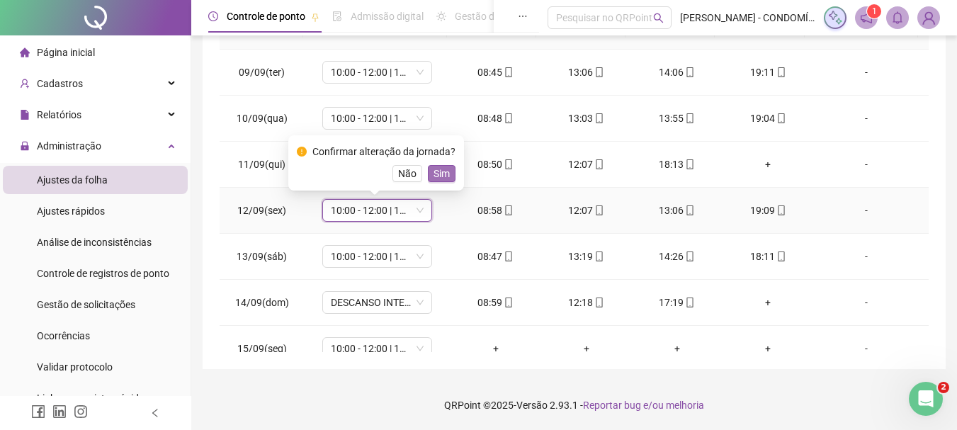
click at [448, 169] on button "Sim" at bounding box center [442, 173] width 28 height 17
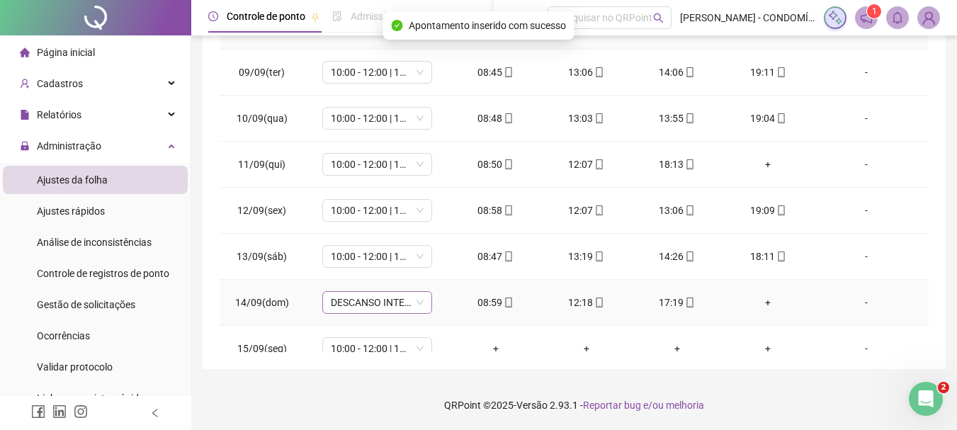
click at [345, 303] on span "DESCANSO INTER-JORNADA" at bounding box center [377, 302] width 93 height 21
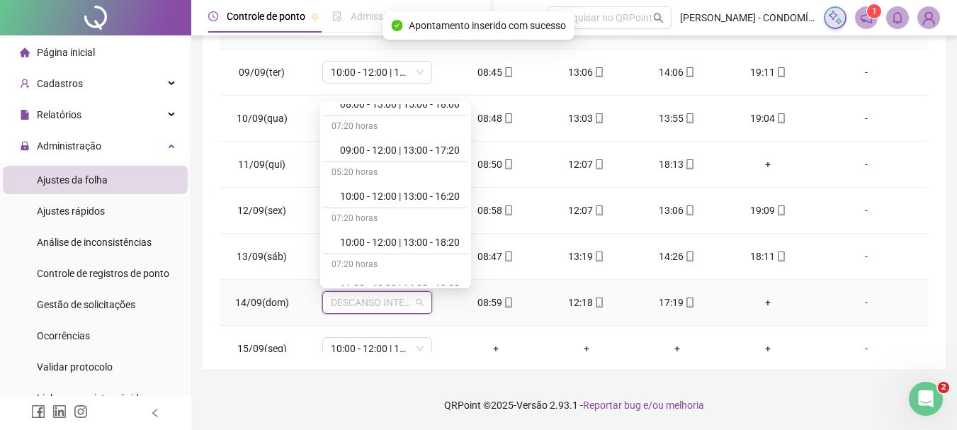
scroll to position [496, 0]
click at [396, 239] on div "10:00 - 12:00 | 13:00 - 18:20" at bounding box center [400, 241] width 120 height 16
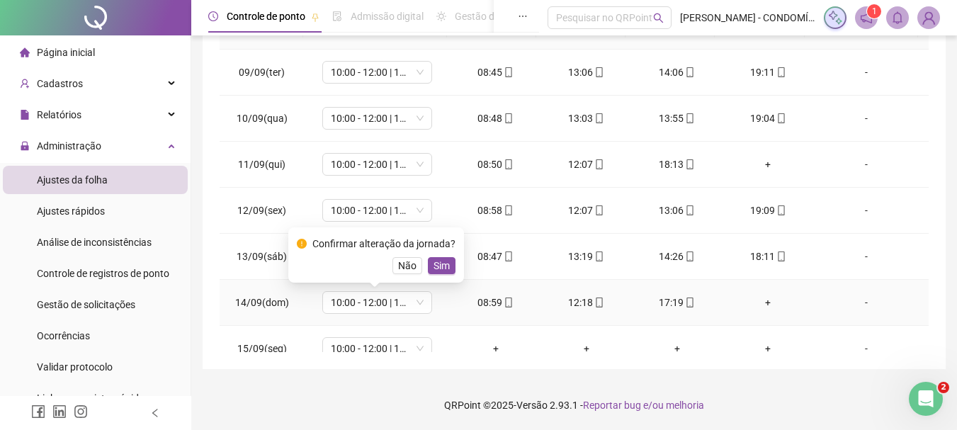
drag, startPoint x: 448, startPoint y: 264, endPoint x: 391, endPoint y: 320, distance: 79.6
click at [447, 266] on button "Sim" at bounding box center [442, 265] width 28 height 17
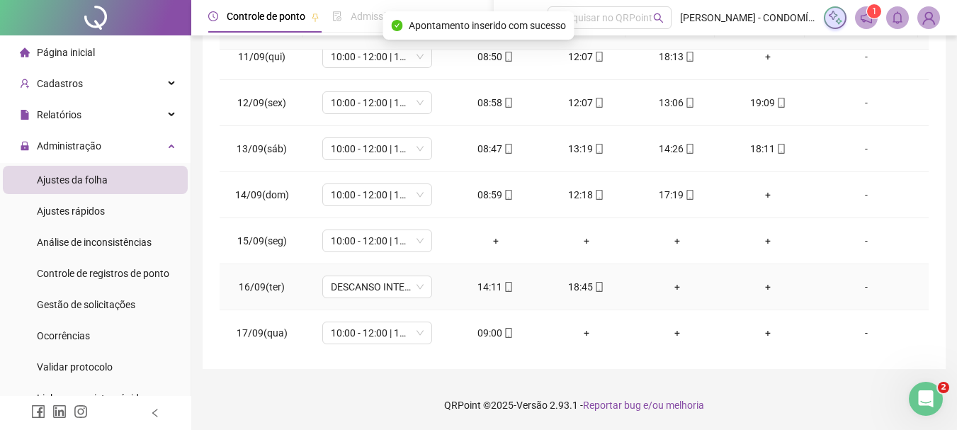
scroll to position [1033, 0]
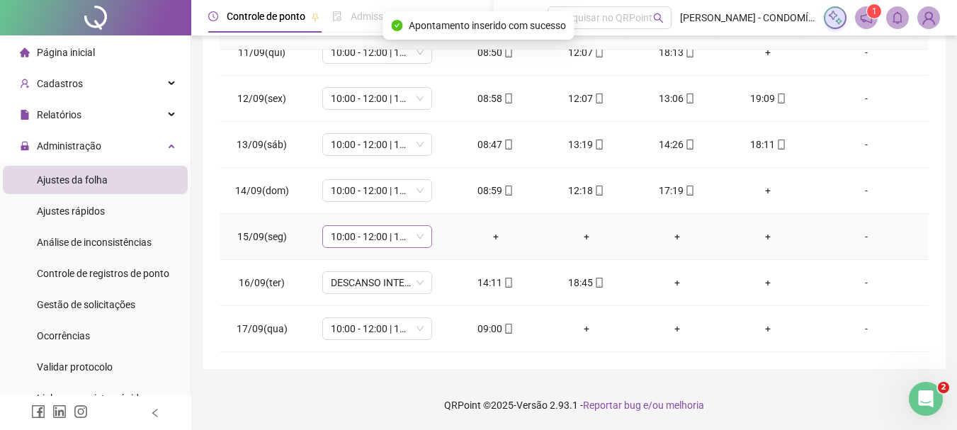
click at [363, 239] on span "10:00 - 12:00 | 13:00 - 18:20" at bounding box center [377, 236] width 93 height 21
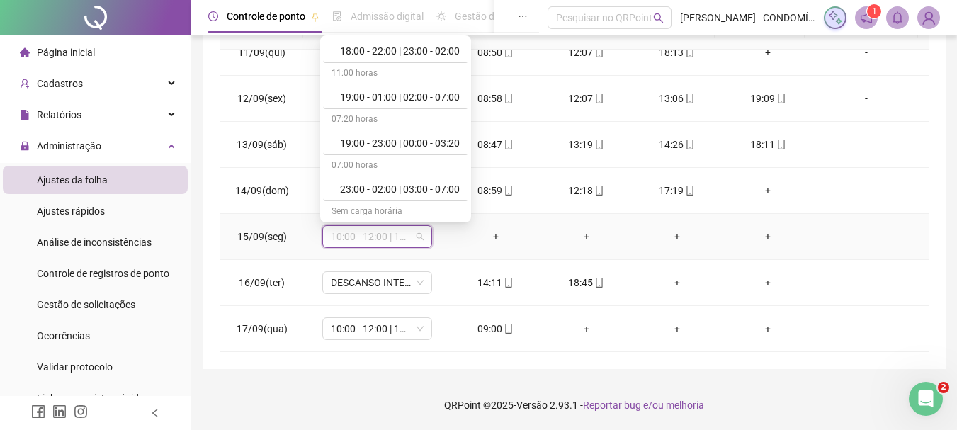
scroll to position [1062, 0]
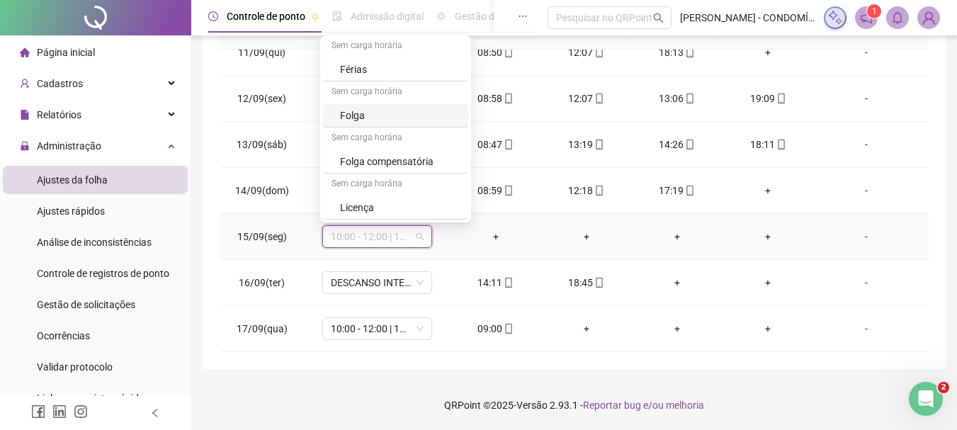
click at [358, 114] on div "Folga" at bounding box center [400, 116] width 120 height 16
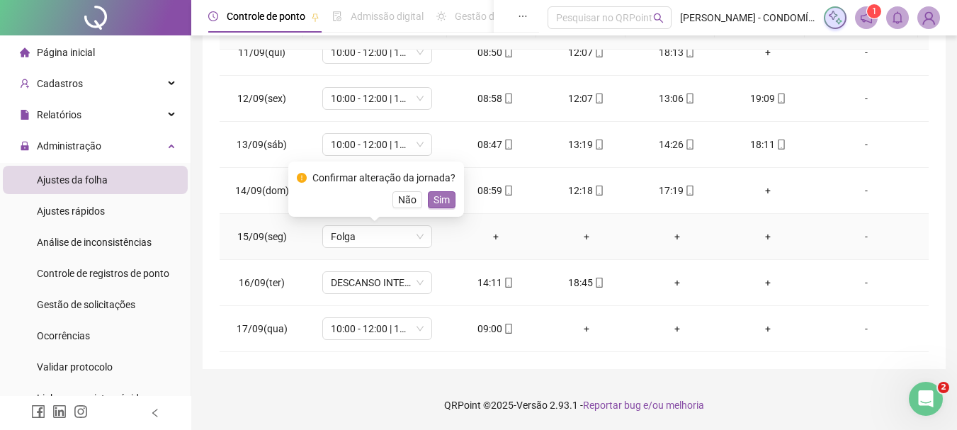
click at [437, 198] on span "Sim" at bounding box center [442, 200] width 16 height 16
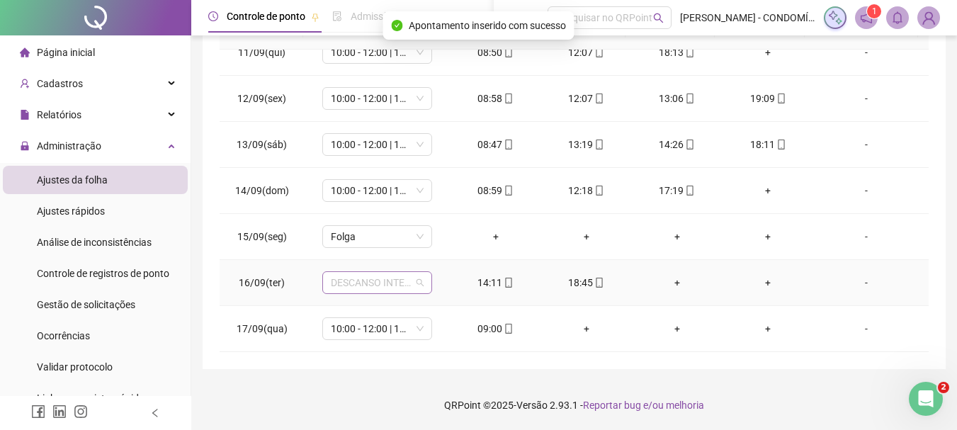
click at [358, 285] on span "DESCANSO INTER-JORNADA" at bounding box center [377, 282] width 93 height 21
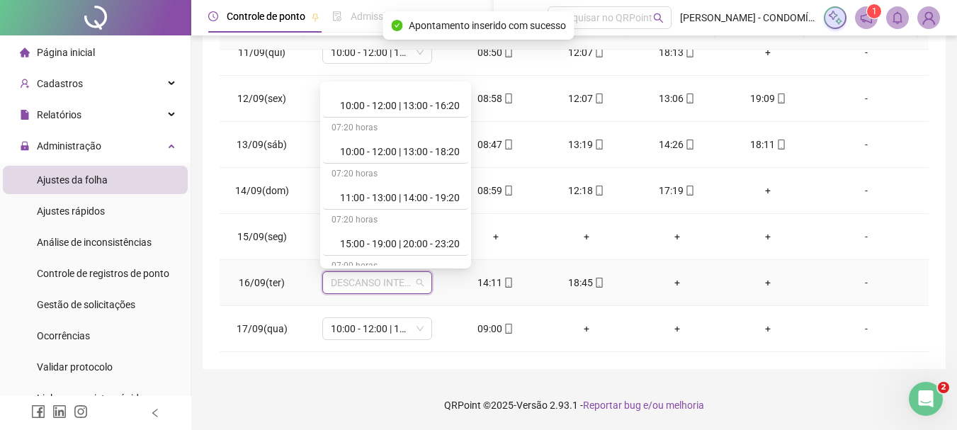
scroll to position [567, 0]
click at [400, 147] on div "10:00 - 12:00 | 13:00 - 18:20" at bounding box center [400, 150] width 120 height 16
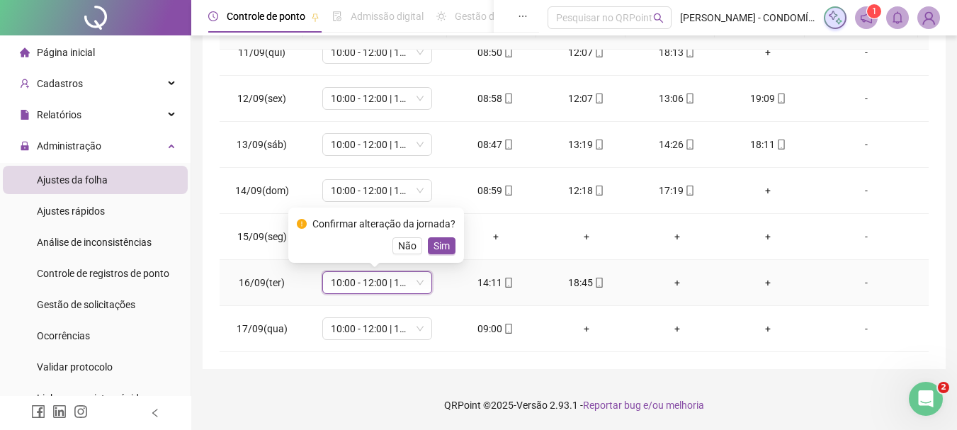
click at [440, 247] on span "Sim" at bounding box center [442, 246] width 16 height 16
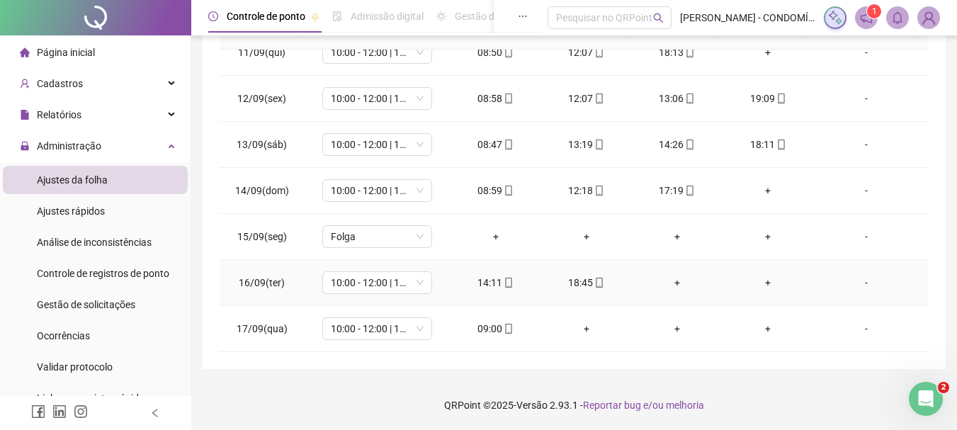
click at [672, 283] on div "+" at bounding box center [677, 283] width 68 height 16
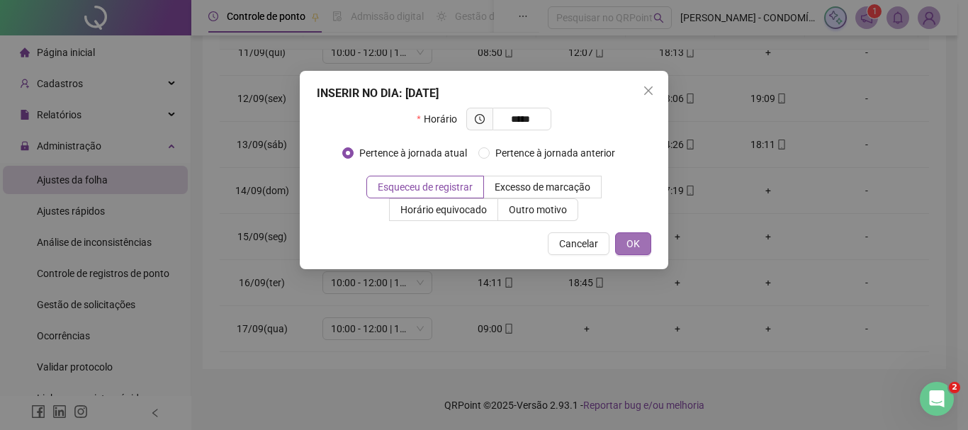
type input "*****"
click at [638, 239] on span "OK" at bounding box center [632, 244] width 13 height 16
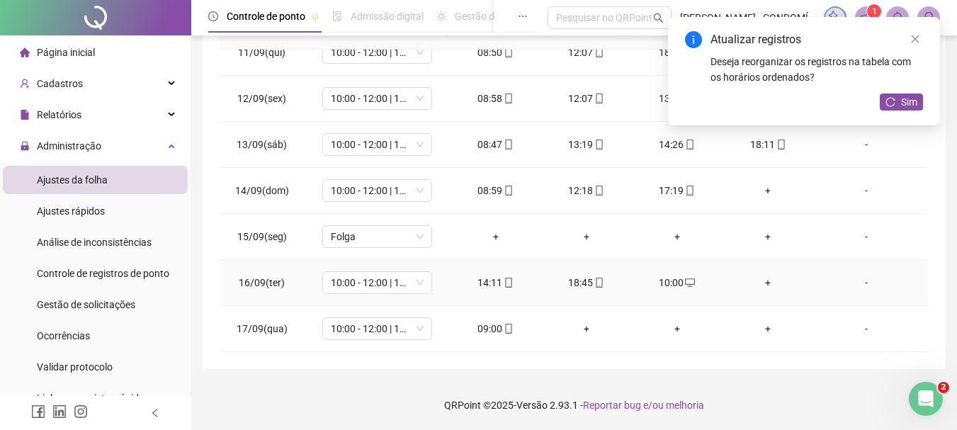
click at [758, 278] on div "+" at bounding box center [768, 283] width 68 height 16
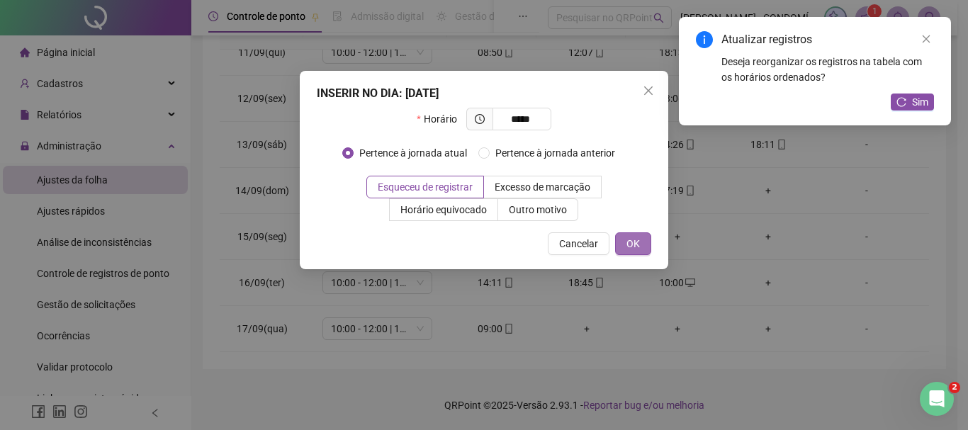
type input "*****"
click at [638, 242] on span "OK" at bounding box center [632, 244] width 13 height 16
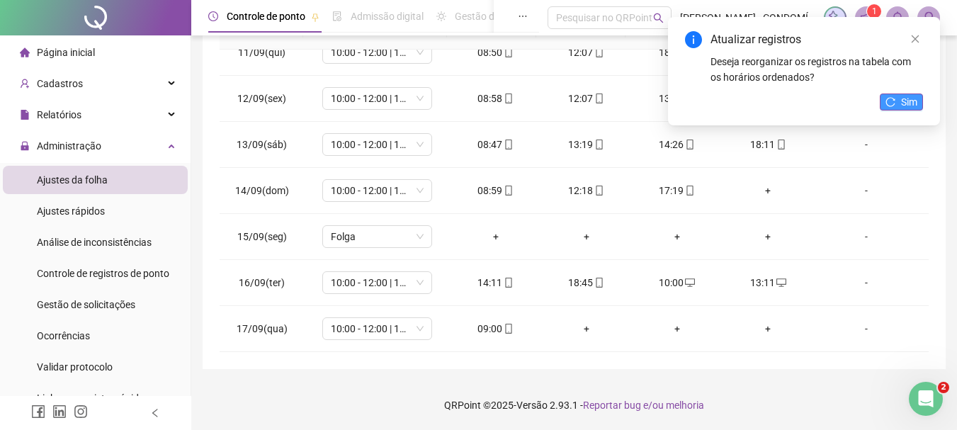
click at [907, 99] on span "Sim" at bounding box center [909, 102] width 16 height 16
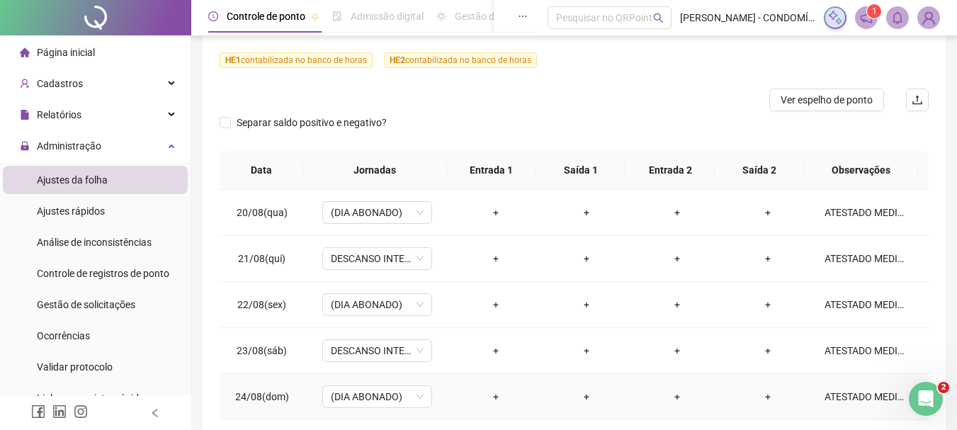
scroll to position [0, 0]
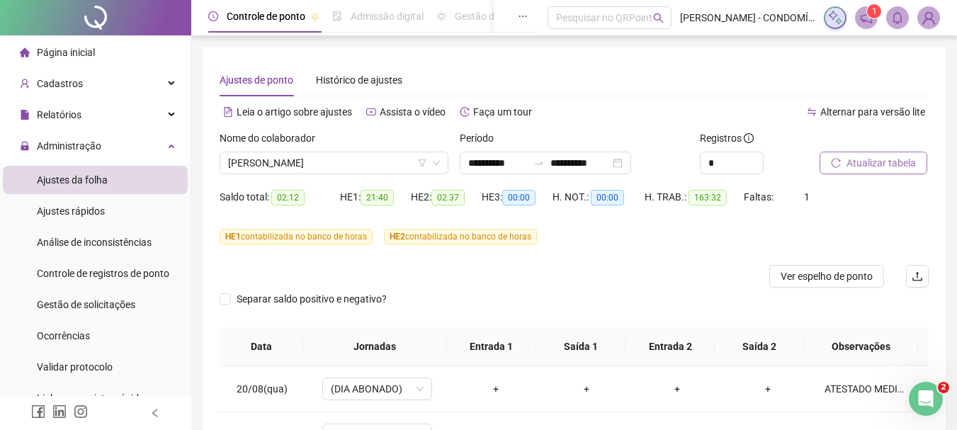
click at [867, 158] on span "Atualizar tabela" at bounding box center [881, 163] width 69 height 16
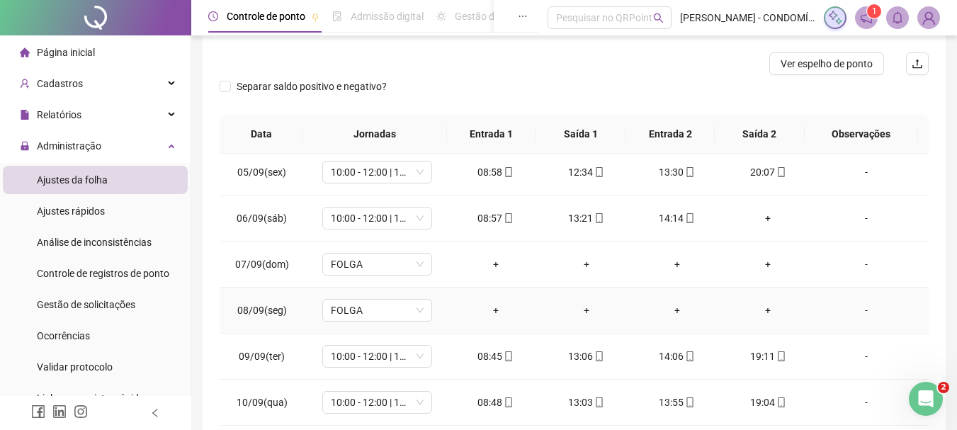
scroll to position [708, 0]
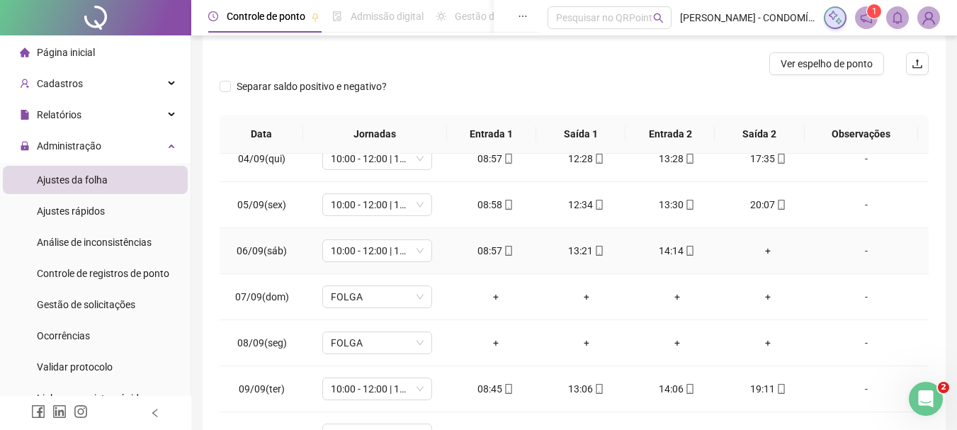
click at [758, 249] on div "+" at bounding box center [768, 251] width 68 height 16
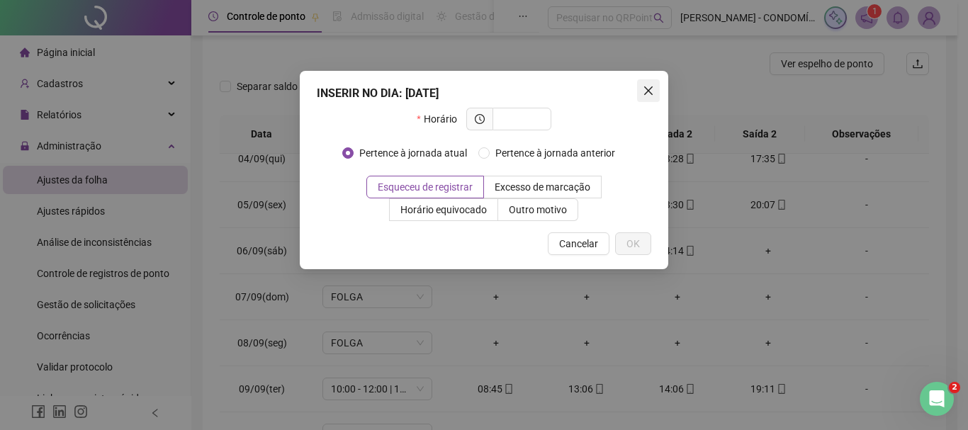
click at [647, 86] on icon "close" at bounding box center [648, 90] width 11 height 11
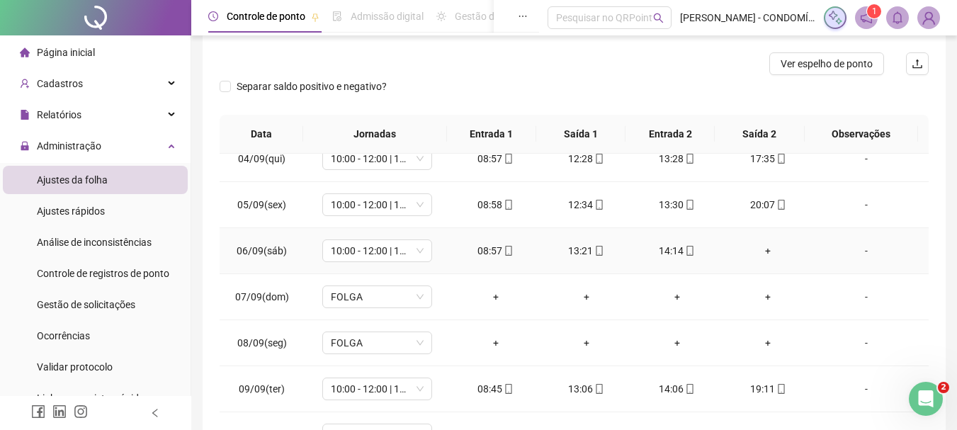
click at [757, 247] on div "+" at bounding box center [768, 251] width 68 height 16
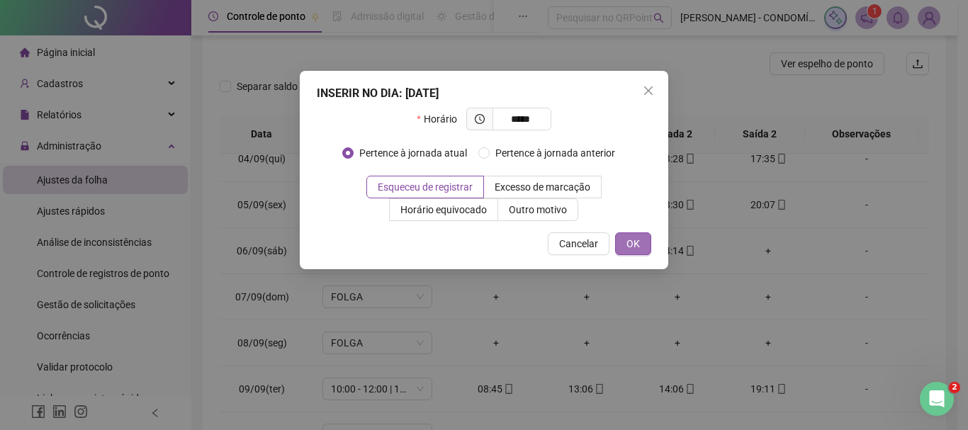
type input "*****"
click at [633, 240] on span "OK" at bounding box center [632, 244] width 13 height 16
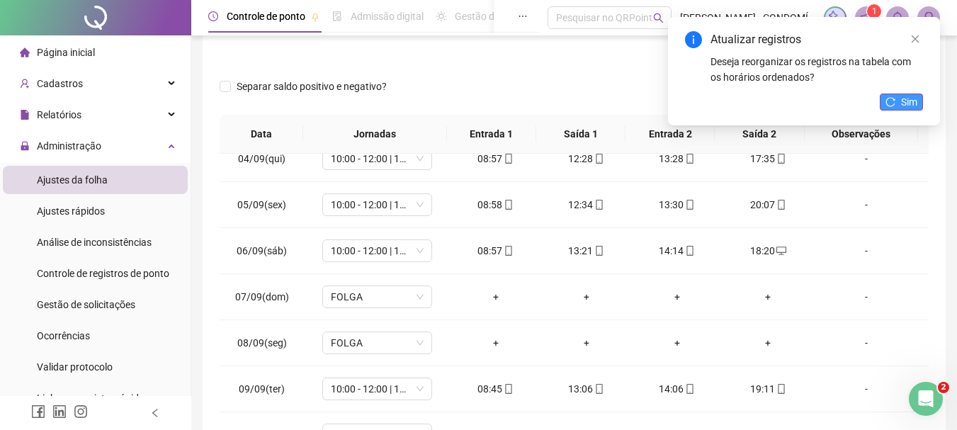
click at [907, 96] on span "Sim" at bounding box center [909, 102] width 16 height 16
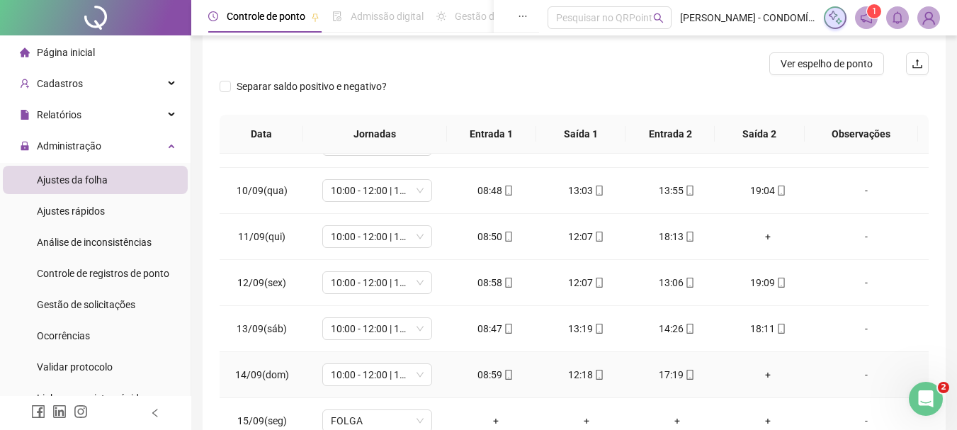
scroll to position [921, 0]
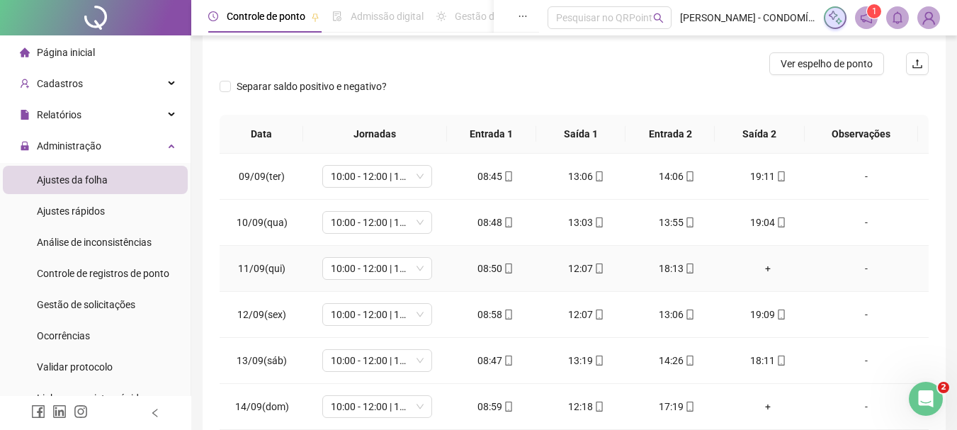
click at [759, 264] on div "+" at bounding box center [768, 269] width 68 height 16
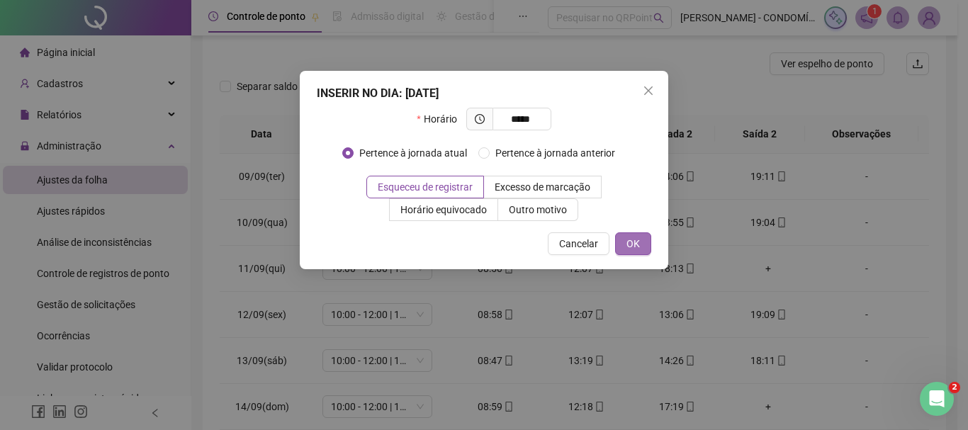
type input "*****"
click at [628, 242] on span "OK" at bounding box center [632, 244] width 13 height 16
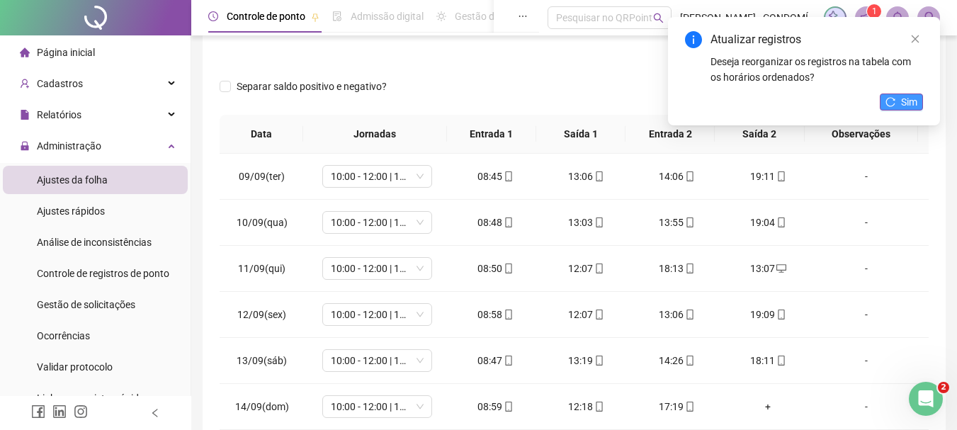
click at [912, 97] on span "Sim" at bounding box center [909, 102] width 16 height 16
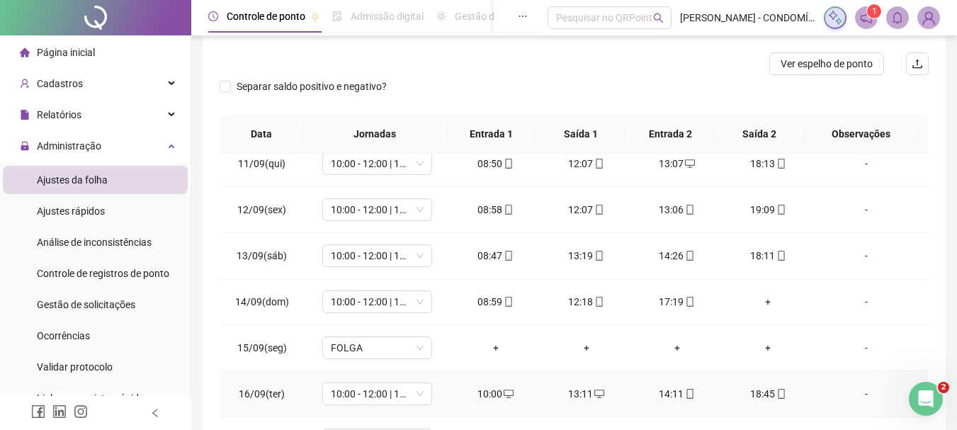
scroll to position [1033, 0]
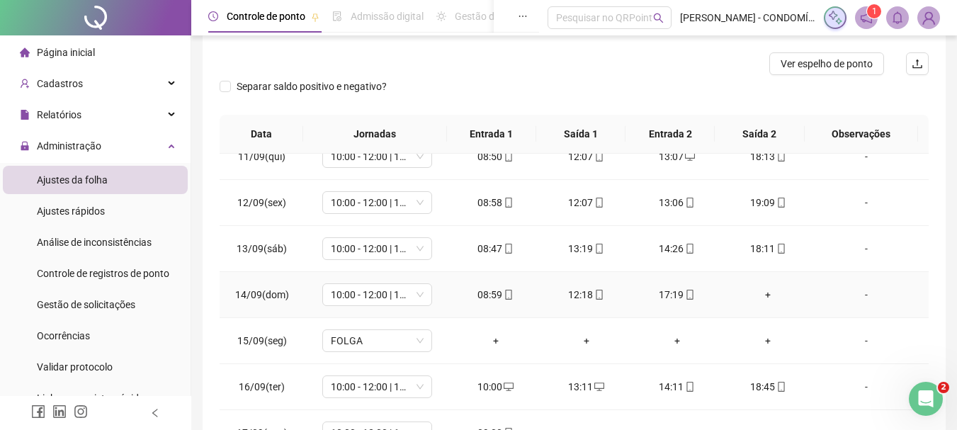
click at [759, 293] on div "+" at bounding box center [768, 295] width 68 height 16
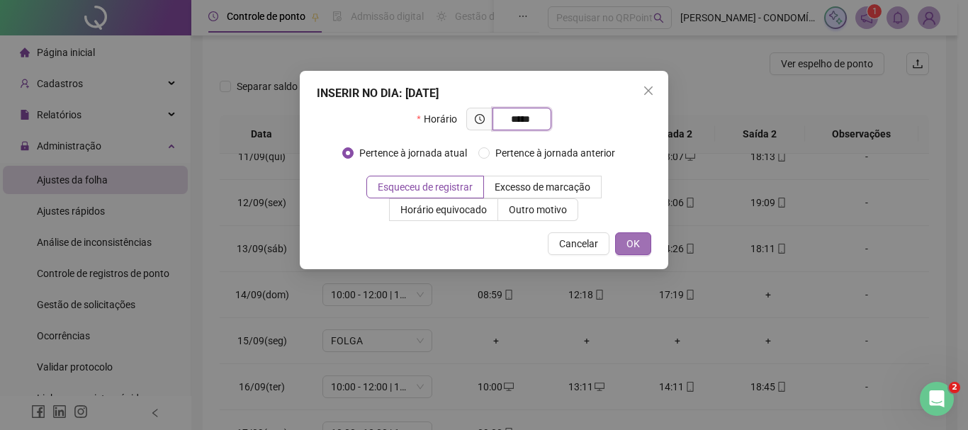
type input "*****"
click at [626, 247] on button "OK" at bounding box center [633, 243] width 36 height 23
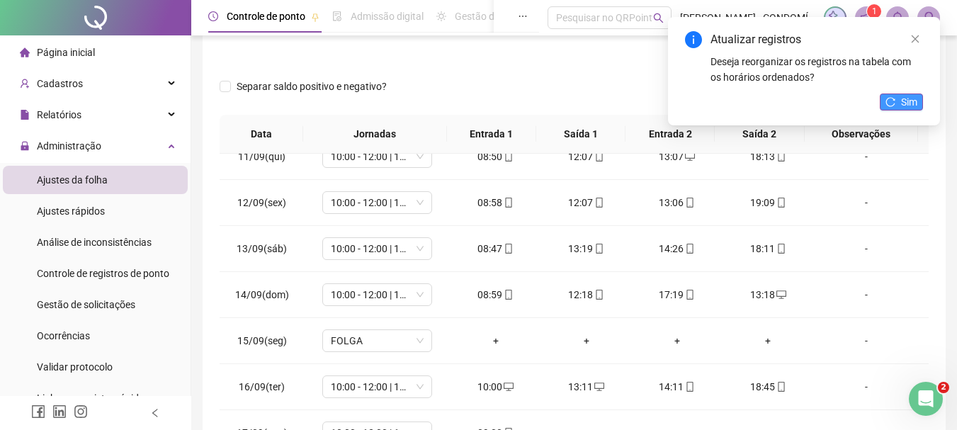
click at [910, 99] on span "Sim" at bounding box center [909, 102] width 16 height 16
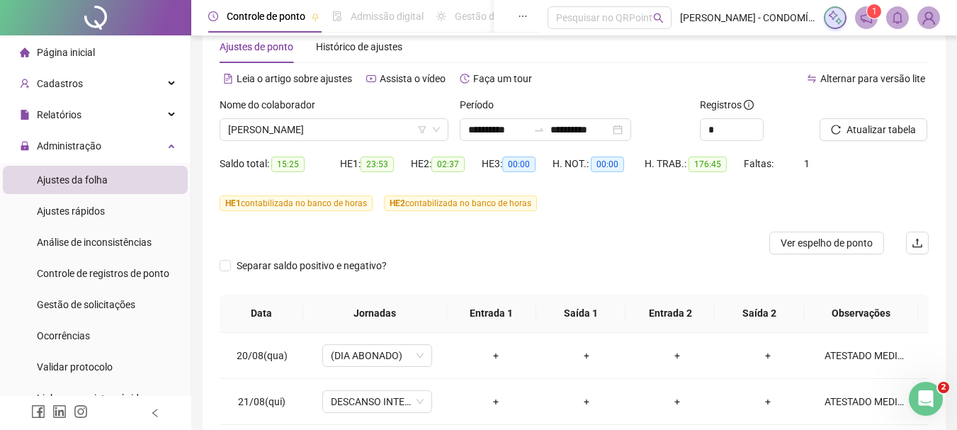
scroll to position [0, 0]
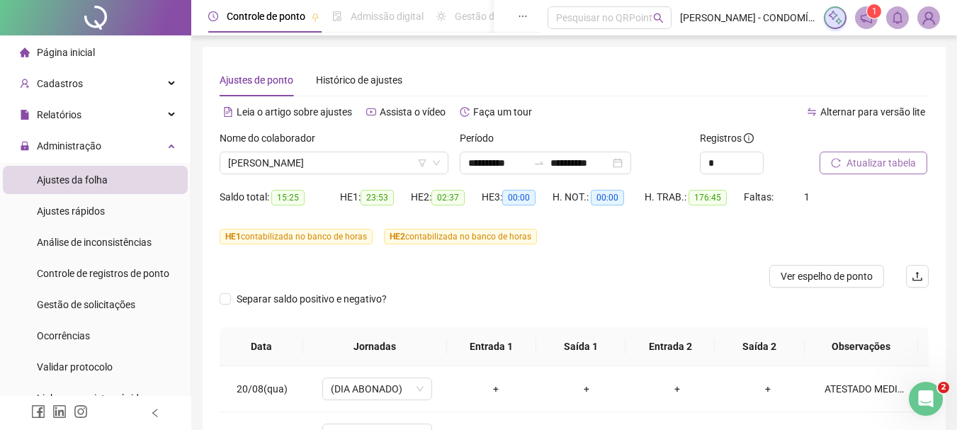
click at [862, 159] on span "Atualizar tabela" at bounding box center [881, 163] width 69 height 16
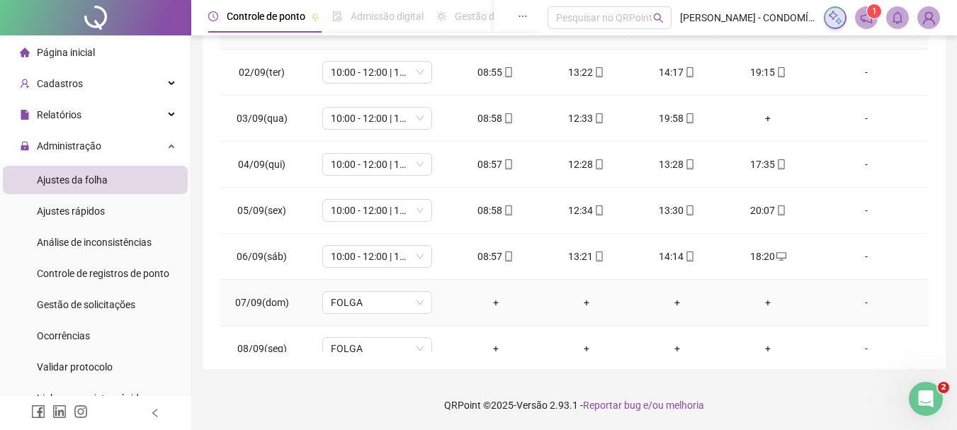
scroll to position [567, 0]
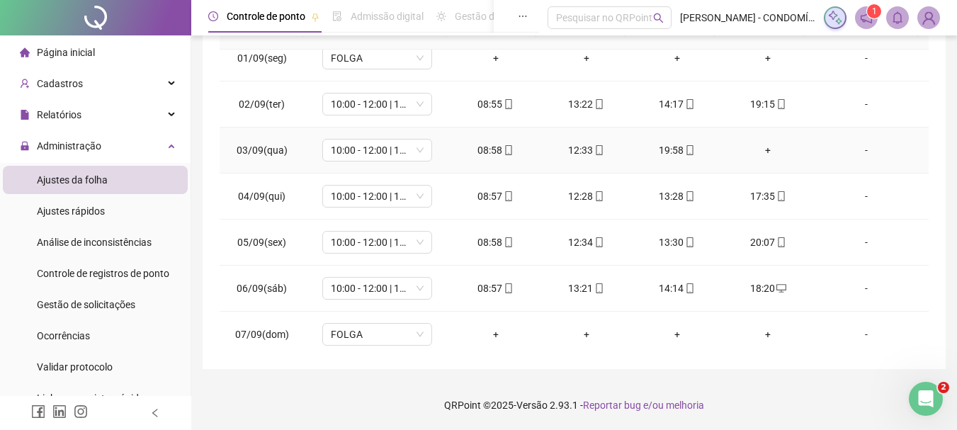
click at [762, 147] on div "+" at bounding box center [768, 150] width 68 height 16
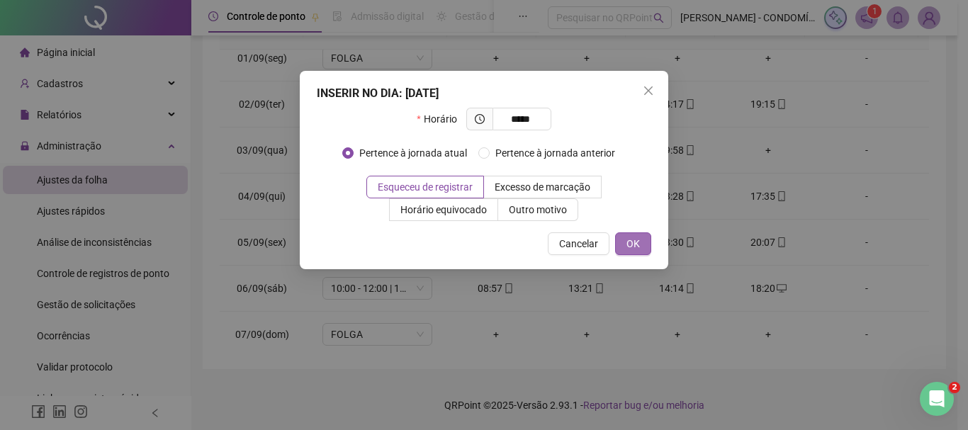
type input "*****"
click at [626, 241] on button "OK" at bounding box center [633, 243] width 36 height 23
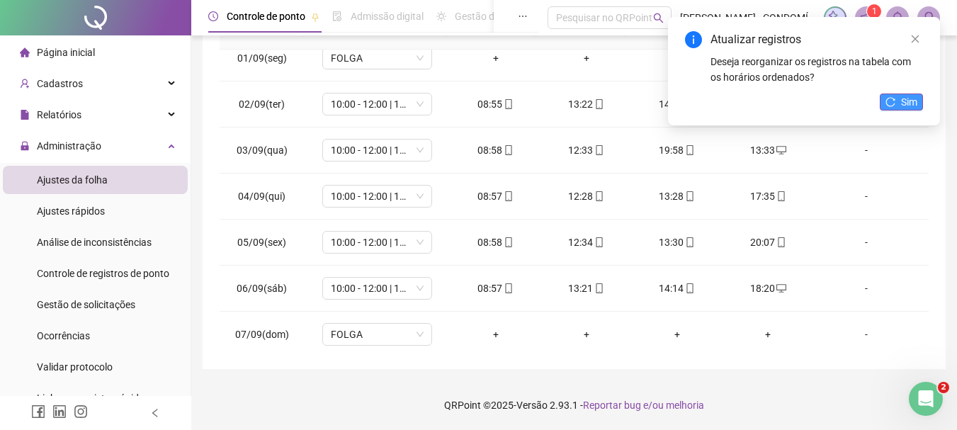
click at [898, 102] on button "Sim" at bounding box center [901, 102] width 43 height 17
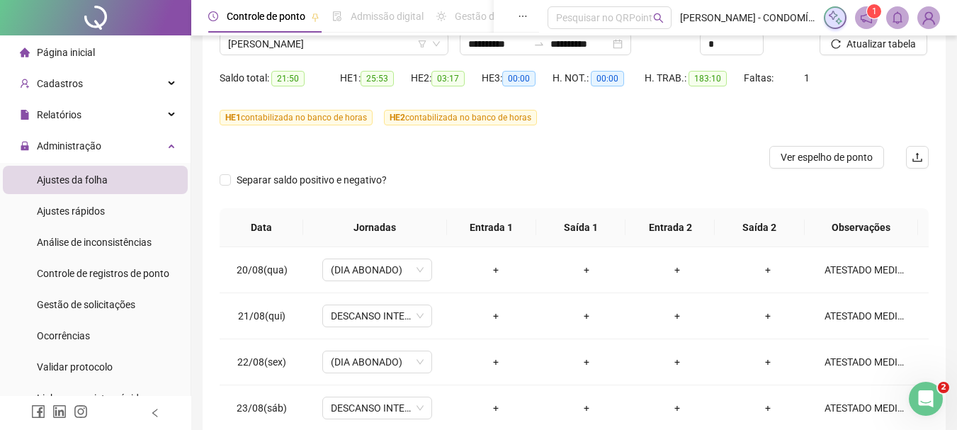
scroll to position [0, 0]
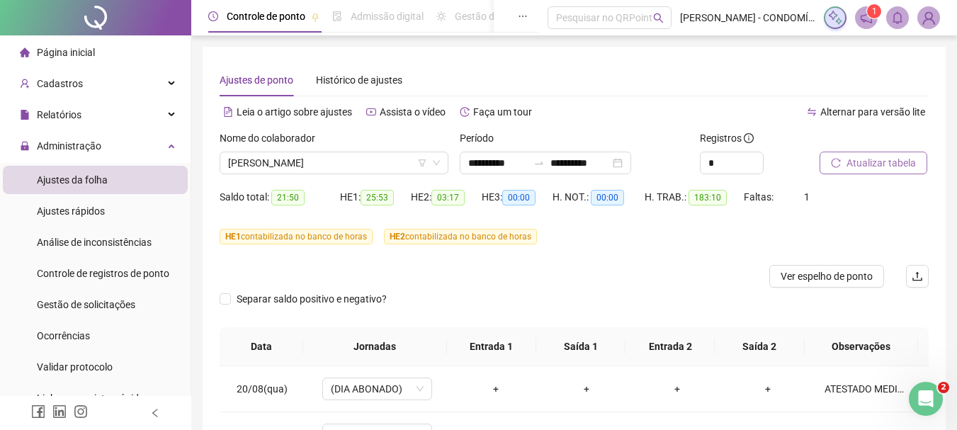
click at [876, 159] on span "Atualizar tabela" at bounding box center [881, 163] width 69 height 16
click at [830, 273] on span "Ver espelho de ponto" at bounding box center [827, 276] width 92 height 16
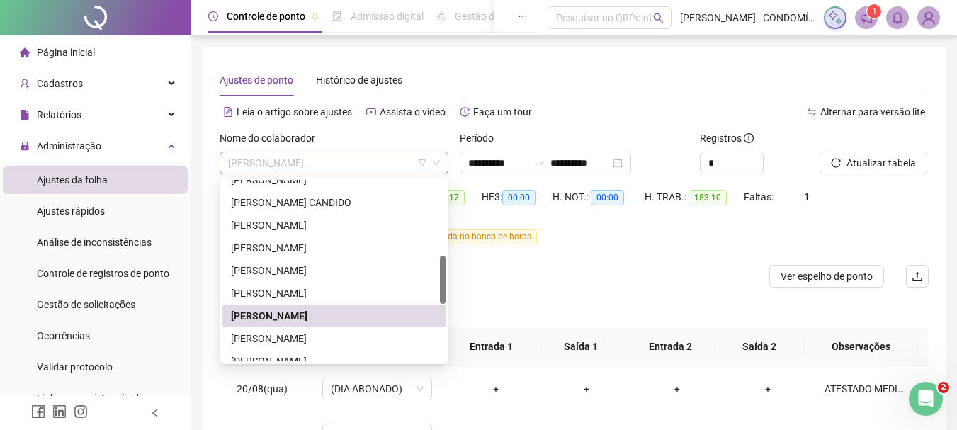
click at [277, 163] on span "[PERSON_NAME]" at bounding box center [334, 162] width 212 height 21
click at [259, 337] on div "[PERSON_NAME]" at bounding box center [334, 339] width 206 height 16
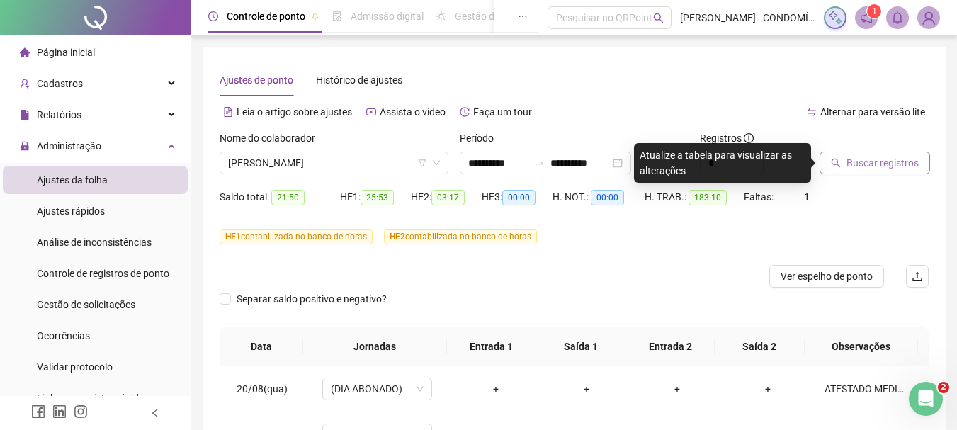
click at [854, 161] on span "Buscar registros" at bounding box center [883, 163] width 72 height 16
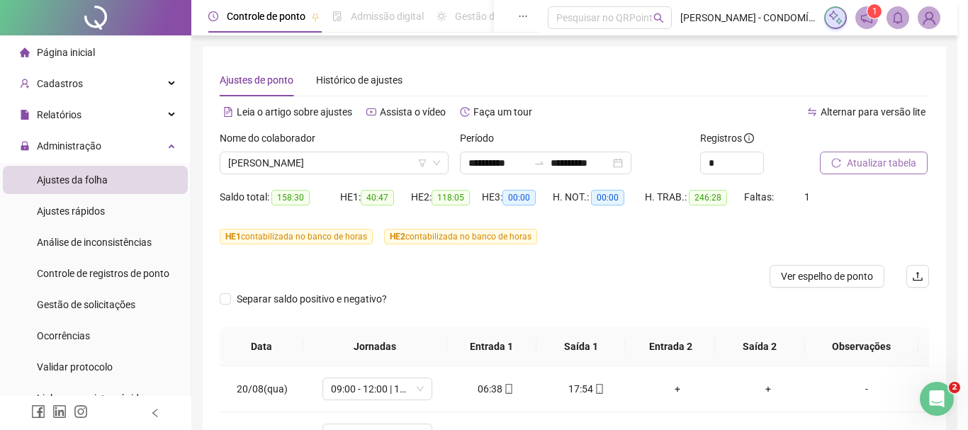
click at [879, 163] on div "Buscando registros Os registros de ponto estão sendo buscados... OK" at bounding box center [484, 215] width 968 height 430
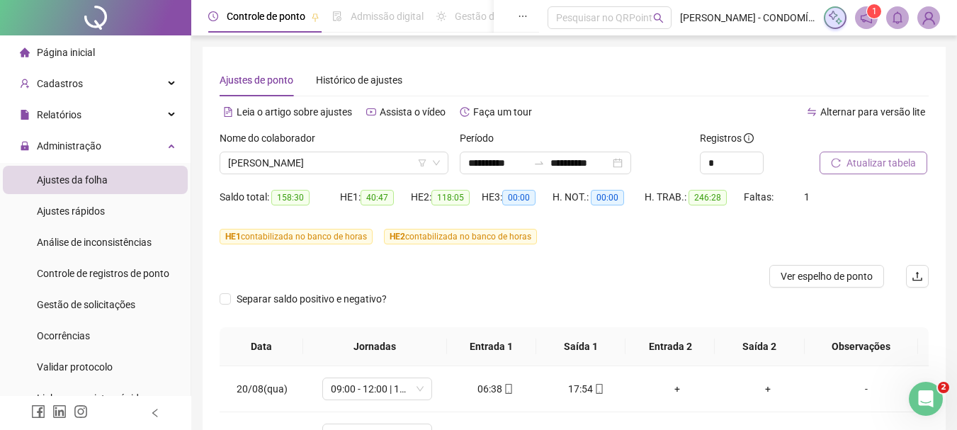
click at [858, 164] on span "Atualizar tabela" at bounding box center [881, 163] width 69 height 16
click at [864, 164] on span "Atualizar tabela" at bounding box center [881, 163] width 69 height 16
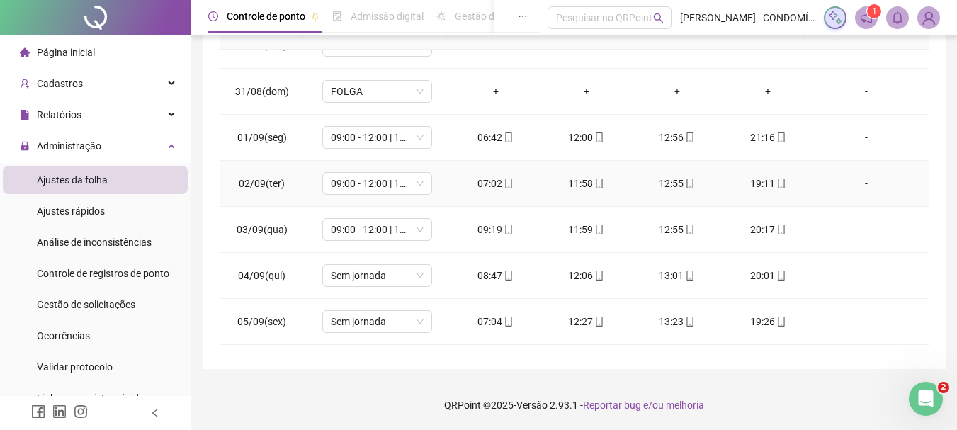
scroll to position [496, 0]
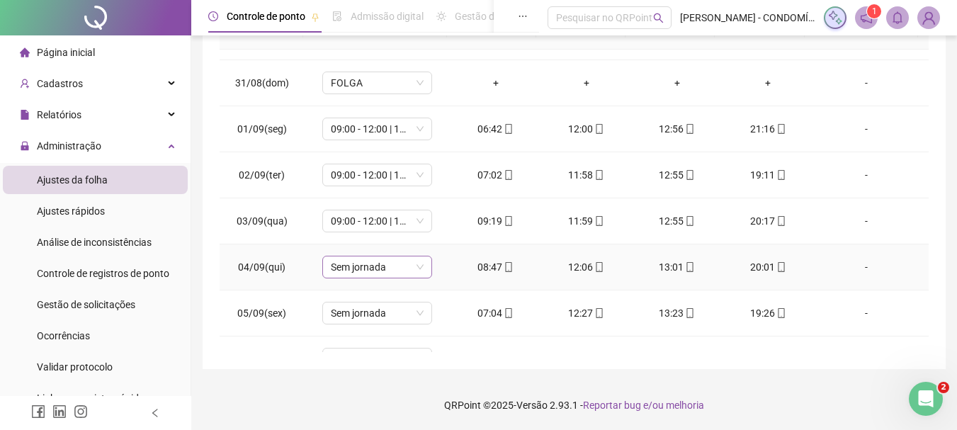
click at [326, 268] on div "Sem jornada" at bounding box center [377, 267] width 110 height 23
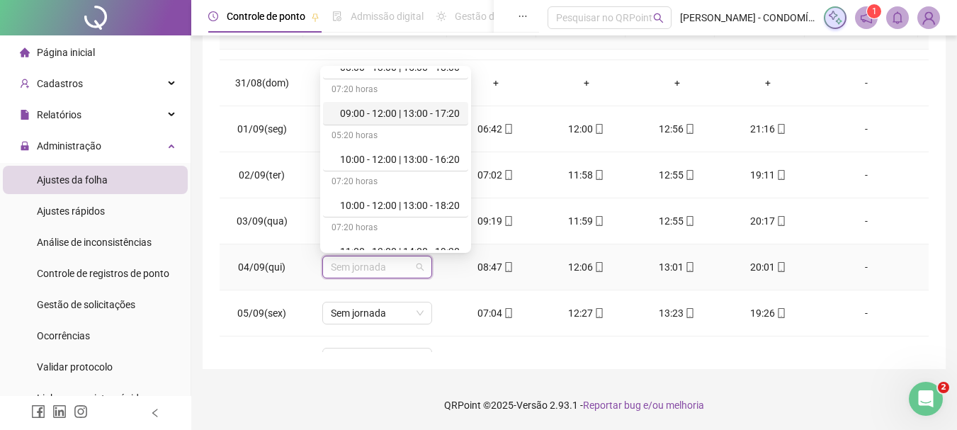
click at [399, 110] on div "09:00 - 12:00 | 13:00 - 17:20" at bounding box center [400, 114] width 120 height 16
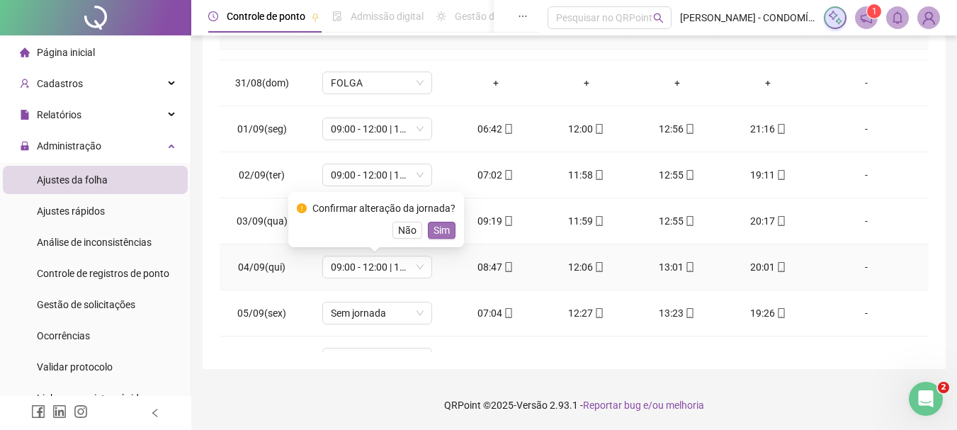
click at [442, 230] on span "Sim" at bounding box center [442, 230] width 16 height 16
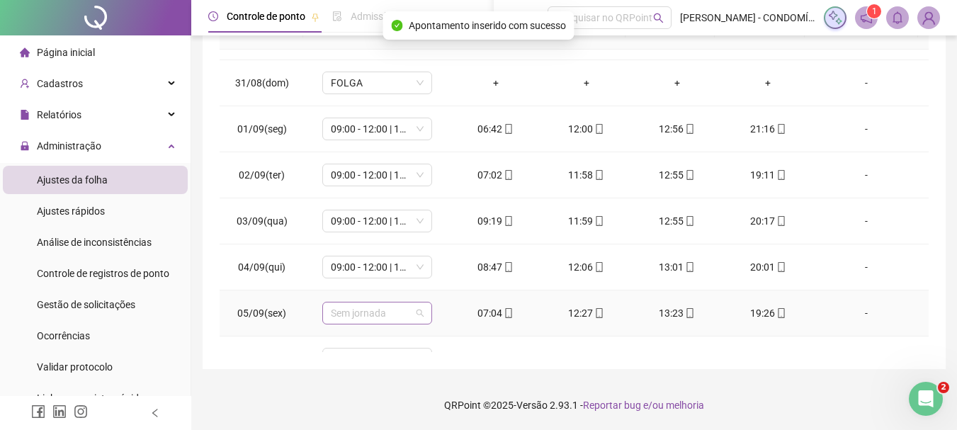
click at [358, 316] on span "Sem jornada" at bounding box center [377, 312] width 93 height 21
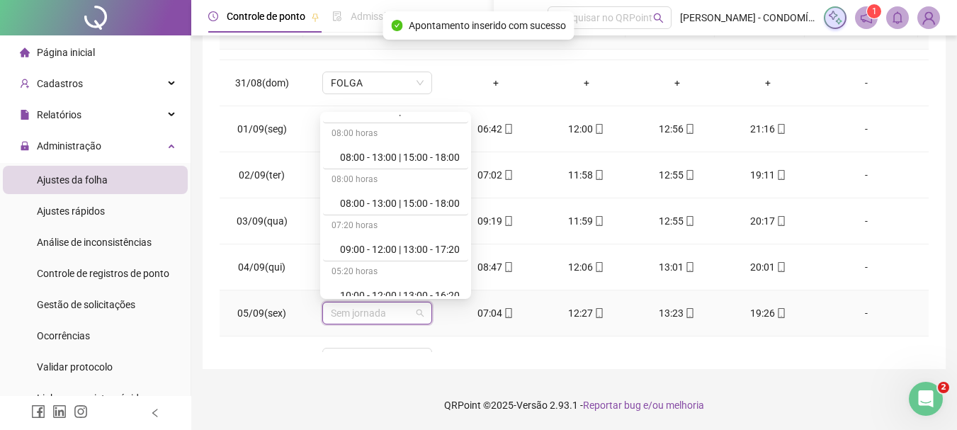
scroll to position [425, 0]
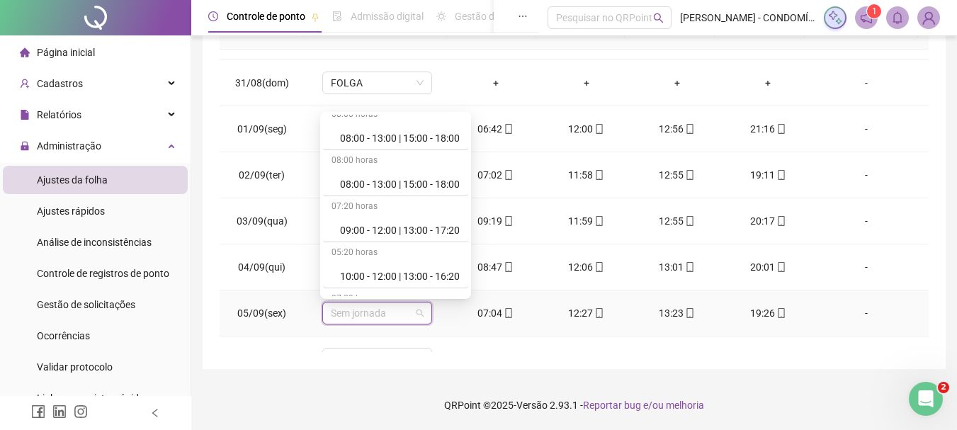
click at [407, 227] on div "09:00 - 12:00 | 13:00 - 17:20" at bounding box center [400, 230] width 120 height 16
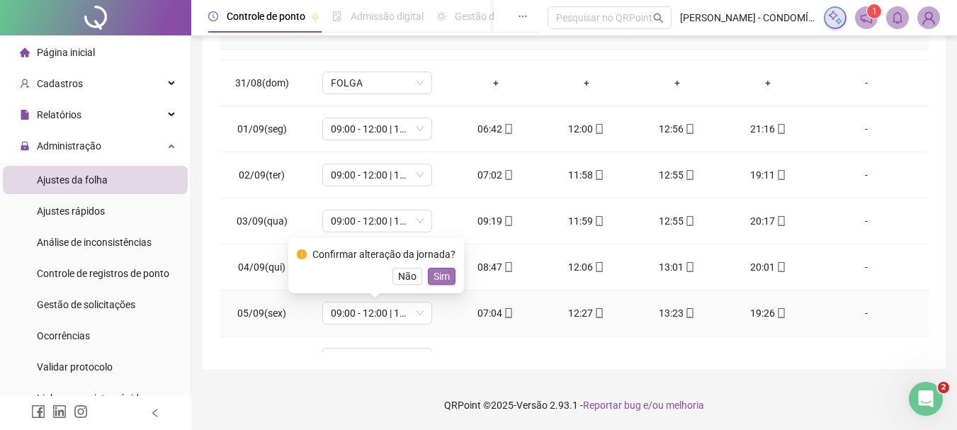
click at [441, 278] on span "Sim" at bounding box center [442, 276] width 16 height 16
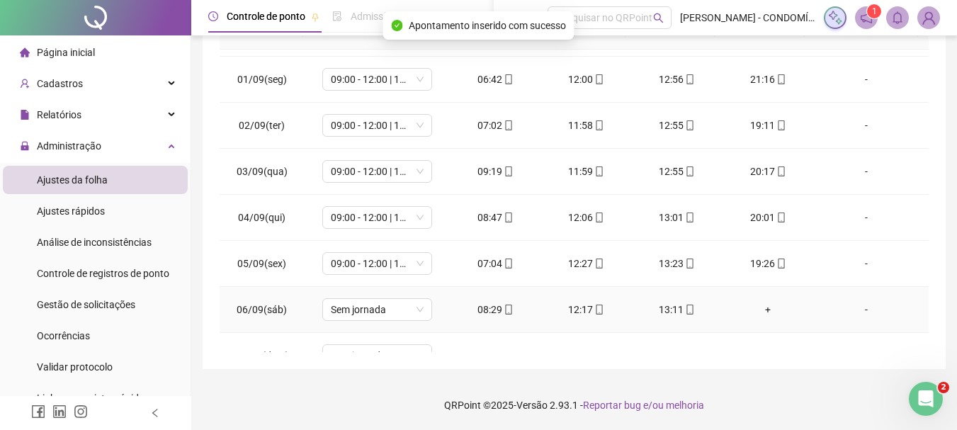
scroll to position [638, 0]
click at [343, 214] on span "Sem jornada" at bounding box center [377, 217] width 93 height 21
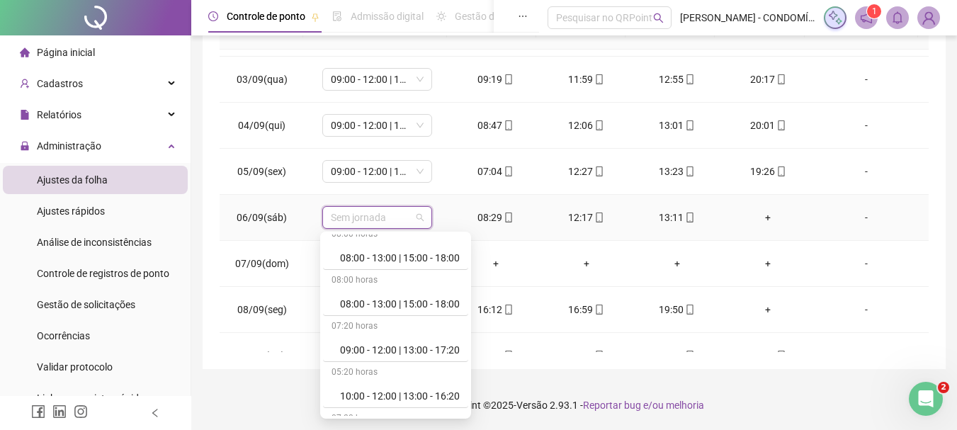
scroll to position [496, 0]
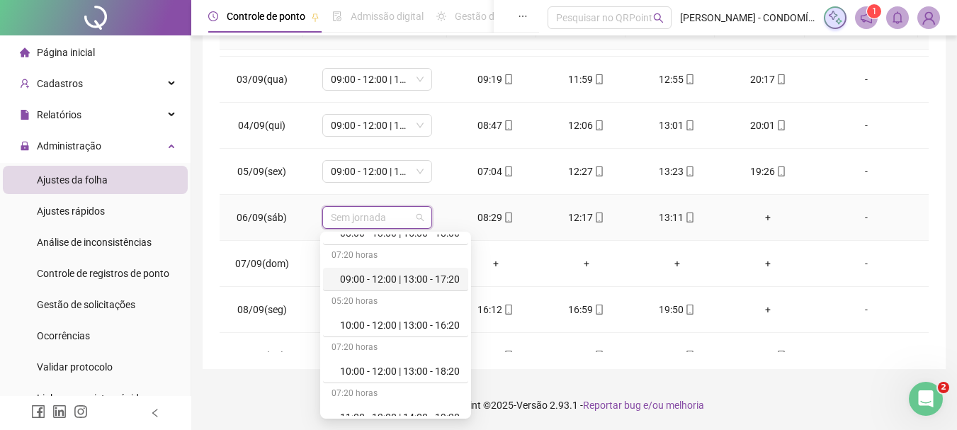
click at [415, 276] on div "09:00 - 12:00 | 13:00 - 17:20" at bounding box center [400, 279] width 120 height 16
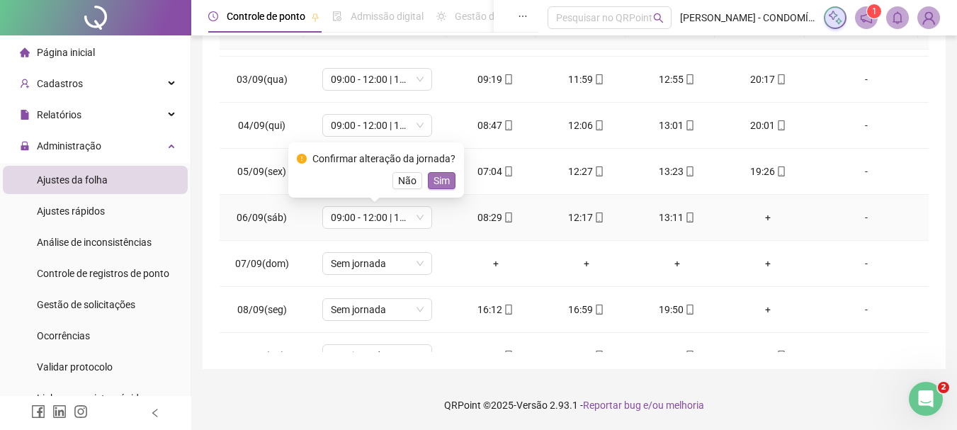
click at [441, 176] on span "Sim" at bounding box center [442, 181] width 16 height 16
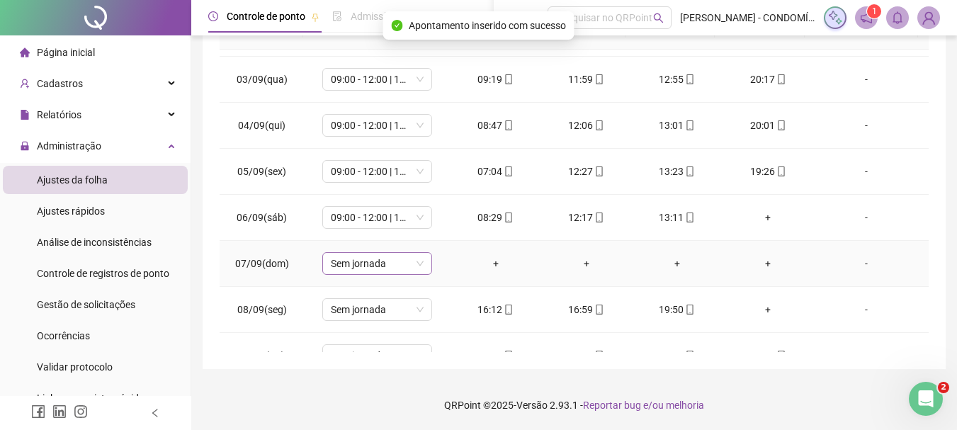
click at [353, 266] on span "Sem jornada" at bounding box center [377, 263] width 93 height 21
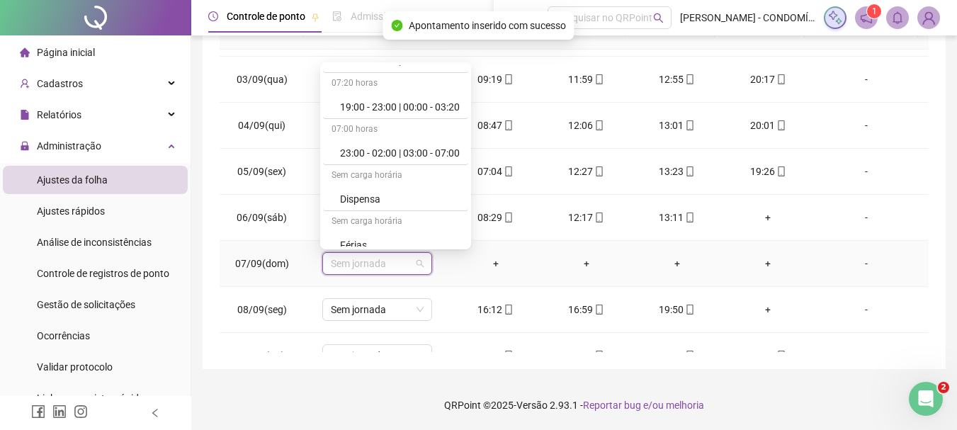
scroll to position [992, 0]
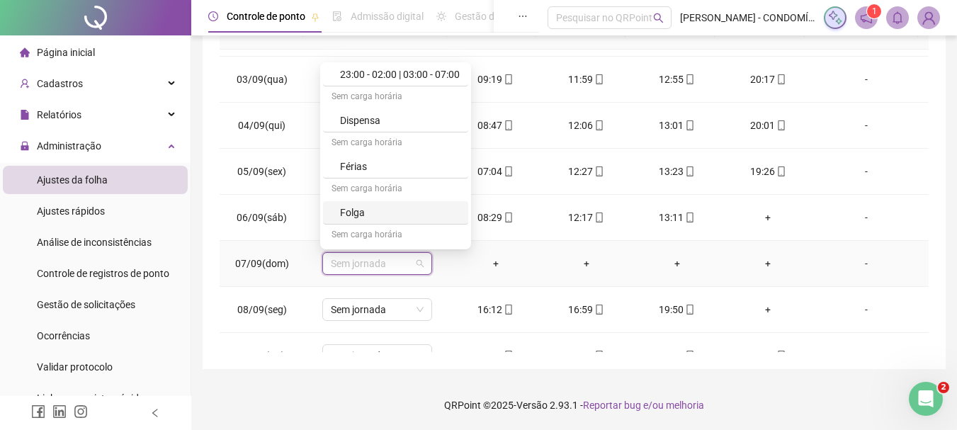
click at [360, 216] on div "Folga" at bounding box center [400, 213] width 120 height 16
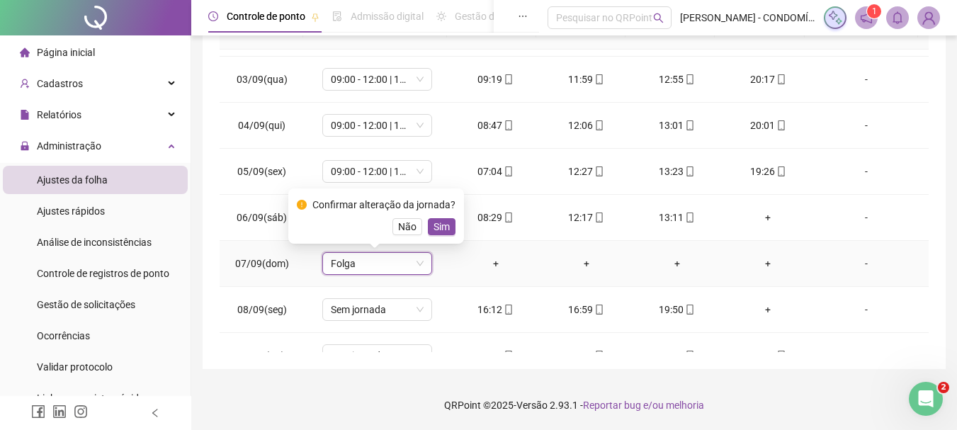
click at [441, 225] on span "Sim" at bounding box center [442, 227] width 16 height 16
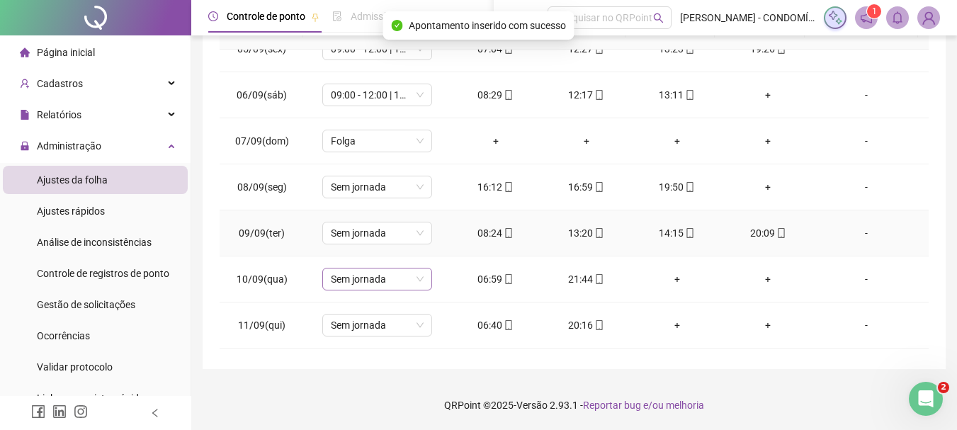
scroll to position [779, 0]
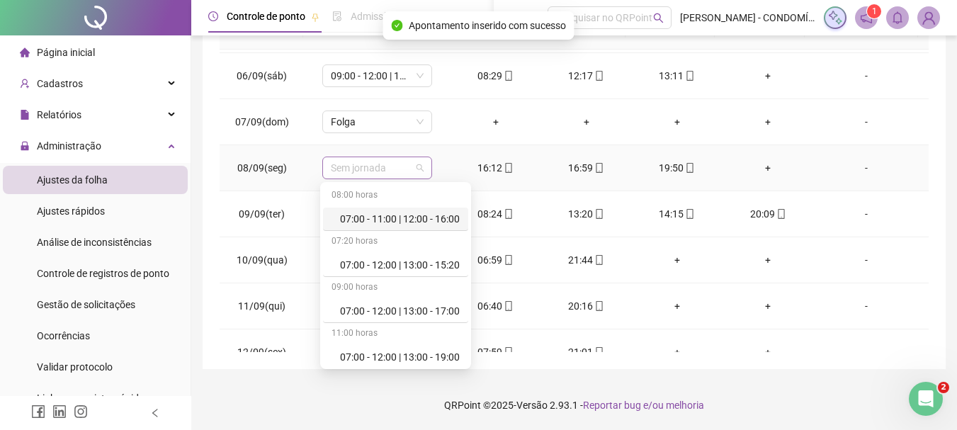
click at [347, 168] on span "Sem jornada" at bounding box center [377, 167] width 93 height 21
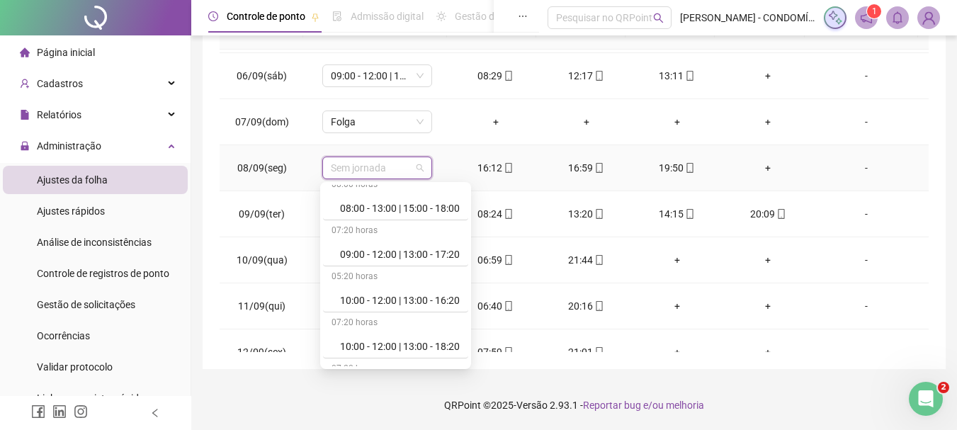
scroll to position [496, 0]
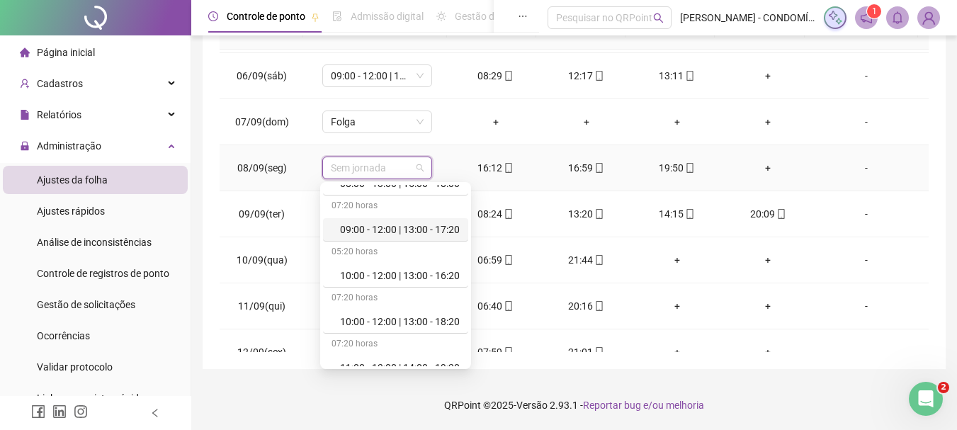
drag, startPoint x: 400, startPoint y: 226, endPoint x: 424, endPoint y: 256, distance: 38.8
click at [400, 227] on div "09:00 - 12:00 | 13:00 - 17:20" at bounding box center [400, 230] width 120 height 16
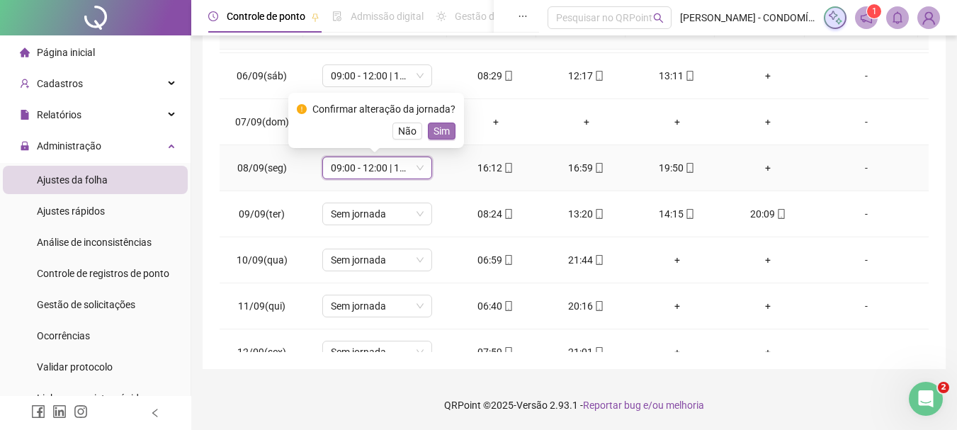
click at [447, 135] on button "Sim" at bounding box center [442, 131] width 28 height 17
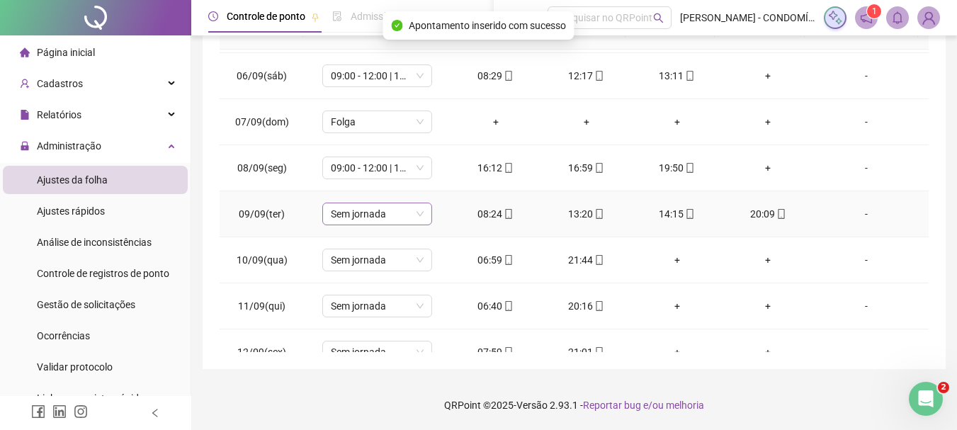
click at [345, 211] on span "Sem jornada" at bounding box center [377, 213] width 93 height 21
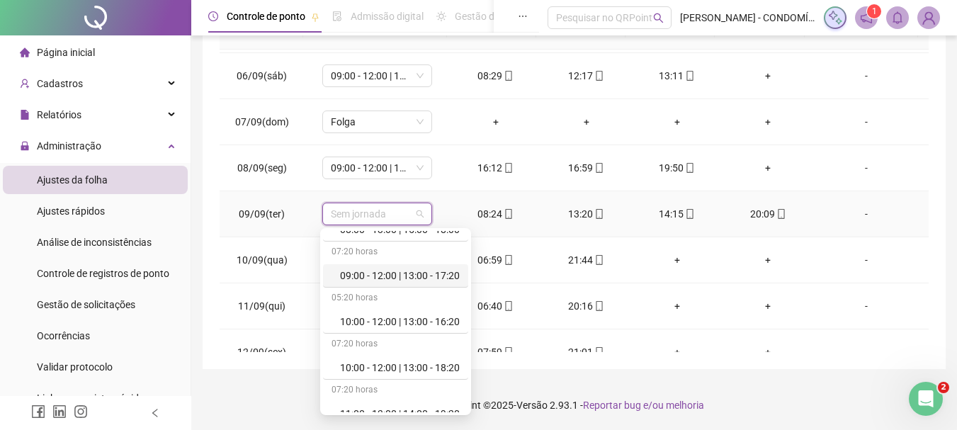
click at [400, 276] on div "09:00 - 12:00 | 13:00 - 17:20" at bounding box center [400, 276] width 120 height 16
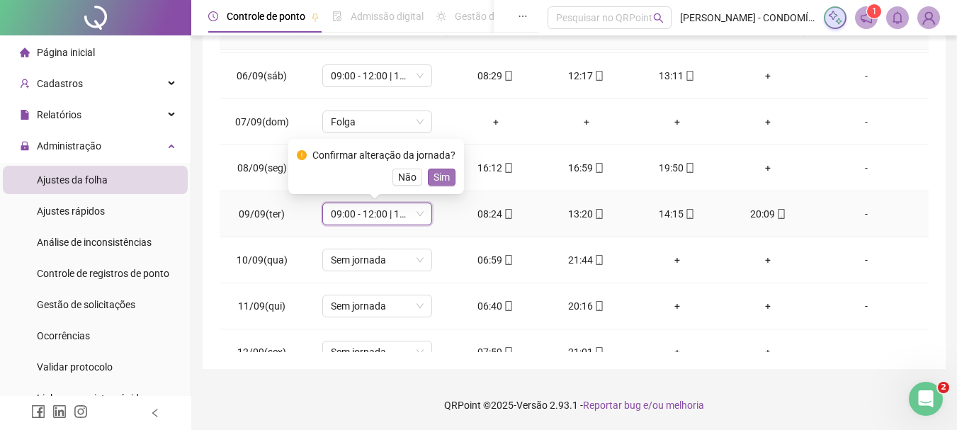
click at [436, 177] on span "Sim" at bounding box center [442, 177] width 16 height 16
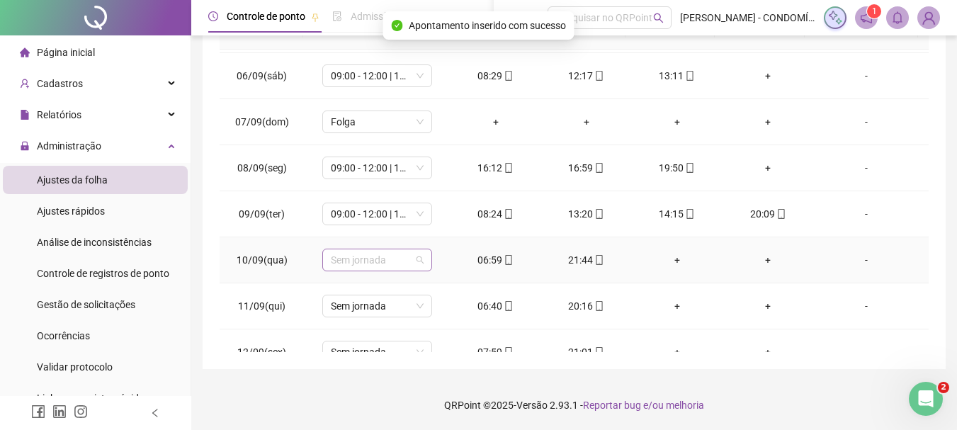
click at [353, 262] on span "Sem jornada" at bounding box center [377, 259] width 93 height 21
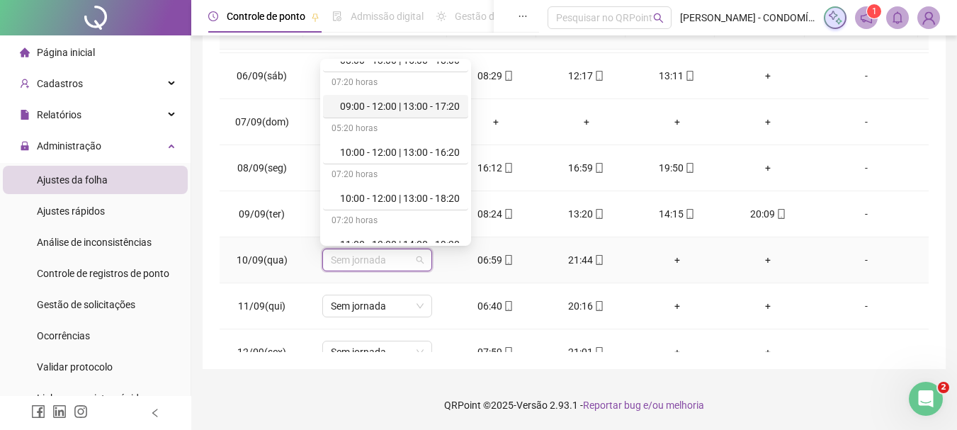
click at [395, 103] on div "09:00 - 12:00 | 13:00 - 17:20" at bounding box center [400, 106] width 120 height 16
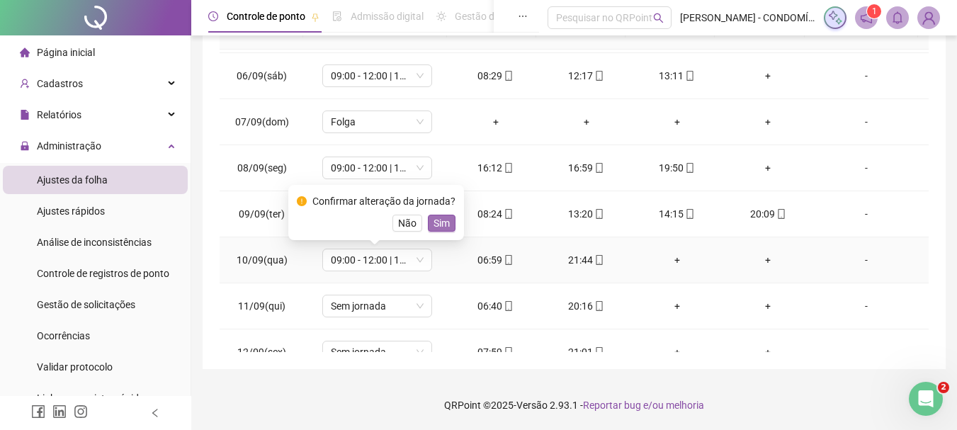
drag, startPoint x: 440, startPoint y: 225, endPoint x: 396, endPoint y: 273, distance: 65.2
click at [438, 227] on span "Sim" at bounding box center [442, 223] width 16 height 16
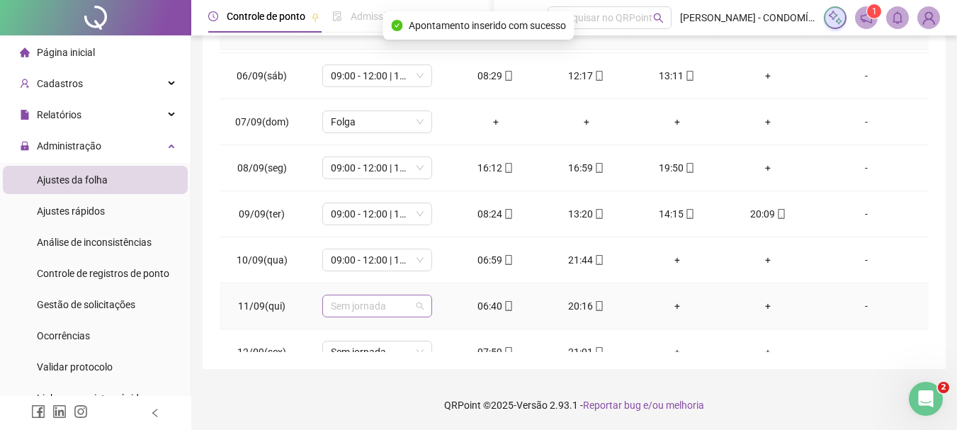
click at [363, 311] on span "Sem jornada" at bounding box center [377, 305] width 93 height 21
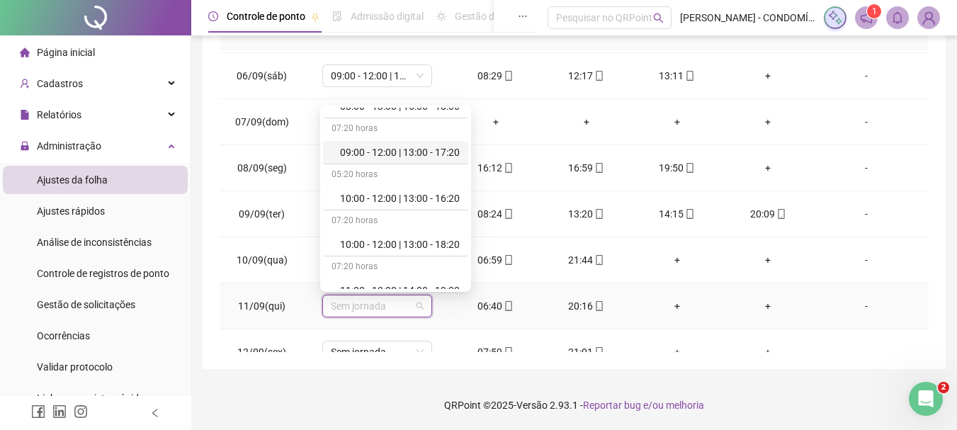
click at [391, 147] on div "09:00 - 12:00 | 13:00 - 17:20" at bounding box center [400, 153] width 120 height 16
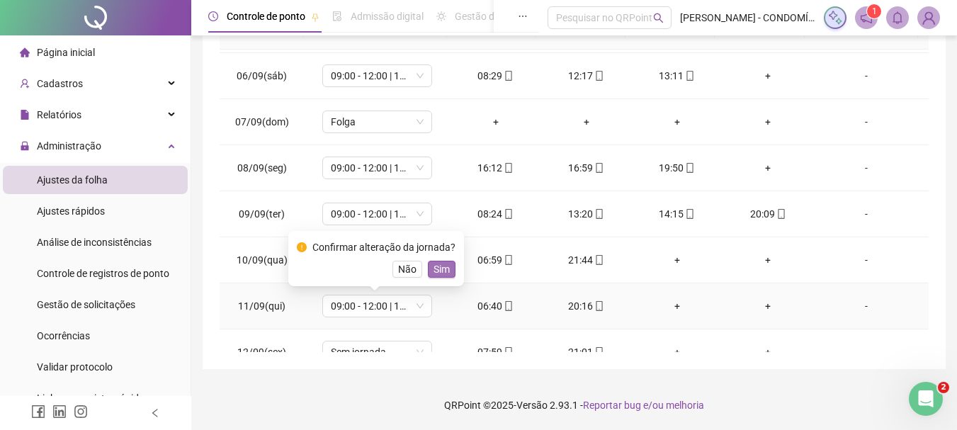
click at [439, 271] on span "Sim" at bounding box center [442, 269] width 16 height 16
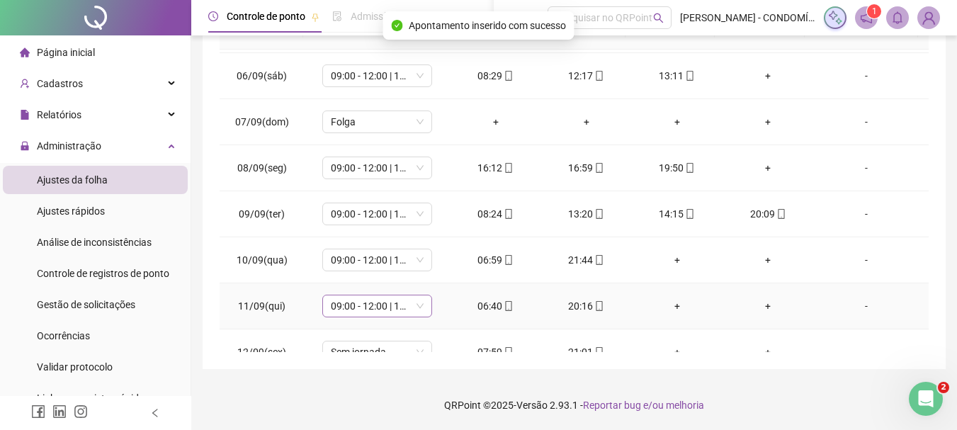
scroll to position [850, 0]
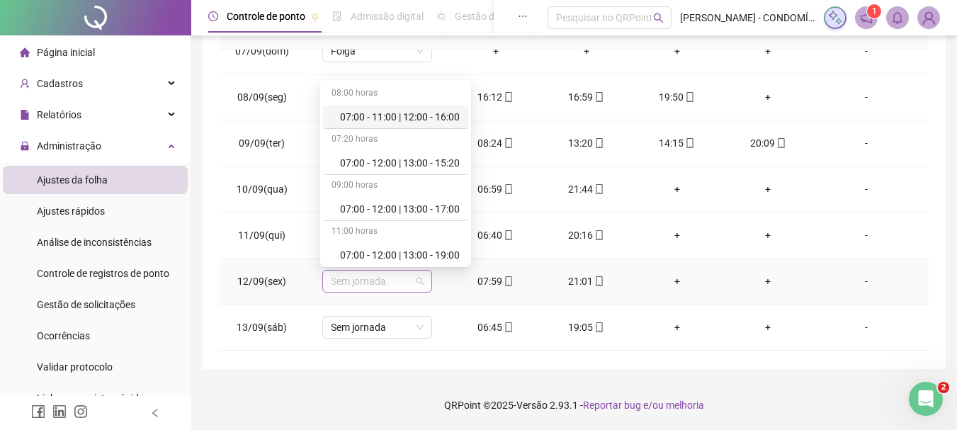
click at [359, 278] on span "Sem jornada" at bounding box center [377, 281] width 93 height 21
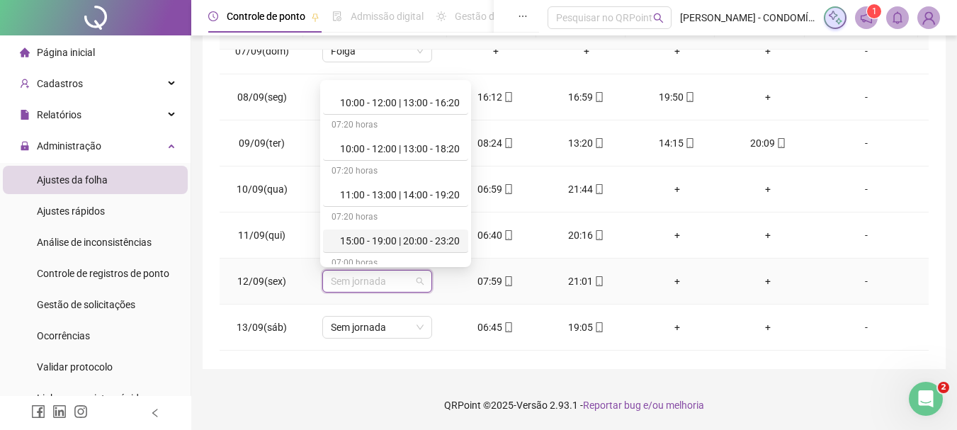
scroll to position [496, 0]
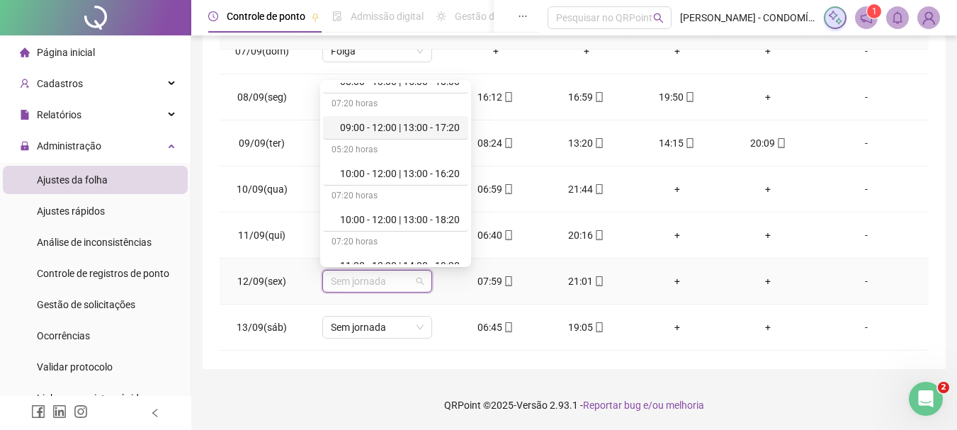
click at [408, 130] on div "09:00 - 12:00 | 13:00 - 17:20" at bounding box center [400, 128] width 120 height 16
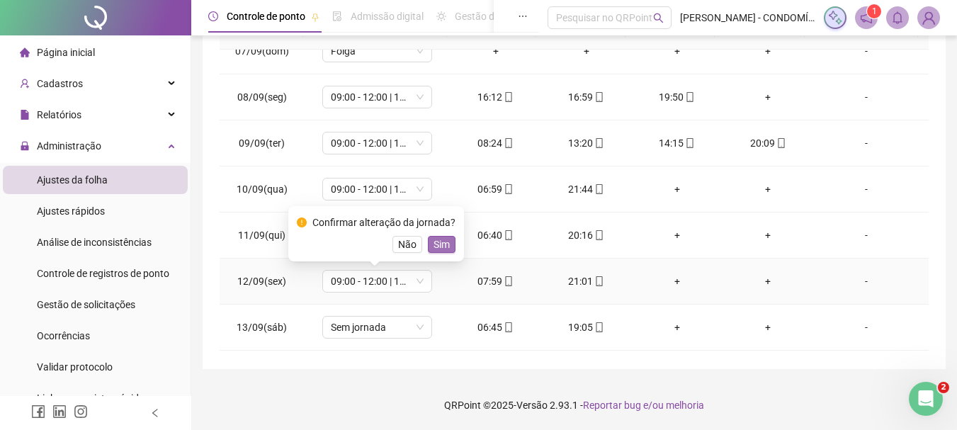
click at [436, 241] on span "Sim" at bounding box center [442, 245] width 16 height 16
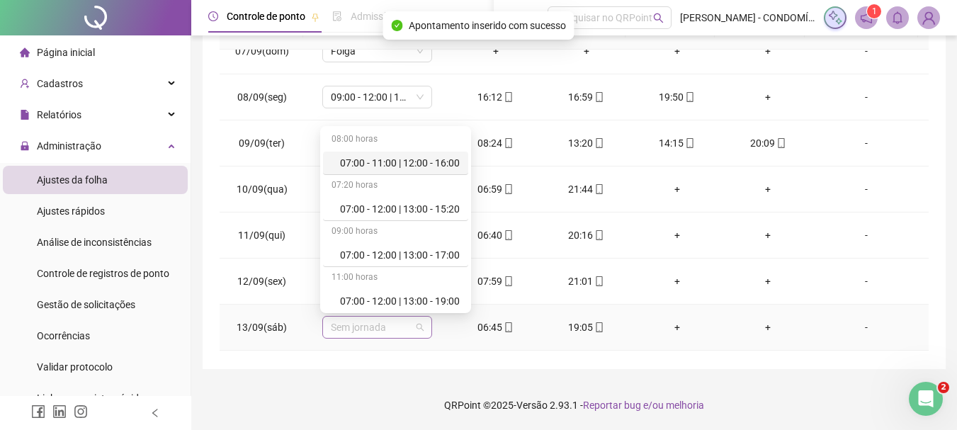
click at [354, 331] on span "Sem jornada" at bounding box center [377, 327] width 93 height 21
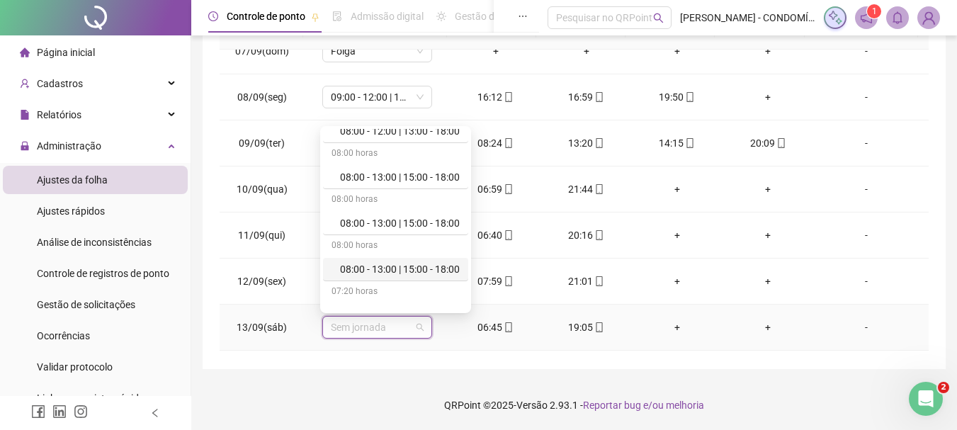
scroll to position [425, 0]
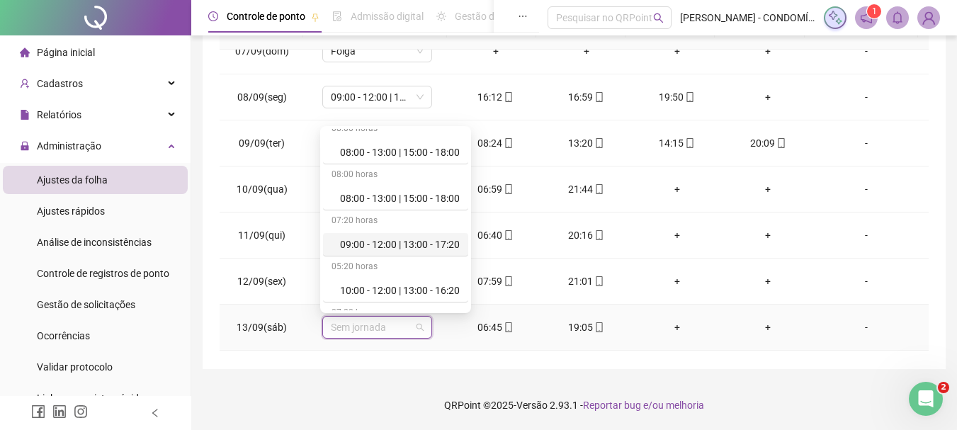
click at [402, 244] on div "09:00 - 12:00 | 13:00 - 17:20" at bounding box center [400, 245] width 120 height 16
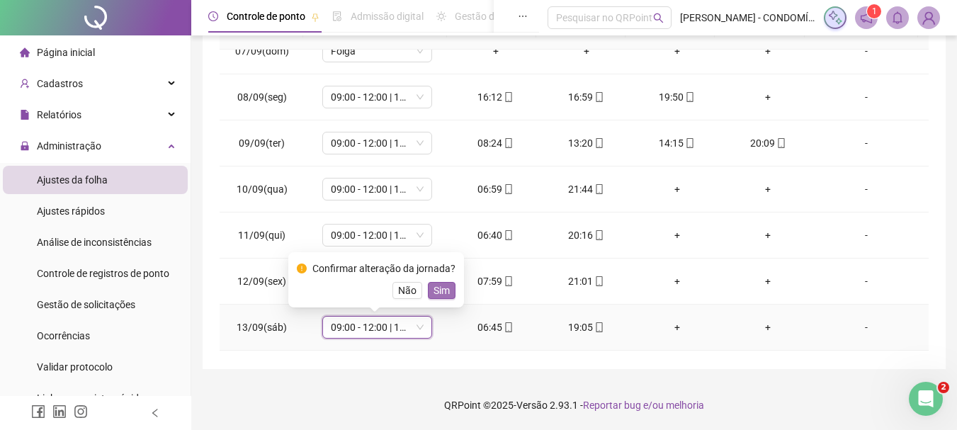
click at [438, 293] on span "Sim" at bounding box center [442, 291] width 16 height 16
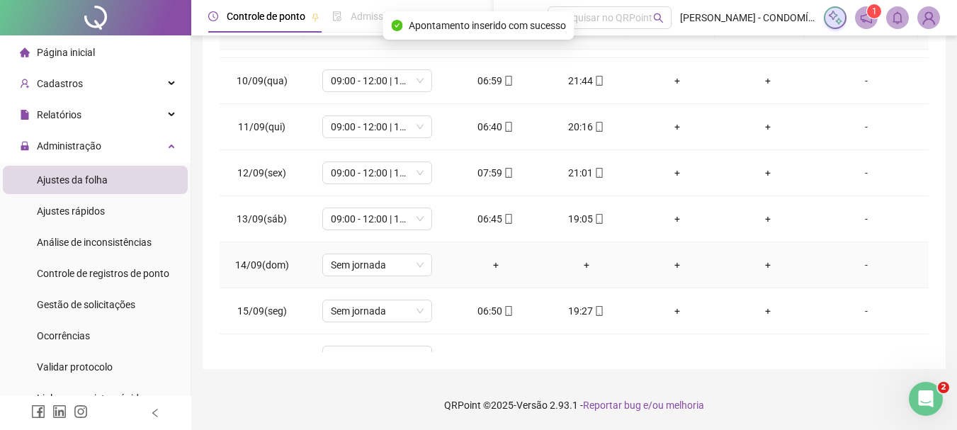
scroll to position [992, 0]
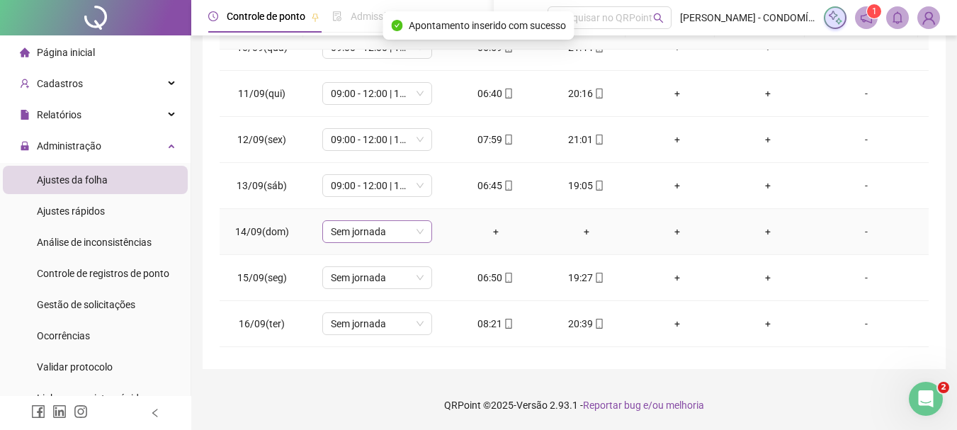
click at [347, 234] on span "Sem jornada" at bounding box center [377, 231] width 93 height 21
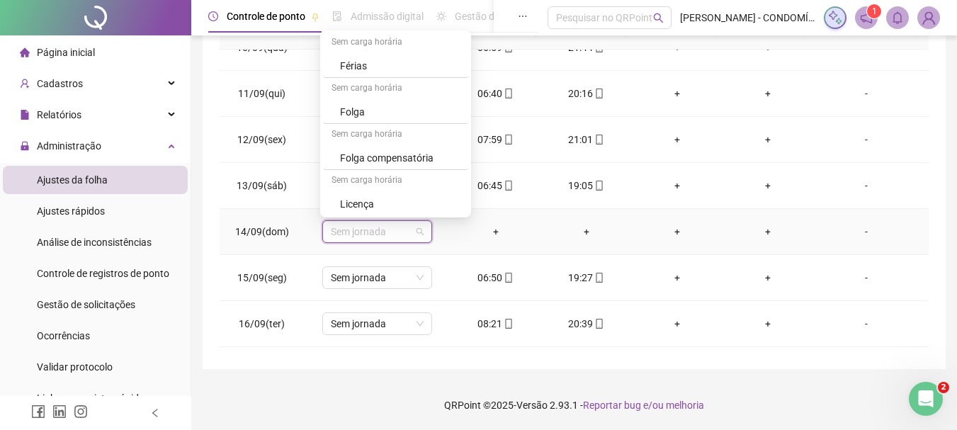
scroll to position [1062, 0]
click at [350, 111] on div "Folga" at bounding box center [400, 111] width 120 height 16
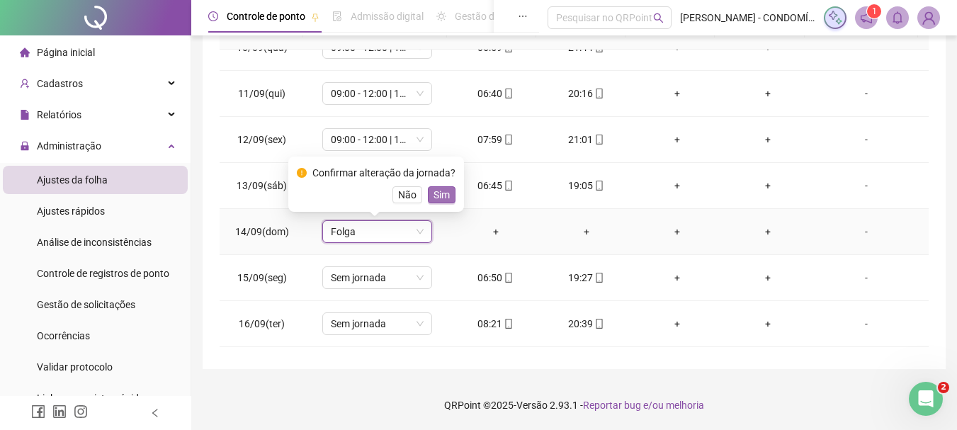
click at [439, 195] on span "Sim" at bounding box center [442, 195] width 16 height 16
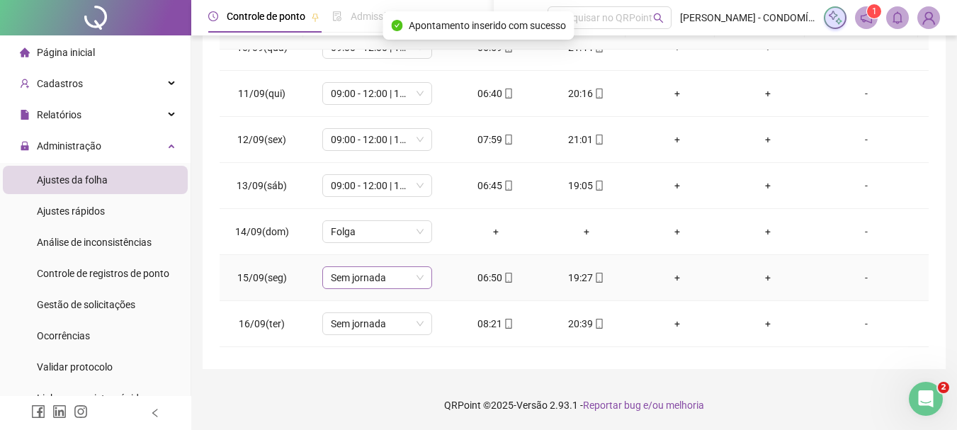
click at [366, 281] on span "Sem jornada" at bounding box center [377, 277] width 93 height 21
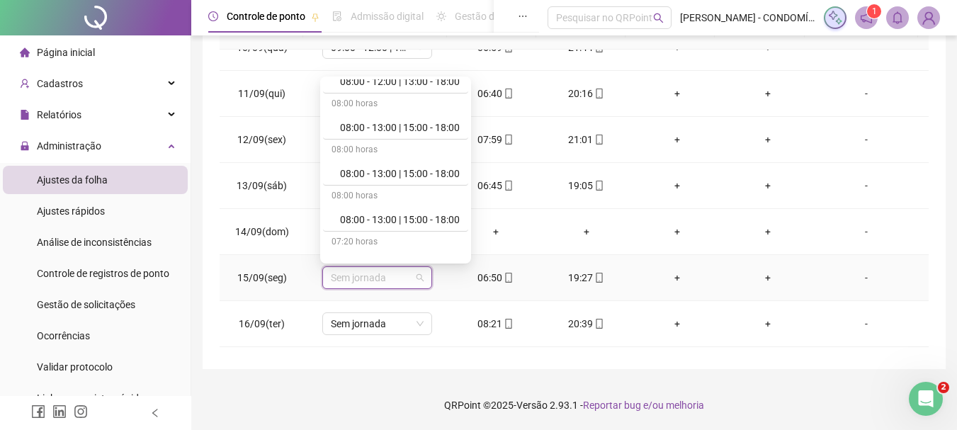
scroll to position [425, 0]
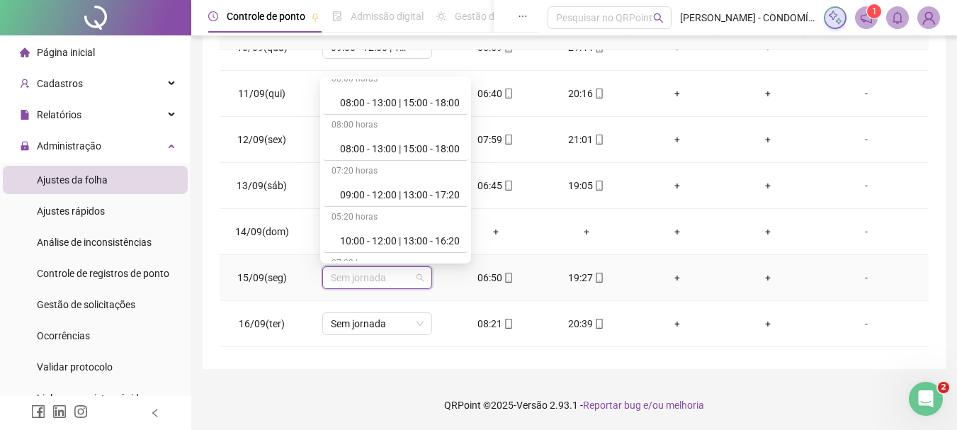
click at [388, 193] on div "09:00 - 12:00 | 13:00 - 17:20" at bounding box center [400, 195] width 120 height 16
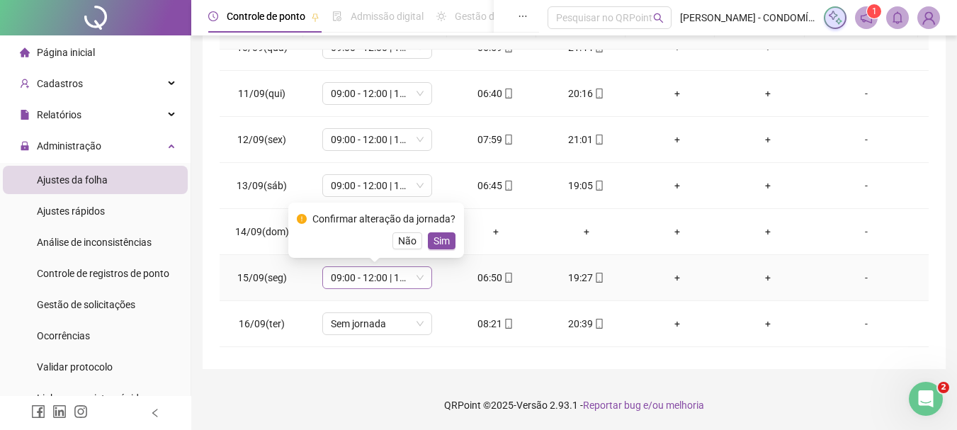
drag, startPoint x: 441, startPoint y: 239, endPoint x: 397, endPoint y: 287, distance: 64.2
click at [441, 242] on span "Sim" at bounding box center [442, 241] width 16 height 16
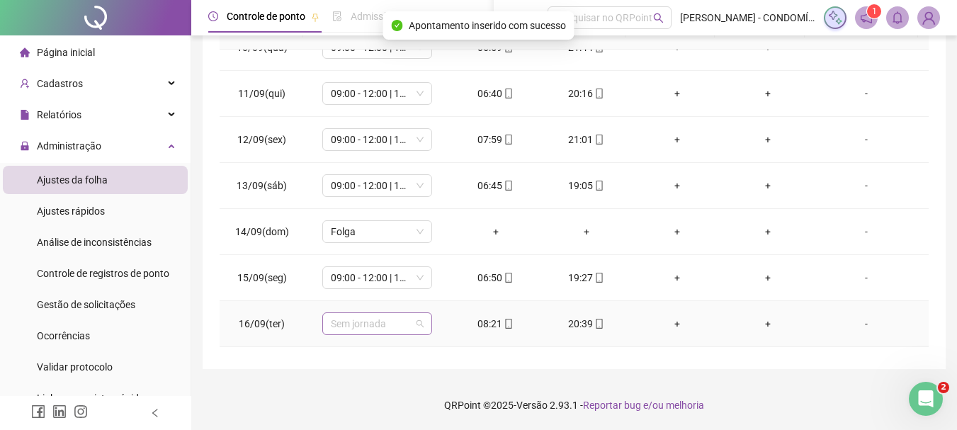
click at [349, 326] on span "Sem jornada" at bounding box center [377, 323] width 93 height 21
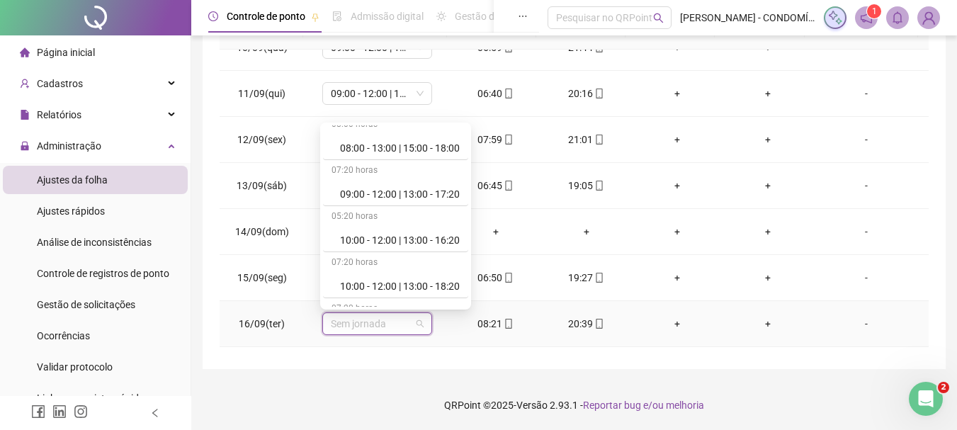
scroll to position [496, 0]
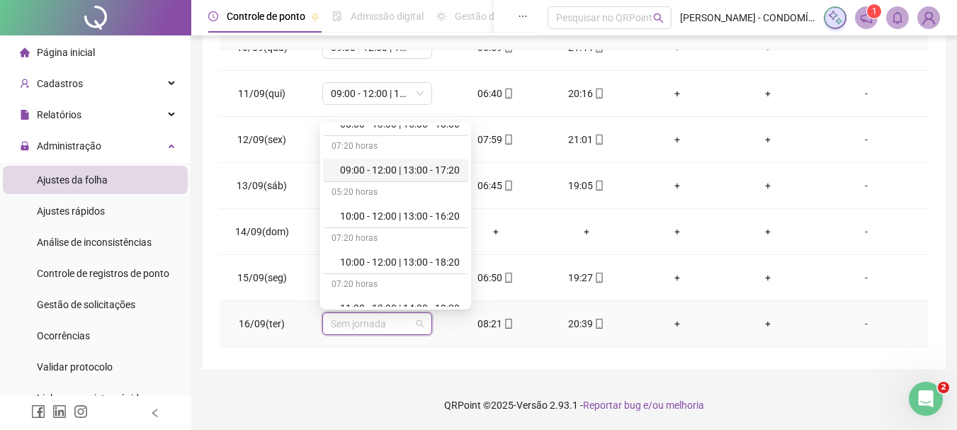
click at [412, 167] on div "09:00 - 12:00 | 13:00 - 17:20" at bounding box center [400, 170] width 120 height 16
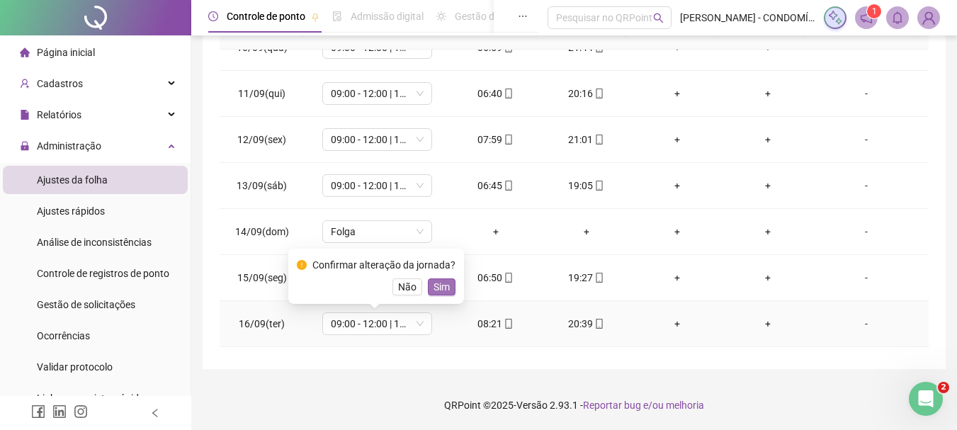
click at [441, 284] on span "Sim" at bounding box center [442, 287] width 16 height 16
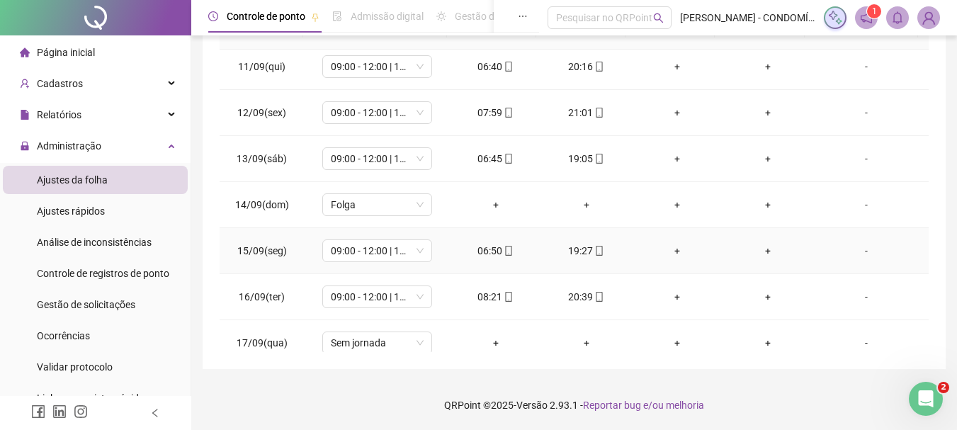
scroll to position [1033, 0]
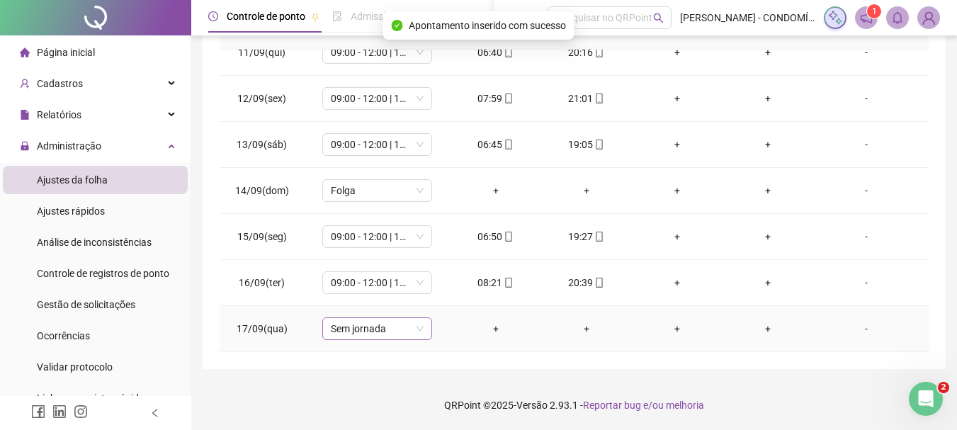
drag, startPoint x: 337, startPoint y: 332, endPoint x: 350, endPoint y: 317, distance: 19.6
click at [337, 331] on span "Sem jornada" at bounding box center [377, 328] width 93 height 21
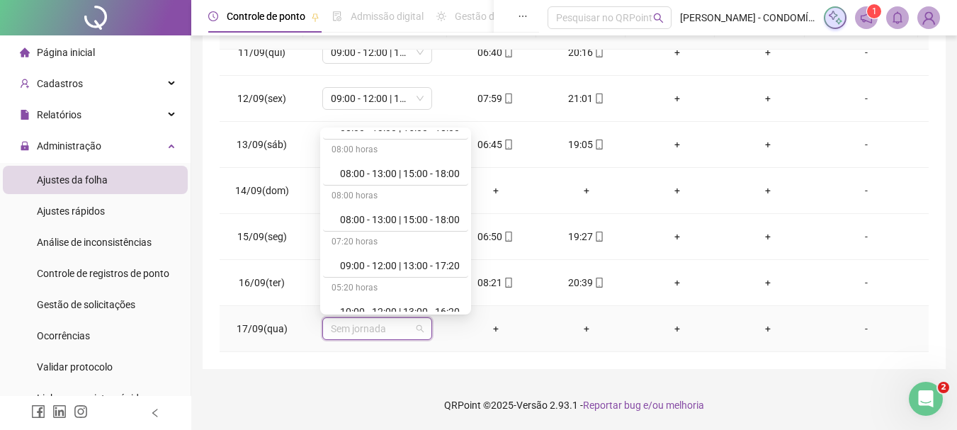
scroll to position [425, 0]
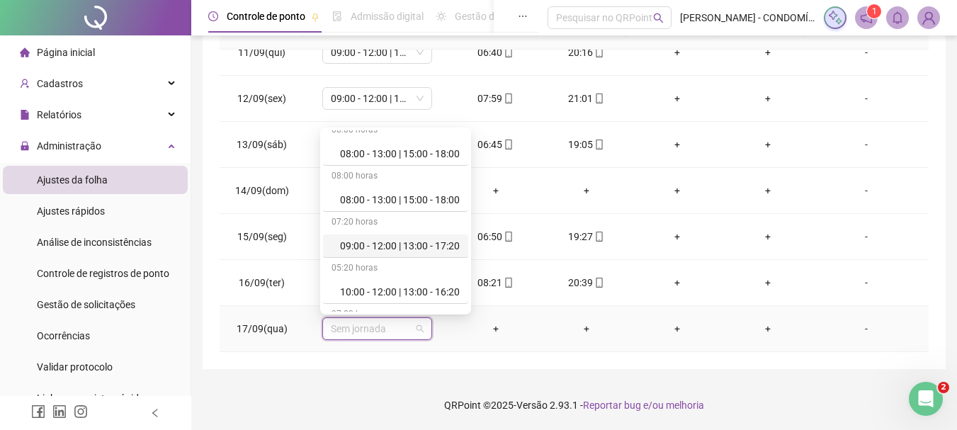
click at [384, 246] on div "09:00 - 12:00 | 13:00 - 17:20" at bounding box center [400, 246] width 120 height 16
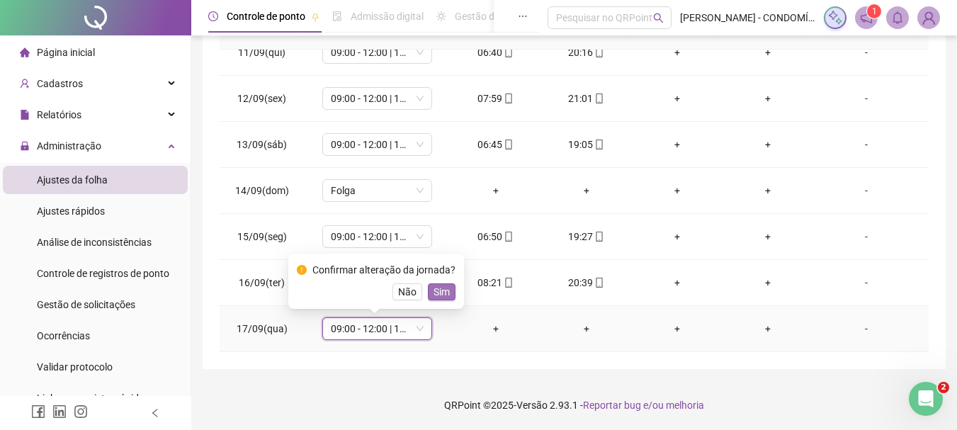
click at [437, 294] on span "Sim" at bounding box center [442, 292] width 16 height 16
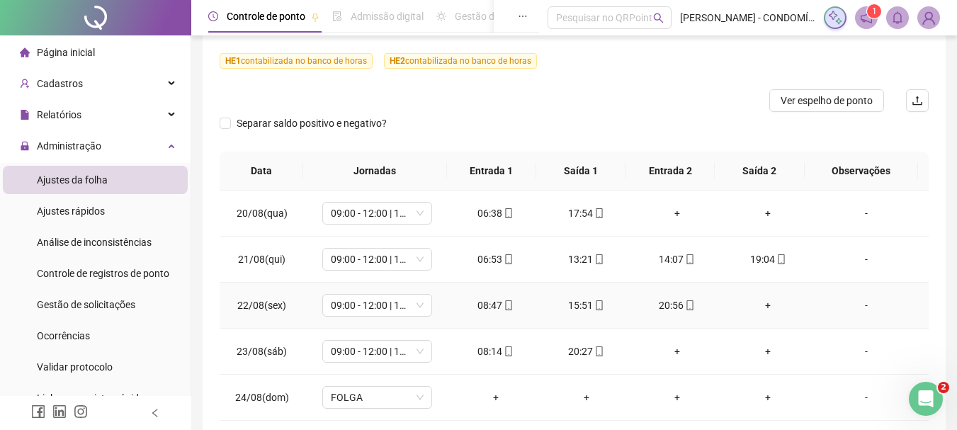
scroll to position [0, 0]
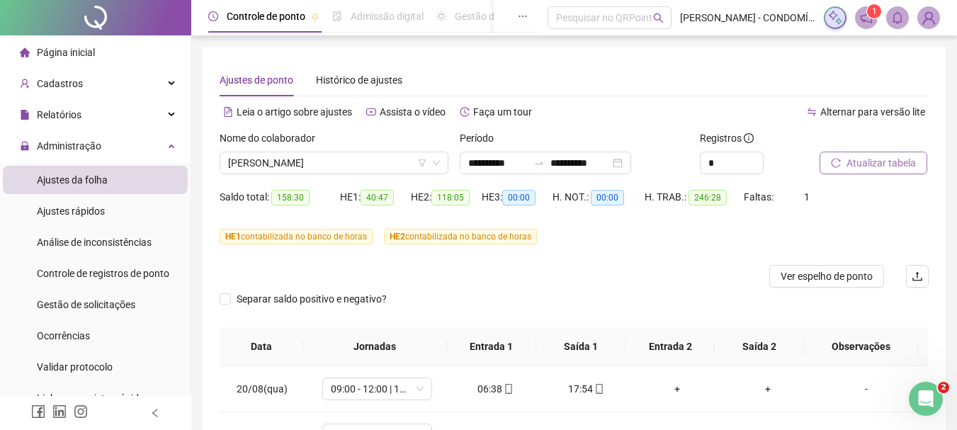
click at [859, 163] on span "Atualizar tabela" at bounding box center [881, 163] width 69 height 16
click at [860, 161] on span "Atualizar tabela" at bounding box center [881, 163] width 69 height 16
click at [800, 272] on span "Ver espelho de ponto" at bounding box center [827, 276] width 92 height 16
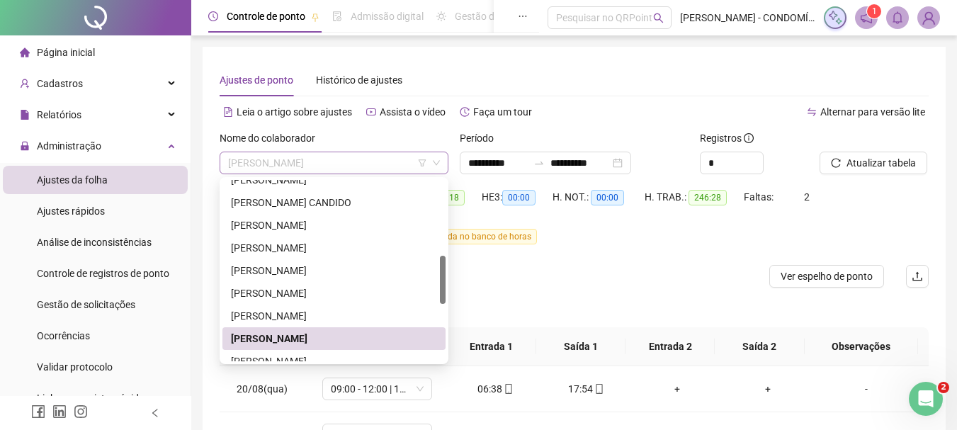
click at [268, 164] on span "[PERSON_NAME]" at bounding box center [334, 162] width 212 height 21
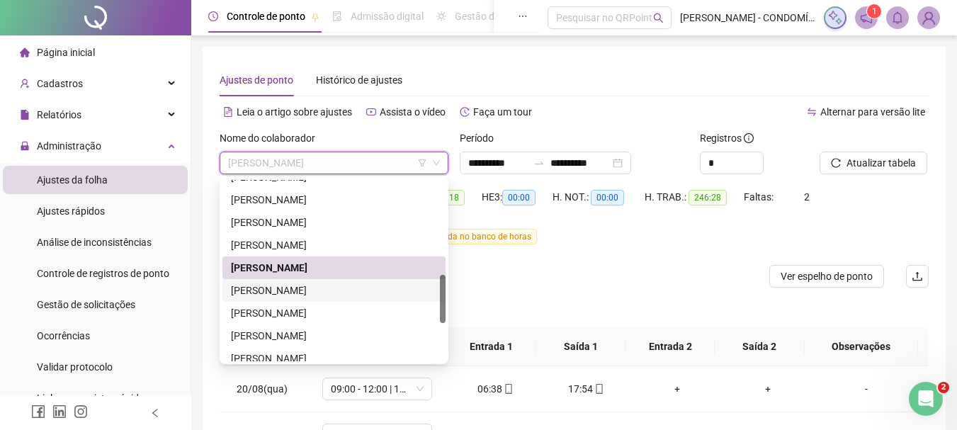
click at [260, 290] on div "[PERSON_NAME]" at bounding box center [334, 291] width 206 height 16
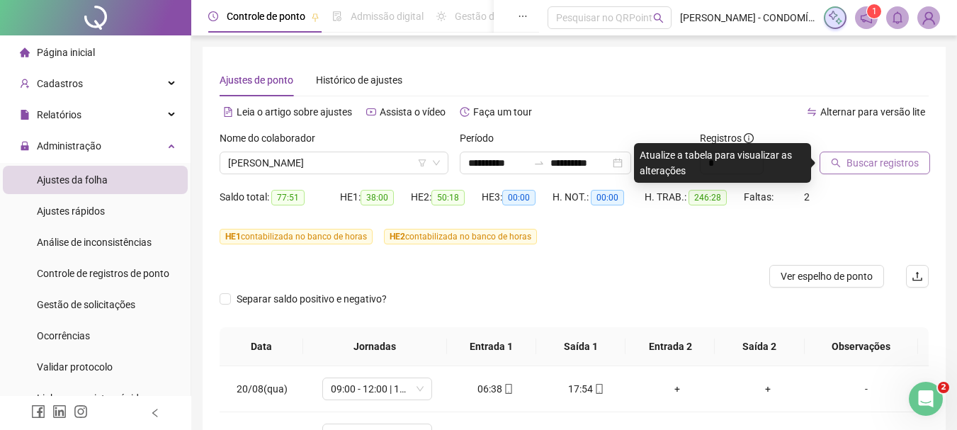
click at [869, 162] on span "Buscar registros" at bounding box center [883, 163] width 72 height 16
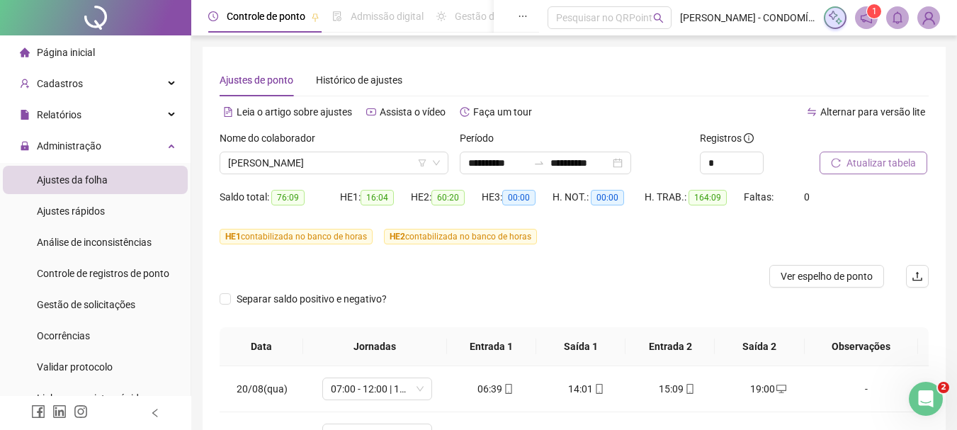
click at [866, 154] on button "Atualizar tabela" at bounding box center [874, 163] width 108 height 23
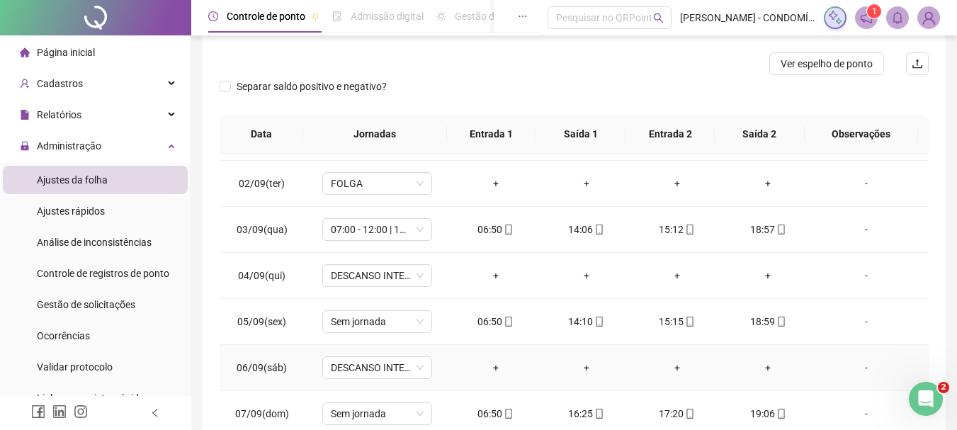
scroll to position [567, 0]
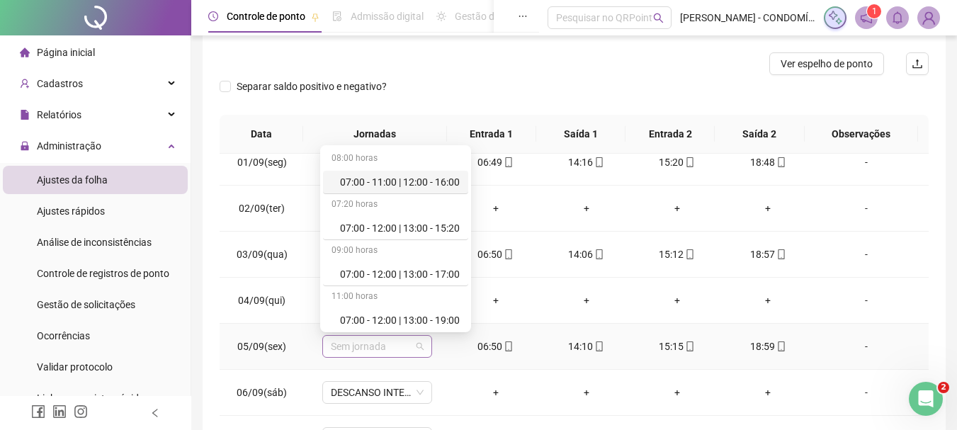
click at [366, 341] on span "Sem jornada" at bounding box center [377, 346] width 93 height 21
click at [363, 318] on div "07:00 - 12:00 | 13:00 - 19:00" at bounding box center [400, 320] width 120 height 16
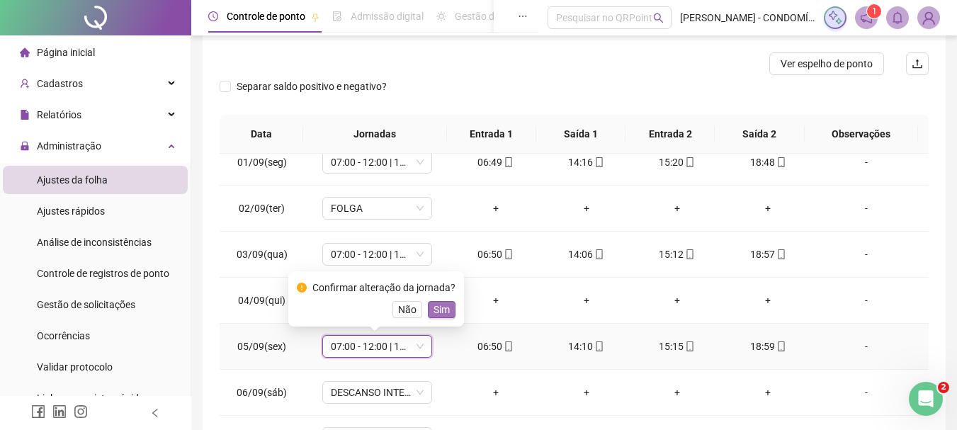
drag, startPoint x: 441, startPoint y: 307, endPoint x: 433, endPoint y: 319, distance: 14.7
click at [440, 307] on span "Sim" at bounding box center [442, 310] width 16 height 16
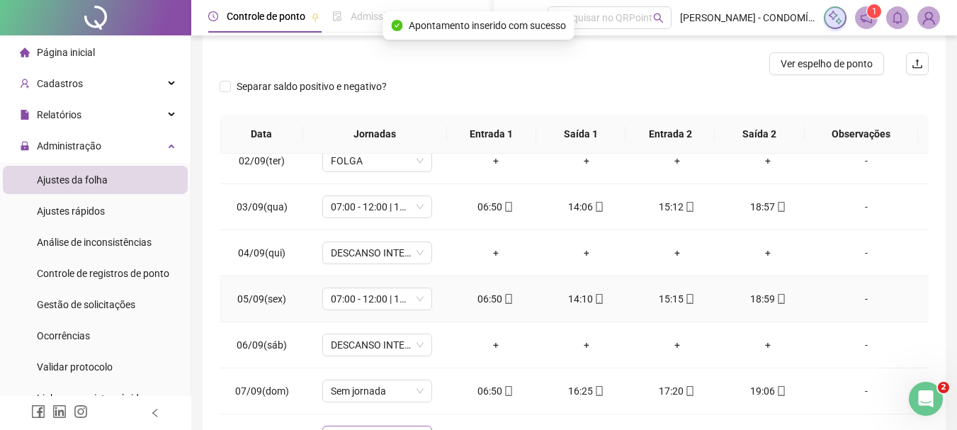
scroll to position [496, 0]
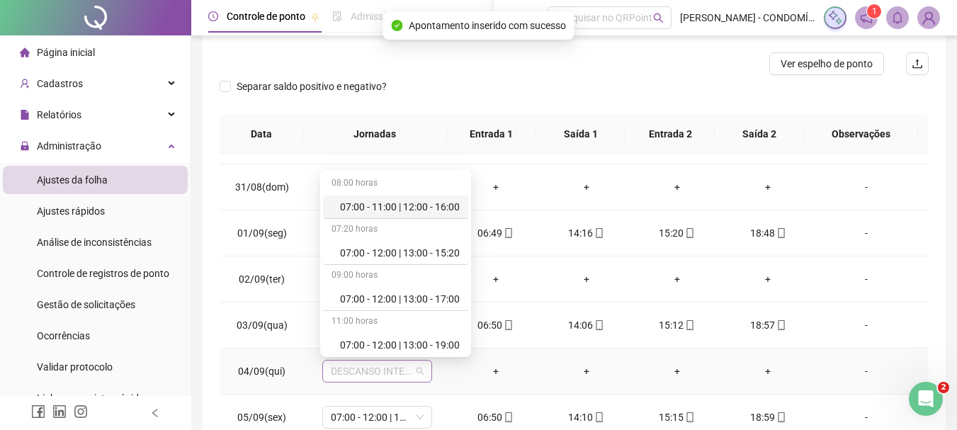
click at [349, 370] on span "DESCANSO INTER-JORNADA" at bounding box center [377, 371] width 93 height 21
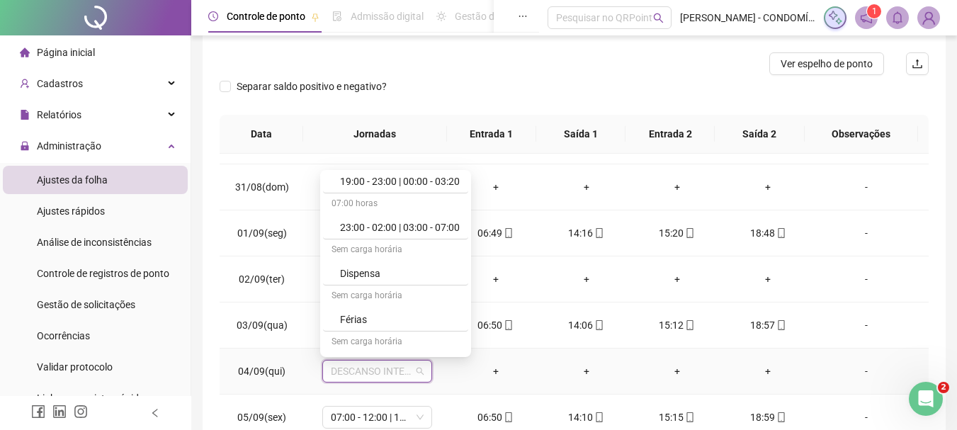
scroll to position [1062, 0]
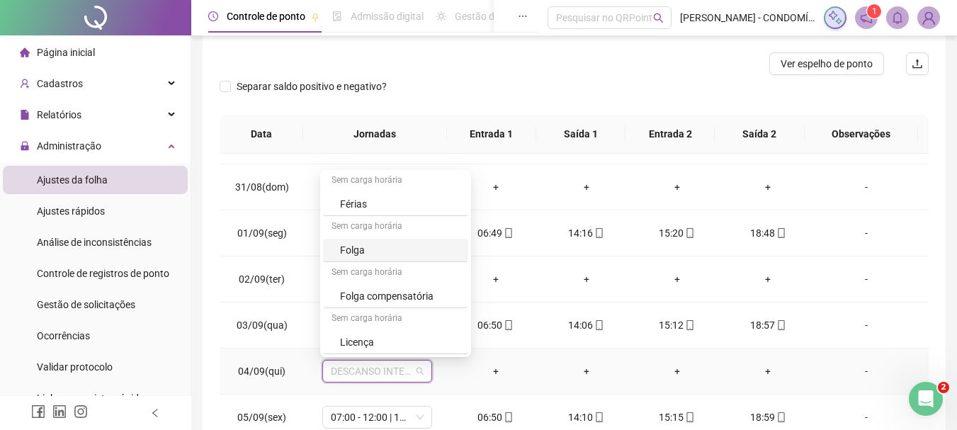
click at [341, 243] on div "Folga" at bounding box center [400, 250] width 120 height 16
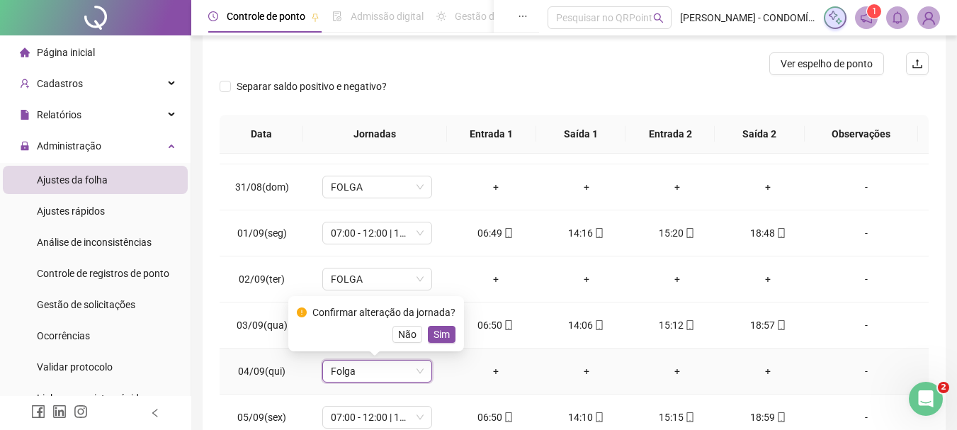
click at [441, 332] on span "Sim" at bounding box center [442, 335] width 16 height 16
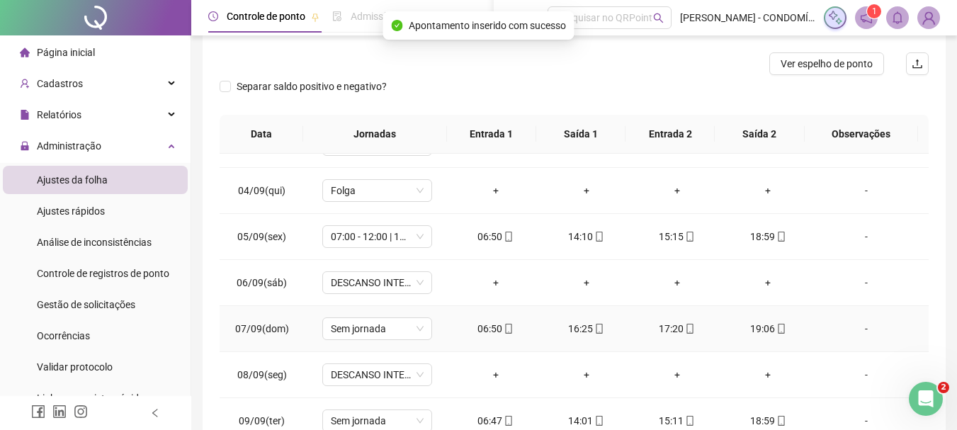
scroll to position [708, 0]
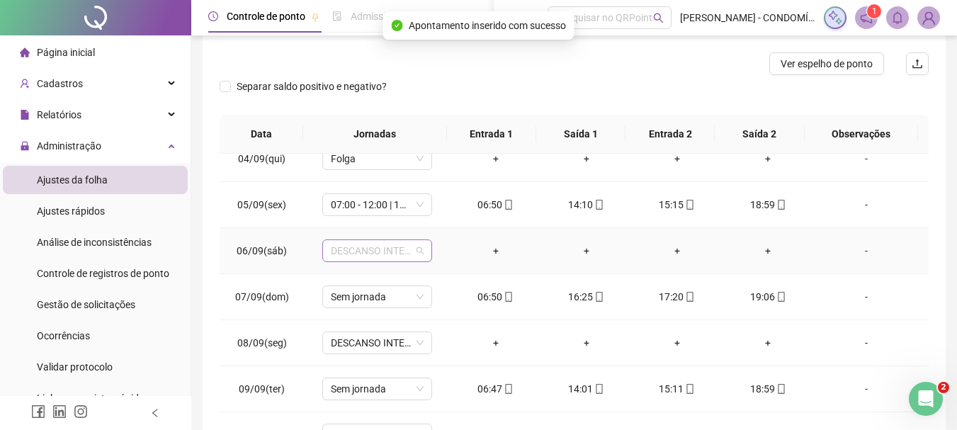
click at [358, 250] on span "DESCANSO INTER-JORNADA" at bounding box center [377, 250] width 93 height 21
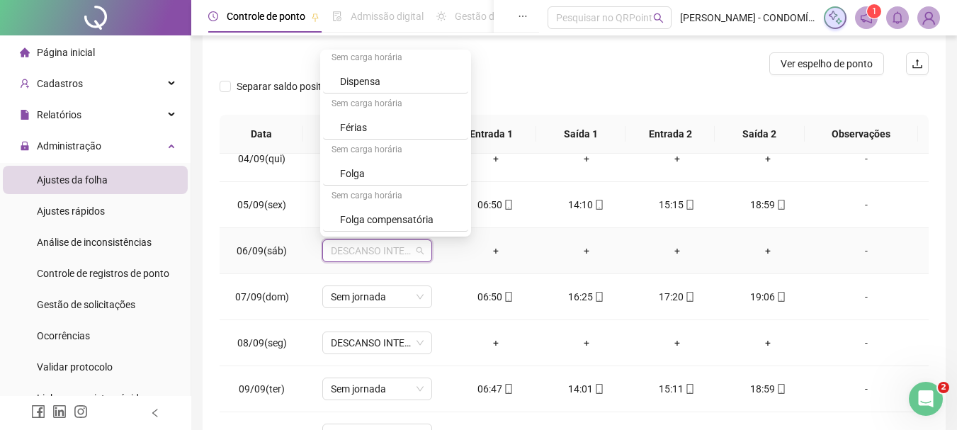
scroll to position [1062, 0]
click at [356, 125] on div "Folga" at bounding box center [400, 130] width 120 height 16
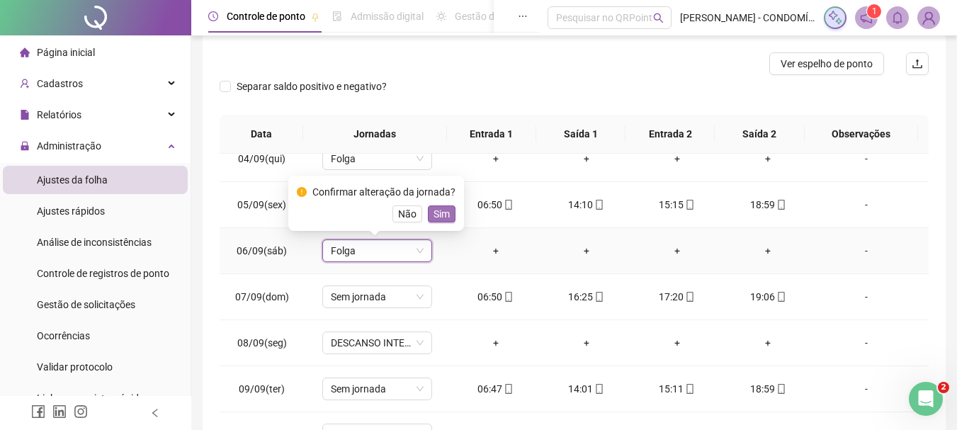
drag, startPoint x: 438, startPoint y: 213, endPoint x: 391, endPoint y: 271, distance: 74.6
click at [437, 213] on span "Sim" at bounding box center [442, 214] width 16 height 16
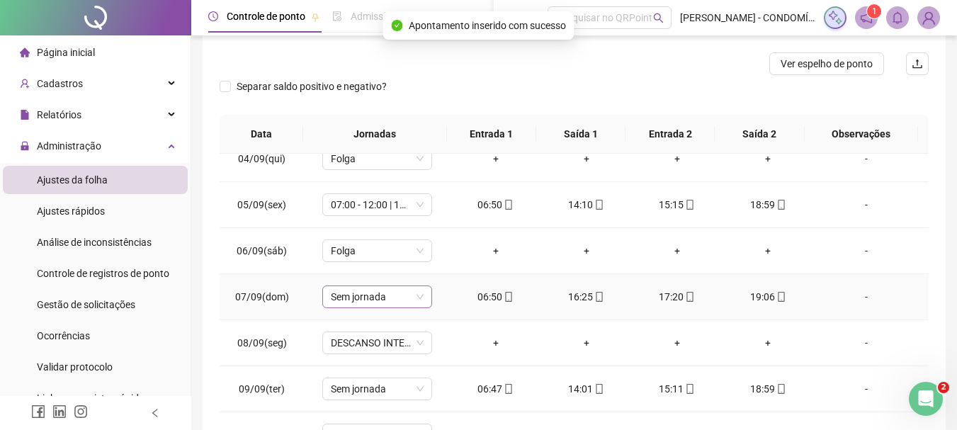
click at [355, 300] on span "Sem jornada" at bounding box center [377, 296] width 93 height 21
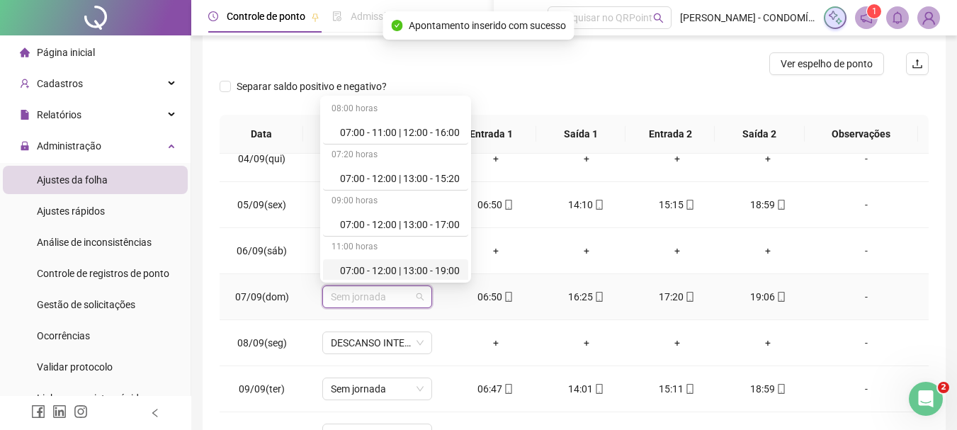
drag, startPoint x: 384, startPoint y: 268, endPoint x: 413, endPoint y: 283, distance: 32.3
click at [384, 269] on div "07:00 - 12:00 | 13:00 - 19:00" at bounding box center [400, 271] width 120 height 16
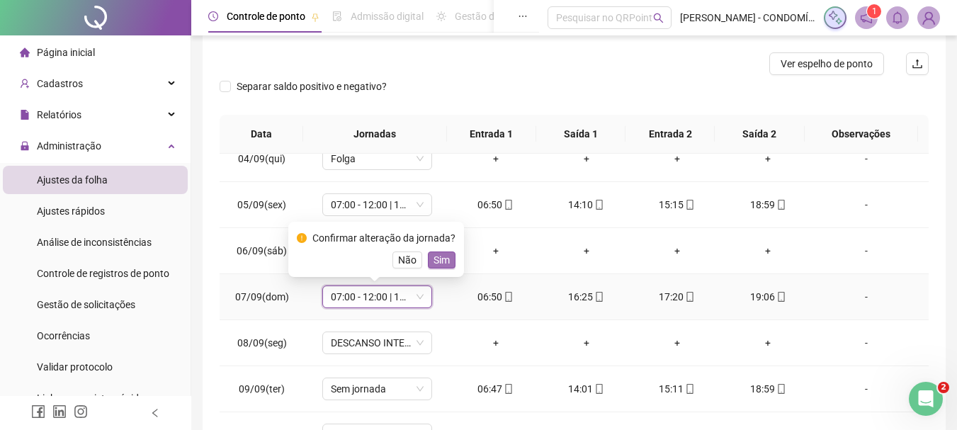
click at [443, 256] on span "Sim" at bounding box center [442, 260] width 16 height 16
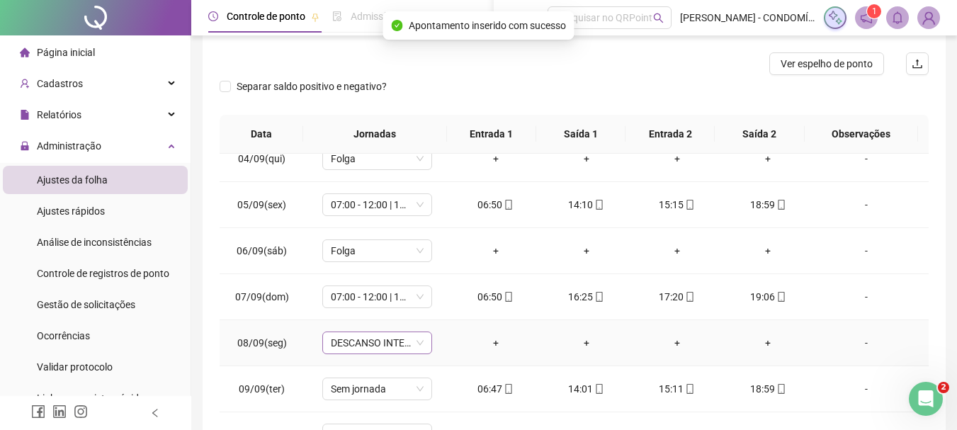
click at [359, 341] on span "DESCANSO INTER-JORNADA" at bounding box center [377, 342] width 93 height 21
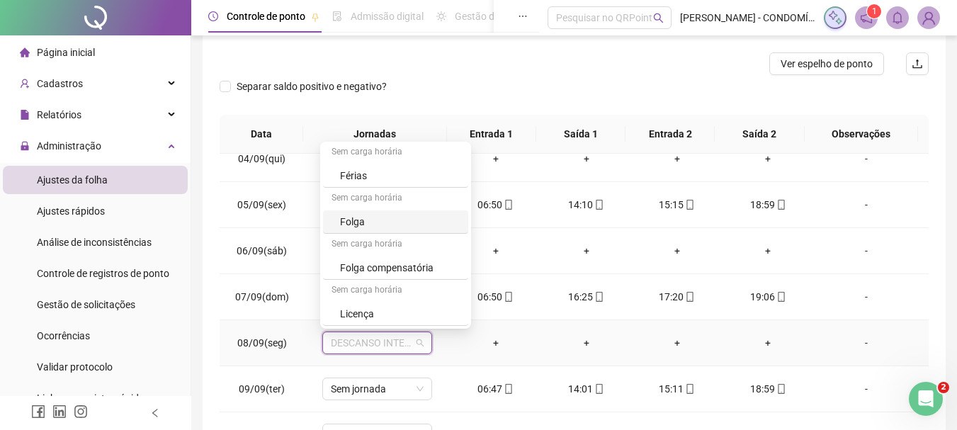
click at [349, 220] on div "Folga" at bounding box center [400, 222] width 120 height 16
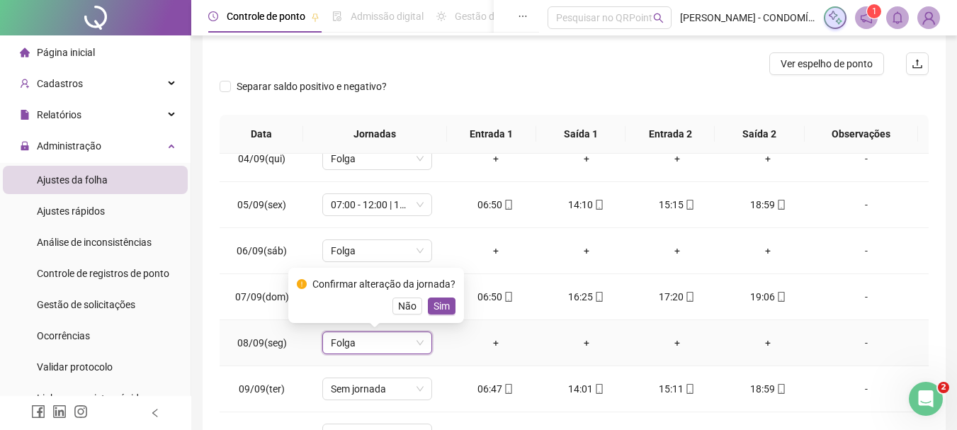
drag, startPoint x: 439, startPoint y: 304, endPoint x: 445, endPoint y: 323, distance: 19.9
click at [438, 305] on span "Sim" at bounding box center [442, 306] width 16 height 16
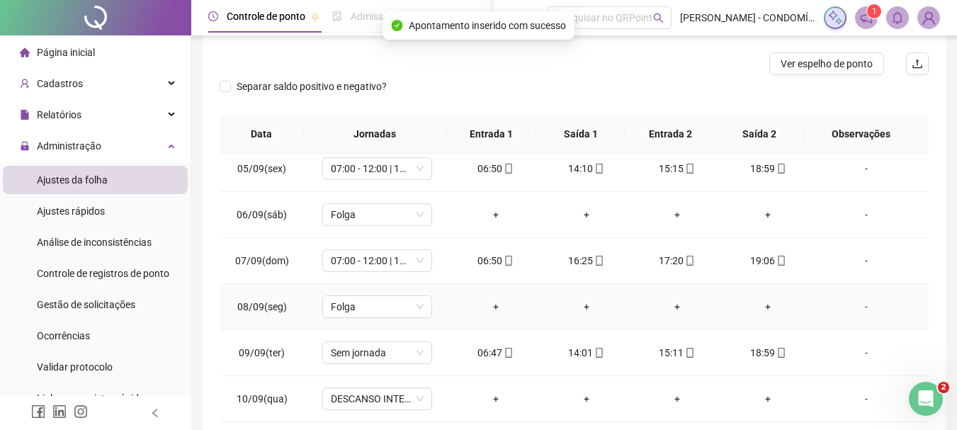
scroll to position [779, 0]
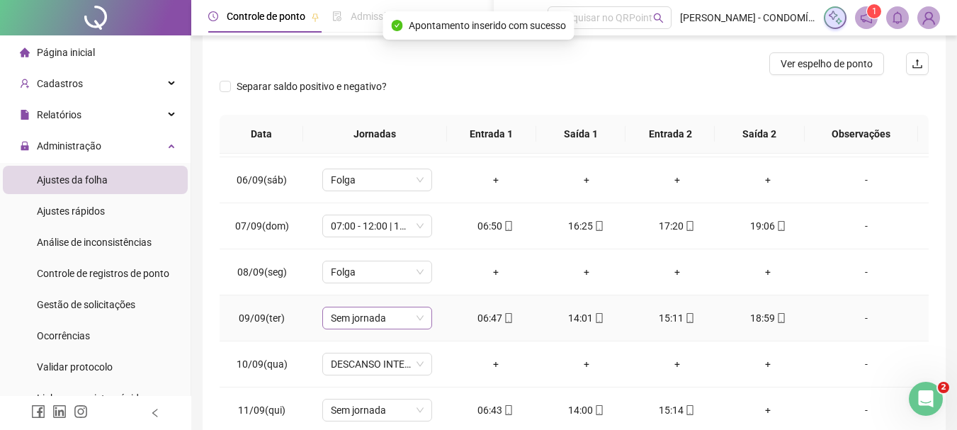
click at [363, 312] on span "Sem jornada" at bounding box center [377, 317] width 93 height 21
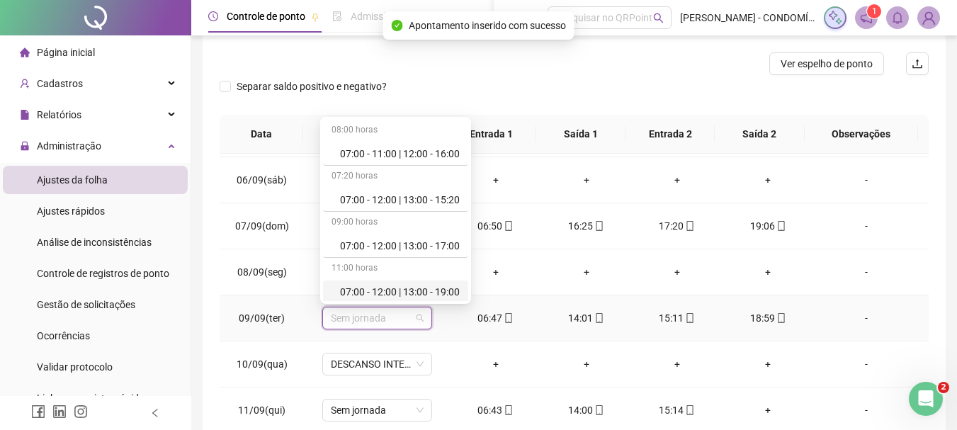
click at [376, 290] on div "07:00 - 12:00 | 13:00 - 19:00" at bounding box center [400, 292] width 120 height 16
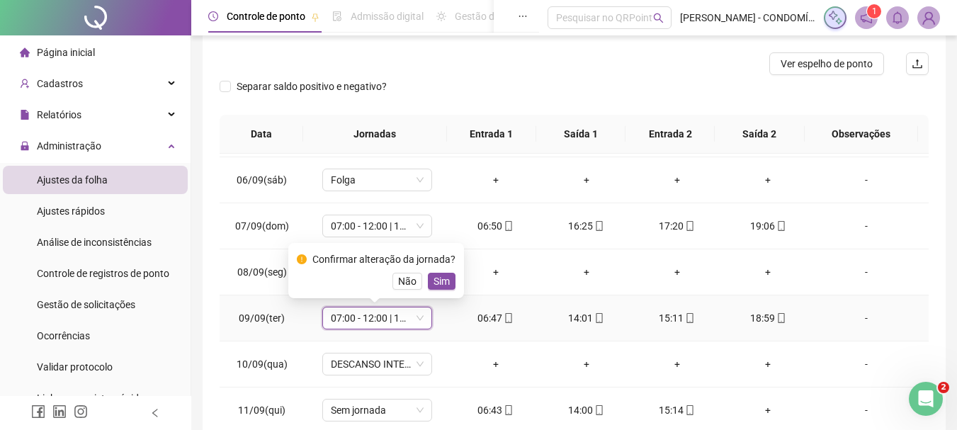
click at [436, 279] on span "Sim" at bounding box center [442, 281] width 16 height 16
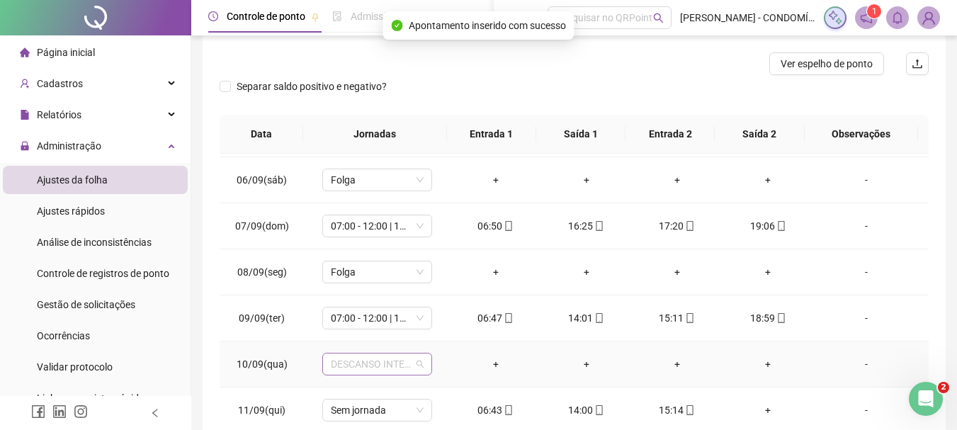
drag, startPoint x: 370, startPoint y: 363, endPoint x: 395, endPoint y: 303, distance: 64.5
click at [370, 363] on span "DESCANSO INTER-JORNADA" at bounding box center [377, 363] width 93 height 21
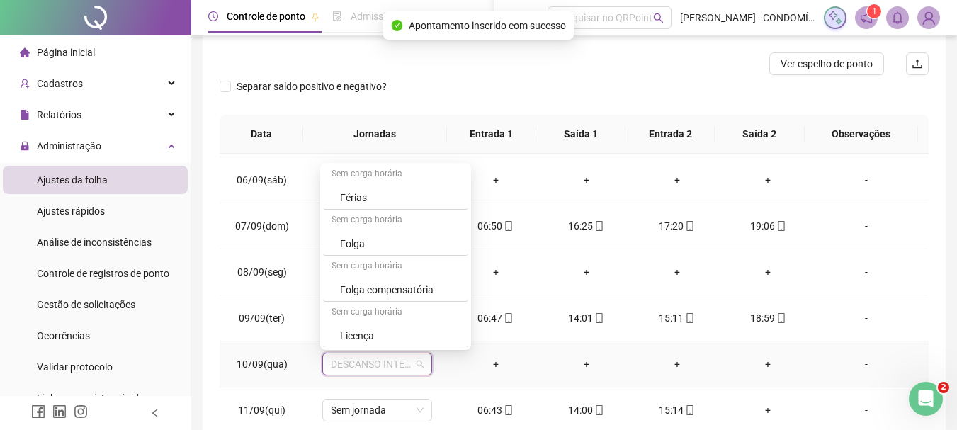
scroll to position [1062, 0]
click at [351, 244] on div "Folga" at bounding box center [400, 243] width 120 height 16
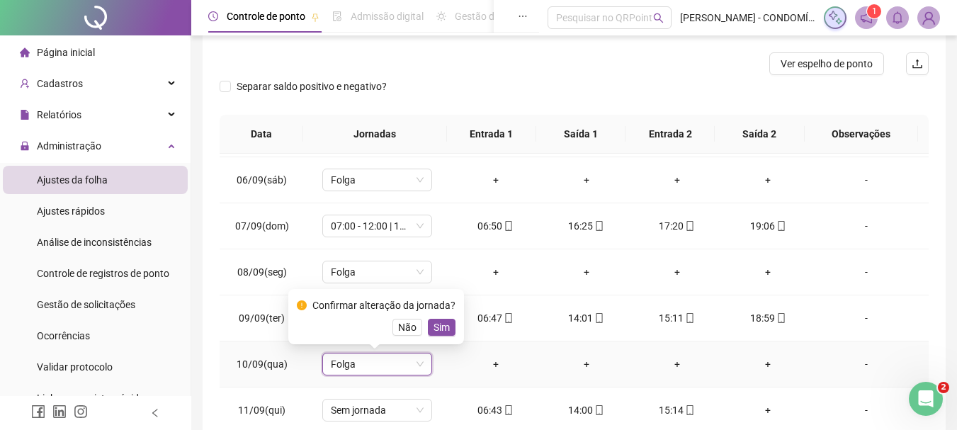
drag, startPoint x: 434, startPoint y: 321, endPoint x: 436, endPoint y: 338, distance: 17.1
click at [434, 322] on span "Sim" at bounding box center [442, 327] width 16 height 16
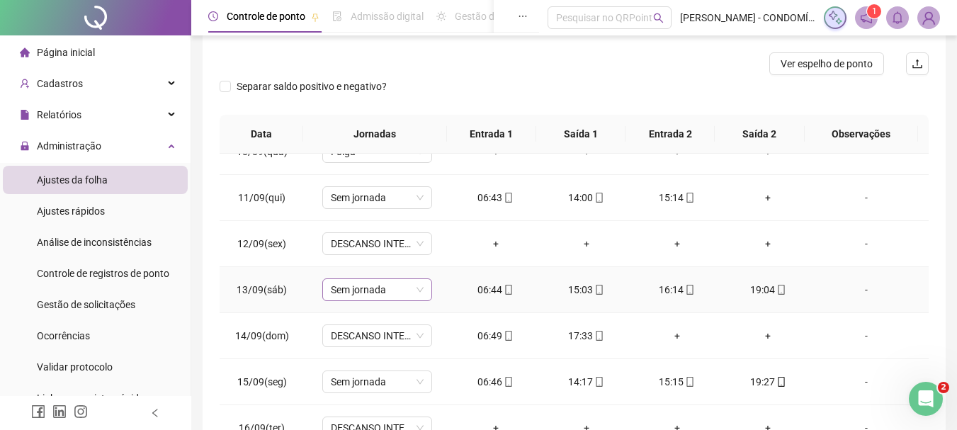
scroll to position [921, 0]
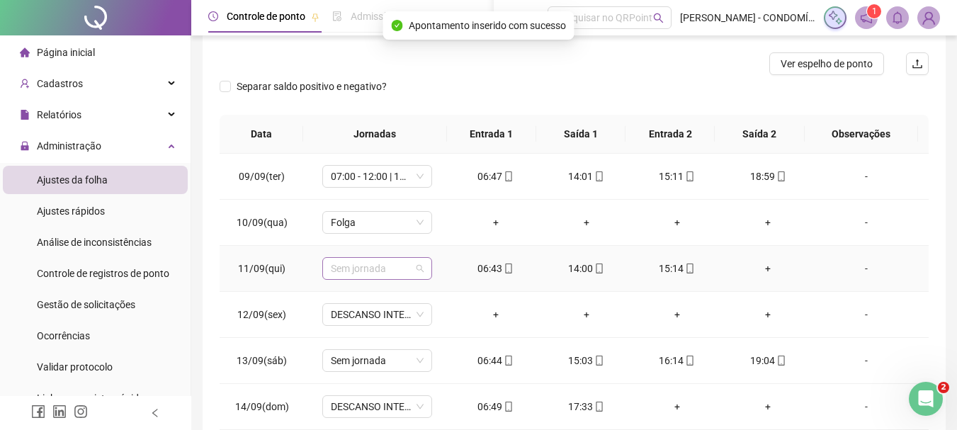
click at [349, 269] on span "Sem jornada" at bounding box center [377, 268] width 93 height 21
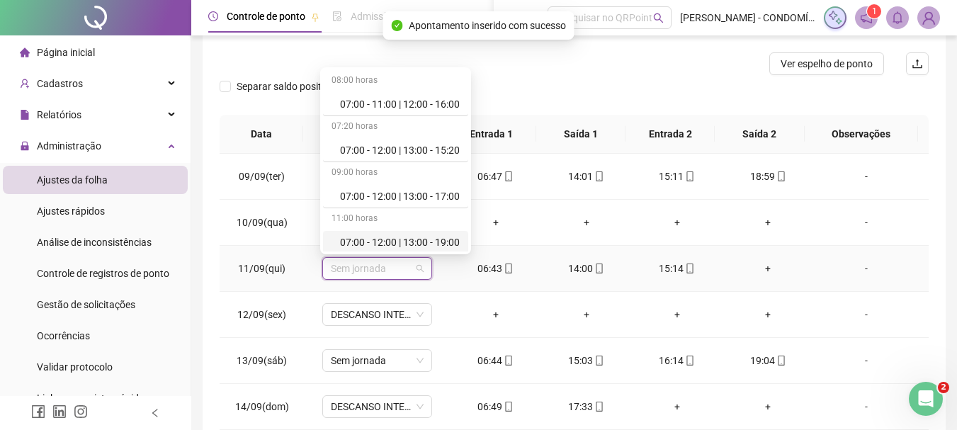
click at [380, 239] on div "07:00 - 12:00 | 13:00 - 19:00" at bounding box center [400, 242] width 120 height 16
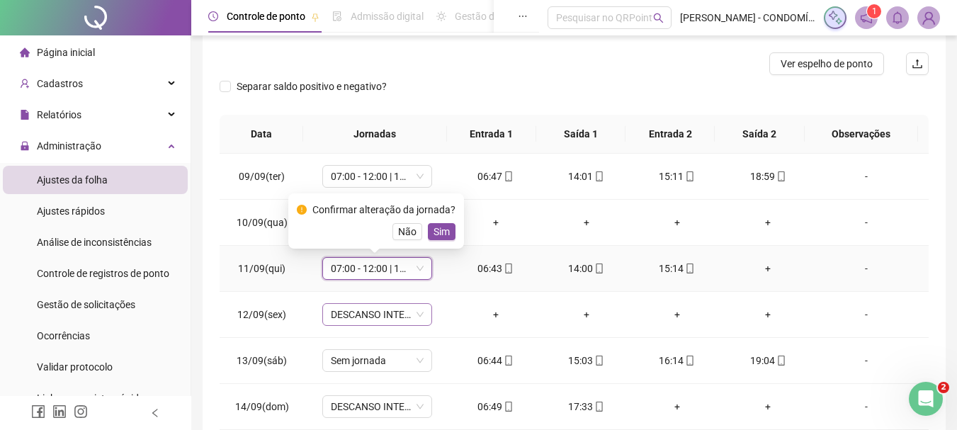
drag, startPoint x: 436, startPoint y: 228, endPoint x: 368, endPoint y: 305, distance: 102.4
click at [434, 232] on span "Sim" at bounding box center [442, 232] width 16 height 16
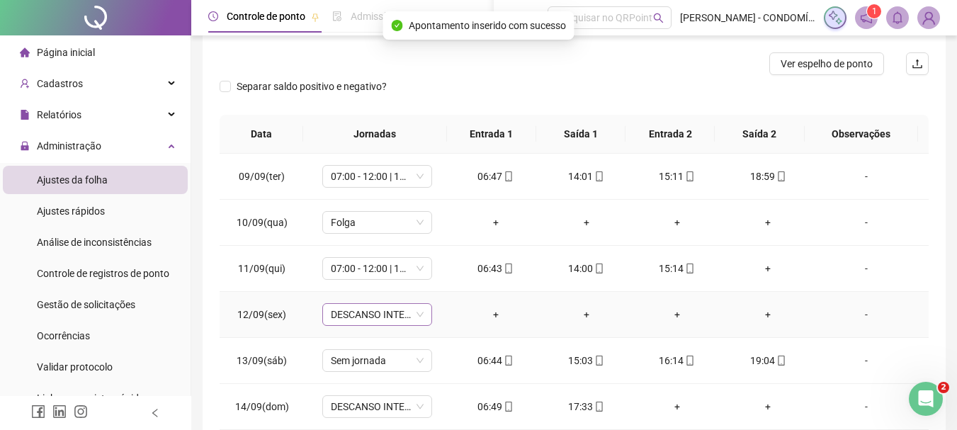
click at [360, 312] on span "DESCANSO INTER-JORNADA" at bounding box center [377, 314] width 93 height 21
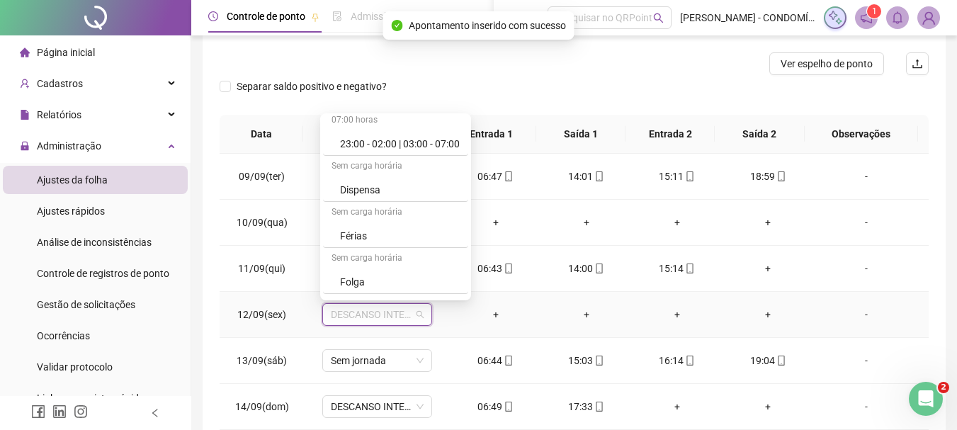
scroll to position [1062, 0]
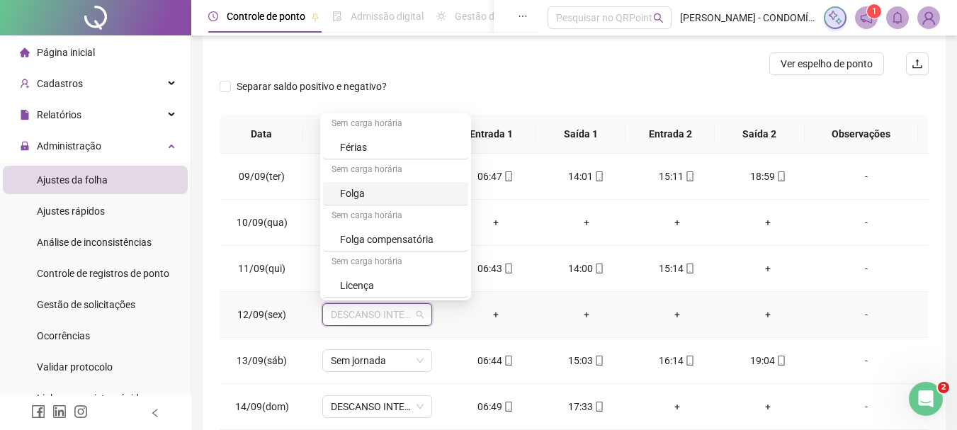
click at [354, 191] on div "Folga" at bounding box center [400, 194] width 120 height 16
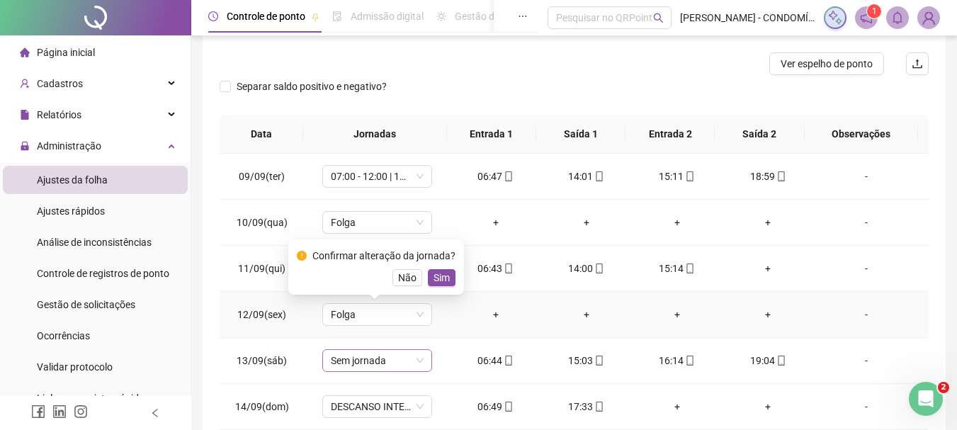
drag, startPoint x: 440, startPoint y: 273, endPoint x: 398, endPoint y: 361, distance: 96.6
click at [438, 273] on span "Sim" at bounding box center [442, 278] width 16 height 16
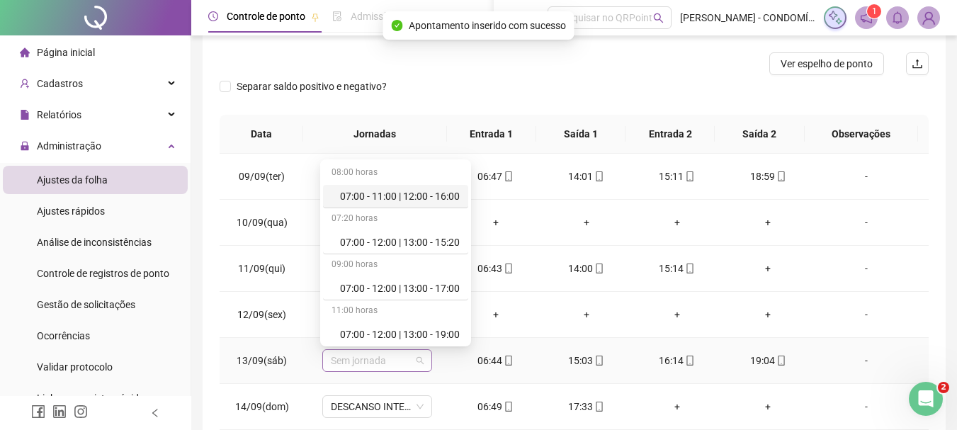
click at [363, 358] on span "Sem jornada" at bounding box center [377, 360] width 93 height 21
click at [383, 332] on div "07:00 - 12:00 | 13:00 - 19:00" at bounding box center [400, 335] width 120 height 16
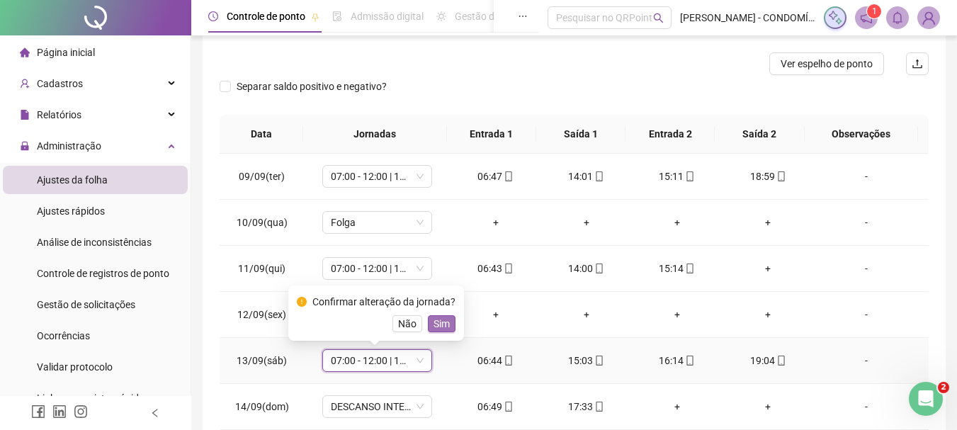
click at [442, 323] on span "Sim" at bounding box center [442, 324] width 16 height 16
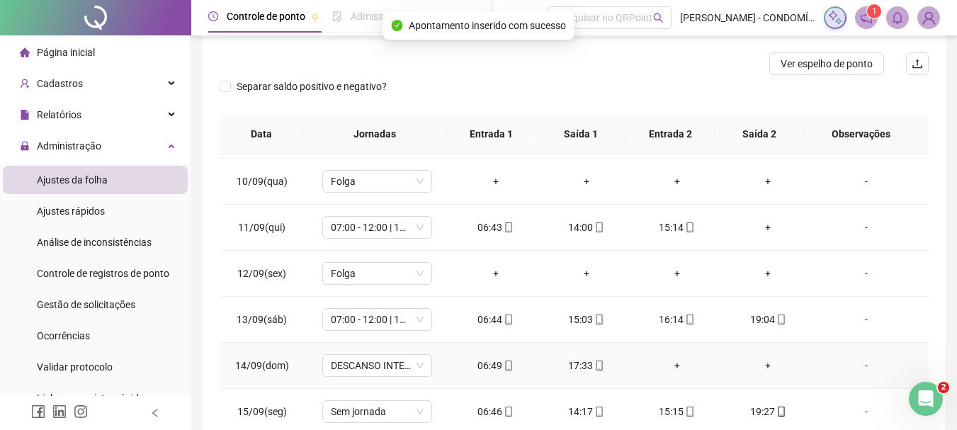
scroll to position [992, 0]
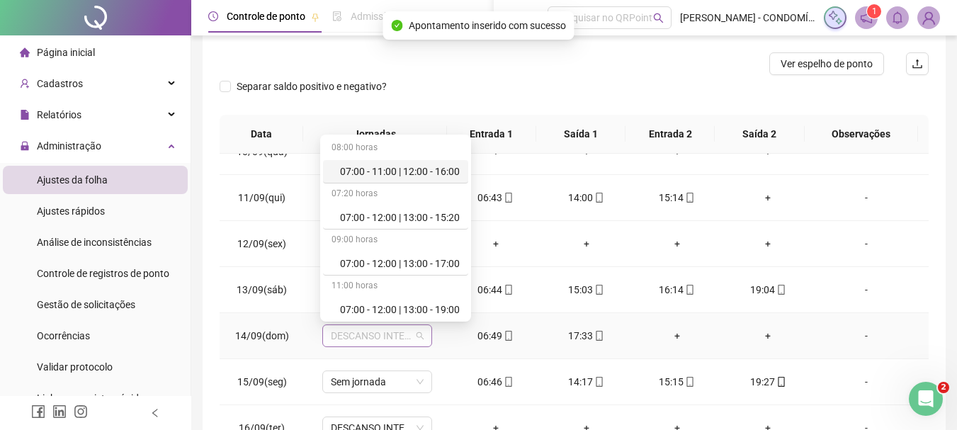
click at [358, 334] on span "DESCANSO INTER-JORNADA" at bounding box center [377, 335] width 93 height 21
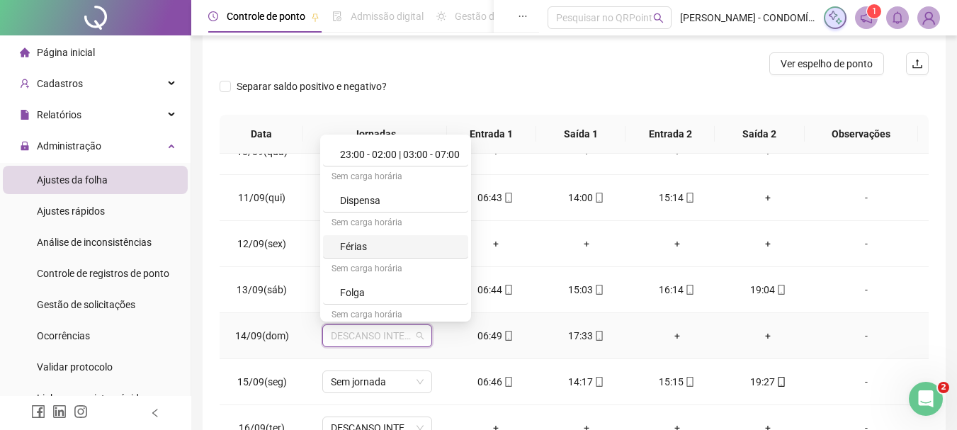
scroll to position [1062, 0]
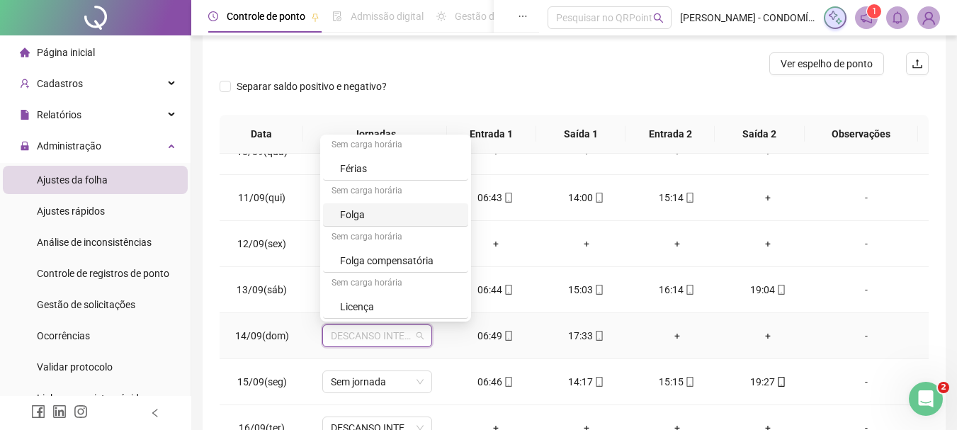
click at [354, 215] on div "Folga" at bounding box center [400, 215] width 120 height 16
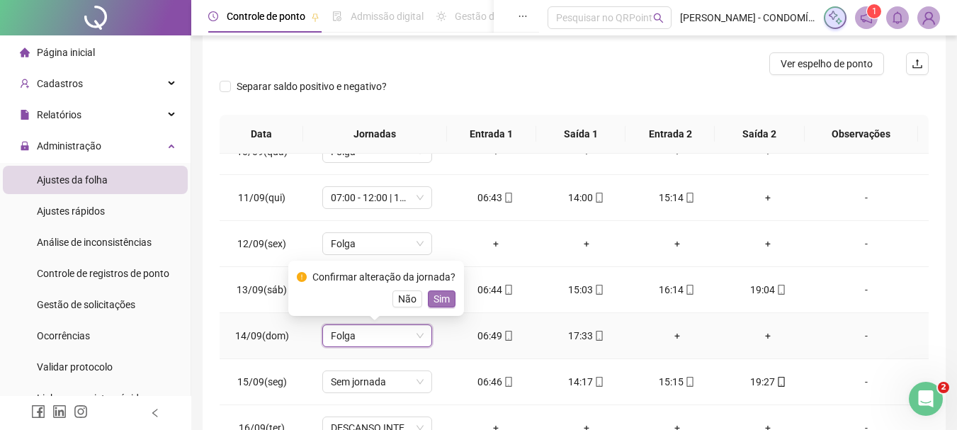
click at [443, 297] on span "Sim" at bounding box center [442, 299] width 16 height 16
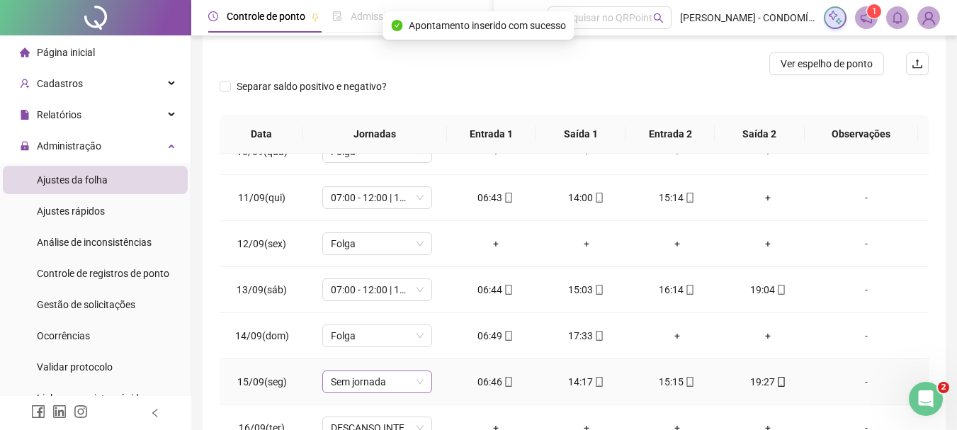
click at [371, 378] on span "Sem jornada" at bounding box center [377, 381] width 93 height 21
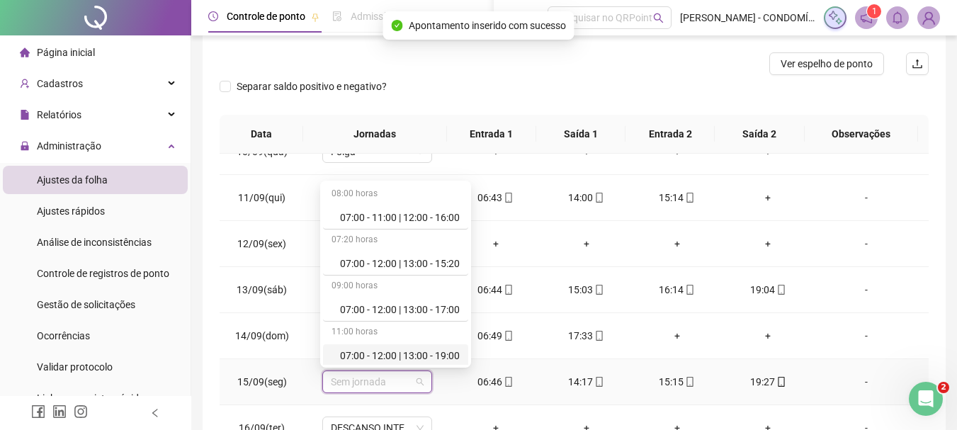
click at [374, 356] on div "07:00 - 12:00 | 13:00 - 19:00" at bounding box center [400, 356] width 120 height 16
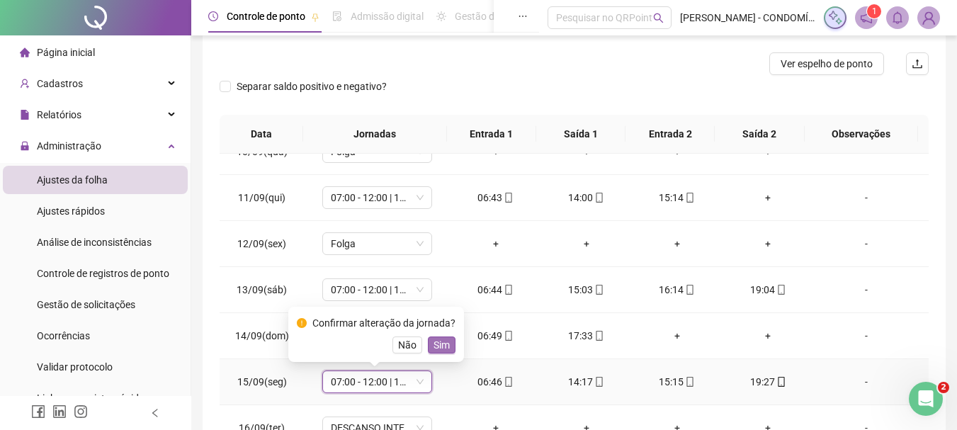
click at [437, 347] on span "Sim" at bounding box center [442, 345] width 16 height 16
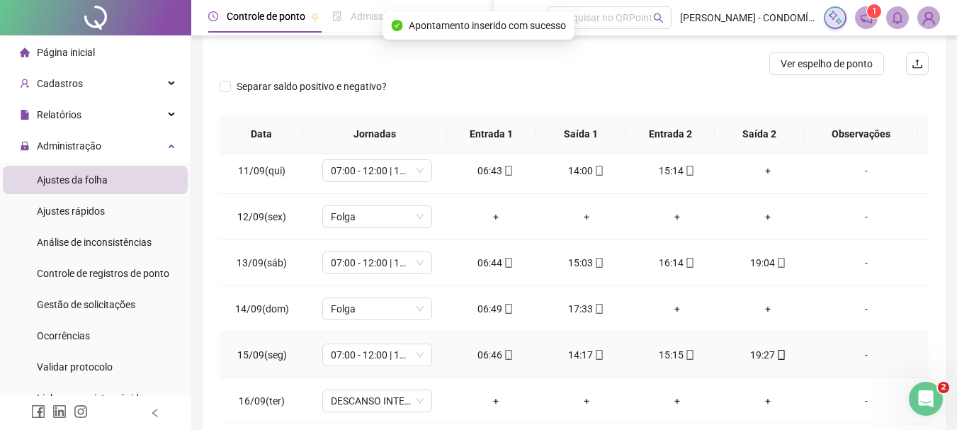
scroll to position [1033, 0]
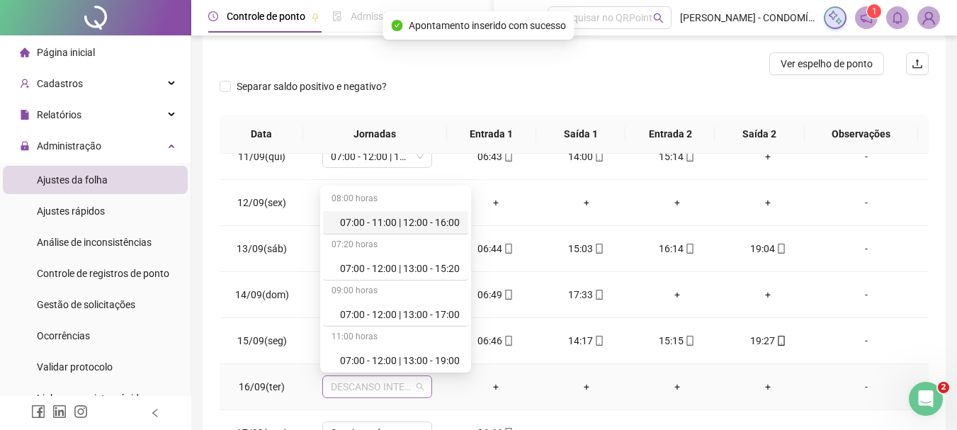
click at [367, 382] on span "DESCANSO INTER-JORNADA" at bounding box center [377, 386] width 93 height 21
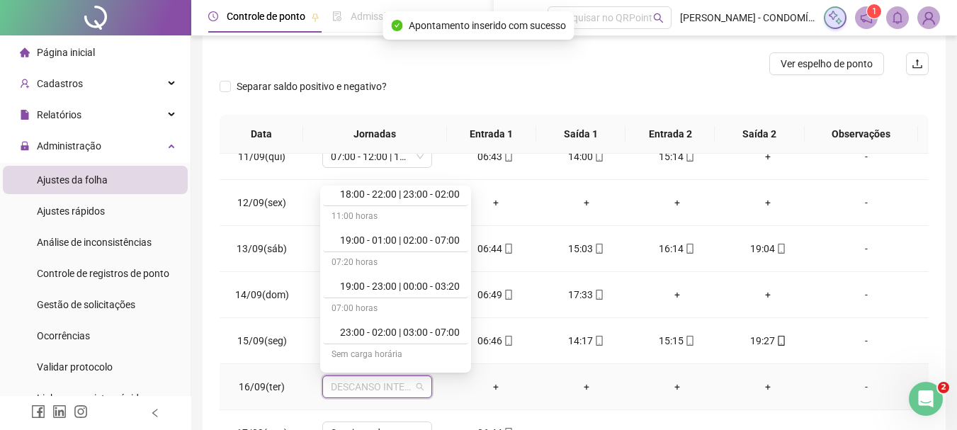
scroll to position [992, 0]
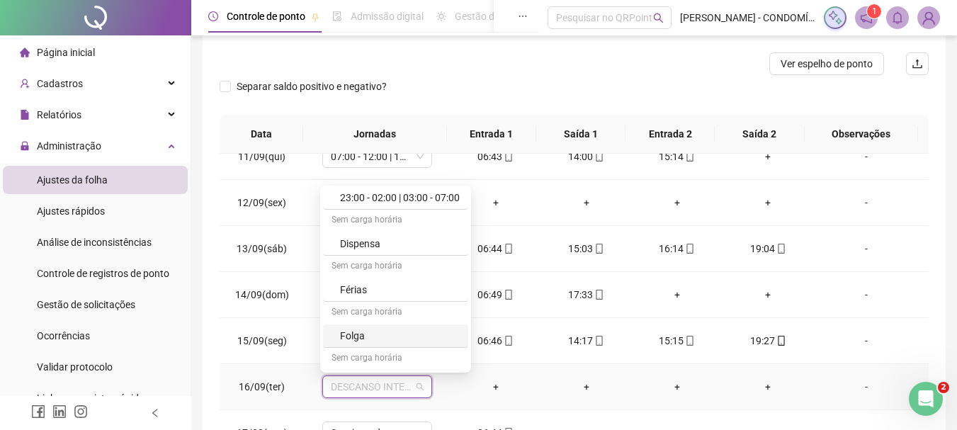
click at [352, 330] on div "Folga" at bounding box center [400, 336] width 120 height 16
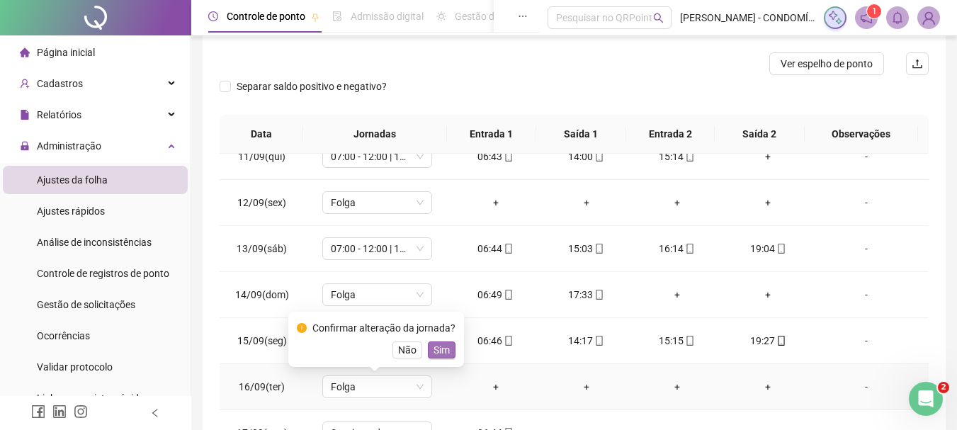
click at [441, 344] on span "Sim" at bounding box center [442, 350] width 16 height 16
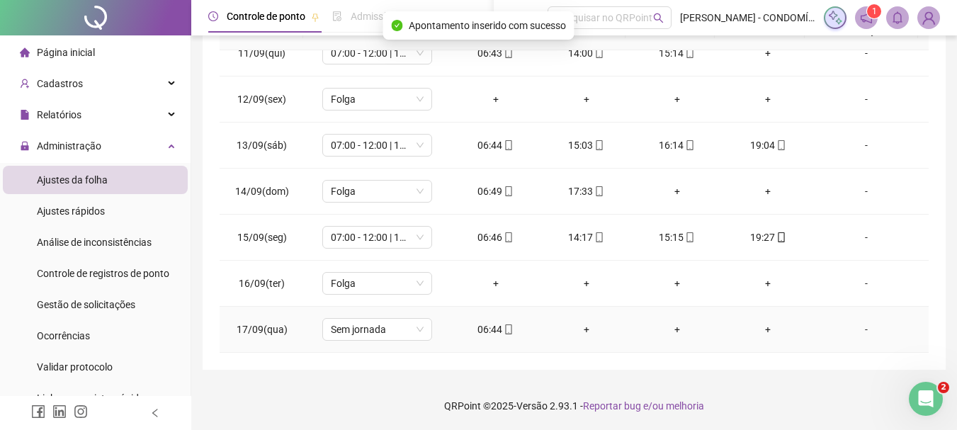
scroll to position [317, 0]
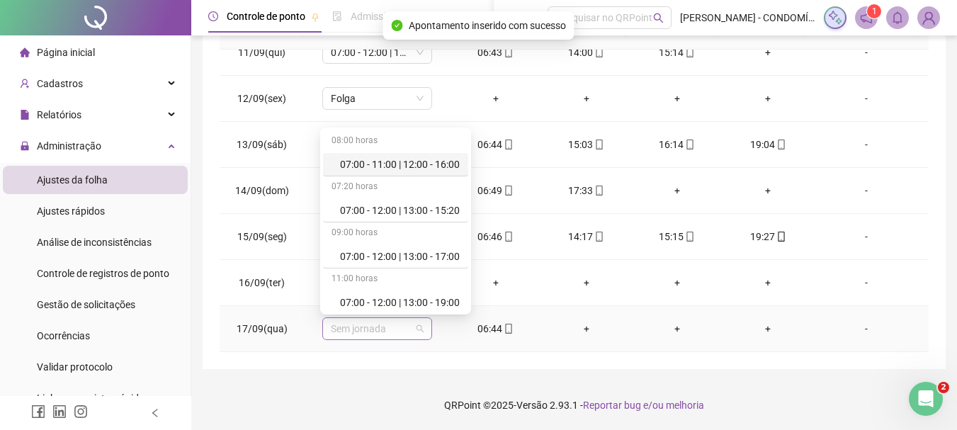
click at [359, 331] on span "Sem jornada" at bounding box center [377, 328] width 93 height 21
click at [392, 302] on div "07:00 - 12:00 | 13:00 - 19:00" at bounding box center [400, 303] width 120 height 16
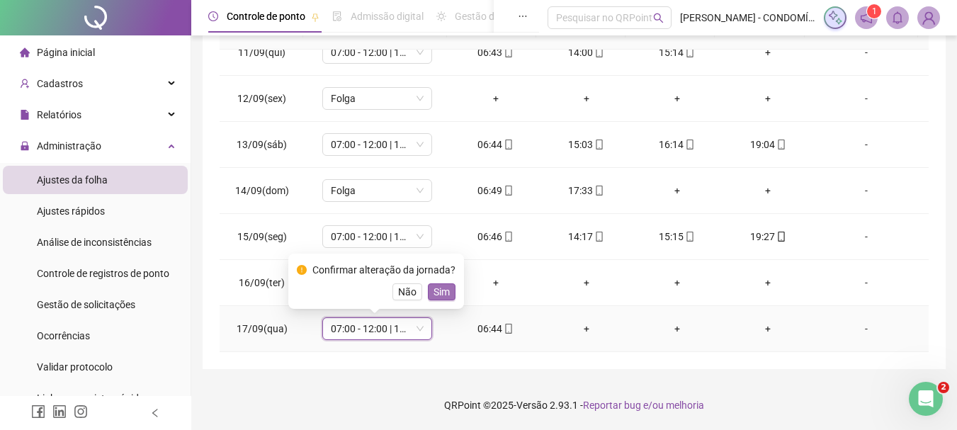
click at [443, 293] on span "Sim" at bounding box center [442, 292] width 16 height 16
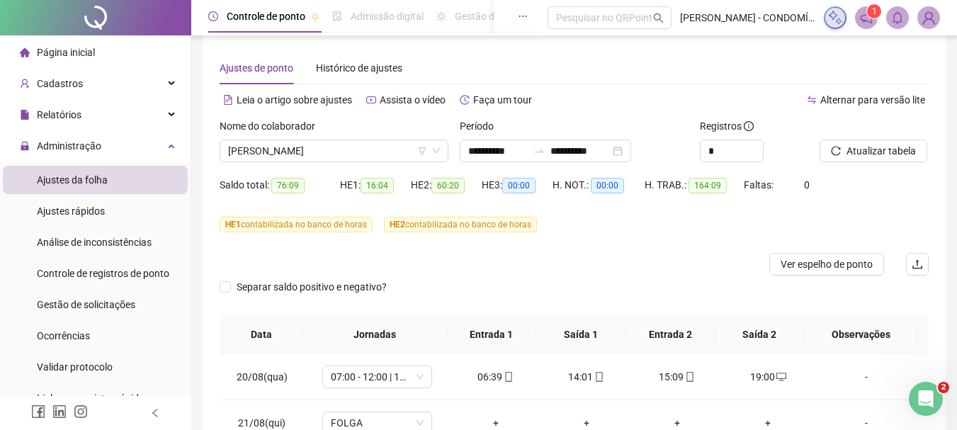
scroll to position [0, 0]
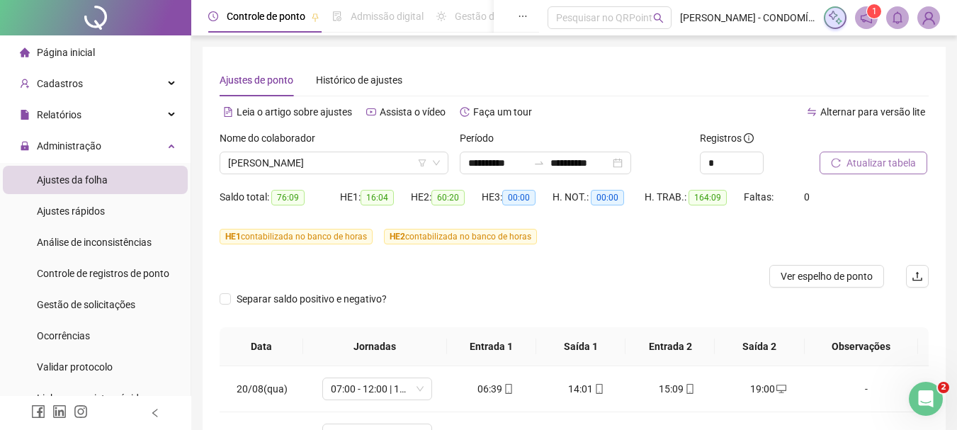
click at [871, 159] on span "Atualizar tabela" at bounding box center [881, 163] width 69 height 16
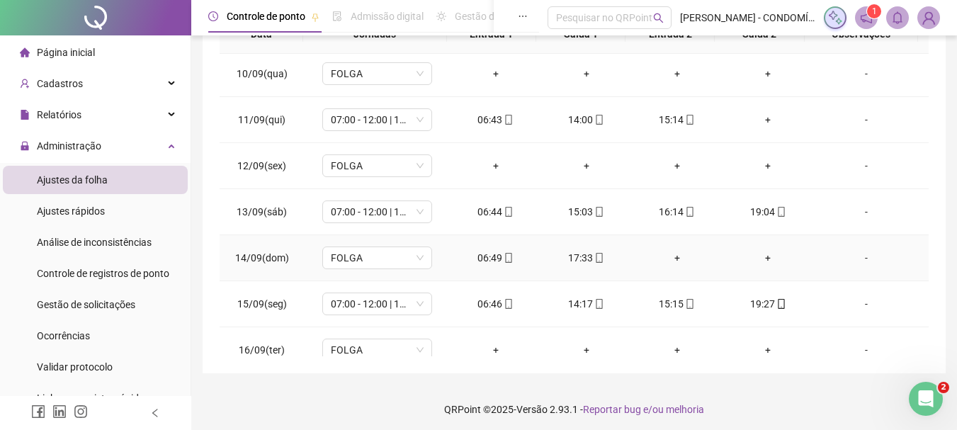
scroll to position [992, 0]
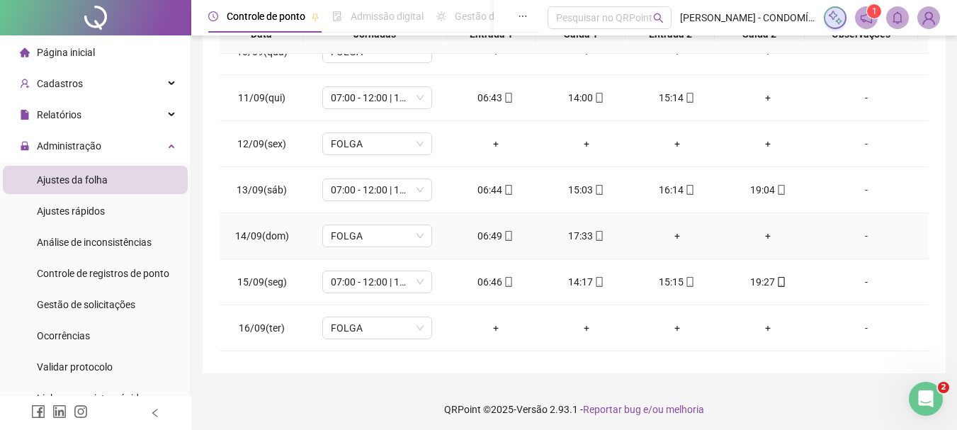
click at [670, 234] on div "+" at bounding box center [677, 236] width 68 height 16
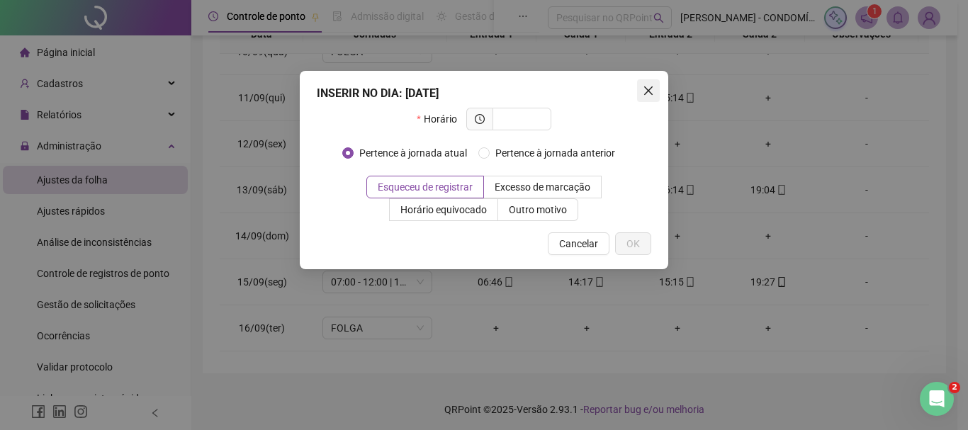
click at [645, 86] on icon "close" at bounding box center [648, 90] width 11 height 11
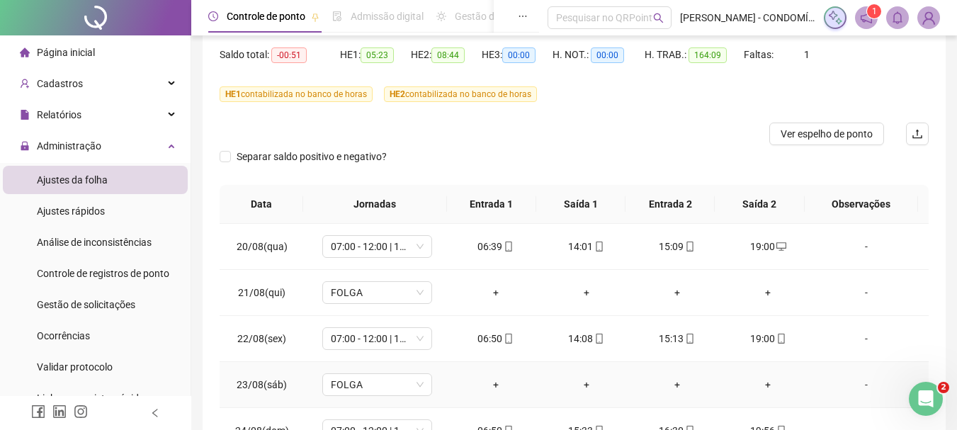
scroll to position [0, 0]
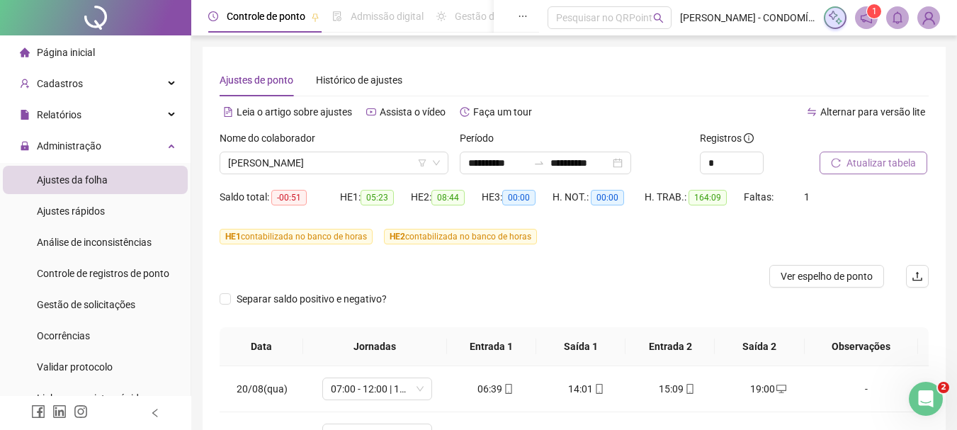
click at [868, 162] on span "Atualizar tabela" at bounding box center [881, 163] width 69 height 16
click at [871, 157] on span "Atualizar tabela" at bounding box center [881, 163] width 69 height 16
click at [302, 160] on span "[PERSON_NAME]" at bounding box center [334, 162] width 212 height 21
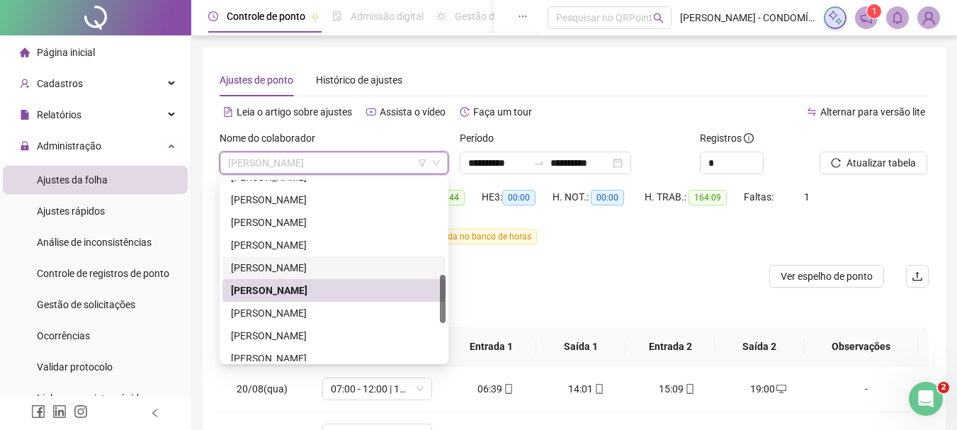
click at [258, 272] on div "[PERSON_NAME]" at bounding box center [334, 268] width 206 height 16
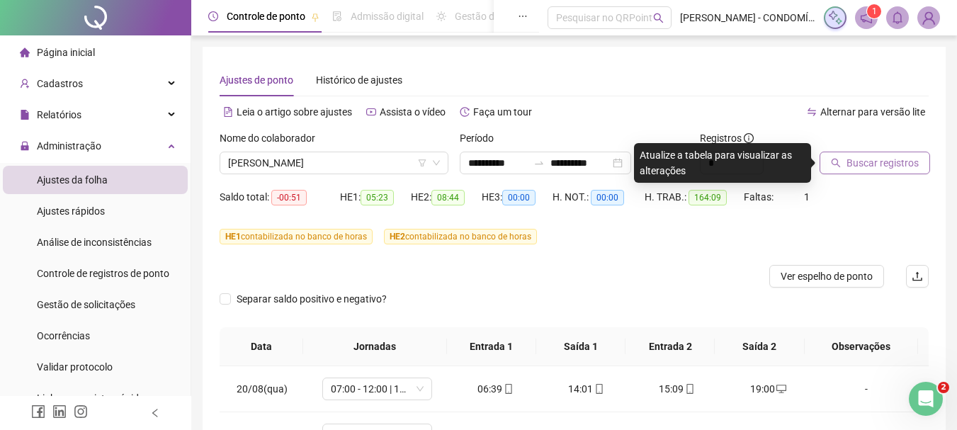
click at [854, 157] on span "Buscar registros" at bounding box center [883, 163] width 72 height 16
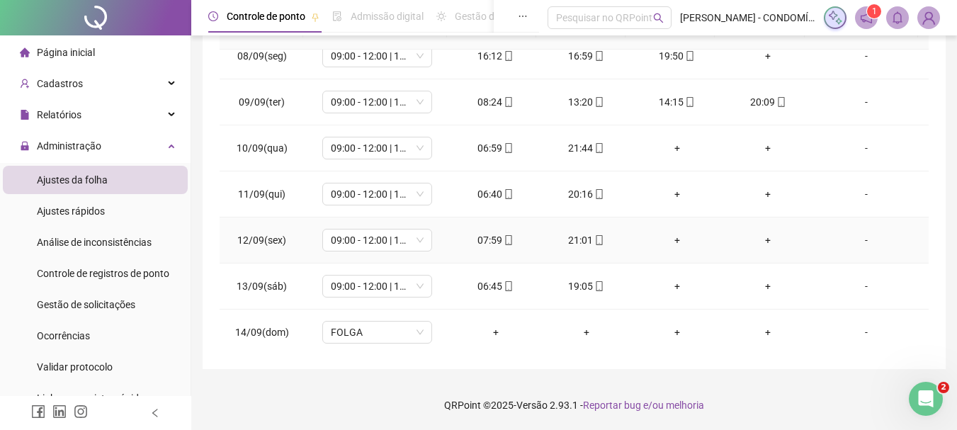
scroll to position [820, 0]
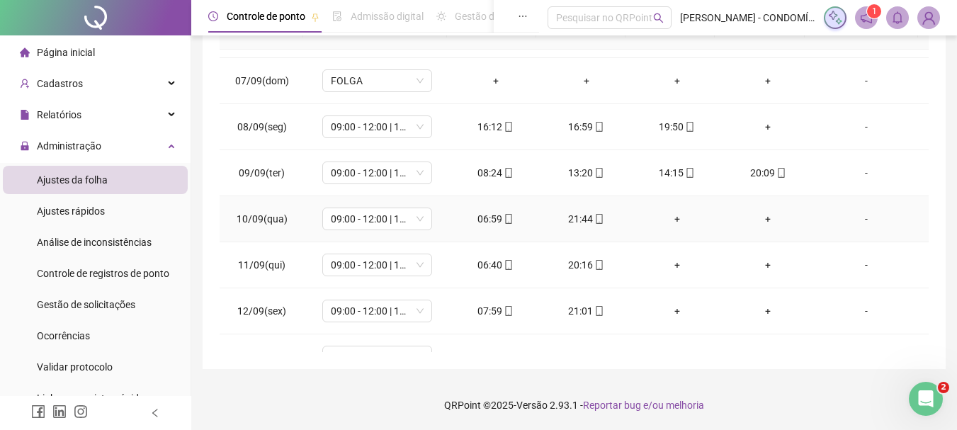
click at [575, 220] on div "21:44" at bounding box center [587, 219] width 68 height 16
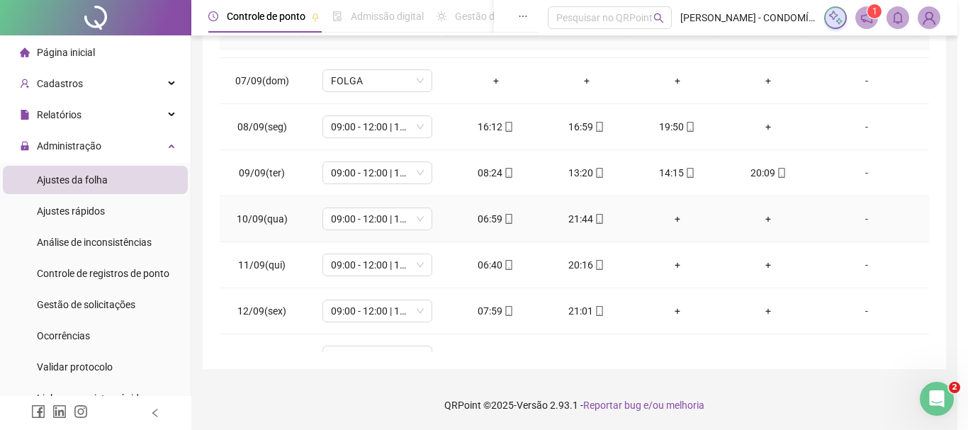
type input "**********"
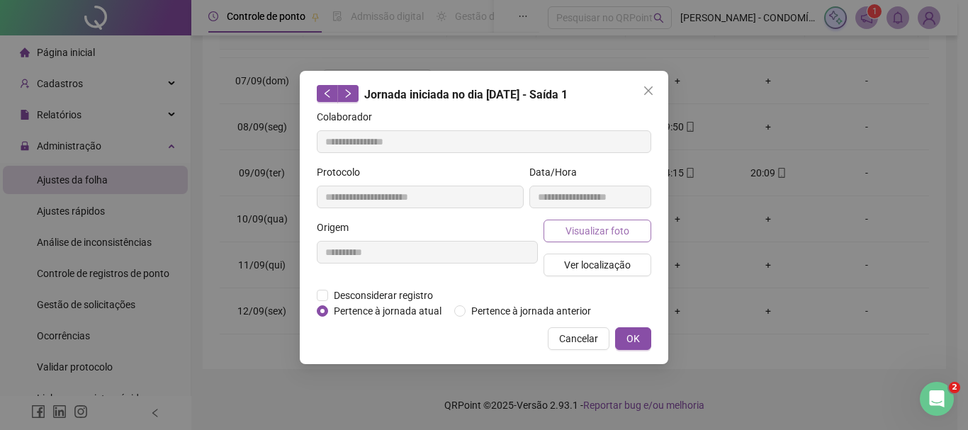
click at [583, 227] on span "Visualizar foto" at bounding box center [597, 231] width 64 height 16
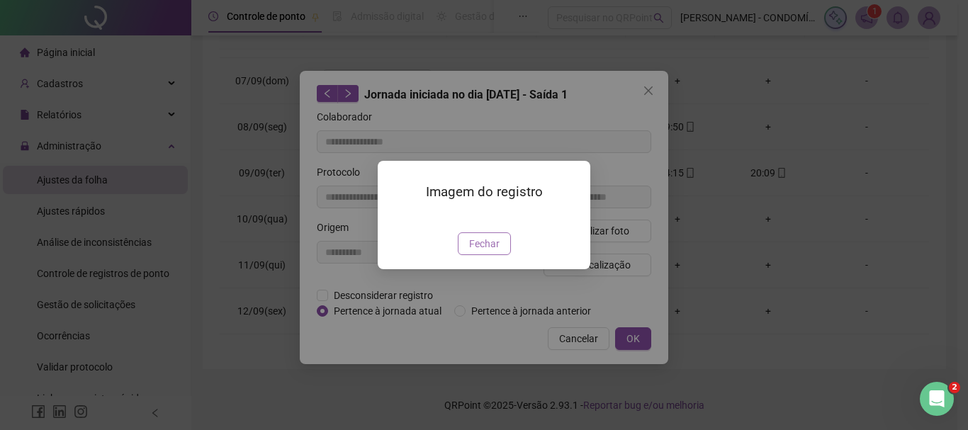
click at [483, 251] on span "Fechar" at bounding box center [484, 244] width 30 height 16
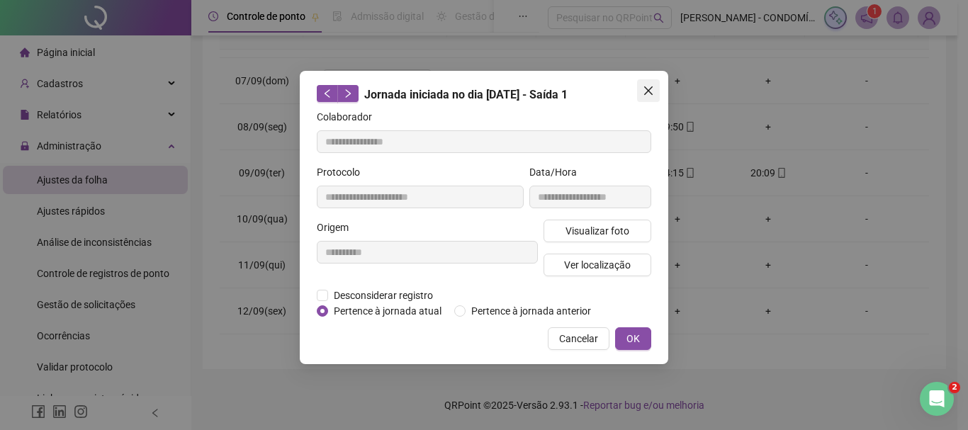
click at [649, 94] on icon "close" at bounding box center [648, 90] width 11 height 11
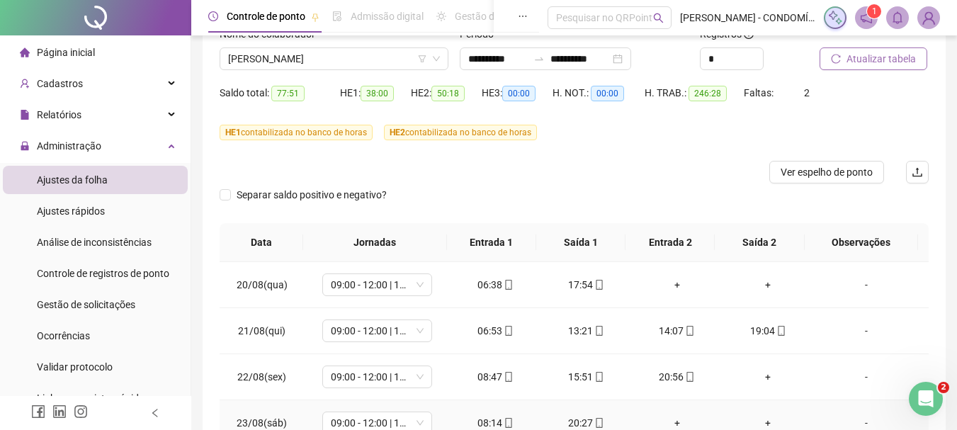
scroll to position [0, 0]
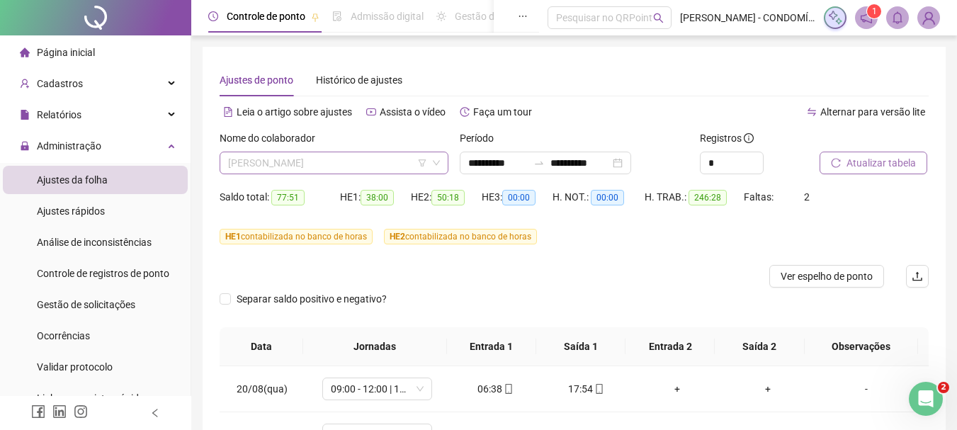
click at [295, 157] on span "[PERSON_NAME]" at bounding box center [334, 162] width 212 height 21
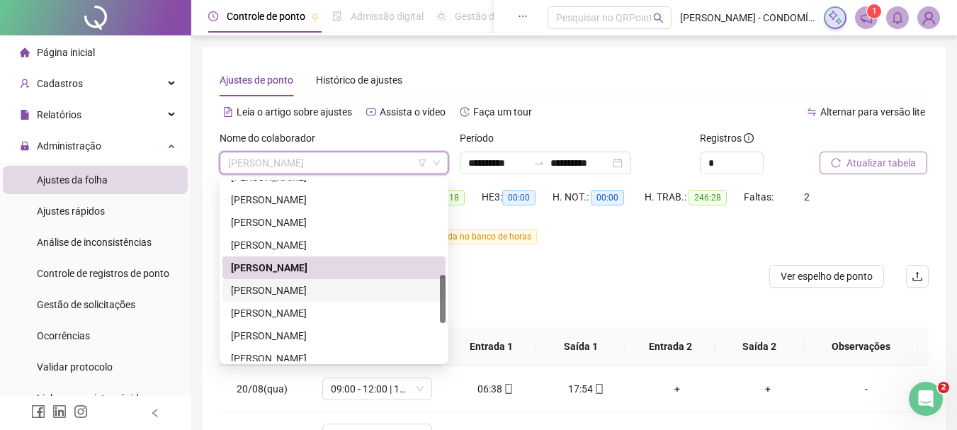
click at [244, 287] on div "[PERSON_NAME]" at bounding box center [334, 291] width 206 height 16
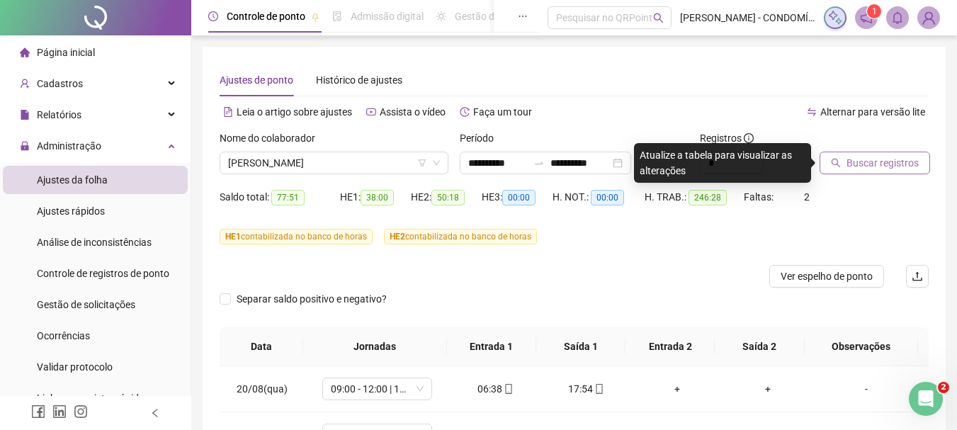
click at [877, 157] on span "Buscar registros" at bounding box center [883, 163] width 72 height 16
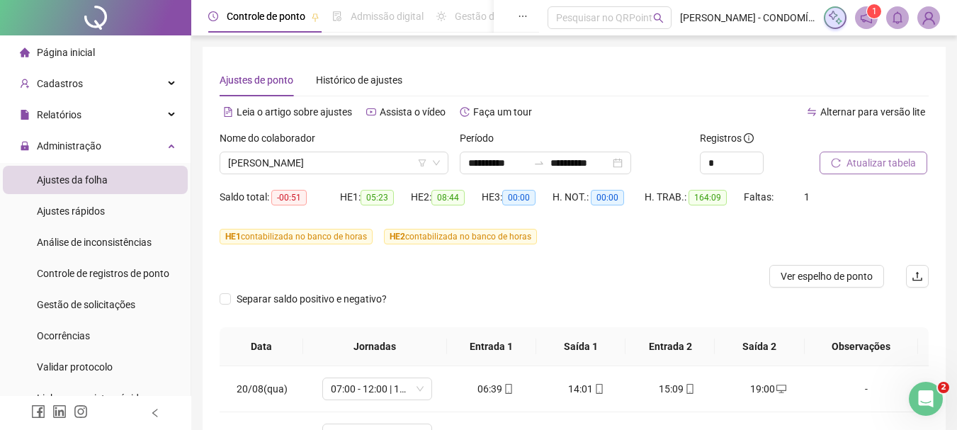
click at [859, 159] on span "Atualizar tabela" at bounding box center [881, 163] width 69 height 16
click at [874, 153] on button "Atualizar tabela" at bounding box center [874, 163] width 108 height 23
click at [251, 157] on span "[PERSON_NAME]" at bounding box center [334, 162] width 212 height 21
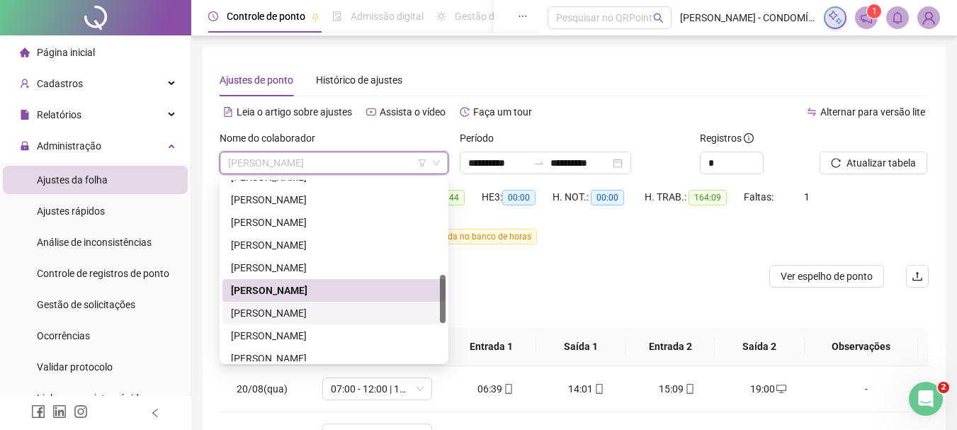
click at [254, 307] on div "[PERSON_NAME]" at bounding box center [334, 313] width 206 height 16
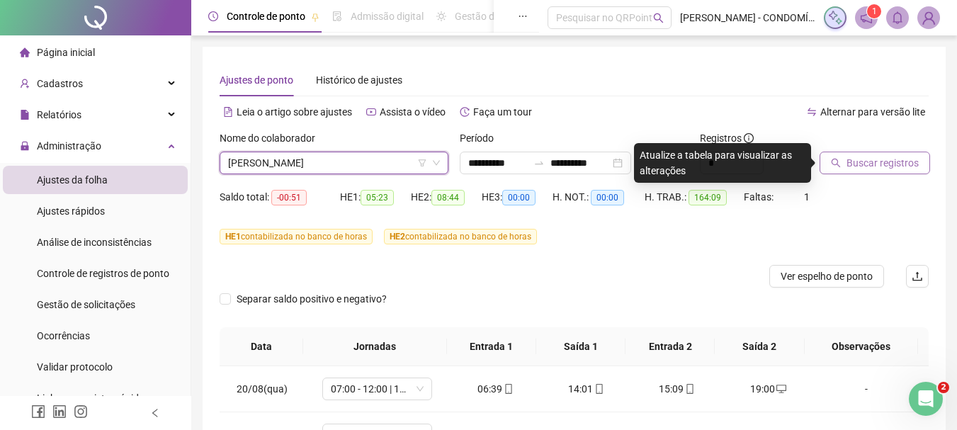
click at [854, 159] on span "Buscar registros" at bounding box center [883, 163] width 72 height 16
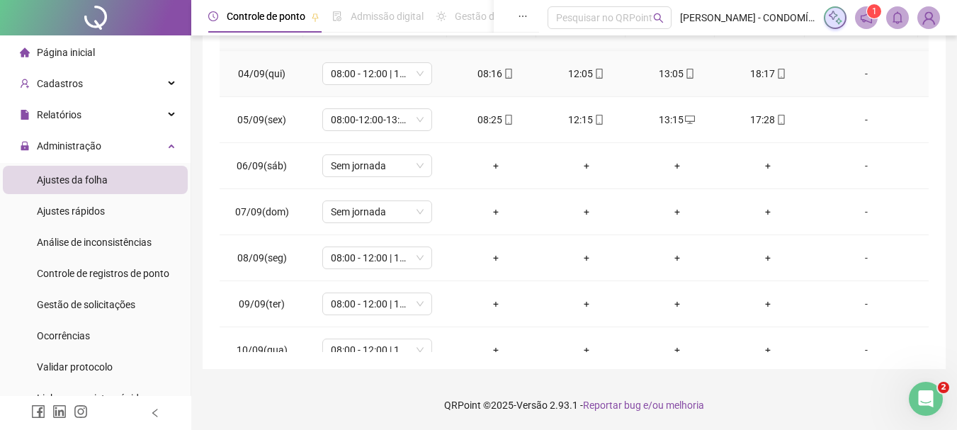
scroll to position [708, 0]
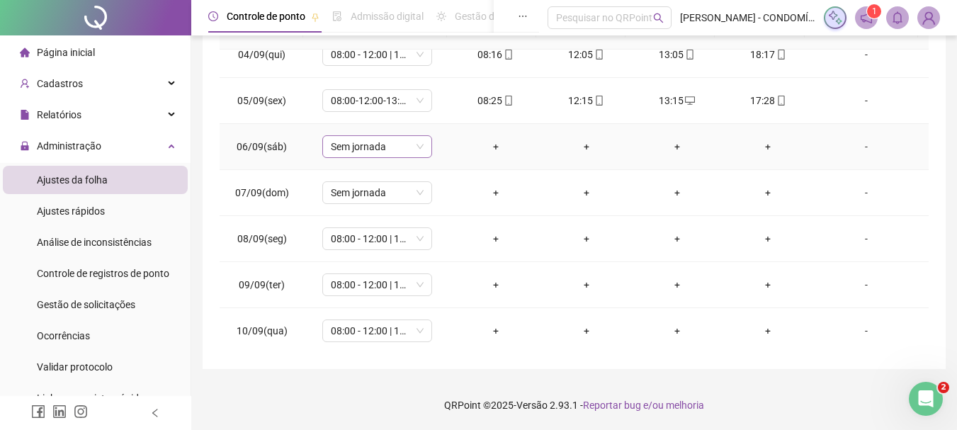
click at [359, 145] on span "Sem jornada" at bounding box center [377, 146] width 93 height 21
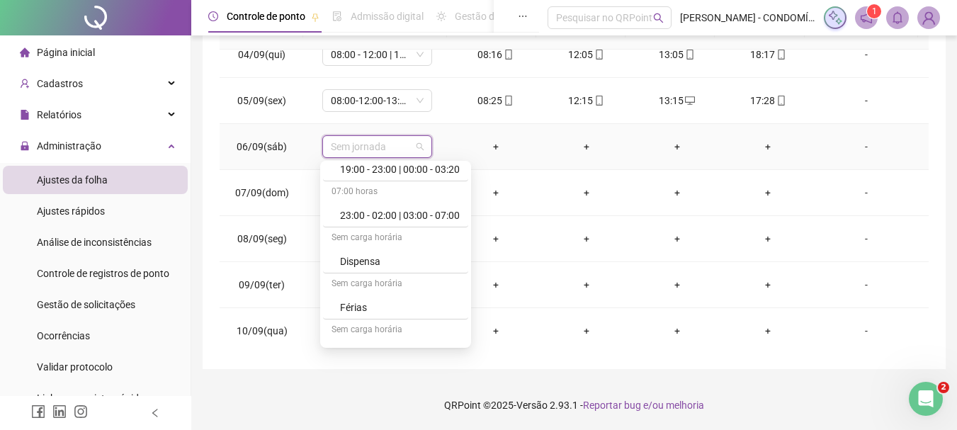
scroll to position [1062, 0]
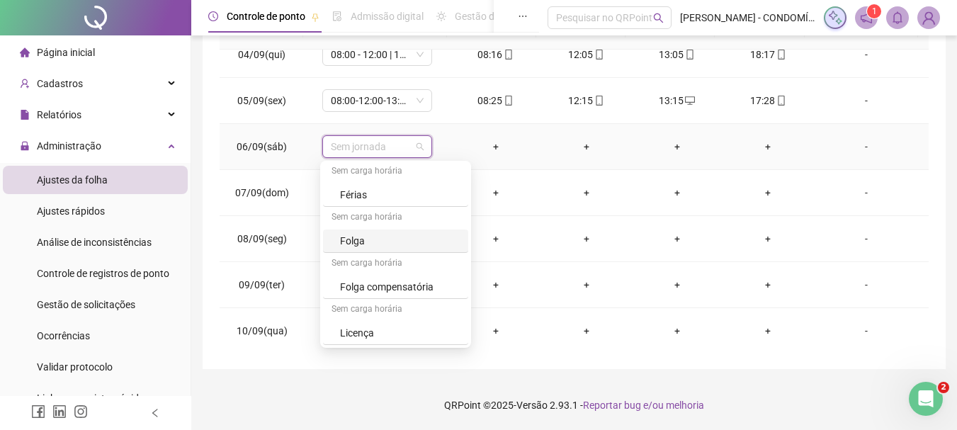
click at [361, 238] on div "Folga" at bounding box center [400, 241] width 120 height 16
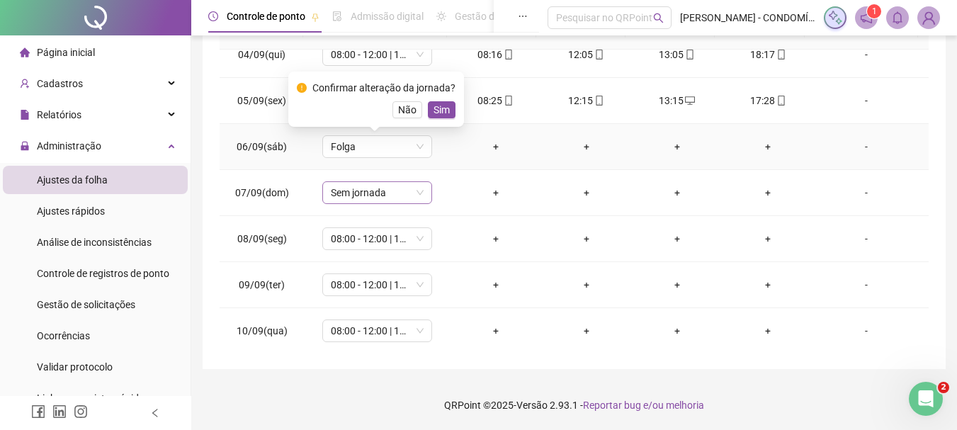
drag, startPoint x: 441, startPoint y: 103, endPoint x: 388, endPoint y: 186, distance: 97.9
click at [438, 108] on span "Sim" at bounding box center [442, 110] width 16 height 16
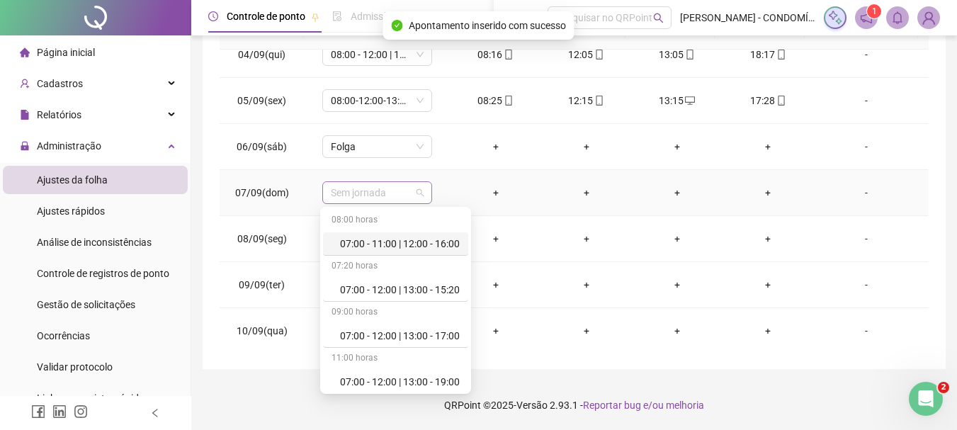
click at [337, 187] on span "Sem jornada" at bounding box center [377, 192] width 93 height 21
click at [344, 192] on span "Sem jornada" at bounding box center [377, 192] width 93 height 21
click at [350, 186] on span "Sem jornada" at bounding box center [377, 192] width 93 height 21
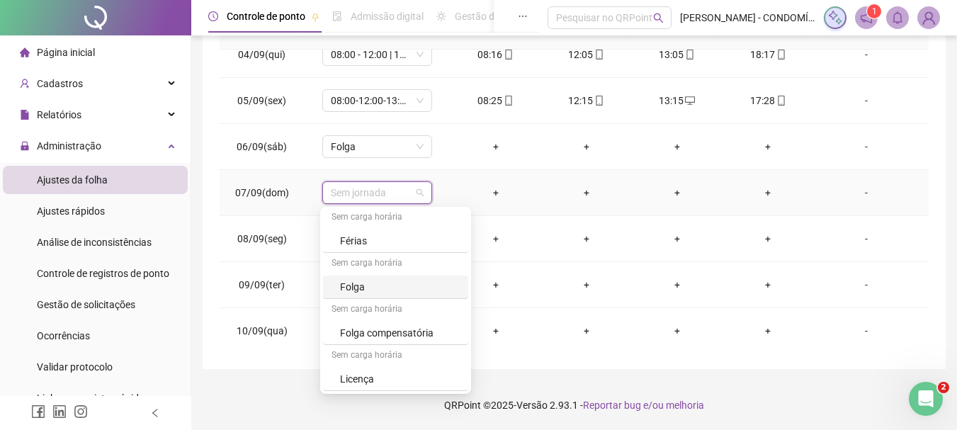
click at [351, 286] on div "Folga" at bounding box center [400, 287] width 120 height 16
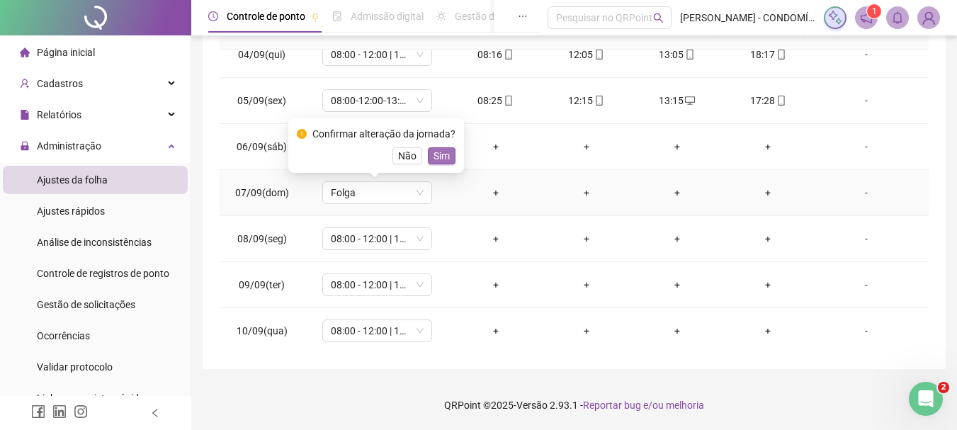
click at [441, 159] on span "Sim" at bounding box center [442, 156] width 16 height 16
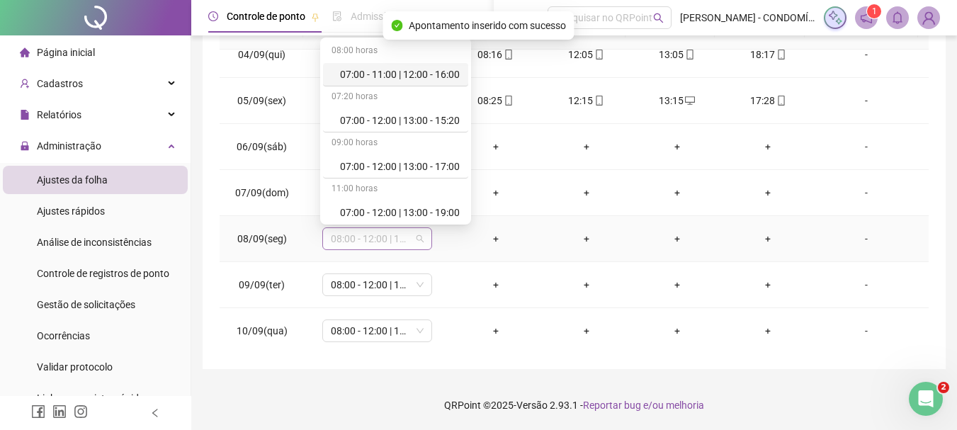
click at [346, 238] on span "08:00 - 12:00 | 13:00 - 18:00" at bounding box center [377, 238] width 93 height 21
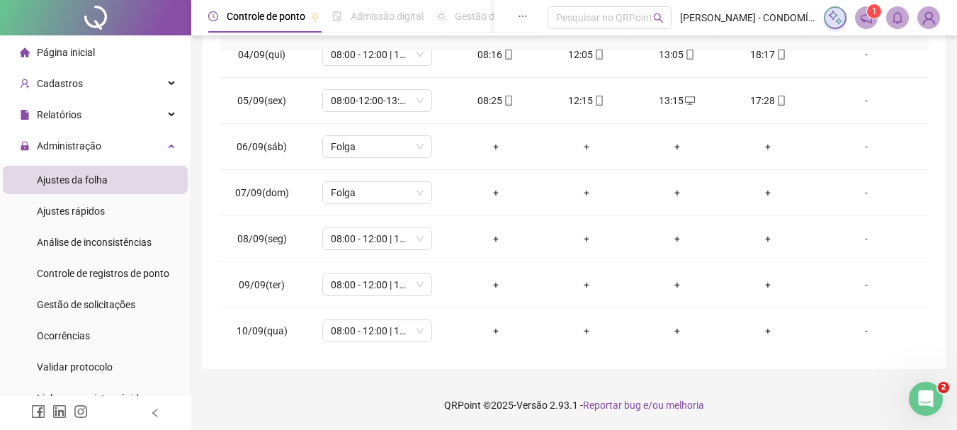
click at [261, 384] on footer "QRPoint © 2025 - Versão 2.93.1 - Reportar bug e/ou melhoria" at bounding box center [574, 405] width 766 height 50
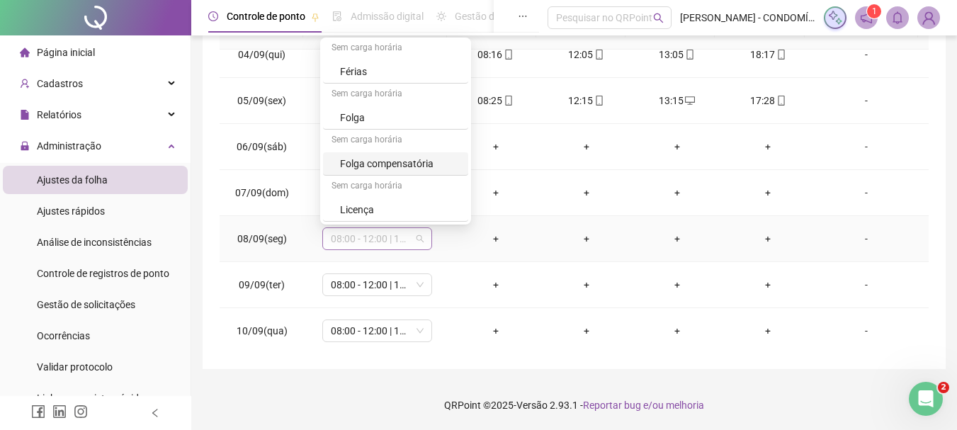
click at [354, 237] on span "08:00 - 12:00 | 13:00 - 18:00" at bounding box center [377, 238] width 93 height 21
click at [344, 68] on div "Férias" at bounding box center [400, 72] width 120 height 16
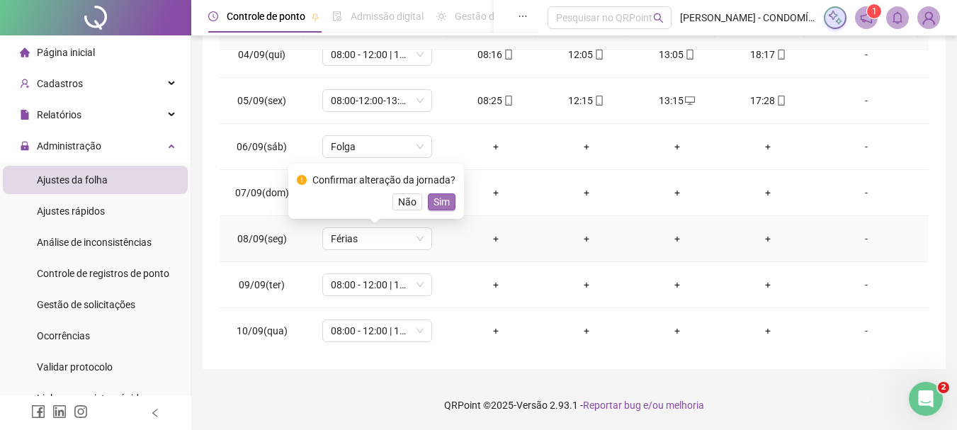
click at [437, 194] on span "Sim" at bounding box center [442, 202] width 16 height 16
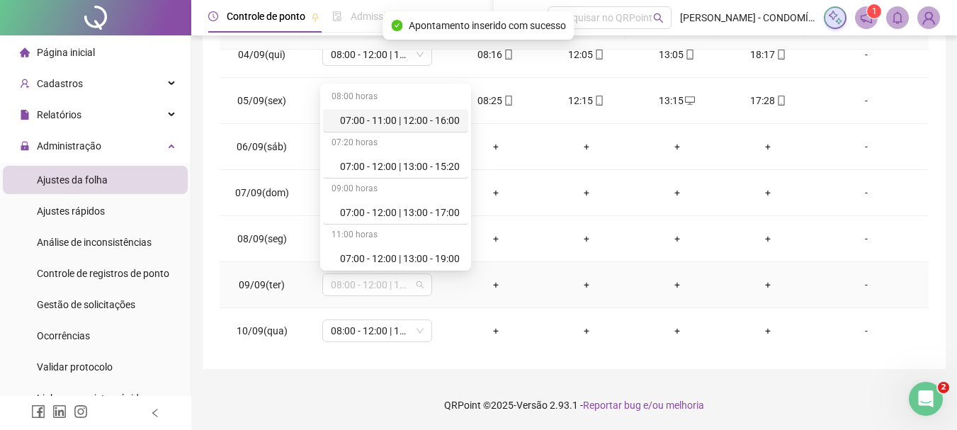
drag, startPoint x: 349, startPoint y: 282, endPoint x: 366, endPoint y: 260, distance: 27.8
click at [349, 283] on span "08:00 - 12:00 | 13:00 - 18:00" at bounding box center [377, 284] width 93 height 21
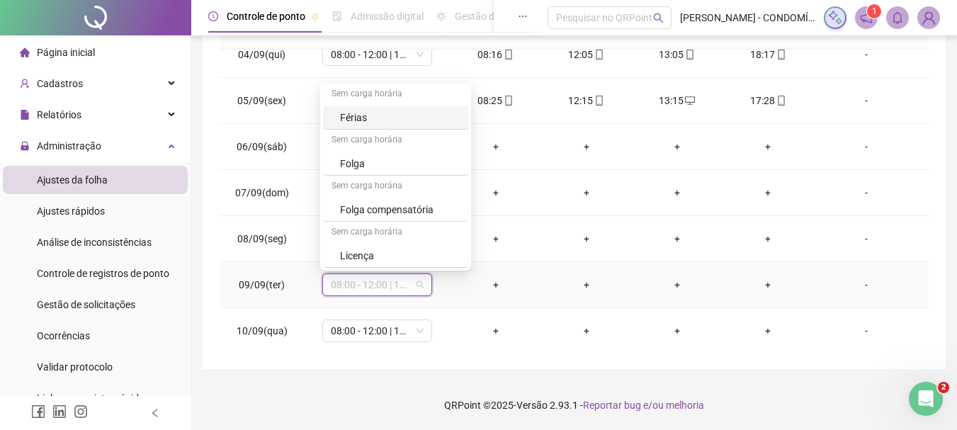
click at [355, 118] on div "Férias" at bounding box center [400, 118] width 120 height 16
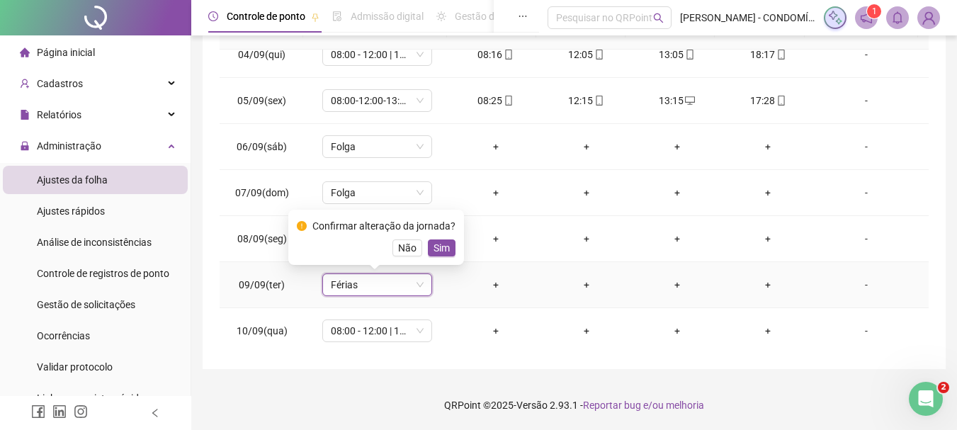
drag, startPoint x: 448, startPoint y: 247, endPoint x: 421, endPoint y: 257, distance: 29.6
click at [446, 247] on button "Sim" at bounding box center [442, 247] width 28 height 17
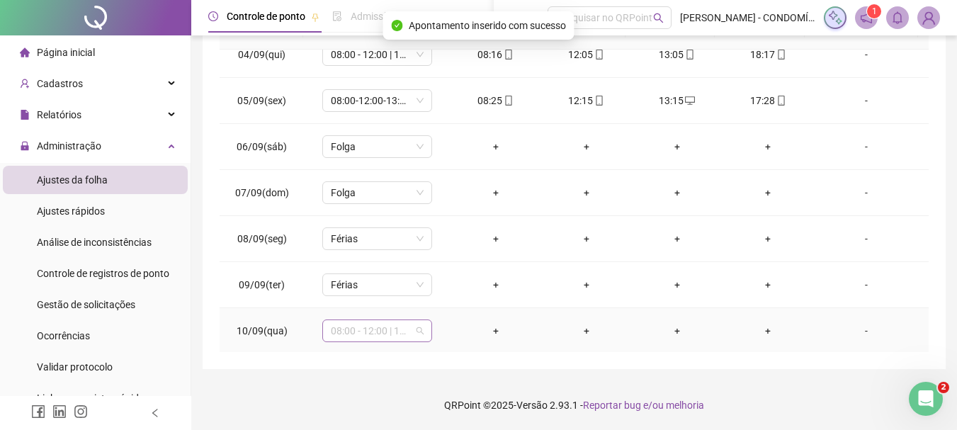
click at [350, 332] on span "08:00 - 12:00 | 13:00 - 18:00" at bounding box center [377, 330] width 93 height 21
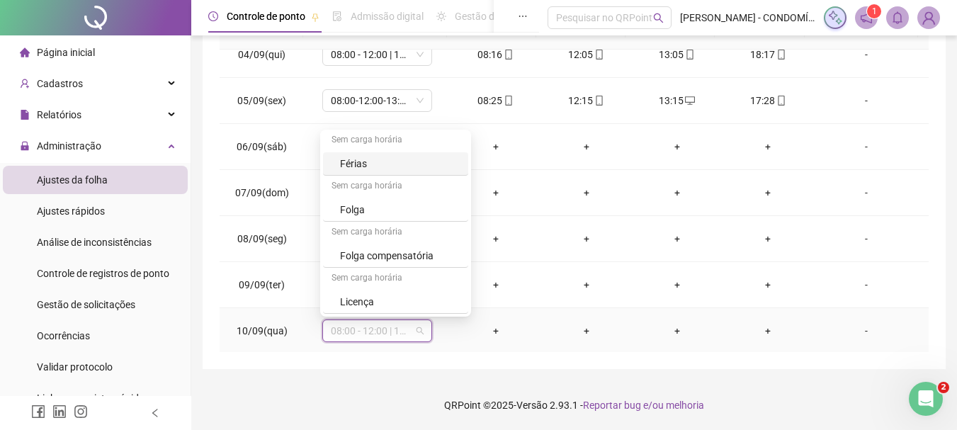
drag, startPoint x: 350, startPoint y: 161, endPoint x: 411, endPoint y: 226, distance: 89.2
click at [350, 162] on div "Férias" at bounding box center [400, 164] width 120 height 16
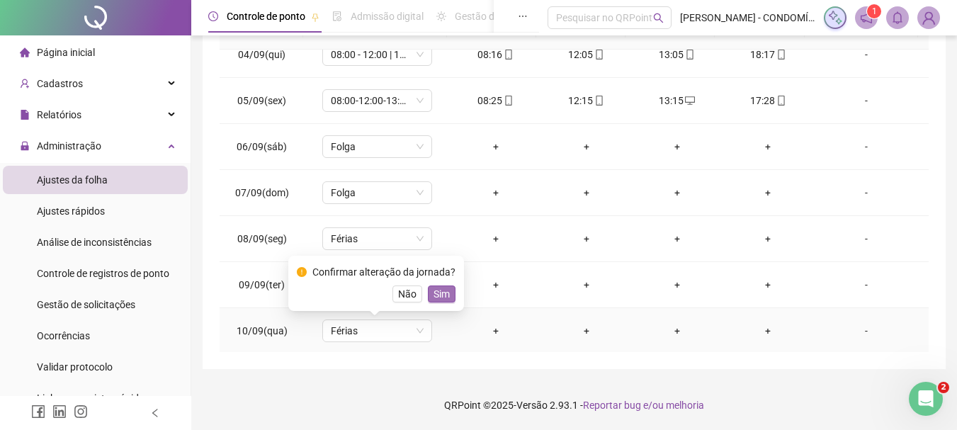
click at [442, 291] on span "Sim" at bounding box center [442, 294] width 16 height 16
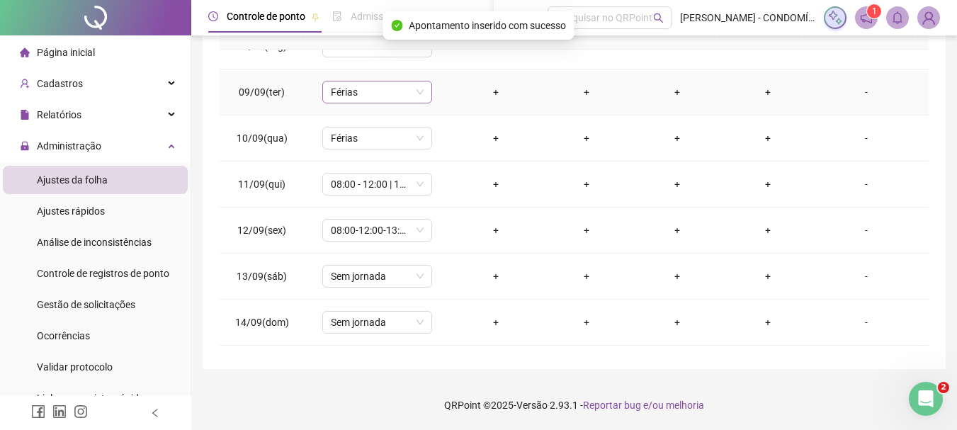
scroll to position [921, 0]
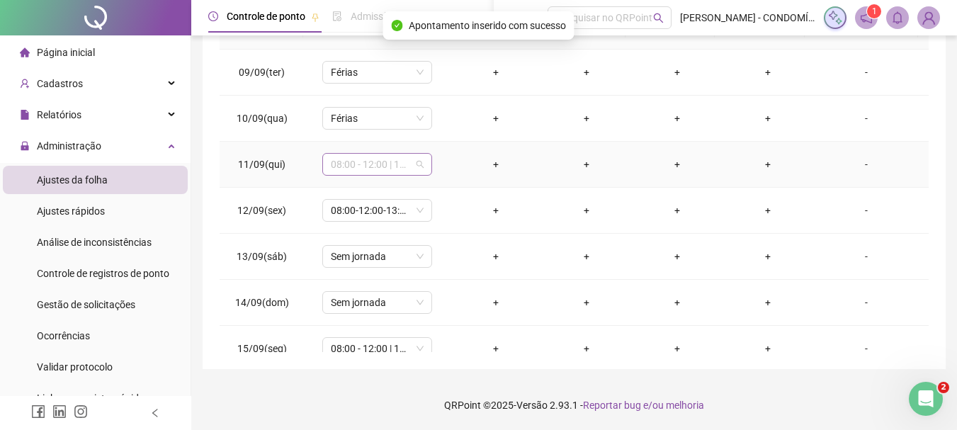
click at [342, 161] on span "08:00 - 12:00 | 13:00 - 18:00" at bounding box center [377, 164] width 93 height 21
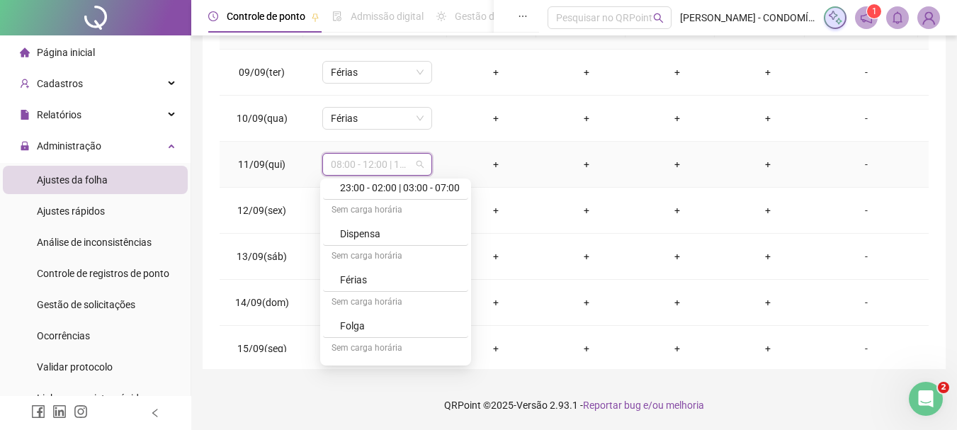
scroll to position [1062, 0]
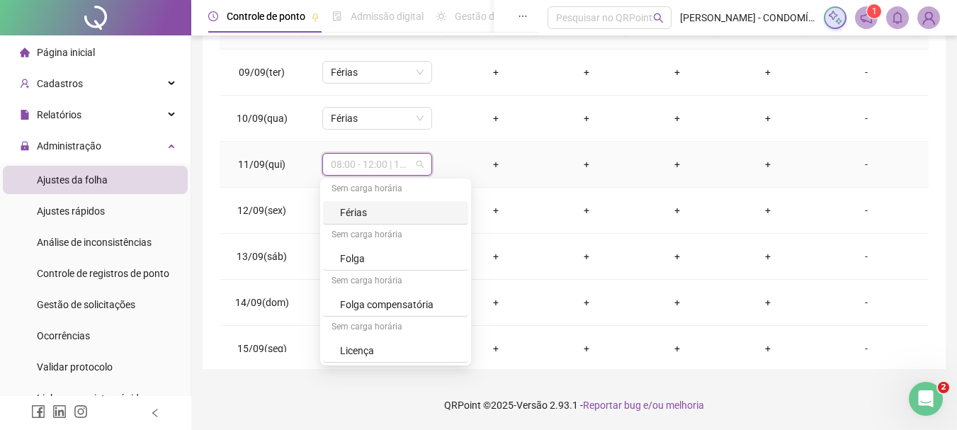
drag, startPoint x: 351, startPoint y: 209, endPoint x: 395, endPoint y: 214, distance: 44.9
click at [351, 210] on div "Férias" at bounding box center [400, 213] width 120 height 16
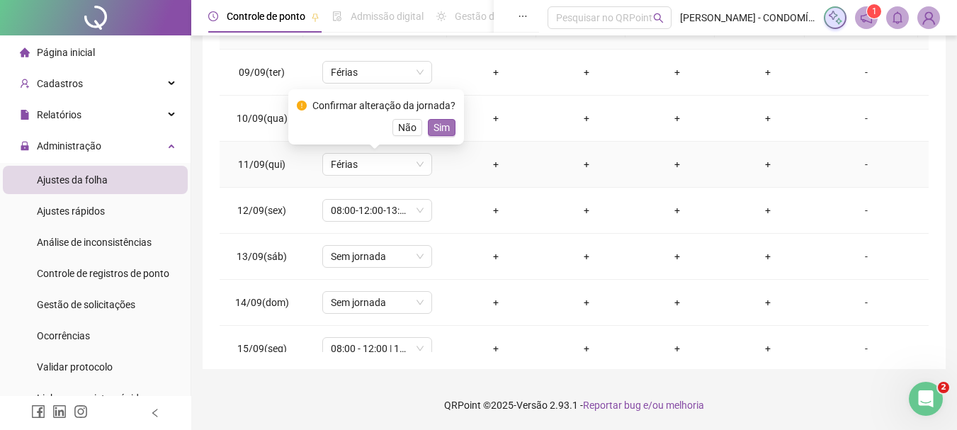
click at [438, 130] on span "Sim" at bounding box center [442, 128] width 16 height 16
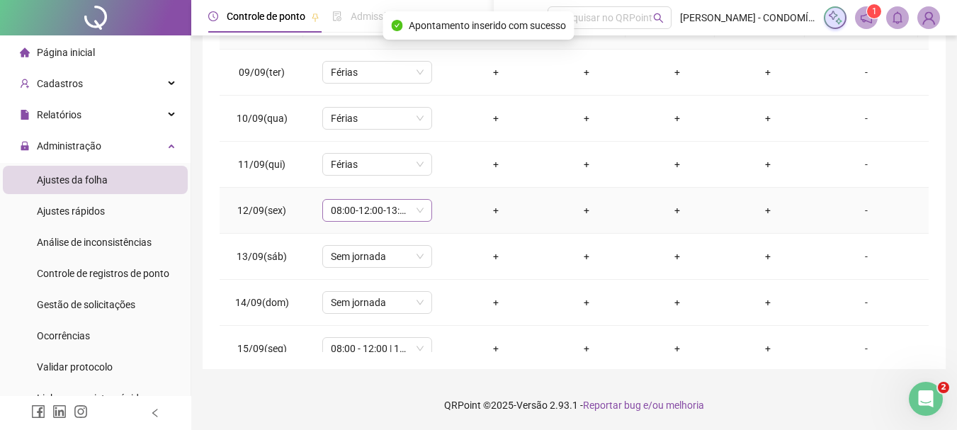
click at [350, 209] on span "08:00-12:00-13:00-17:00" at bounding box center [377, 210] width 93 height 21
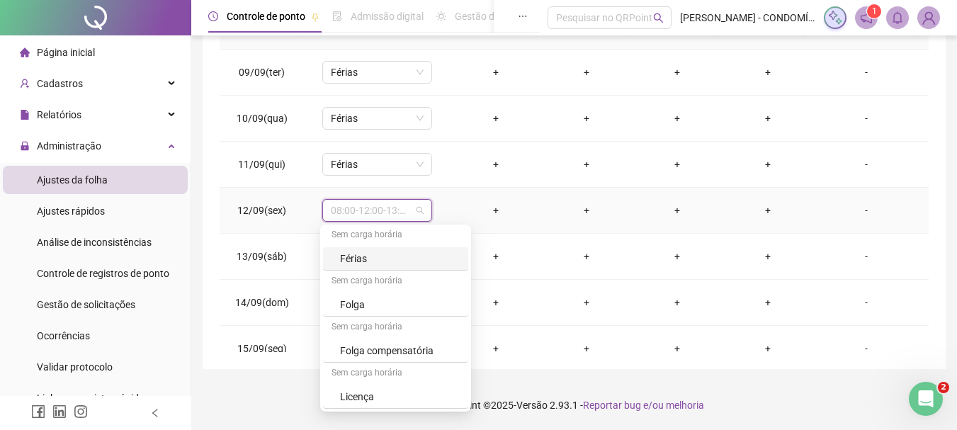
click at [356, 258] on div "Férias" at bounding box center [400, 259] width 120 height 16
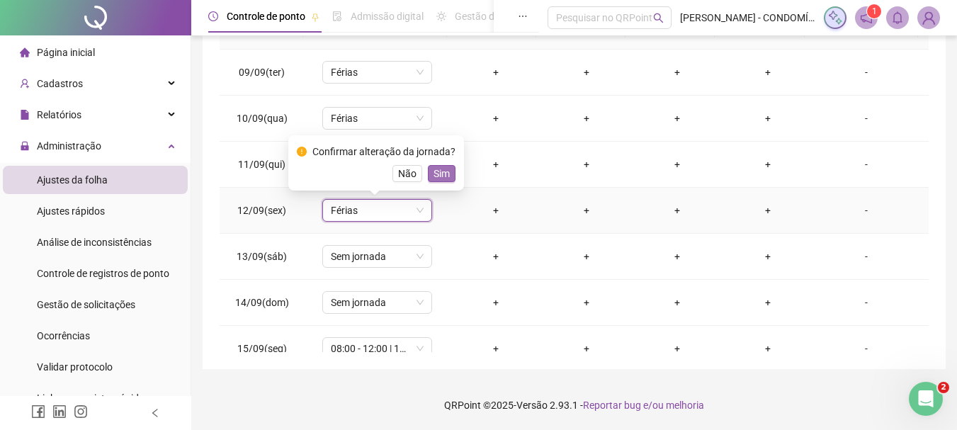
click at [441, 169] on span "Sim" at bounding box center [442, 174] width 16 height 16
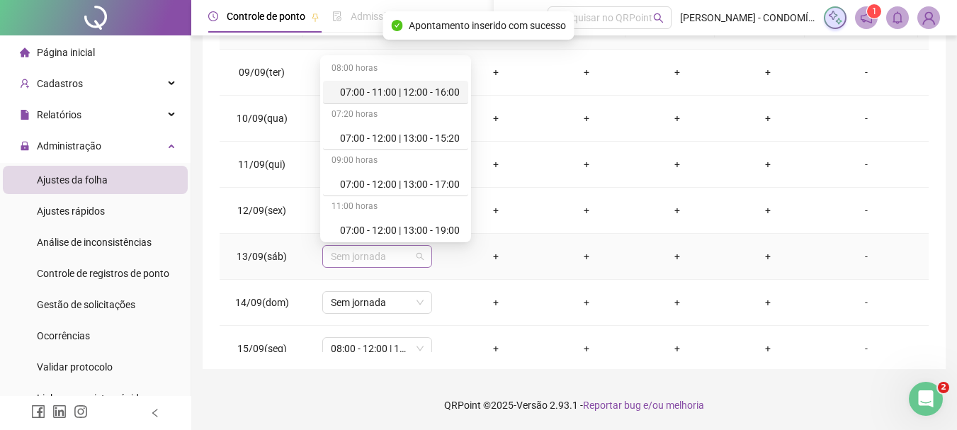
click at [341, 254] on span "Sem jornada" at bounding box center [377, 256] width 93 height 21
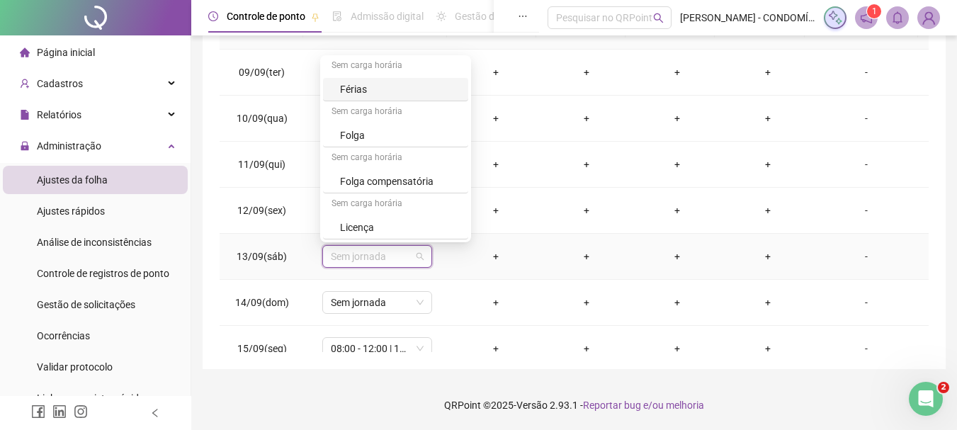
click at [349, 90] on div "Férias" at bounding box center [400, 89] width 120 height 16
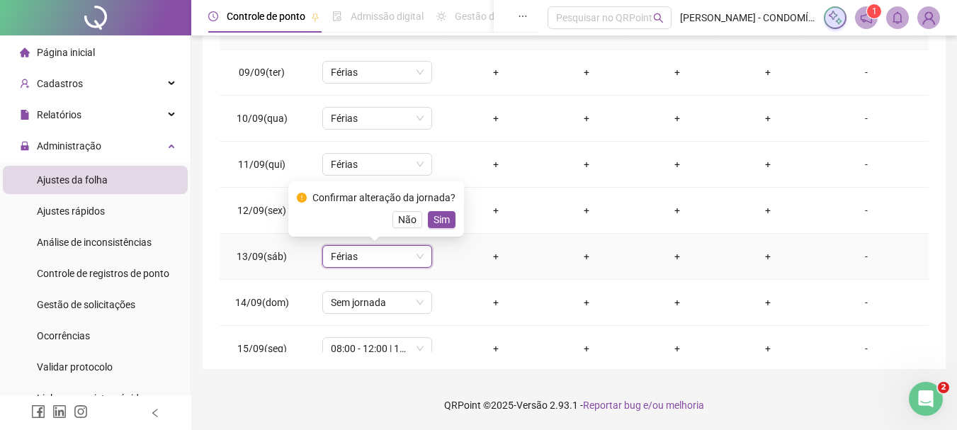
drag, startPoint x: 440, startPoint y: 217, endPoint x: 418, endPoint y: 256, distance: 44.7
click at [440, 217] on span "Sim" at bounding box center [442, 220] width 16 height 16
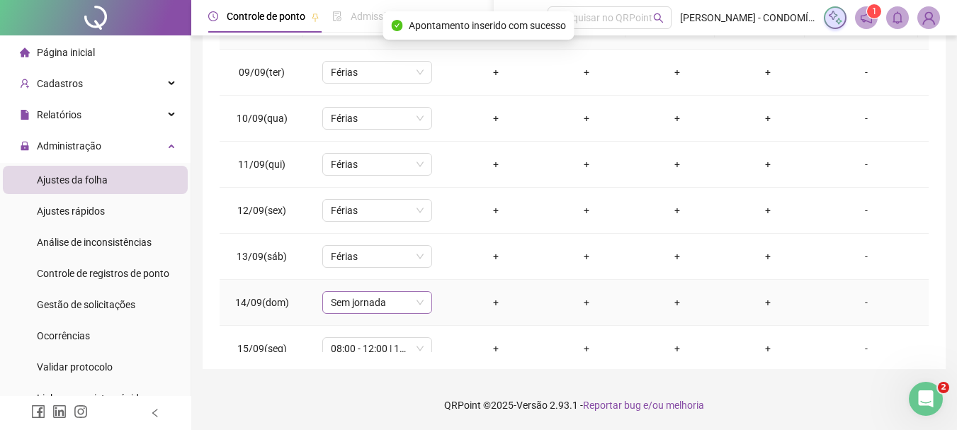
click at [342, 302] on span "Sem jornada" at bounding box center [377, 302] width 93 height 21
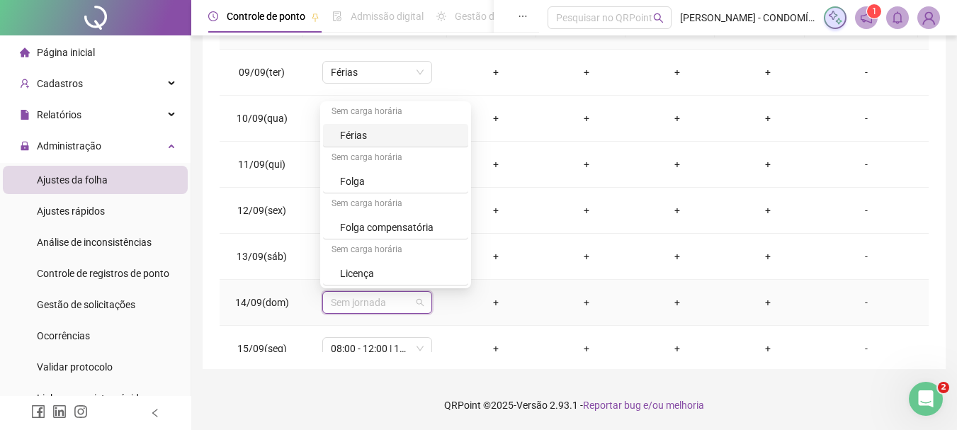
click at [356, 131] on div "Férias" at bounding box center [400, 136] width 120 height 16
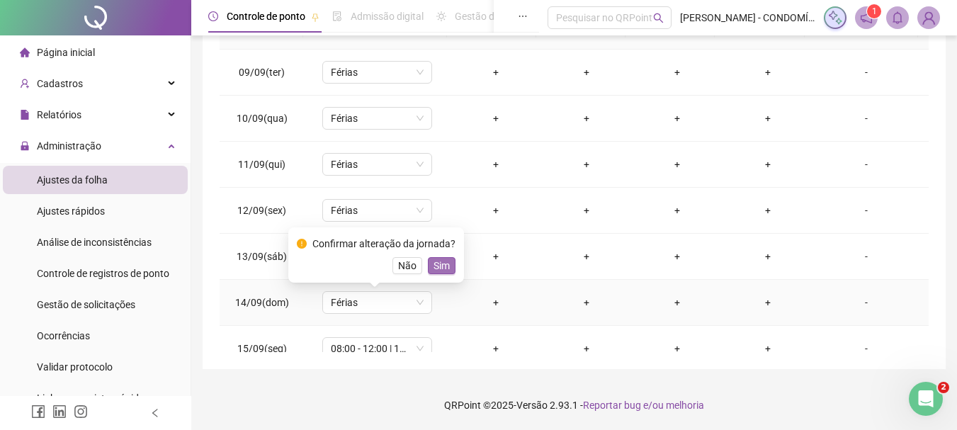
click at [438, 263] on span "Sim" at bounding box center [442, 266] width 16 height 16
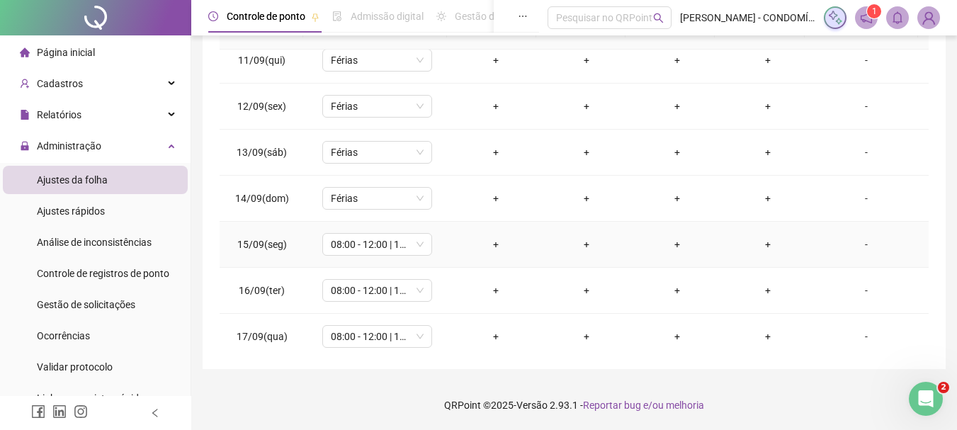
scroll to position [1033, 0]
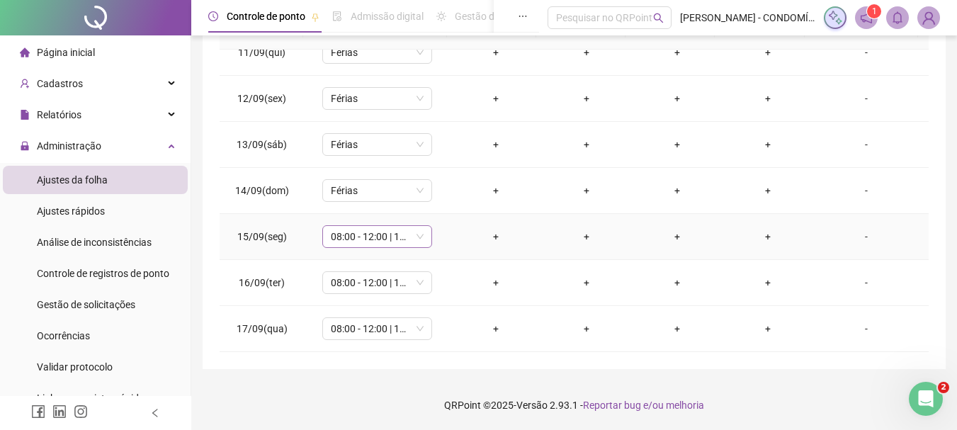
click at [354, 232] on span "08:00 - 12:00 | 13:00 - 18:00" at bounding box center [377, 236] width 93 height 21
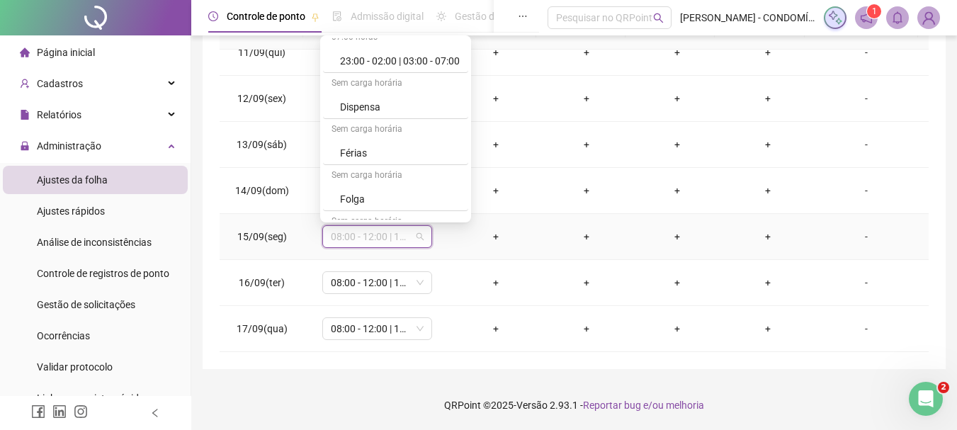
scroll to position [1062, 0]
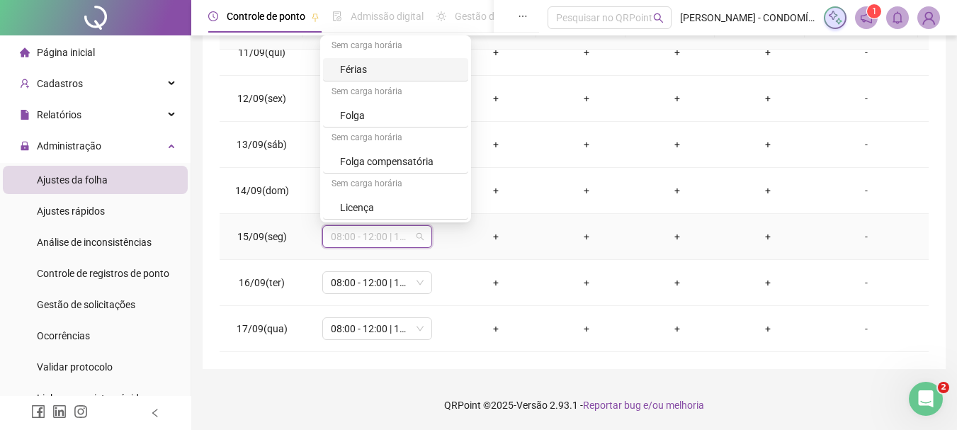
click at [352, 67] on div "Férias" at bounding box center [400, 70] width 120 height 16
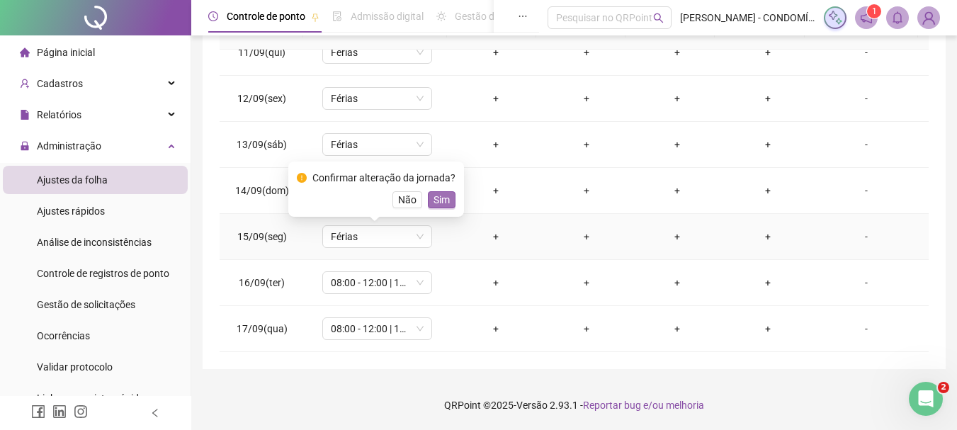
click at [443, 194] on span "Sim" at bounding box center [442, 200] width 16 height 16
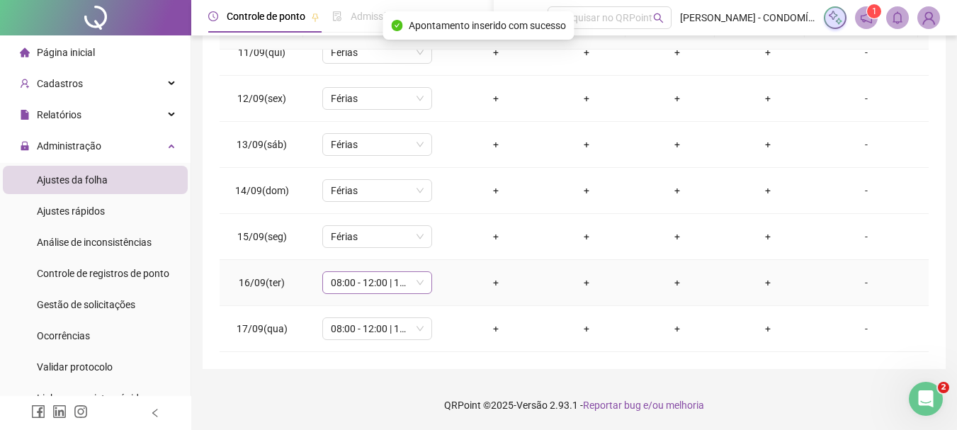
click at [349, 285] on span "08:00 - 12:00 | 13:00 - 18:00" at bounding box center [377, 282] width 93 height 21
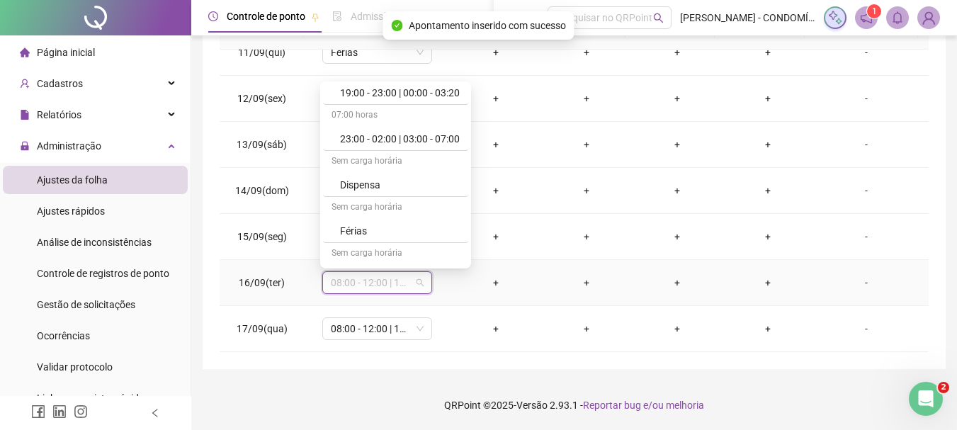
scroll to position [992, 0]
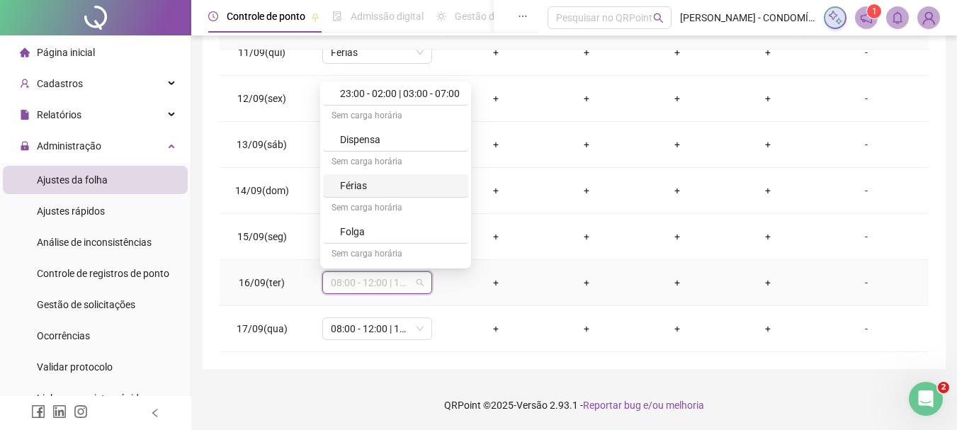
click at [360, 181] on div "Férias" at bounding box center [400, 186] width 120 height 16
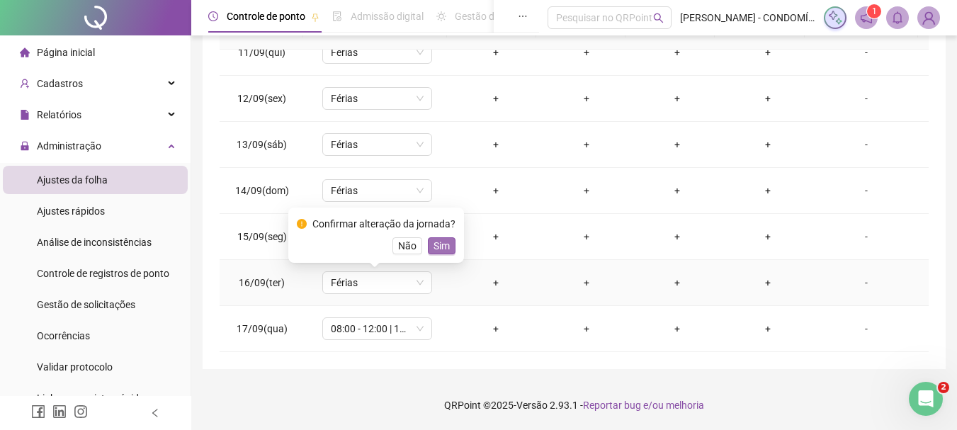
click at [442, 242] on span "Sim" at bounding box center [442, 246] width 16 height 16
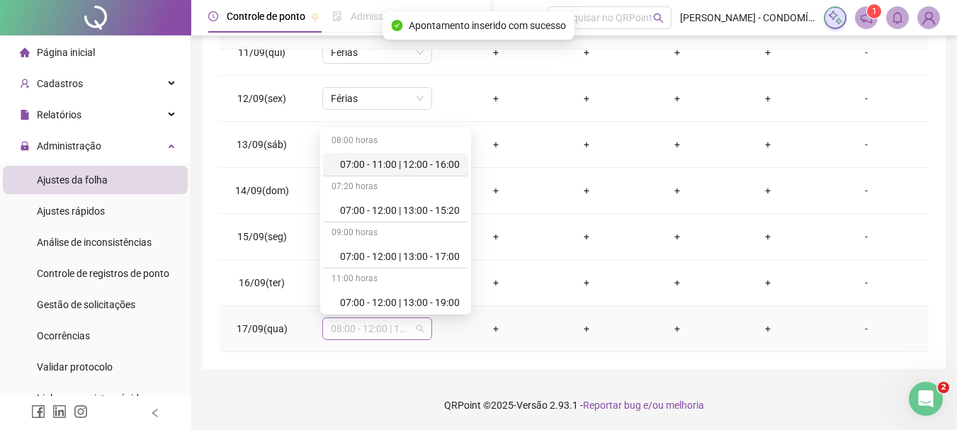
click at [339, 327] on span "08:00 - 12:00 | 13:00 - 18:00" at bounding box center [377, 328] width 93 height 21
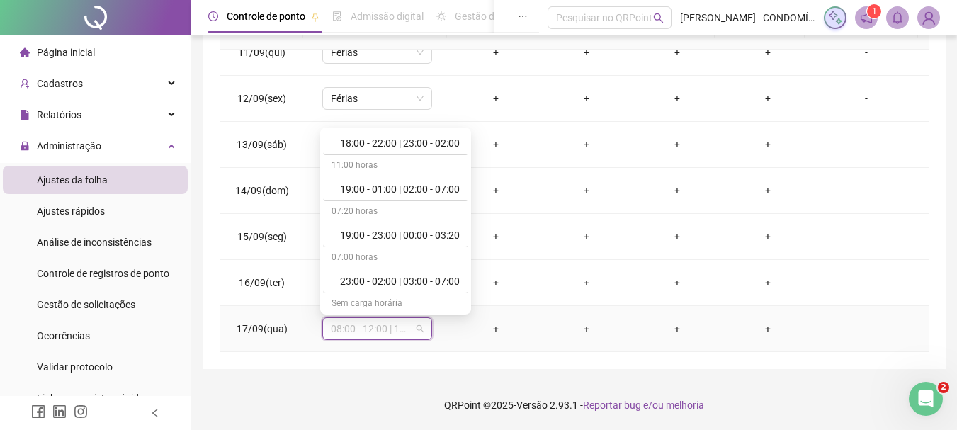
scroll to position [1062, 0]
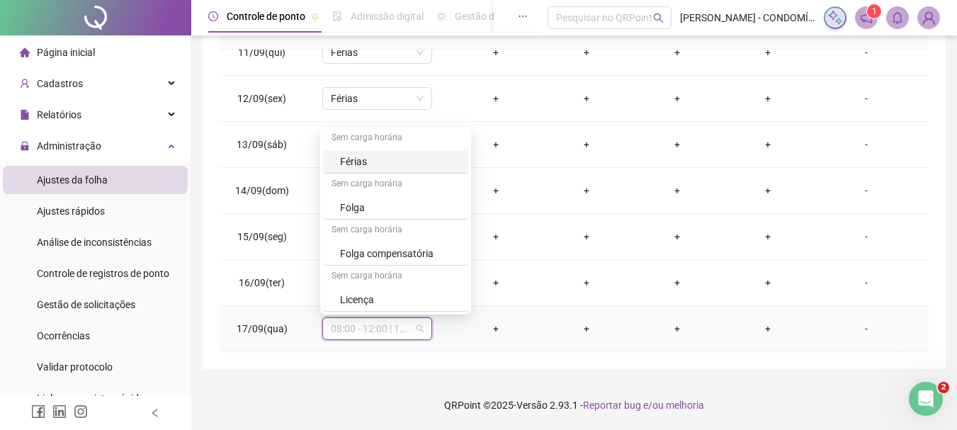
click at [355, 161] on div "Férias" at bounding box center [400, 162] width 120 height 16
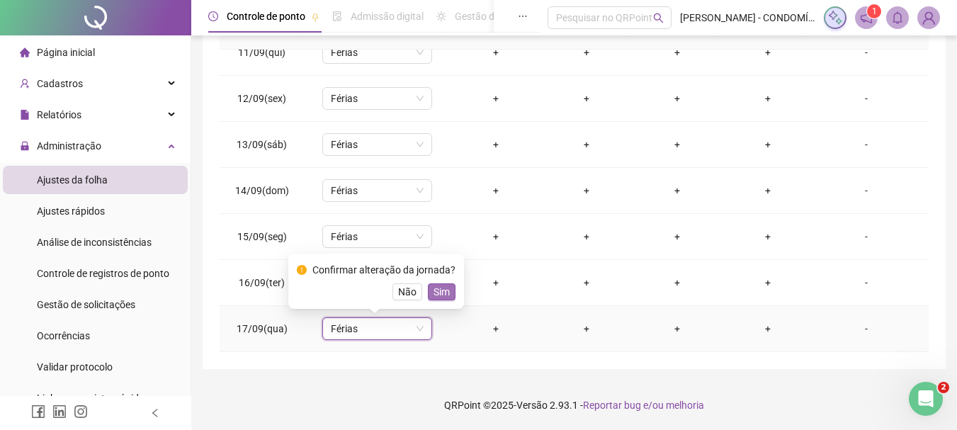
click at [436, 289] on span "Sim" at bounding box center [442, 292] width 16 height 16
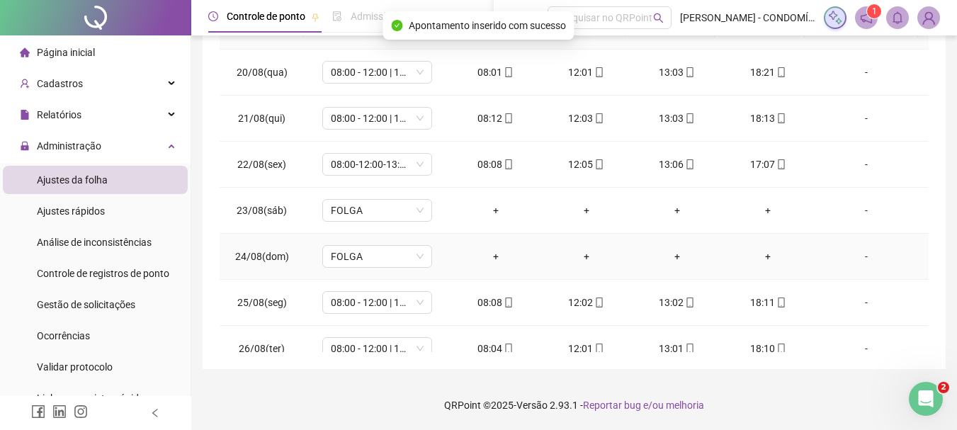
scroll to position [0, 0]
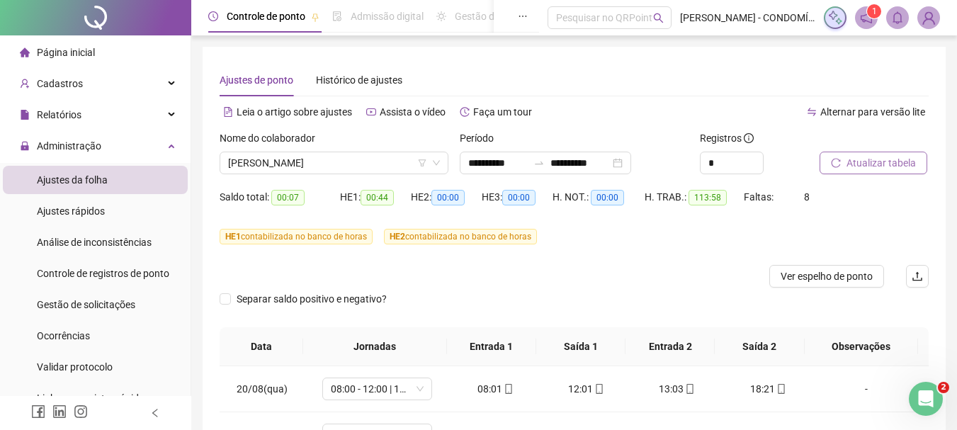
click at [861, 157] on span "Atualizar tabela" at bounding box center [881, 163] width 69 height 16
click at [871, 166] on span "Atualizar tabela" at bounding box center [881, 163] width 69 height 16
click at [312, 160] on span "[PERSON_NAME]" at bounding box center [334, 162] width 212 height 21
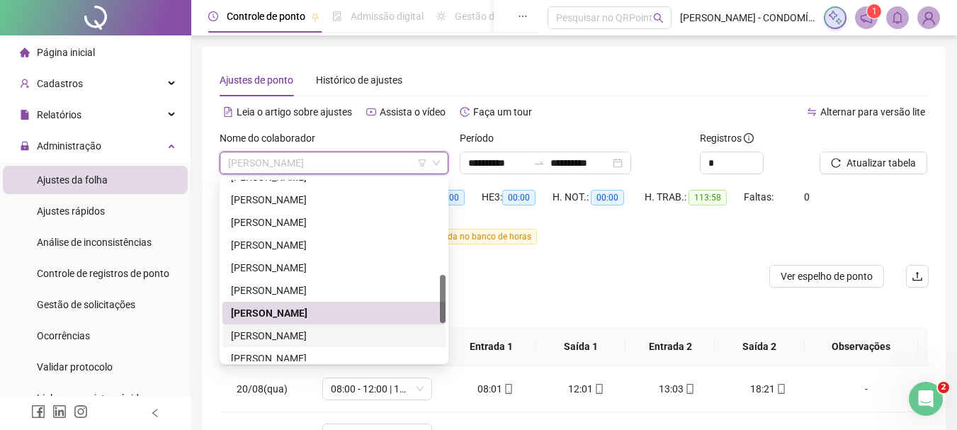
click at [283, 328] on div "[PERSON_NAME]" at bounding box center [334, 336] width 206 height 16
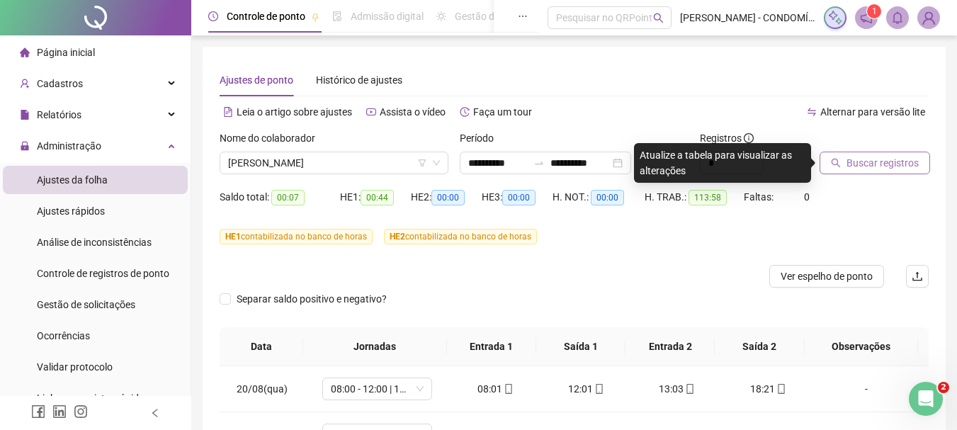
click at [859, 157] on span "Buscar registros" at bounding box center [883, 163] width 72 height 16
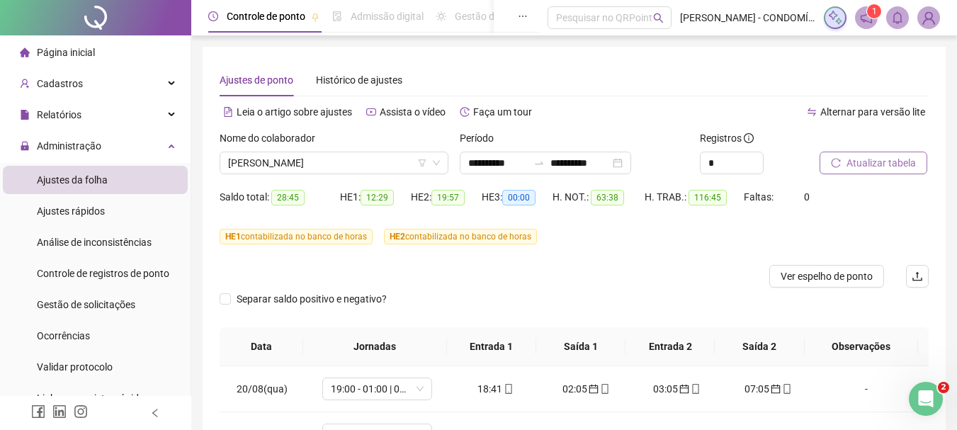
click at [859, 160] on span "Atualizar tabela" at bounding box center [881, 163] width 69 height 16
click at [867, 155] on span "Atualizar tabela" at bounding box center [881, 163] width 69 height 16
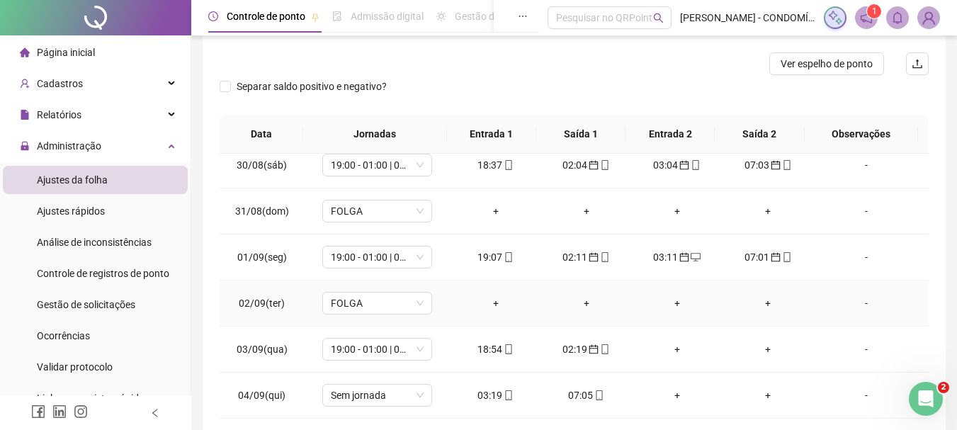
scroll to position [496, 0]
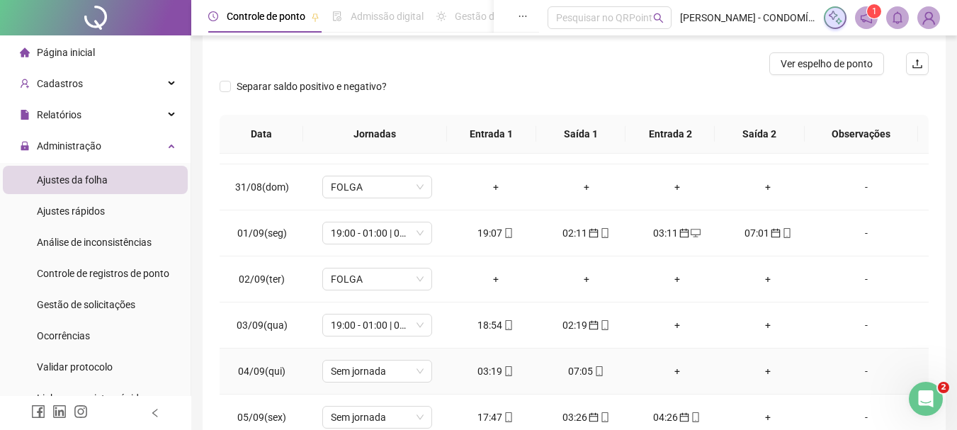
click at [485, 373] on div "03:19" at bounding box center [496, 371] width 68 height 16
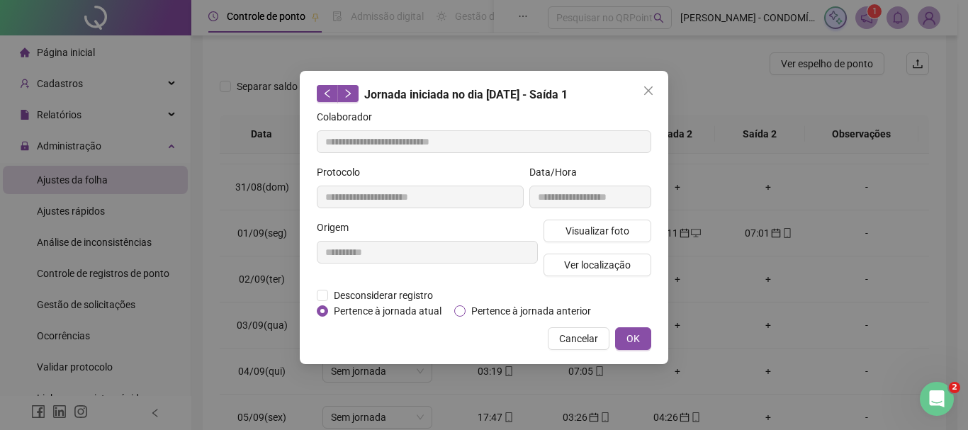
type input "**********"
drag, startPoint x: 627, startPoint y: 331, endPoint x: 624, endPoint y: 347, distance: 16.5
click at [628, 332] on span "OK" at bounding box center [632, 339] width 13 height 16
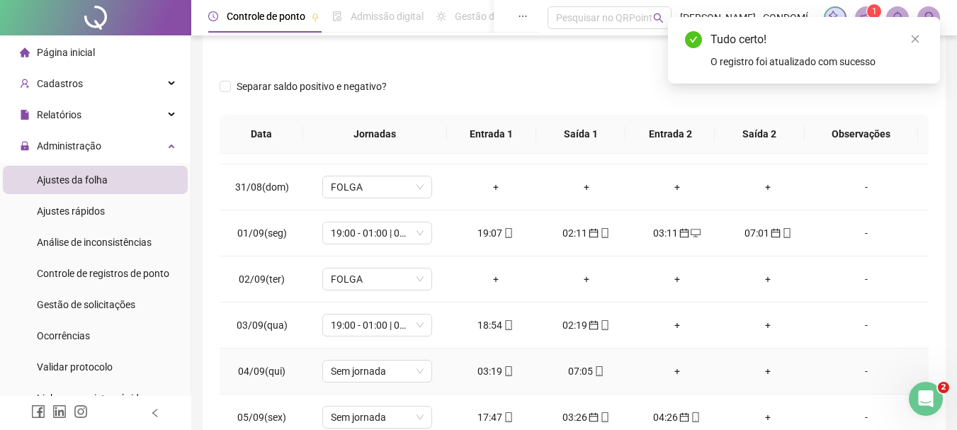
click at [573, 366] on div "07:05" at bounding box center [587, 371] width 68 height 16
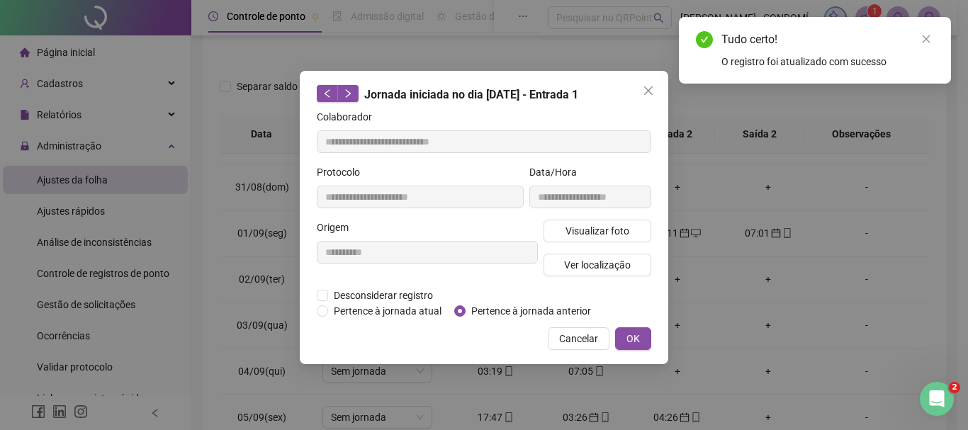
type input "**********"
click at [633, 339] on span "OK" at bounding box center [632, 339] width 13 height 16
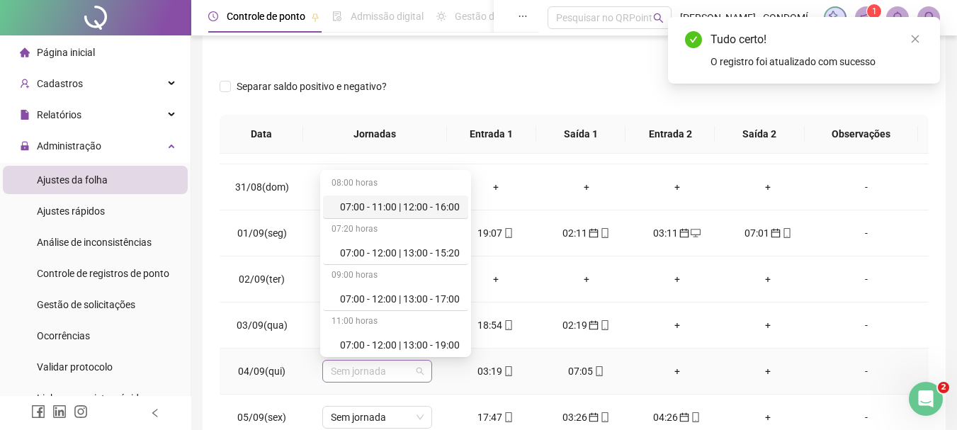
click at [349, 370] on span "Sem jornada" at bounding box center [377, 371] width 93 height 21
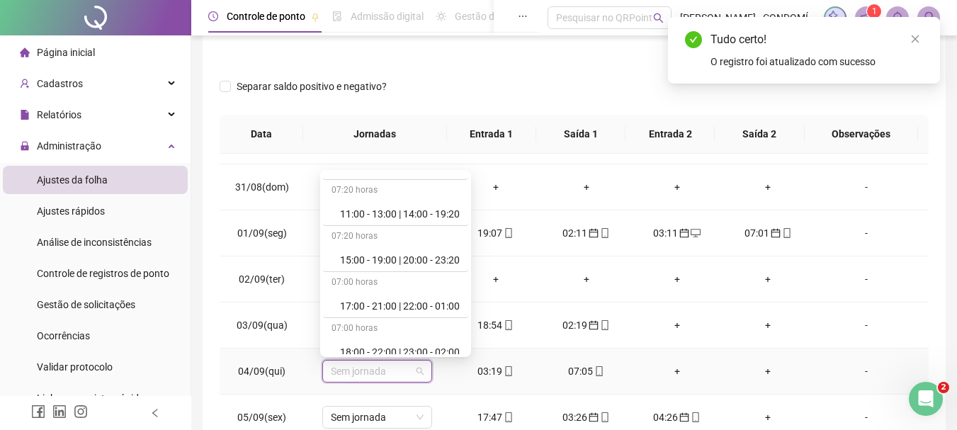
scroll to position [992, 0]
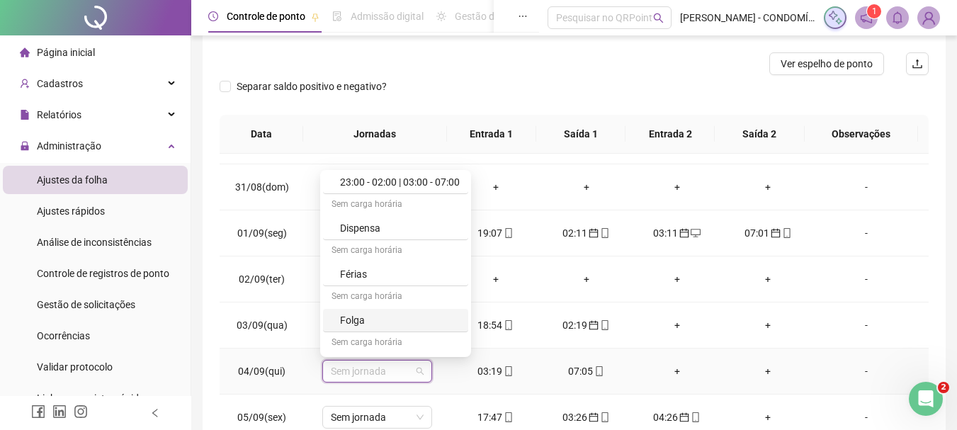
click at [361, 319] on div "Folga" at bounding box center [400, 320] width 120 height 16
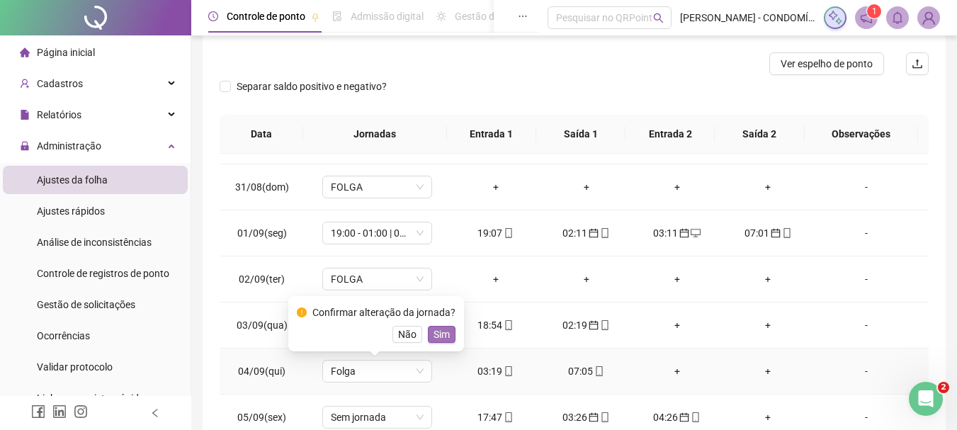
click at [434, 331] on span "Sim" at bounding box center [442, 335] width 16 height 16
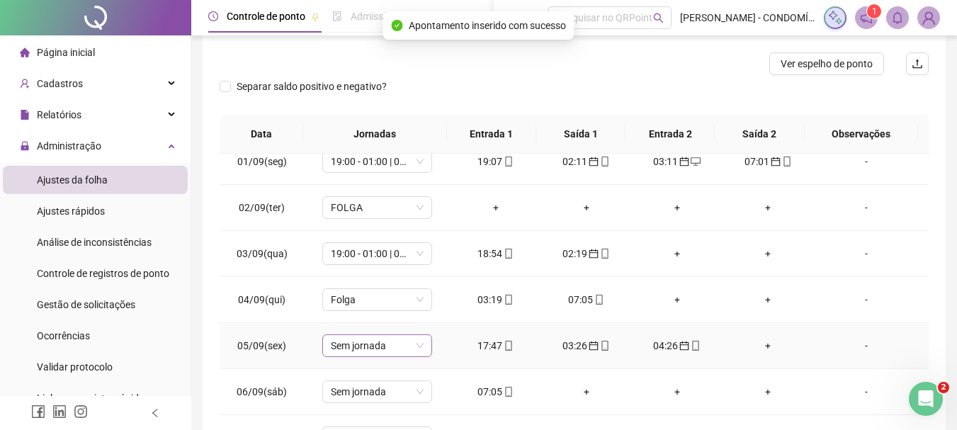
scroll to position [567, 0]
click at [341, 349] on span "Sem jornada" at bounding box center [377, 346] width 93 height 21
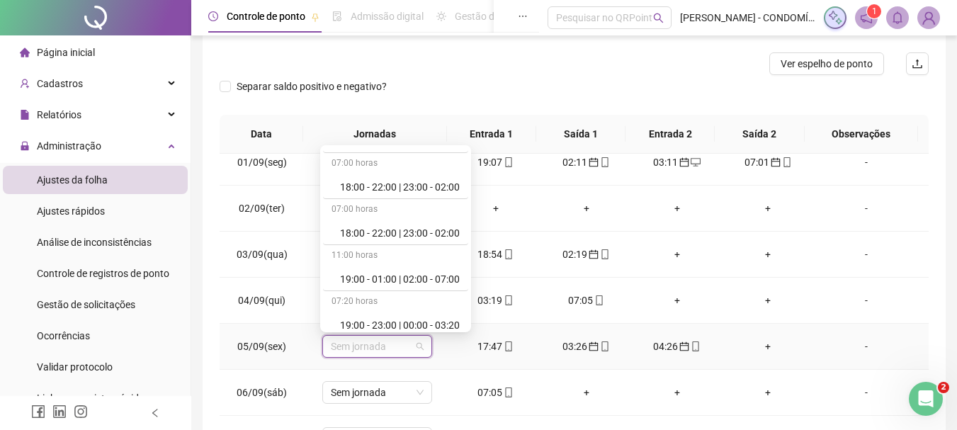
scroll to position [779, 0]
click at [404, 276] on div "19:00 - 01:00 | 02:00 - 07:00" at bounding box center [400, 278] width 120 height 16
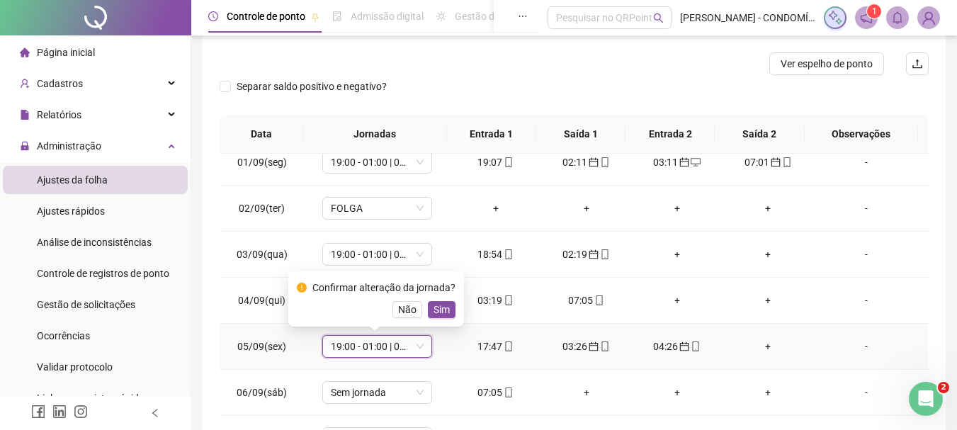
drag, startPoint x: 439, startPoint y: 305, endPoint x: 386, endPoint y: 370, distance: 84.1
click at [438, 308] on span "Sim" at bounding box center [442, 310] width 16 height 16
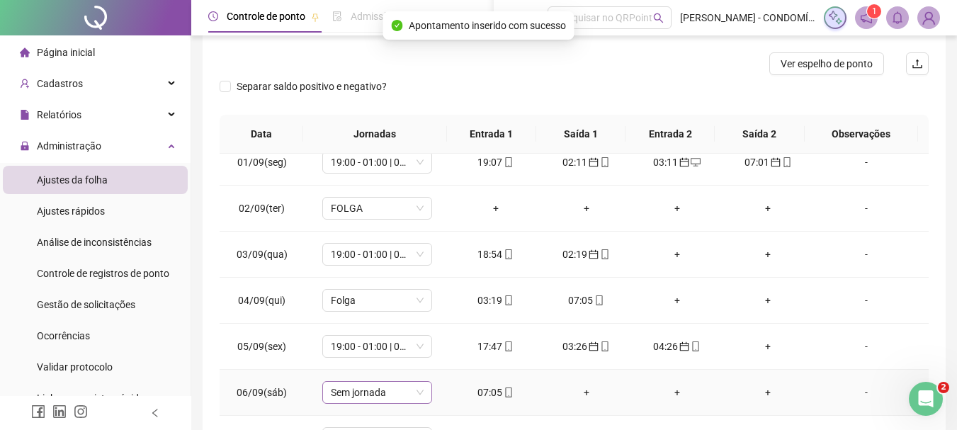
click at [351, 390] on span "Sem jornada" at bounding box center [377, 392] width 93 height 21
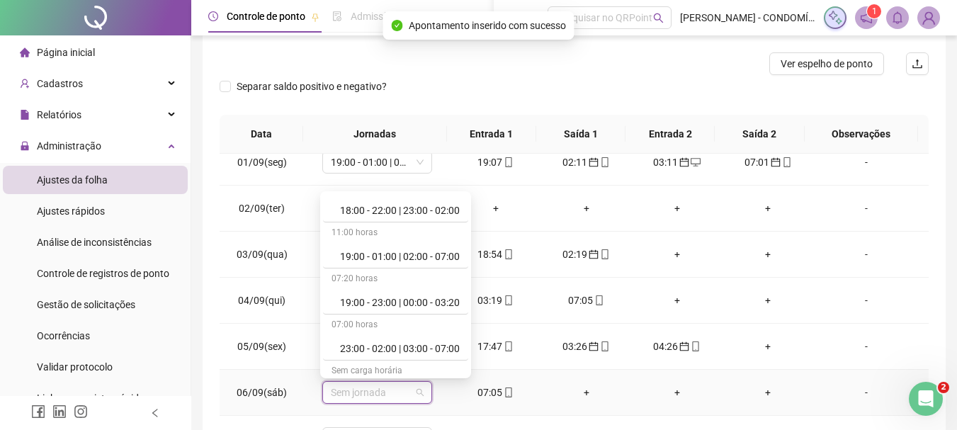
scroll to position [1062, 0]
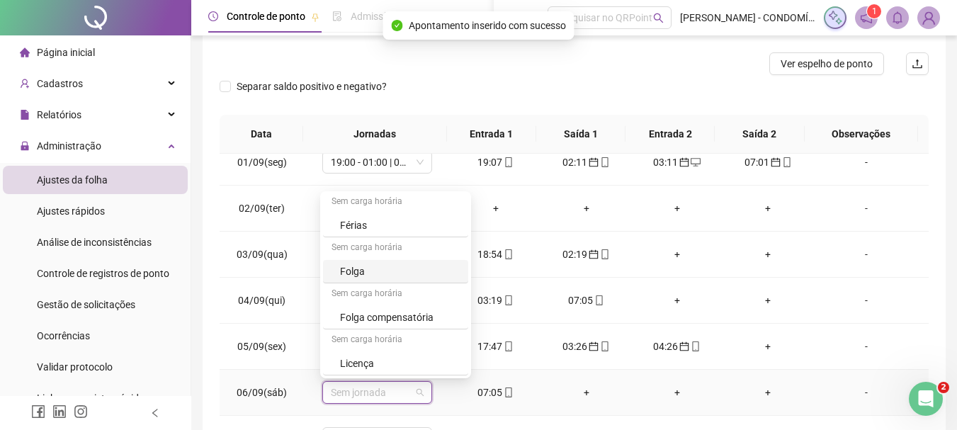
click at [351, 267] on div "Folga" at bounding box center [400, 272] width 120 height 16
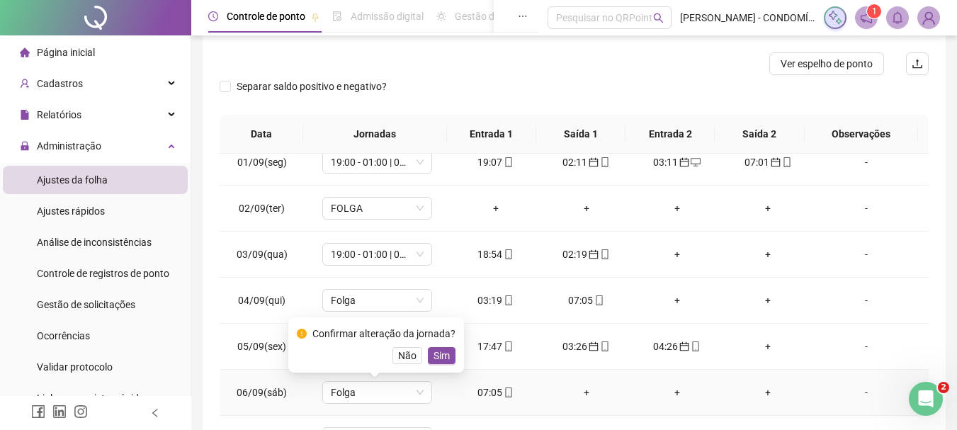
click at [437, 348] on span "Sim" at bounding box center [442, 356] width 16 height 16
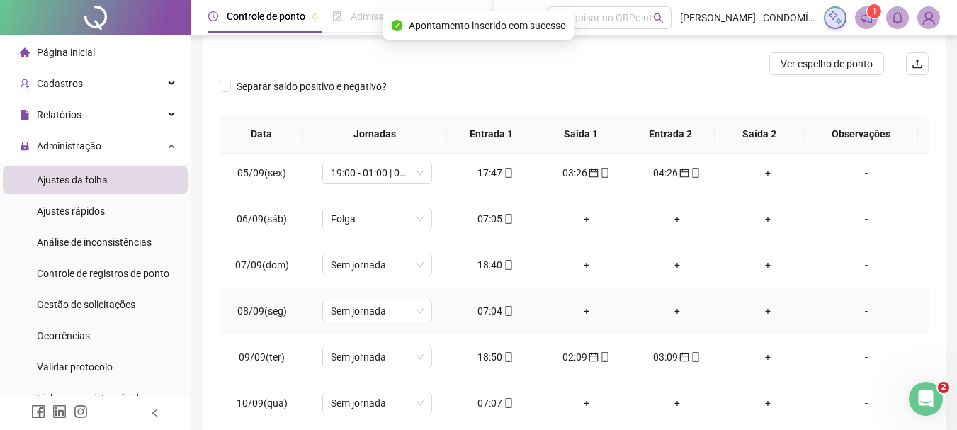
scroll to position [708, 0]
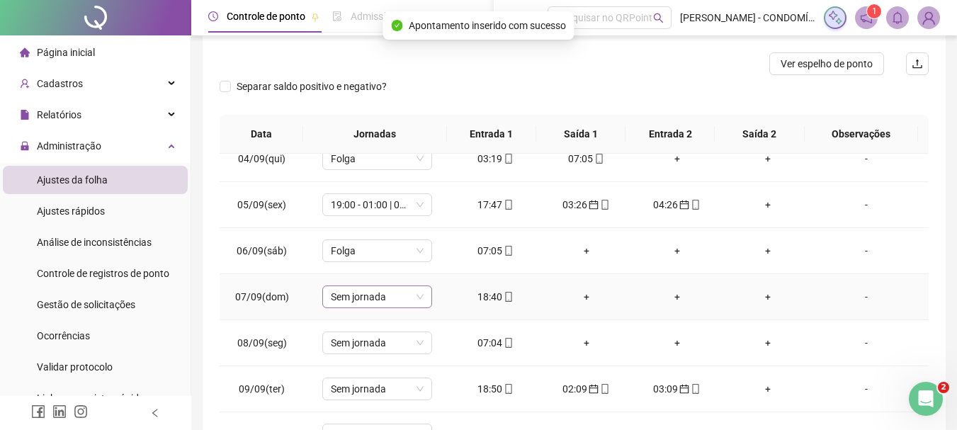
click at [339, 296] on span "Sem jornada" at bounding box center [377, 296] width 93 height 21
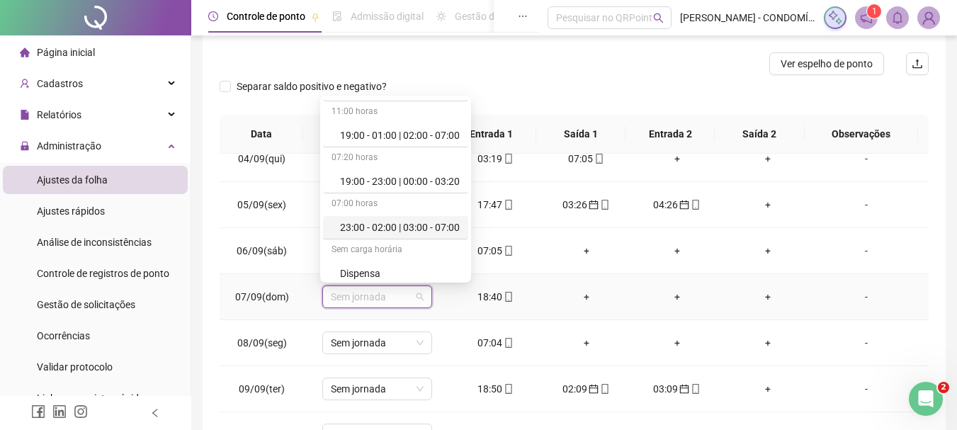
scroll to position [850, 0]
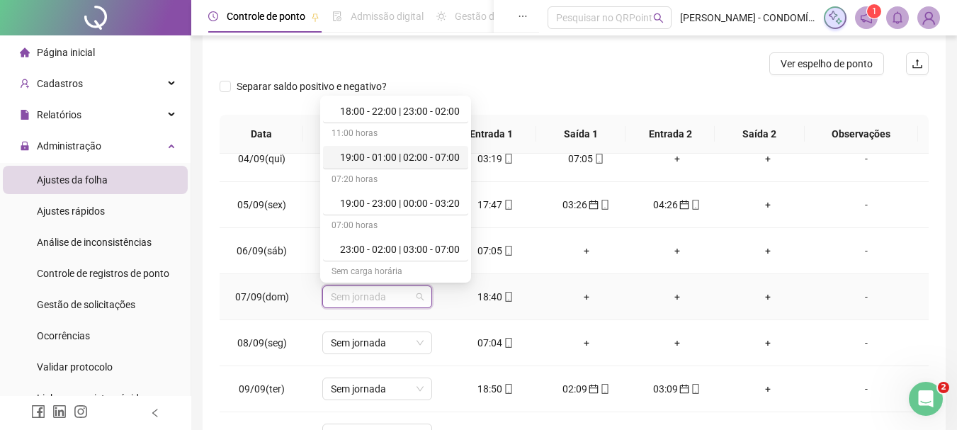
click at [387, 154] on div "19:00 - 01:00 | 02:00 - 07:00" at bounding box center [400, 157] width 120 height 16
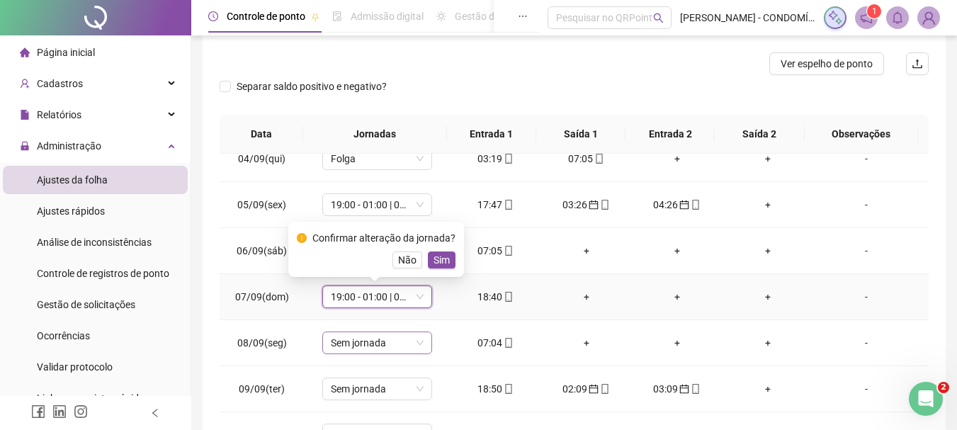
drag, startPoint x: 436, startPoint y: 257, endPoint x: 361, endPoint y: 339, distance: 111.8
click at [436, 256] on span "Sim" at bounding box center [442, 260] width 16 height 16
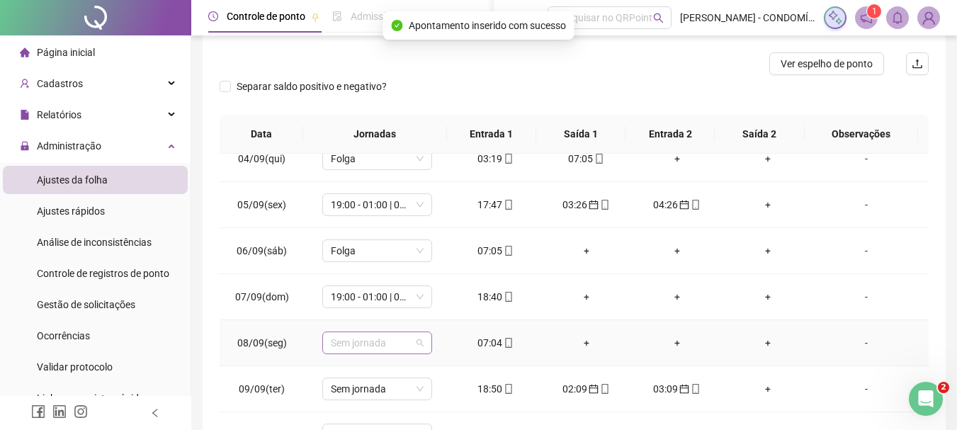
click at [353, 342] on span "Sem jornada" at bounding box center [377, 342] width 93 height 21
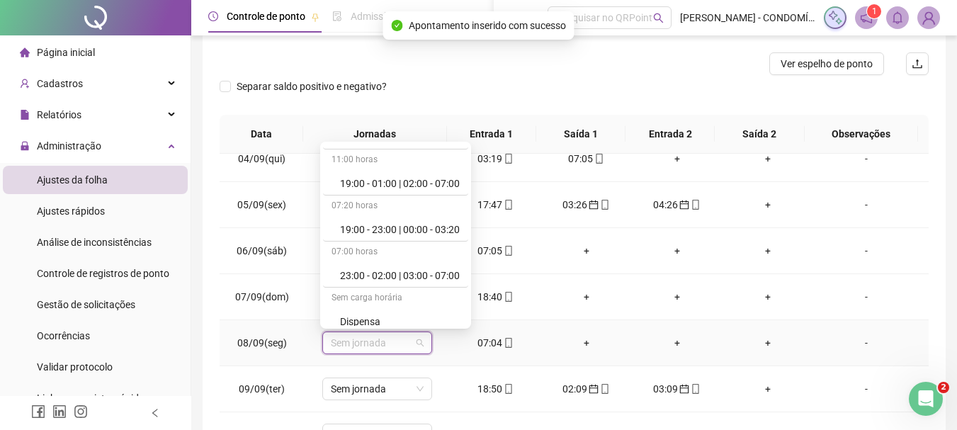
scroll to position [1062, 0]
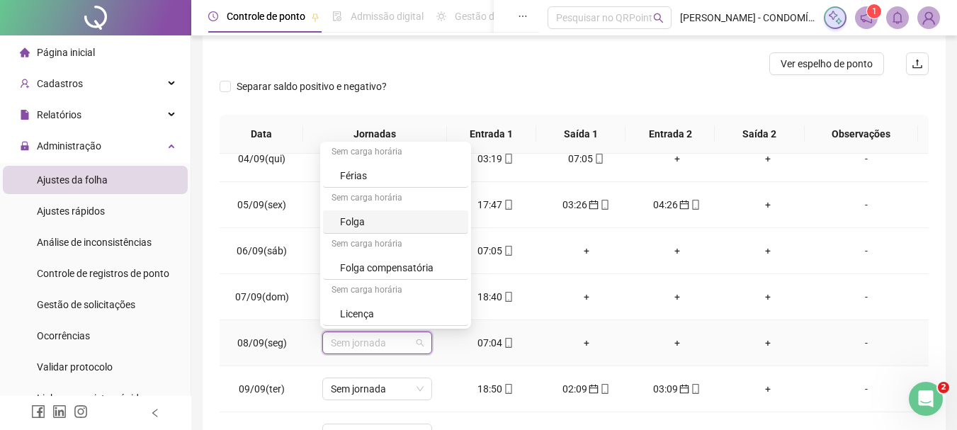
click at [348, 222] on div "Folga" at bounding box center [400, 222] width 120 height 16
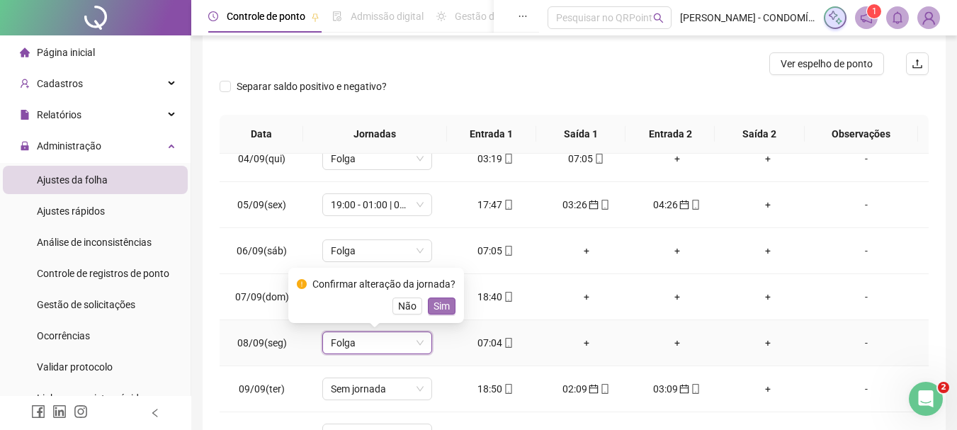
click at [436, 298] on span "Sim" at bounding box center [442, 306] width 16 height 16
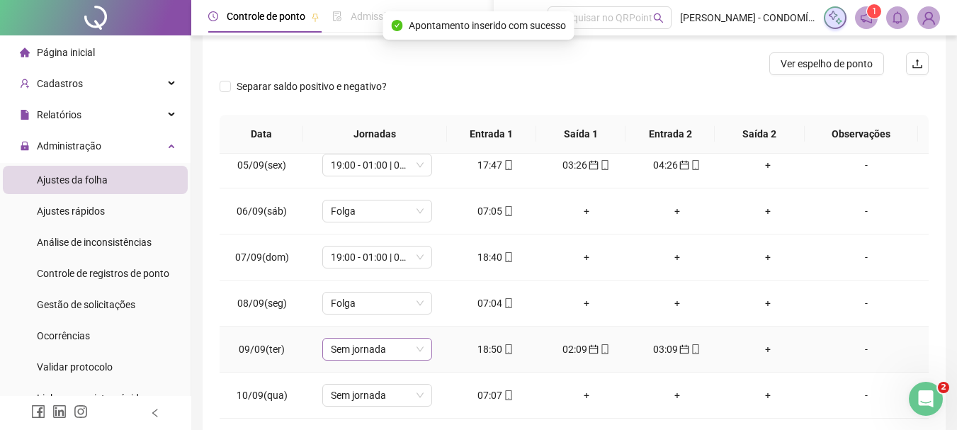
scroll to position [779, 0]
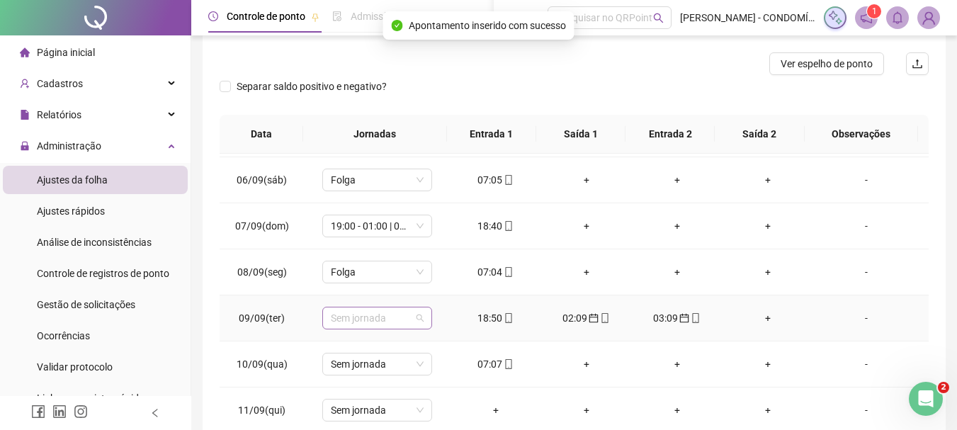
click at [339, 318] on span "Sem jornada" at bounding box center [377, 317] width 93 height 21
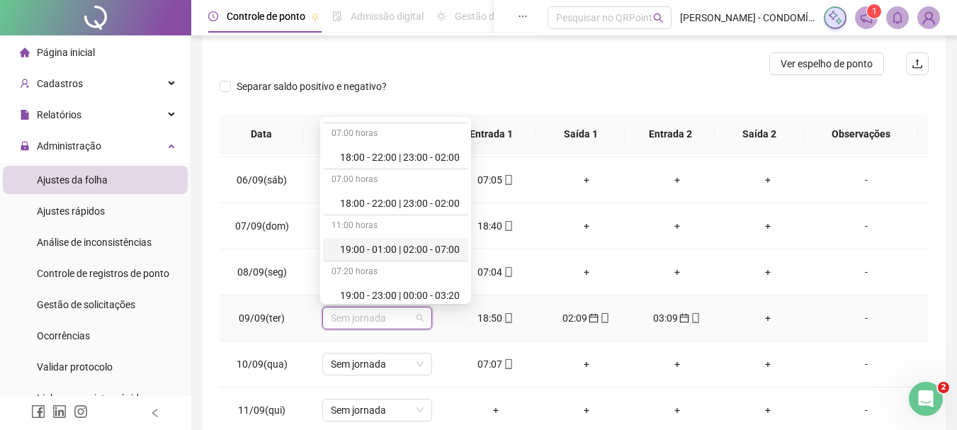
click at [376, 249] on div "19:00 - 01:00 | 02:00 - 07:00" at bounding box center [400, 250] width 120 height 16
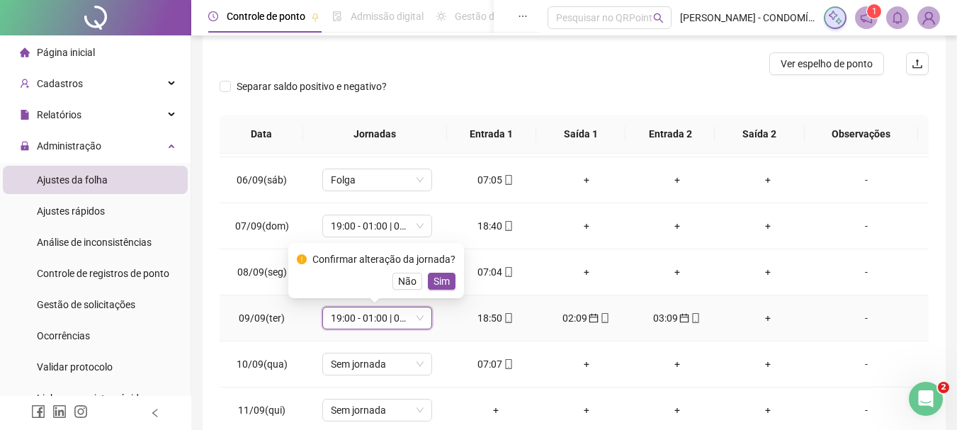
click at [438, 271] on div "Confirmar alteração da jornada? Não Sim" at bounding box center [376, 270] width 159 height 38
click at [438, 281] on span "Sim" at bounding box center [442, 281] width 16 height 16
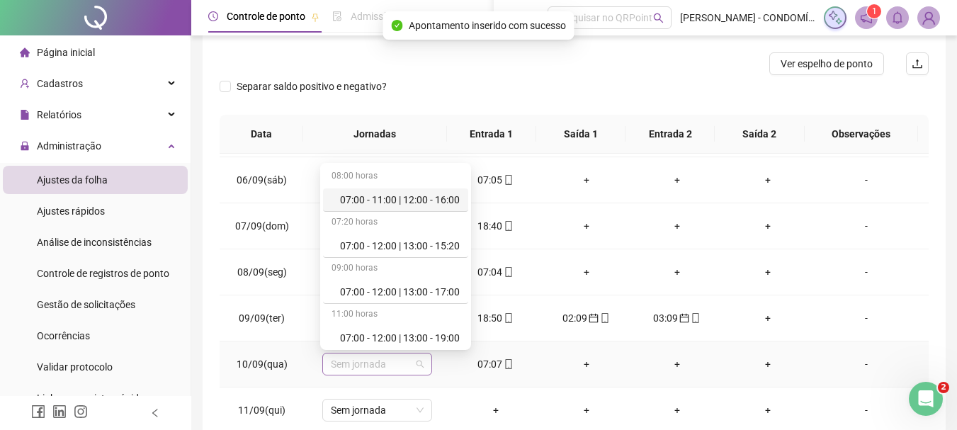
click at [370, 363] on span "Sem jornada" at bounding box center [377, 363] width 93 height 21
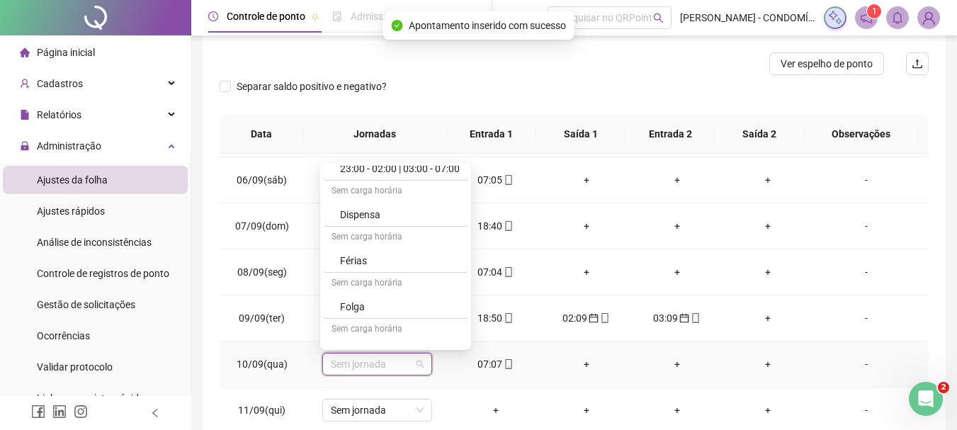
scroll to position [1062, 0]
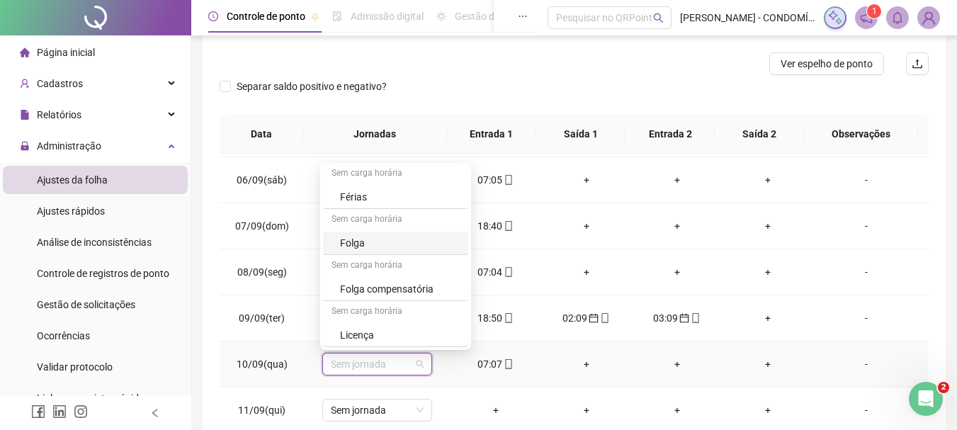
click at [356, 242] on div "Folga" at bounding box center [400, 243] width 120 height 16
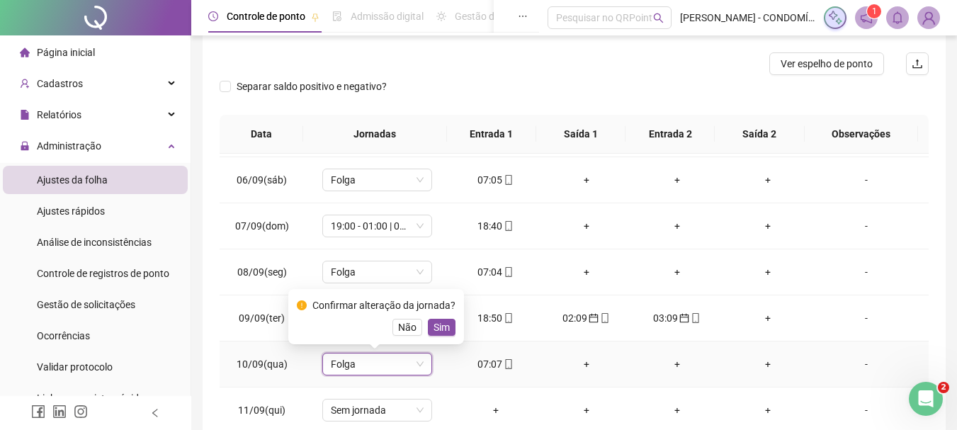
click at [441, 322] on span "Sim" at bounding box center [442, 327] width 16 height 16
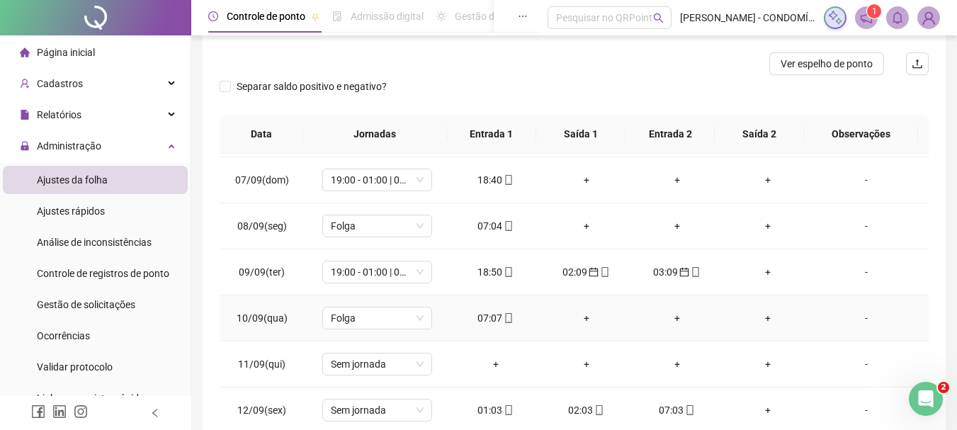
scroll to position [850, 0]
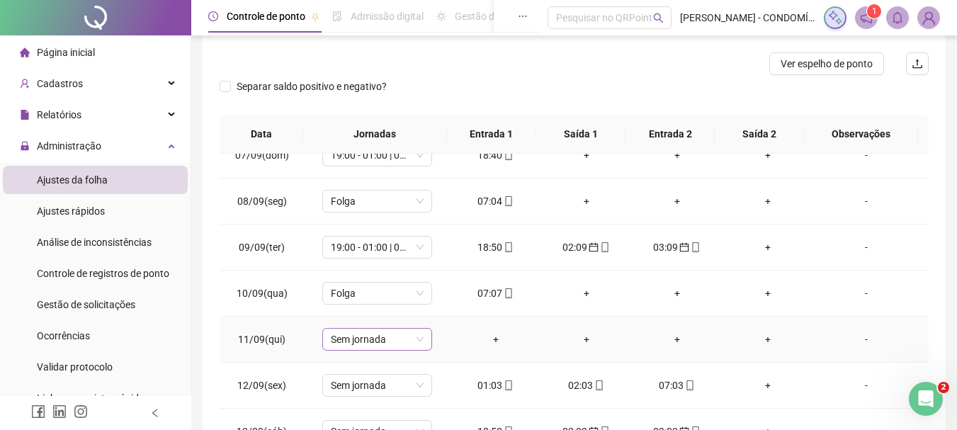
click at [352, 336] on span "Sem jornada" at bounding box center [377, 339] width 93 height 21
click at [351, 341] on span "Sem jornada" at bounding box center [377, 339] width 93 height 21
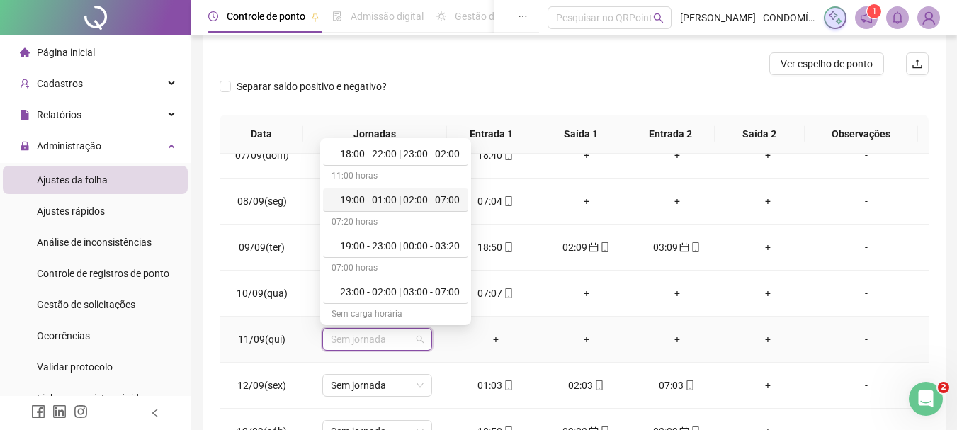
click at [400, 197] on div "19:00 - 01:00 | 02:00 - 07:00" at bounding box center [400, 200] width 120 height 16
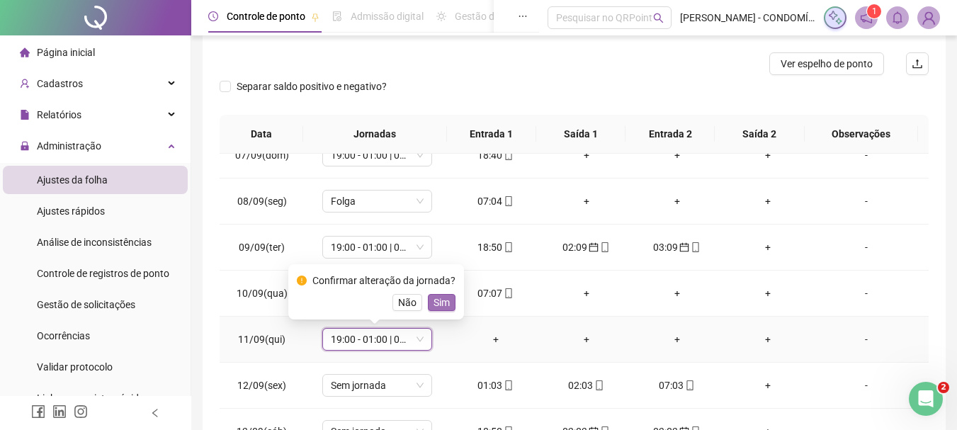
click at [440, 296] on span "Sim" at bounding box center [442, 303] width 16 height 16
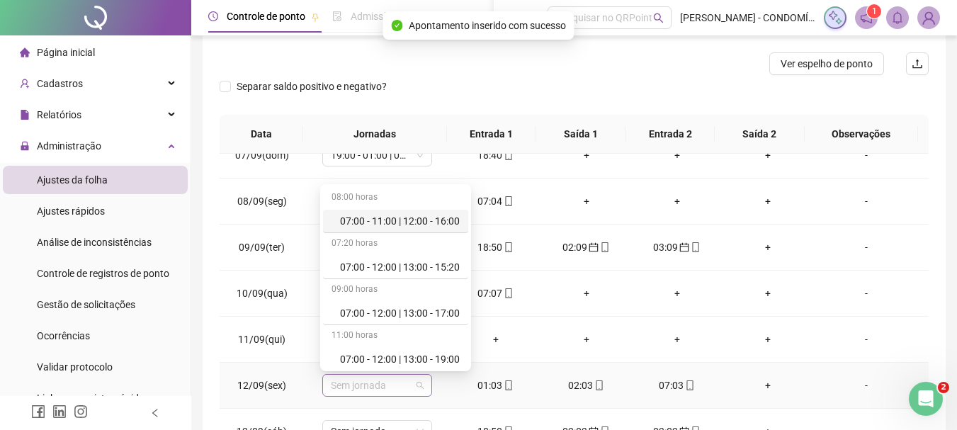
click at [356, 391] on span "Sem jornada" at bounding box center [377, 385] width 93 height 21
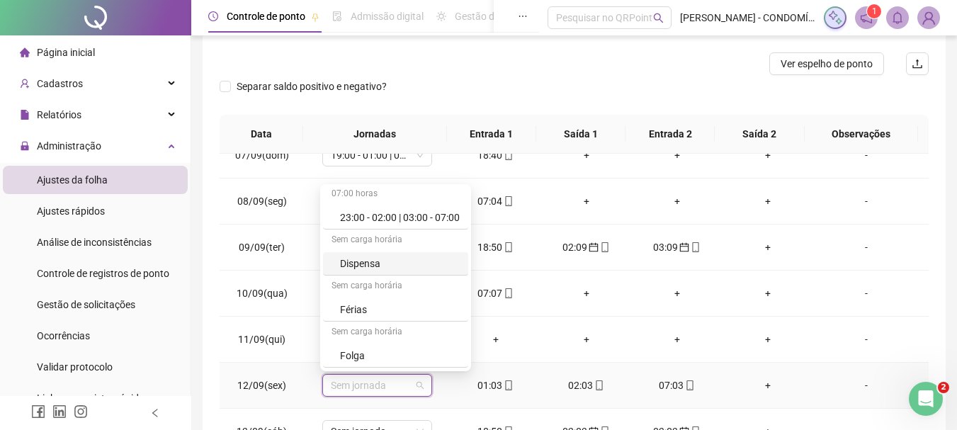
scroll to position [992, 0]
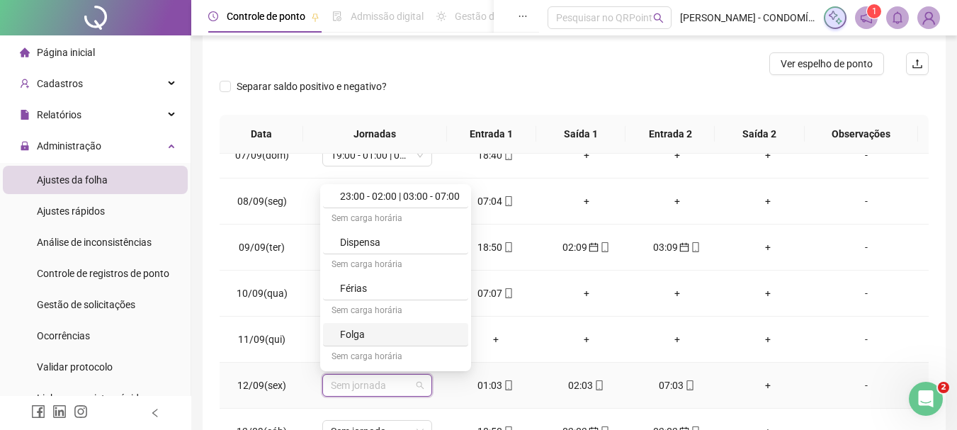
click at [344, 330] on div "Folga" at bounding box center [400, 335] width 120 height 16
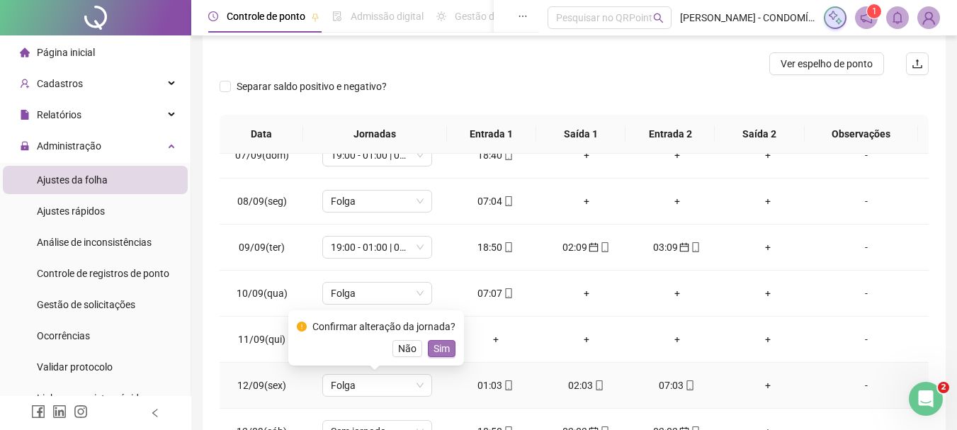
click at [437, 341] on span "Sim" at bounding box center [442, 349] width 16 height 16
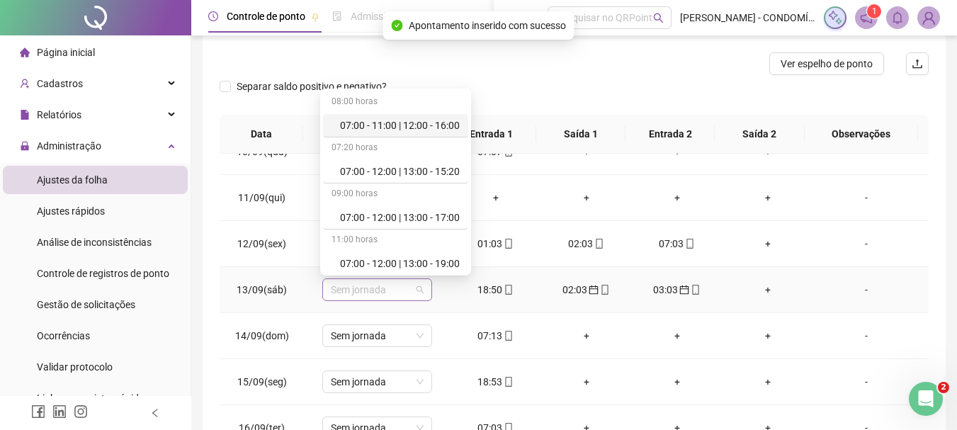
click at [353, 290] on span "Sem jornada" at bounding box center [377, 289] width 93 height 21
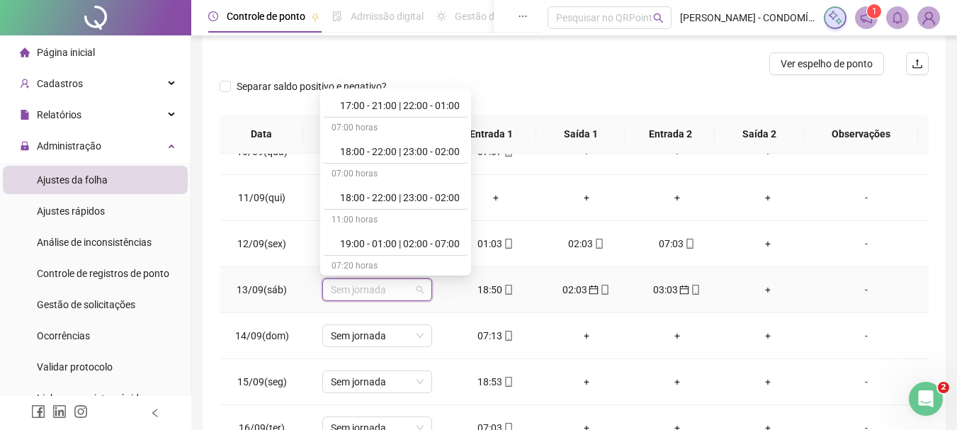
scroll to position [779, 0]
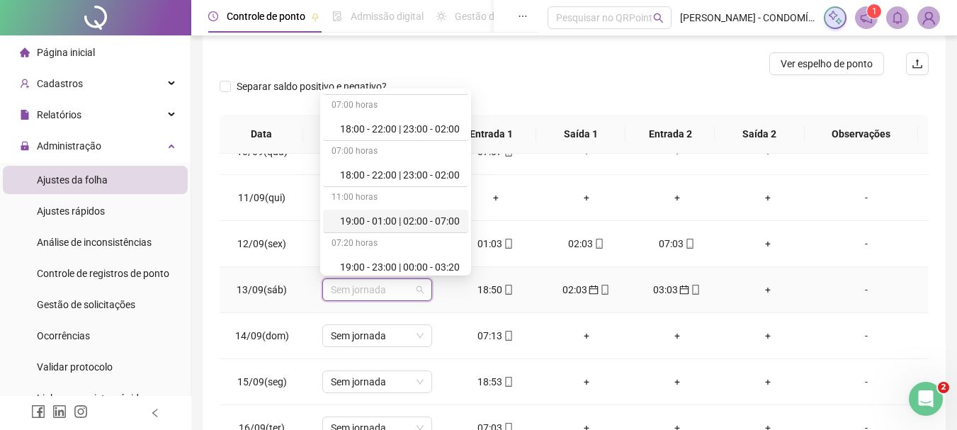
click at [387, 218] on div "19:00 - 01:00 | 02:00 - 07:00" at bounding box center [400, 221] width 120 height 16
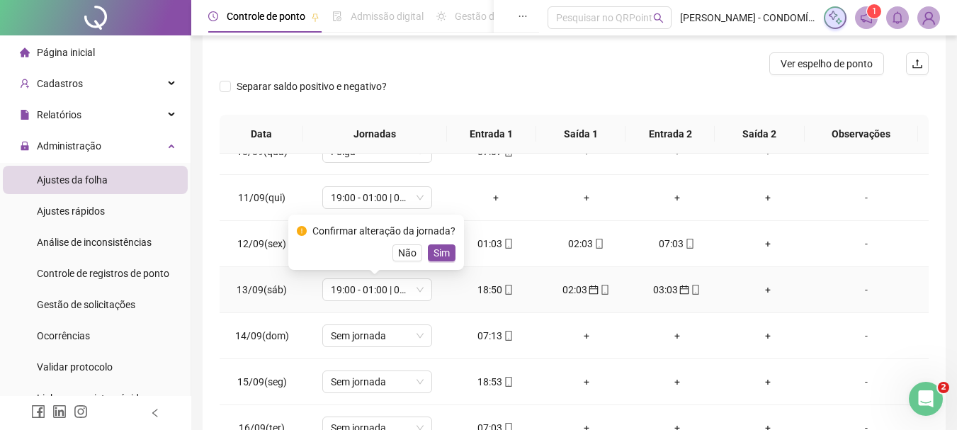
drag, startPoint x: 440, startPoint y: 251, endPoint x: 391, endPoint y: 313, distance: 78.7
click at [434, 256] on span "Sim" at bounding box center [442, 253] width 16 height 16
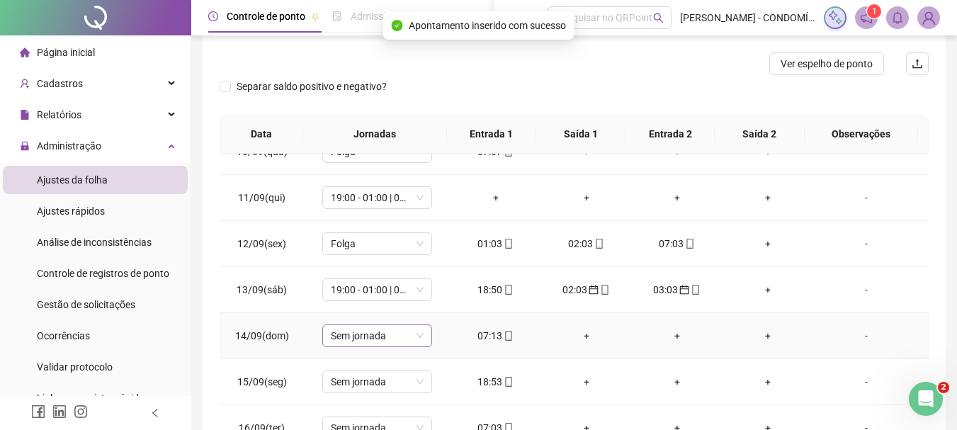
click at [357, 339] on span "Sem jornada" at bounding box center [377, 335] width 93 height 21
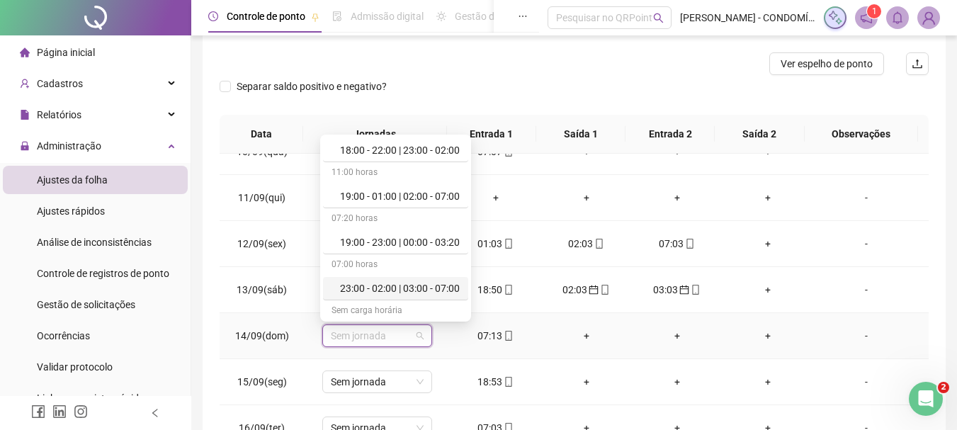
scroll to position [1062, 0]
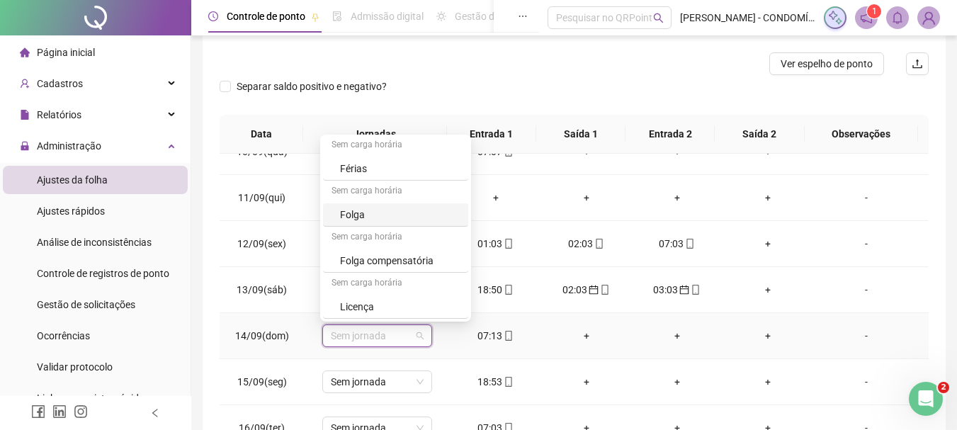
click at [359, 213] on div "Folga" at bounding box center [400, 215] width 120 height 16
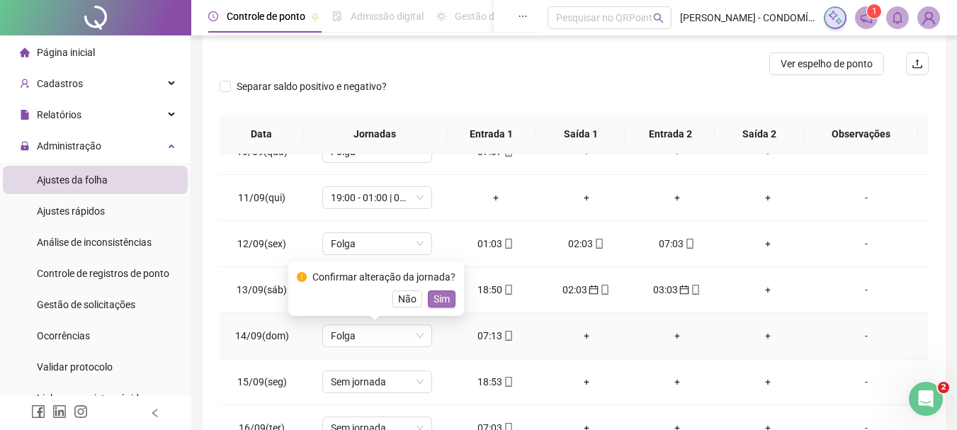
click at [434, 296] on span "Sim" at bounding box center [442, 299] width 16 height 16
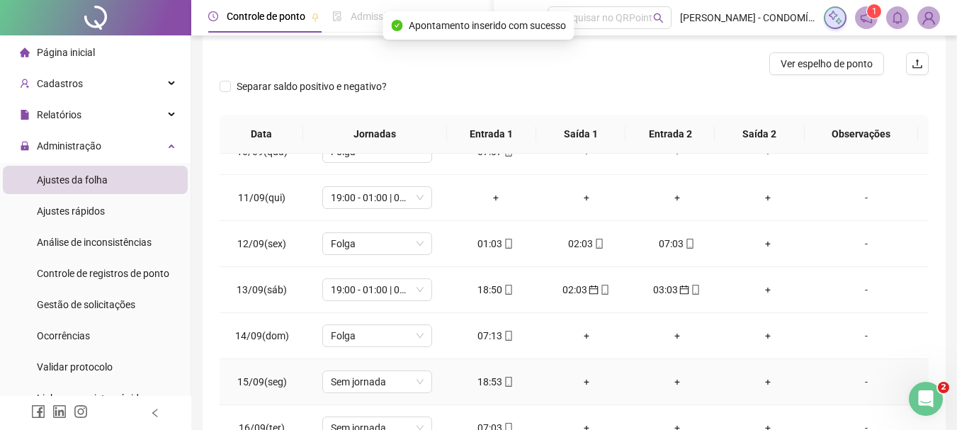
scroll to position [1033, 0]
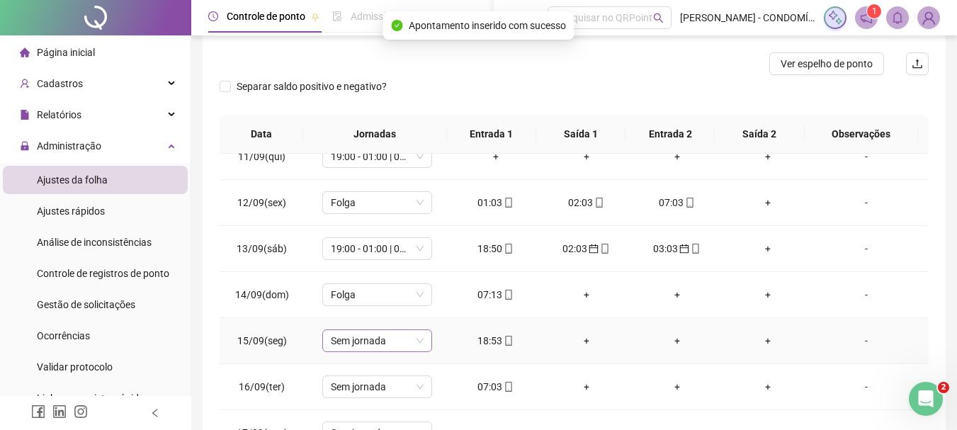
click at [361, 334] on span "Sem jornada" at bounding box center [377, 340] width 93 height 21
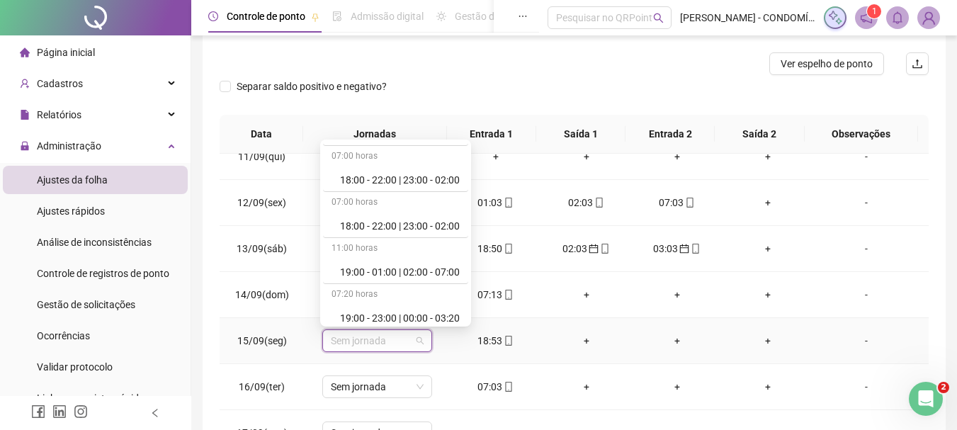
scroll to position [850, 0]
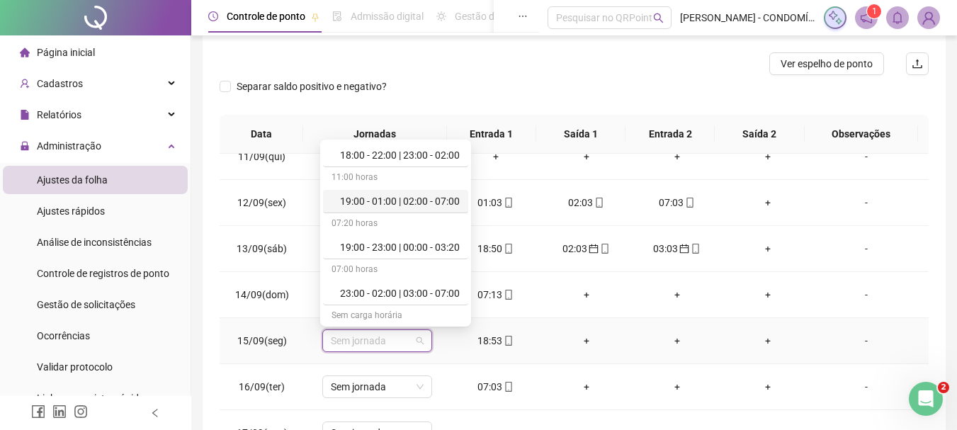
drag, startPoint x: 420, startPoint y: 199, endPoint x: 417, endPoint y: 252, distance: 53.2
click at [420, 199] on div "19:00 - 01:00 | 02:00 - 07:00" at bounding box center [400, 201] width 120 height 16
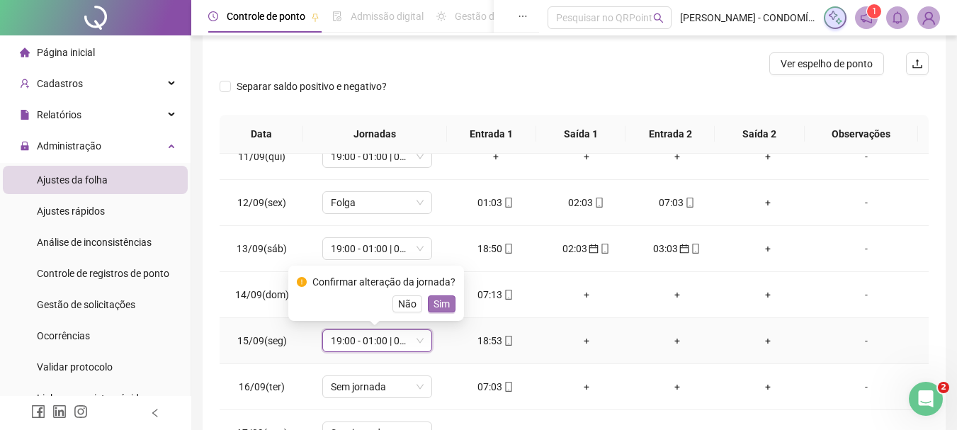
drag, startPoint x: 441, startPoint y: 295, endPoint x: 387, endPoint y: 369, distance: 91.2
click at [438, 303] on button "Sim" at bounding box center [442, 303] width 28 height 17
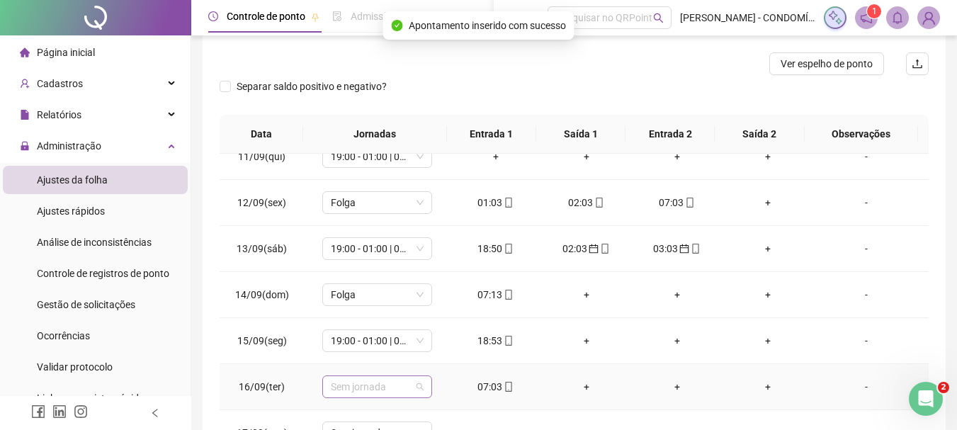
click at [354, 385] on span "Sem jornada" at bounding box center [377, 386] width 93 height 21
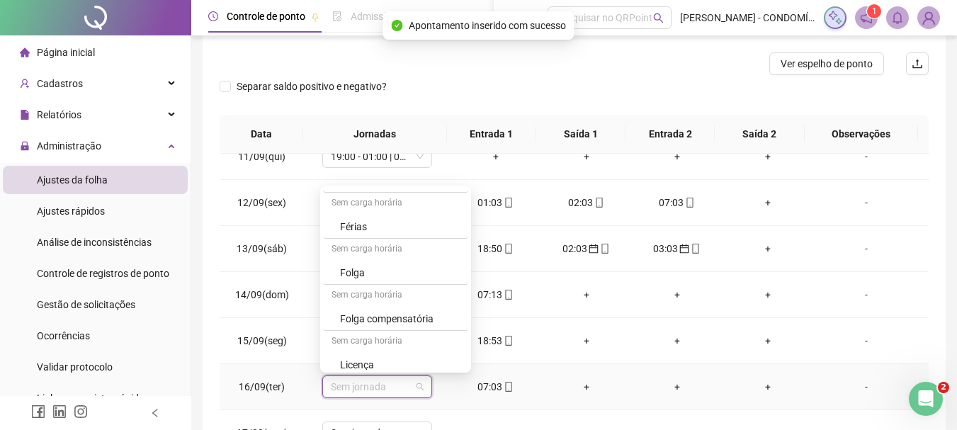
scroll to position [1062, 0]
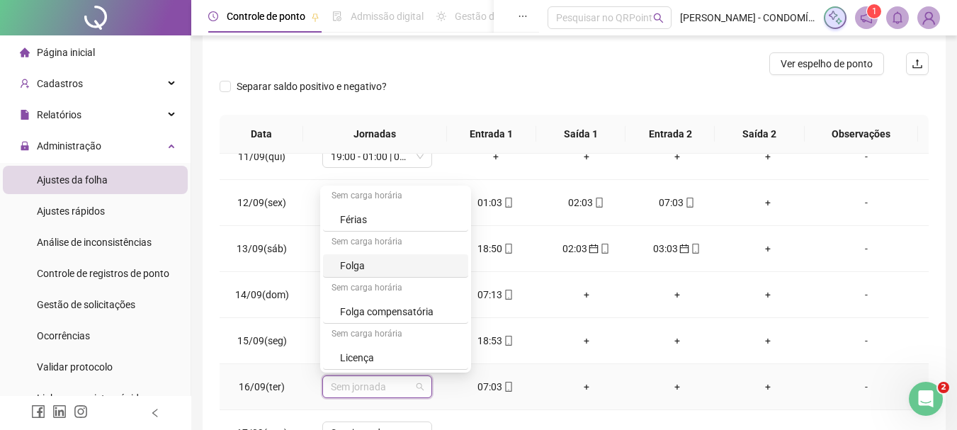
click at [350, 266] on div "Folga" at bounding box center [400, 266] width 120 height 16
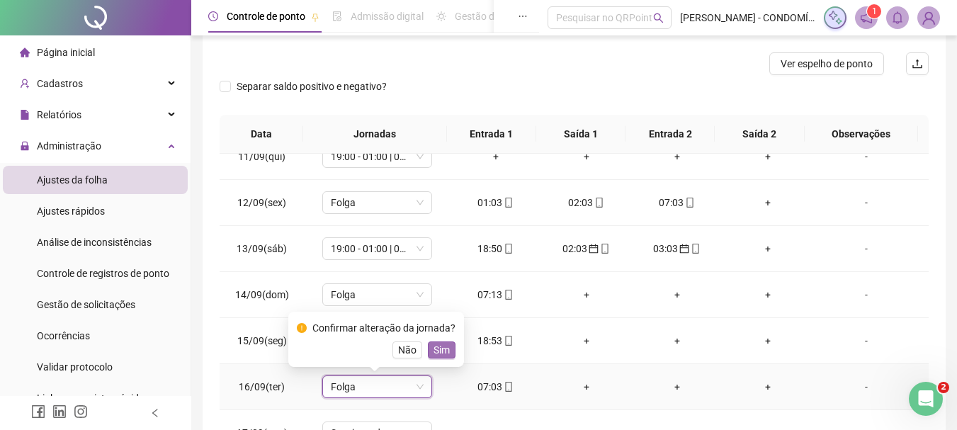
click at [440, 350] on span "Sim" at bounding box center [442, 350] width 16 height 16
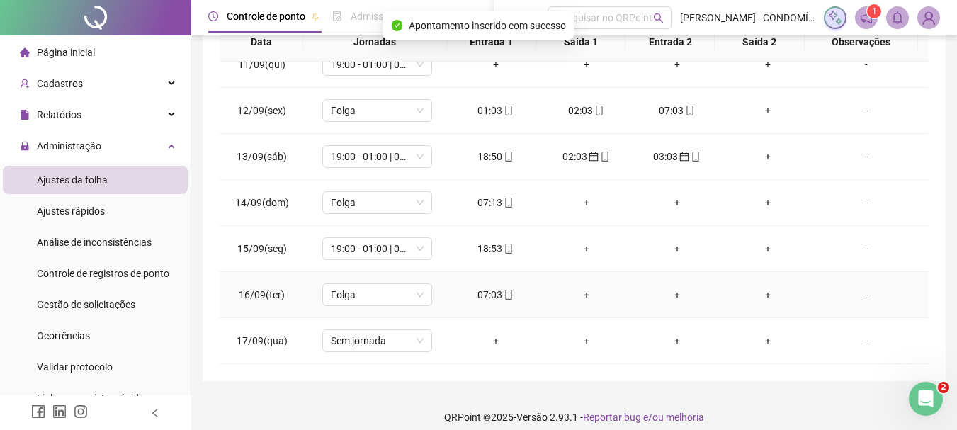
scroll to position [317, 0]
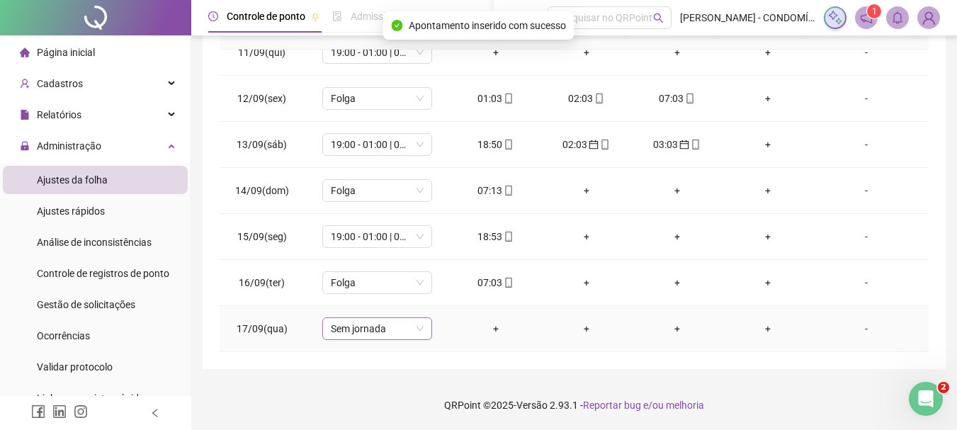
click at [366, 333] on span "Sem jornada" at bounding box center [377, 328] width 93 height 21
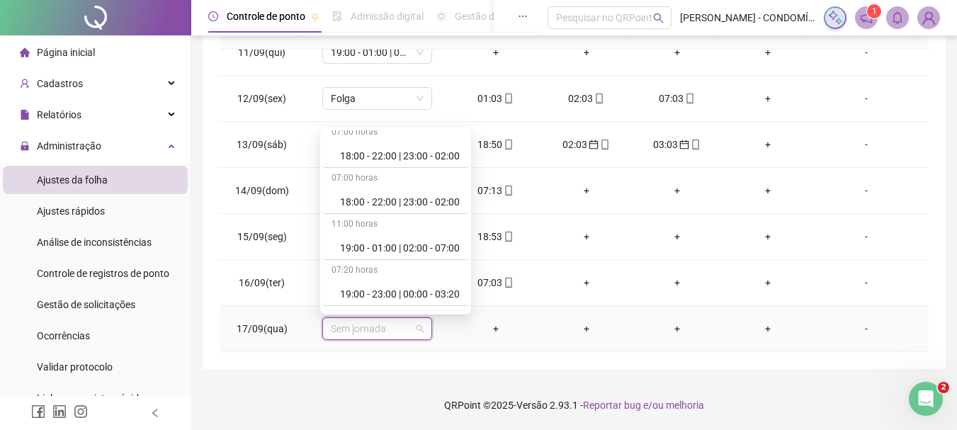
scroll to position [850, 0]
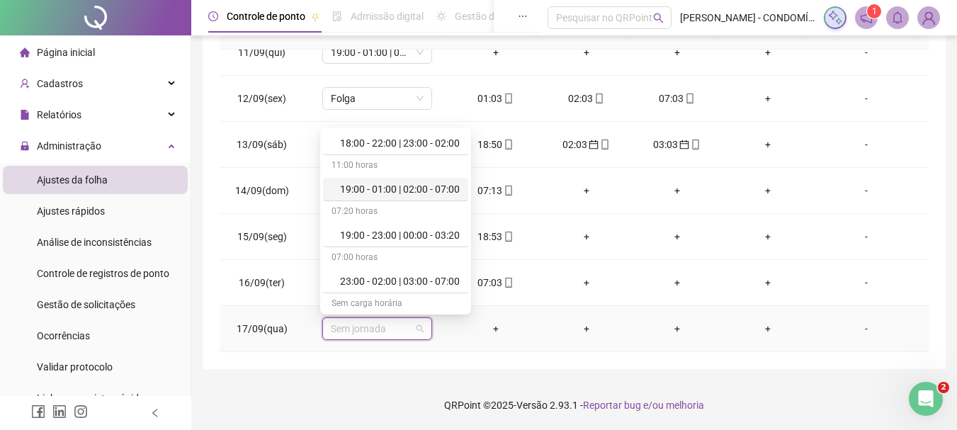
click at [392, 186] on div "19:00 - 01:00 | 02:00 - 07:00" at bounding box center [400, 189] width 120 height 16
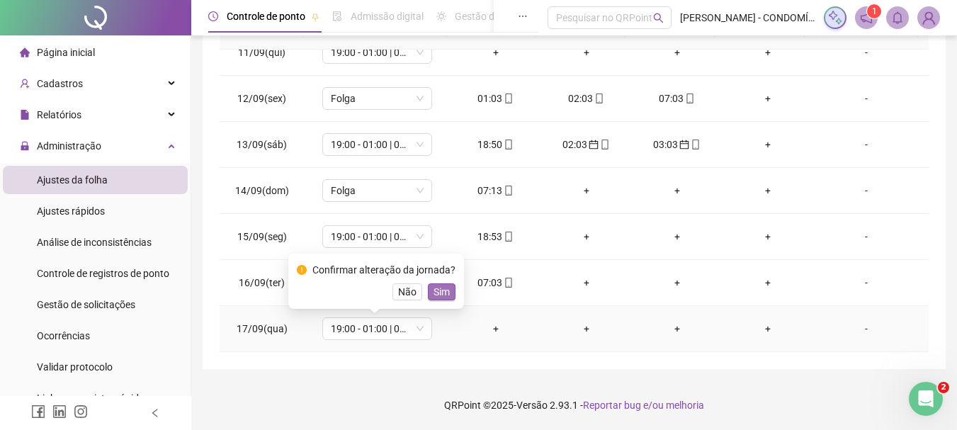
click at [438, 284] on span "Sim" at bounding box center [442, 292] width 16 height 16
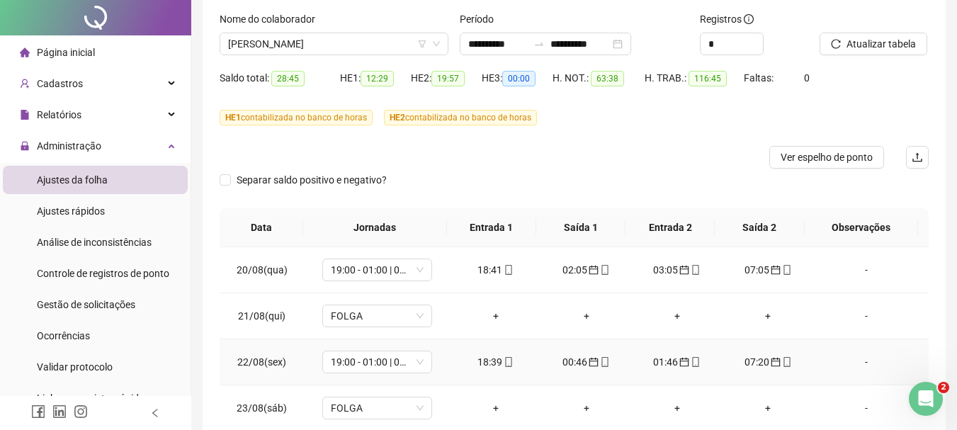
scroll to position [0, 0]
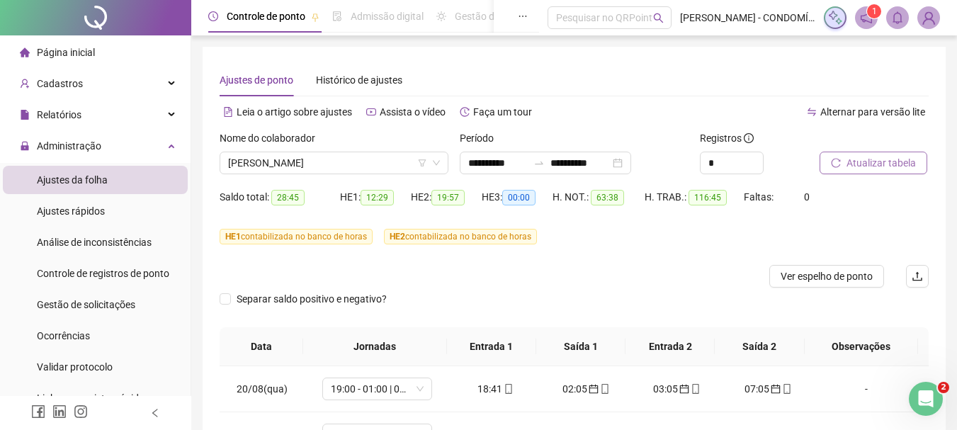
click at [868, 159] on span "Atualizar tabela" at bounding box center [881, 163] width 69 height 16
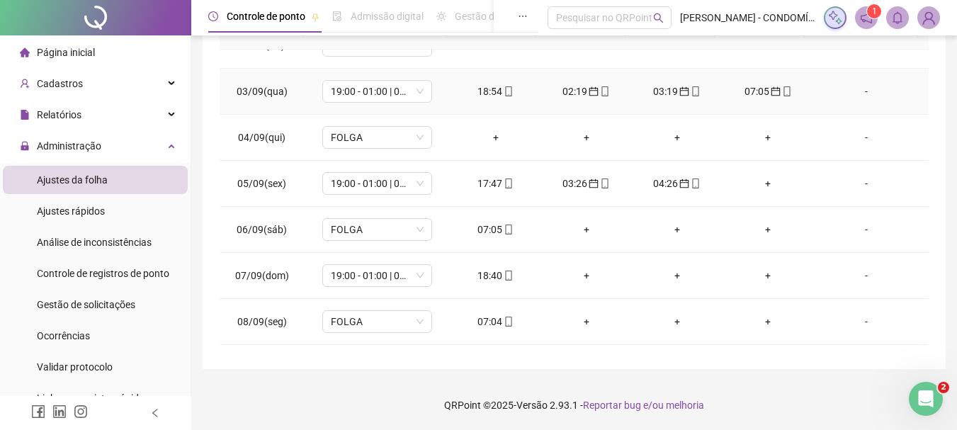
scroll to position [638, 0]
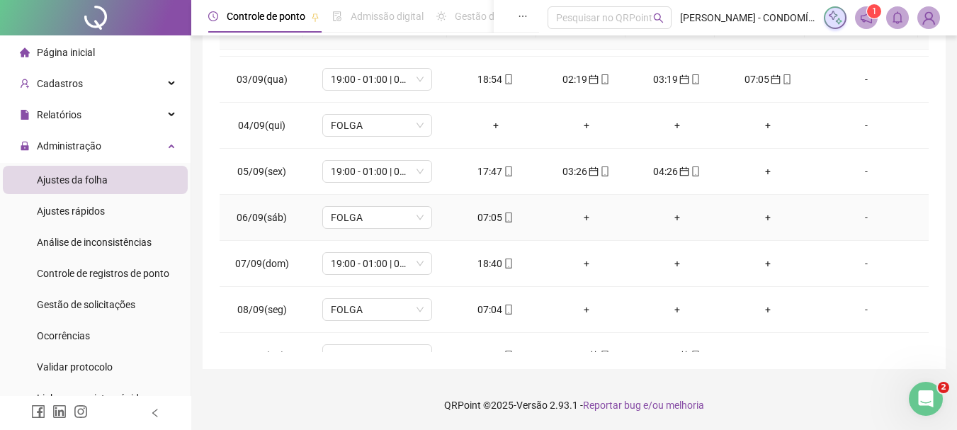
click at [483, 211] on div "07:05" at bounding box center [496, 218] width 68 height 16
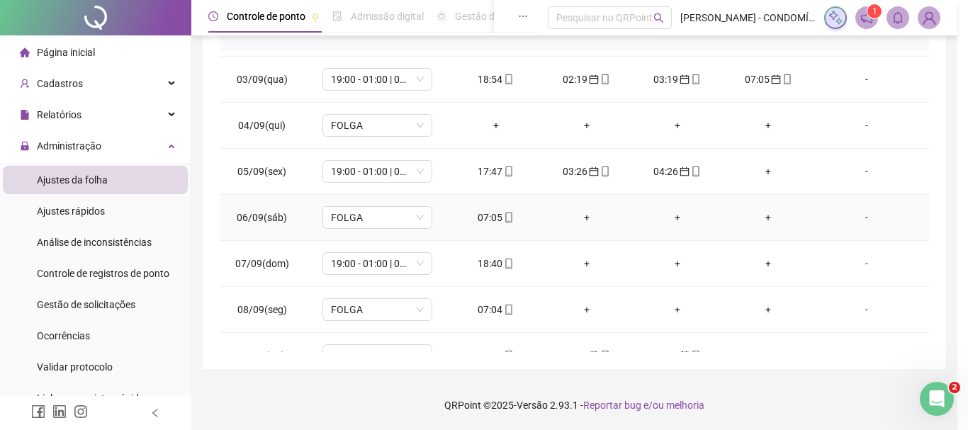
type input "**********"
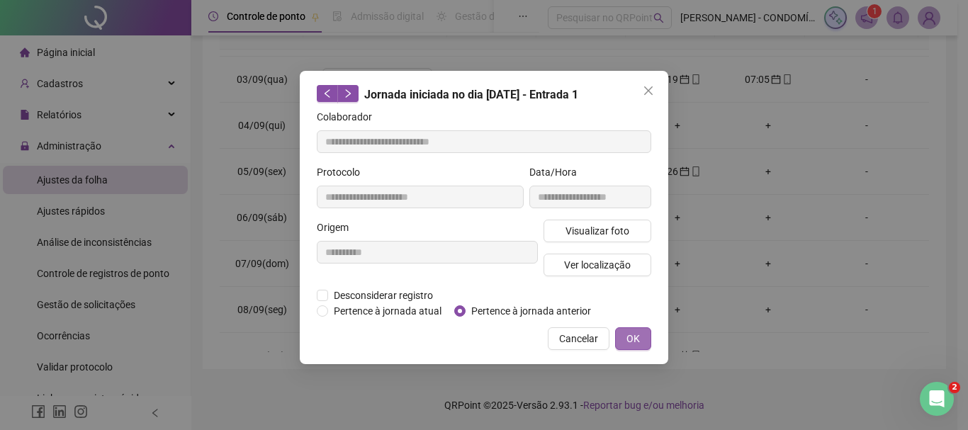
click at [636, 339] on span "OK" at bounding box center [632, 339] width 13 height 16
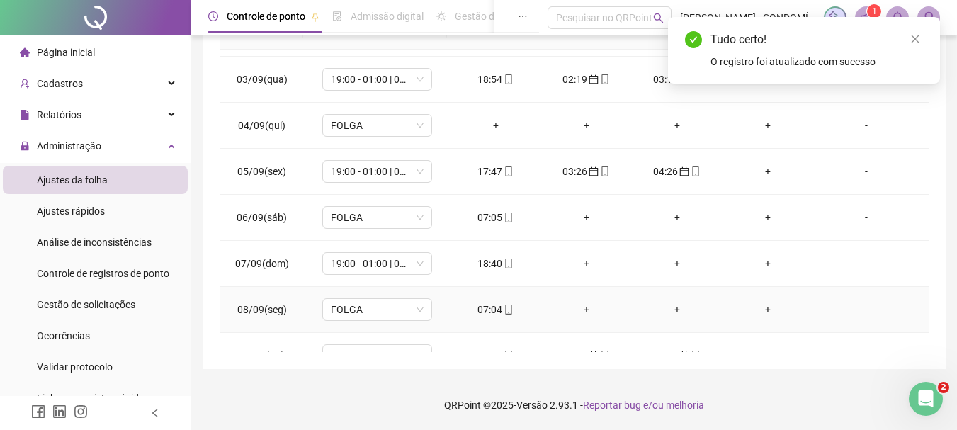
click at [488, 306] on div "07:04" at bounding box center [496, 310] width 68 height 16
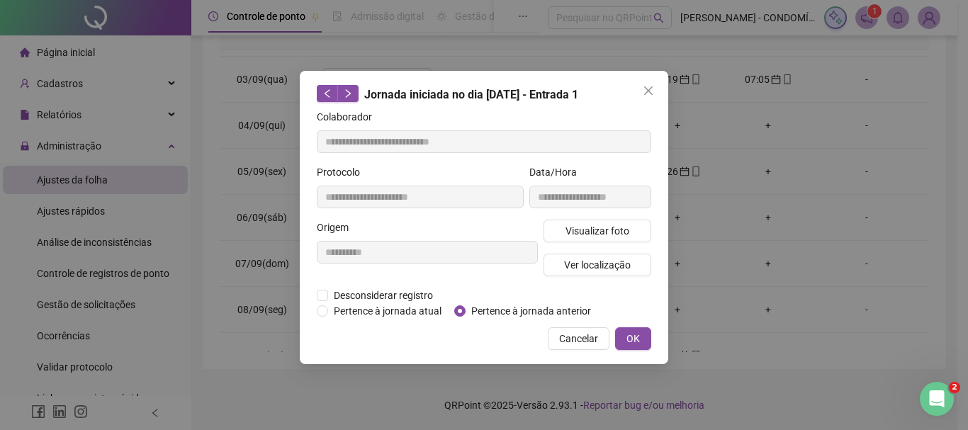
type input "**********"
drag, startPoint x: 627, startPoint y: 333, endPoint x: 696, endPoint y: 306, distance: 74.5
click at [627, 334] on span "OK" at bounding box center [632, 339] width 13 height 16
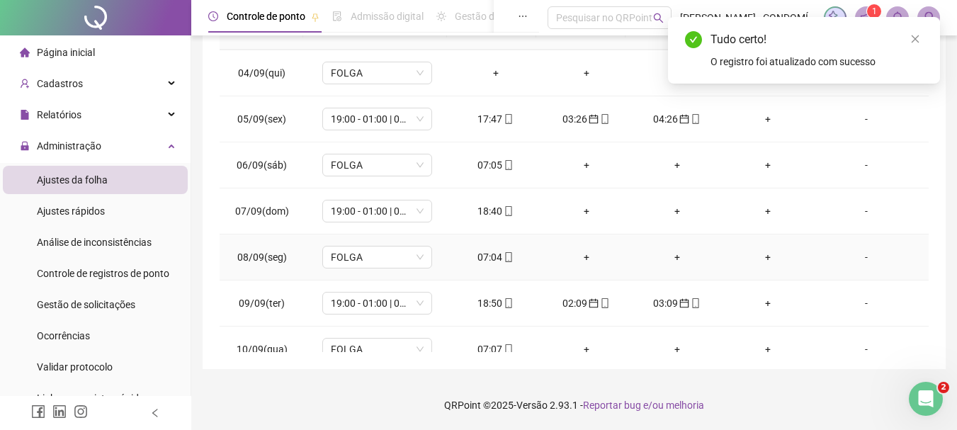
scroll to position [779, 0]
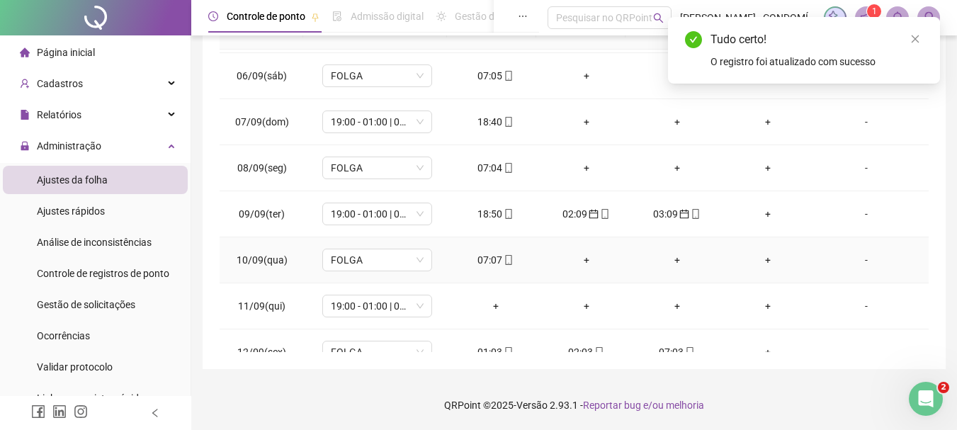
click at [485, 256] on div "07:07" at bounding box center [496, 260] width 68 height 16
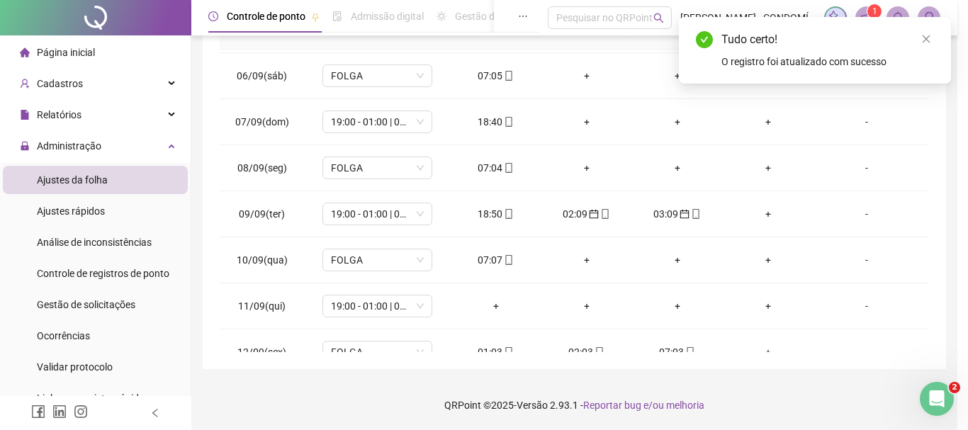
type input "**********"
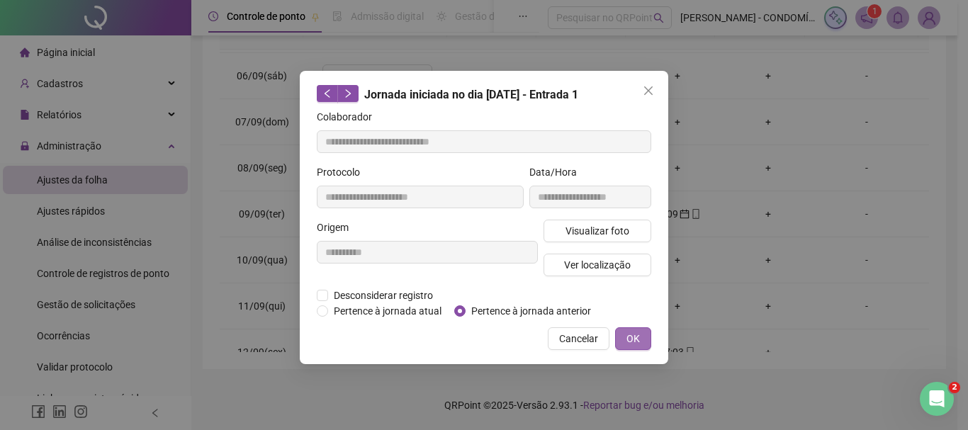
click at [640, 335] on button "OK" at bounding box center [633, 338] width 36 height 23
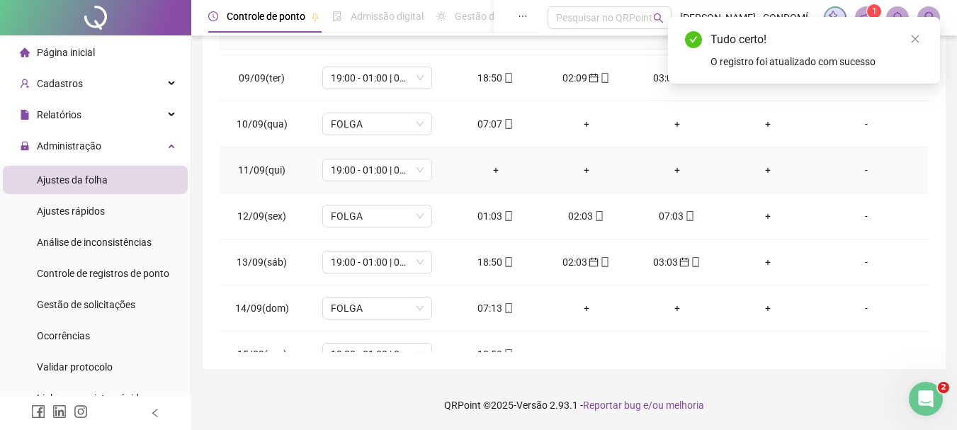
scroll to position [921, 0]
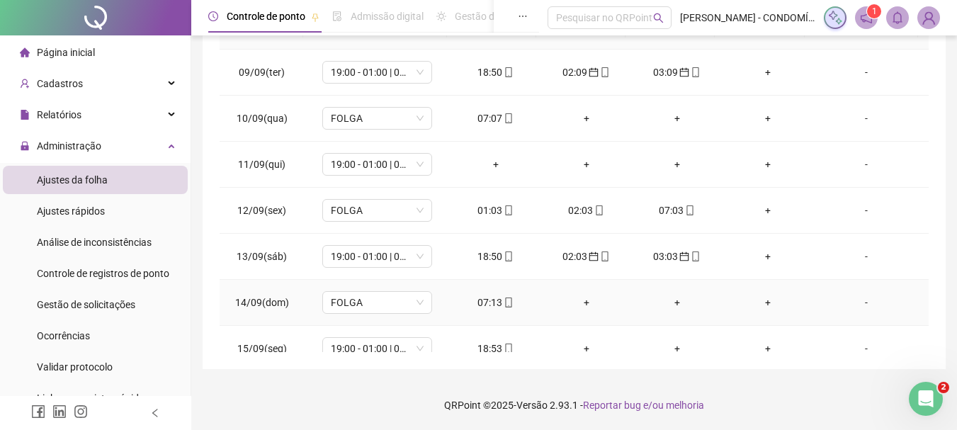
click at [489, 300] on div "07:13" at bounding box center [496, 303] width 68 height 16
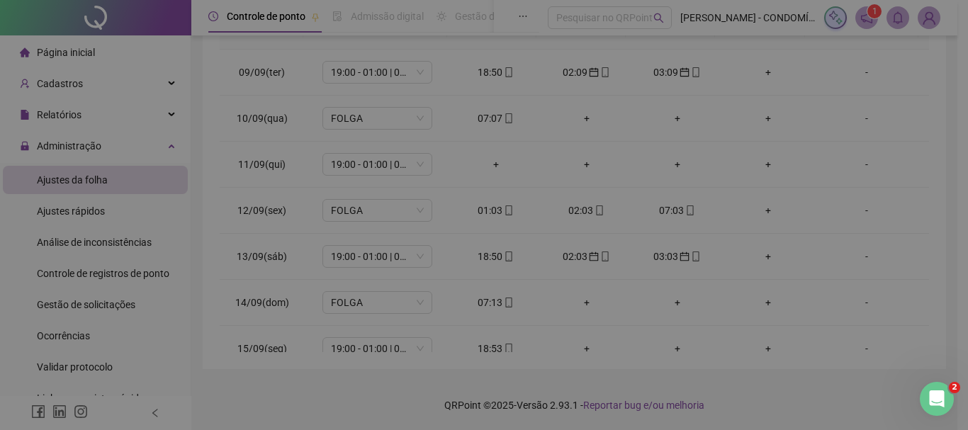
type input "**********"
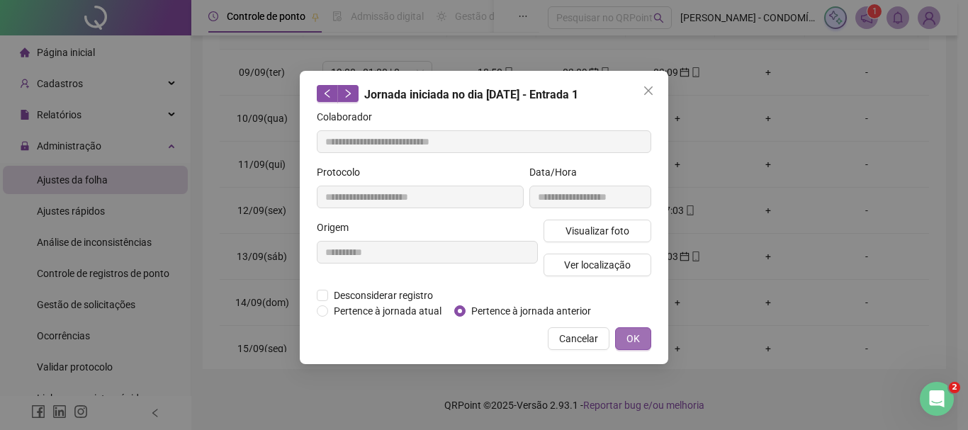
click at [621, 329] on button "OK" at bounding box center [633, 338] width 36 height 23
click at [628, 332] on span "OK" at bounding box center [632, 339] width 13 height 16
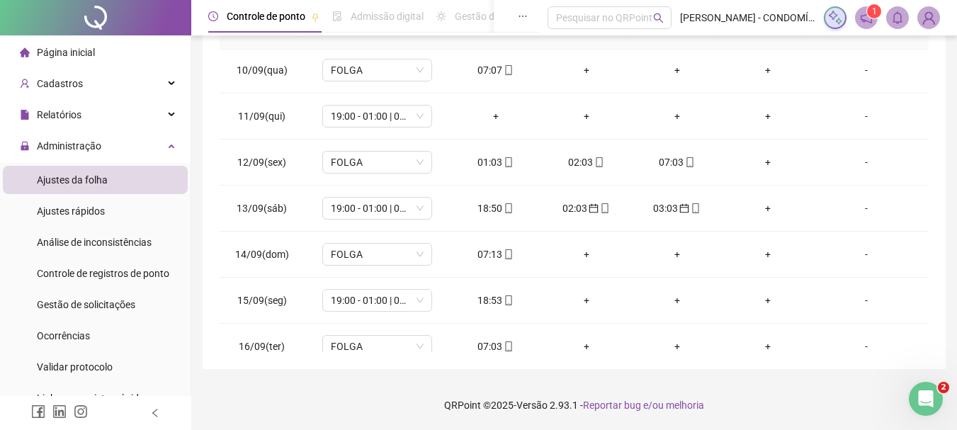
scroll to position [1033, 0]
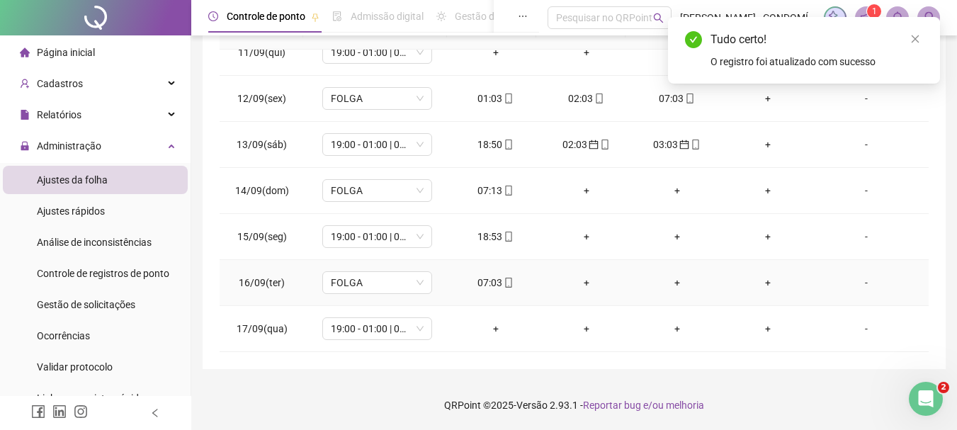
click at [482, 280] on div "07:03" at bounding box center [496, 283] width 68 height 16
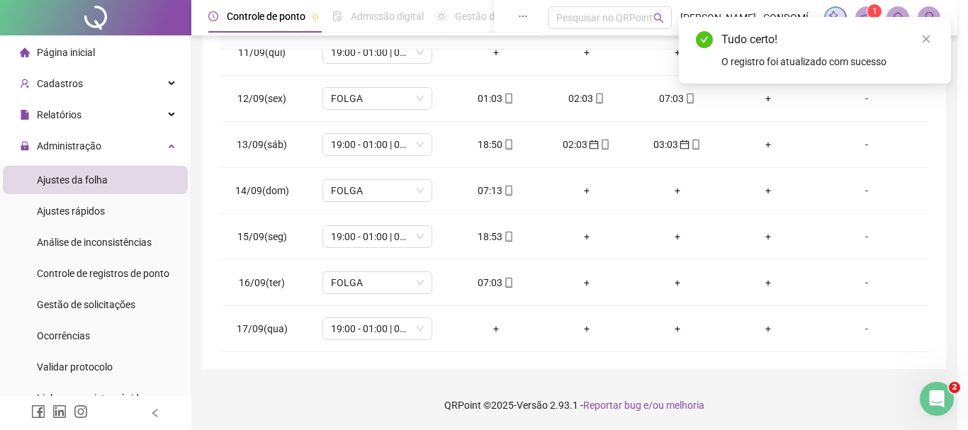
type input "**********"
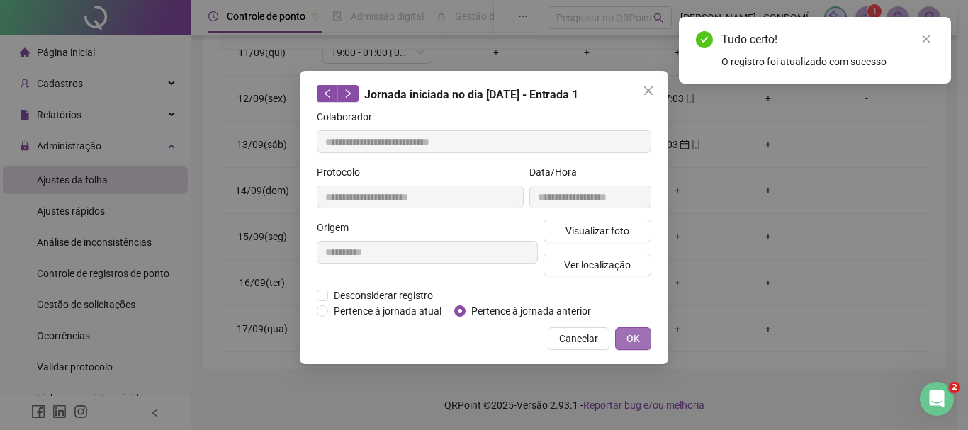
click at [641, 332] on button "OK" at bounding box center [633, 338] width 36 height 23
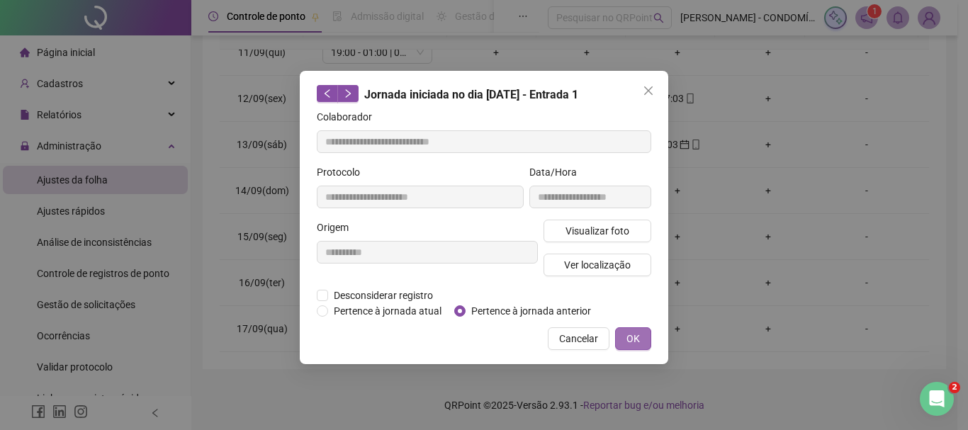
click at [637, 332] on span "OK" at bounding box center [632, 339] width 13 height 16
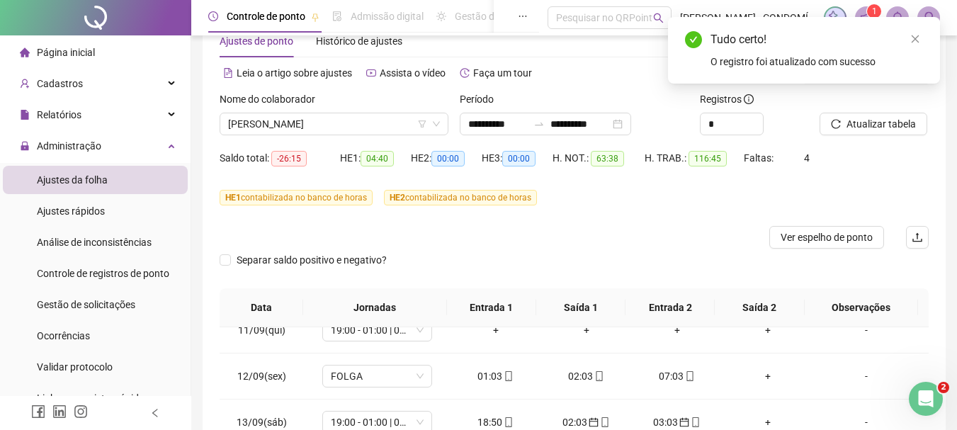
scroll to position [20, 0]
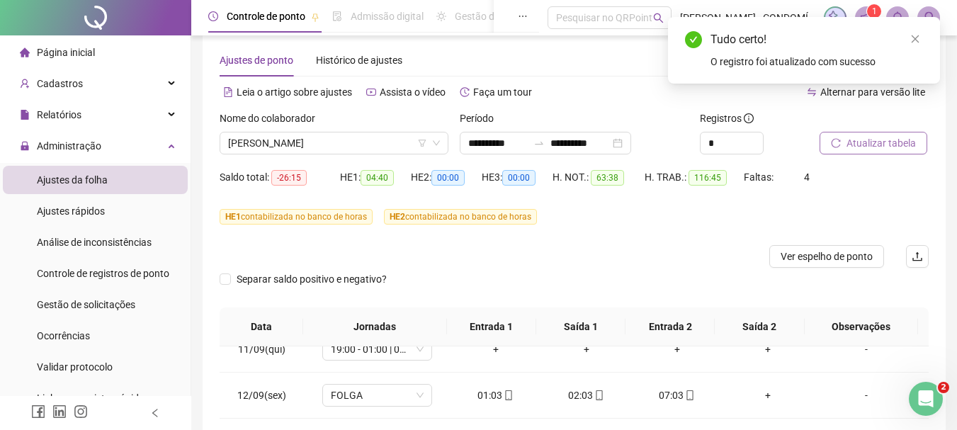
click at [847, 140] on span "Atualizar tabela" at bounding box center [881, 143] width 69 height 16
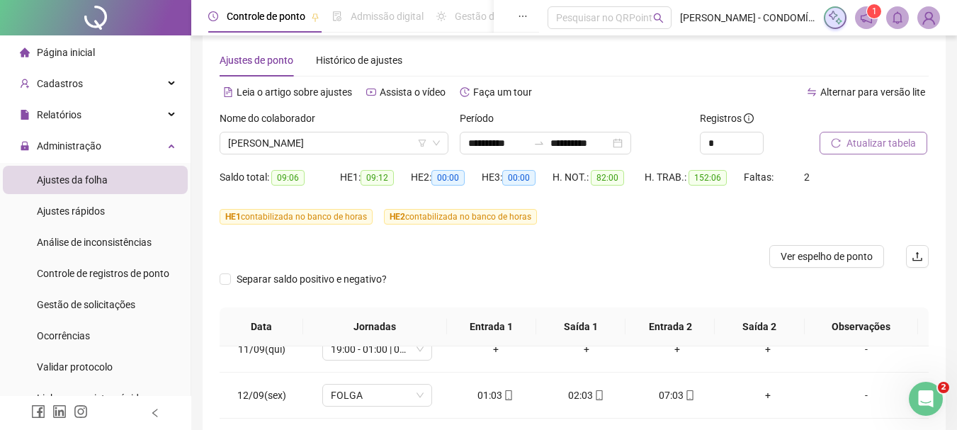
click at [847, 140] on span "Atualizar tabela" at bounding box center [881, 143] width 69 height 16
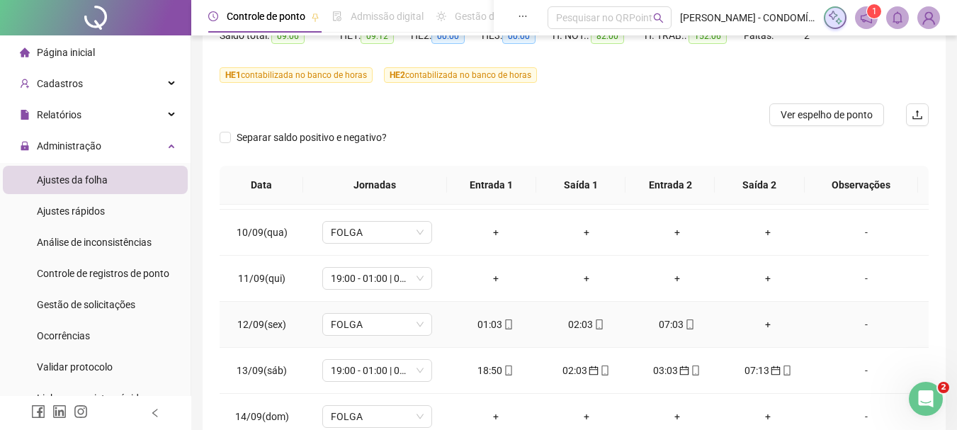
scroll to position [891, 0]
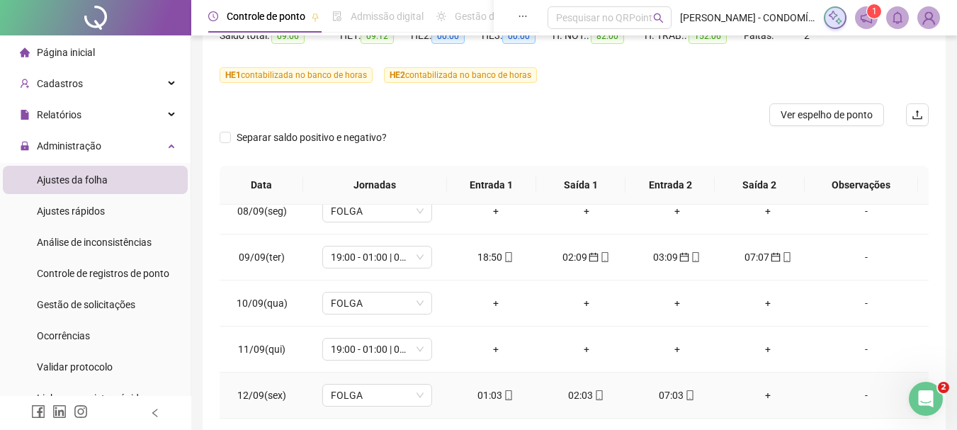
click at [486, 393] on div "01:03" at bounding box center [496, 395] width 68 height 16
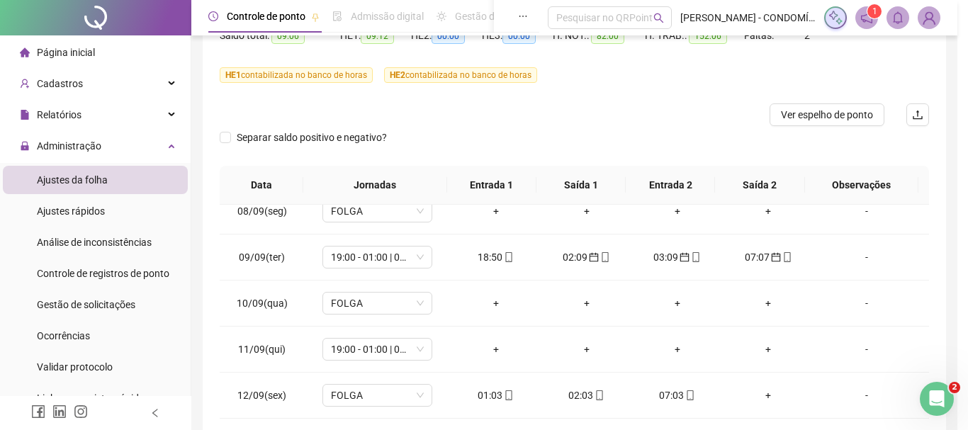
type input "**********"
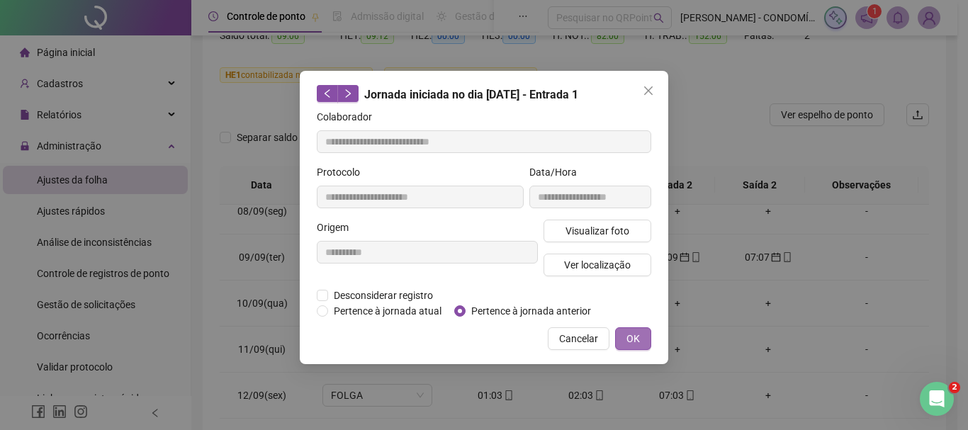
click at [635, 334] on span "OK" at bounding box center [632, 339] width 13 height 16
click at [632, 334] on span "OK" at bounding box center [632, 339] width 13 height 16
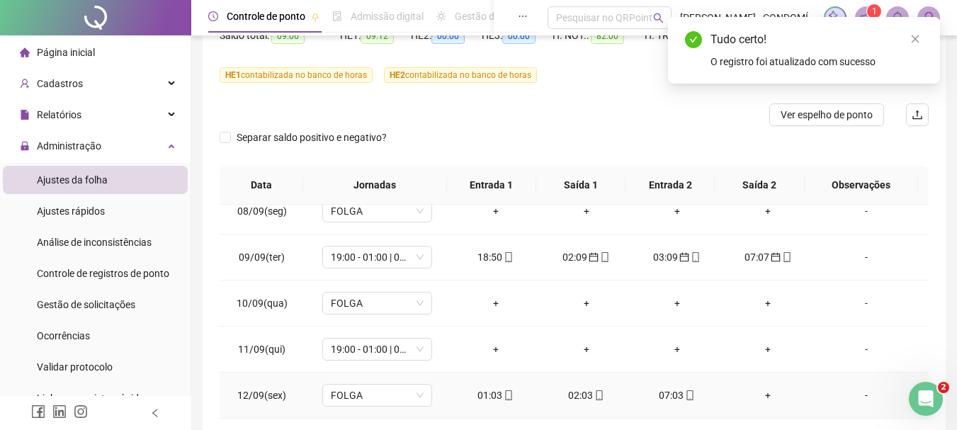
click at [577, 395] on div "02:03" at bounding box center [587, 395] width 68 height 16
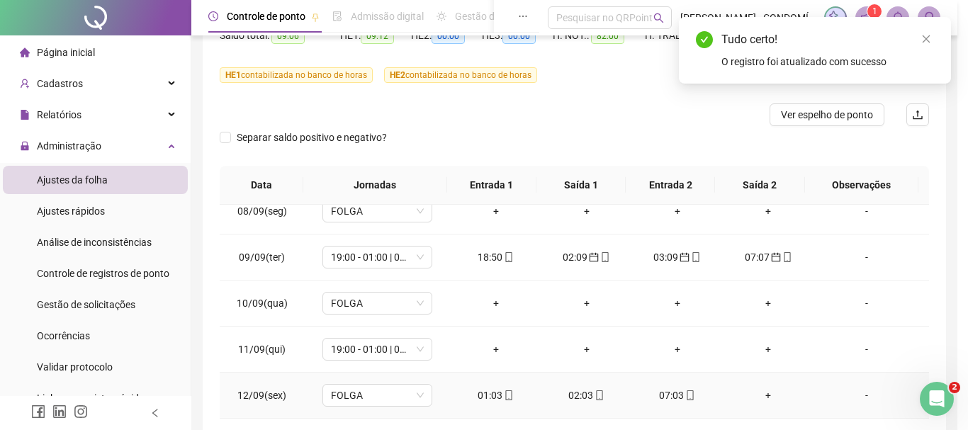
type input "**********"
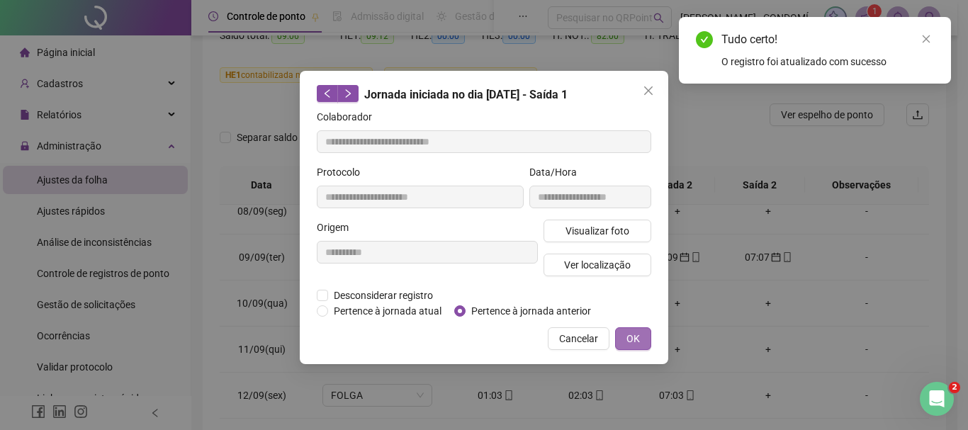
click at [623, 332] on button "OK" at bounding box center [633, 338] width 36 height 23
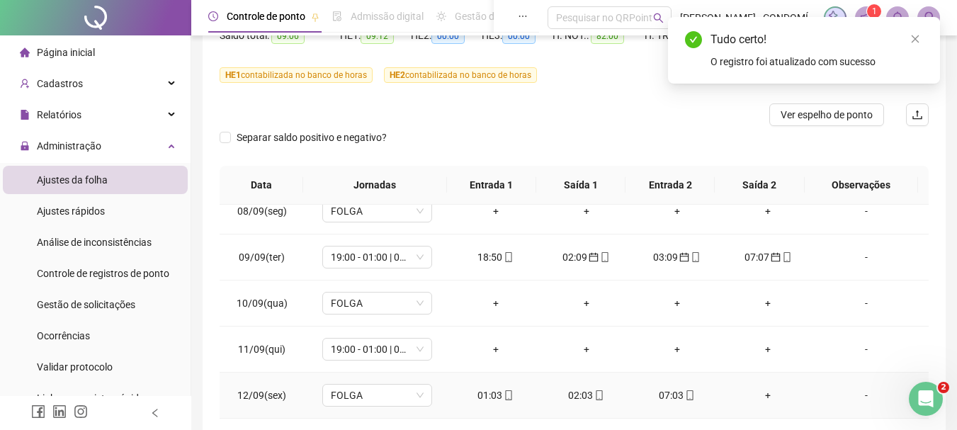
click at [665, 390] on div "07:03" at bounding box center [677, 395] width 68 height 16
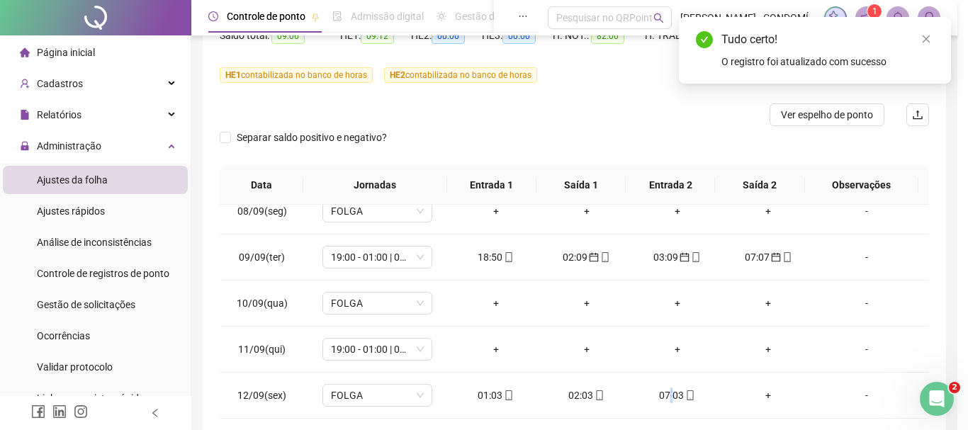
type input "**********"
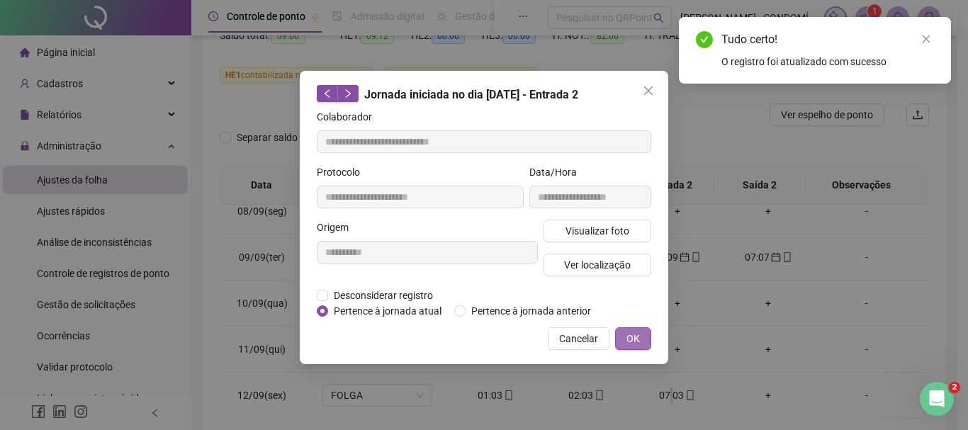
click at [467, 313] on label "Pertence à jornada anterior" at bounding box center [525, 311] width 142 height 16
click at [453, 307] on div "Pertence à jornada atual [GEOGRAPHIC_DATA] à jornada anterior" at bounding box center [459, 311] width 285 height 16
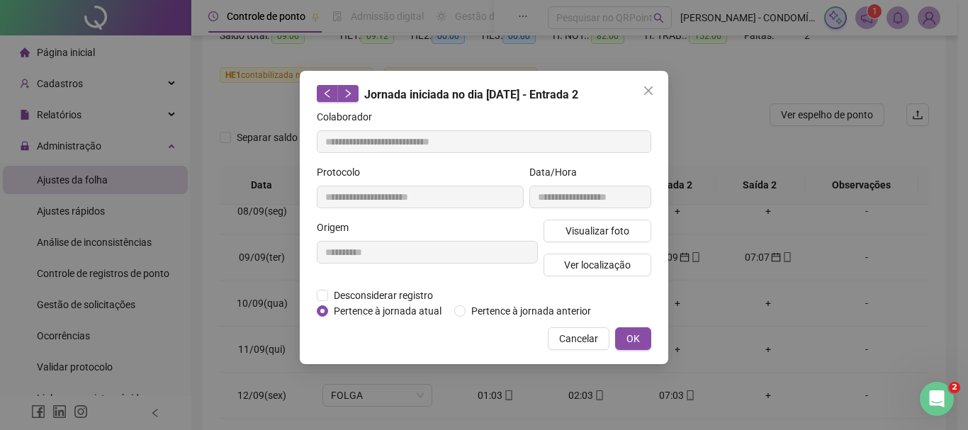
click at [453, 309] on div "Pertence à jornada atual [GEOGRAPHIC_DATA] à jornada anterior" at bounding box center [459, 311] width 285 height 16
click at [649, 335] on button "OK" at bounding box center [633, 338] width 36 height 23
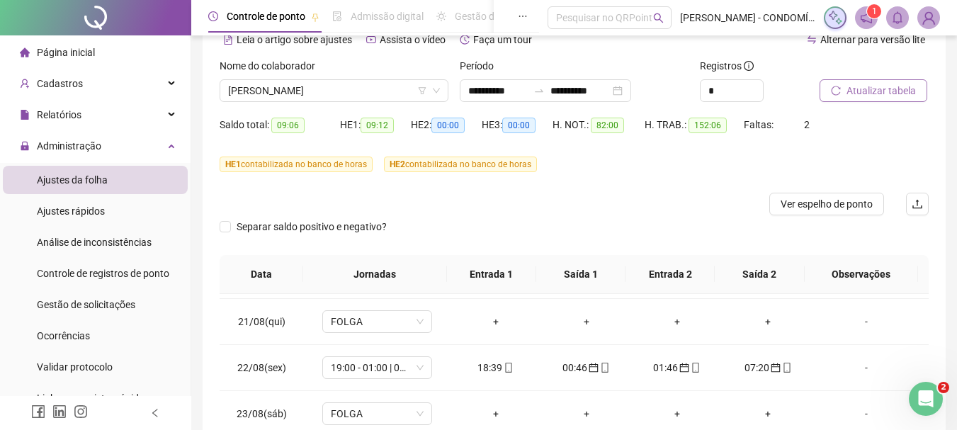
scroll to position [0, 0]
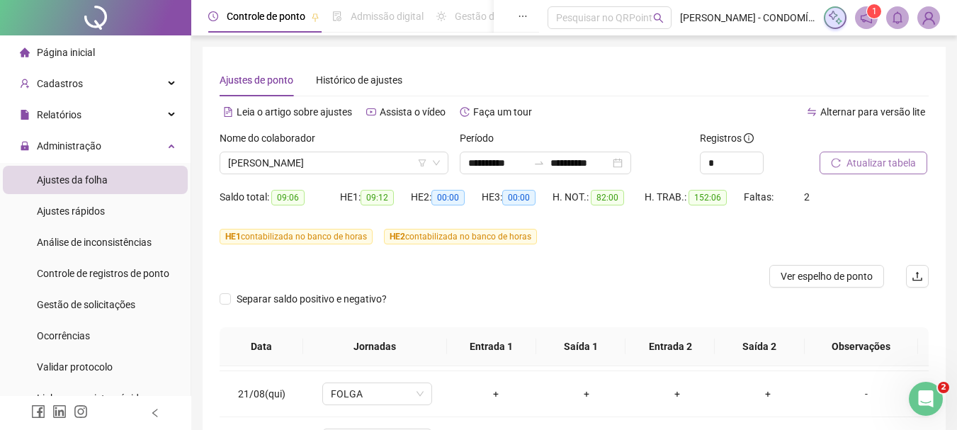
click at [855, 160] on span "Atualizar tabela" at bounding box center [881, 163] width 69 height 16
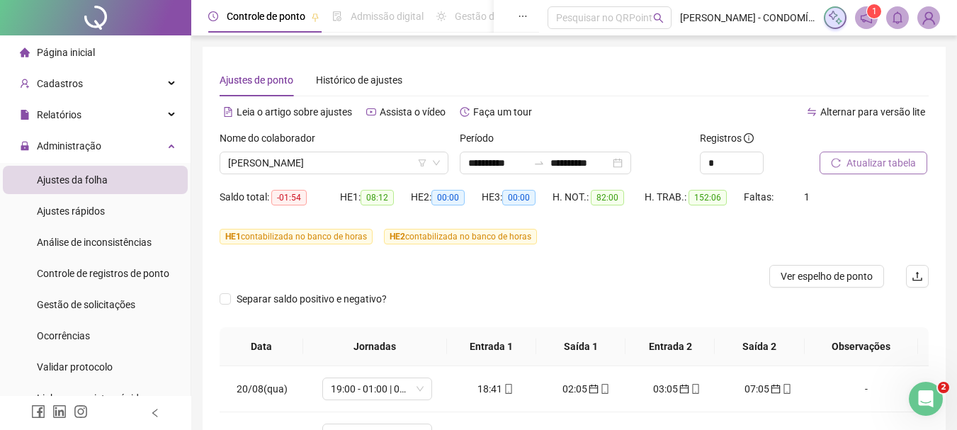
click at [862, 164] on span "Atualizar tabela" at bounding box center [881, 163] width 69 height 16
click at [800, 270] on span "Ver espelho de ponto" at bounding box center [827, 276] width 92 height 16
